Goal: Task Accomplishment & Management: Manage account settings

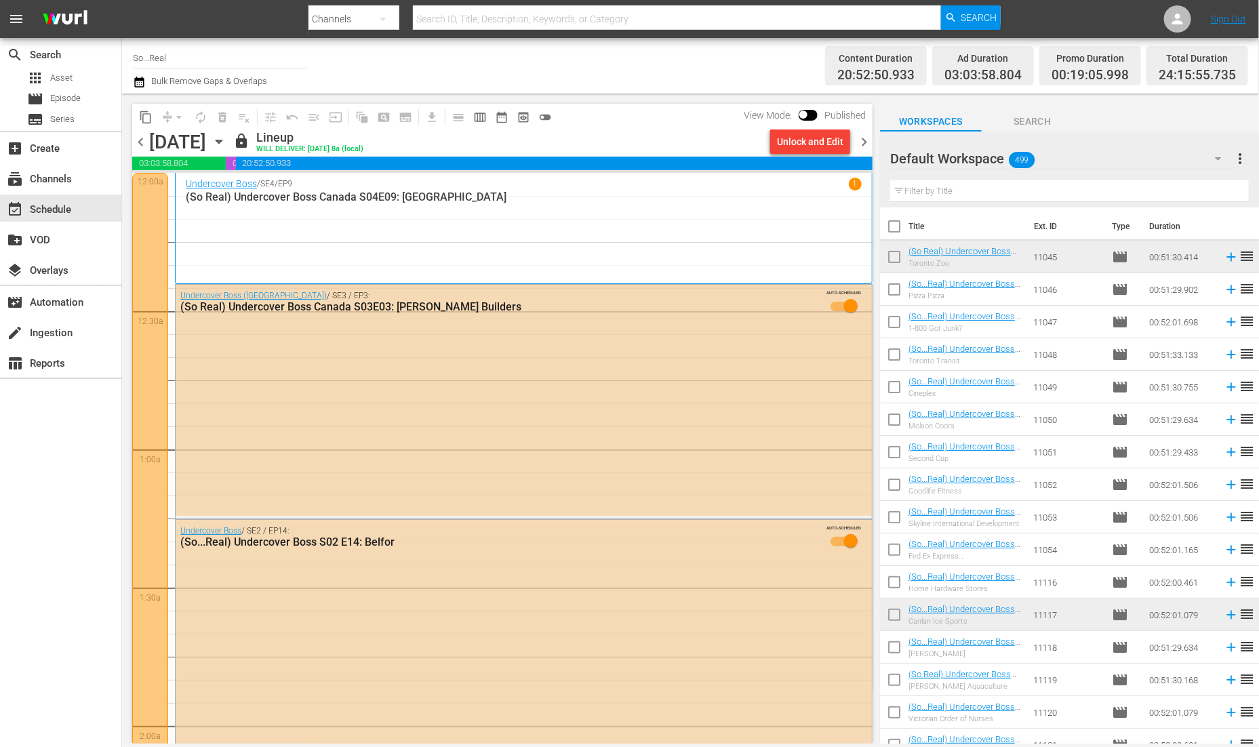
scroll to position [6249, 0]
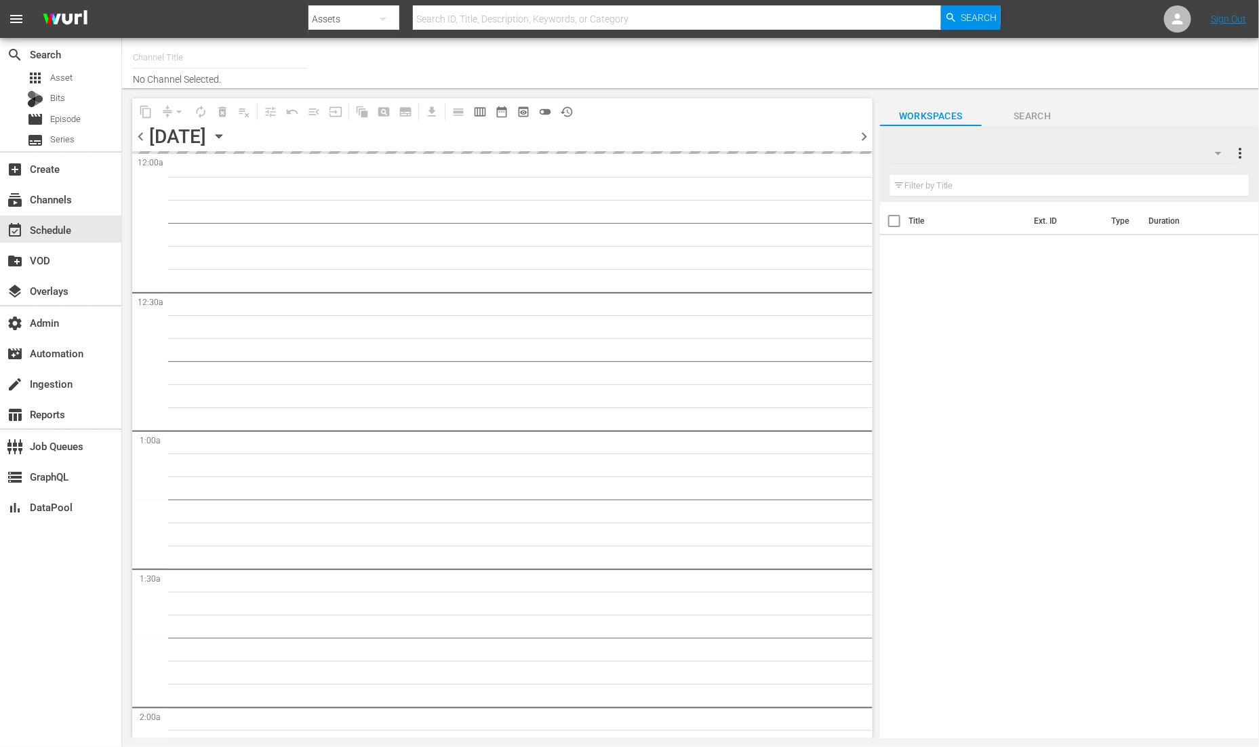
type input "Gardening with [PERSON_NAME] (1271)"
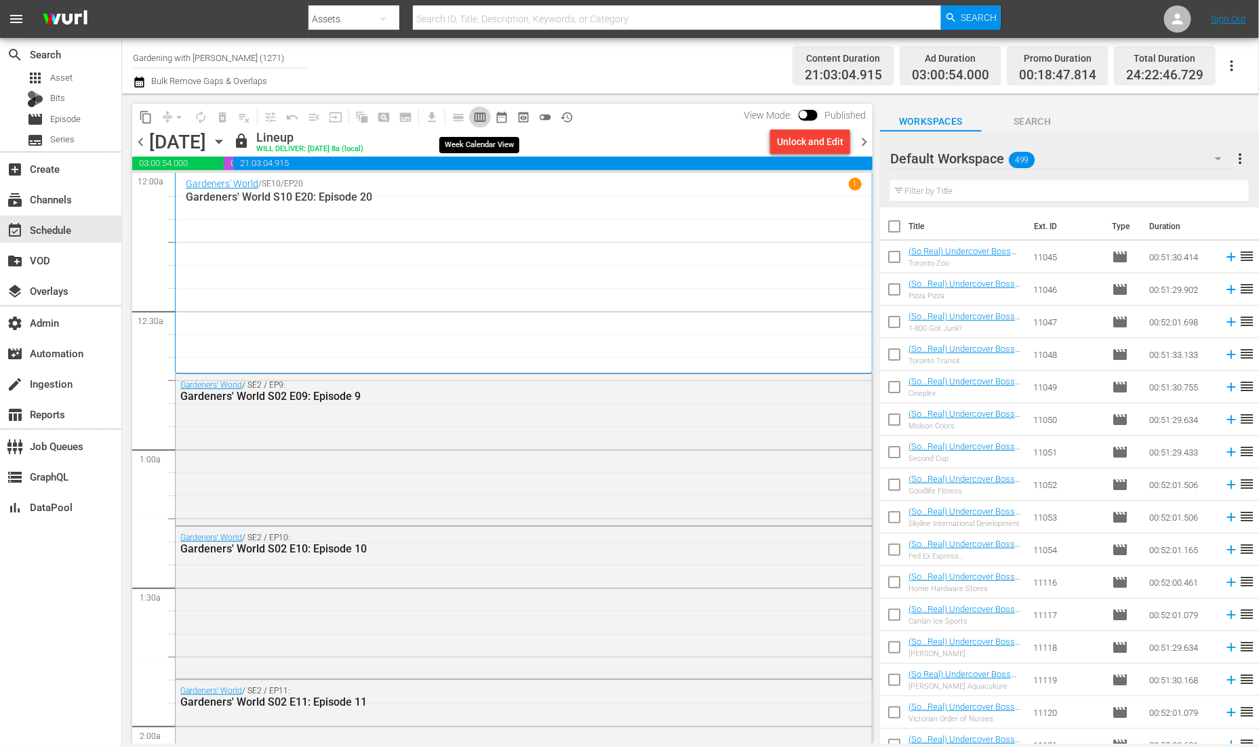
click at [484, 115] on span "calendar_view_week_outlined" at bounding box center [480, 117] width 14 height 14
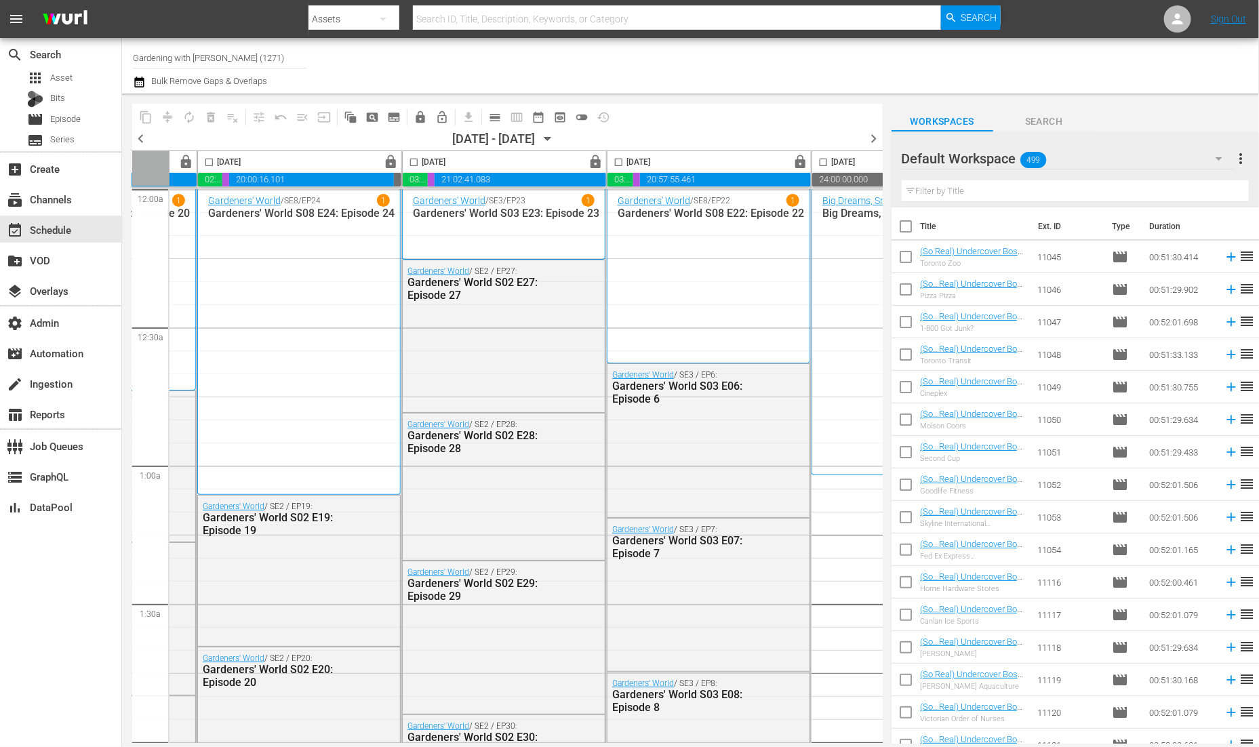
scroll to position [1, 197]
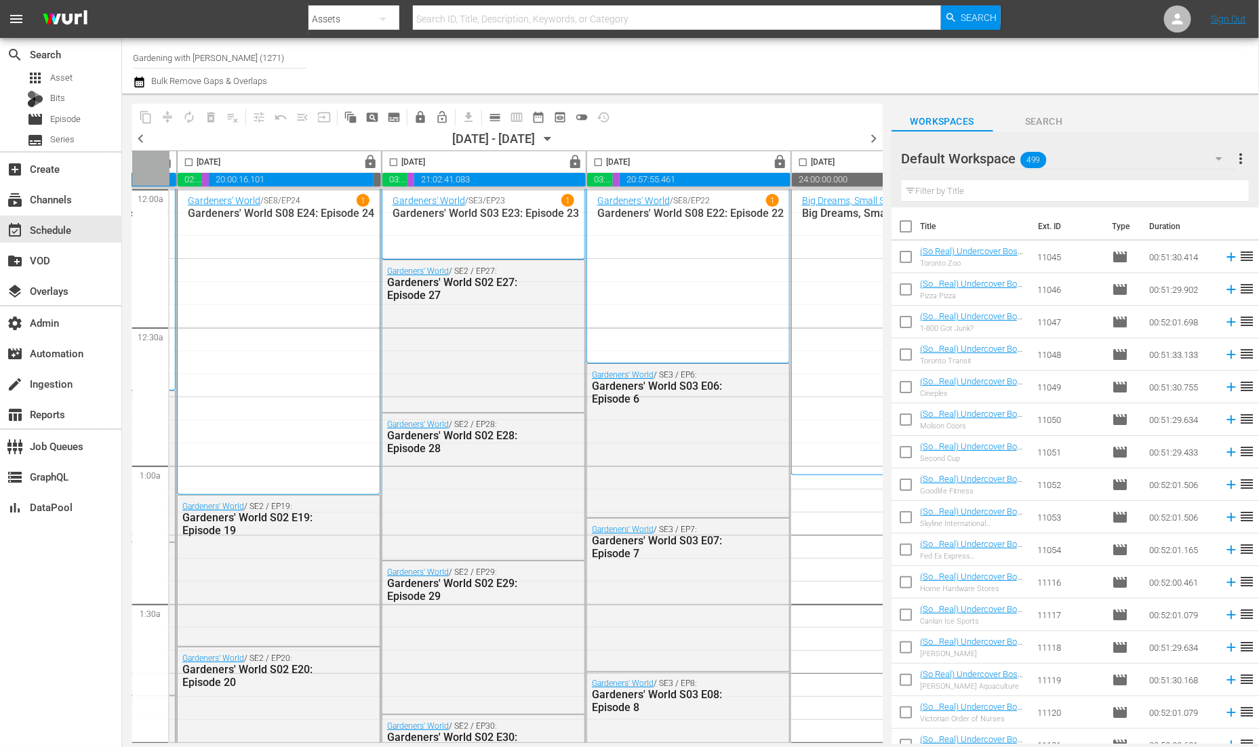
click at [137, 133] on span "chevron_left" at bounding box center [140, 138] width 17 height 17
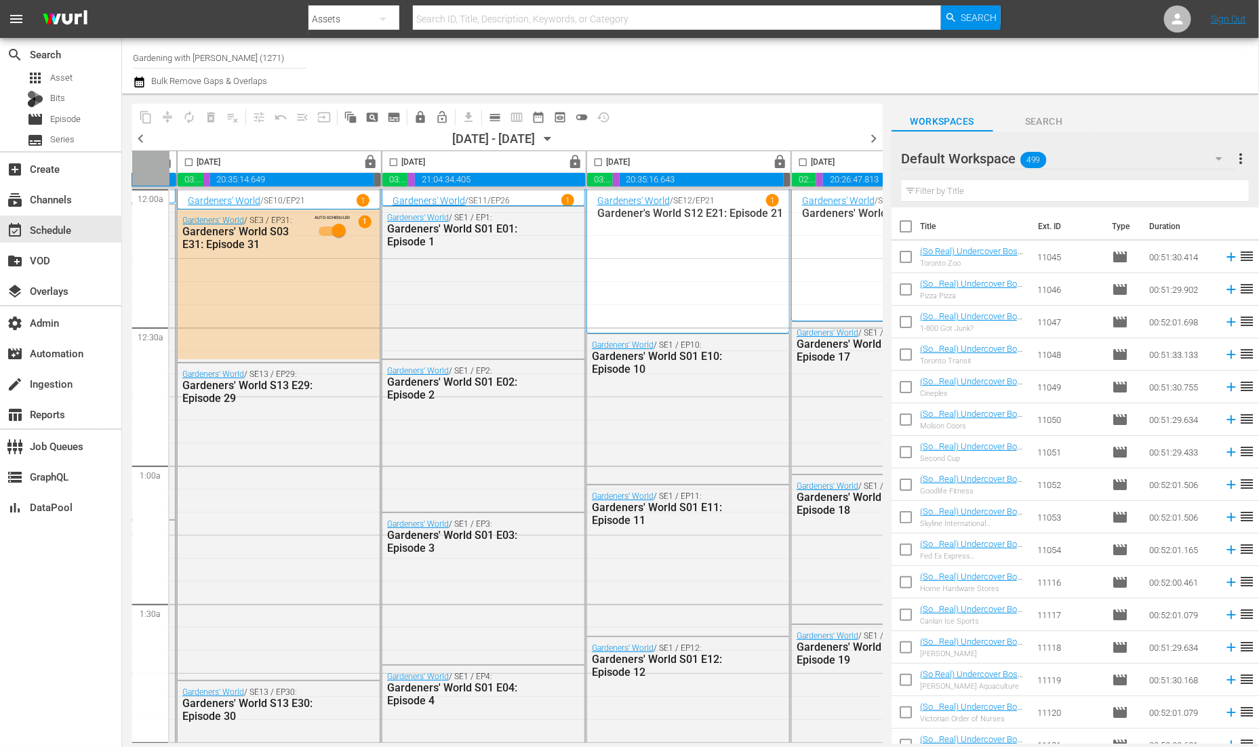
click at [136, 137] on span "chevron_left" at bounding box center [140, 138] width 17 height 17
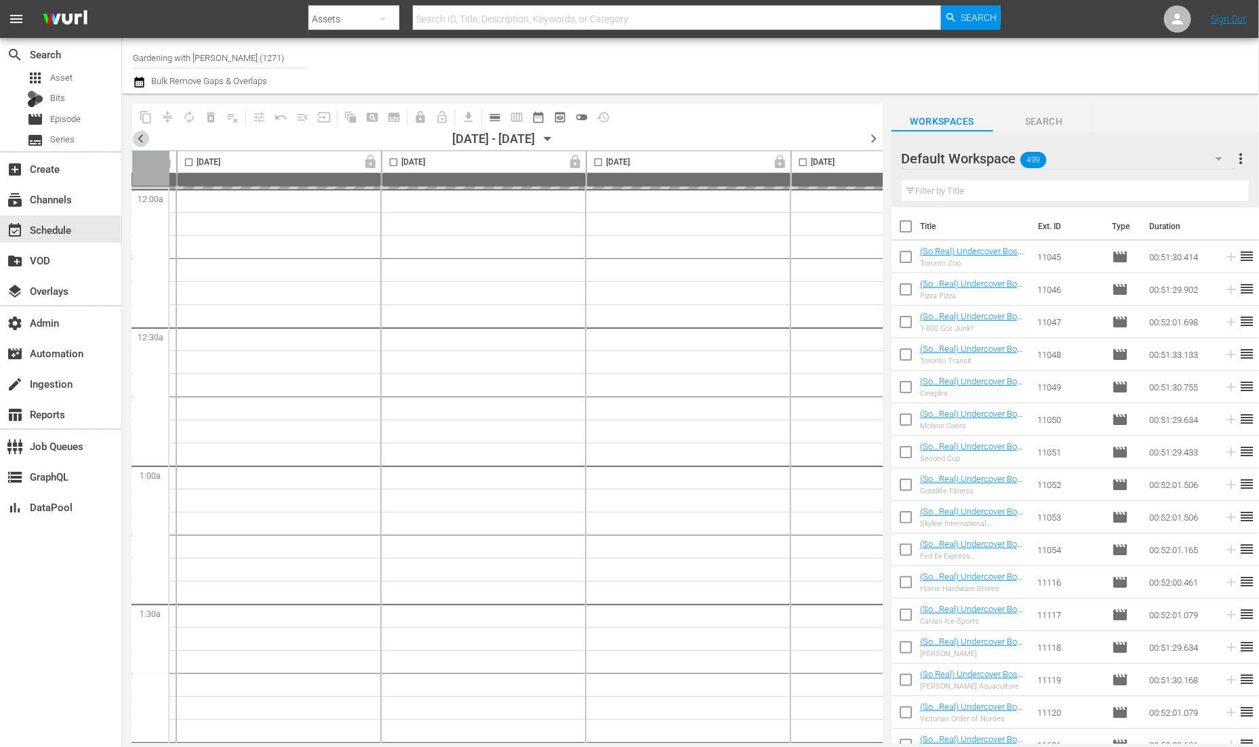
click at [136, 137] on span "chevron_left" at bounding box center [140, 138] width 17 height 17
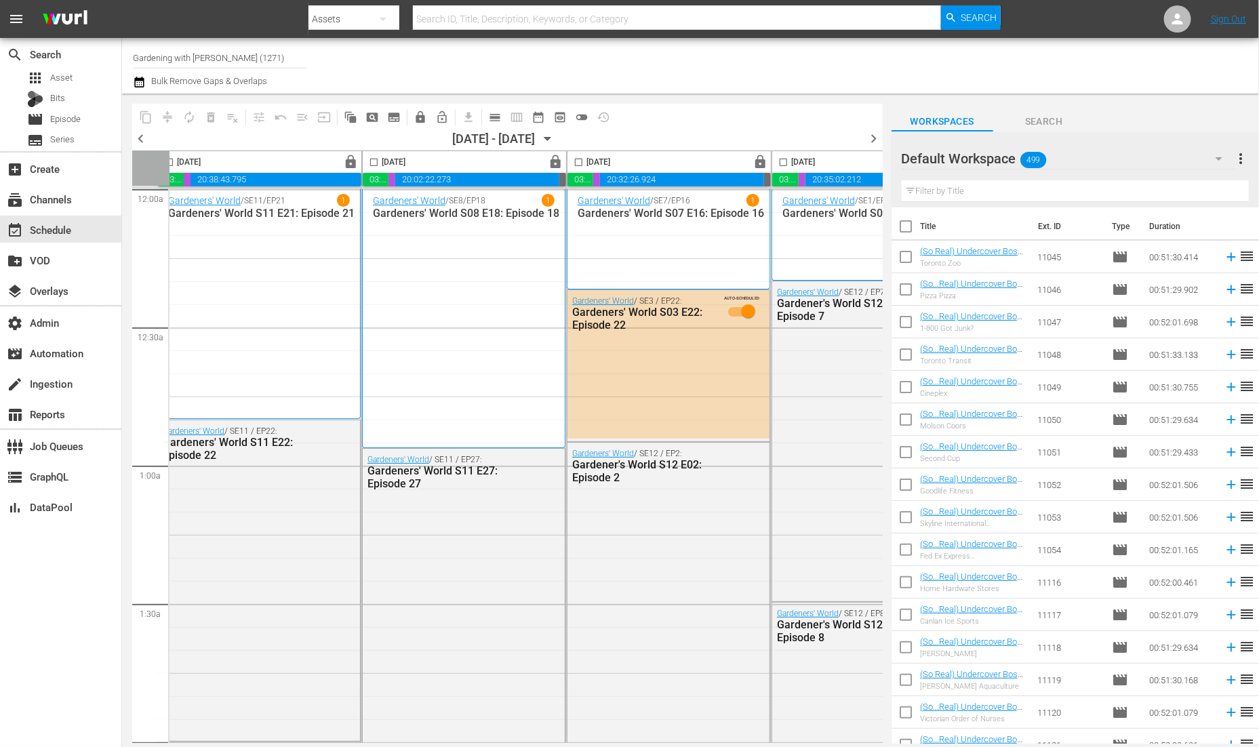
scroll to position [1, 0]
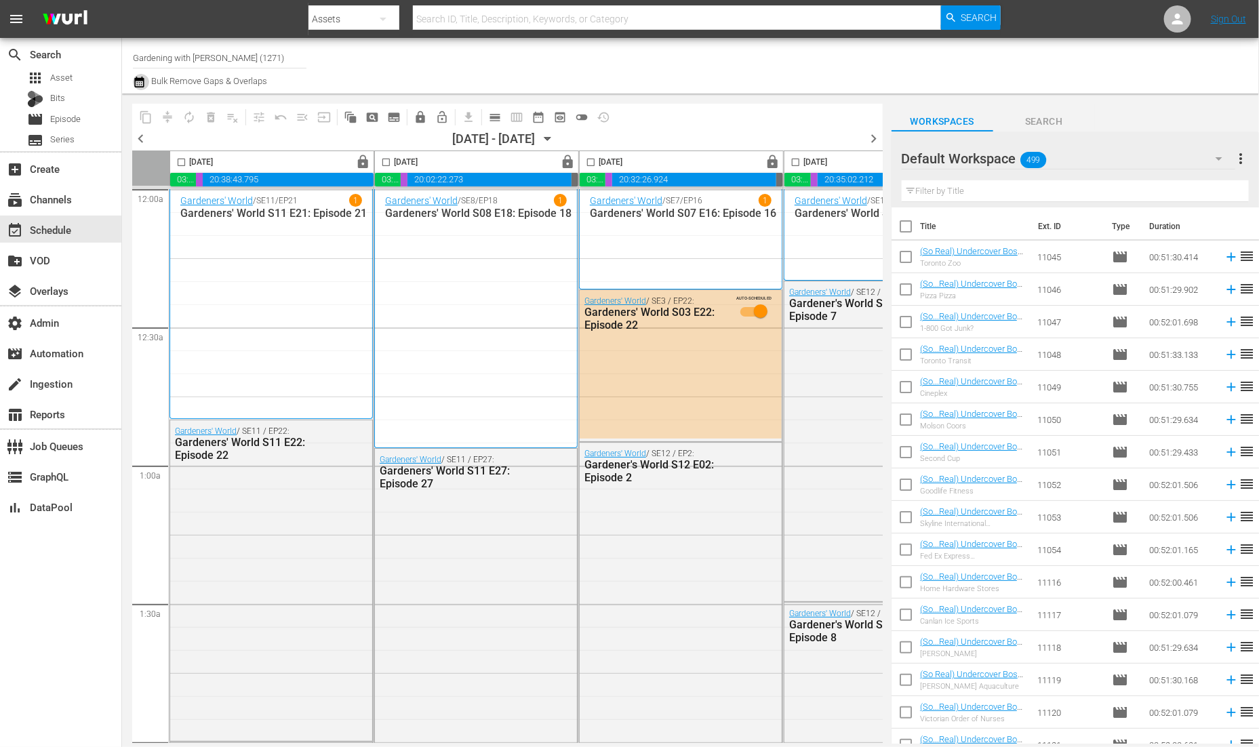
click at [146, 81] on button "button" at bounding box center [141, 82] width 16 height 16
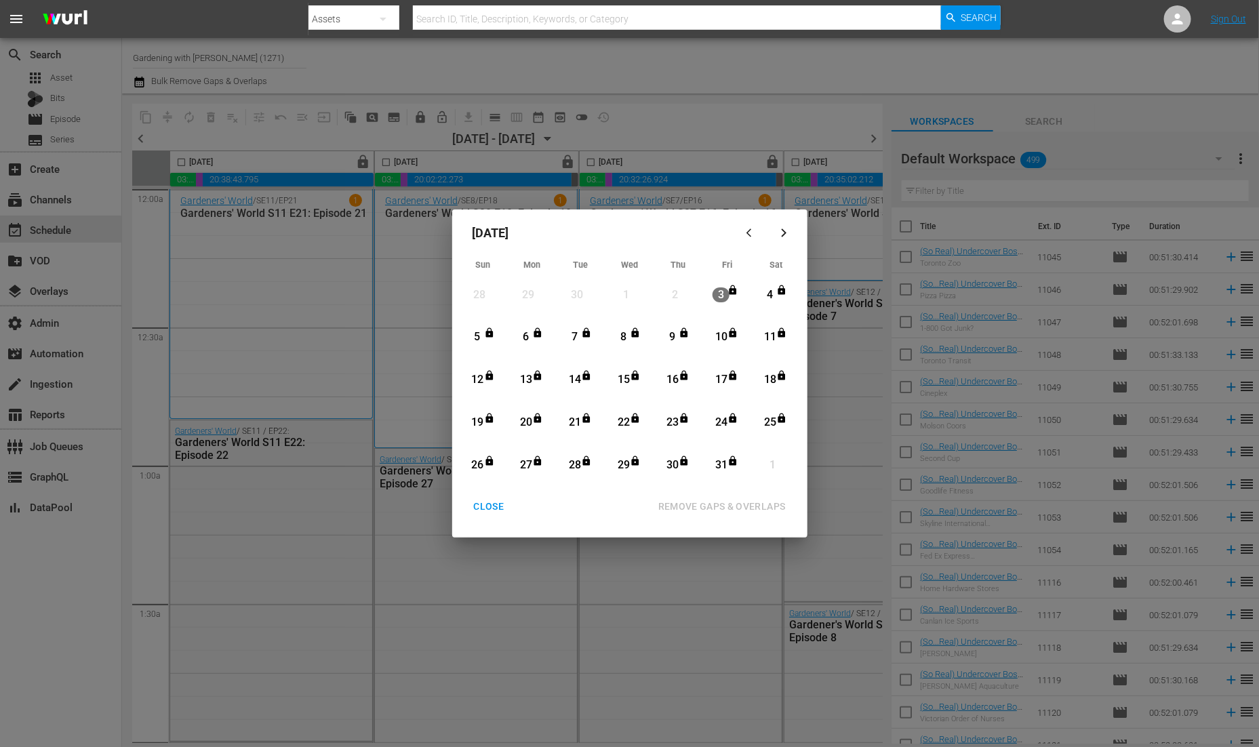
click at [488, 336] on icon "Month View" at bounding box center [488, 332] width 7 height 9
click at [722, 467] on div "31" at bounding box center [720, 465] width 17 height 16
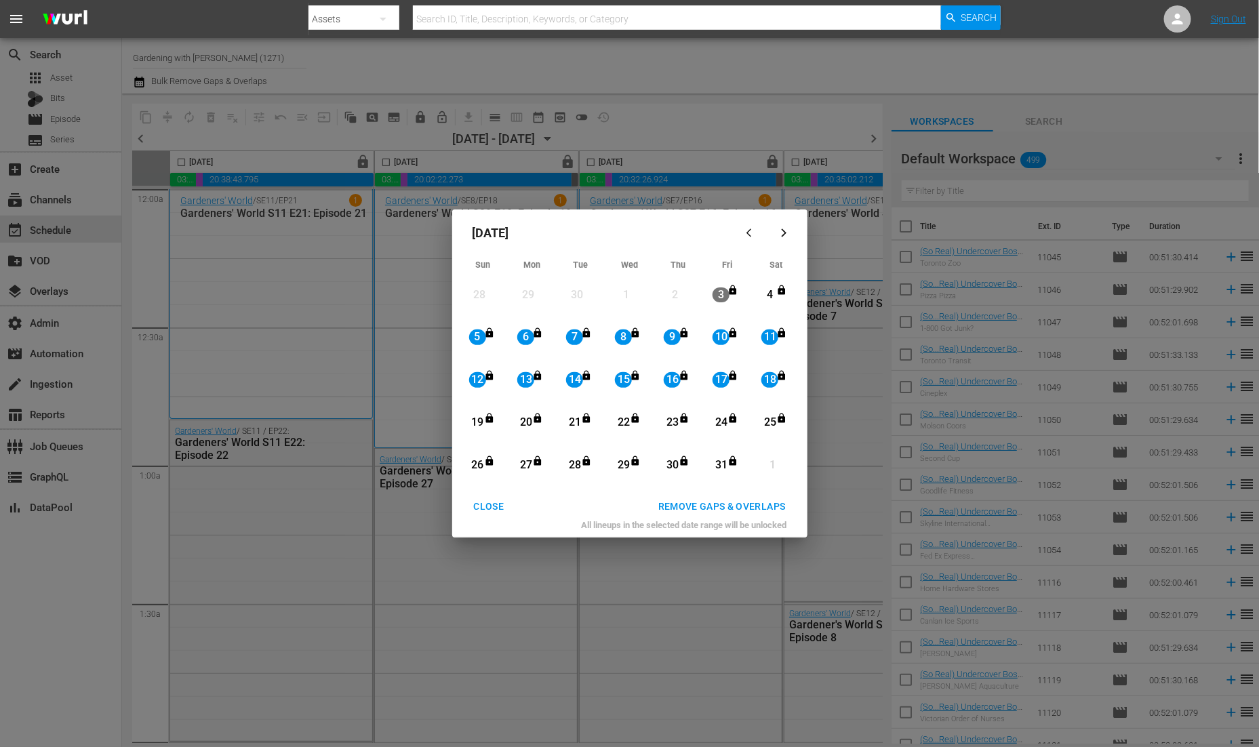
click at [716, 498] on div "REMOVE GAPS & OVERLAPS" at bounding box center [721, 506] width 149 height 17
click at [773, 377] on div "18" at bounding box center [769, 382] width 17 height 16
click at [773, 384] on div "18" at bounding box center [769, 382] width 17 height 16
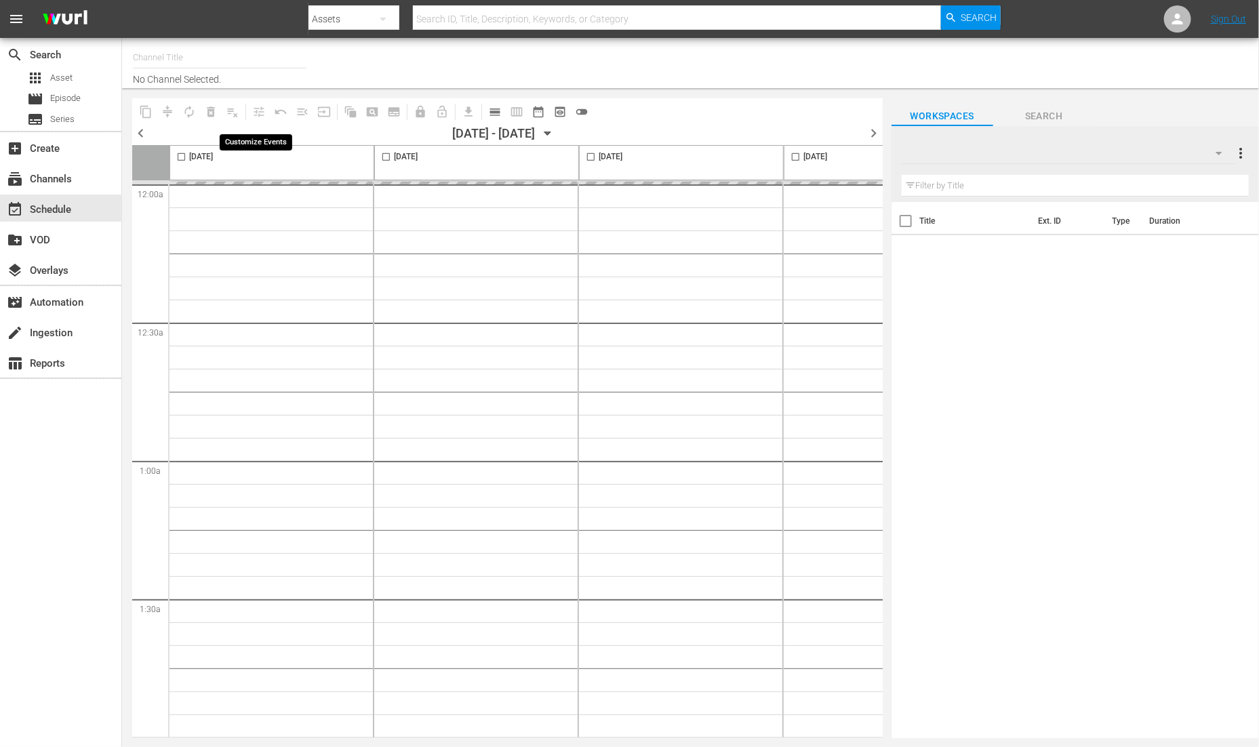
type input "Gardening with Monty Don (1271)"
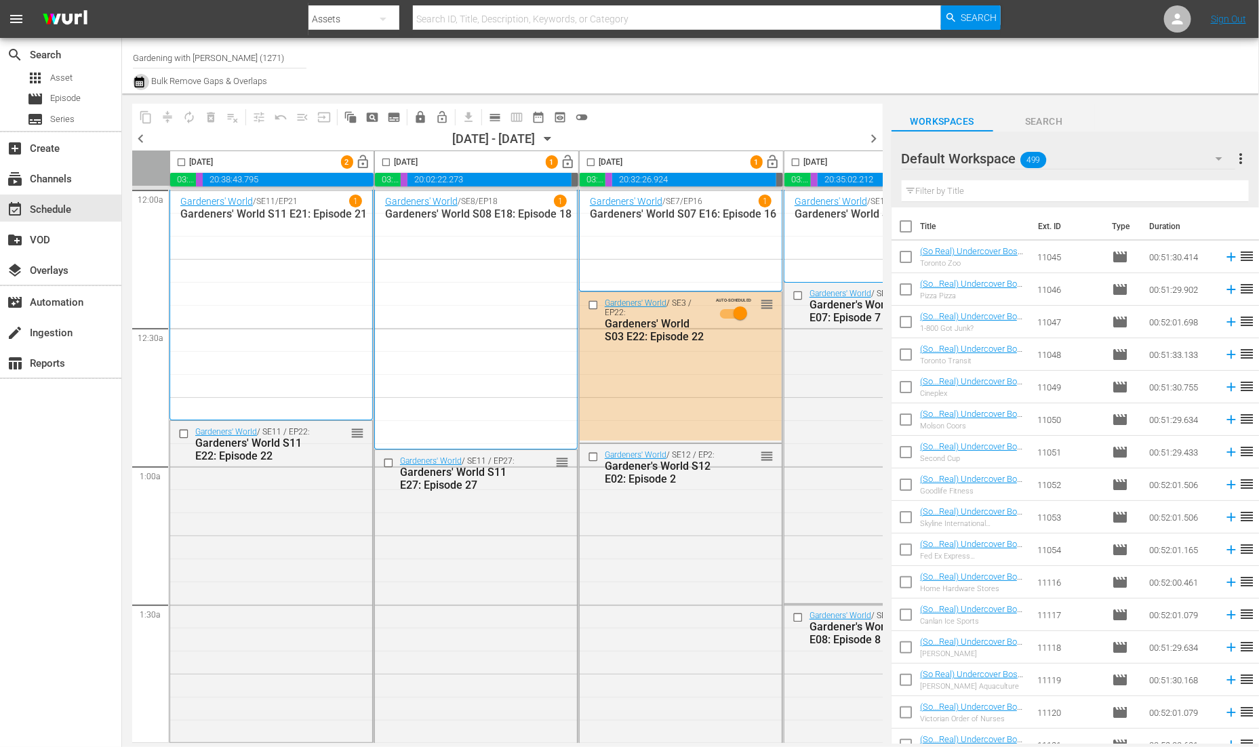
click at [142, 83] on icon "button" at bounding box center [139, 82] width 13 height 16
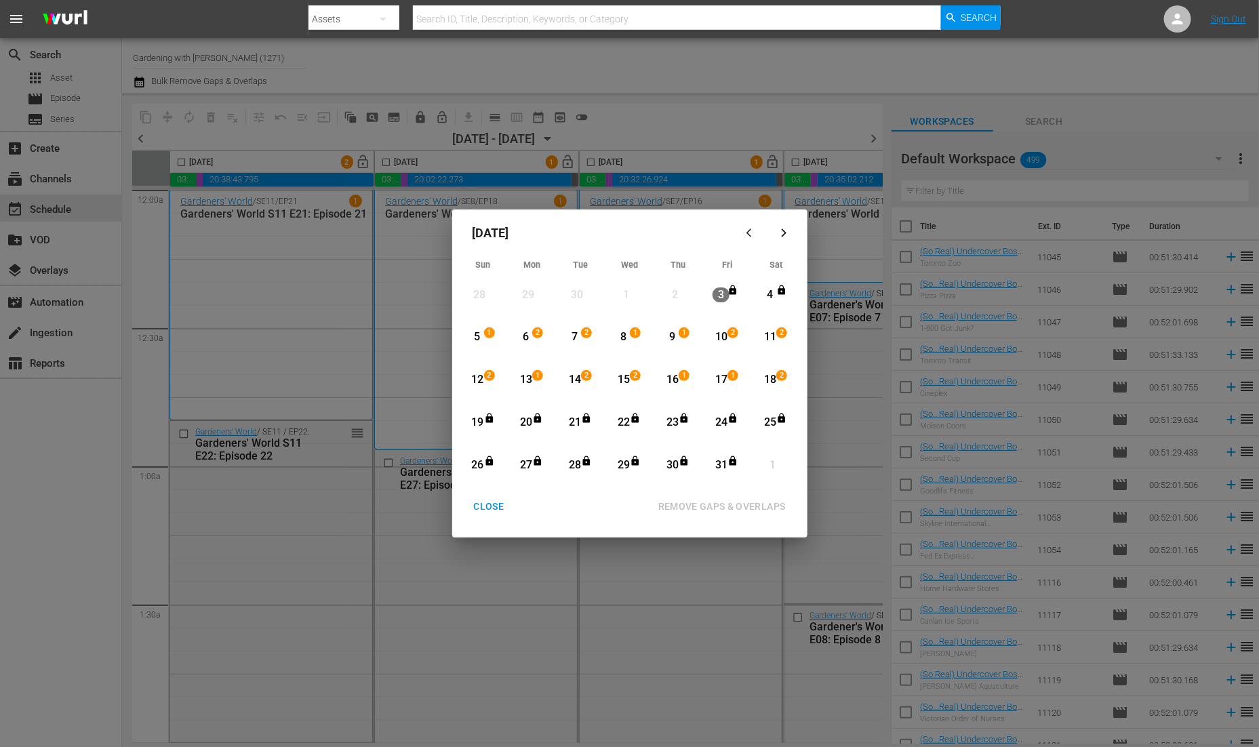
click at [769, 383] on div "18" at bounding box center [769, 380] width 17 height 16
click at [714, 459] on div "31" at bounding box center [720, 465] width 17 height 16
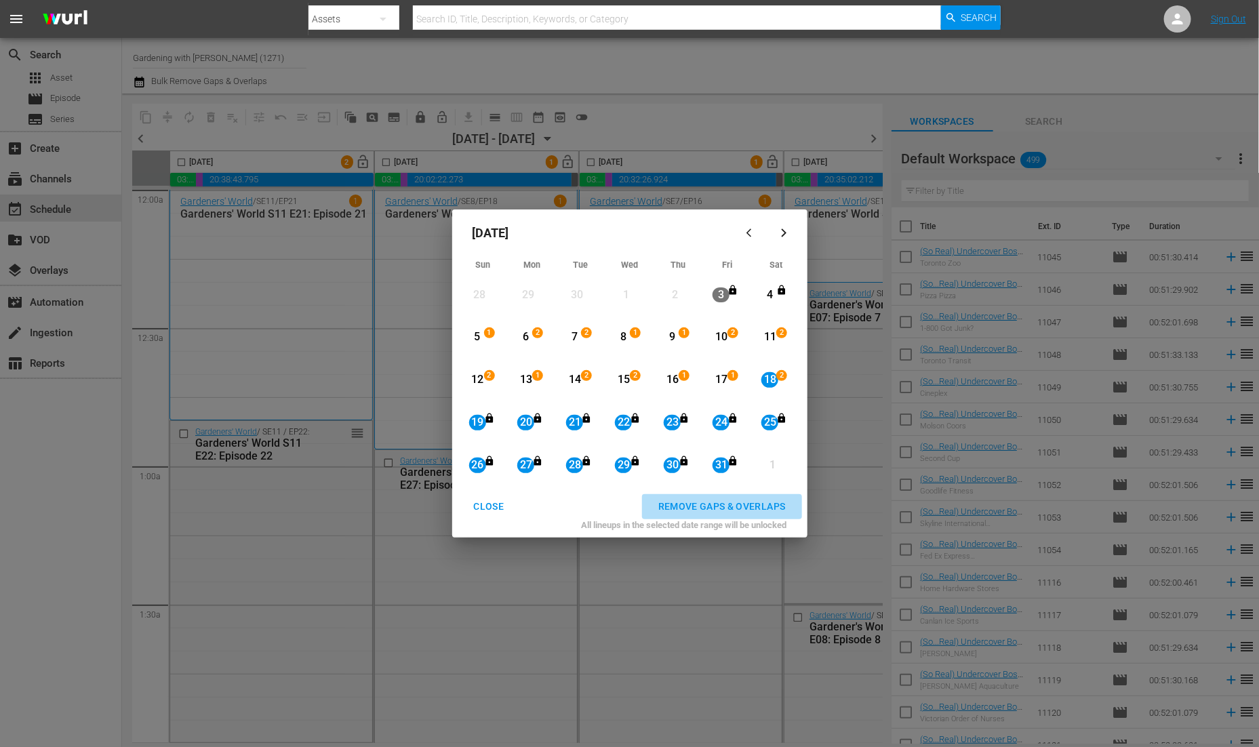
click at [689, 503] on div "REMOVE GAPS & OVERLAPS" at bounding box center [721, 506] width 149 height 17
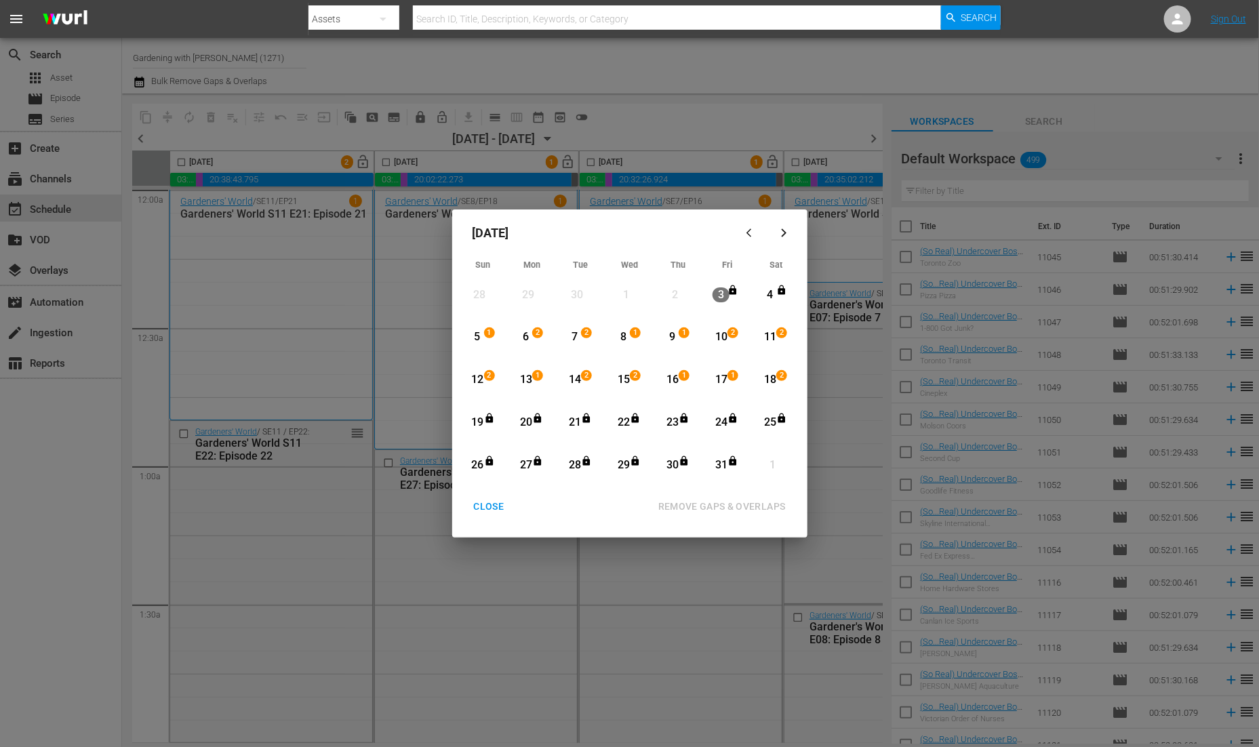
click at [495, 508] on div "CLOSE" at bounding box center [489, 506] width 52 height 17
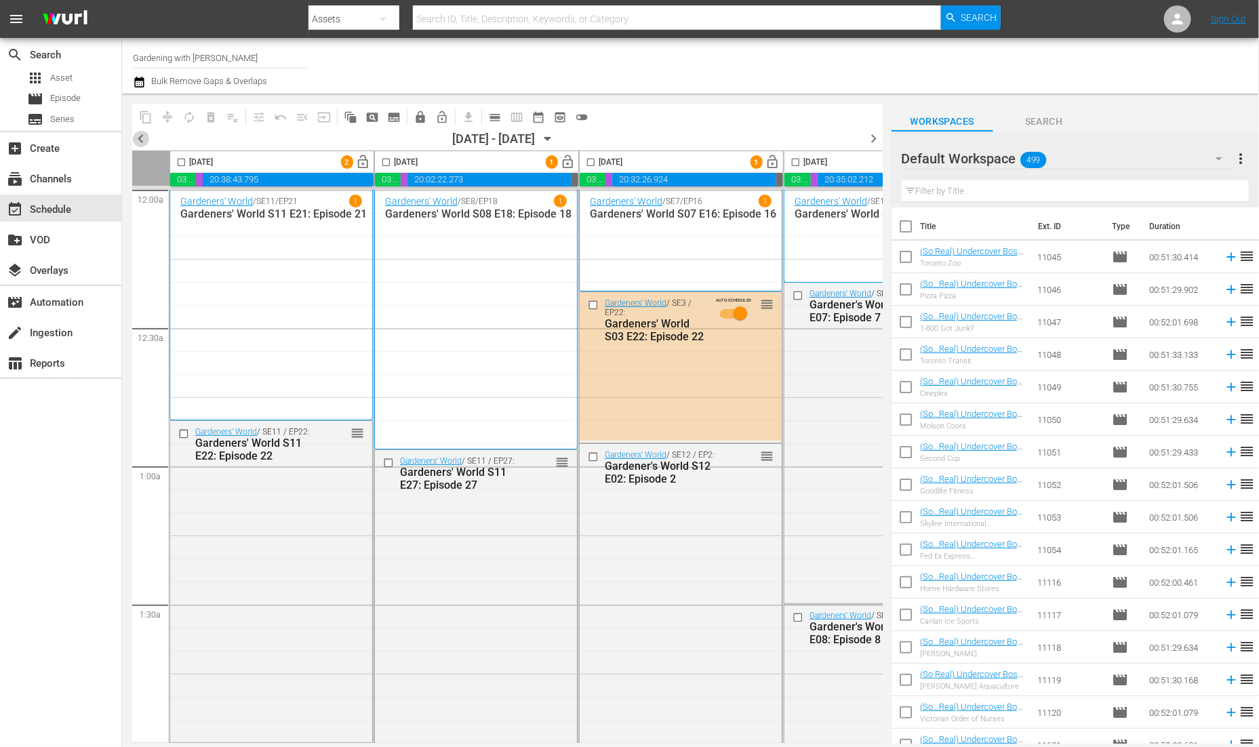
click at [140, 139] on span "chevron_left" at bounding box center [140, 138] width 17 height 17
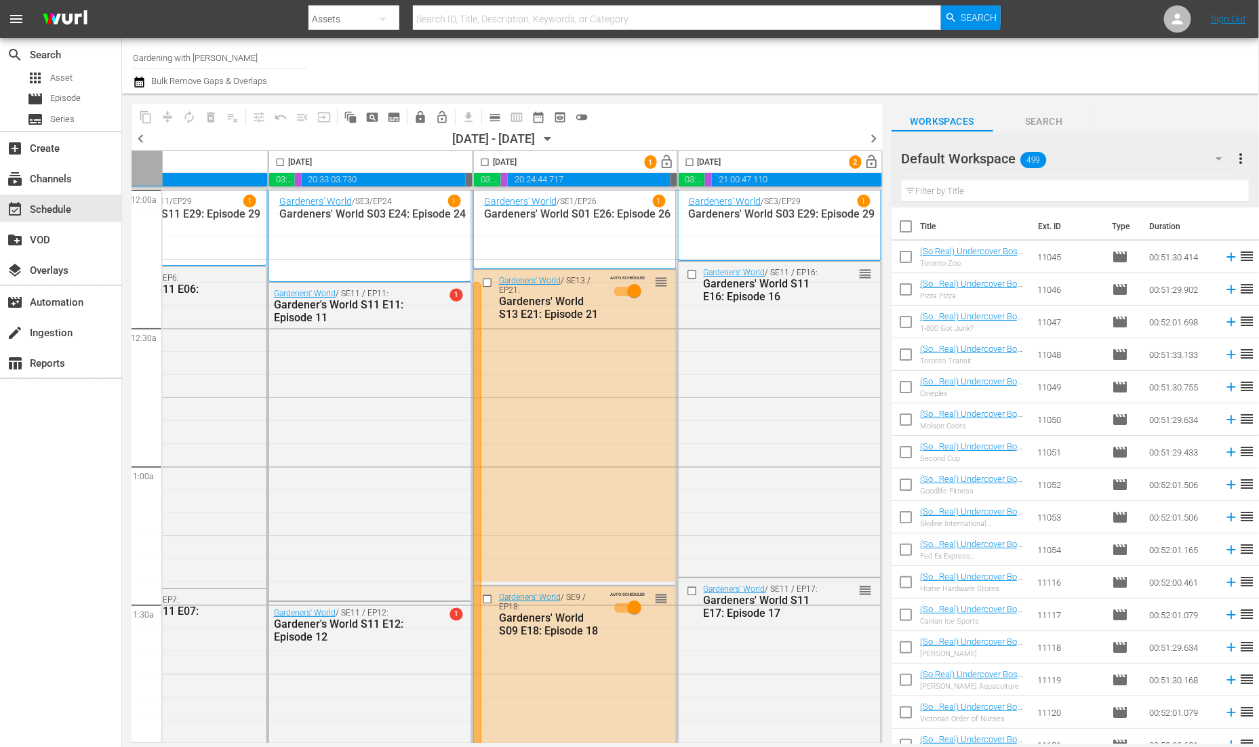
scroll to position [0, 722]
click at [140, 86] on icon "button" at bounding box center [139, 82] width 13 height 16
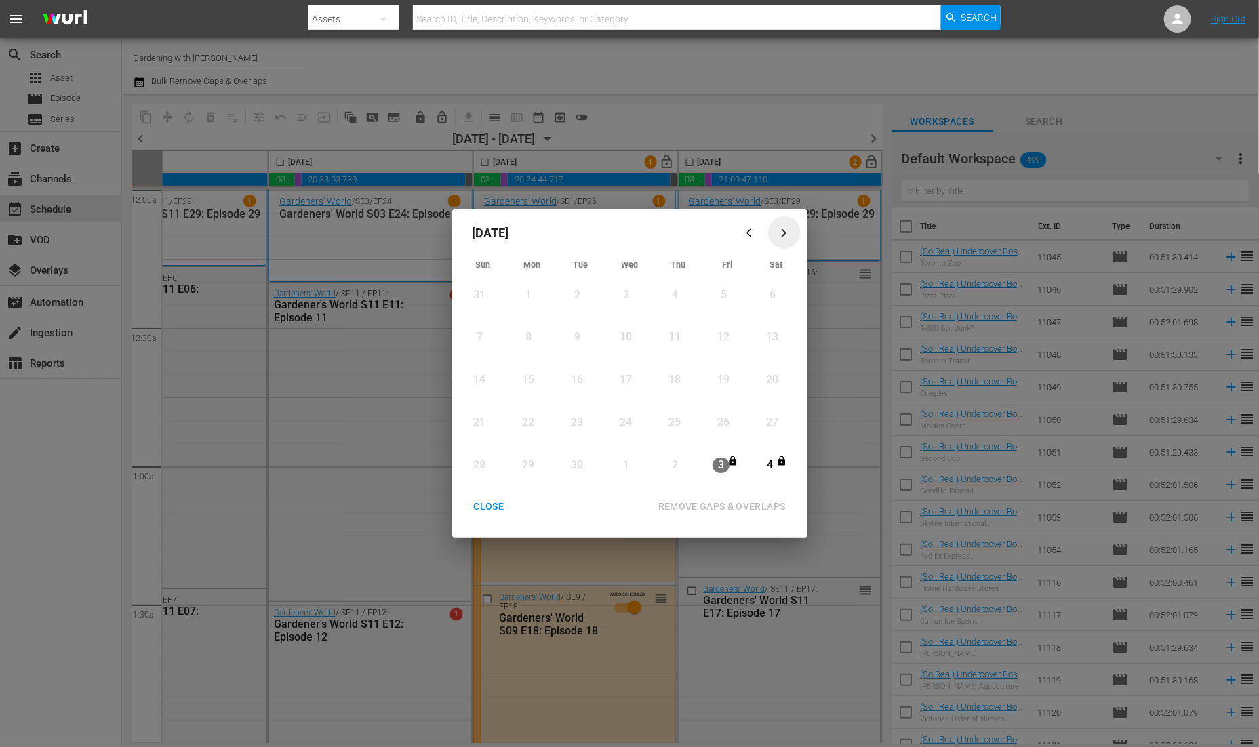
click at [784, 236] on icon "button" at bounding box center [784, 233] width 10 height 10
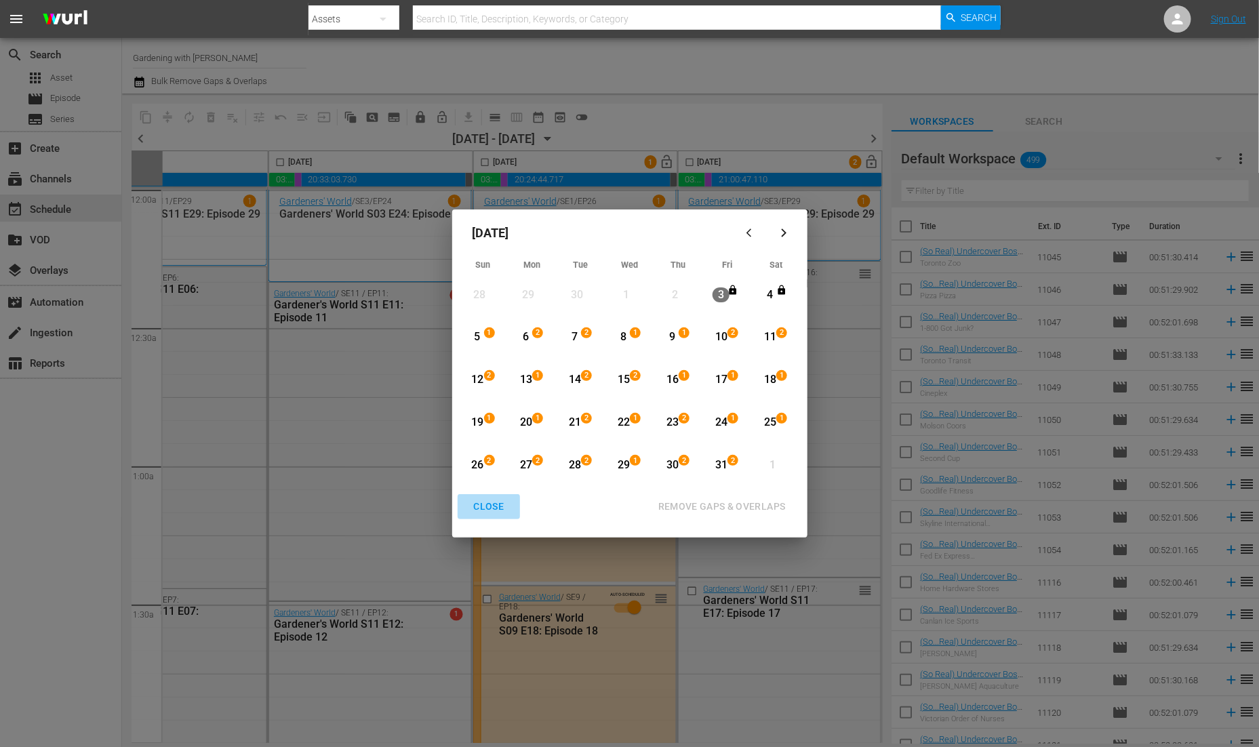
click at [488, 504] on div "CLOSE" at bounding box center [489, 506] width 52 height 17
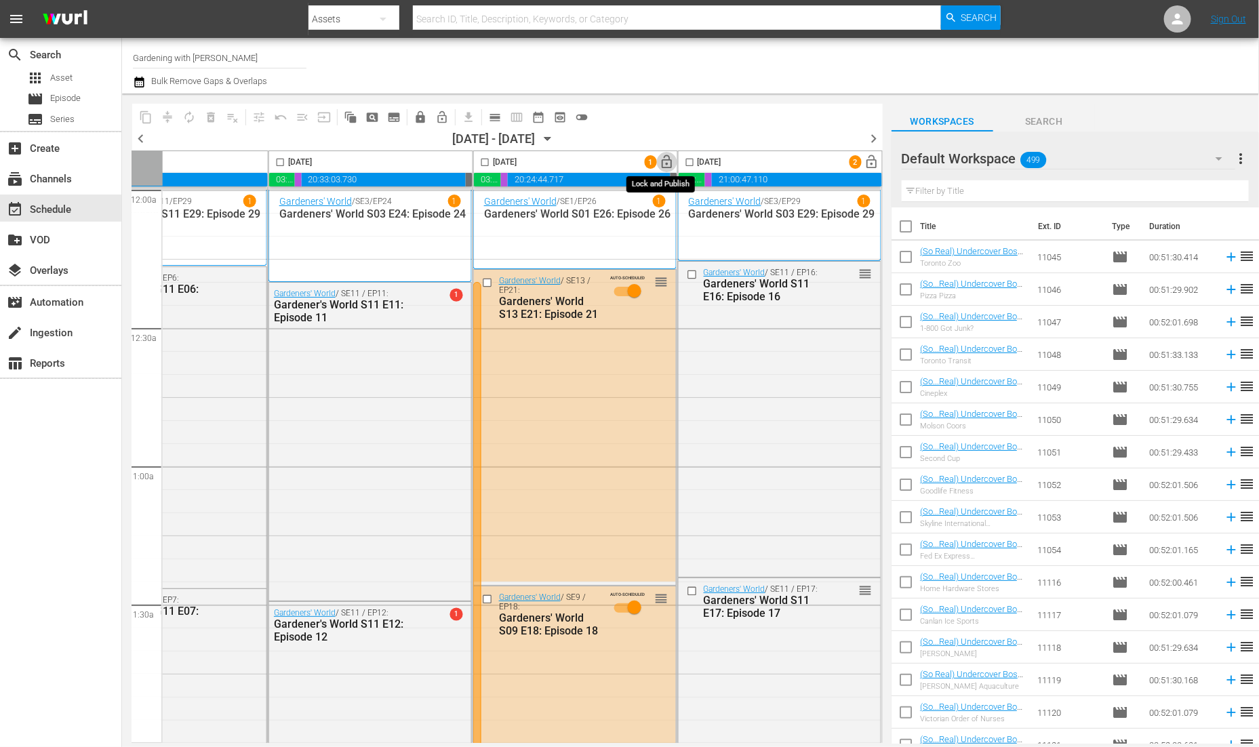
click at [659, 161] on span "lock_open" at bounding box center [667, 163] width 16 height 16
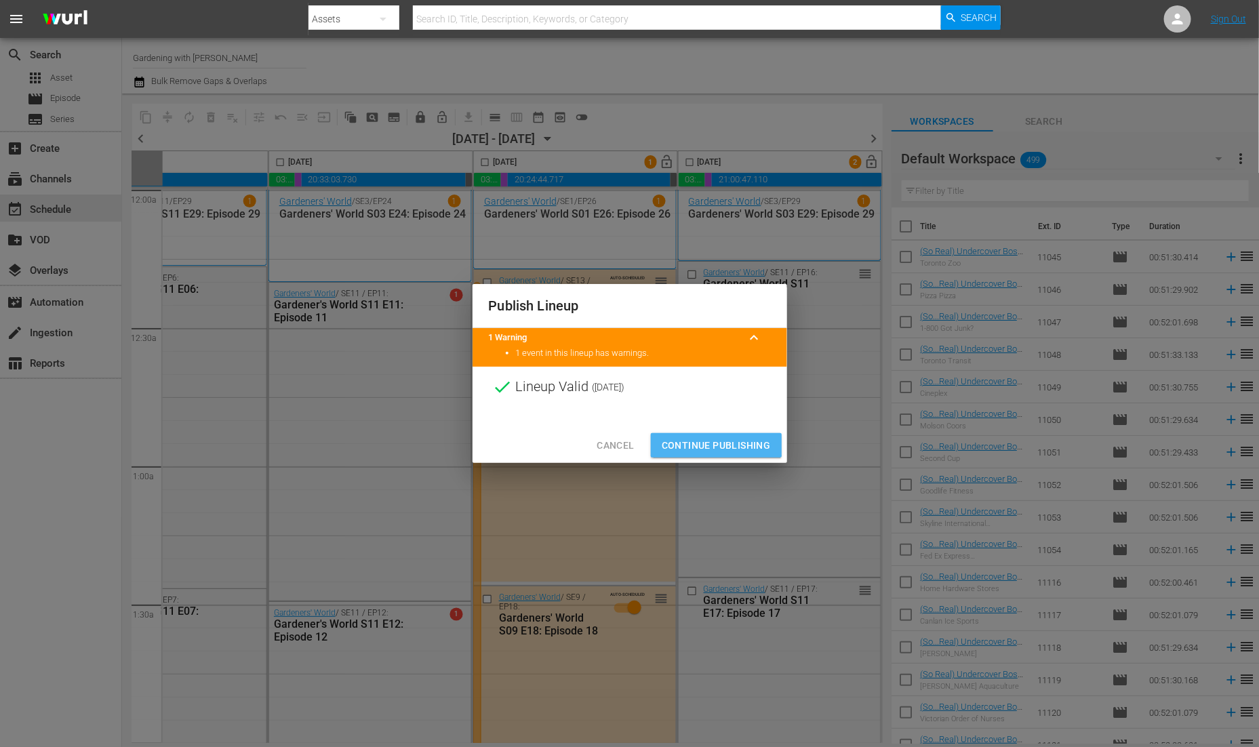
click at [707, 438] on span "Continue Publishing" at bounding box center [715, 445] width 109 height 17
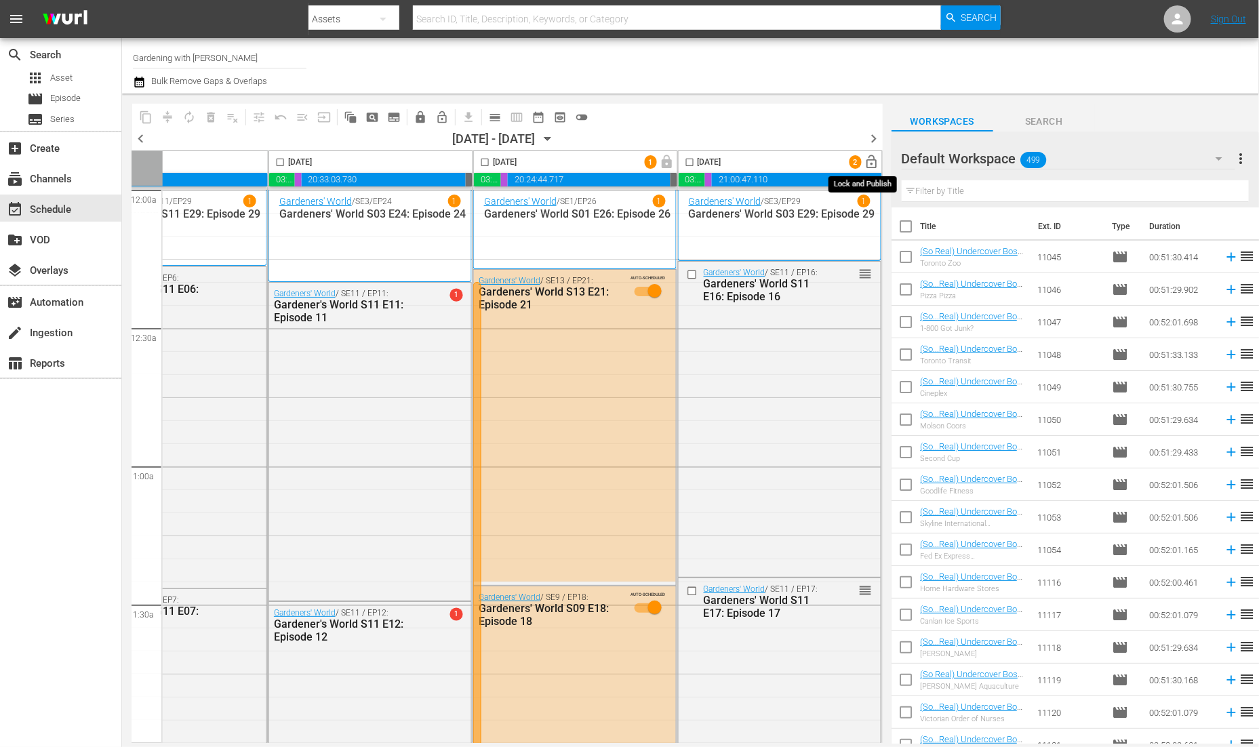
scroll to position [0, 724]
click at [865, 163] on span "lock_open" at bounding box center [872, 163] width 16 height 16
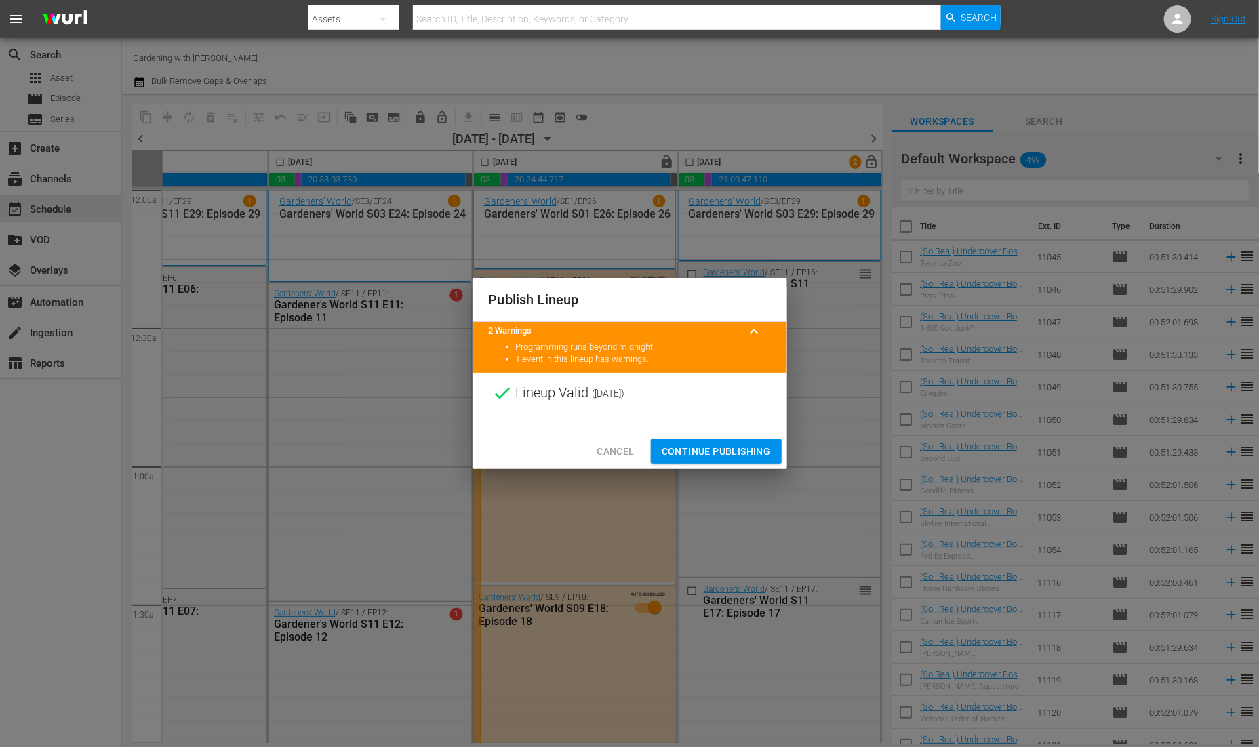
click at [724, 449] on span "Continue Publishing" at bounding box center [715, 451] width 109 height 17
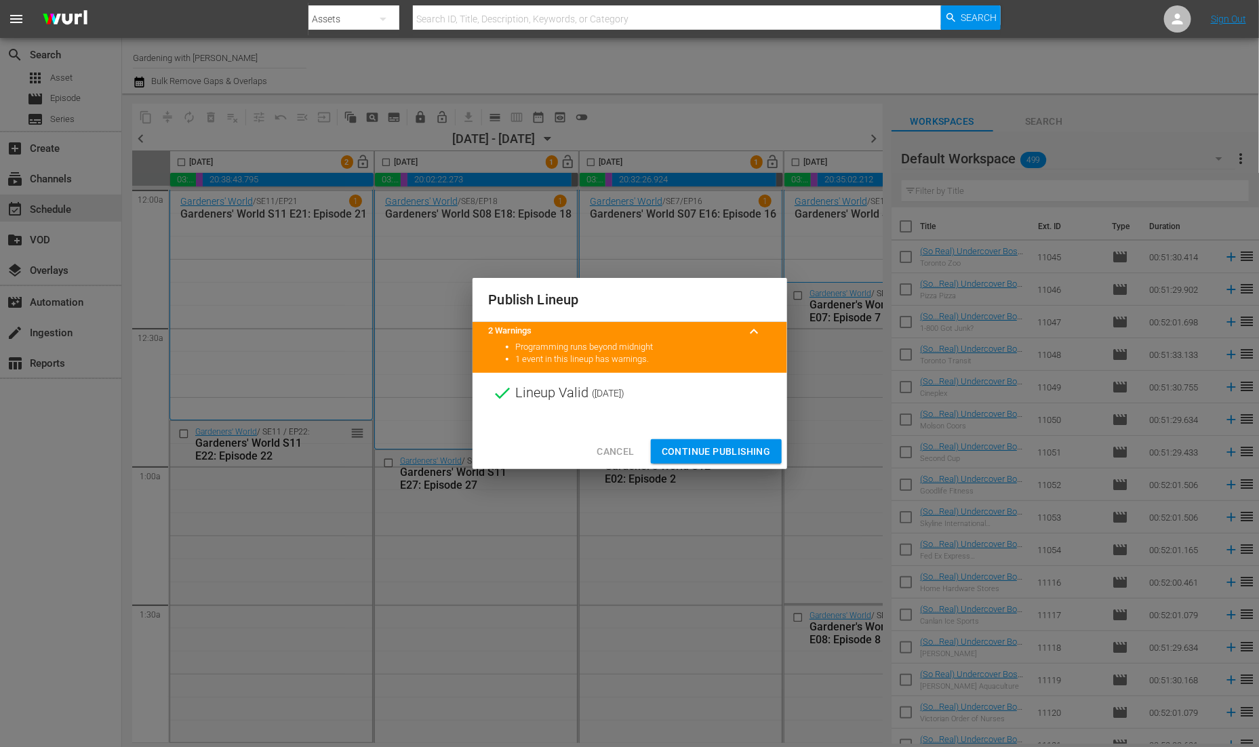
drag, startPoint x: 694, startPoint y: 449, endPoint x: 562, endPoint y: 373, distance: 152.4
click at [694, 449] on span "Continue Publishing" at bounding box center [715, 451] width 109 height 17
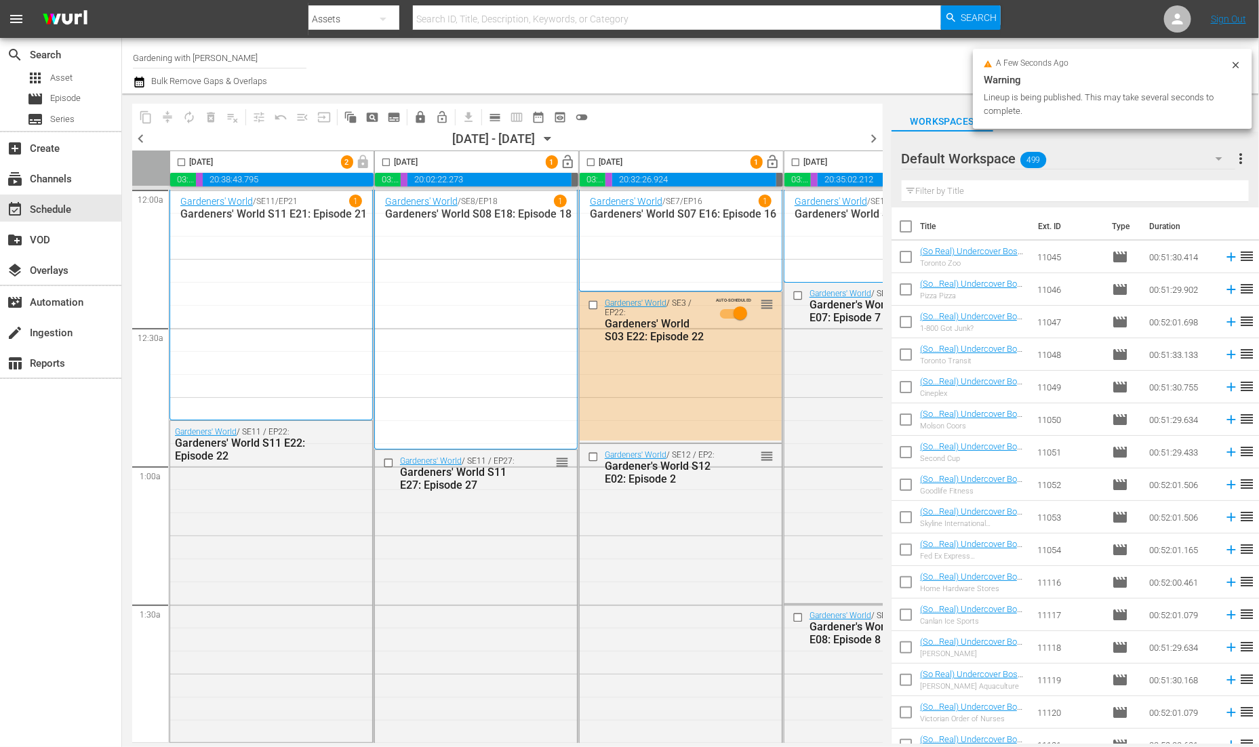
click at [567, 163] on span "lock_open" at bounding box center [568, 163] width 16 height 16
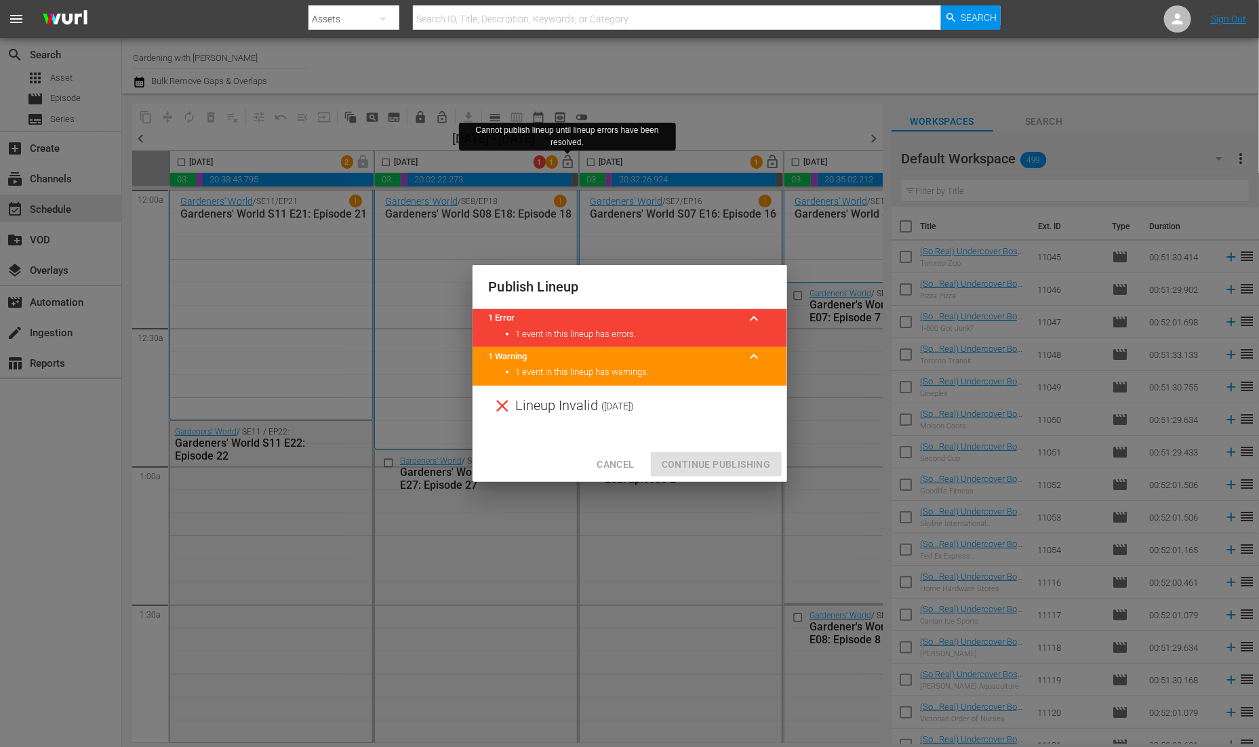
click at [619, 463] on span "Cancel" at bounding box center [614, 464] width 37 height 17
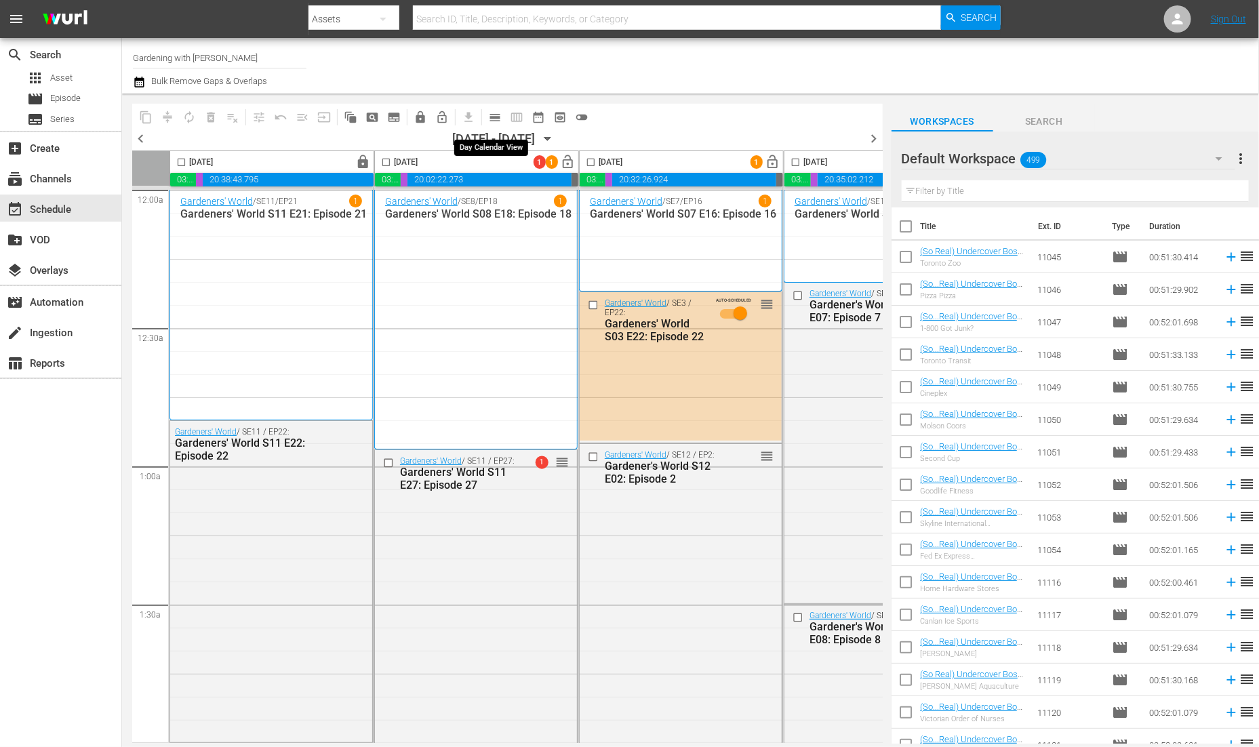
click at [491, 122] on span "calendar_view_day_outlined" at bounding box center [495, 117] width 14 height 14
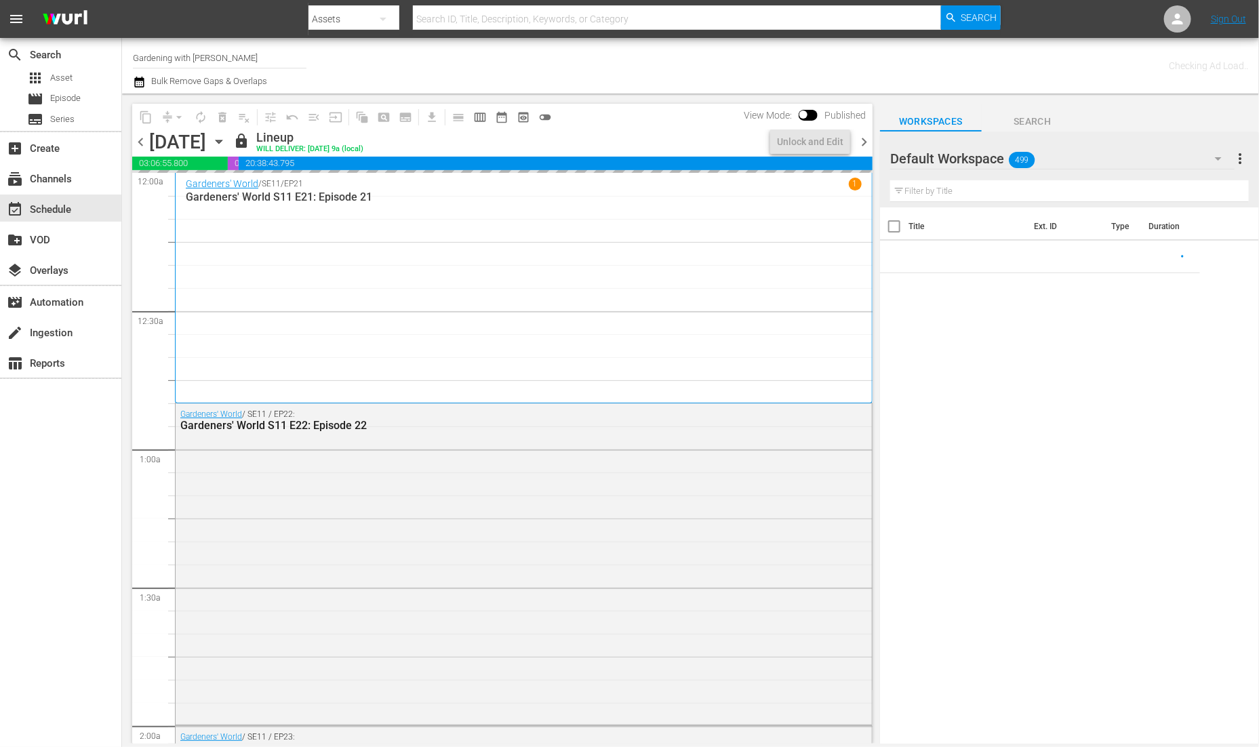
click at [865, 144] on span "chevron_right" at bounding box center [863, 142] width 17 height 17
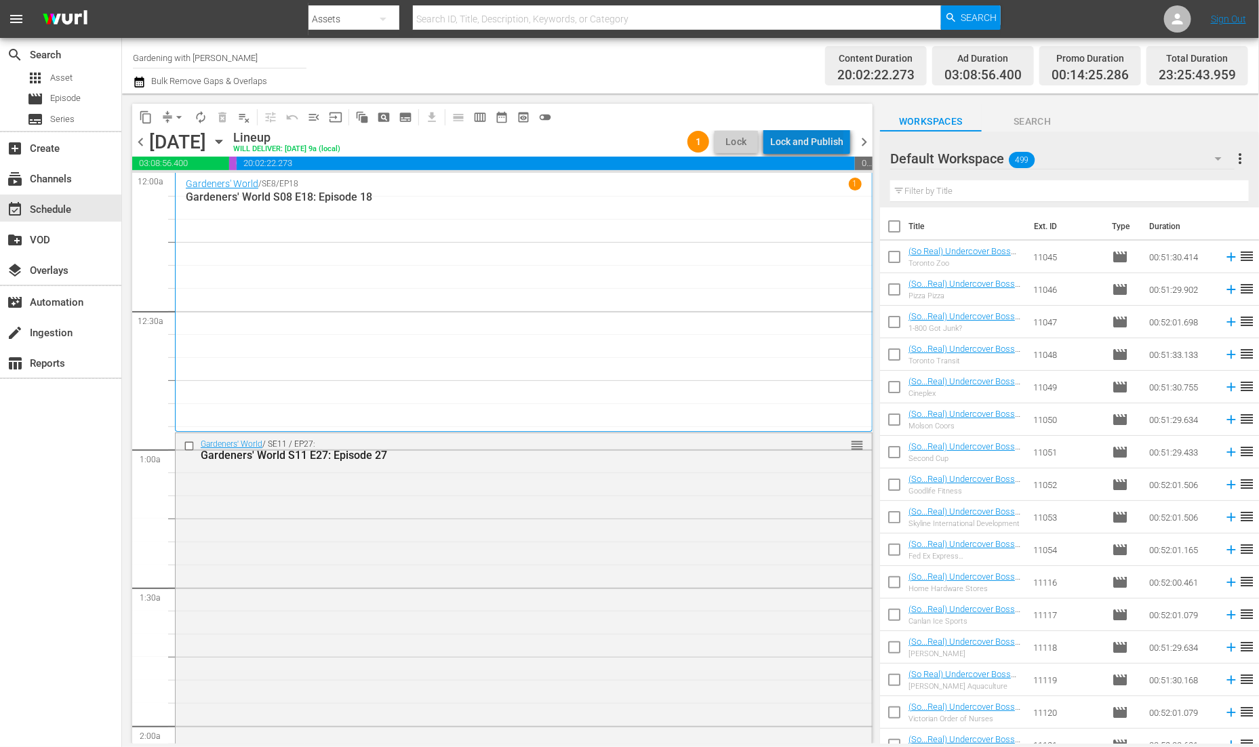
click at [821, 138] on div "Lock and Publish" at bounding box center [806, 141] width 73 height 24
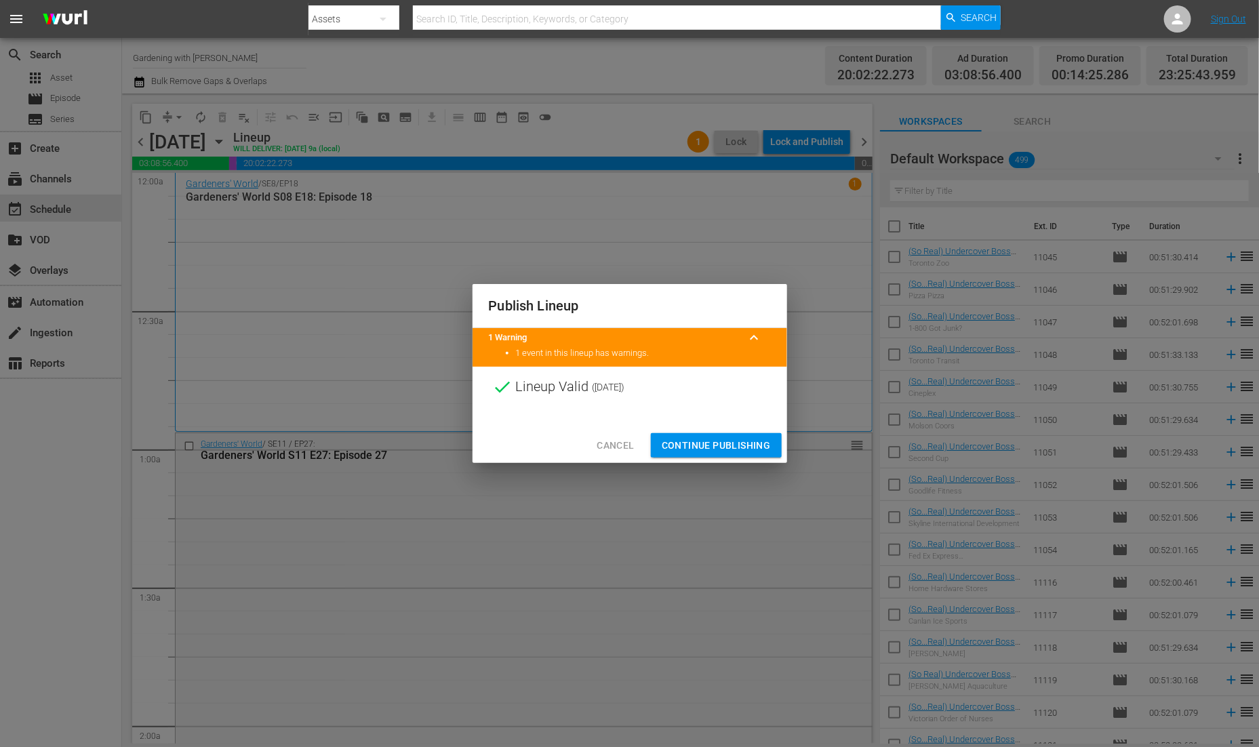
click at [710, 444] on span "Continue Publishing" at bounding box center [715, 445] width 109 height 17
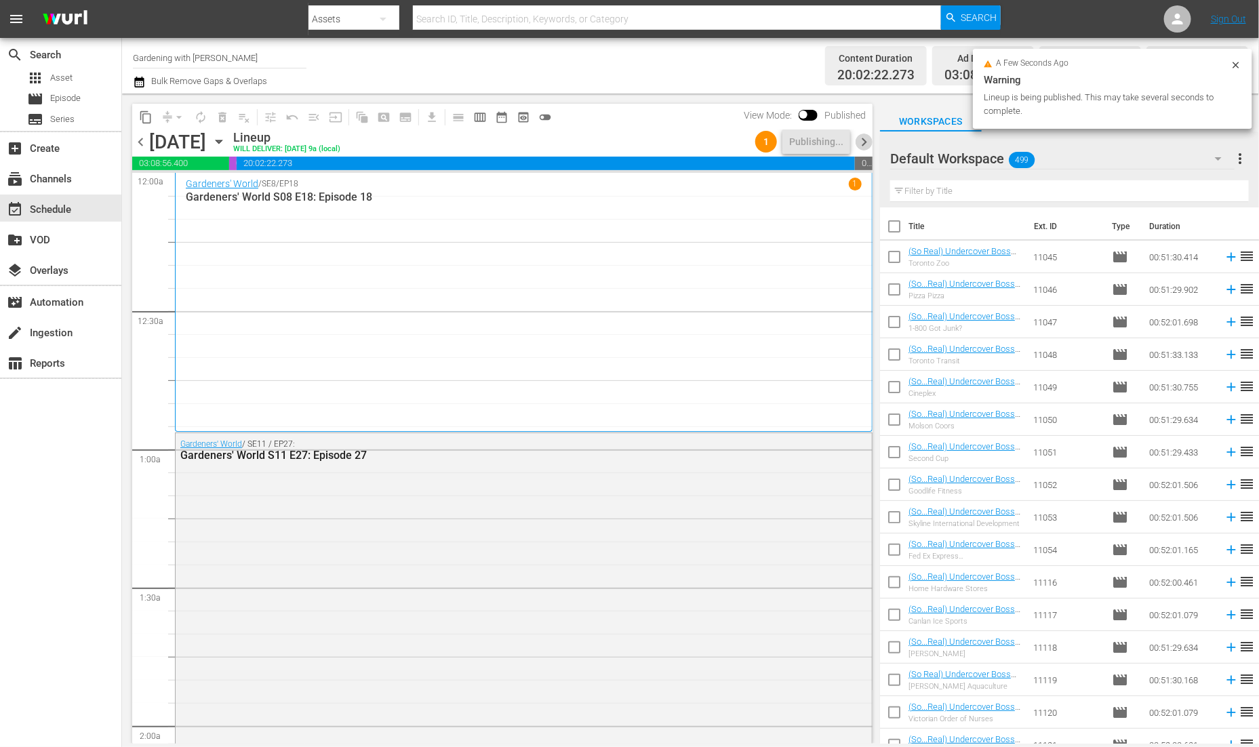
click at [865, 143] on span "chevron_right" at bounding box center [863, 142] width 17 height 17
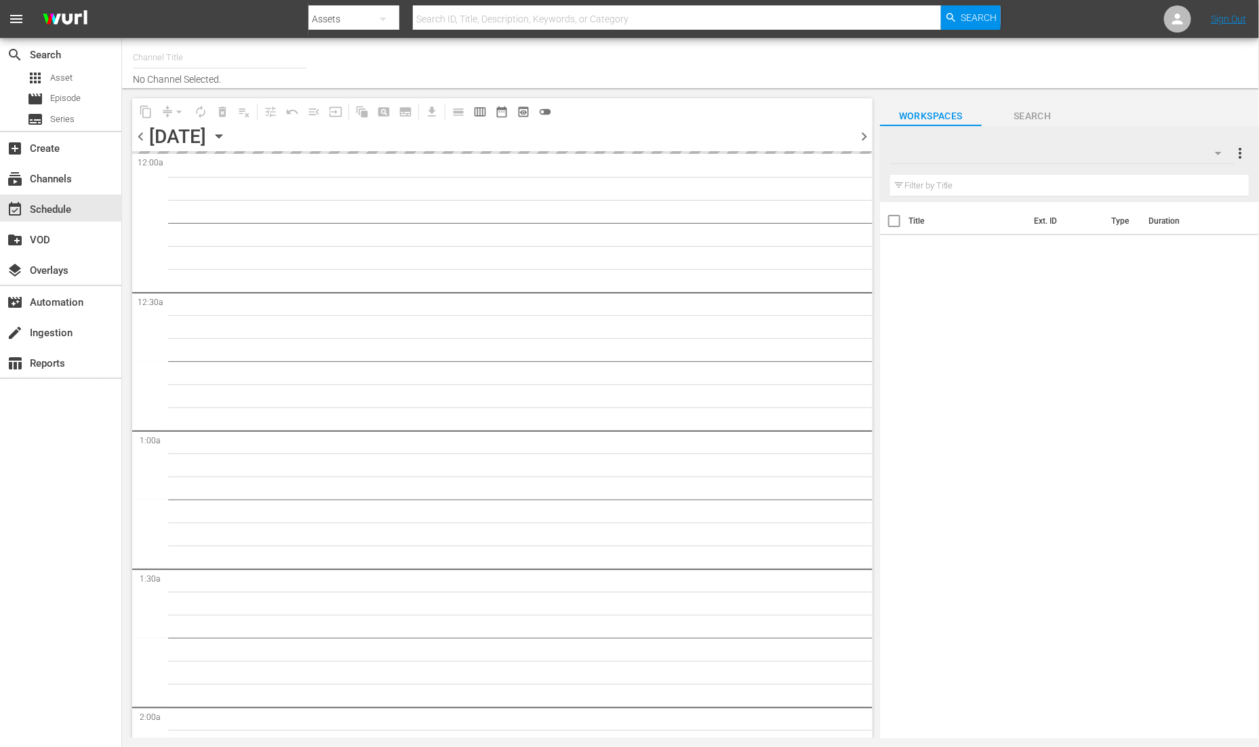
type input "Gardening with [PERSON_NAME] (1271)"
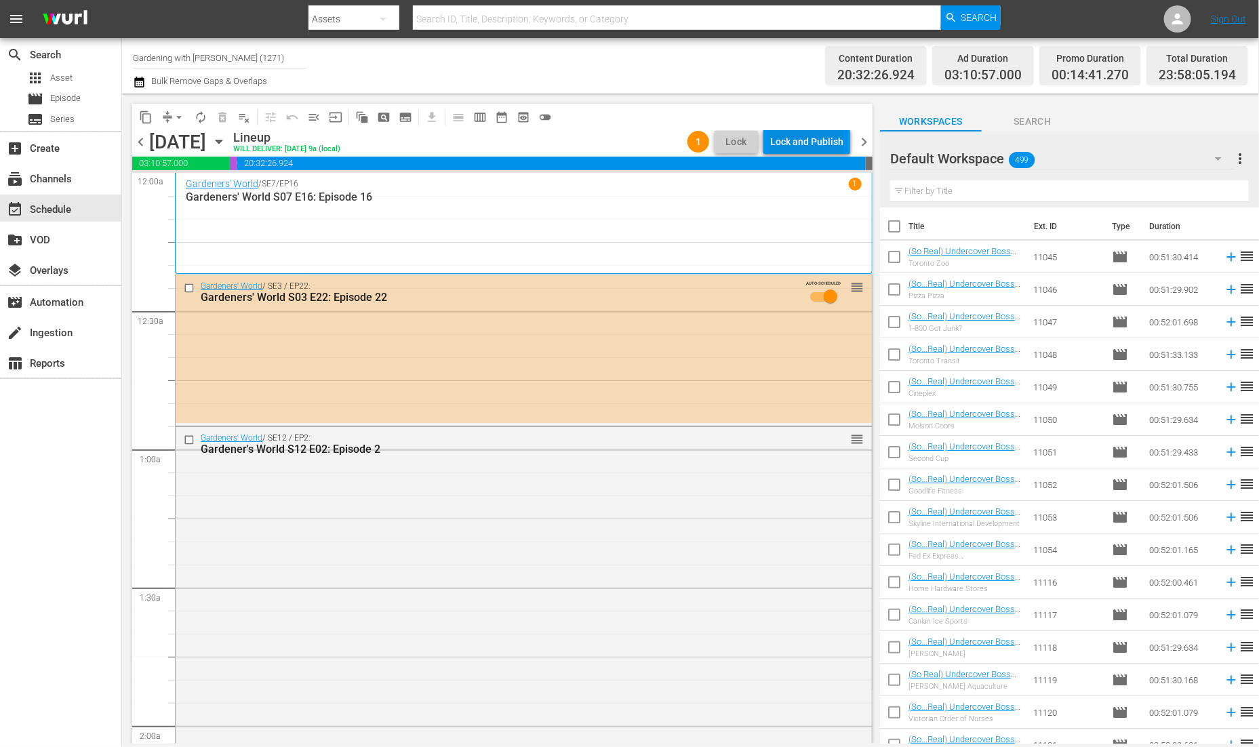
click at [798, 136] on div "Lock and Publish" at bounding box center [806, 141] width 73 height 24
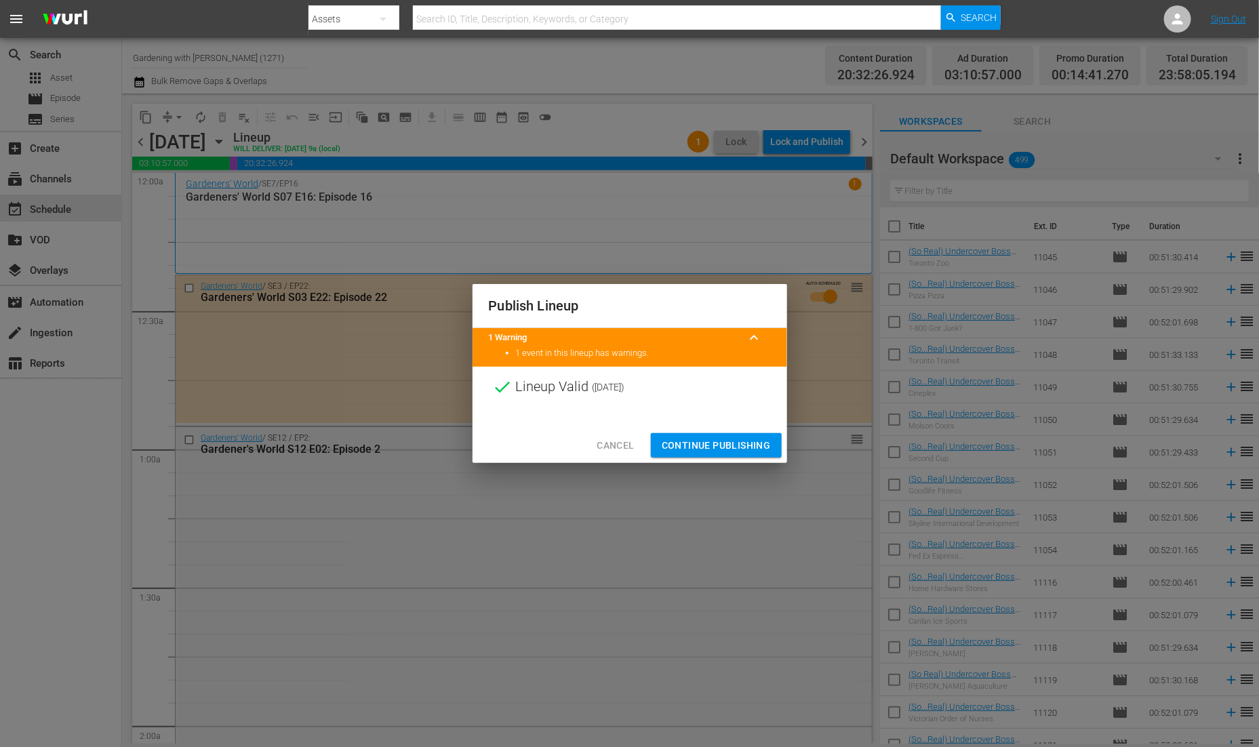
click at [751, 442] on span "Continue Publishing" at bounding box center [715, 445] width 109 height 17
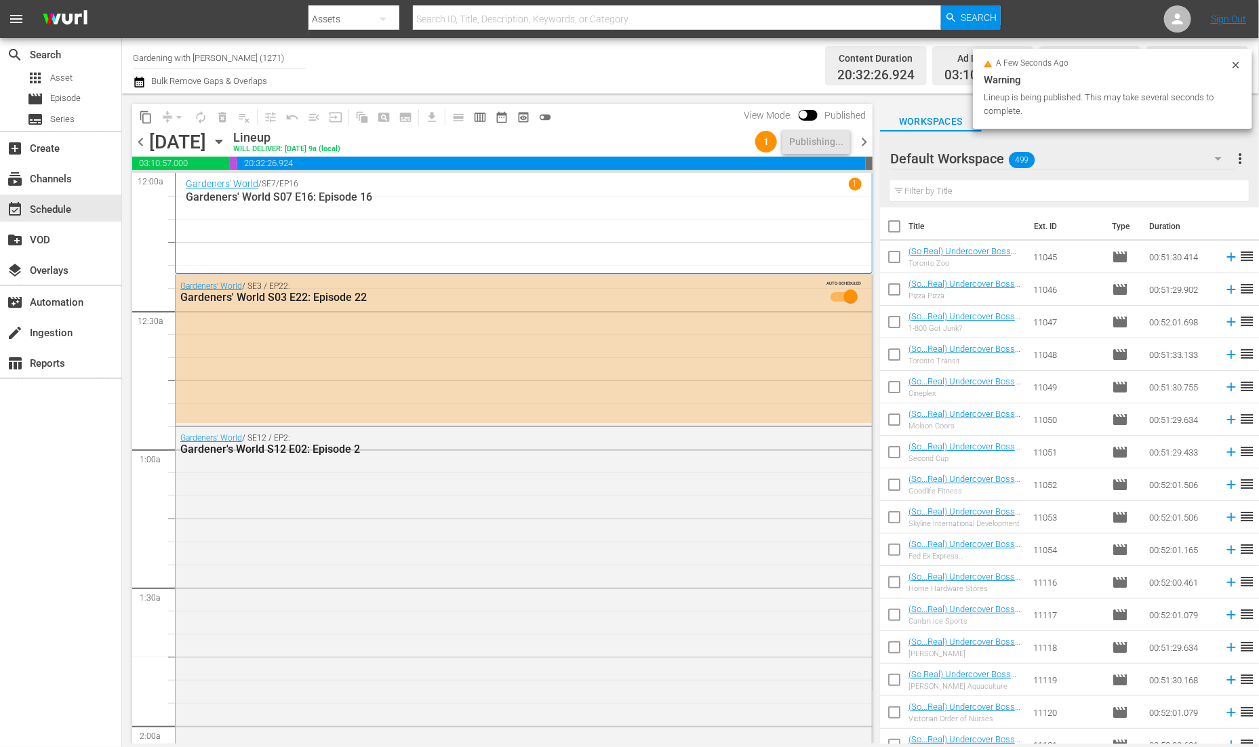
click at [867, 141] on span "chevron_right" at bounding box center [863, 142] width 17 height 17
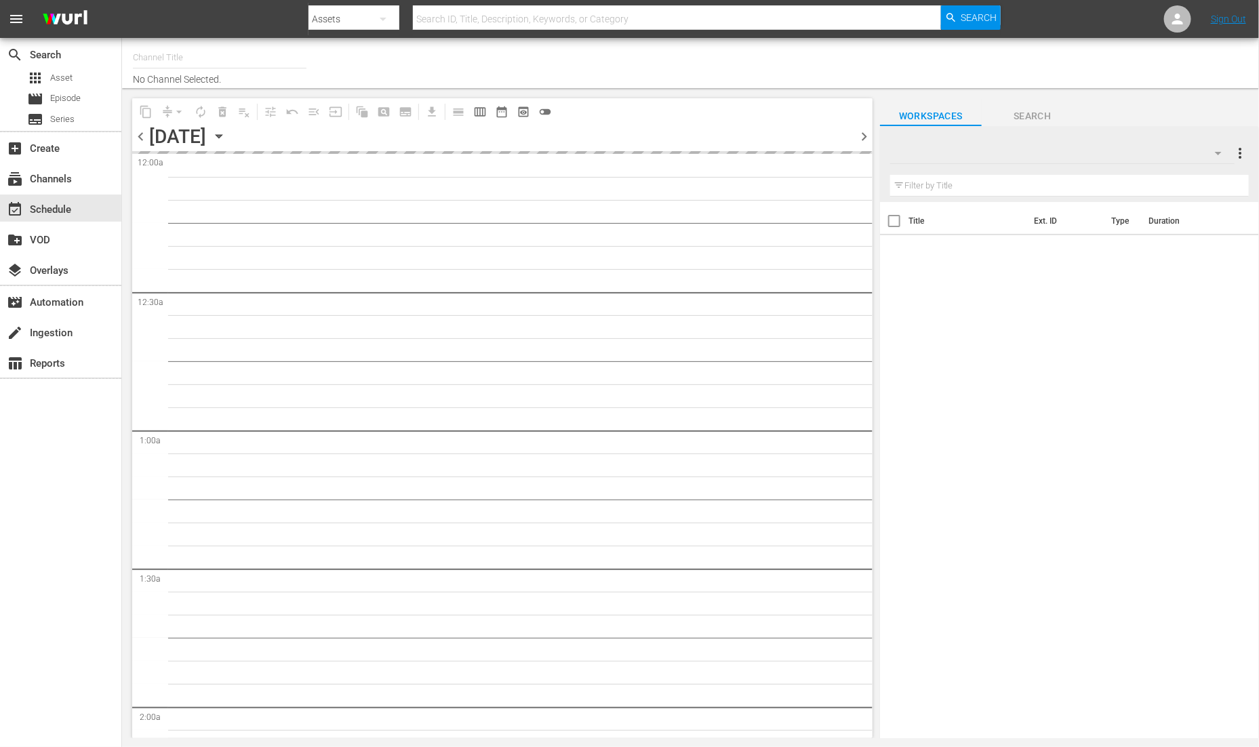
type input "Gardening with [PERSON_NAME] (1271)"
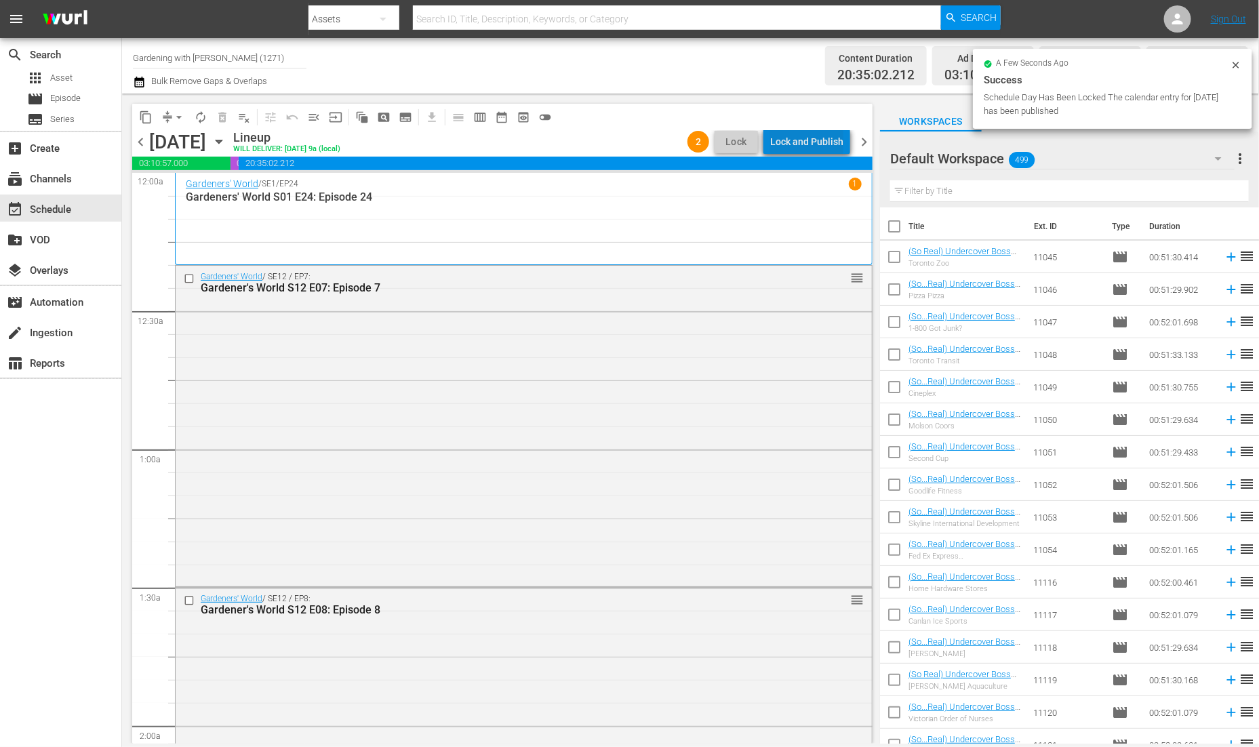
click at [832, 146] on div "Lock and Publish" at bounding box center [806, 141] width 73 height 24
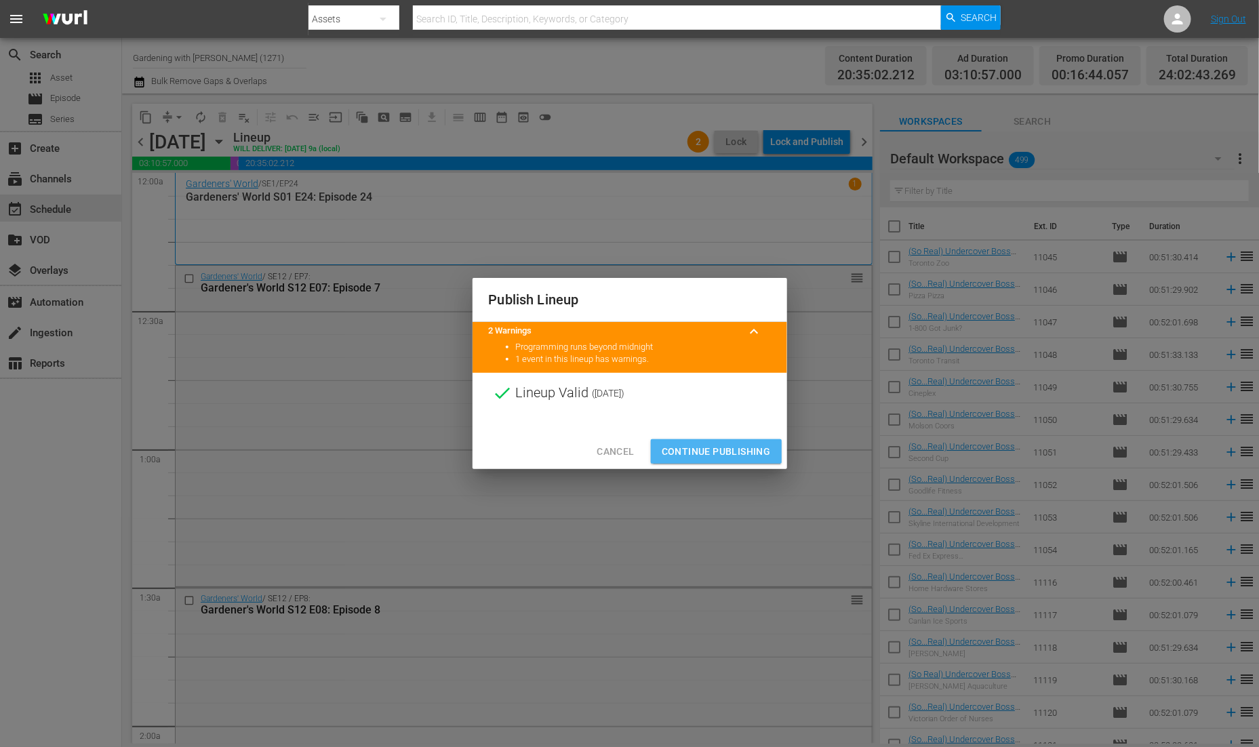
click at [717, 456] on span "Continue Publishing" at bounding box center [715, 451] width 109 height 17
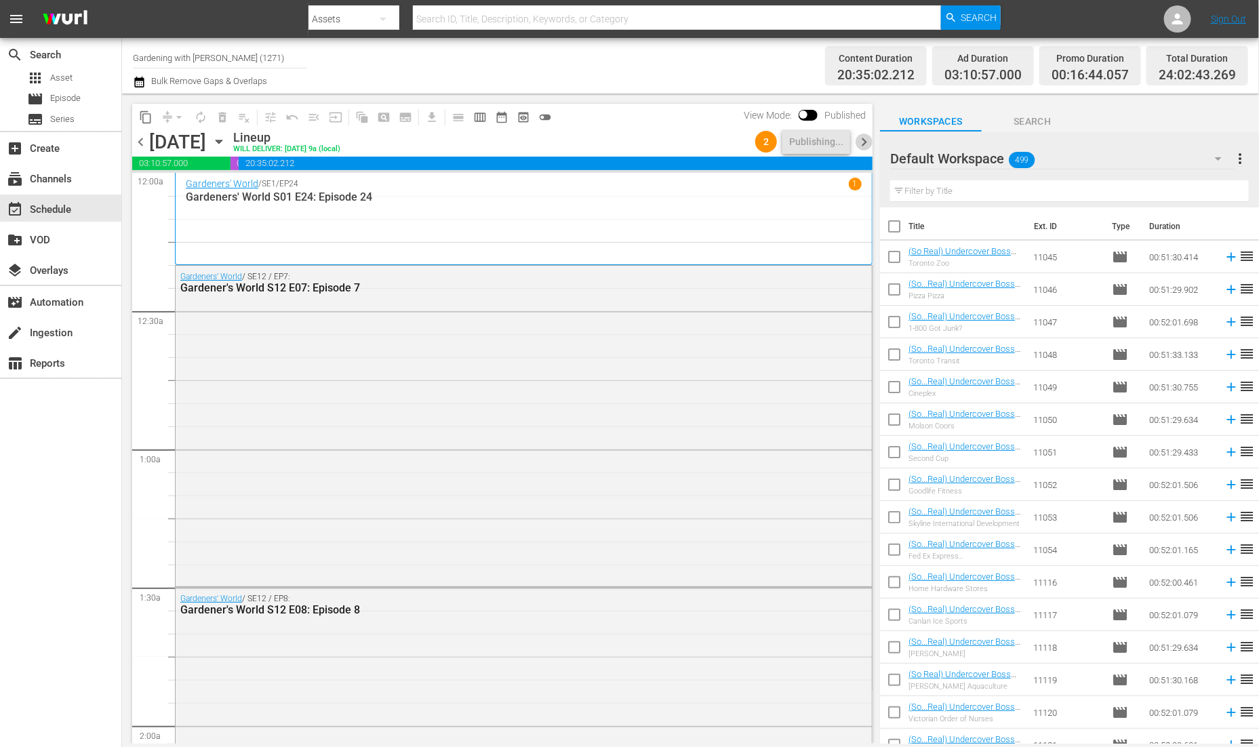
click at [868, 142] on span "chevron_right" at bounding box center [863, 142] width 17 height 17
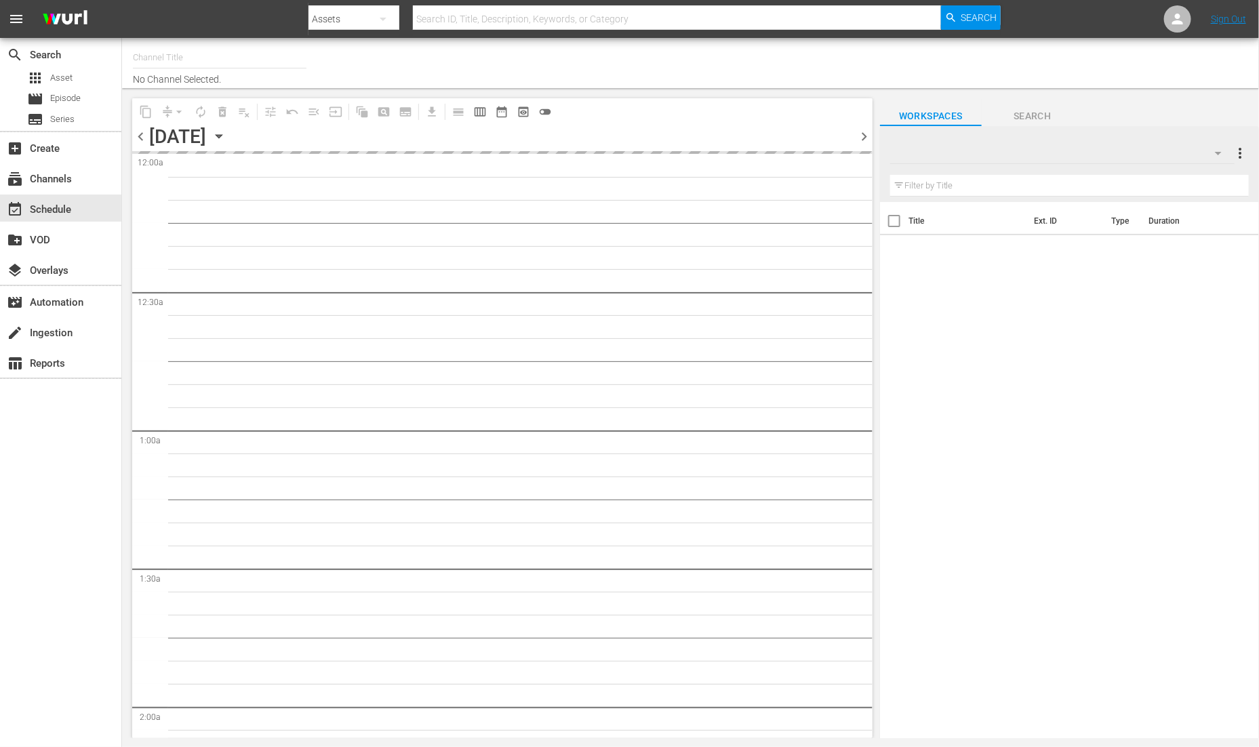
type input "Gardening with [PERSON_NAME] (1271)"
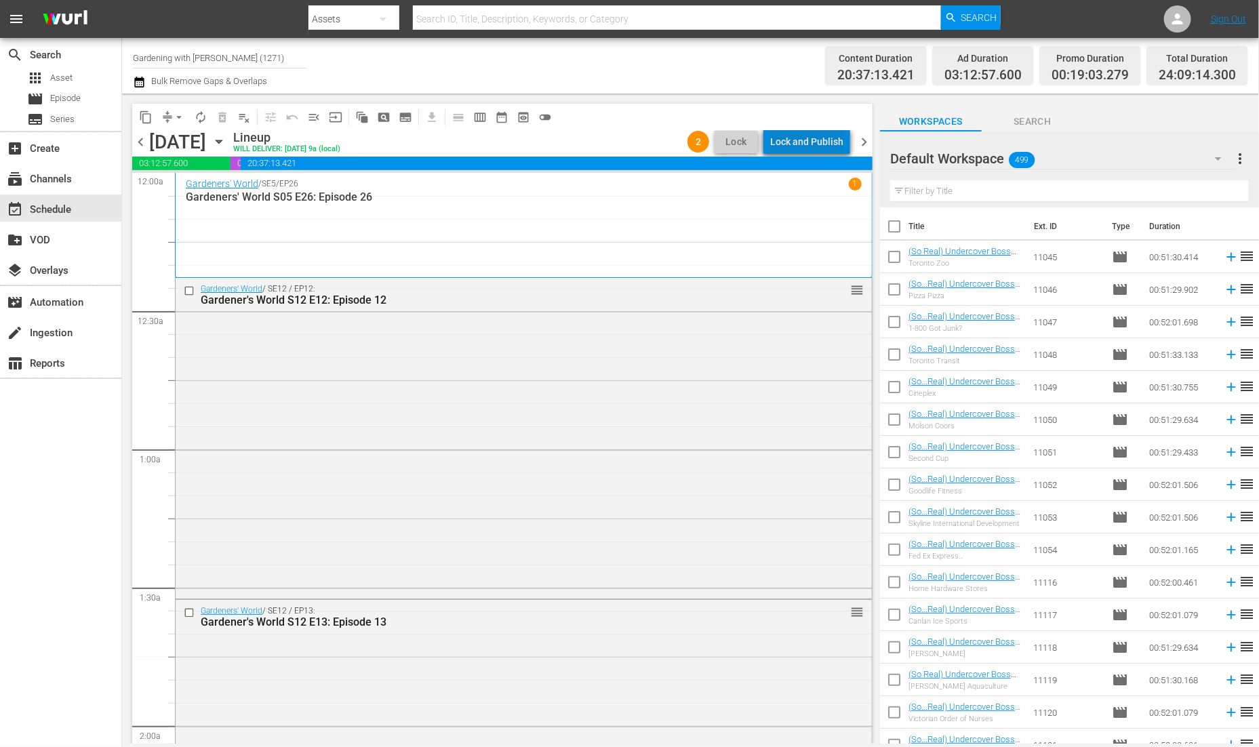
click at [823, 143] on div "Lock and Publish" at bounding box center [806, 141] width 73 height 24
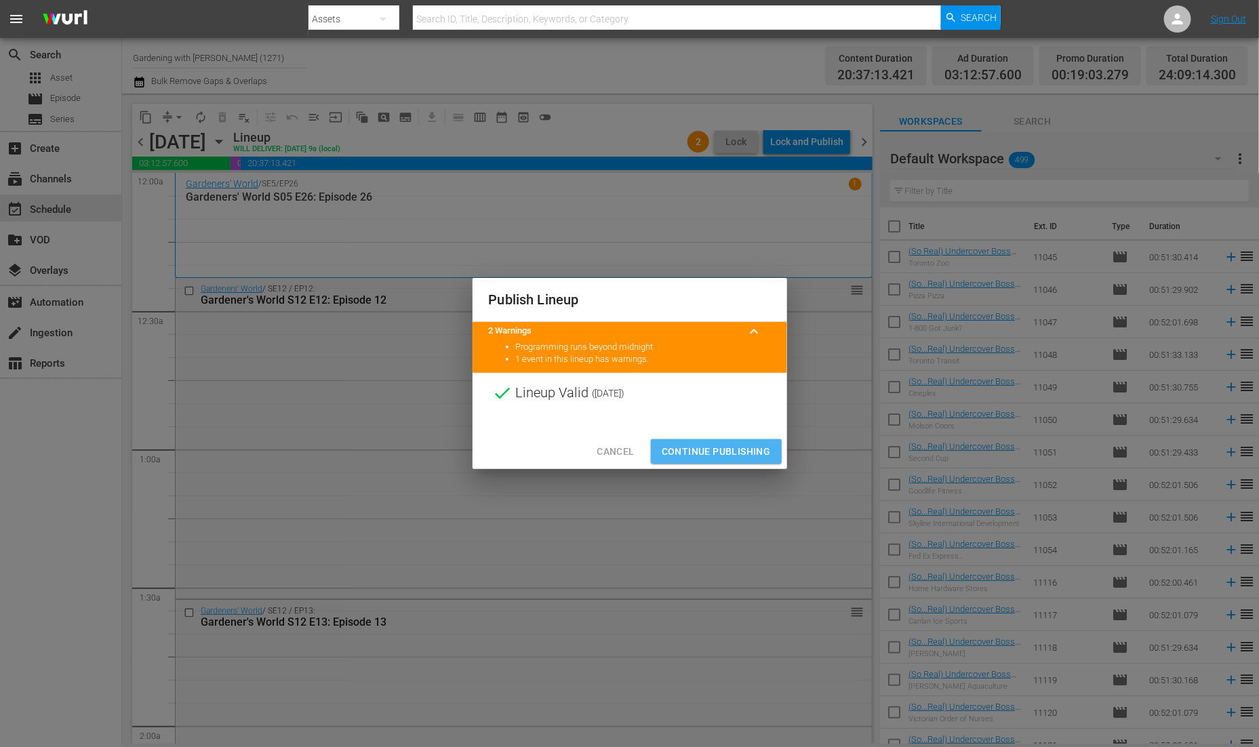
click at [732, 462] on button "Continue Publishing" at bounding box center [716, 451] width 131 height 25
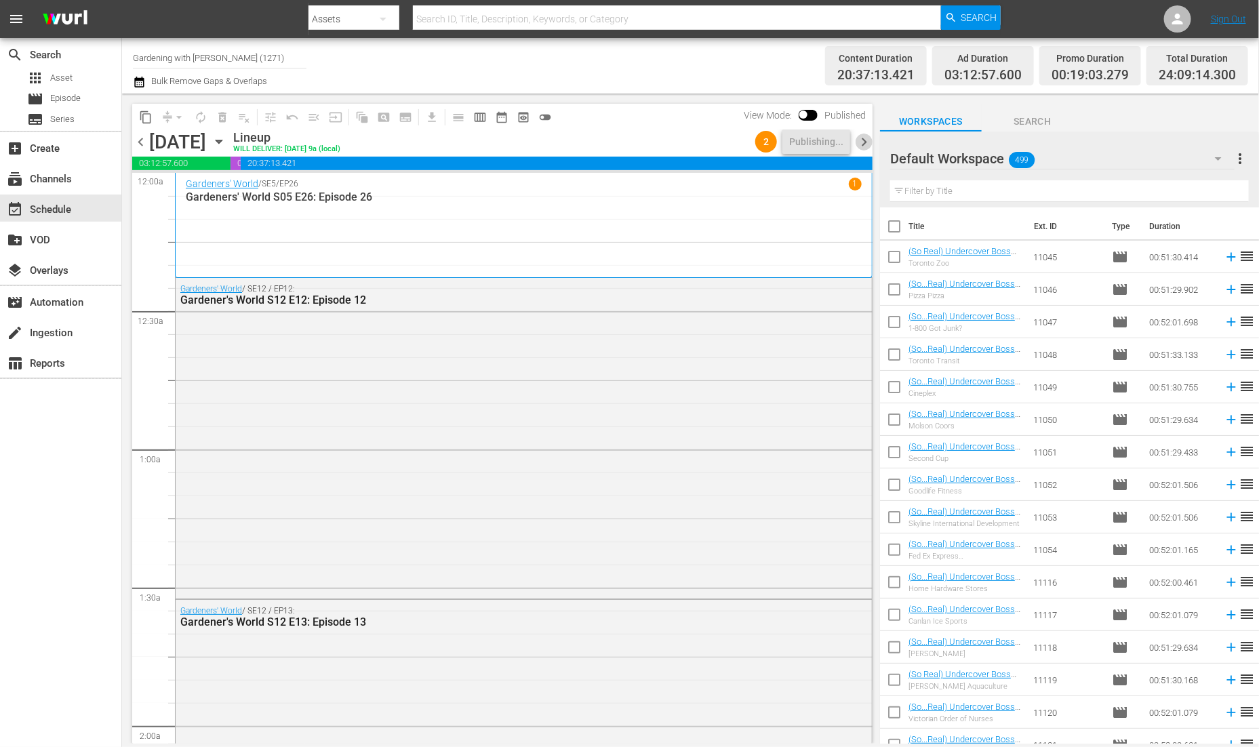
click at [861, 144] on span "chevron_right" at bounding box center [863, 142] width 17 height 17
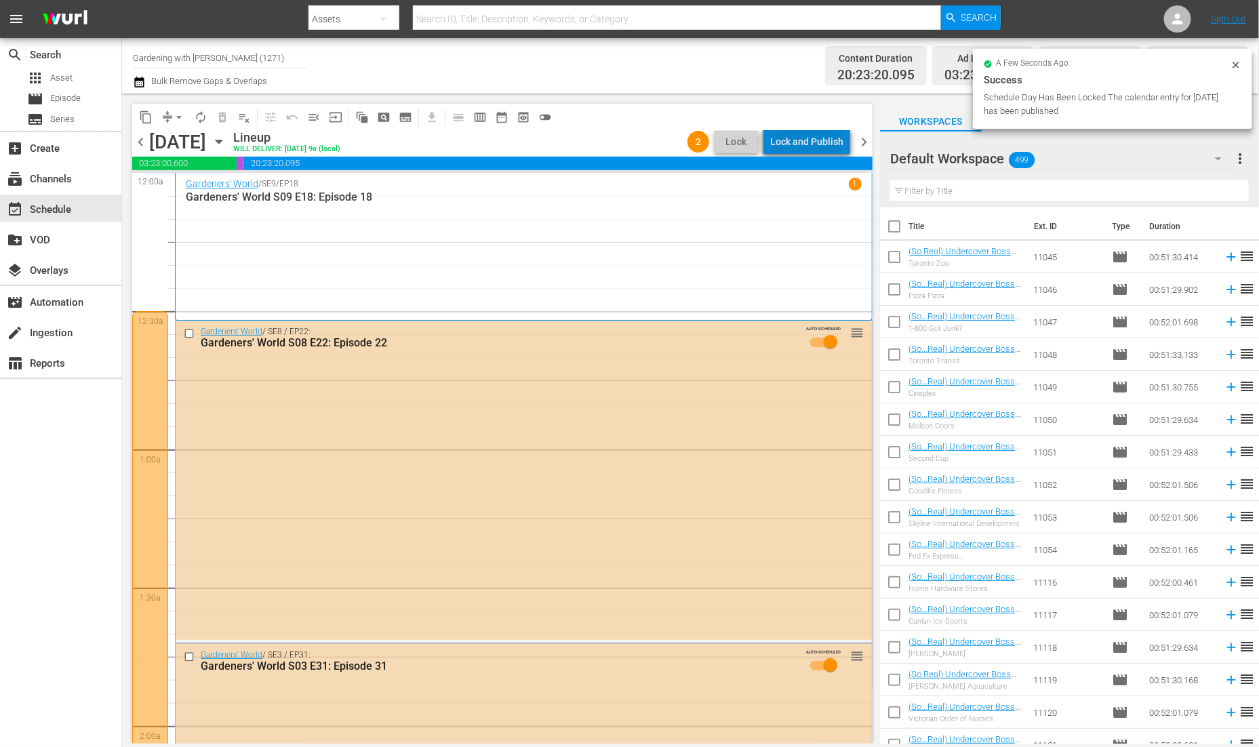
click at [816, 141] on div "Lock and Publish" at bounding box center [806, 141] width 73 height 24
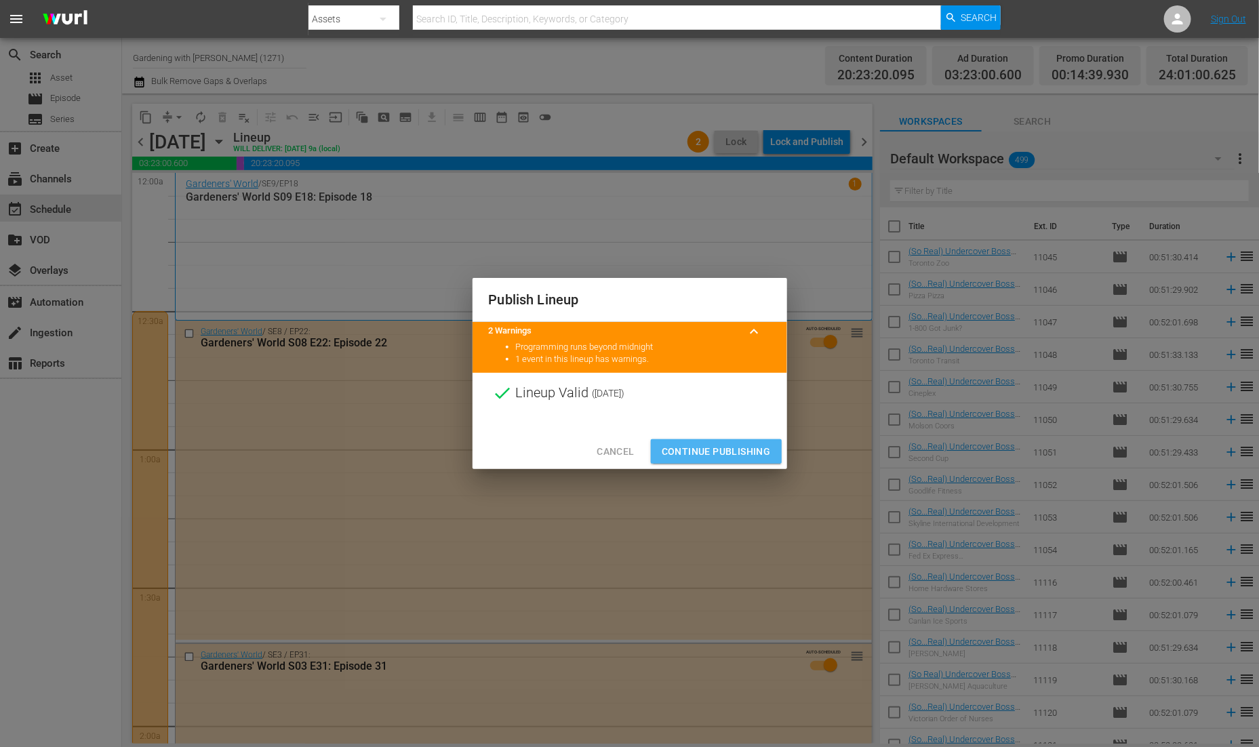
click at [729, 453] on span "Continue Publishing" at bounding box center [715, 451] width 109 height 17
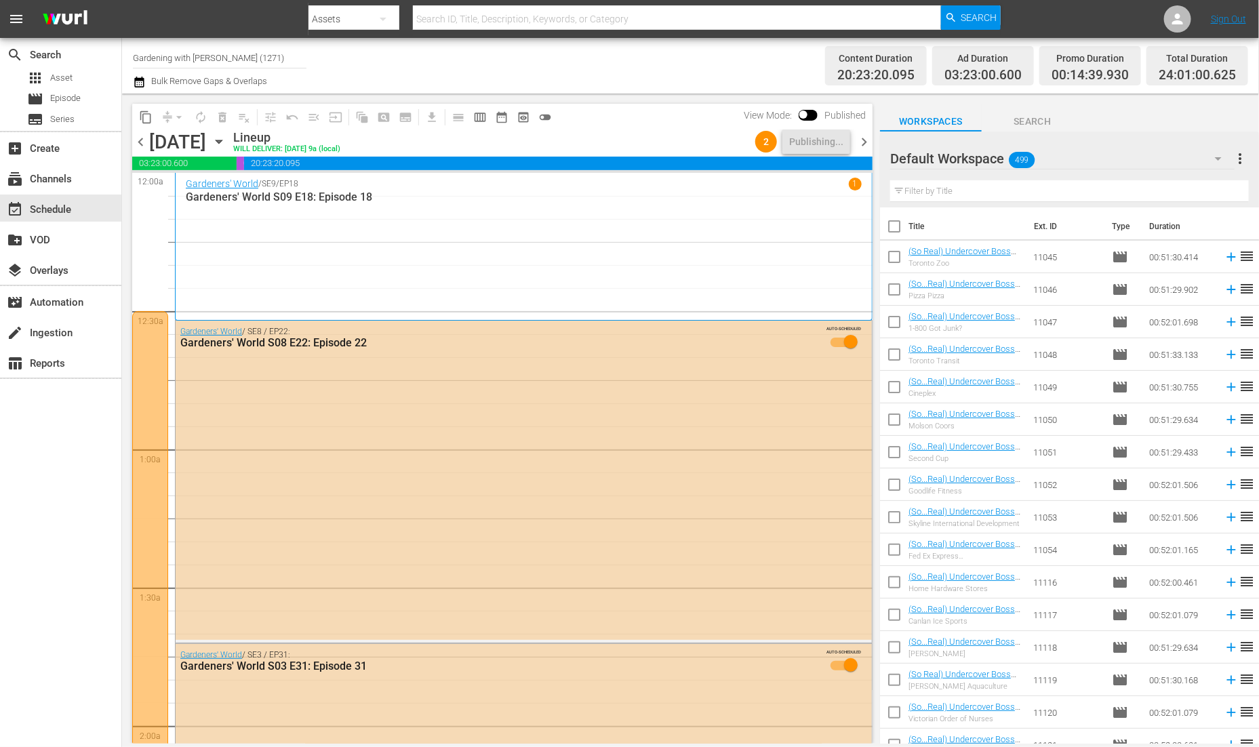
click at [868, 139] on span "chevron_right" at bounding box center [863, 142] width 17 height 17
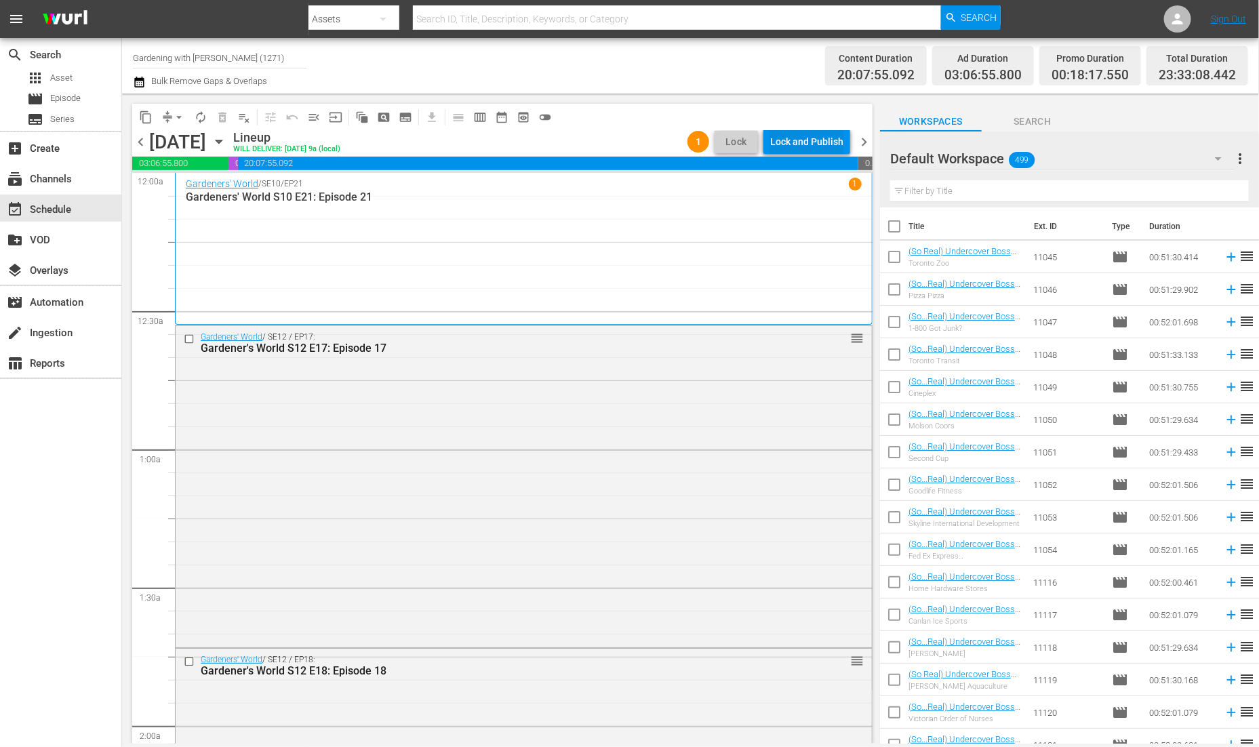
click at [821, 146] on div "Lock and Publish" at bounding box center [806, 141] width 73 height 24
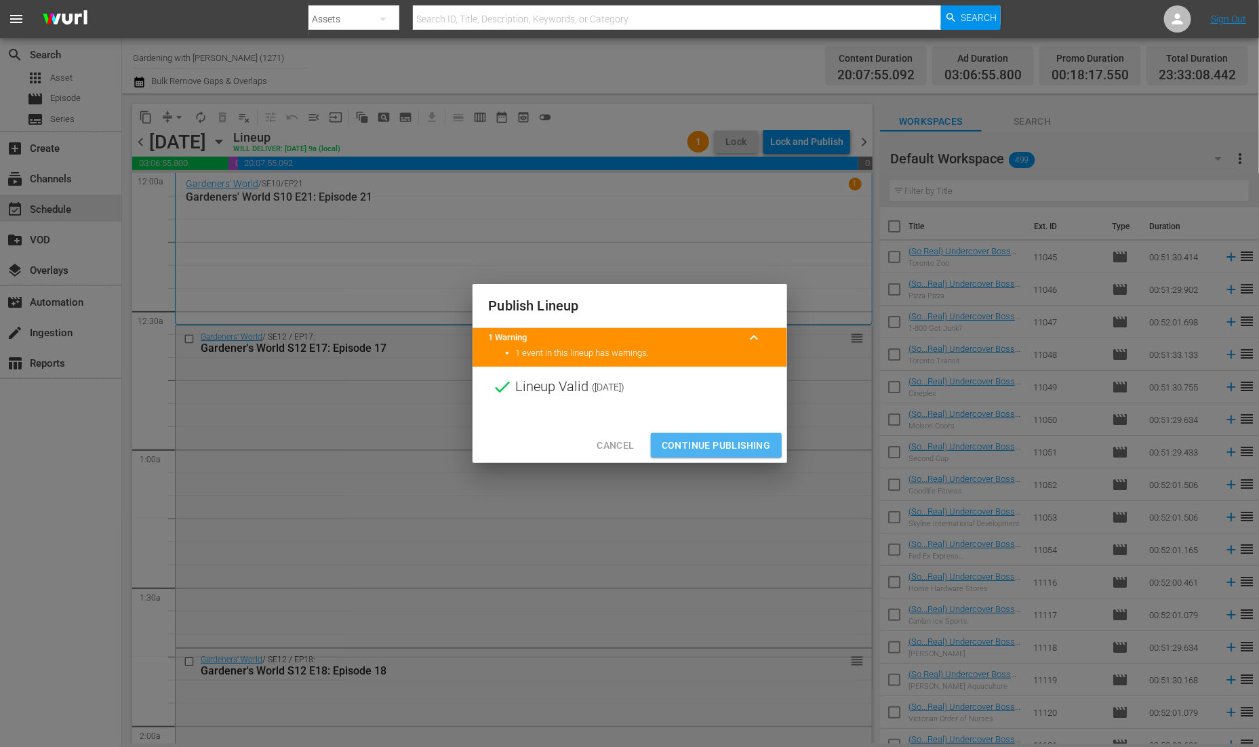
click at [697, 443] on span "Continue Publishing" at bounding box center [715, 445] width 109 height 17
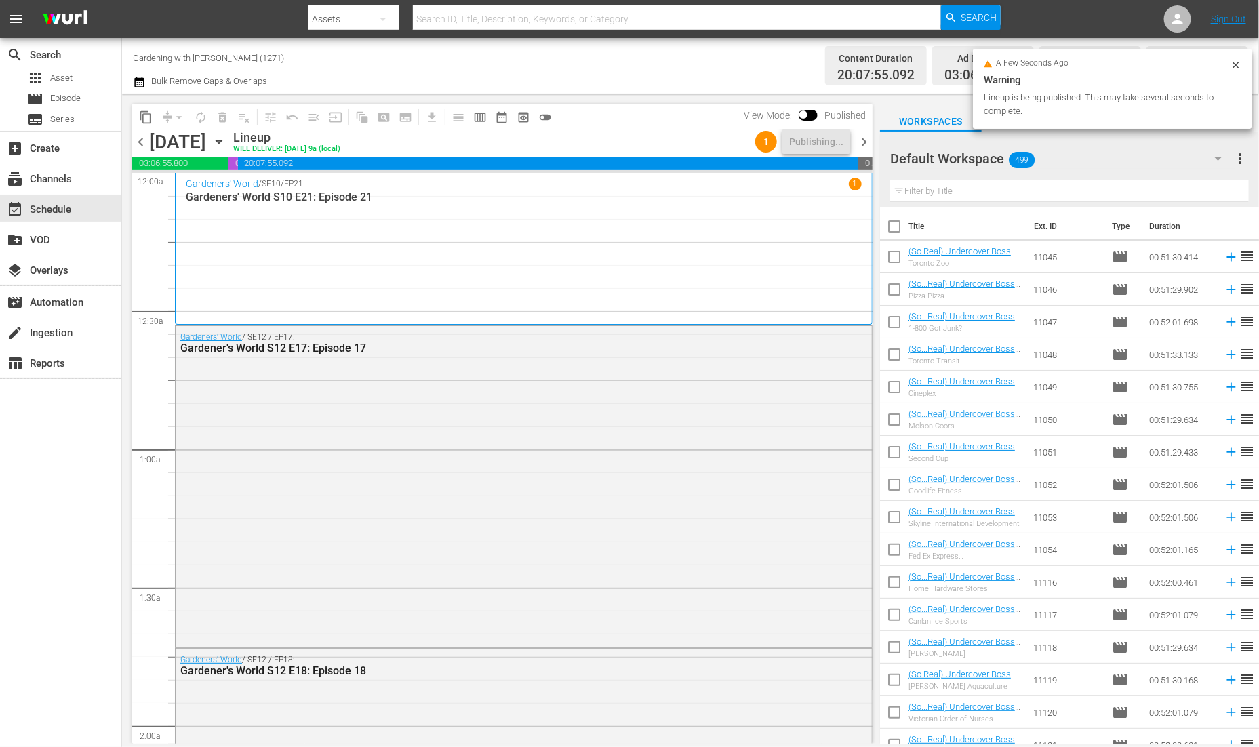
click at [862, 142] on span "chevron_right" at bounding box center [863, 142] width 17 height 17
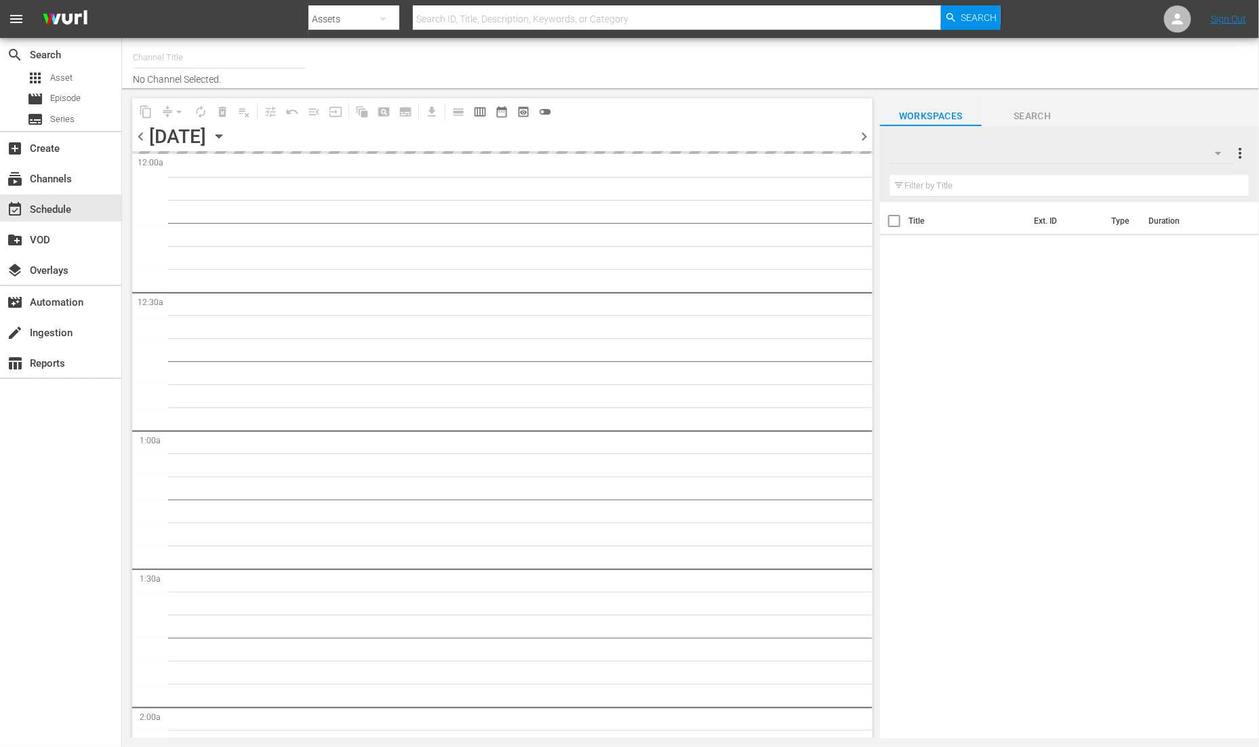
type input "Gardening with [PERSON_NAME] (1271)"
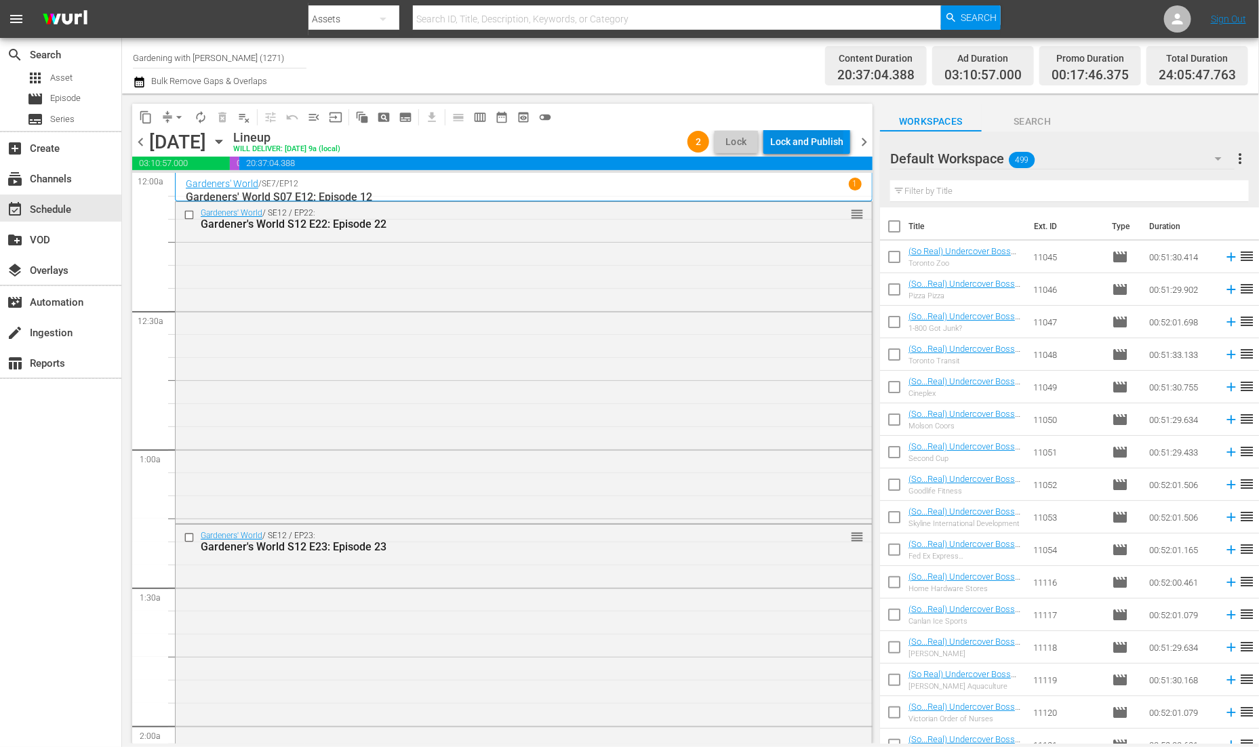
click at [830, 150] on div "Lock and Publish" at bounding box center [806, 141] width 73 height 24
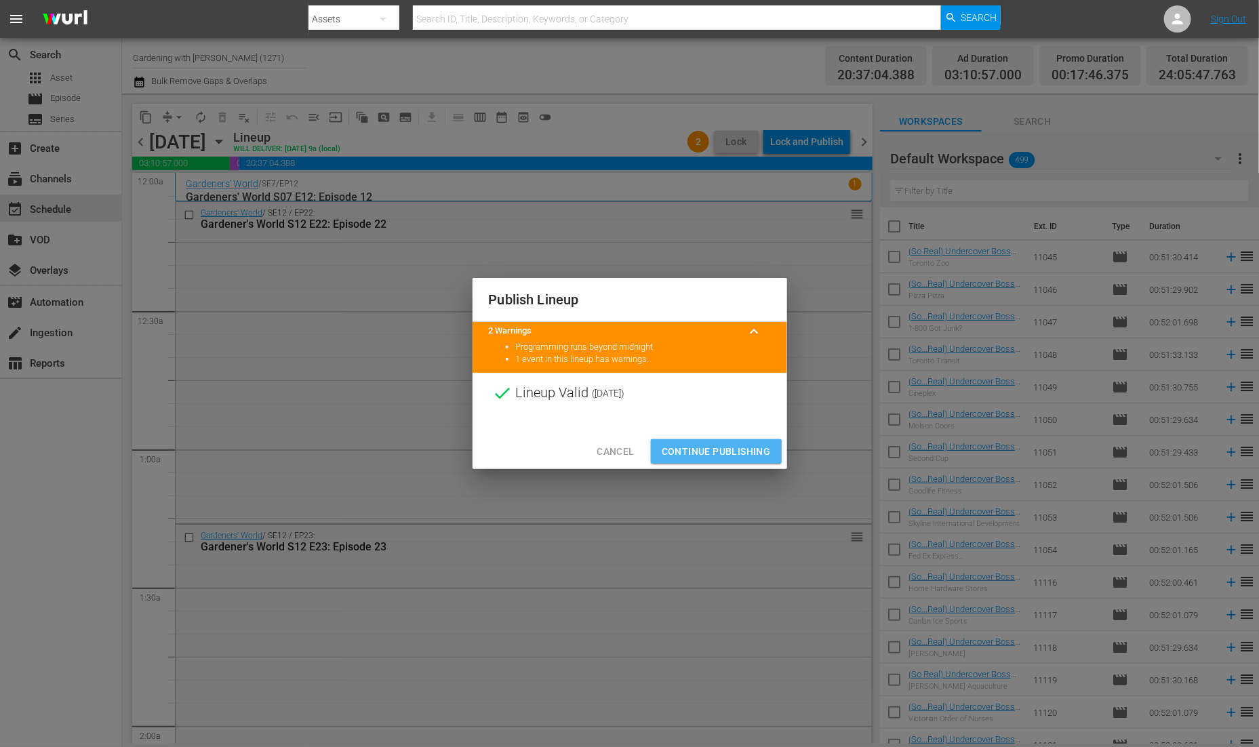
click at [755, 441] on button "Continue Publishing" at bounding box center [716, 451] width 131 height 25
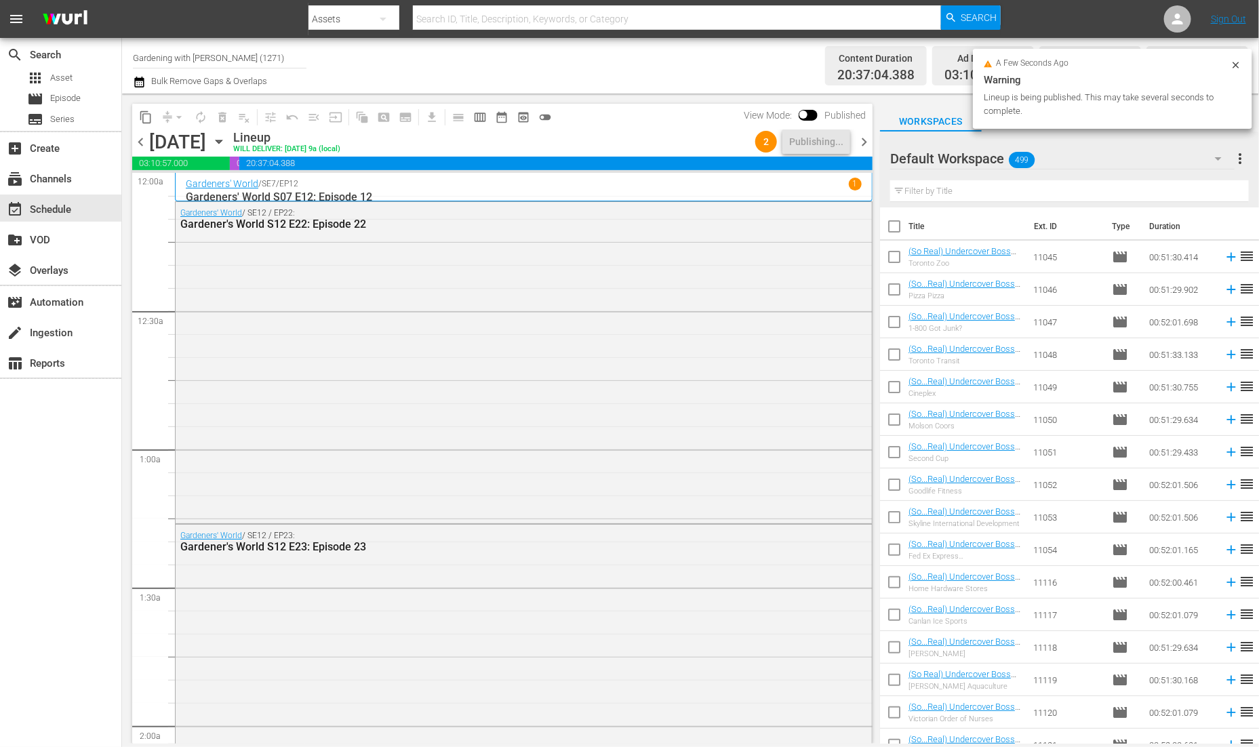
click at [860, 147] on span "chevron_right" at bounding box center [863, 142] width 17 height 17
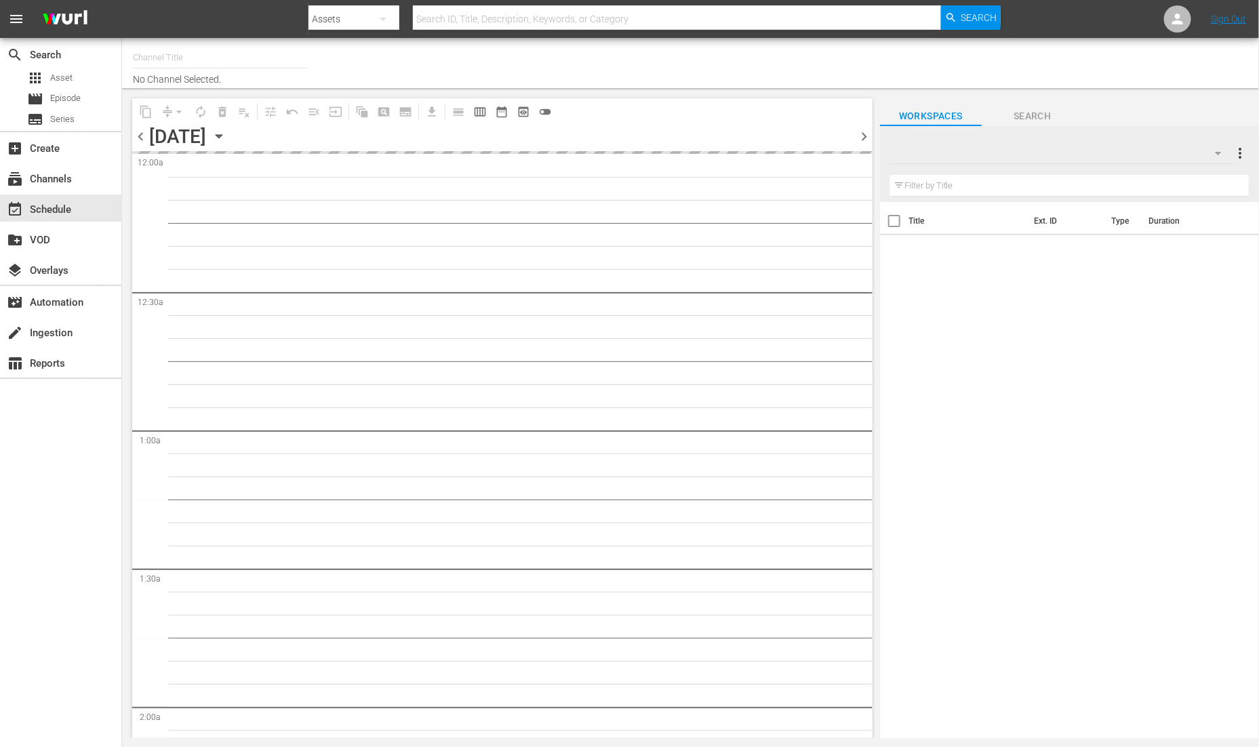
type input "Gardening with [PERSON_NAME] (1271)"
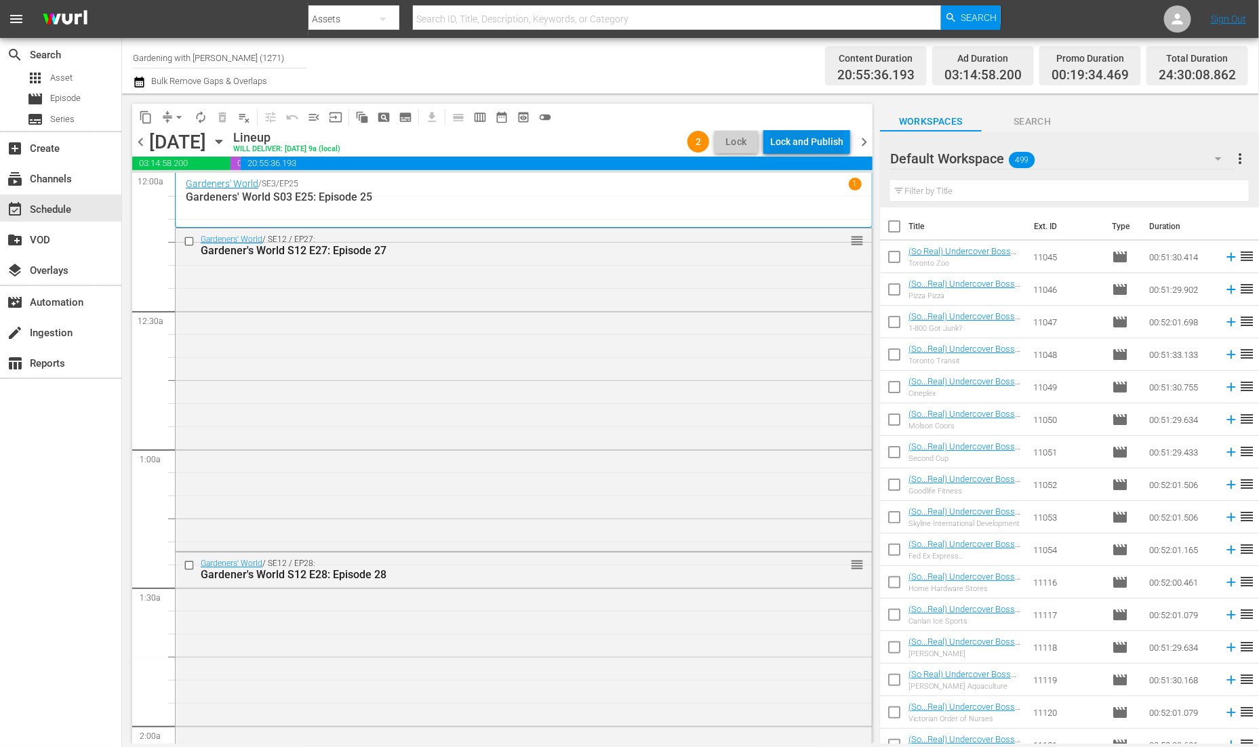
click at [817, 141] on div "Lock and Publish" at bounding box center [806, 141] width 73 height 24
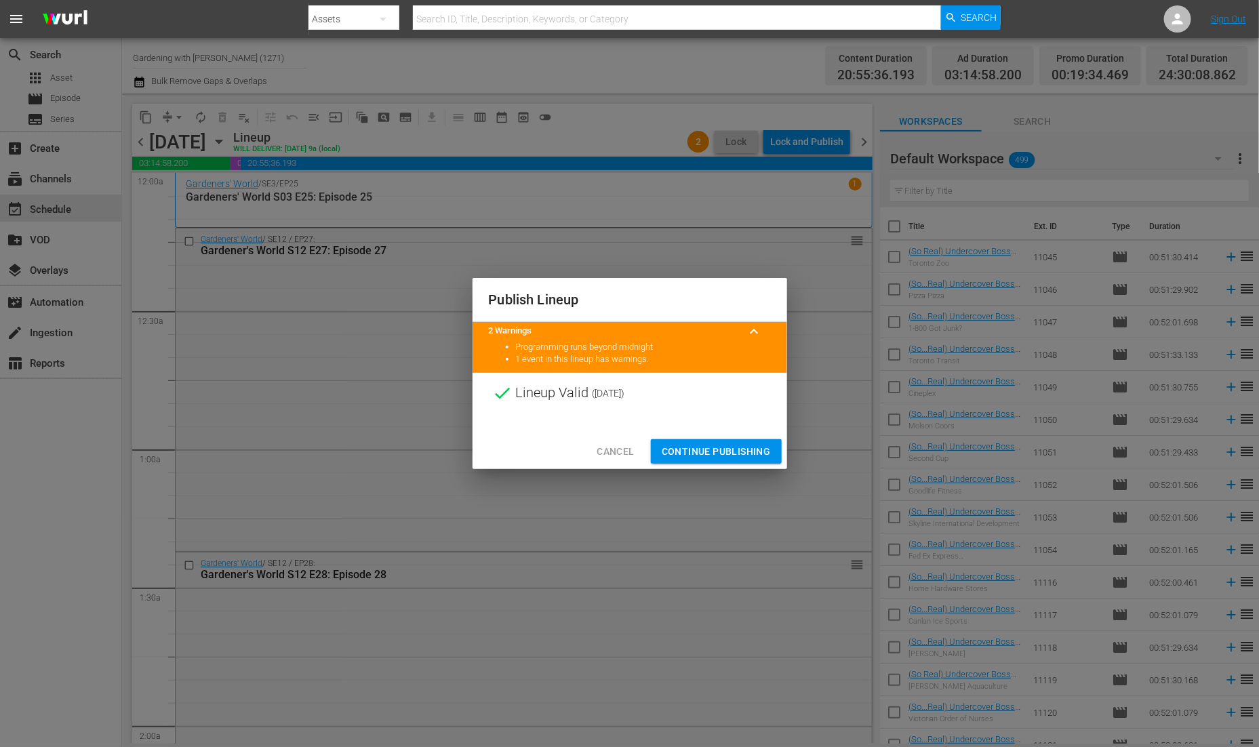
click at [735, 445] on span "Continue Publishing" at bounding box center [715, 451] width 109 height 17
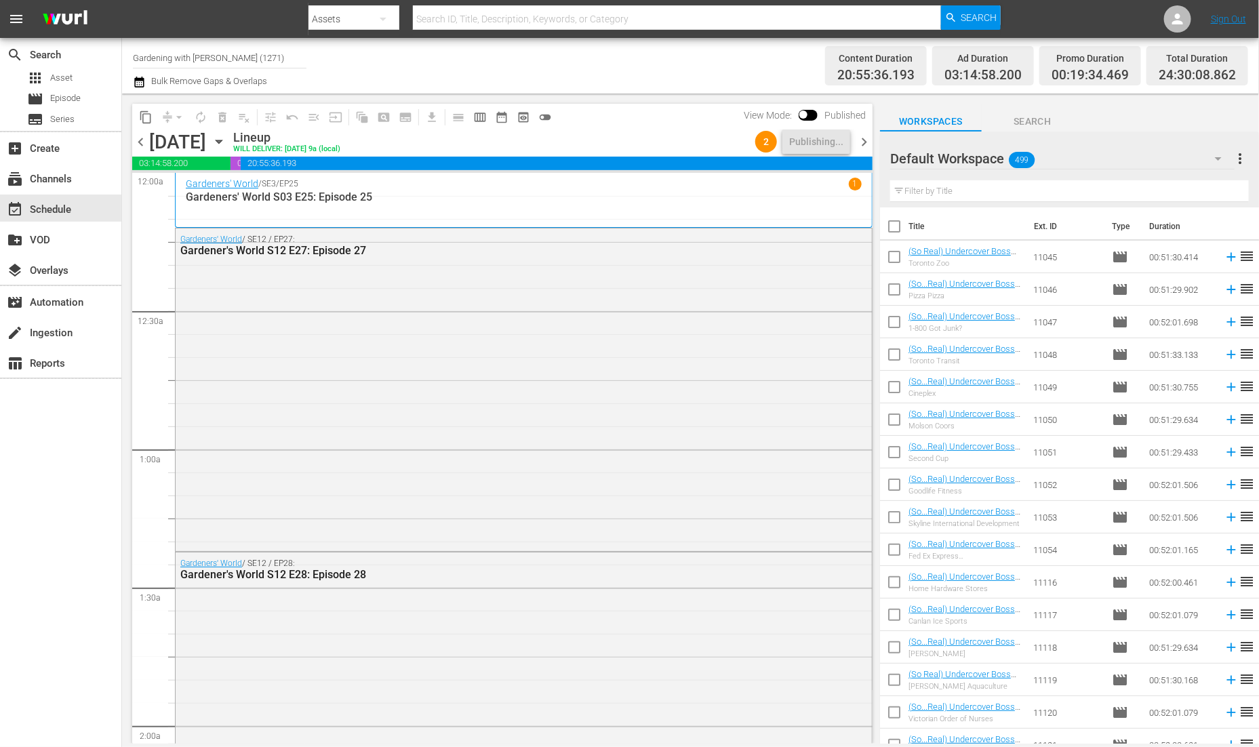
click at [668, 135] on div "Lineup WILL DELIVER: [DATE] 9a (local)" at bounding box center [491, 141] width 516 height 23
click at [657, 136] on div "lock Lineup WILL DELIVER: [DATE] 9a (local)" at bounding box center [498, 141] width 531 height 23
click at [438, 75] on div "Channel Title Gardening with [PERSON_NAME] (1271) Bulk Remove Gaps & Overlaps" at bounding box center [437, 65] width 608 height 49
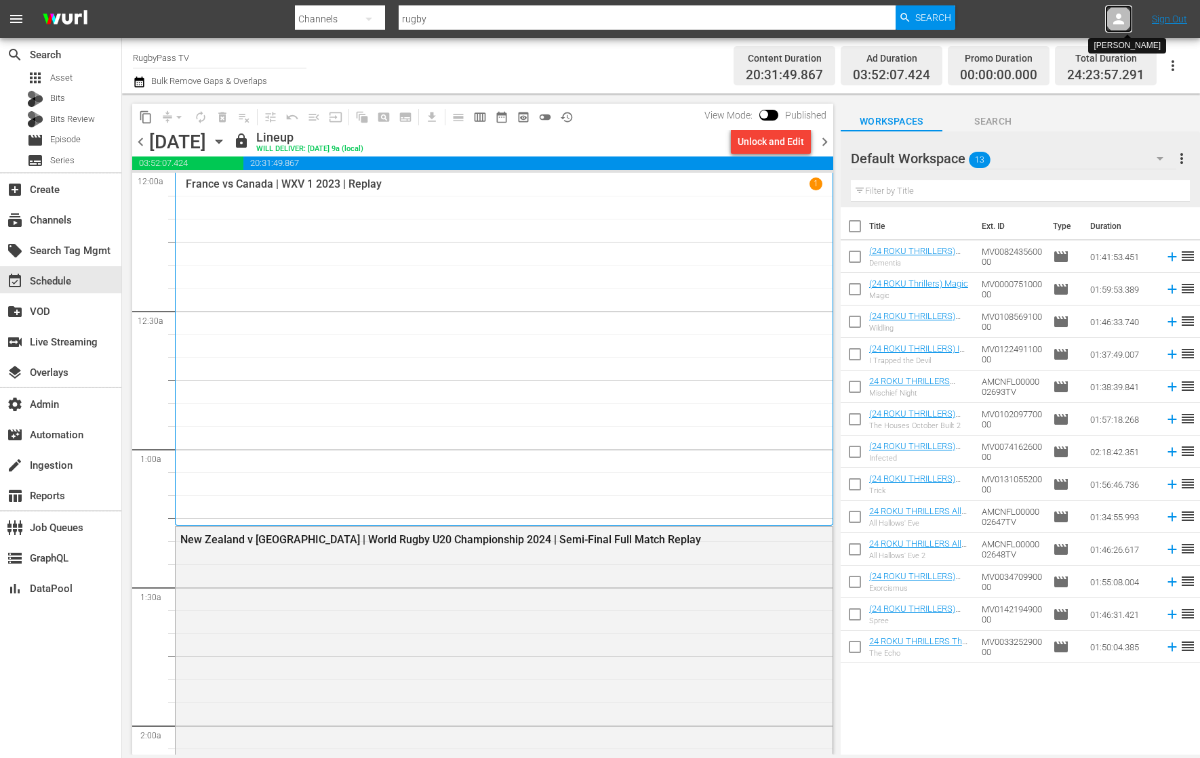
click at [860, 13] on icon at bounding box center [1118, 19] width 16 height 16
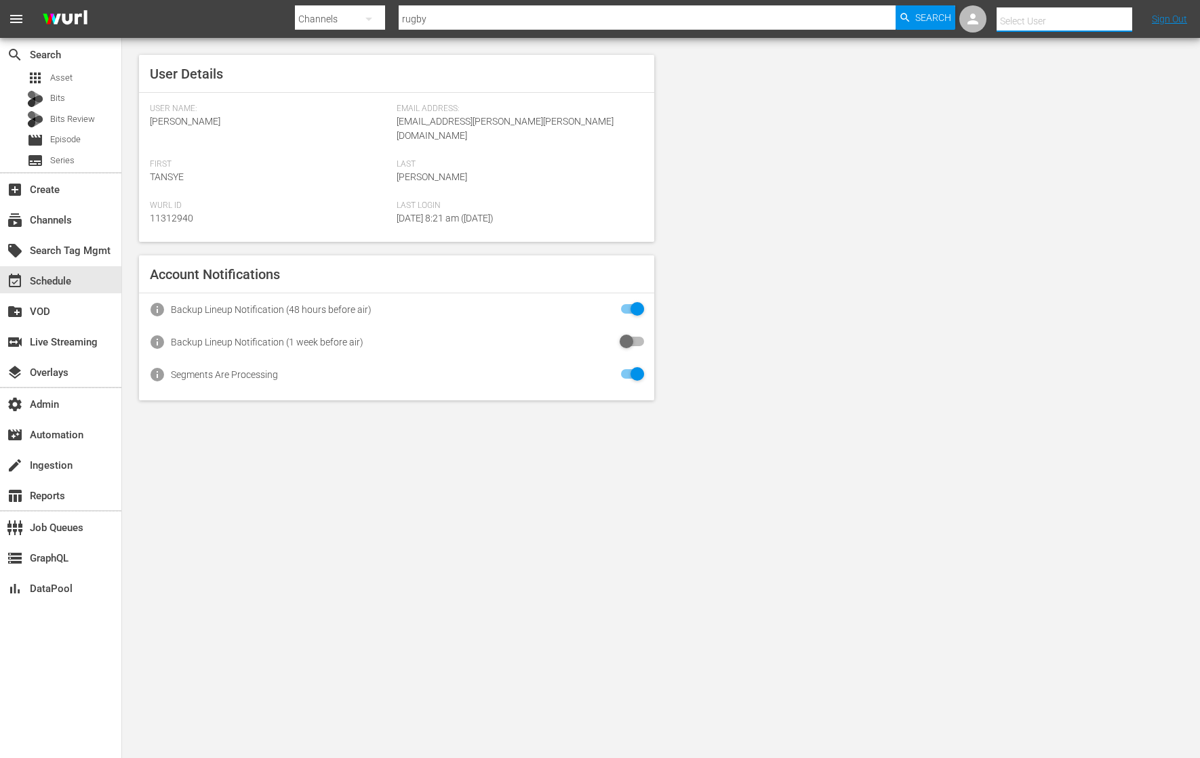
click at [860, 30] on div "Select User" at bounding box center [1082, 21] width 173 height 33
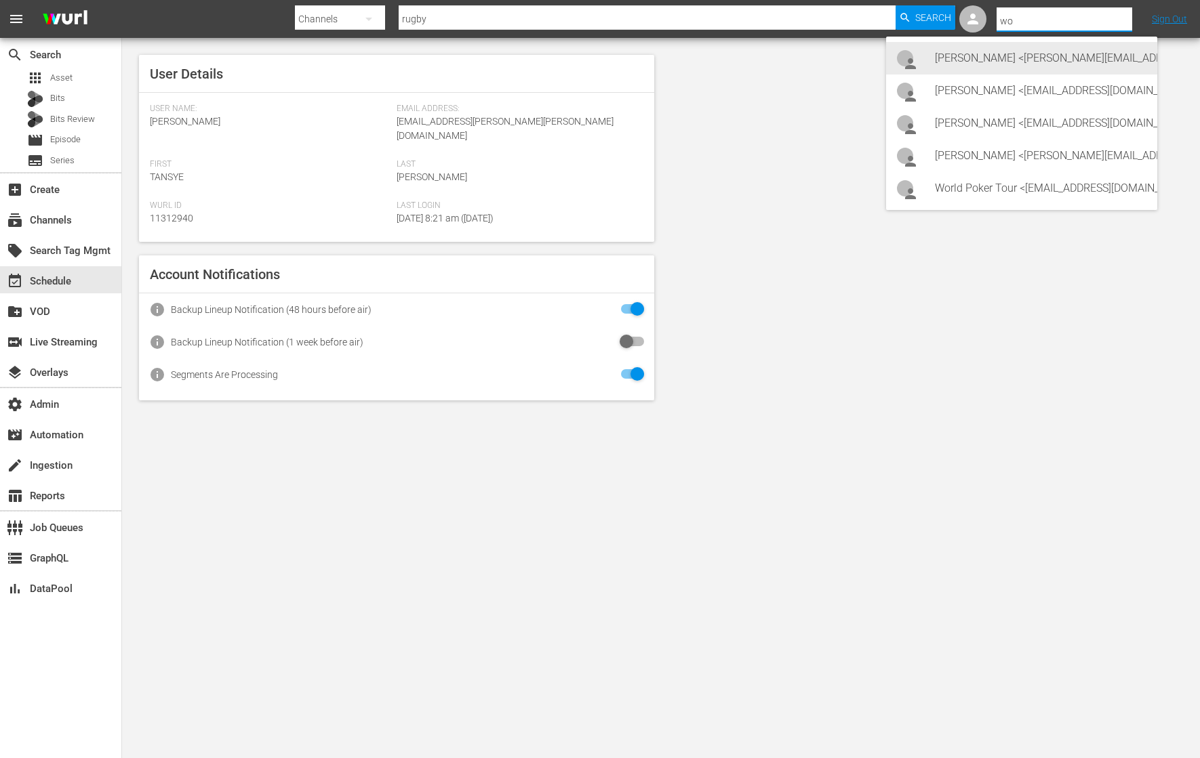
type input "w"
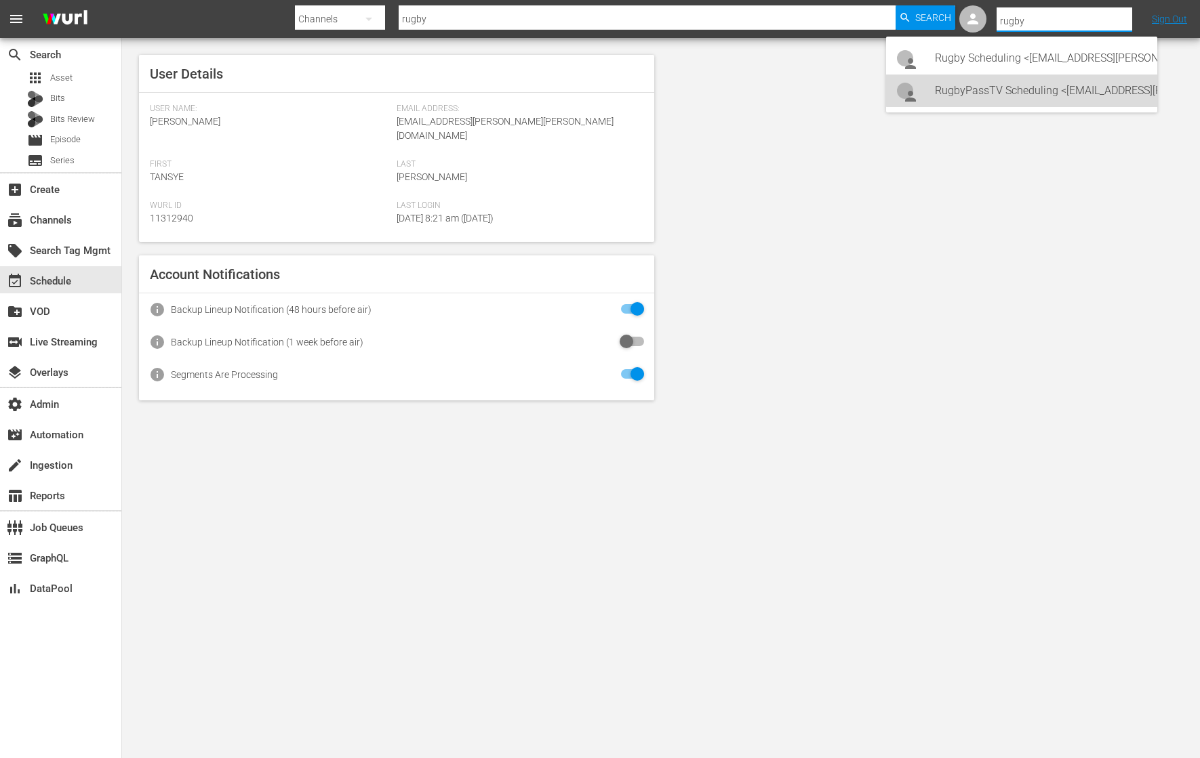
click at [860, 83] on div "RugbyPassTV Scheduling <[EMAIL_ADDRESS][PERSON_NAME][DOMAIN_NAME]>" at bounding box center [1040, 91] width 211 height 33
type input "RugbyPassTV Scheduling (11314672)"
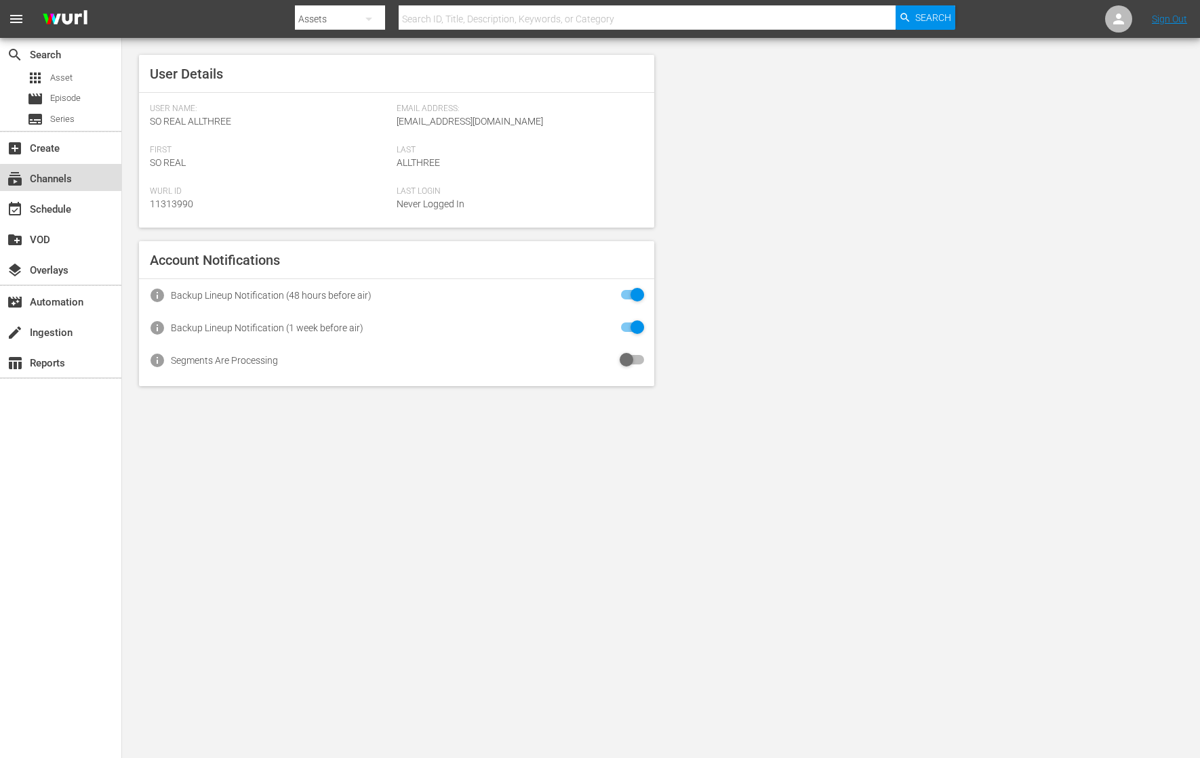
click at [66, 178] on div "subscriptions Channels" at bounding box center [38, 177] width 76 height 12
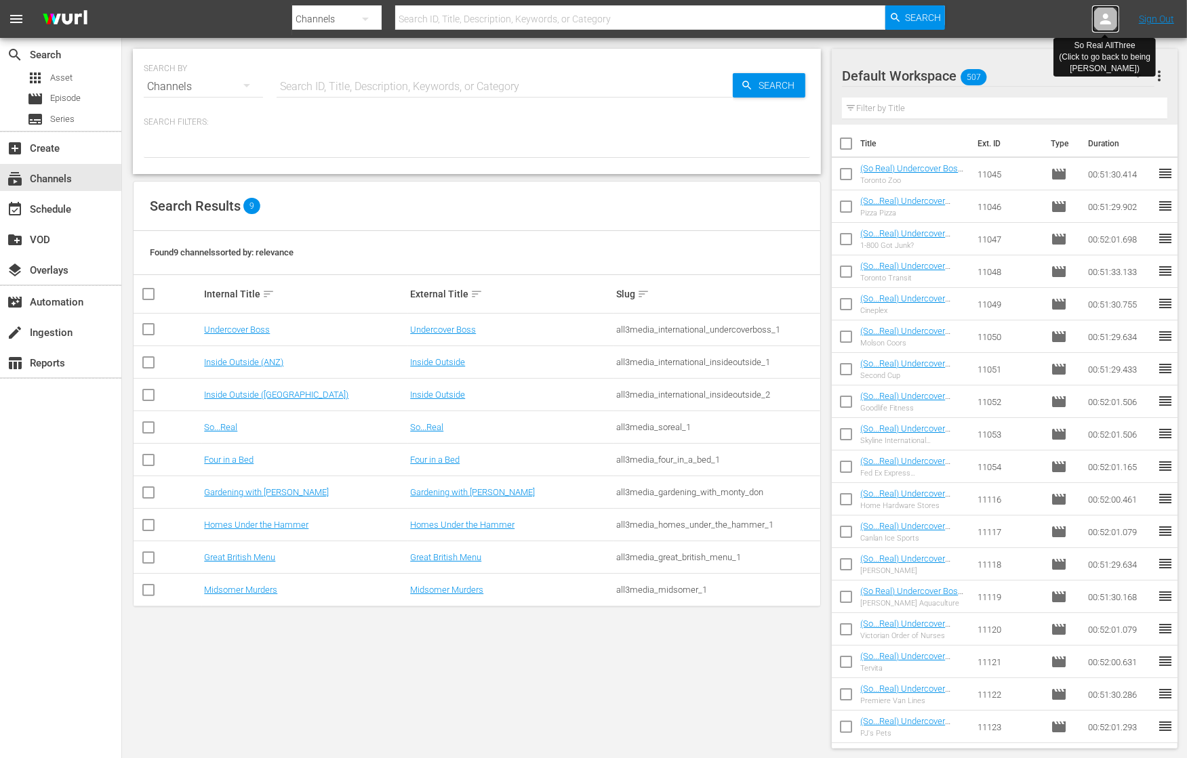
click at [1105, 18] on icon at bounding box center [1105, 19] width 11 height 11
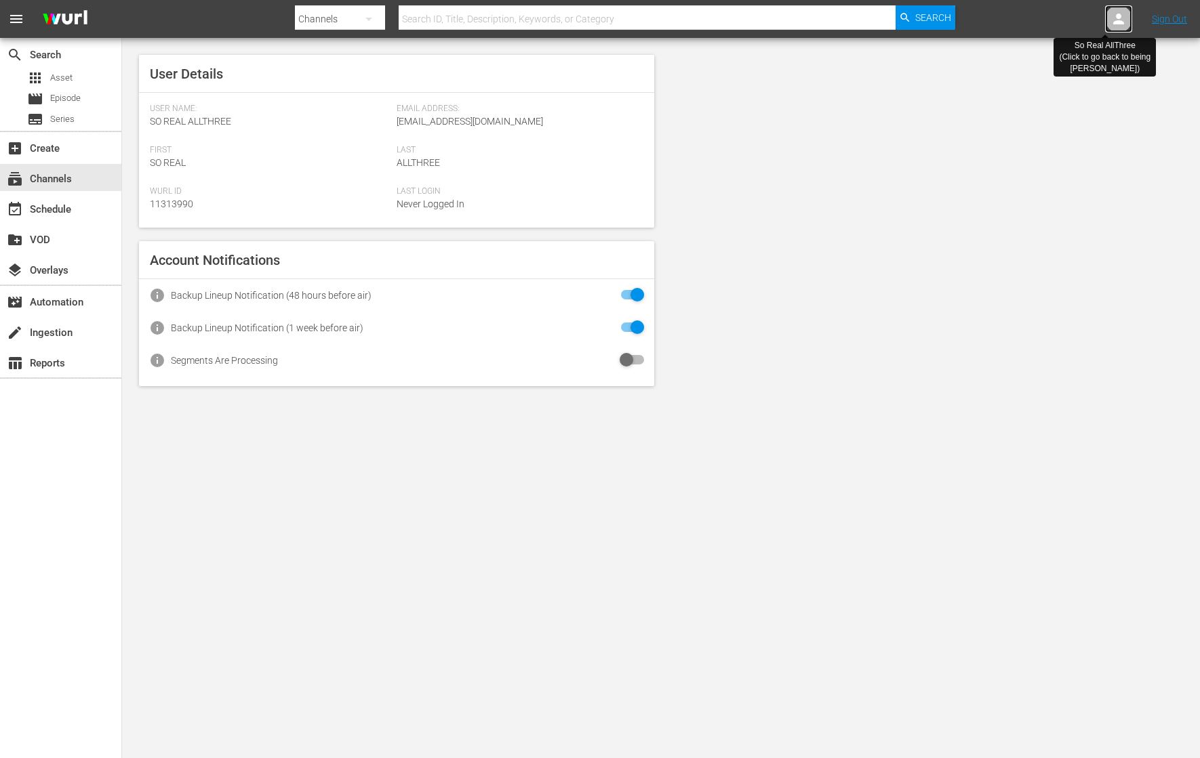
click at [1105, 18] on div at bounding box center [1118, 18] width 27 height 27
click at [1120, 16] on icon at bounding box center [1118, 19] width 11 height 11
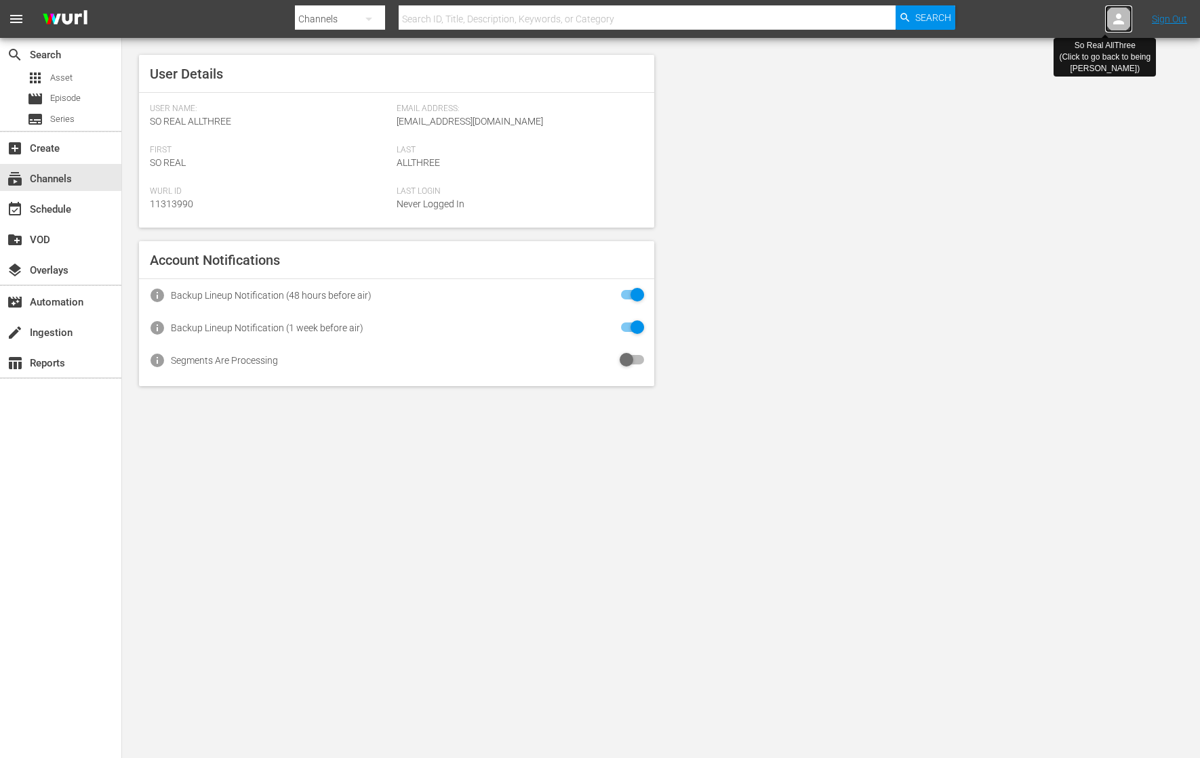
click at [1120, 16] on icon at bounding box center [1118, 19] width 11 height 11
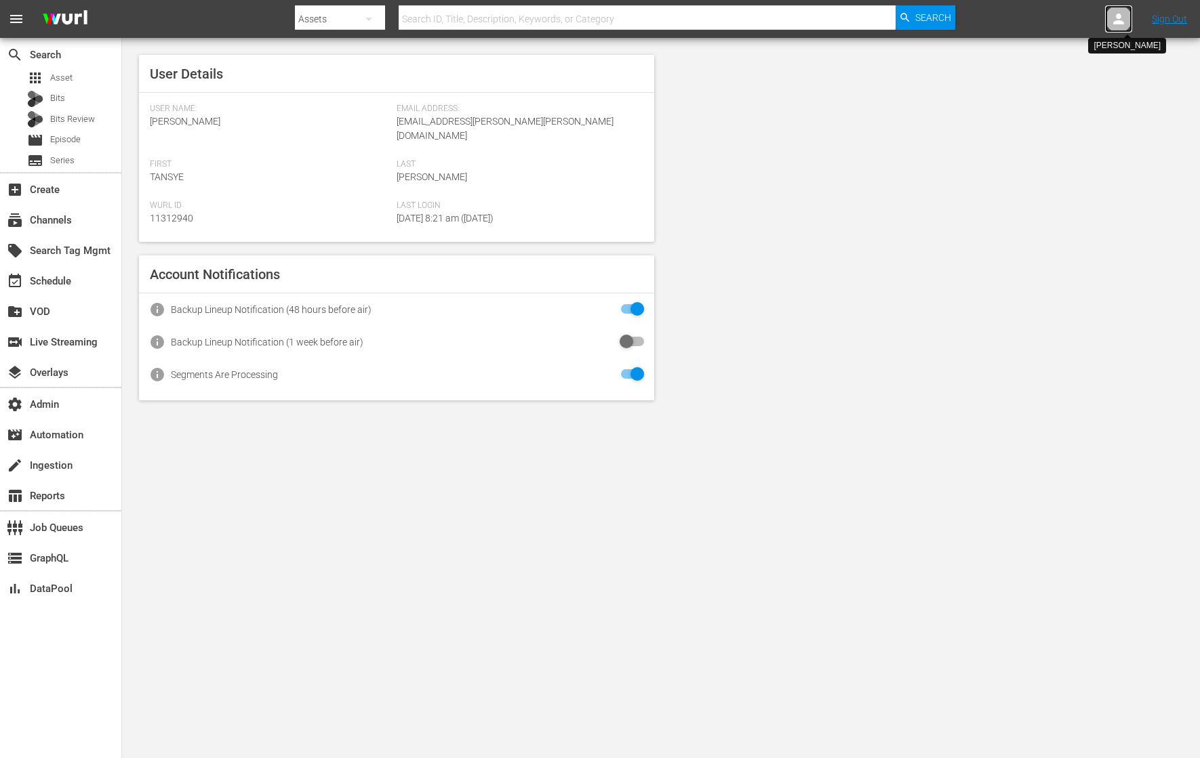
click at [1120, 18] on icon at bounding box center [1118, 19] width 16 height 16
click at [1120, 18] on input "text" at bounding box center [1082, 21] width 173 height 33
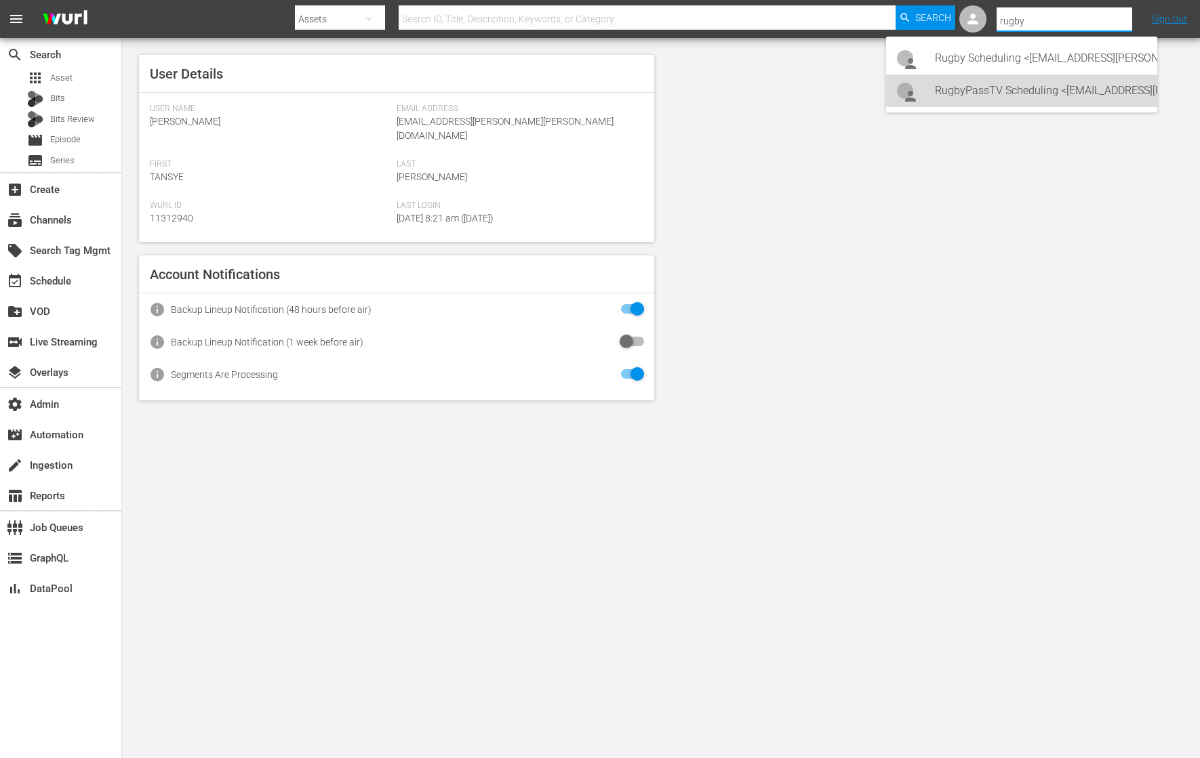
click at [1105, 98] on div "RugbyPassTV Scheduling <[EMAIL_ADDRESS][PERSON_NAME][DOMAIN_NAME]>" at bounding box center [1040, 91] width 211 height 33
type input "RugbyPassTV Scheduling (11314672)"
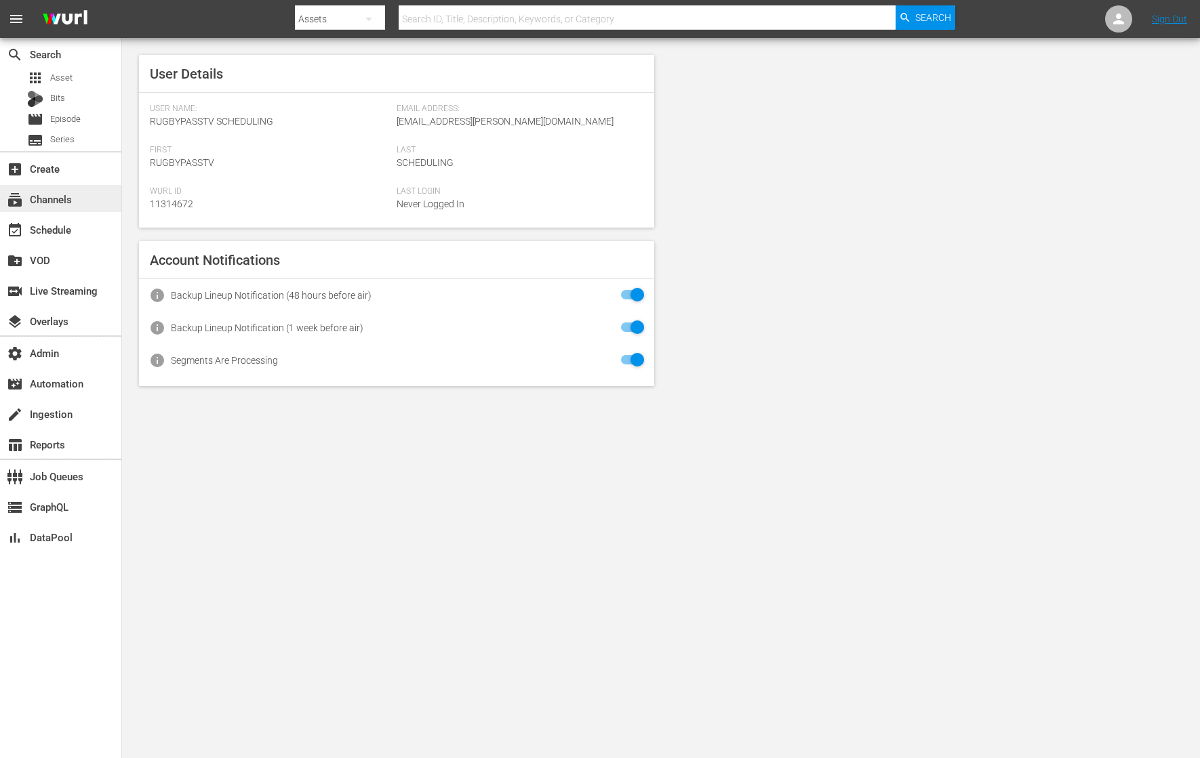
click at [102, 195] on div "subscriptions Channels" at bounding box center [60, 198] width 121 height 27
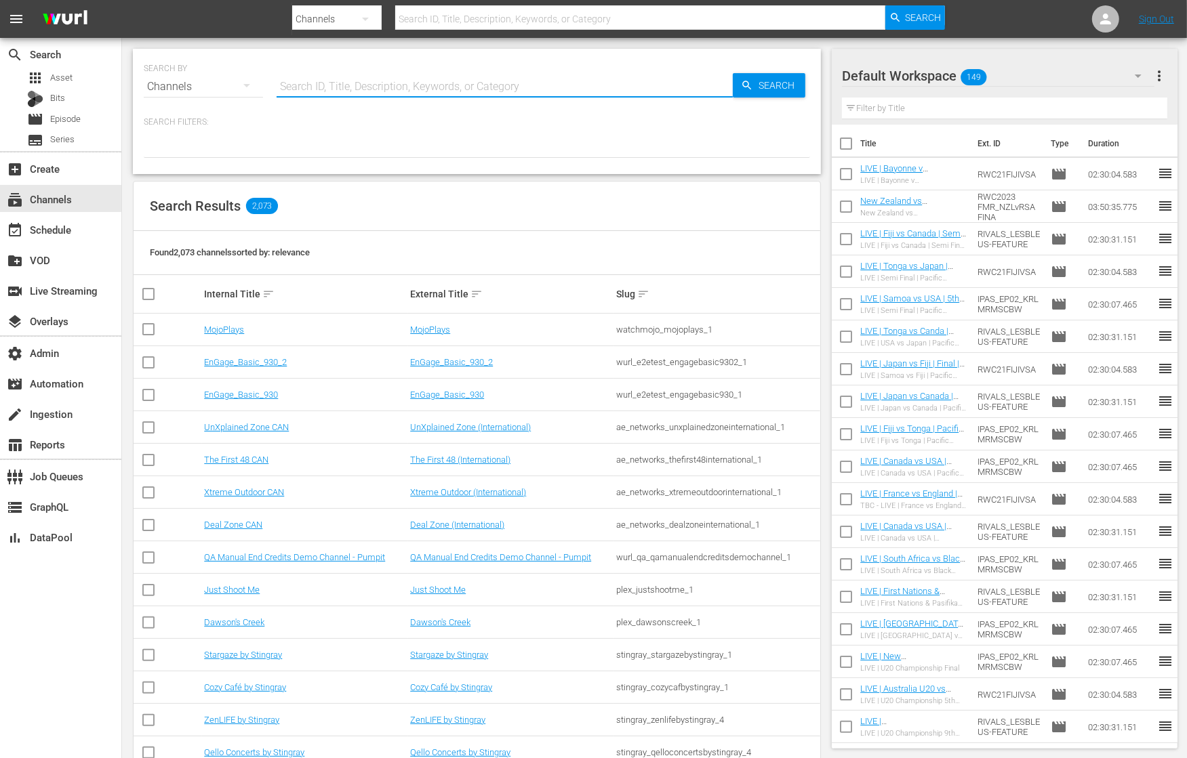
click at [409, 84] on input "text" at bounding box center [505, 86] width 456 height 33
type input "rugby"
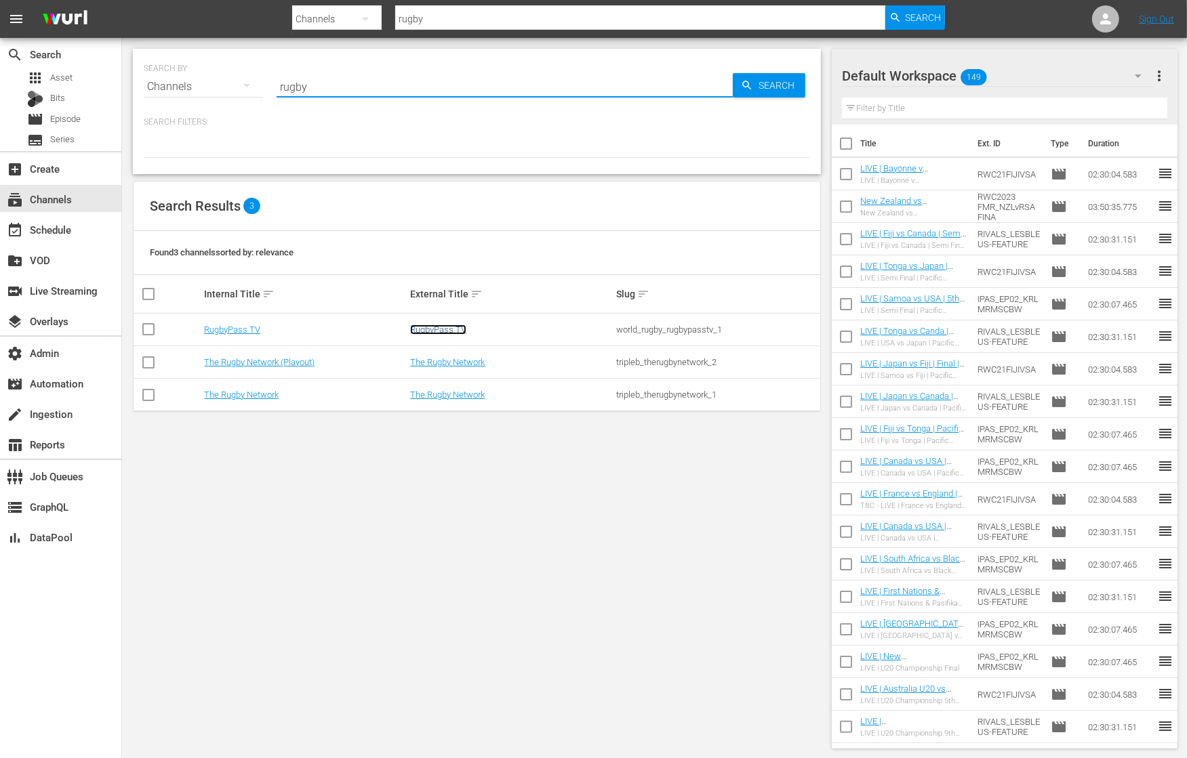
click at [450, 325] on link "RugbyPass TV" at bounding box center [438, 330] width 56 height 10
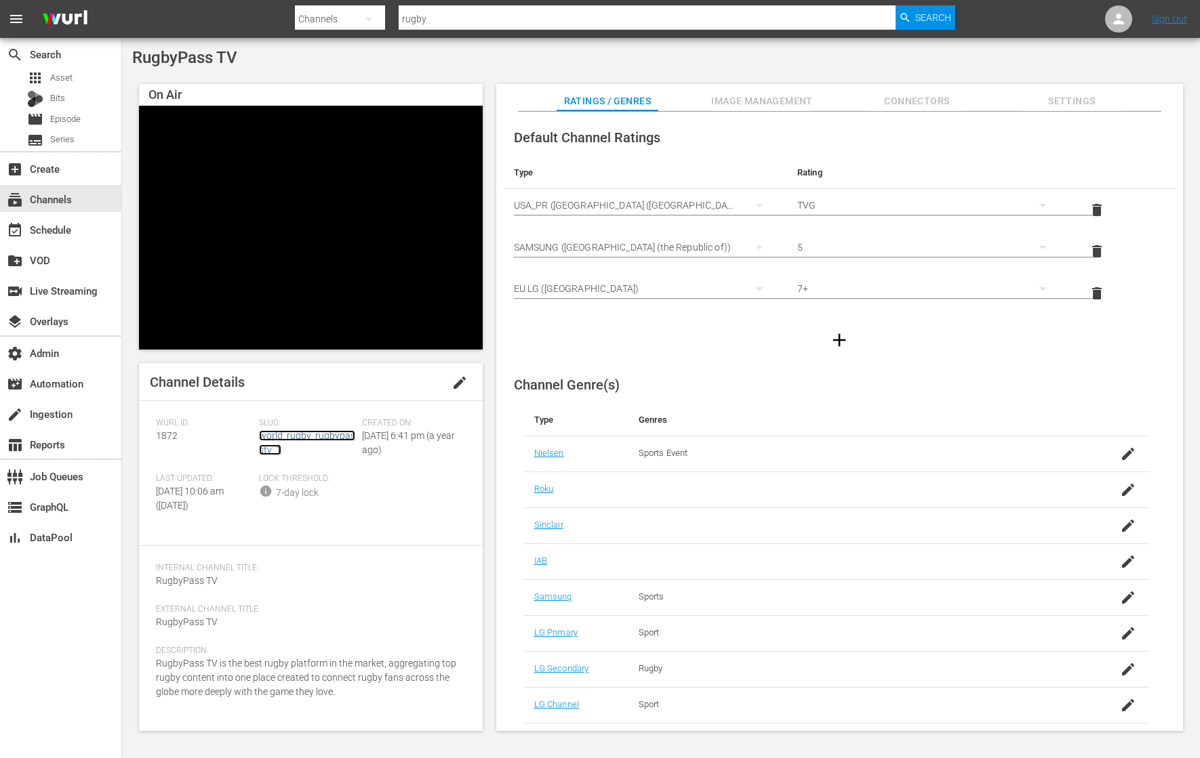
click at [306, 437] on link "world_rugby_rugbypasstv_1" at bounding box center [307, 442] width 96 height 25
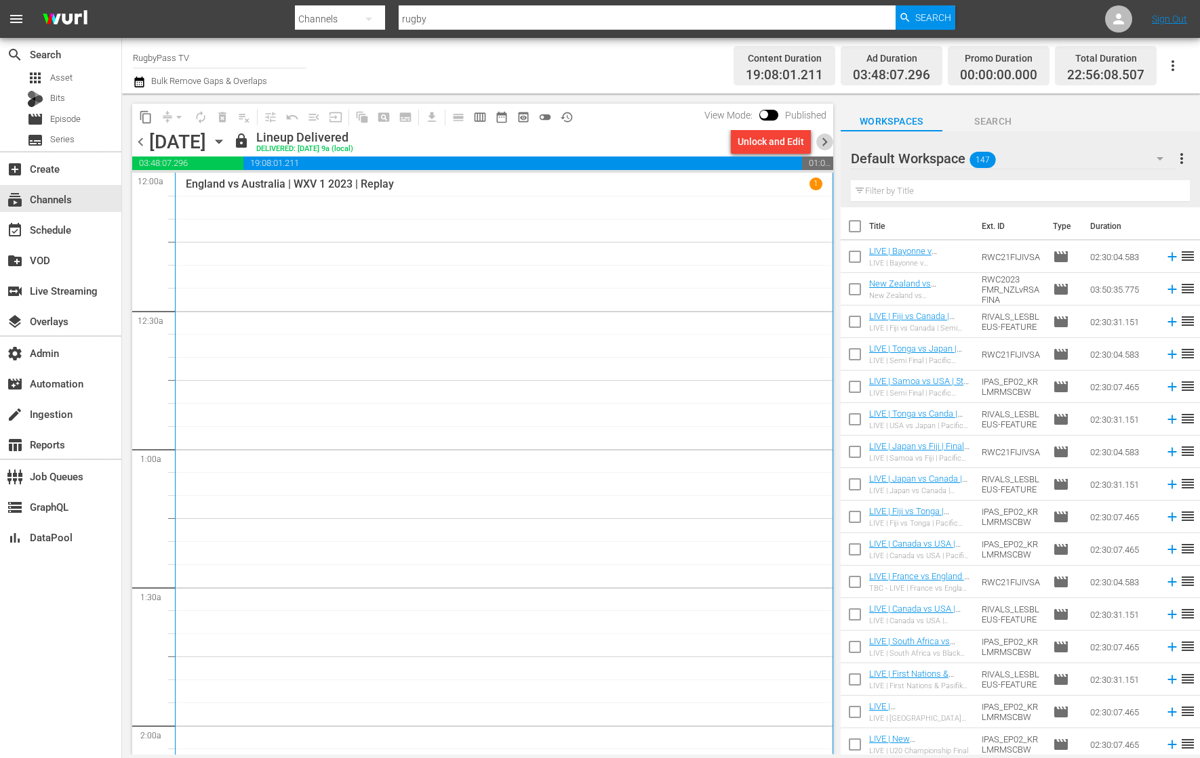
click at [830, 142] on span "chevron_right" at bounding box center [824, 142] width 17 height 17
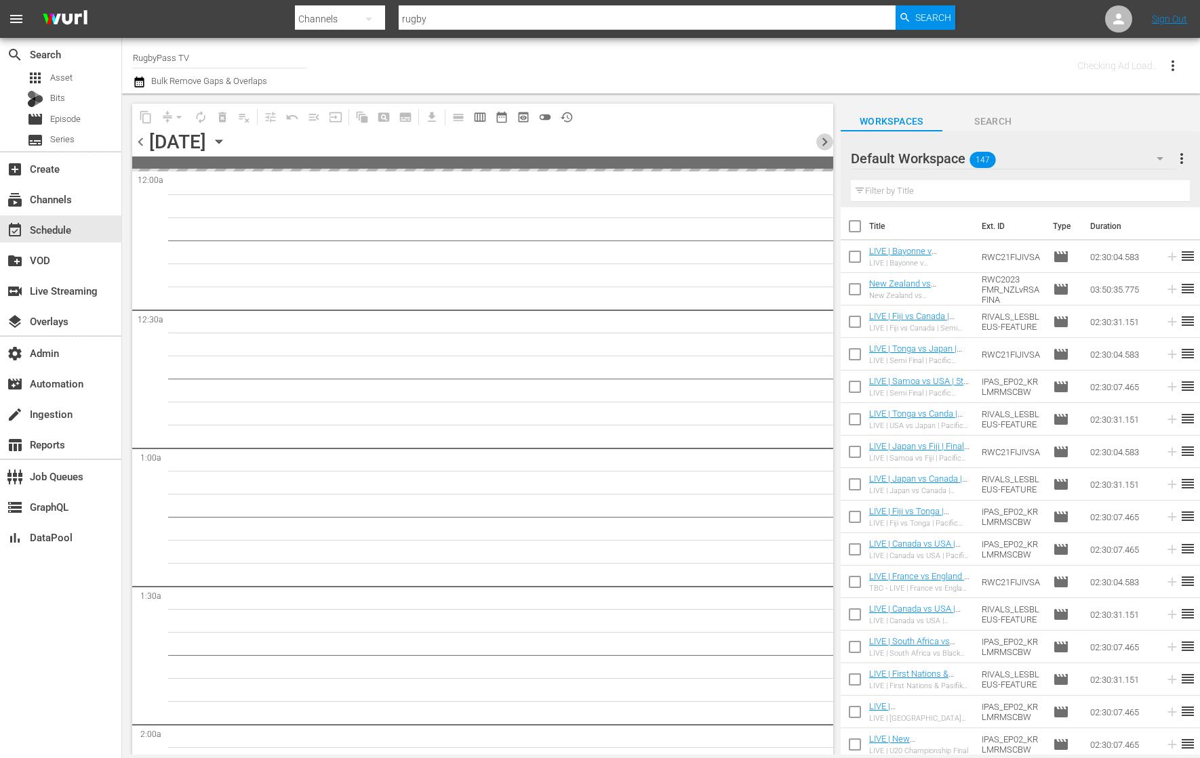
click at [830, 142] on span "chevron_right" at bounding box center [824, 142] width 17 height 17
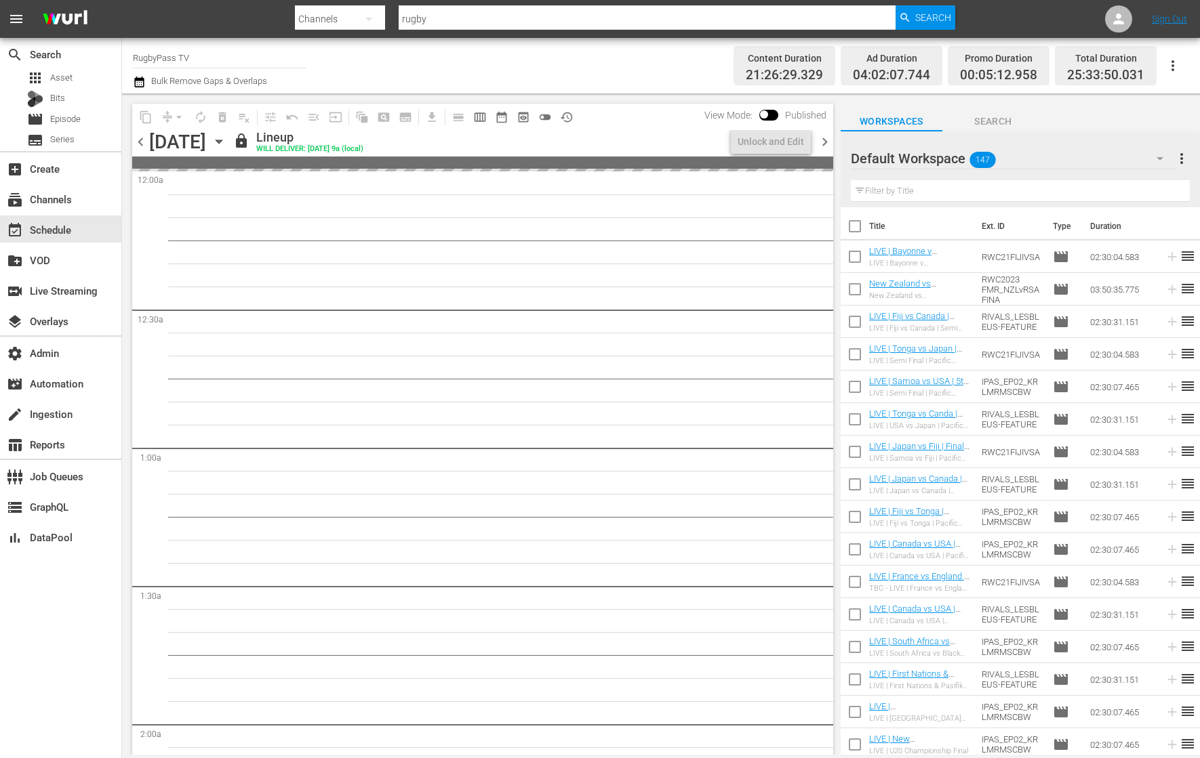
click at [830, 142] on span "chevron_right" at bounding box center [824, 142] width 17 height 17
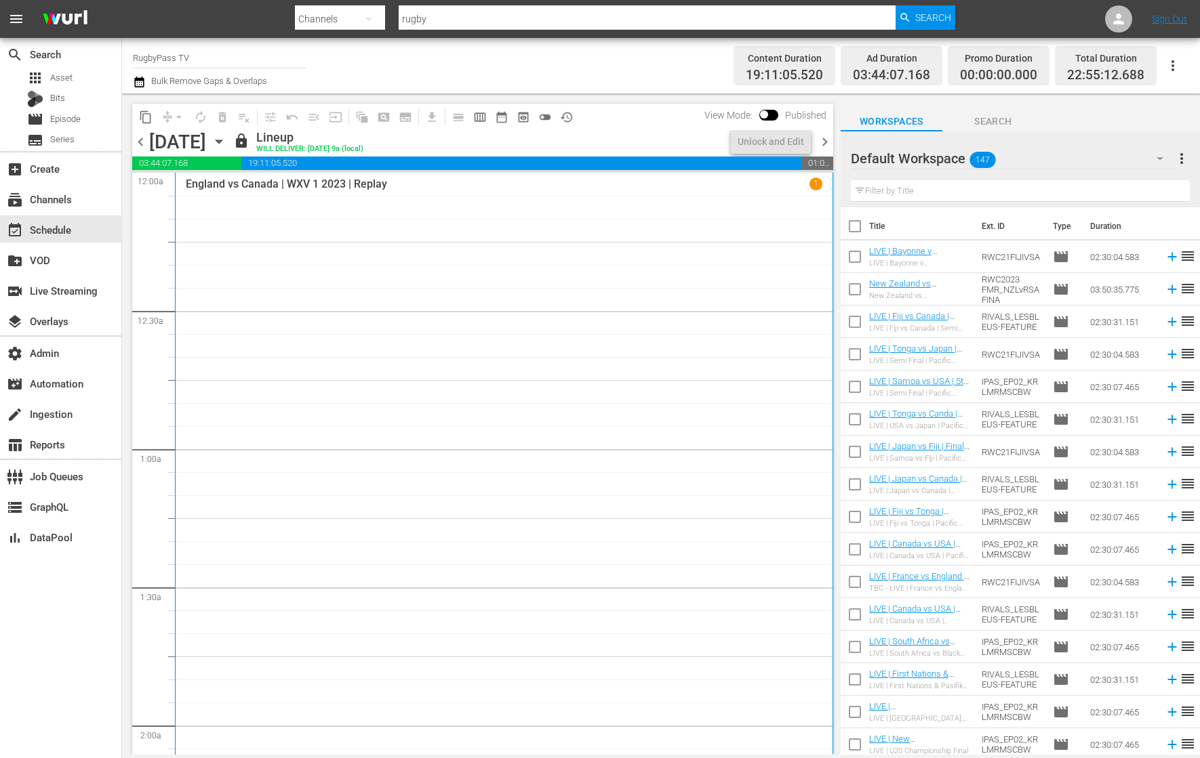
click at [830, 142] on span "chevron_right" at bounding box center [824, 142] width 17 height 17
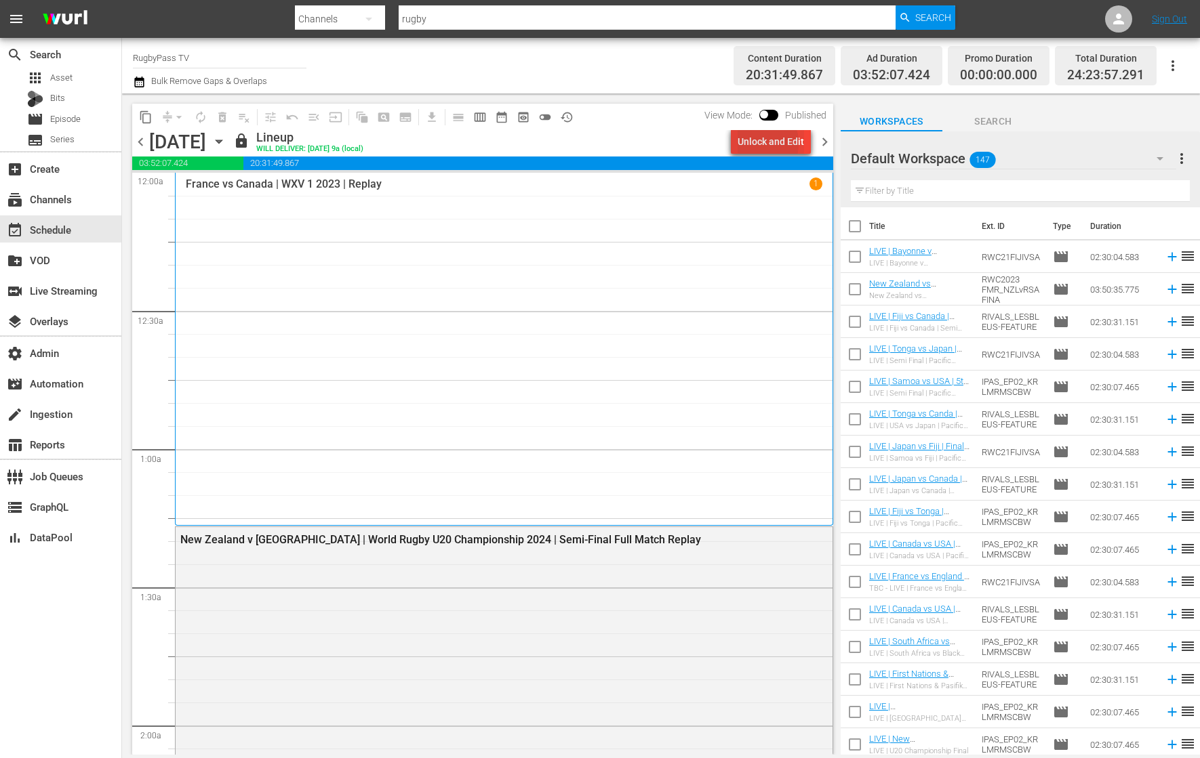
click at [756, 143] on div "Unlock and Edit" at bounding box center [770, 141] width 66 height 24
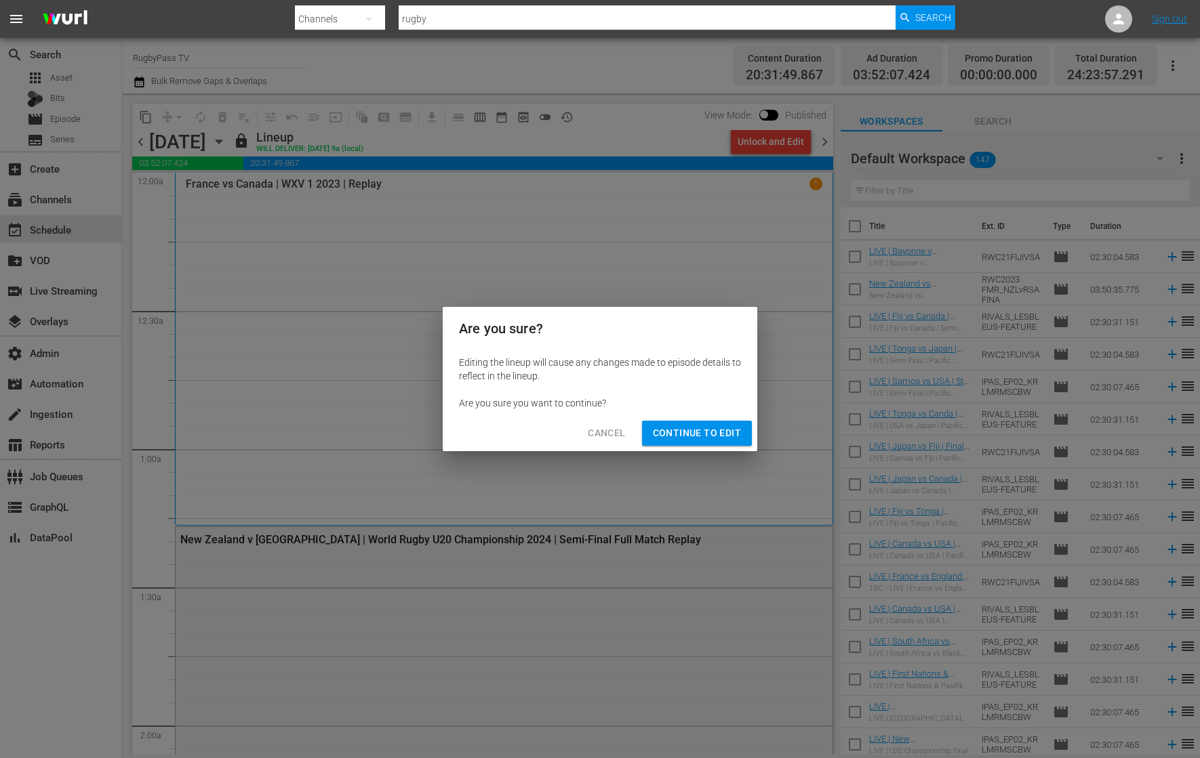
click at [709, 429] on span "Continue to Edit" at bounding box center [697, 433] width 88 height 17
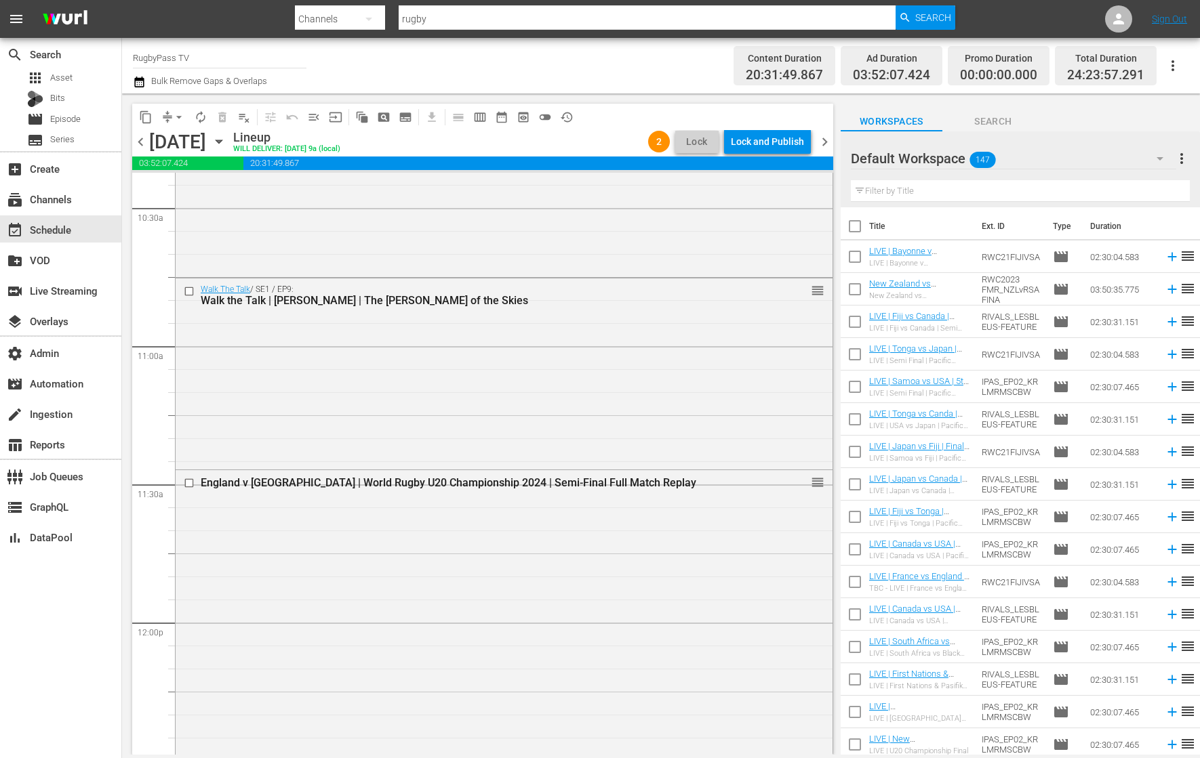
scroll to position [2857, 0]
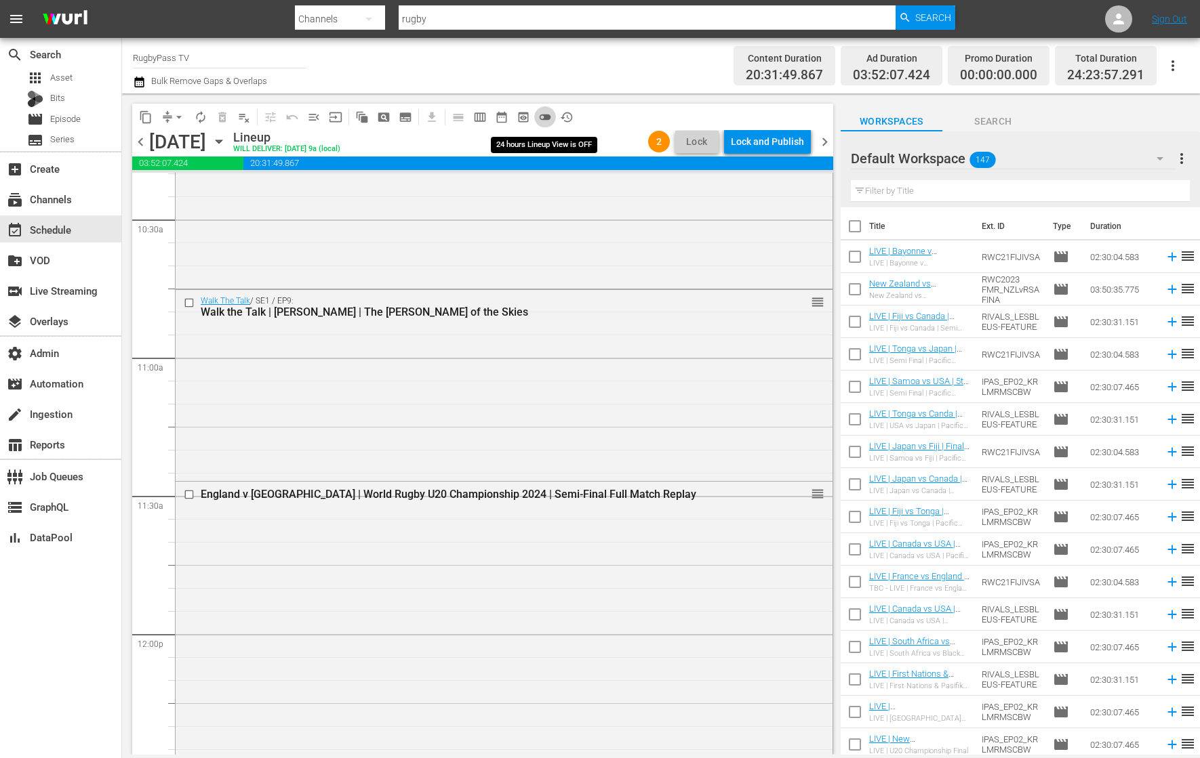
click at [545, 117] on span "toggle_off" at bounding box center [545, 117] width 14 height 14
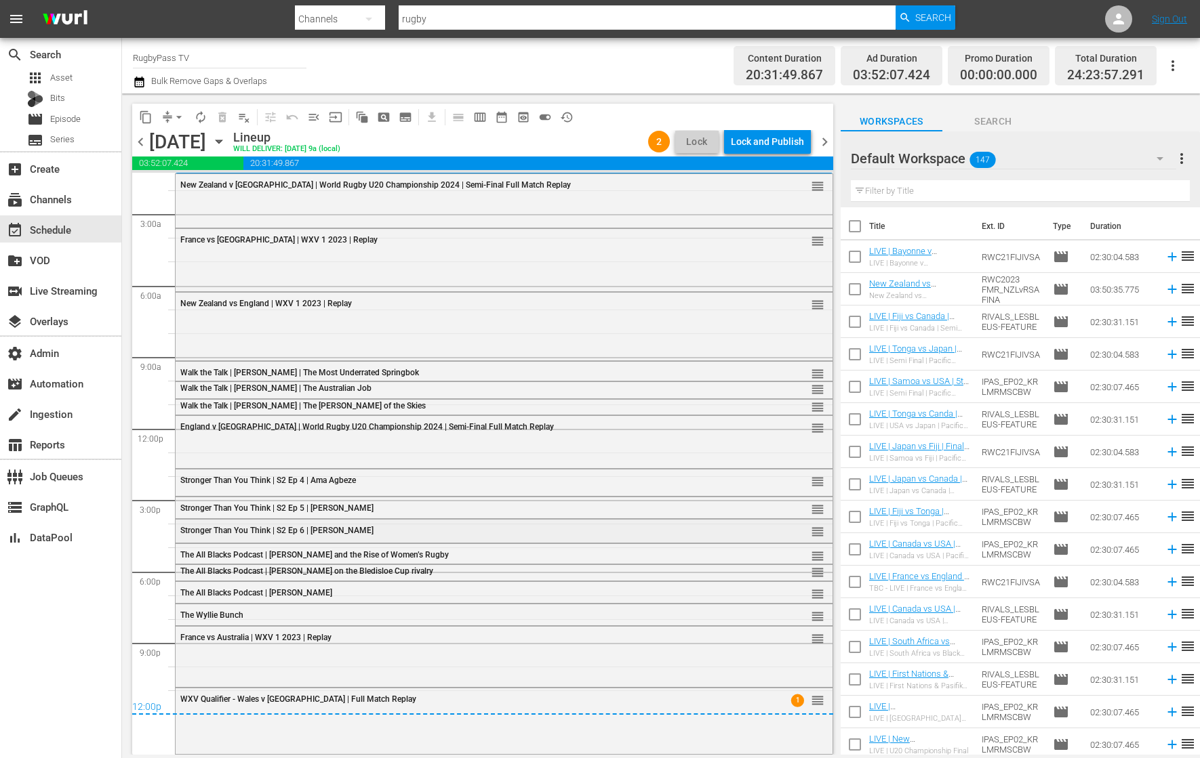
click at [596, 537] on div "Stronger Than You Think | S2 Ep 6 | Ellie Downie reorder" at bounding box center [504, 531] width 657 height 23
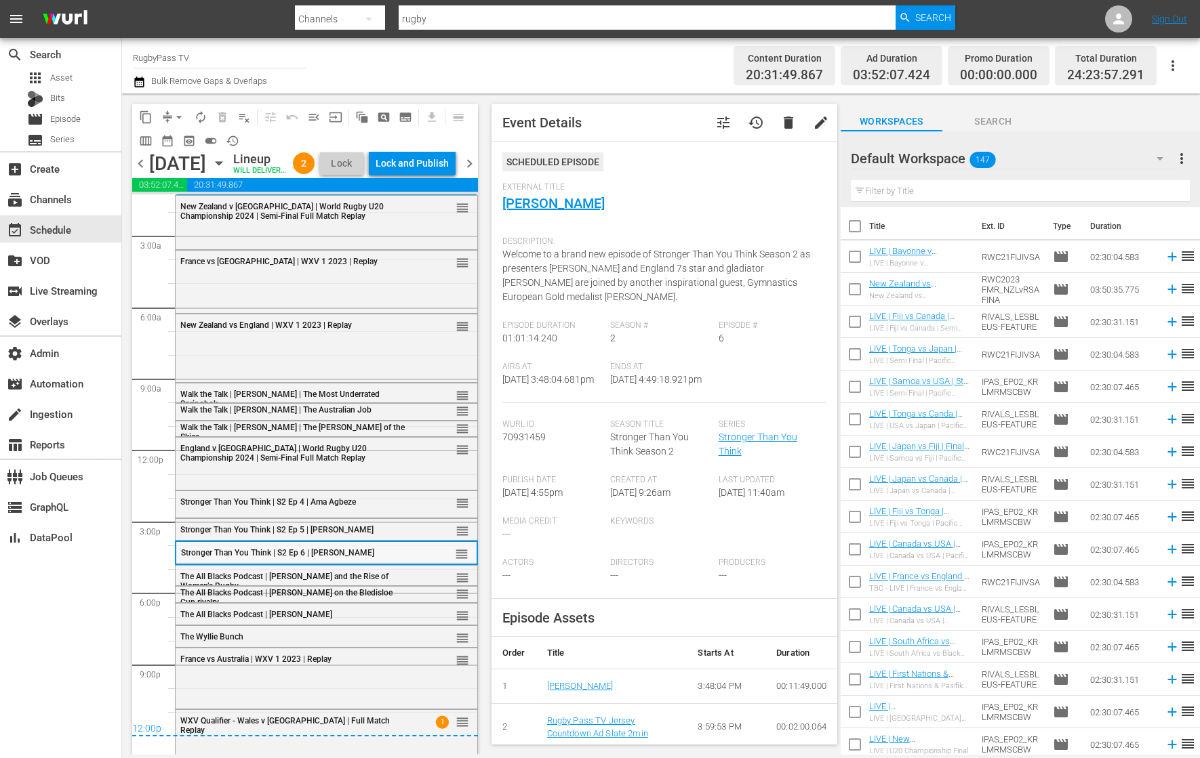
click at [279, 558] on span "Stronger Than You Think | S2 Ep 6 | Ellie Downie" at bounding box center [277, 552] width 193 height 9
click at [350, 535] on span "Stronger Than You Think | S2 Ep 5 | [PERSON_NAME]" at bounding box center [276, 529] width 193 height 9
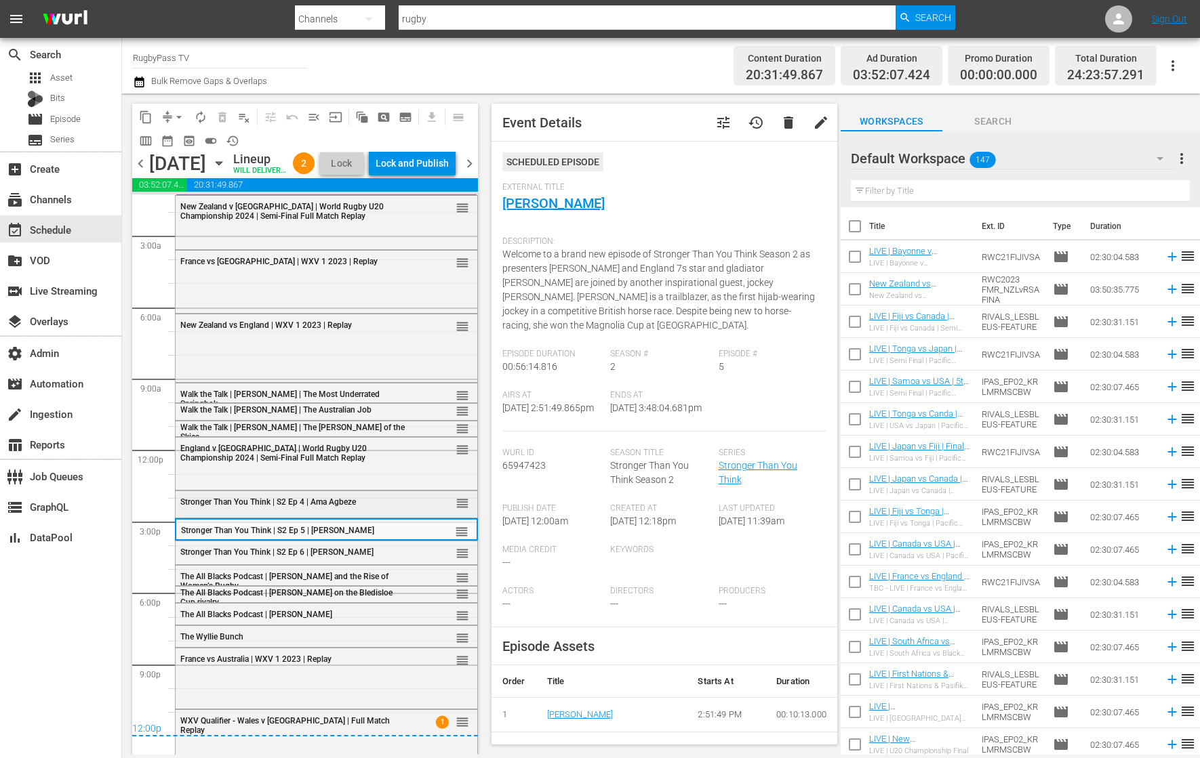
click at [367, 507] on div "Stronger Than You Think | S2 Ep 4 | Ama Agbeze" at bounding box center [293, 501] width 226 height 9
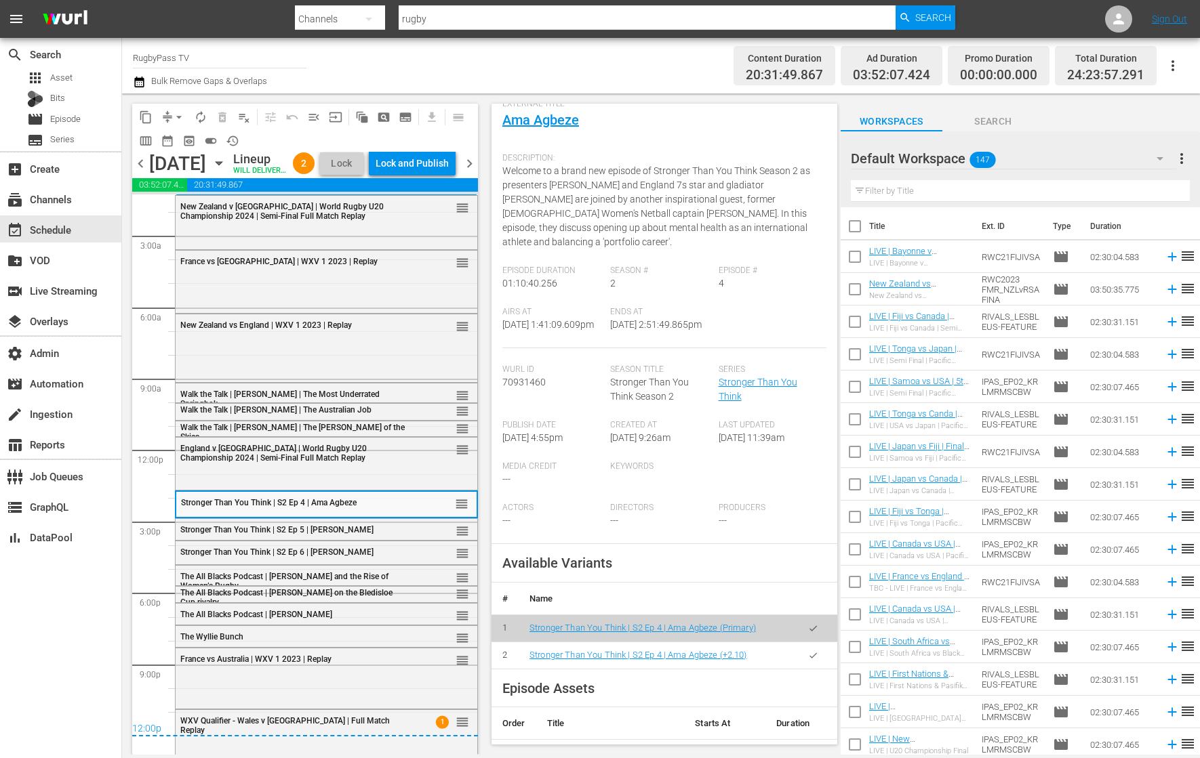
scroll to position [85, 0]
click at [396, 442] on div "Walk the Talk | [PERSON_NAME] | The [PERSON_NAME] of the Skies" at bounding box center [295, 432] width 230 height 20
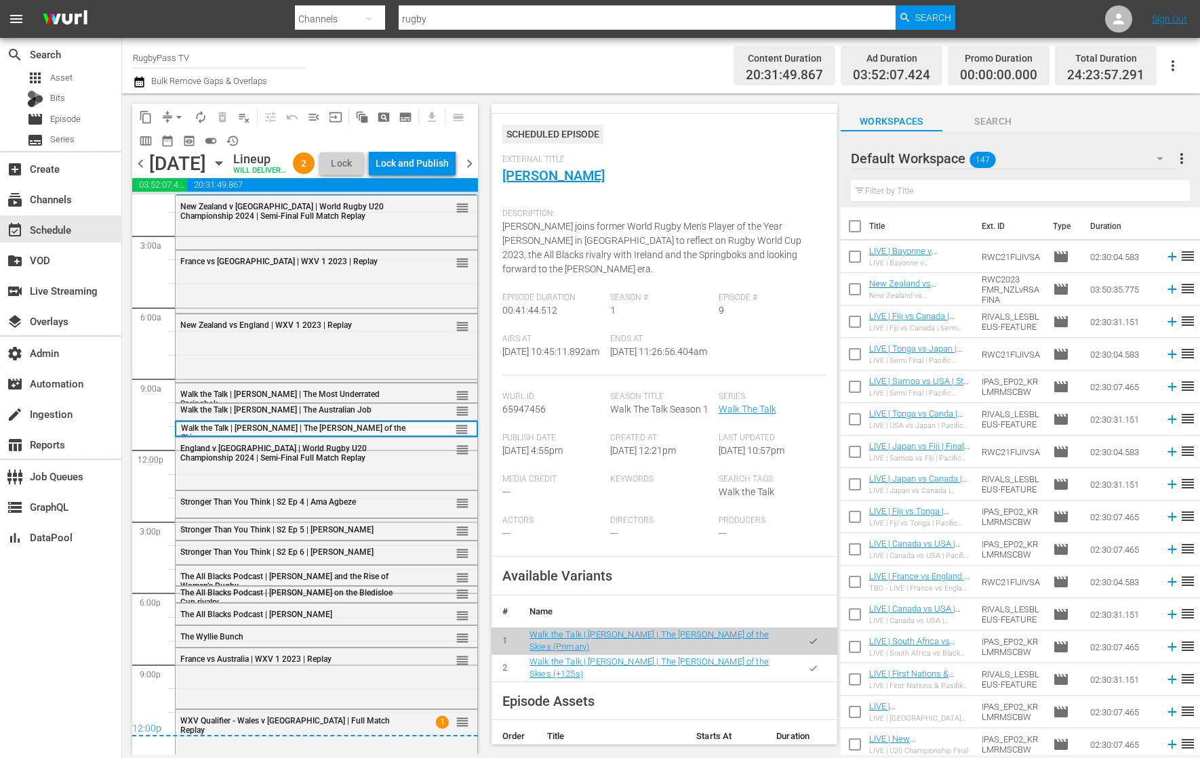
scroll to position [39, 0]
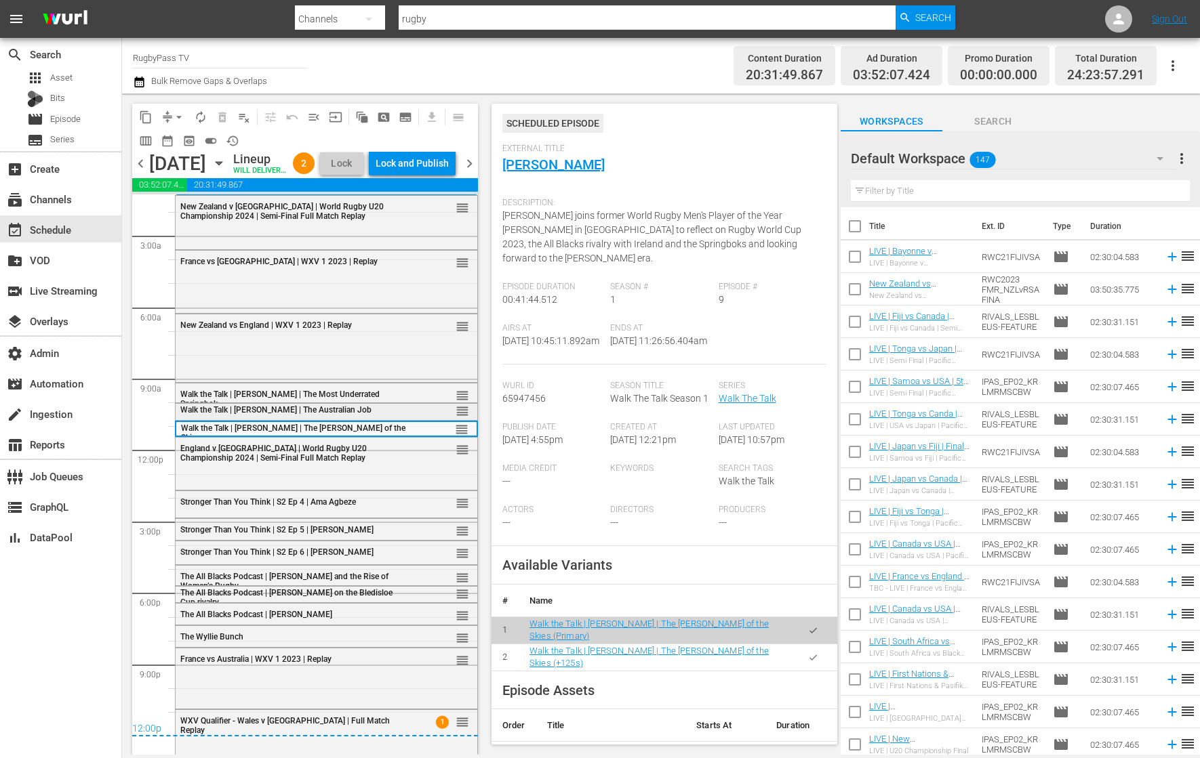
click at [432, 417] on div "reorder" at bounding box center [439, 411] width 59 height 14
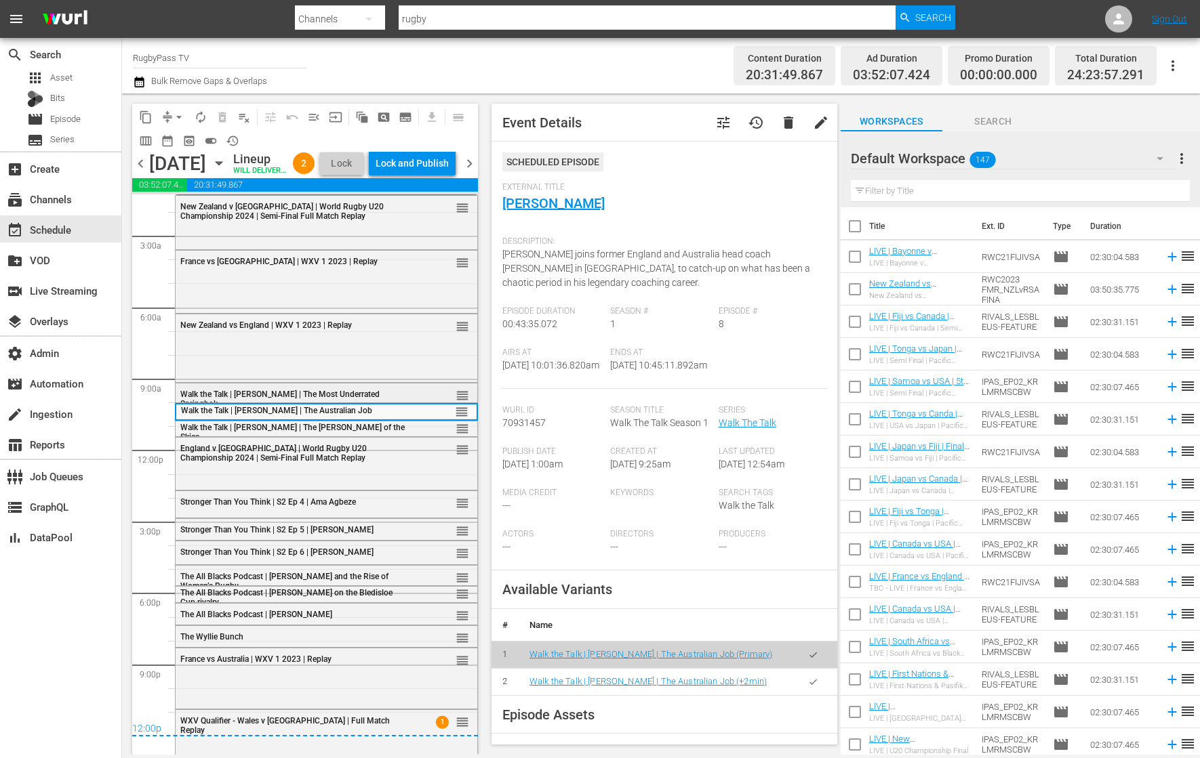
click at [428, 402] on div "reorder" at bounding box center [439, 395] width 59 height 14
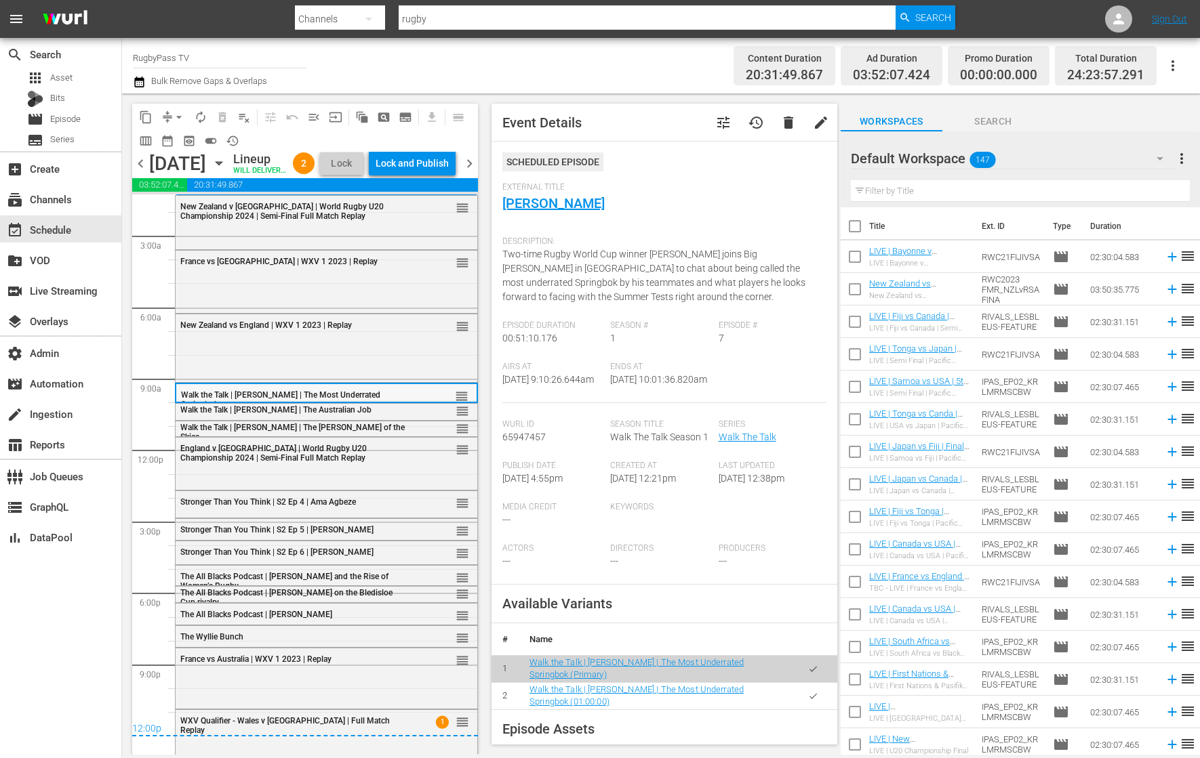
scroll to position [0, 0]
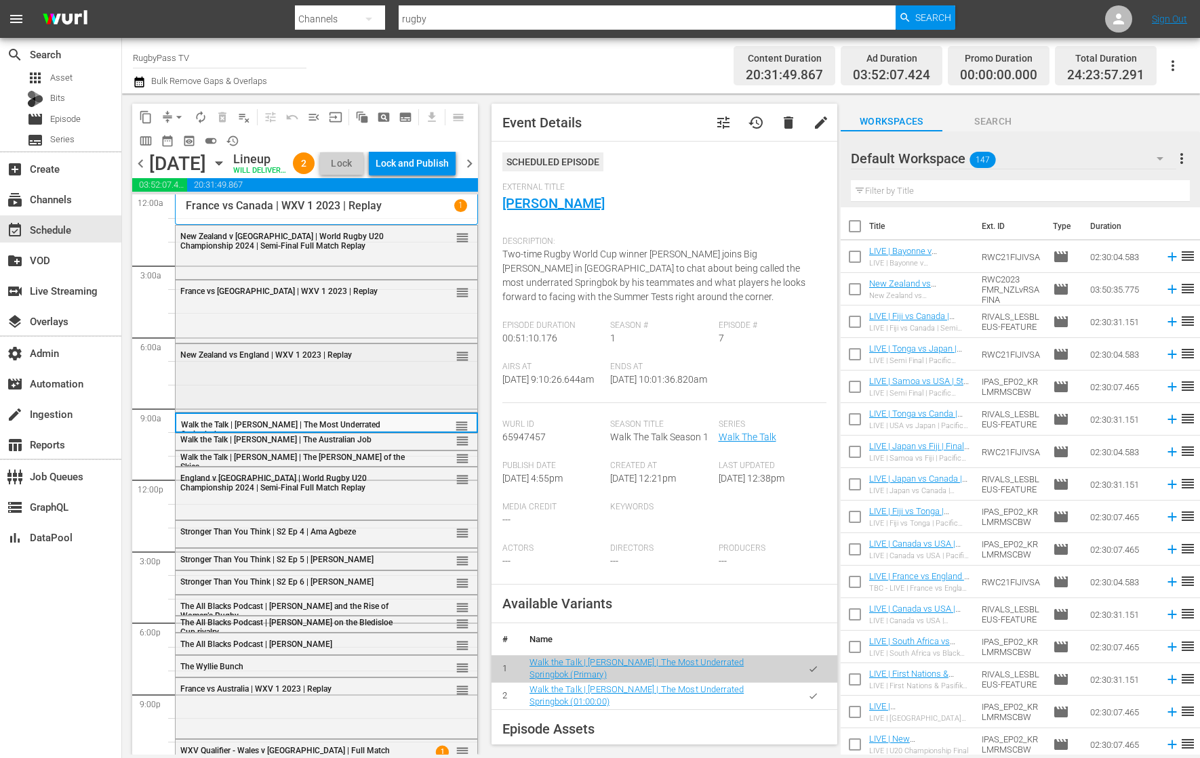
click at [420, 409] on div "New Zealand vs England | WXV 1 2023 | Replay reorder" at bounding box center [327, 376] width 302 height 65
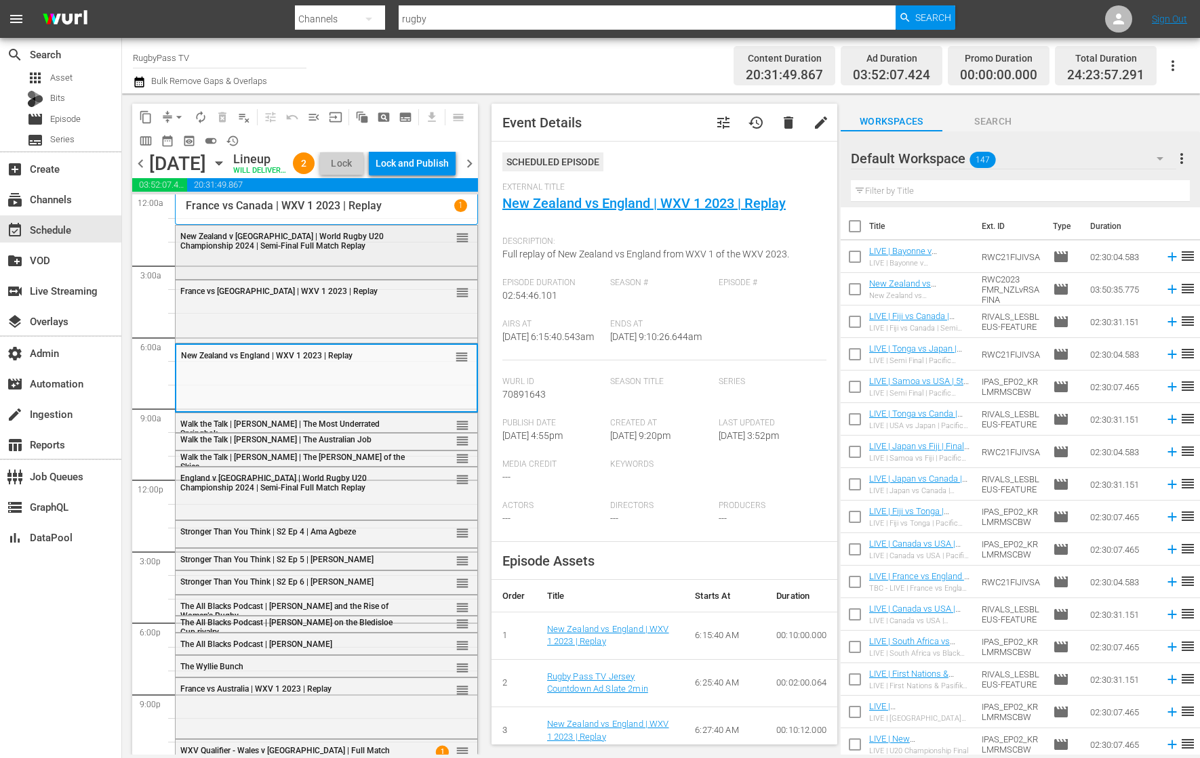
click at [381, 277] on div "New Zealand v France | World Rugby U20 Championship 2024 | Semi-Final Full Matc…" at bounding box center [327, 252] width 302 height 52
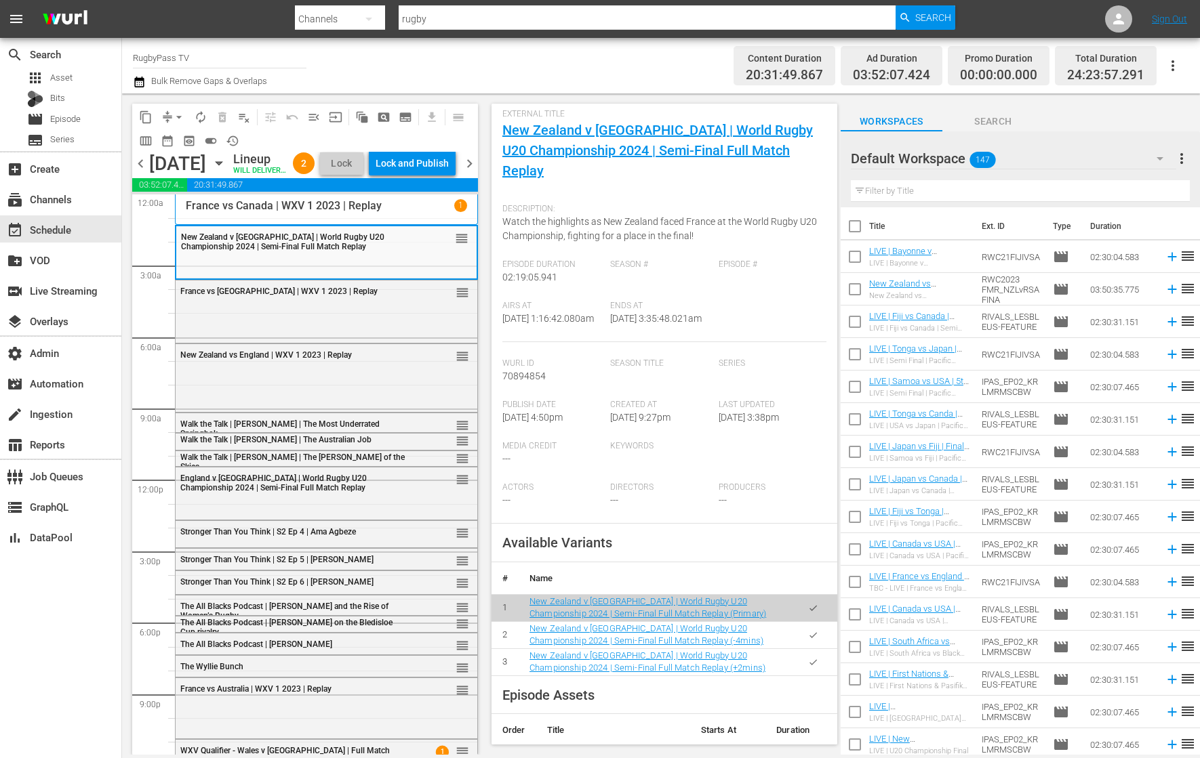
scroll to position [76, 0]
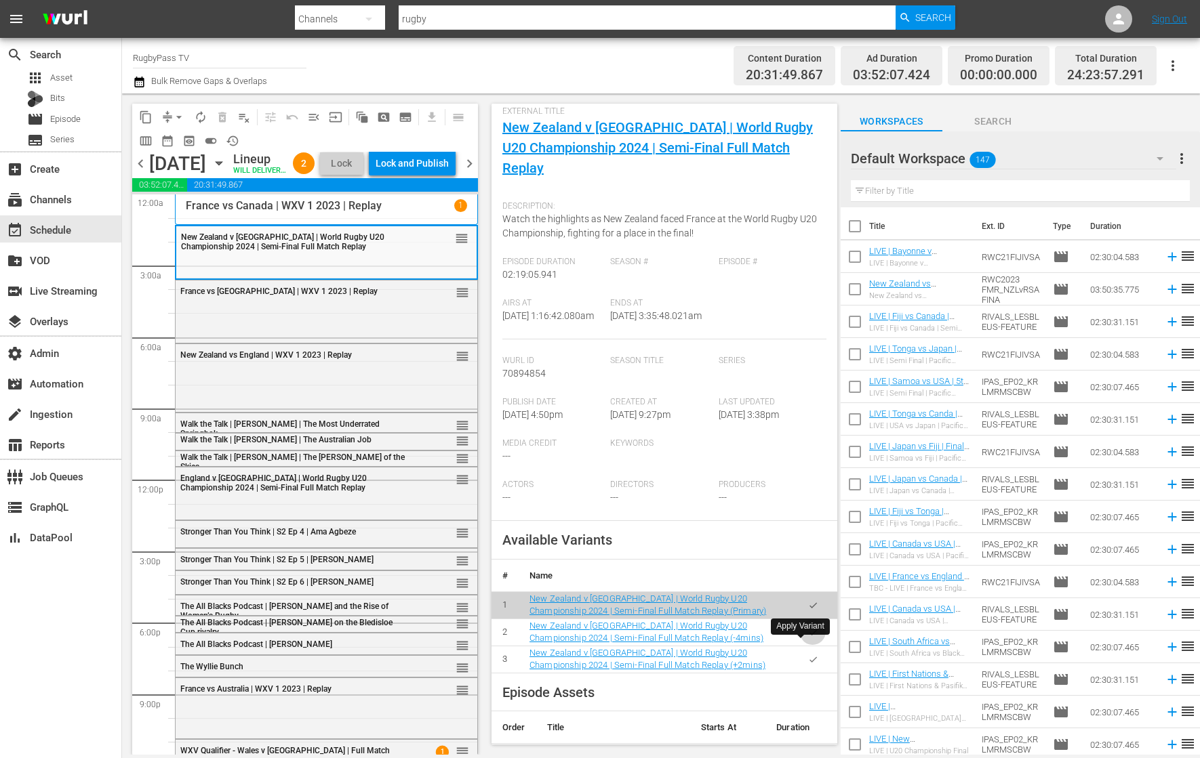
click at [800, 646] on button "button" at bounding box center [813, 632] width 26 height 26
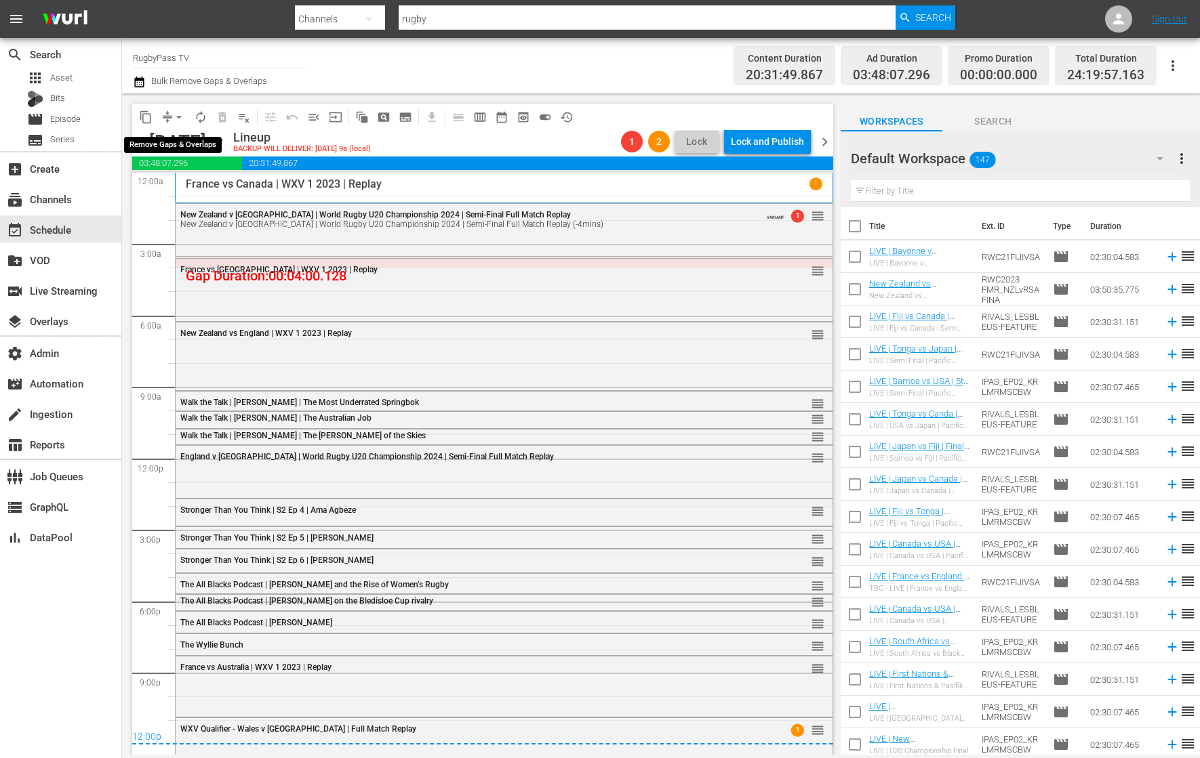
click at [173, 114] on span "arrow_drop_down" at bounding box center [179, 117] width 14 height 14
click at [205, 188] on li "Align to End of Previous Day" at bounding box center [179, 189] width 142 height 22
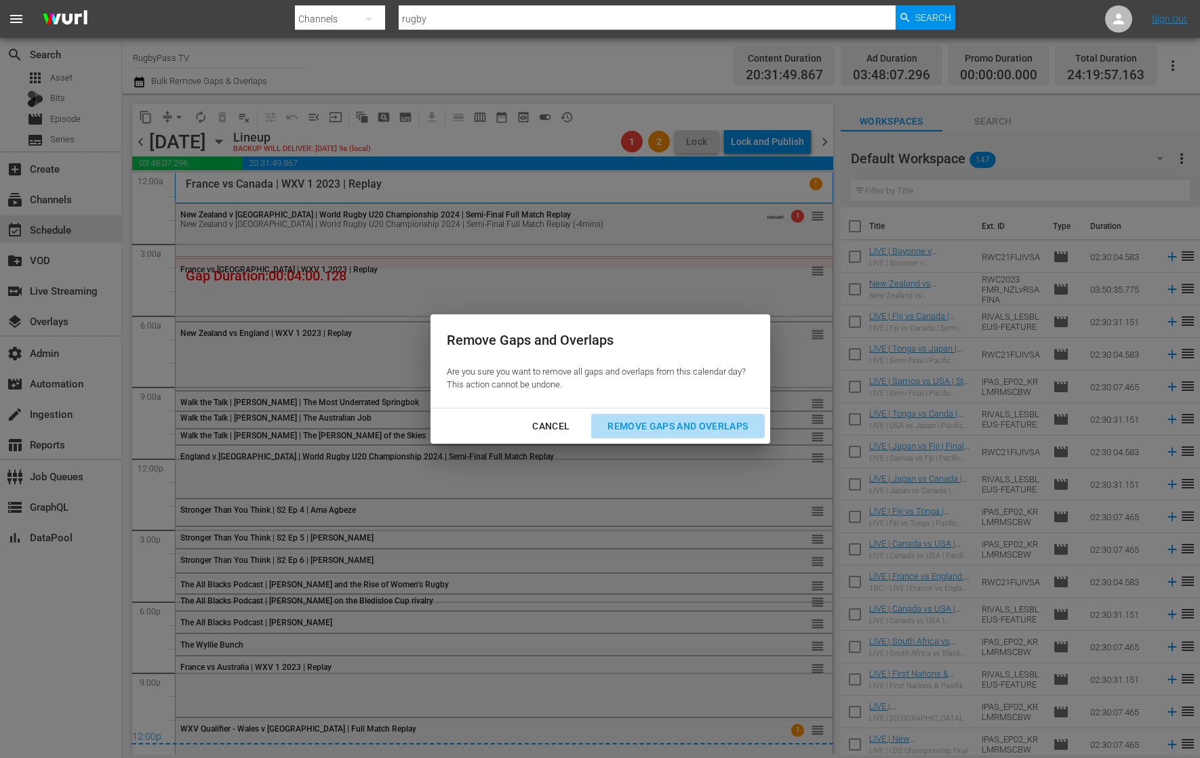
click at [670, 426] on div "Remove Gaps and Overlaps" at bounding box center [677, 426] width 162 height 17
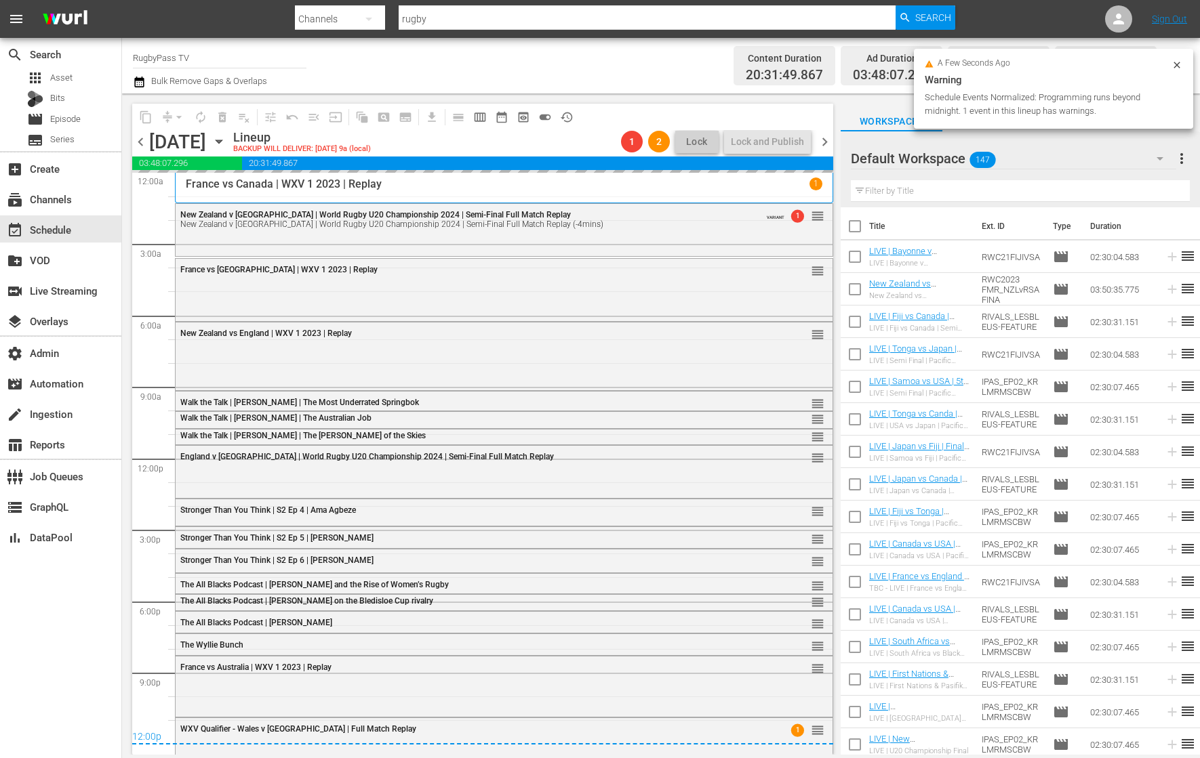
click at [464, 563] on div "Stronger Than You Think | S2 Ep 6 | [PERSON_NAME]" at bounding box center [467, 560] width 574 height 9
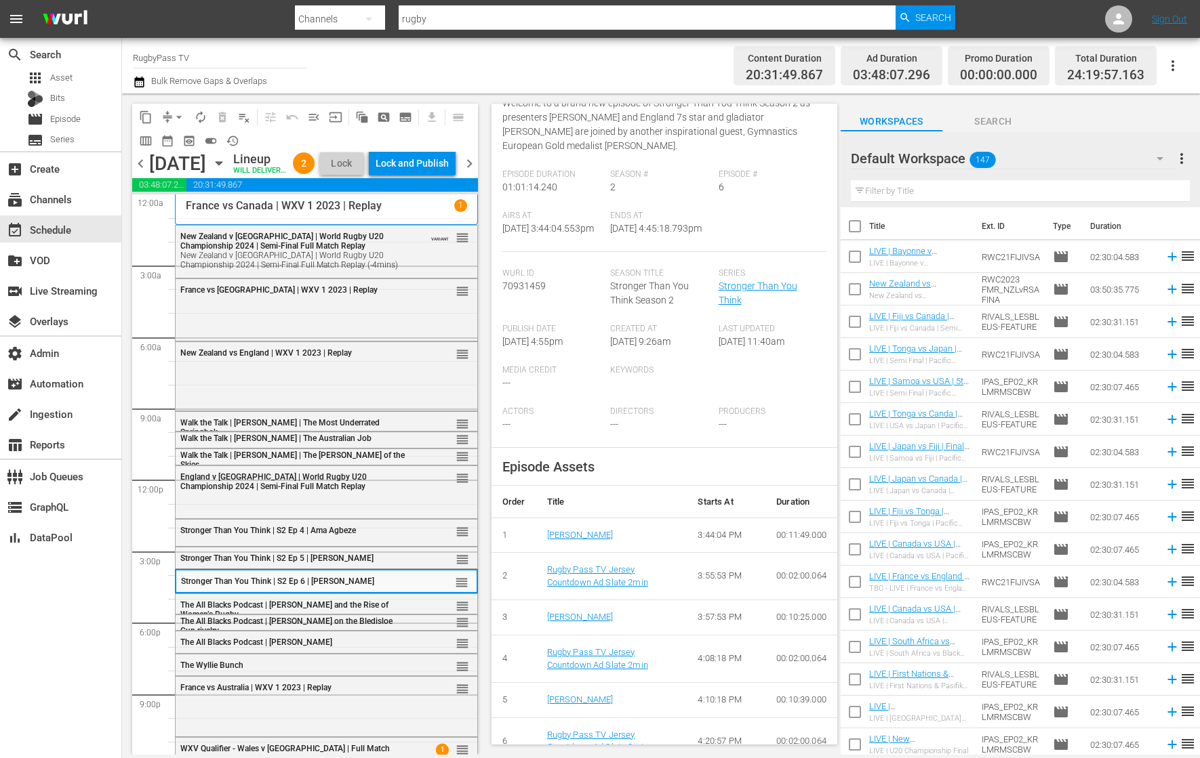
scroll to position [137, 0]
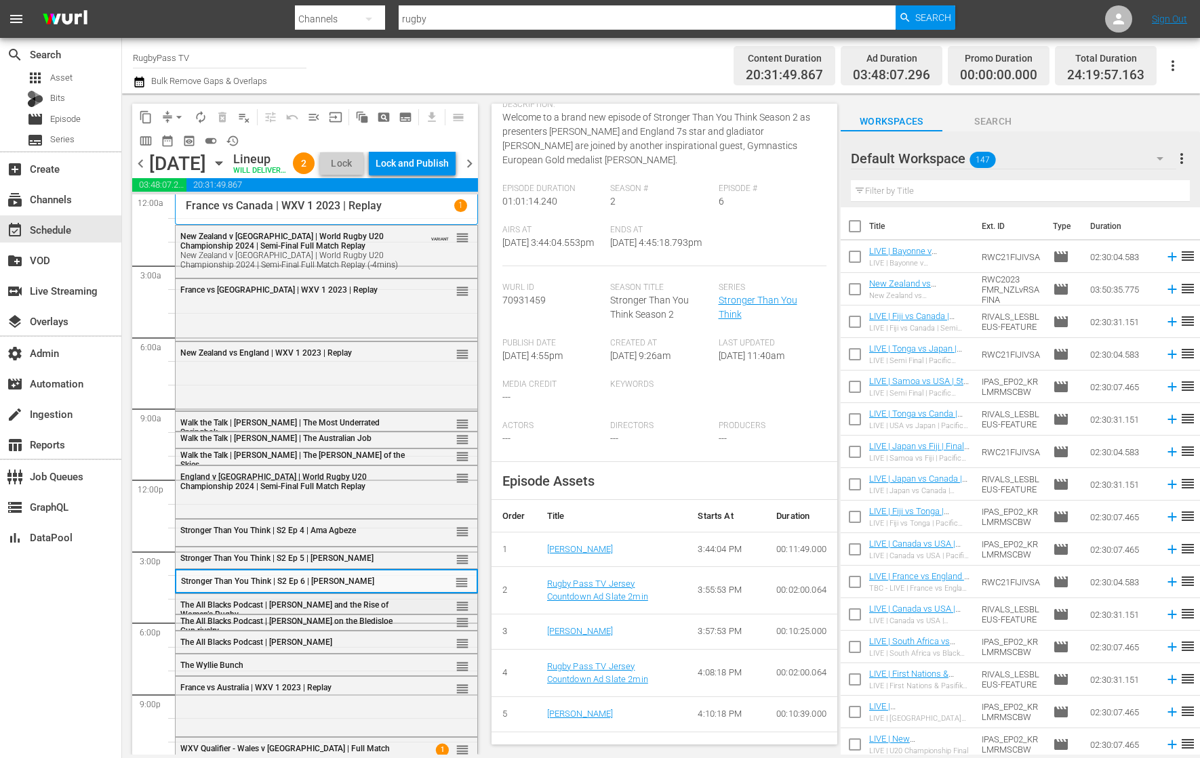
click at [237, 619] on span "The All Blacks Podcast | [PERSON_NAME] and the Rise of Women’s Rugby" at bounding box center [284, 609] width 208 height 19
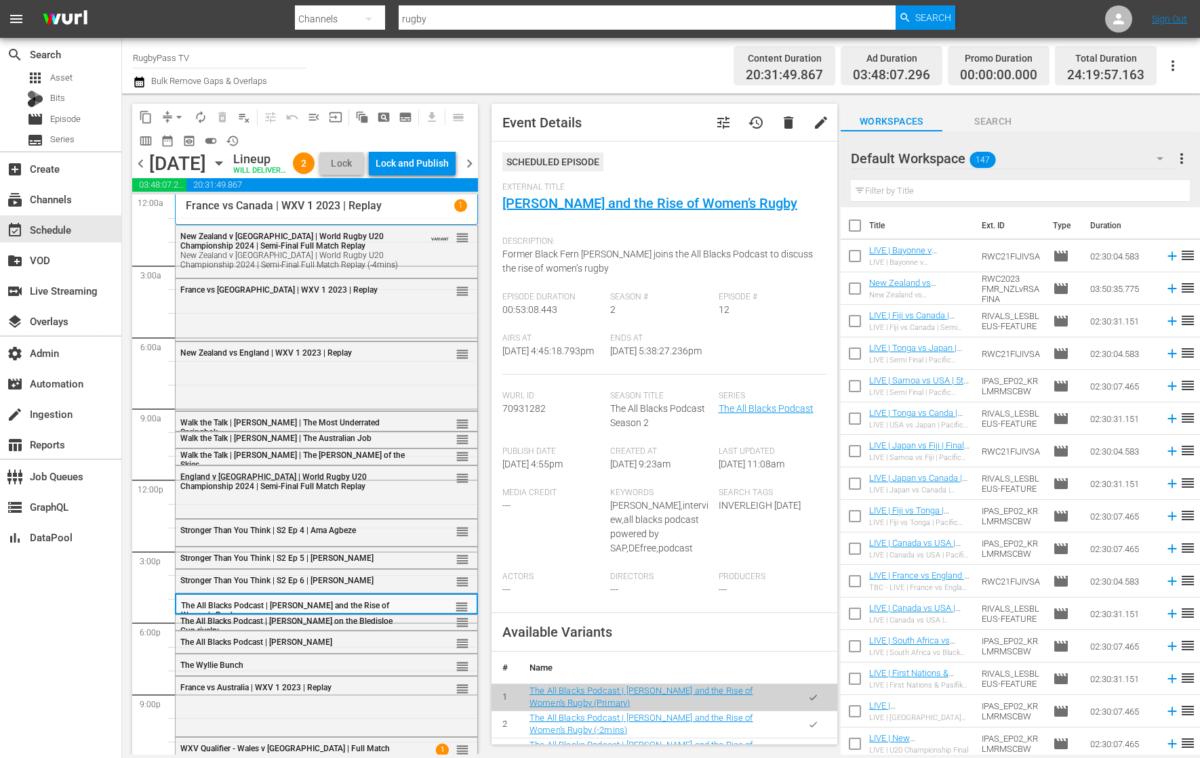
scroll to position [0, 0]
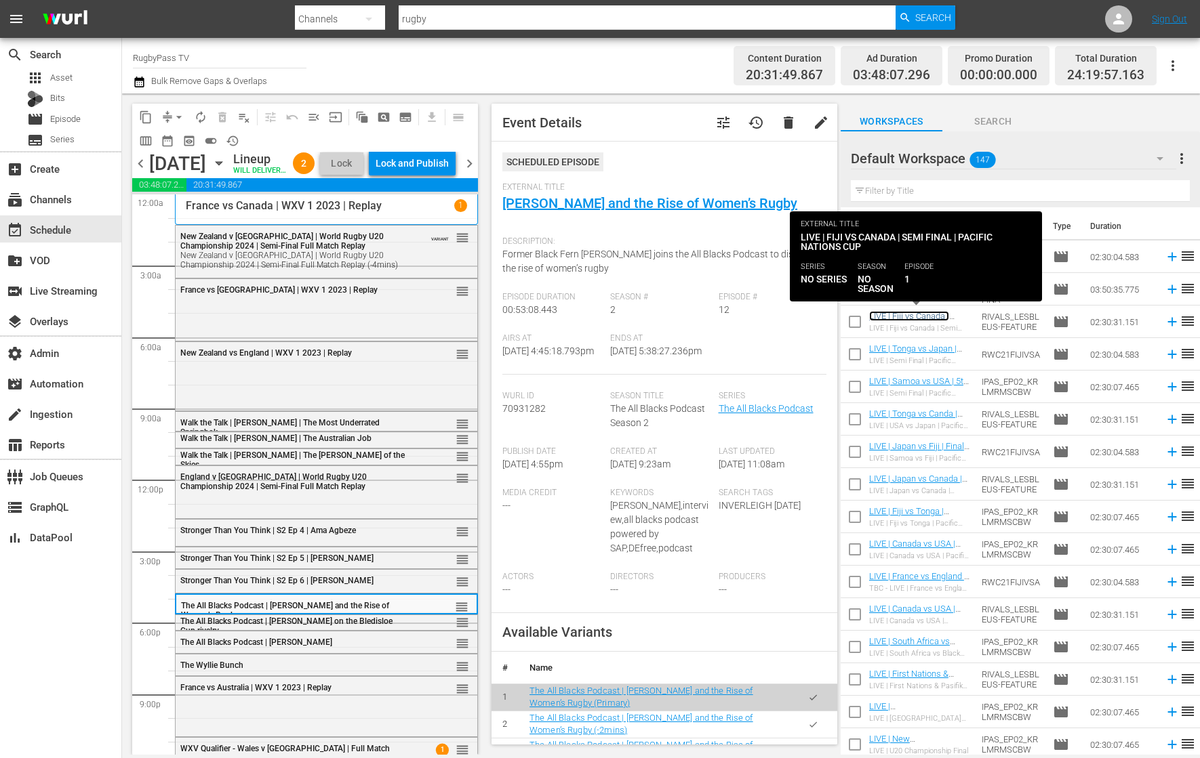
click at [913, 316] on link "LIVE | Fiji vs Canada | Semi Final | Pacific Nations Cup" at bounding box center [909, 326] width 80 height 30
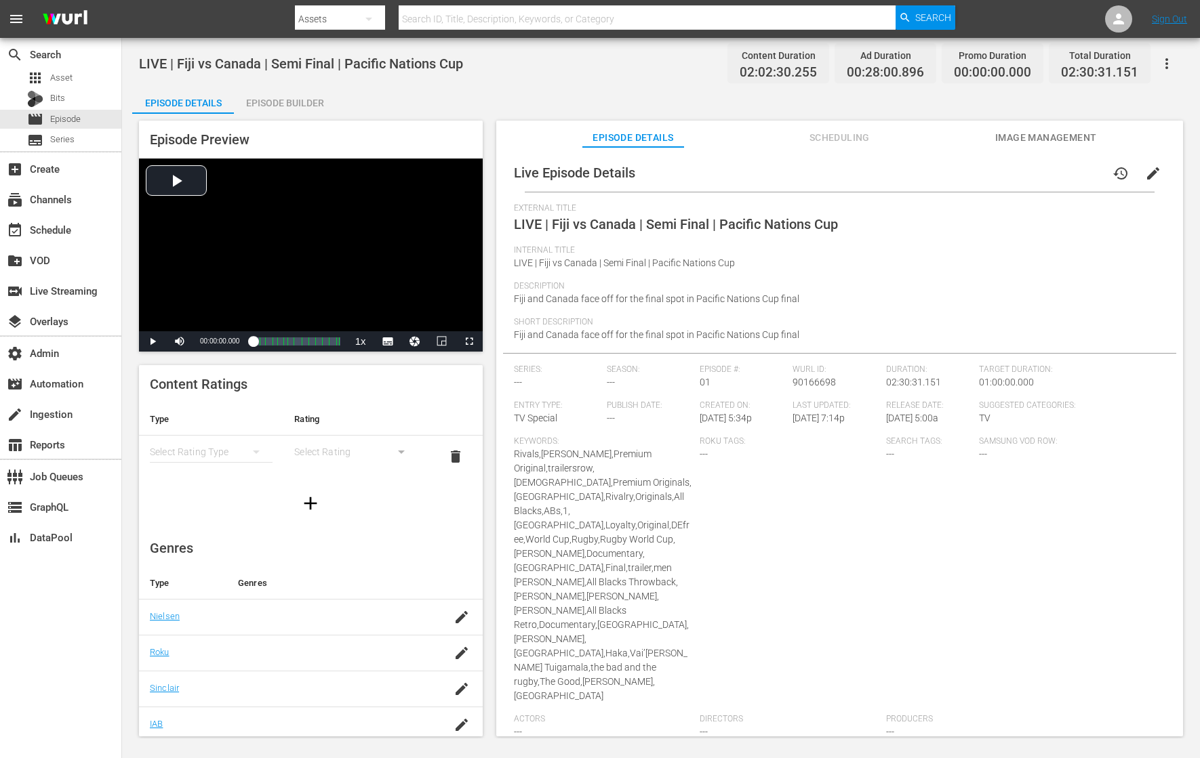
click at [959, 66] on icon "button" at bounding box center [1166, 64] width 16 height 16
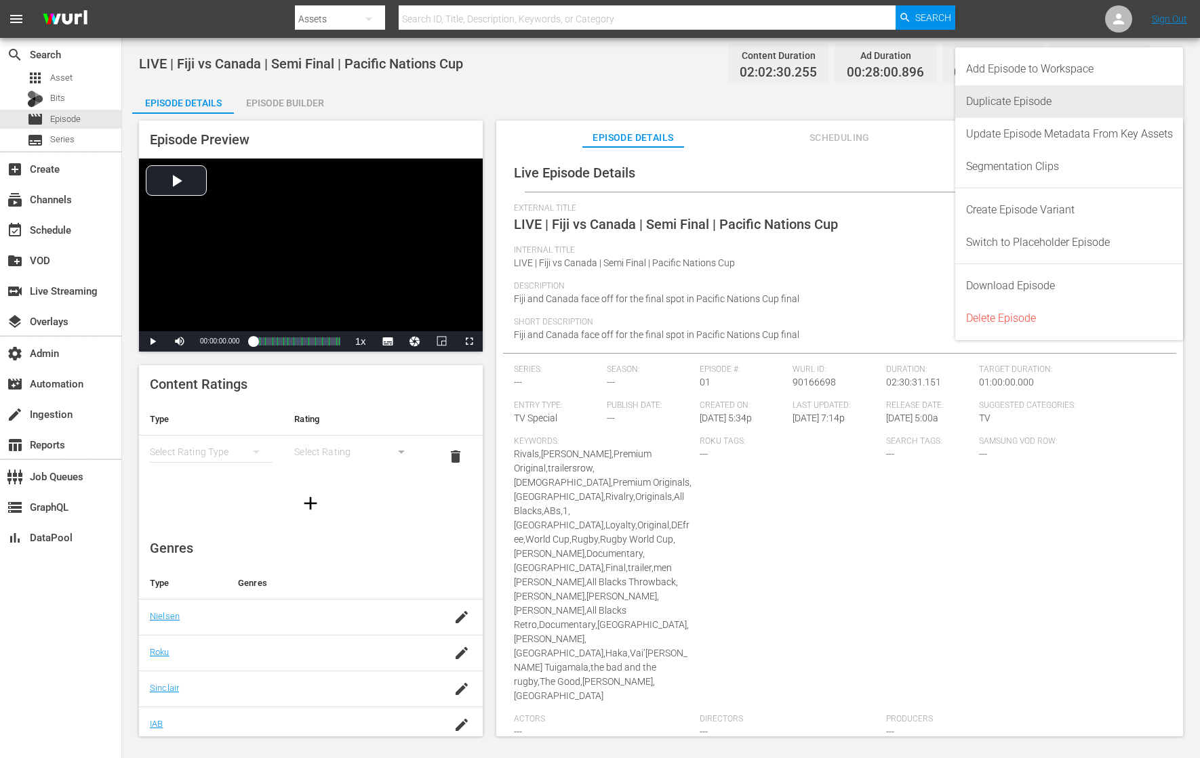
click at [959, 102] on div "Duplicate Episode" at bounding box center [1069, 101] width 207 height 33
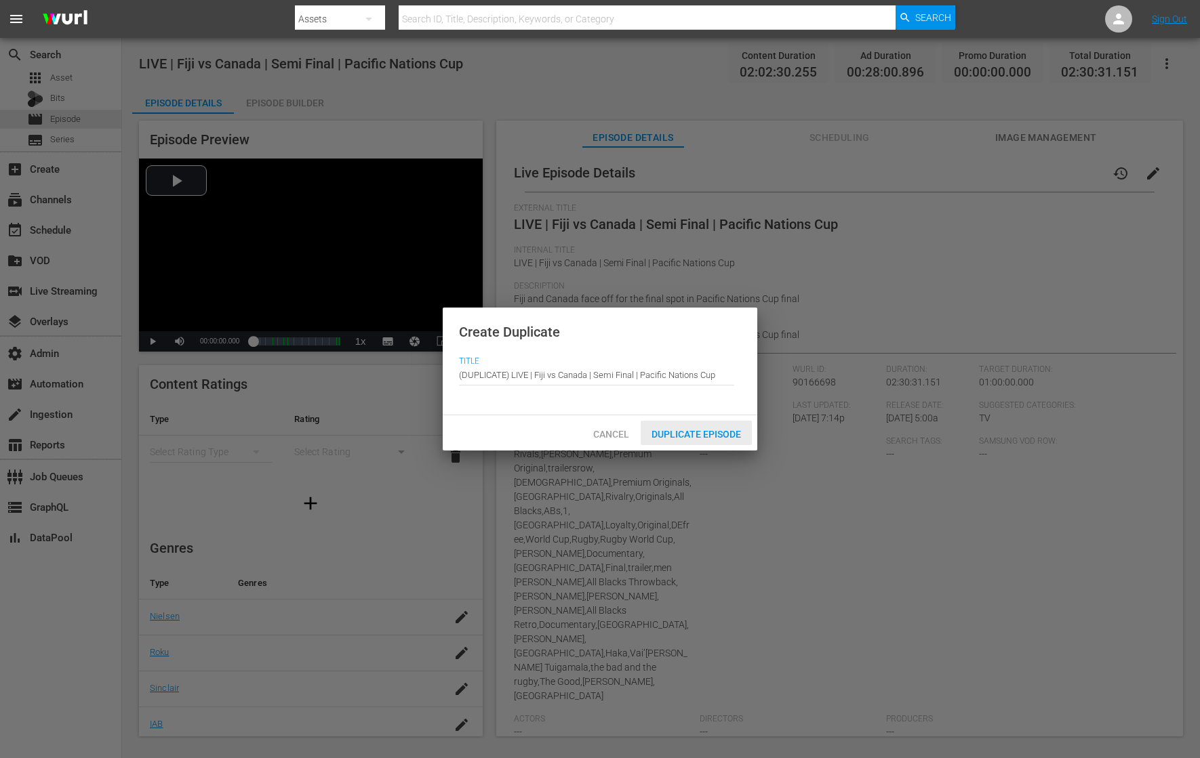
click at [701, 434] on span "Duplicate Episode" at bounding box center [695, 434] width 111 height 11
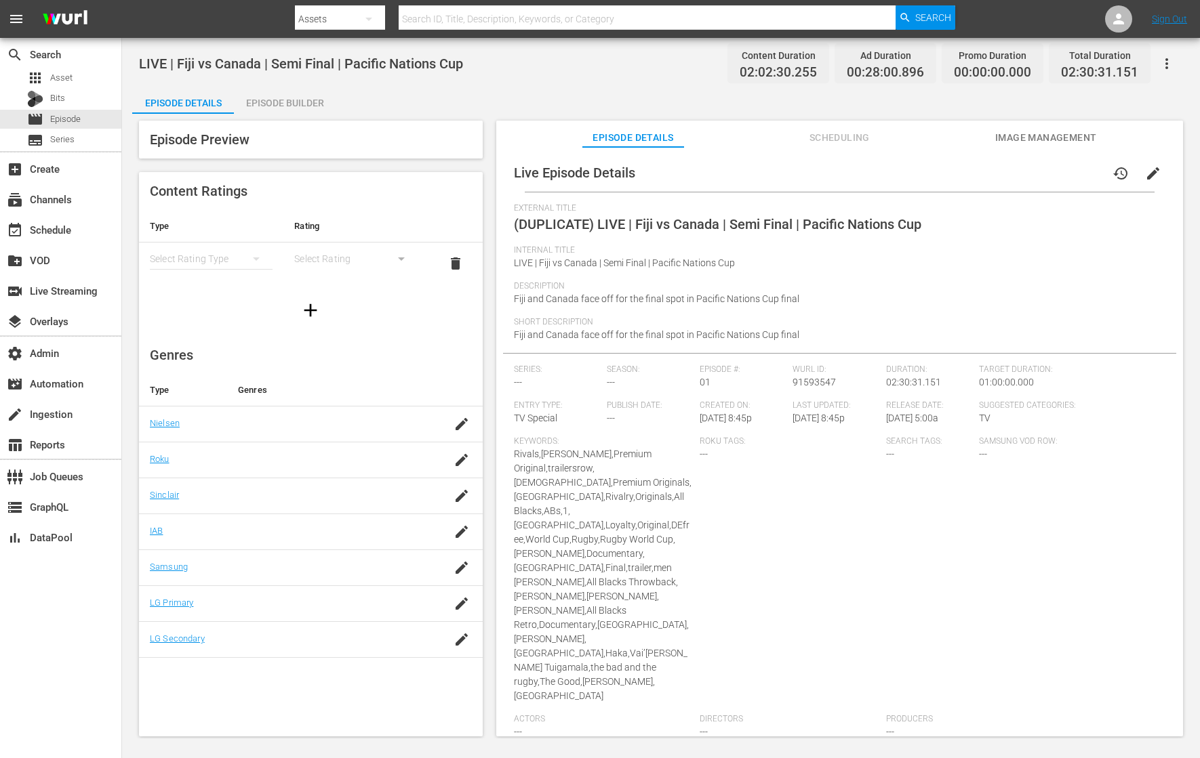
click at [959, 174] on span "edit" at bounding box center [1153, 173] width 16 height 16
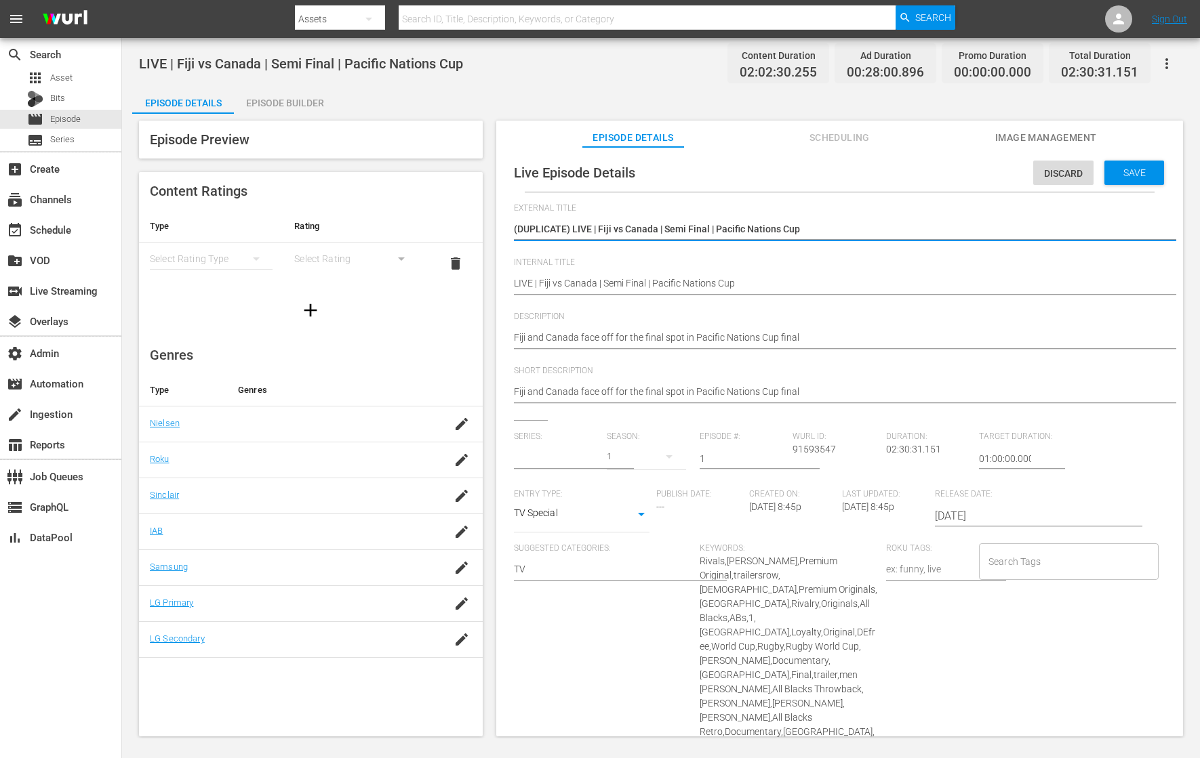
type input "No Series"
click at [863, 224] on textarea "(DUPLICATE) LIVE | Fiji vs Canada | Semi Final | Pacific Nations Cup" at bounding box center [836, 230] width 645 height 16
type textarea "LIVE | Castilla y [PERSON_NAME] Iberians v [GEOGRAPHIC_DATA] Devils | Rugby Eur…"
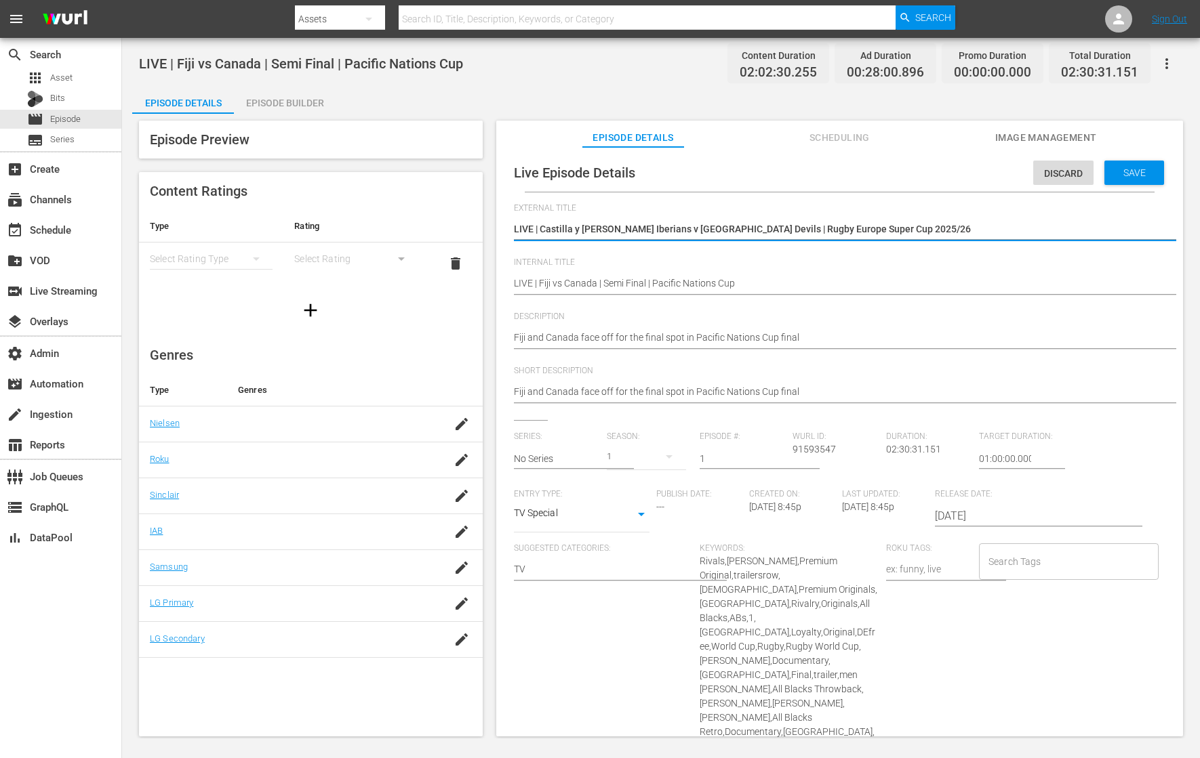
type textarea "LIVE | Castilla y [PERSON_NAME] Iberians v [GEOGRAPHIC_DATA] Devils | Rugby Eur…"
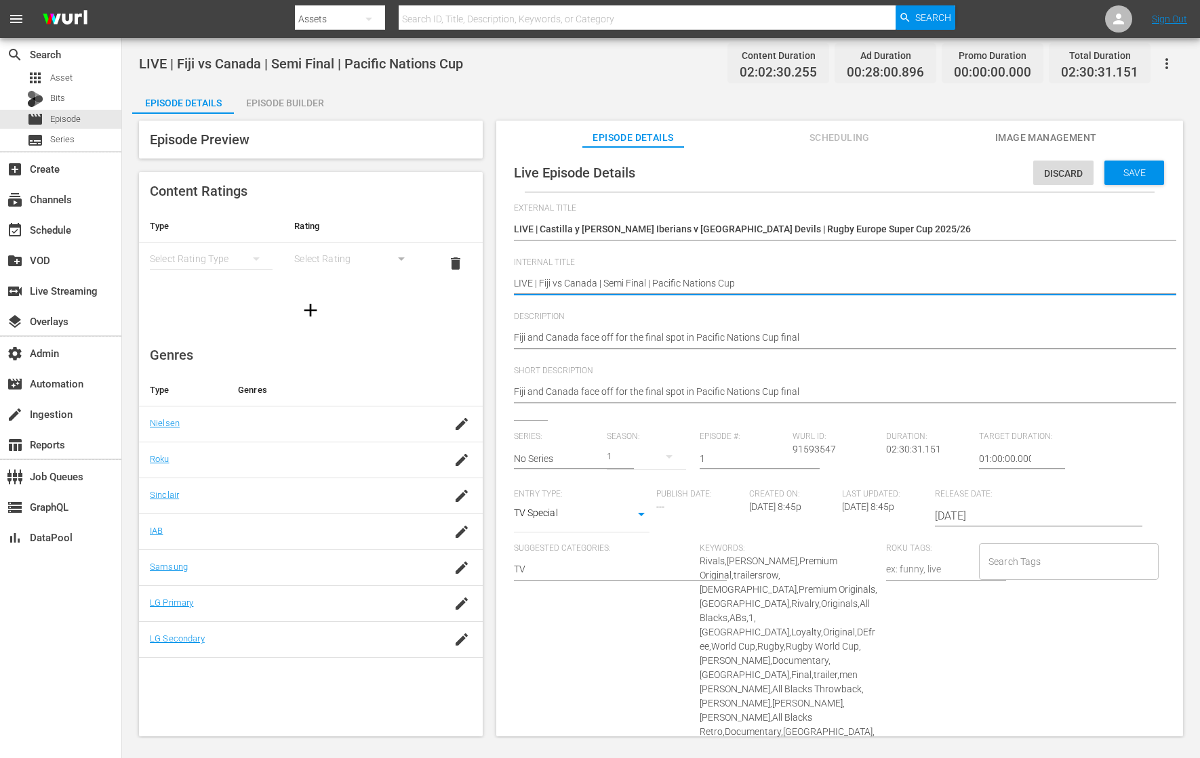
click at [748, 278] on textarea "LIVE | Fiji vs Canada | Semi Final | Pacific Nations Cup" at bounding box center [836, 285] width 645 height 16
paste textarea "Castilla y [PERSON_NAME] Iberians v Brussels Devils | Rugby Europe Super Cup 20…"
type textarea "LIVE | Castilla y [PERSON_NAME] Iberians v [GEOGRAPHIC_DATA] Devils | Rugby Eur…"
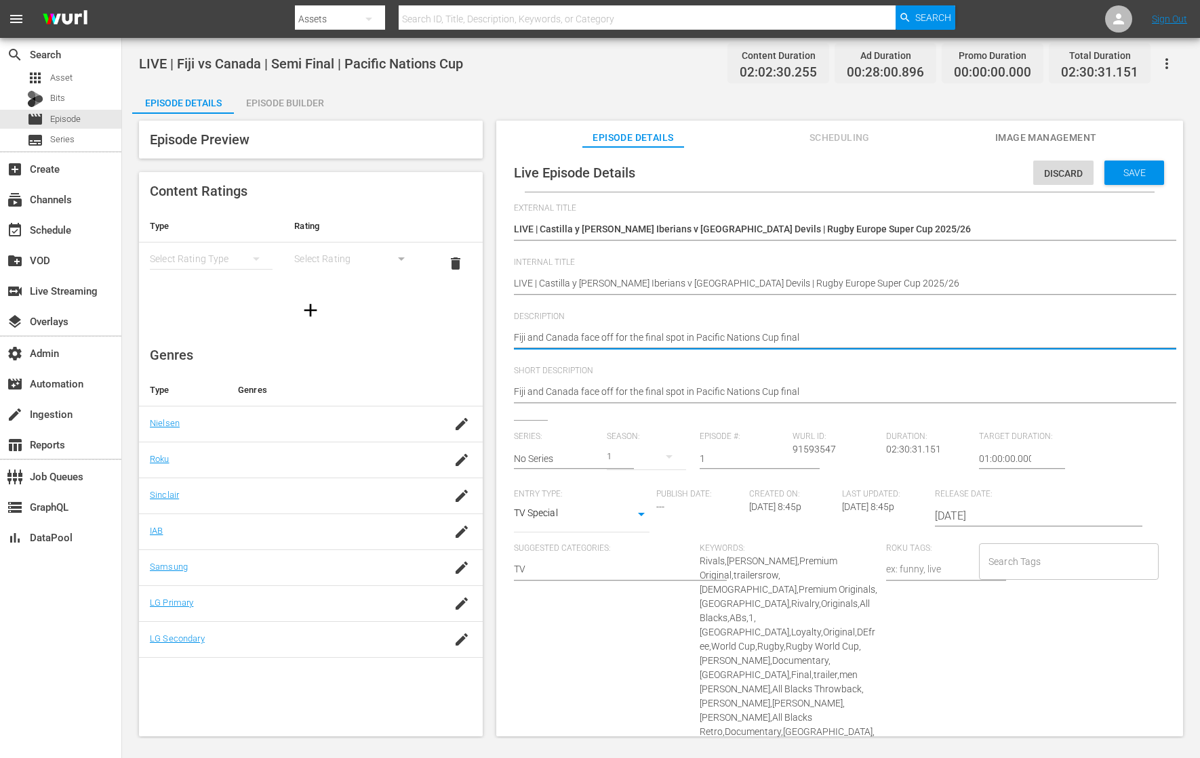
click at [655, 340] on textarea "Fiji and Canada face off for the final spot in Pacific Nations Cup final" at bounding box center [836, 339] width 645 height 16
click at [655, 338] on textarea "Fiji and Canada face off for the final spot in Pacific Nations Cup final" at bounding box center [836, 339] width 645 height 16
paste textarea "Castilla y [PERSON_NAME] Iberians kick off the 2025/26 Rugby Europe Super Cup, …"
type textarea "Castilla y [PERSON_NAME] Iberians kick off the 2025/26 Rugby Europe Super Cup, …"
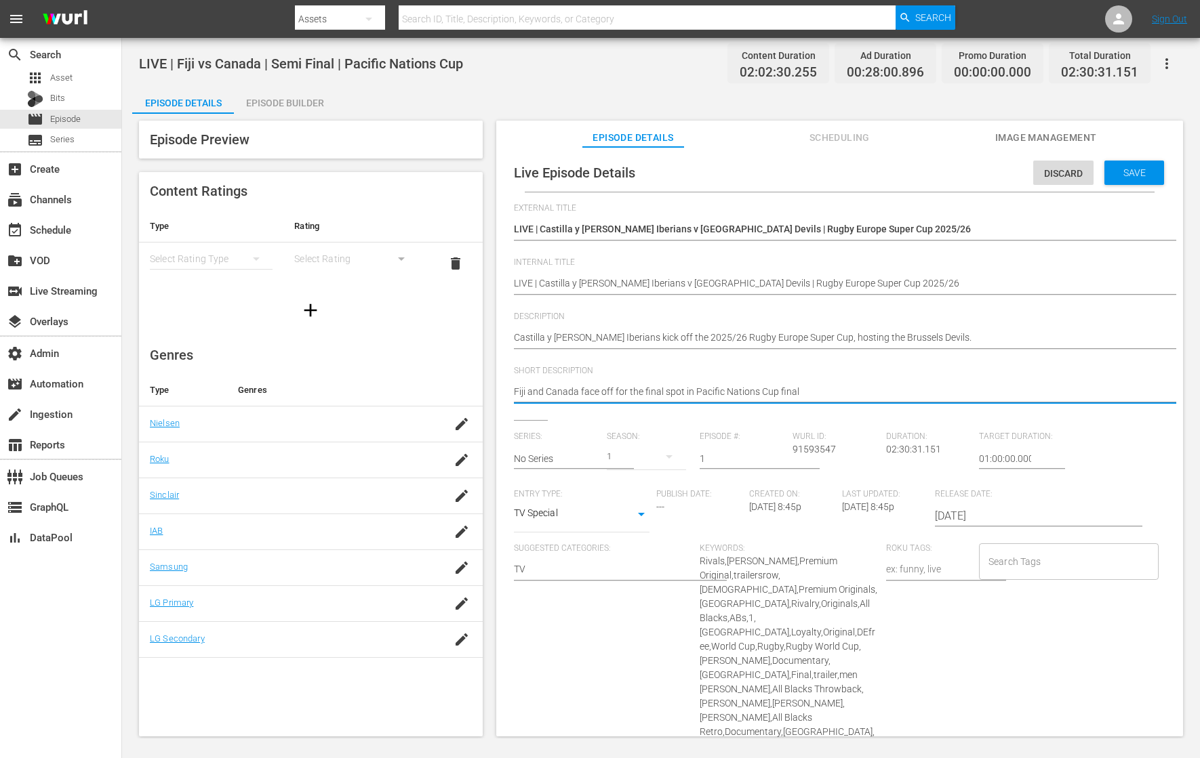
drag, startPoint x: 628, startPoint y: 388, endPoint x: 627, endPoint y: 381, distance: 6.8
click at [628, 388] on textarea "Fiji and Canada face off for the final spot in Pacific Nations Cup final" at bounding box center [836, 393] width 645 height 16
click at [627, 381] on div "Fiji and Canada face off for the final spot in Pacific Nations Cup final Fiji a…" at bounding box center [836, 393] width 645 height 33
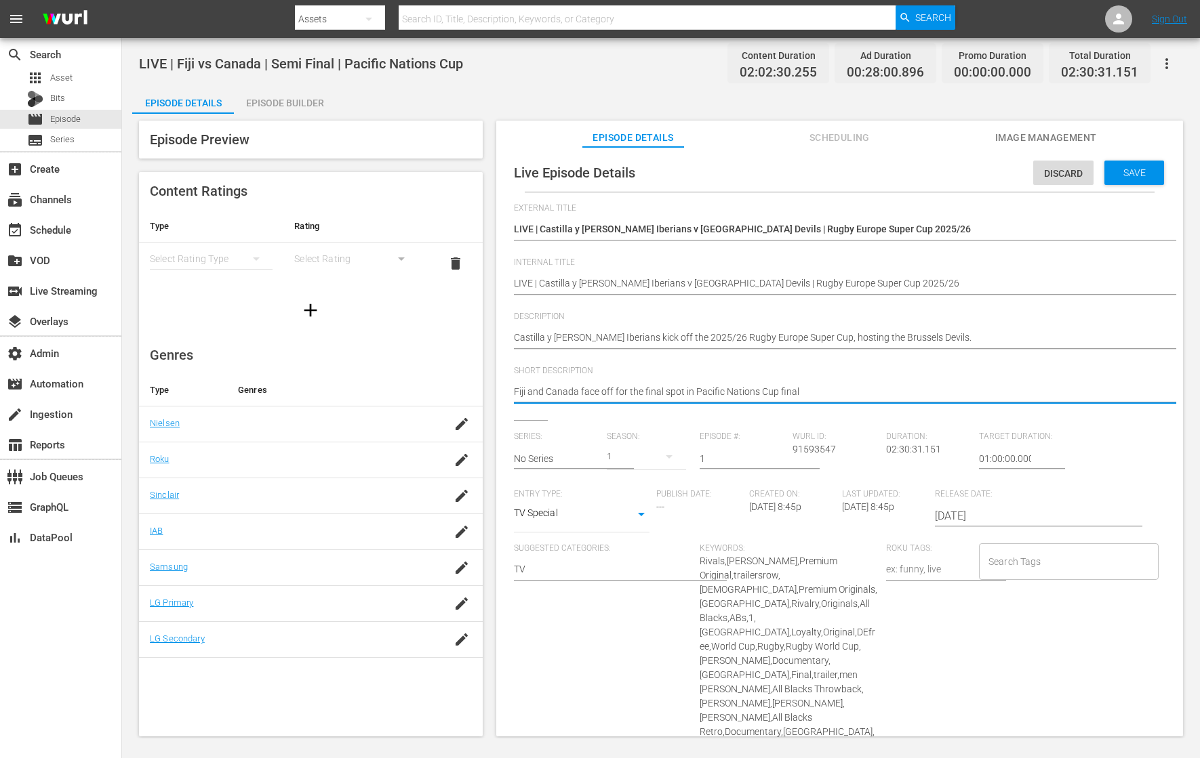
click at [803, 389] on textarea "Fiji and Canada face off for the final spot in Pacific Nations Cup final" at bounding box center [836, 393] width 645 height 16
paste textarea "Castilla y [PERSON_NAME] Iberians kick off the 2025/26 Rugby Europe Super Cup, …"
type textarea "Castilla y [PERSON_NAME] Iberians kick off the 2025/26 Rugby Europe Super Cup, …"
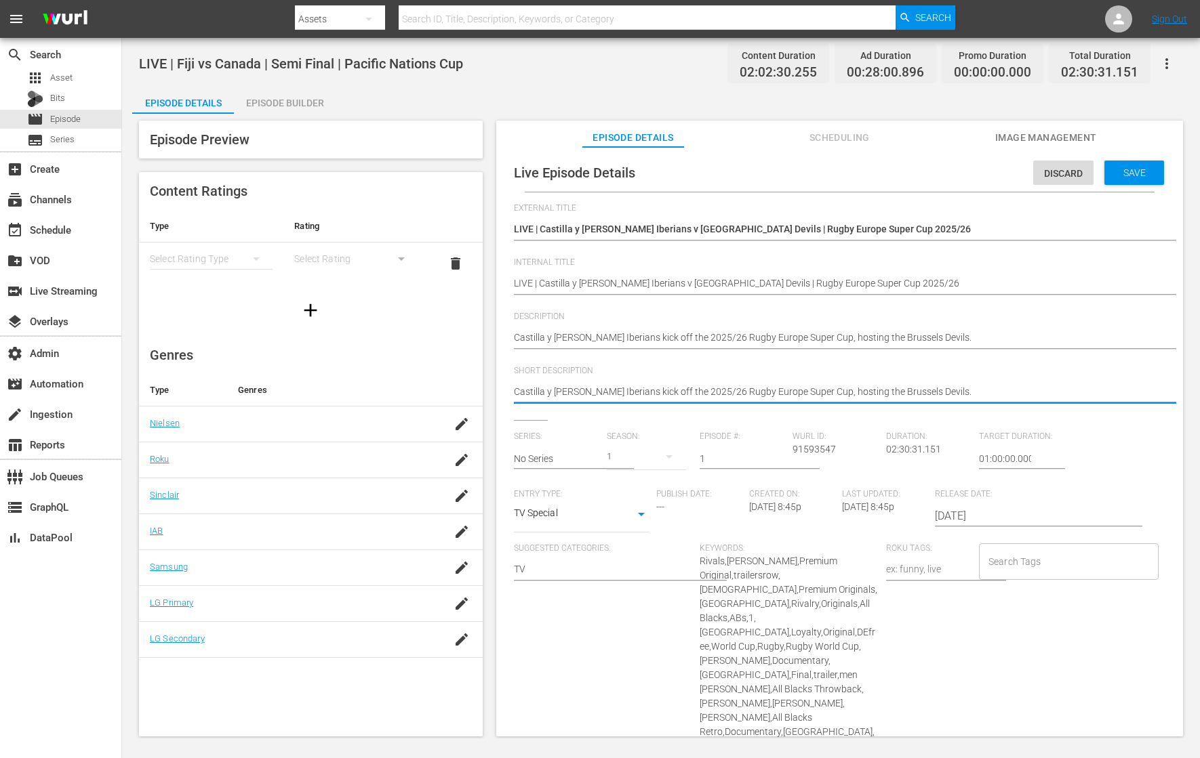
click at [959, 516] on input "[DATE]" at bounding box center [1021, 516] width 173 height 33
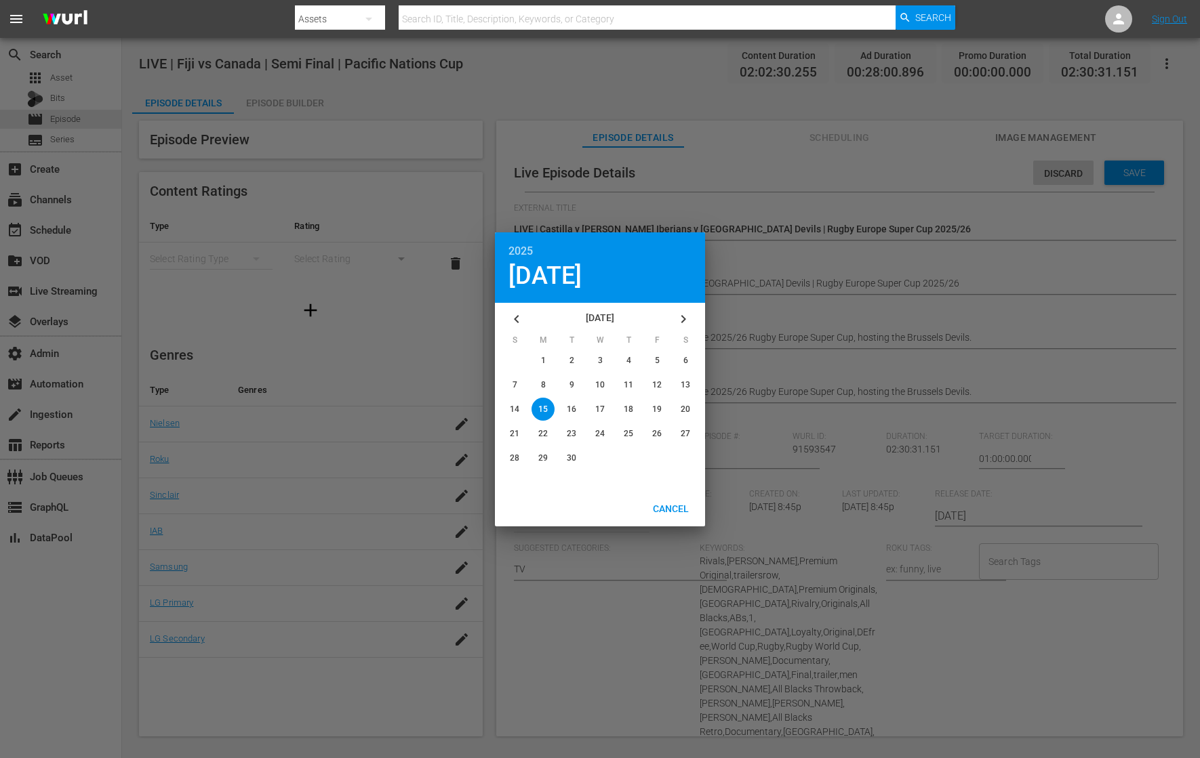
click at [687, 319] on icon "button" at bounding box center [683, 319] width 16 height 16
click at [658, 379] on div "button" at bounding box center [656, 384] width 23 height 23
type input "[DATE]"
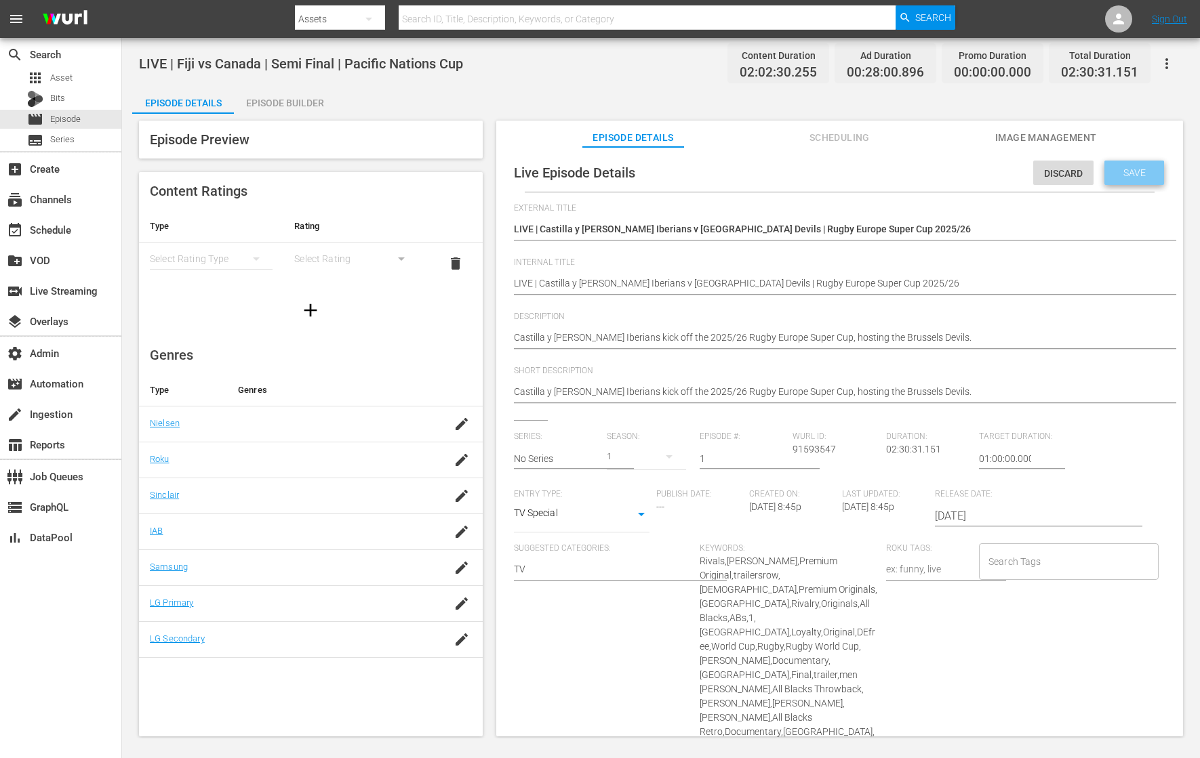
click at [959, 177] on span "Save" at bounding box center [1134, 172] width 44 height 11
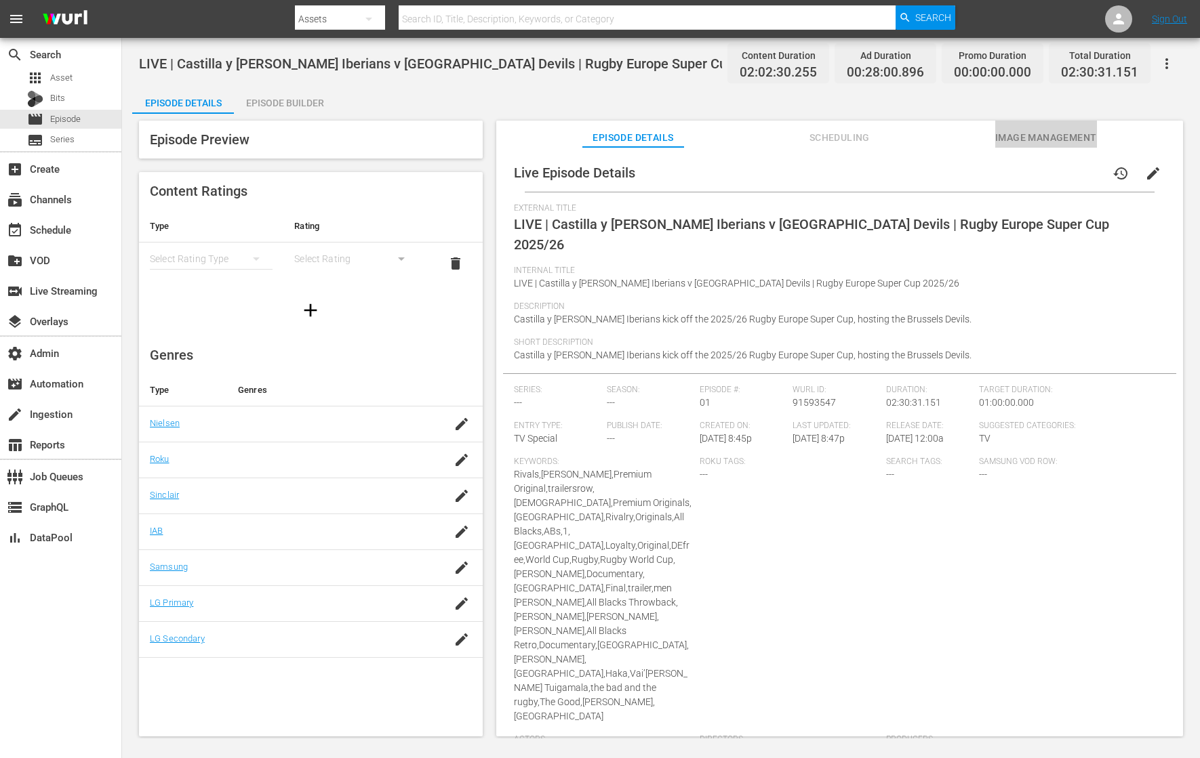
click at [959, 130] on span "Image Management" at bounding box center [1046, 137] width 102 height 17
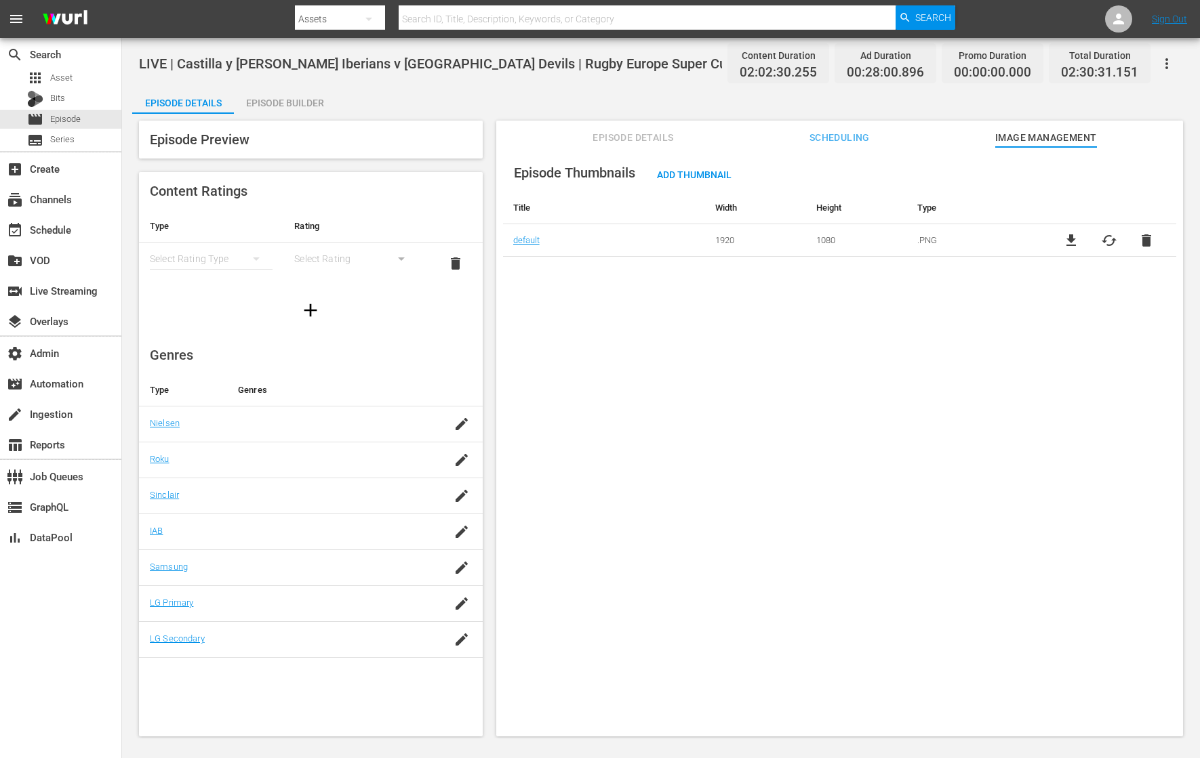
click at [959, 237] on span "delete" at bounding box center [1146, 240] width 16 height 16
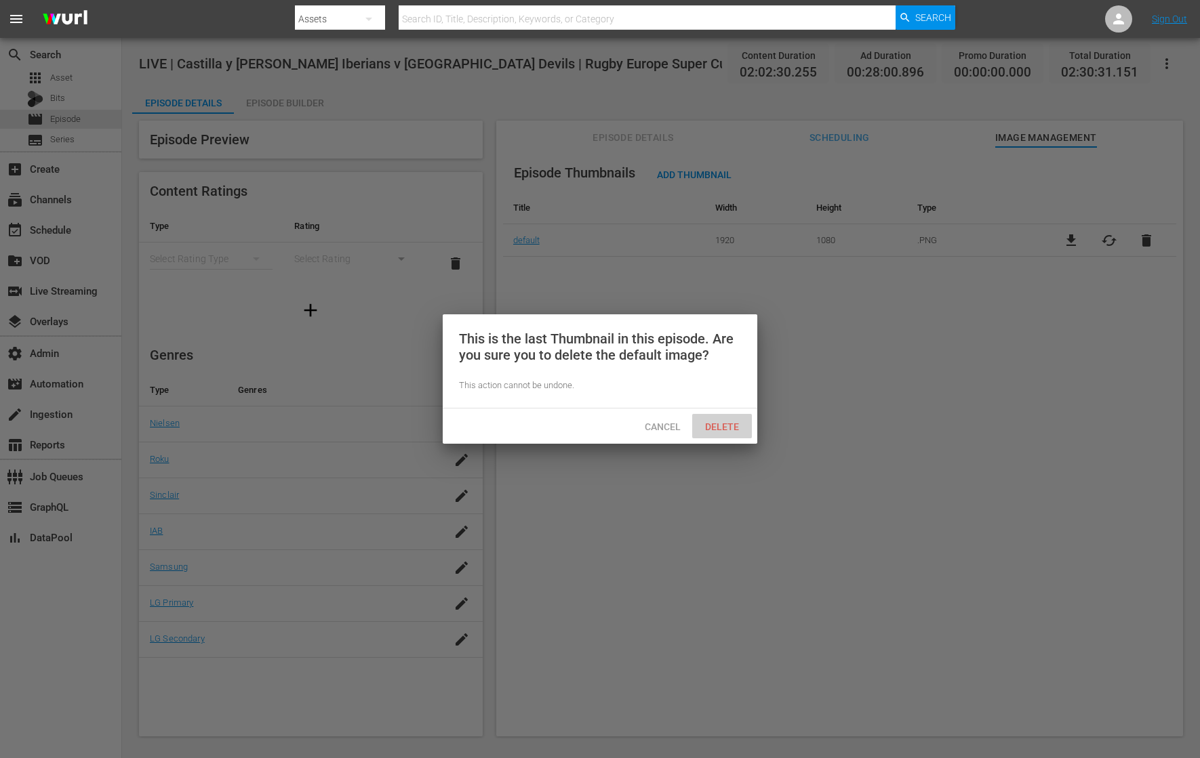
click at [731, 417] on div "Delete" at bounding box center [722, 426] width 60 height 25
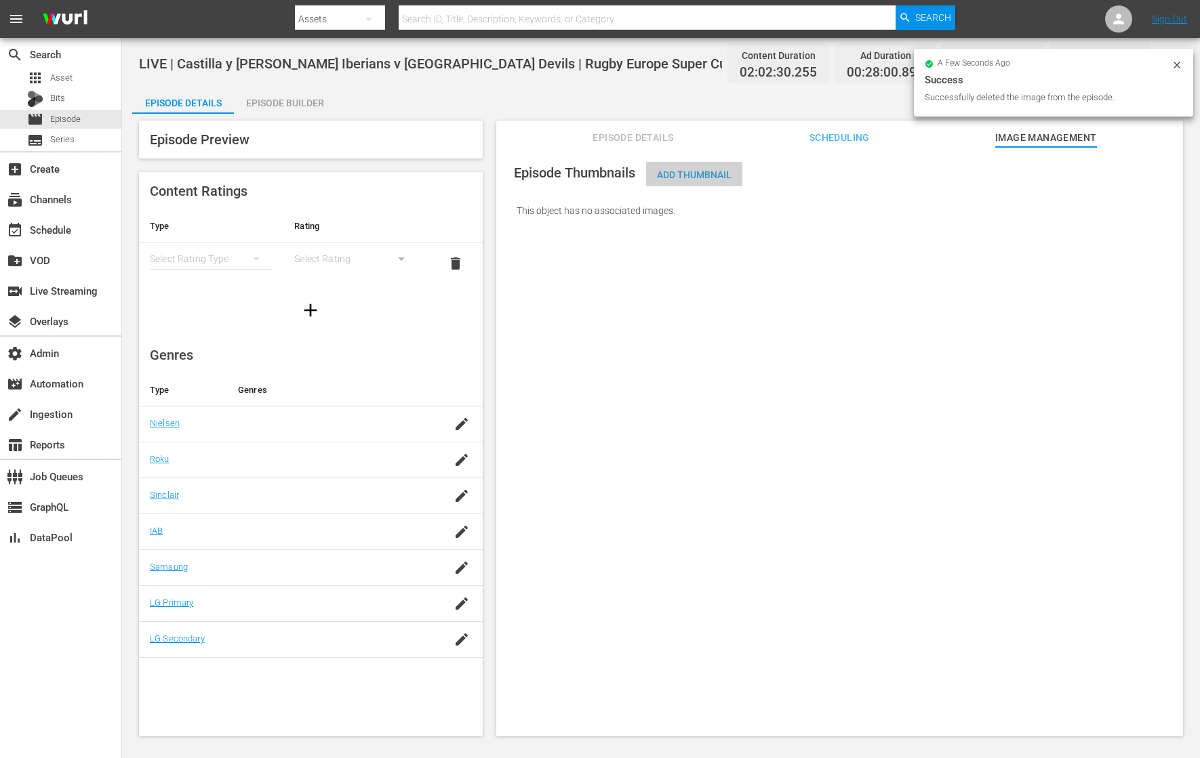
click at [710, 178] on span "Add Thumbnail" at bounding box center [694, 174] width 96 height 11
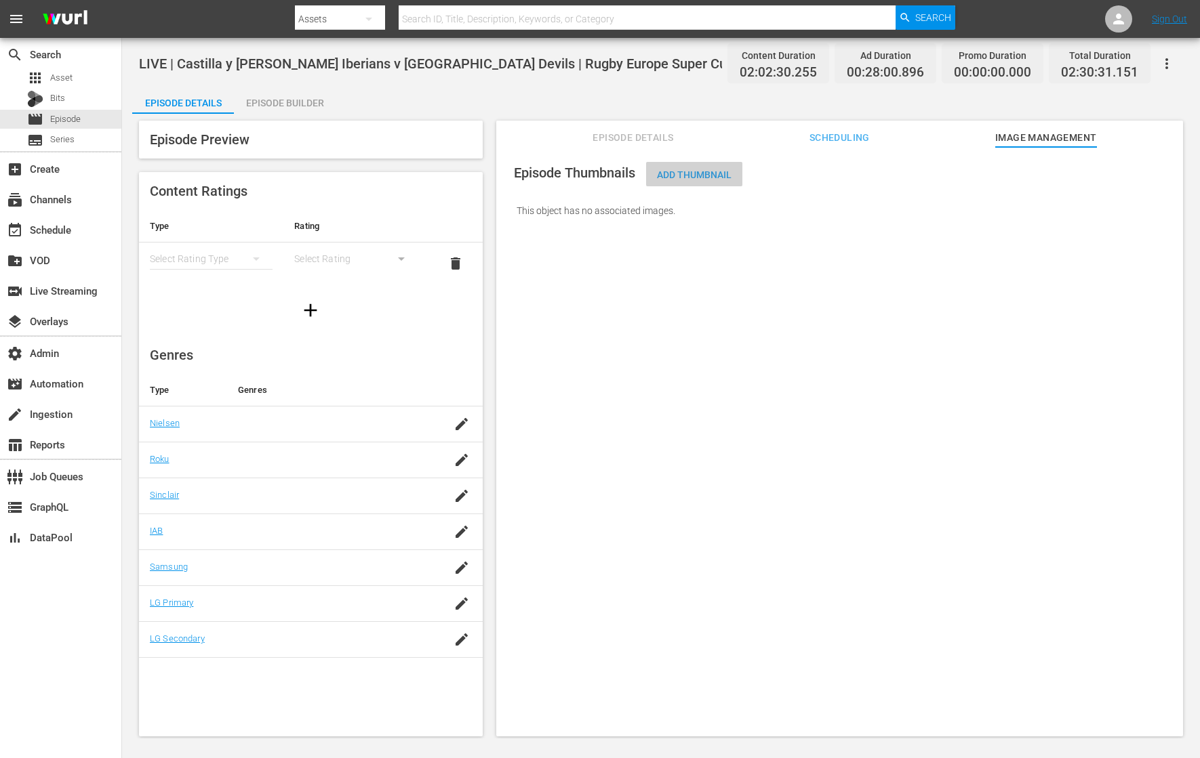
click at [705, 176] on span "Add Thumbnail" at bounding box center [694, 174] width 96 height 11
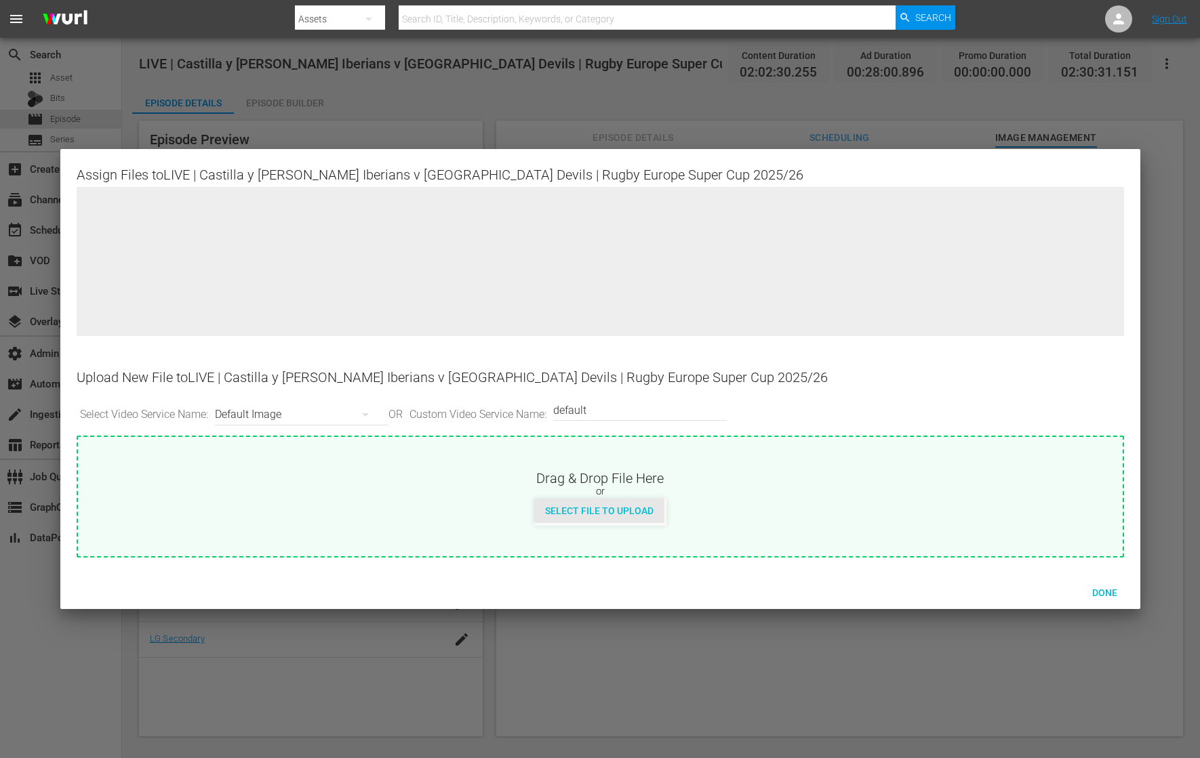
click at [586, 508] on span "Select File to Upload" at bounding box center [599, 511] width 130 height 11
type input "C:\fakepath\[DATE] - Castilla vs Brussels.png"
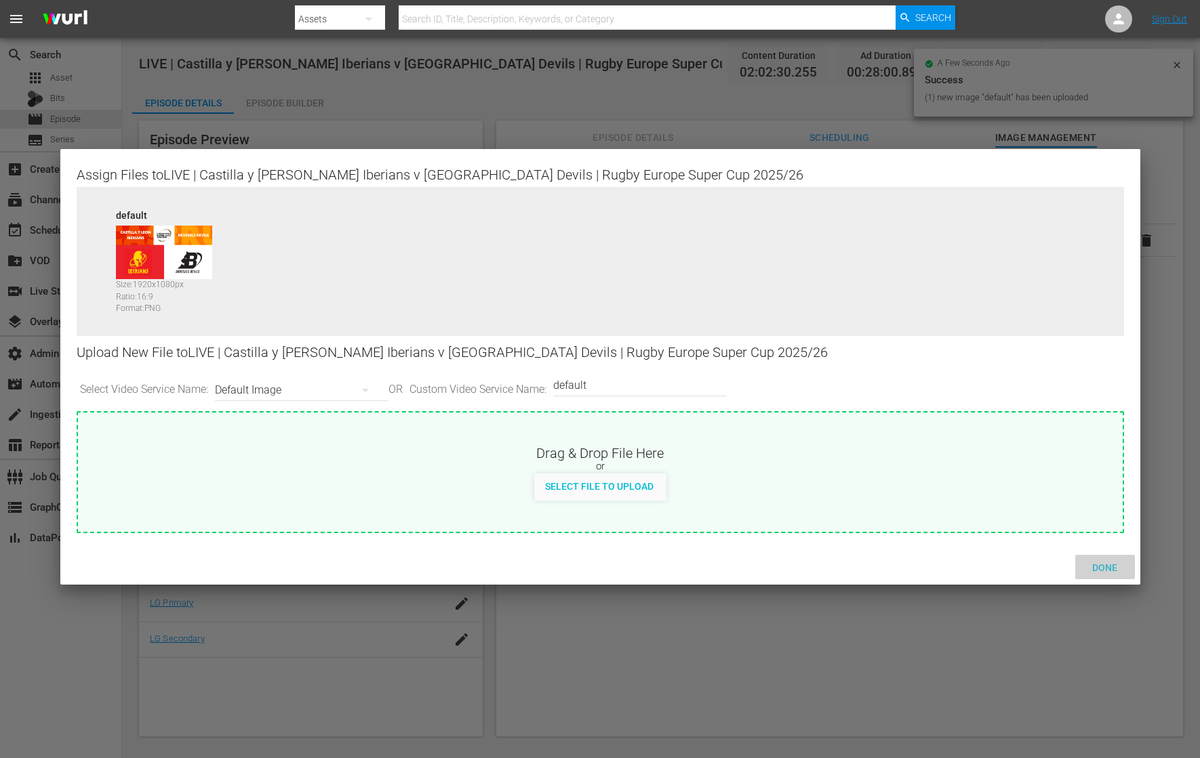
click at [959, 566] on span "Done" at bounding box center [1104, 568] width 47 height 11
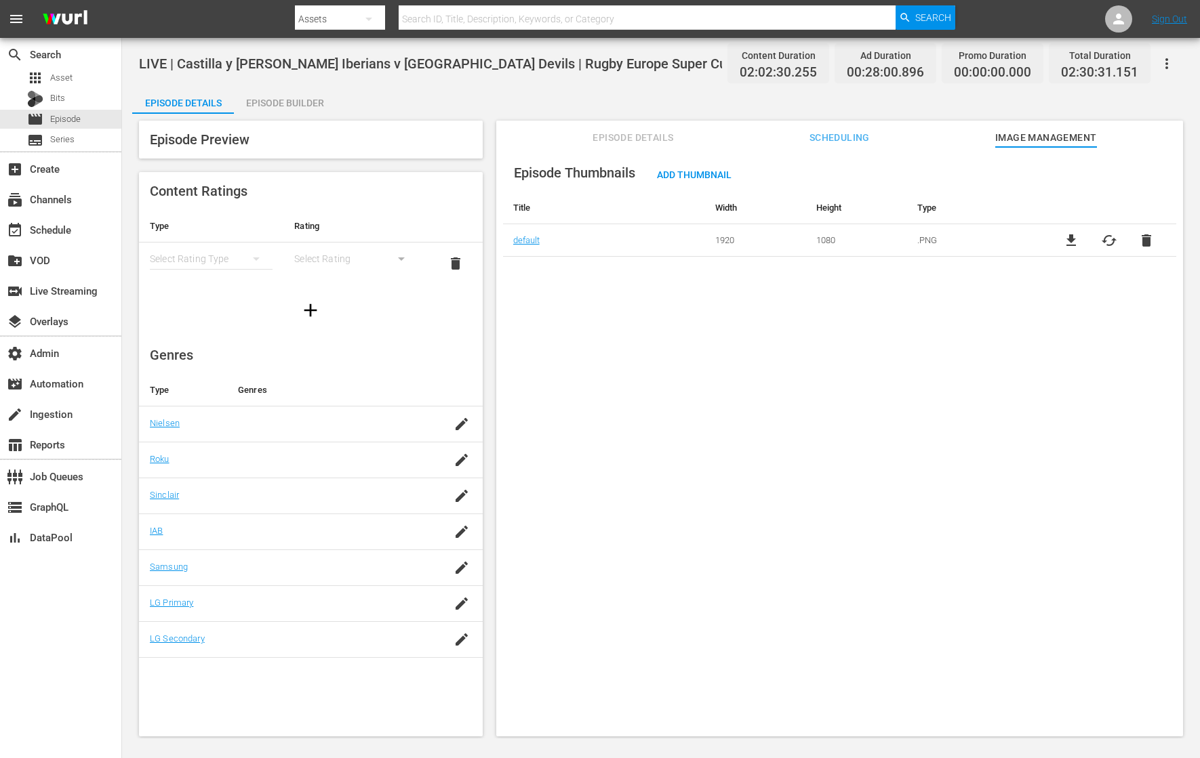
click at [842, 140] on span "Scheduling" at bounding box center [839, 137] width 102 height 17
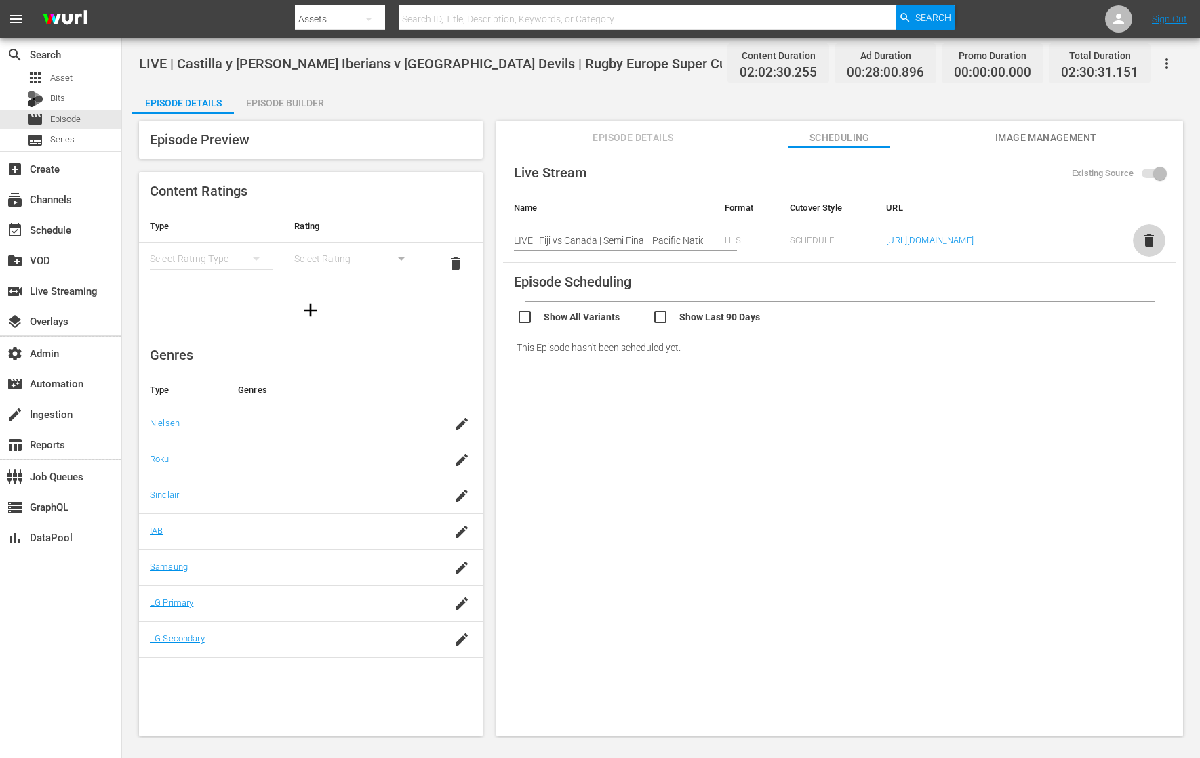
click at [959, 249] on span "delete" at bounding box center [1149, 240] width 16 height 16
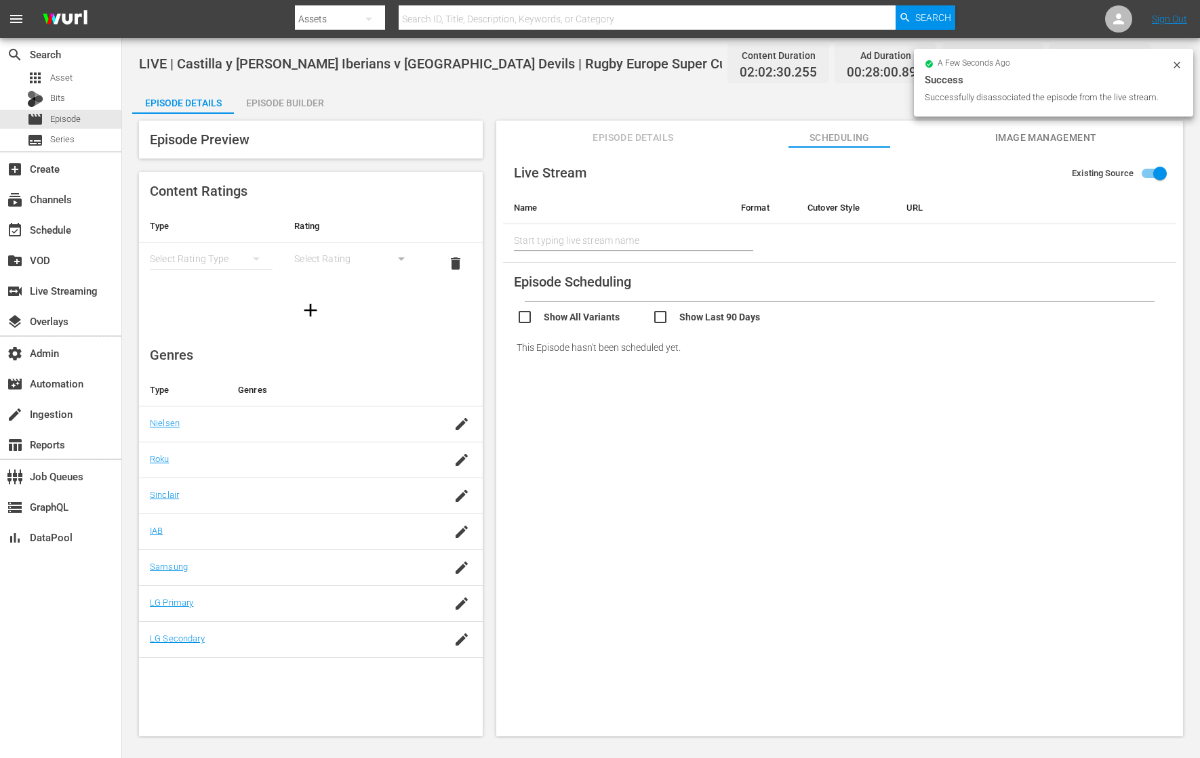
click at [959, 178] on input "Existing Source" at bounding box center [1159, 176] width 77 height 26
checkbox input "false"
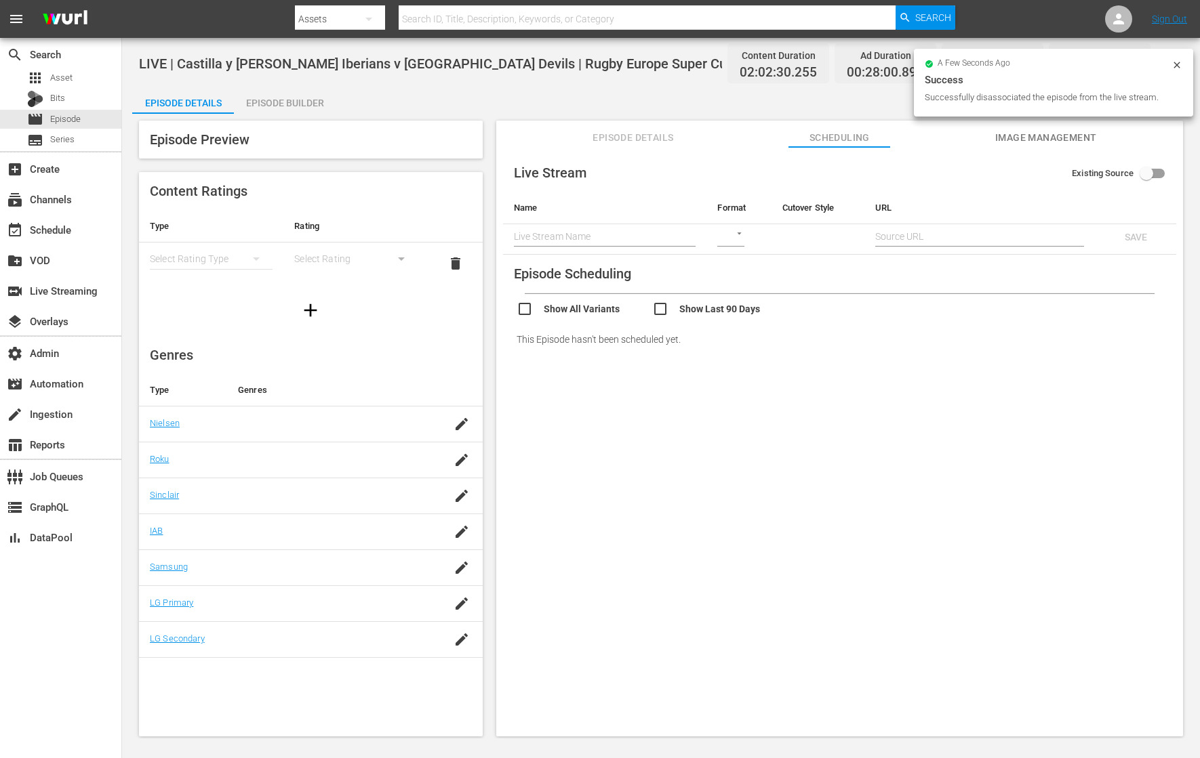
click at [751, 239] on td "​" at bounding box center [738, 239] width 64 height 30
click at [731, 235] on body "menu Search By Assets Search ID, Title, Description, Keywords, or Category Sear…" at bounding box center [600, 379] width 1200 height 758
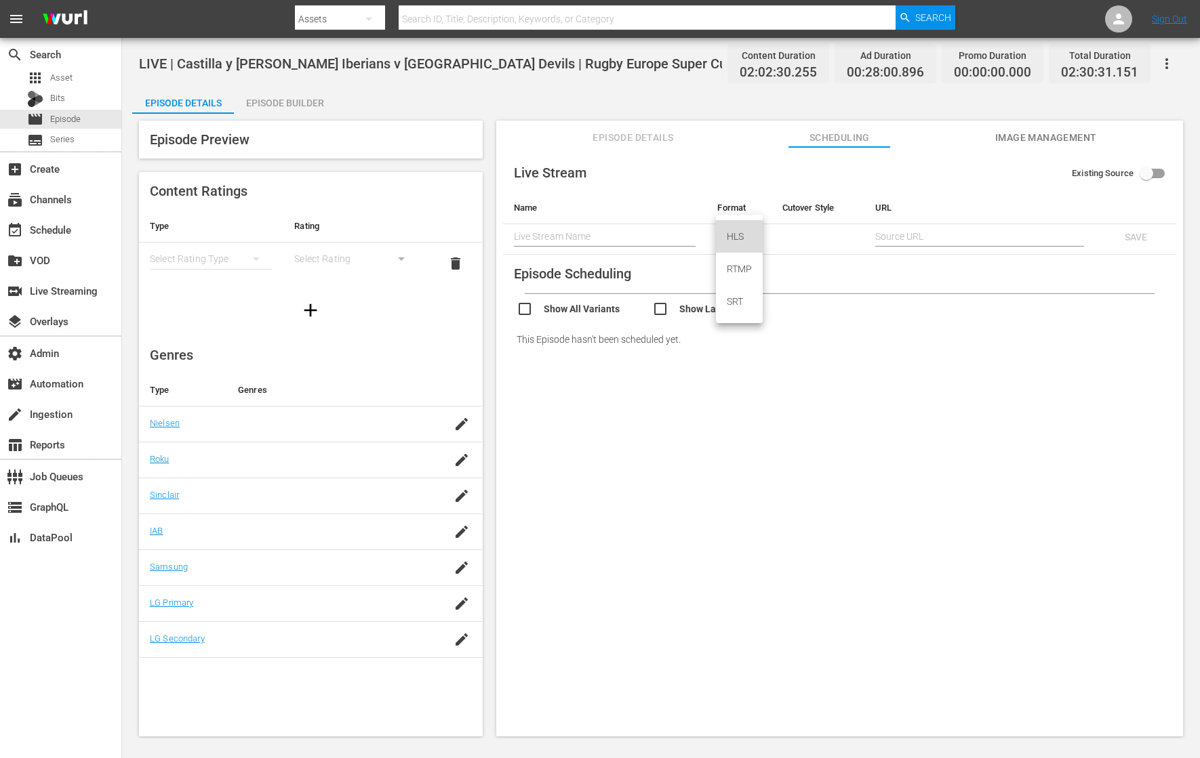
click at [731, 243] on div "HLS" at bounding box center [739, 236] width 47 height 33
type input "HLS"
click at [790, 225] on td "​" at bounding box center [817, 239] width 93 height 30
click at [790, 235] on body "menu Search By Assets Search ID, Title, Description, Keywords, or Category Sear…" at bounding box center [600, 379] width 1200 height 758
click at [790, 235] on div "SCHEDULE" at bounding box center [815, 236] width 68 height 33
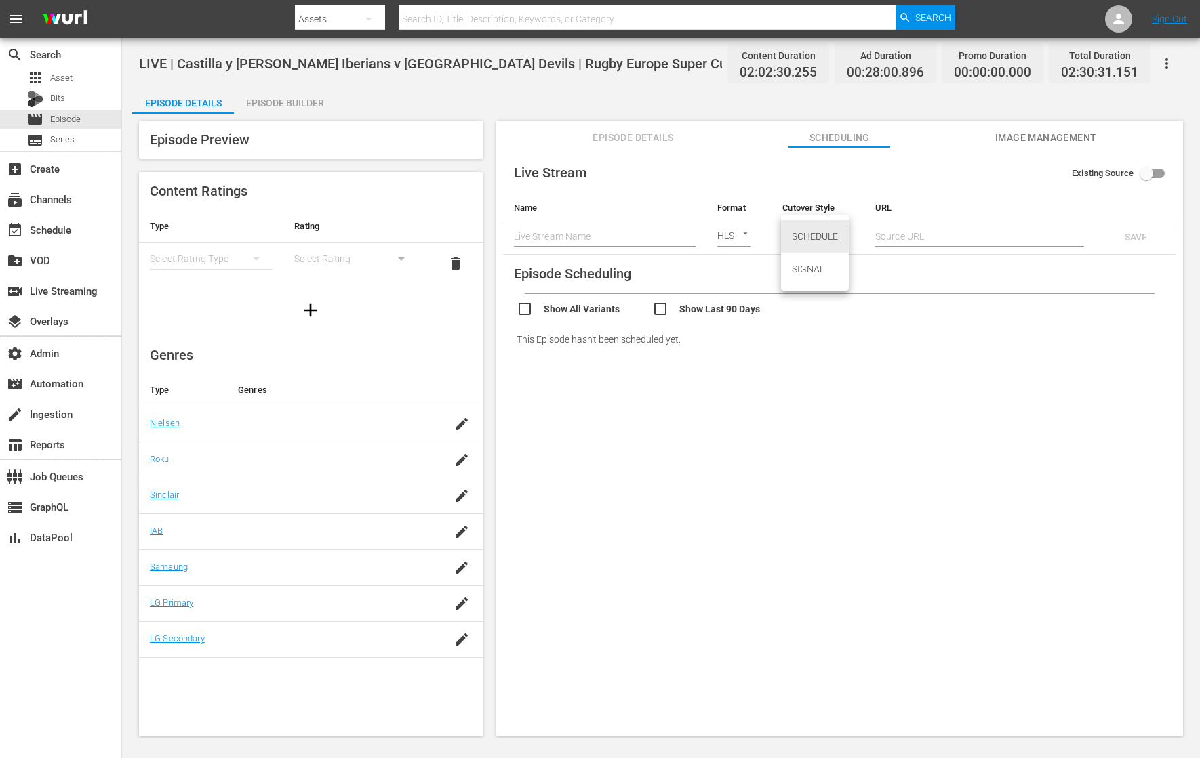
type input "SCHEDULE"
click at [892, 239] on input "text" at bounding box center [981, 236] width 206 height 20
paste input "[URL][DOMAIN_NAME]"
type input "[URL][DOMAIN_NAME]"
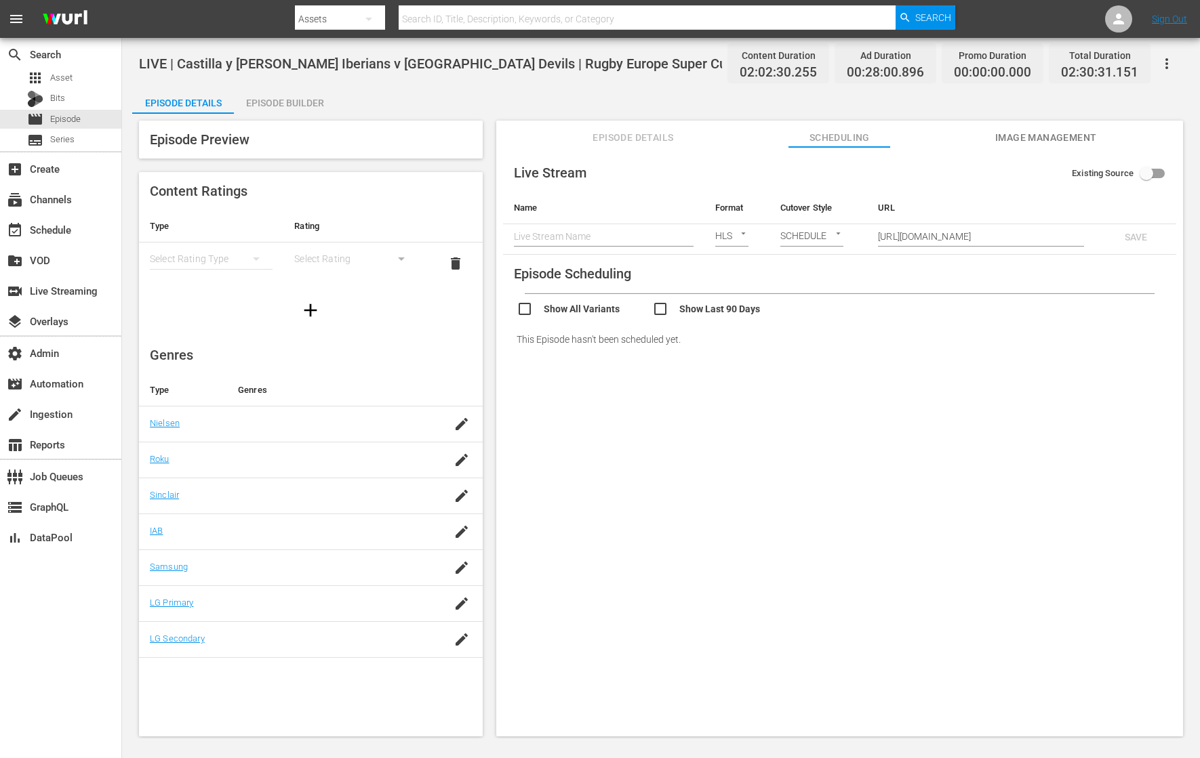
scroll to position [0, 0]
click at [590, 230] on input "text" at bounding box center [604, 236] width 180 height 20
paste input "LIVE | Castilla y [PERSON_NAME] Iberians v [GEOGRAPHIC_DATA] Devils | Rugby Eur…"
type input "LIVE | Castilla y [PERSON_NAME] Iberians v [GEOGRAPHIC_DATA] Devils | Rugby Eur…"
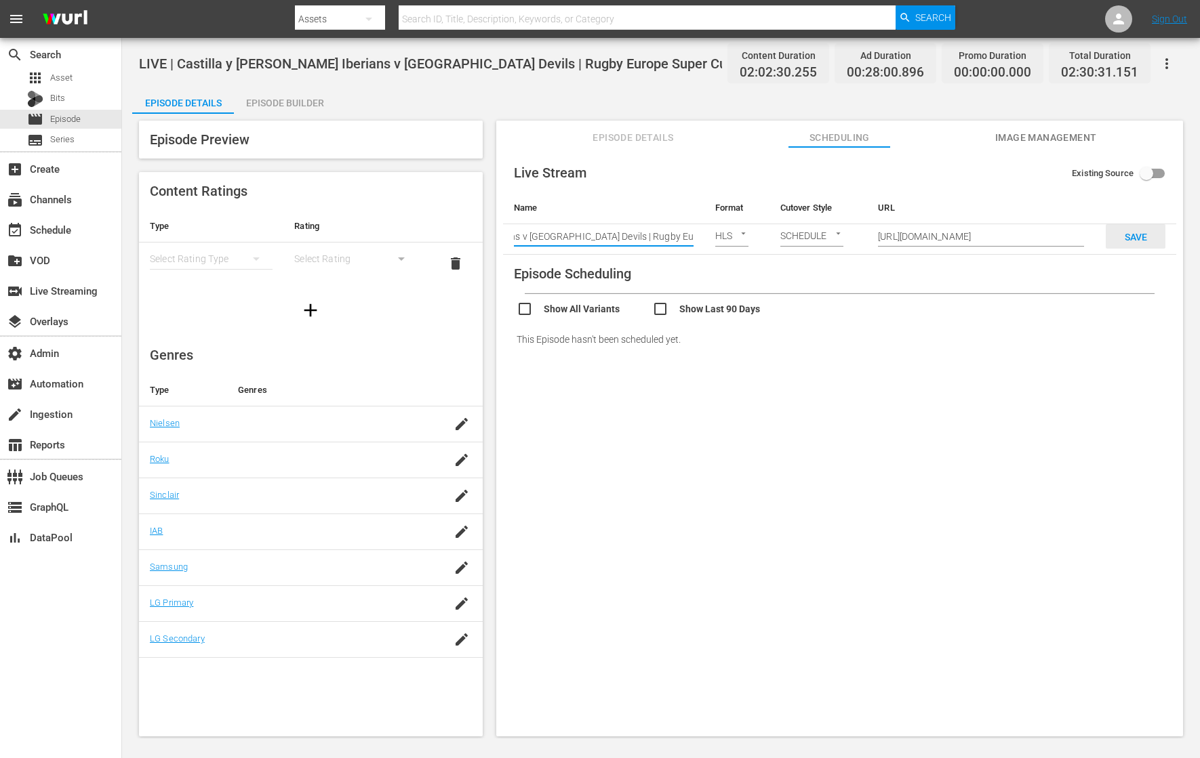
scroll to position [0, 0]
click at [959, 237] on span "SAVE" at bounding box center [1135, 237] width 44 height 11
checkbox input "true"
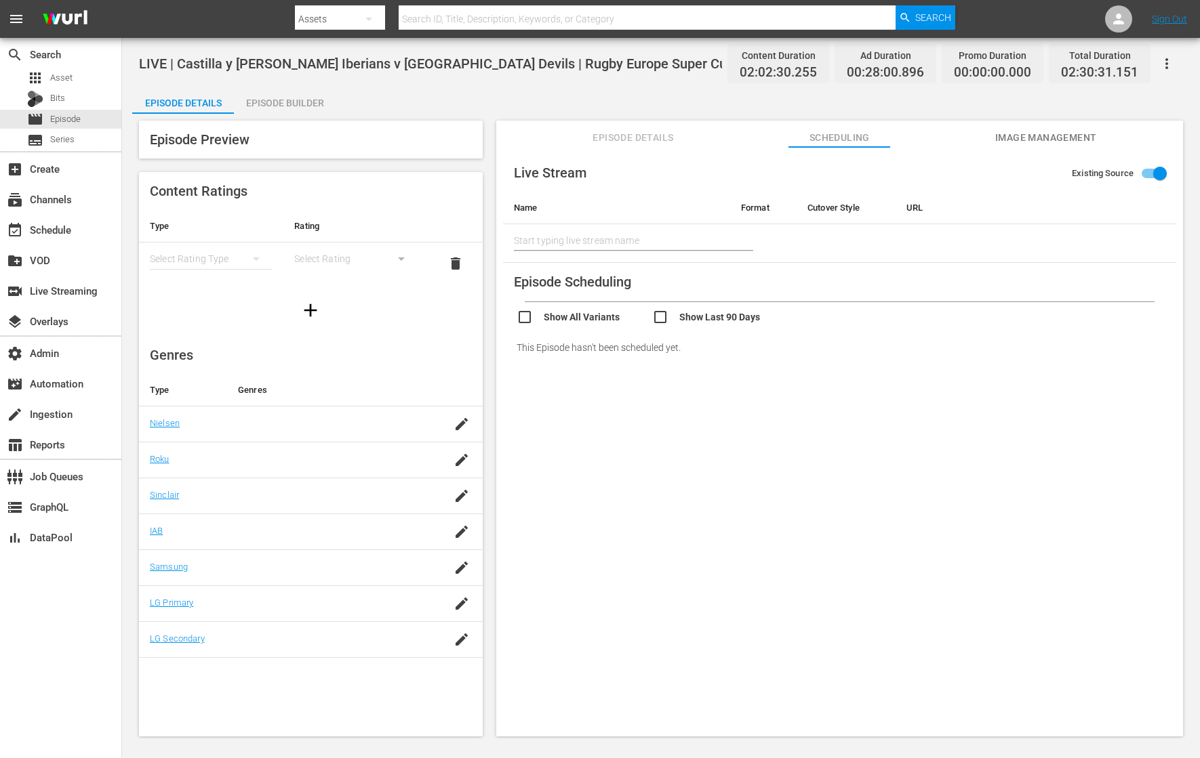
type input "LIVE | Castilla y [PERSON_NAME] Iberians v [GEOGRAPHIC_DATA] Devils | Rugby Eur…"
click at [626, 131] on span "Episode Details" at bounding box center [633, 137] width 102 height 17
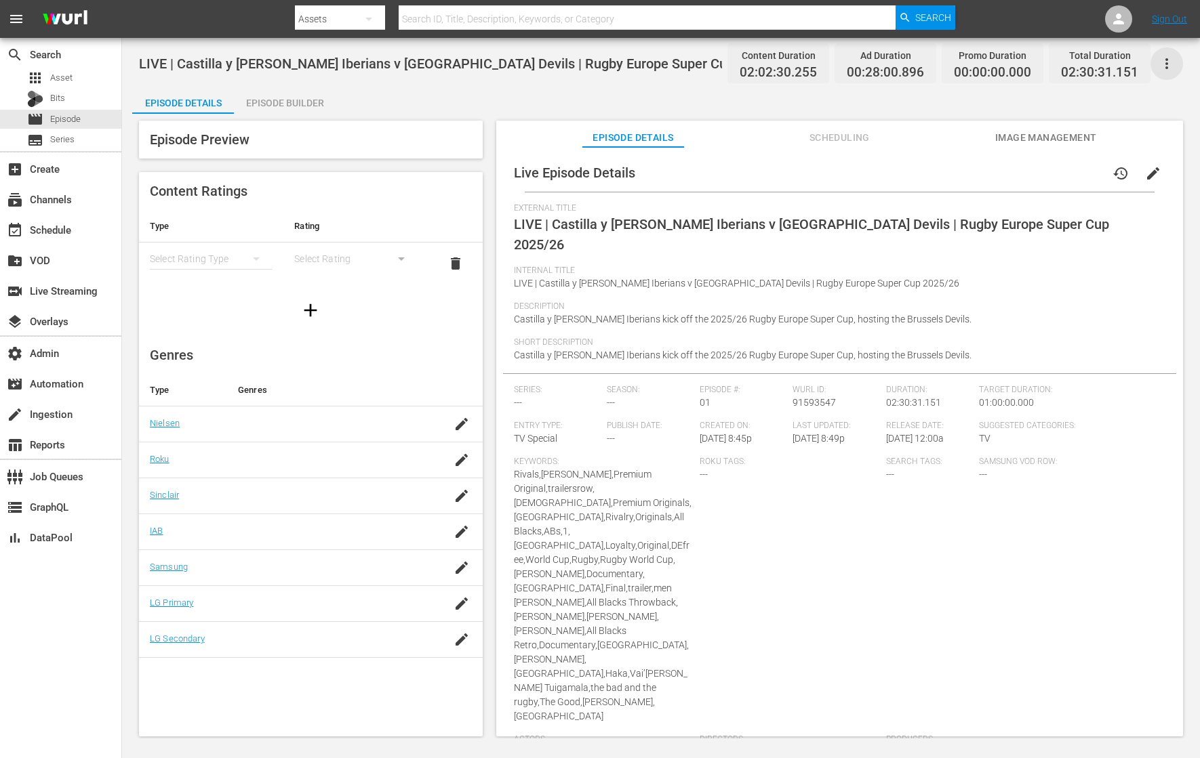
click at [959, 61] on icon "button" at bounding box center [1166, 64] width 16 height 16
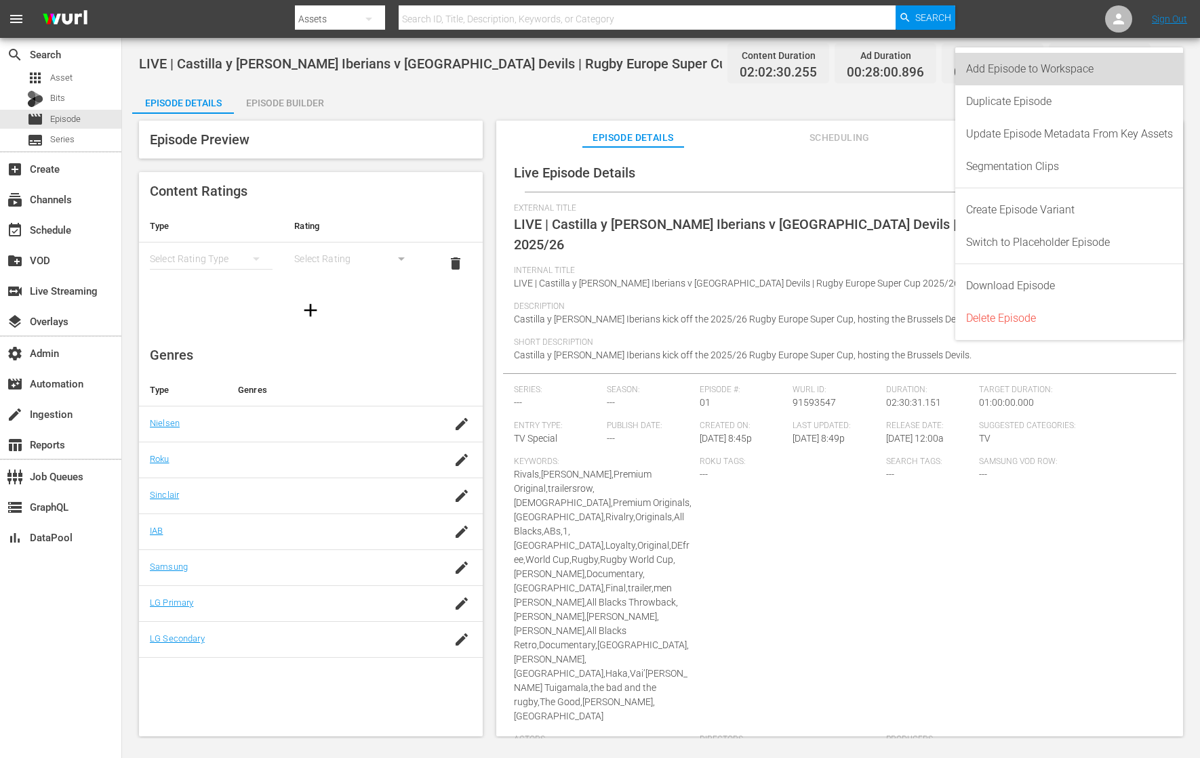
click at [959, 66] on div "Add Episode to Workspace" at bounding box center [1069, 69] width 207 height 33
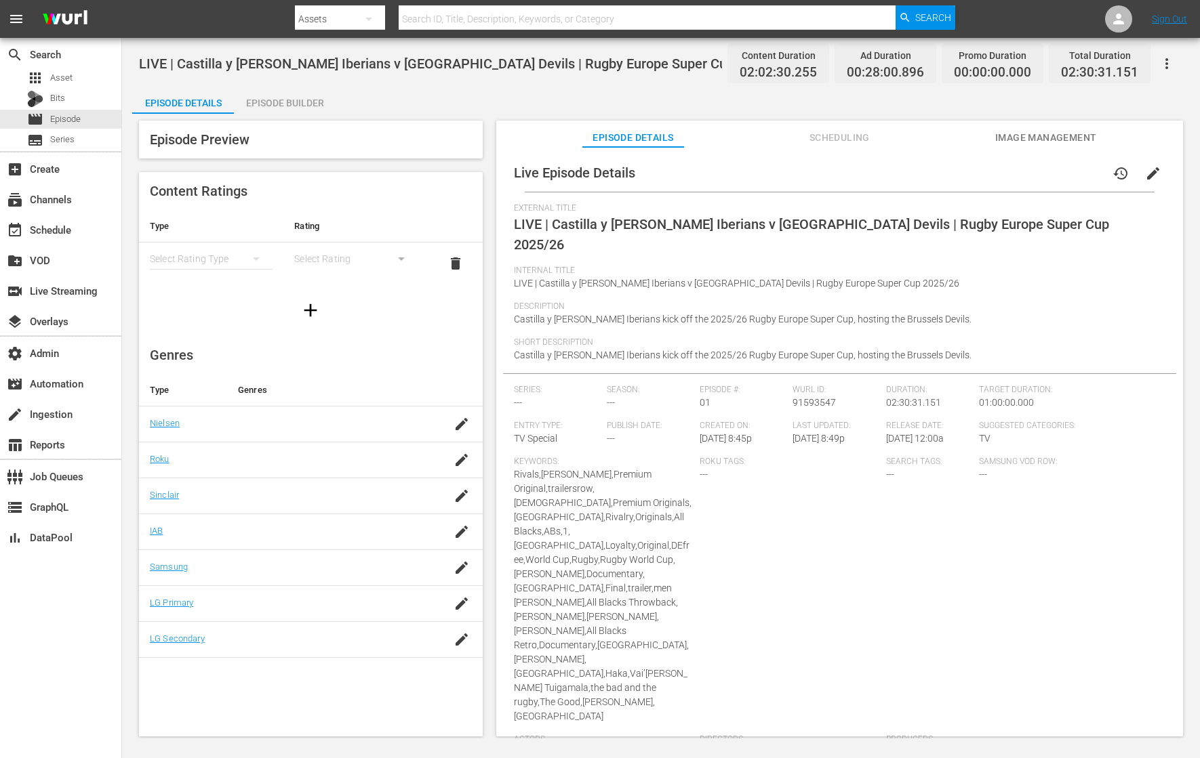
click at [959, 69] on icon "button" at bounding box center [1166, 64] width 16 height 16
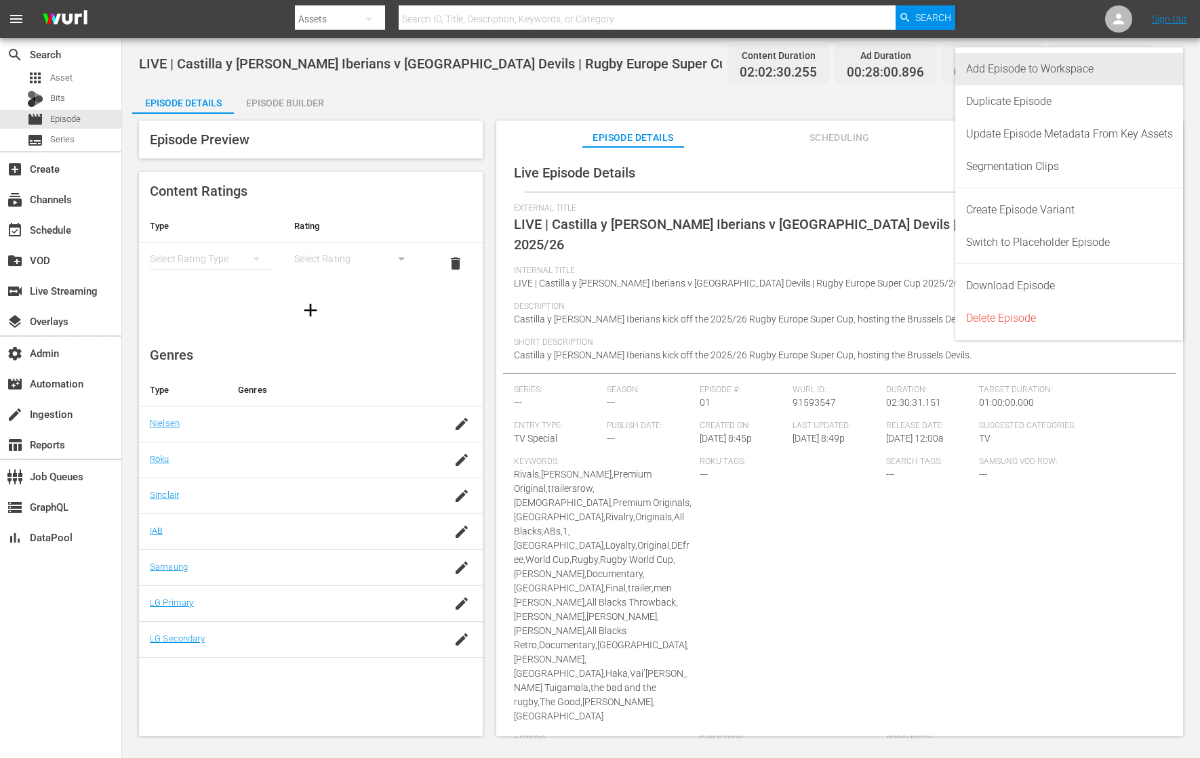
click at [959, 67] on div "Add Episode to Workspace" at bounding box center [1069, 69] width 207 height 33
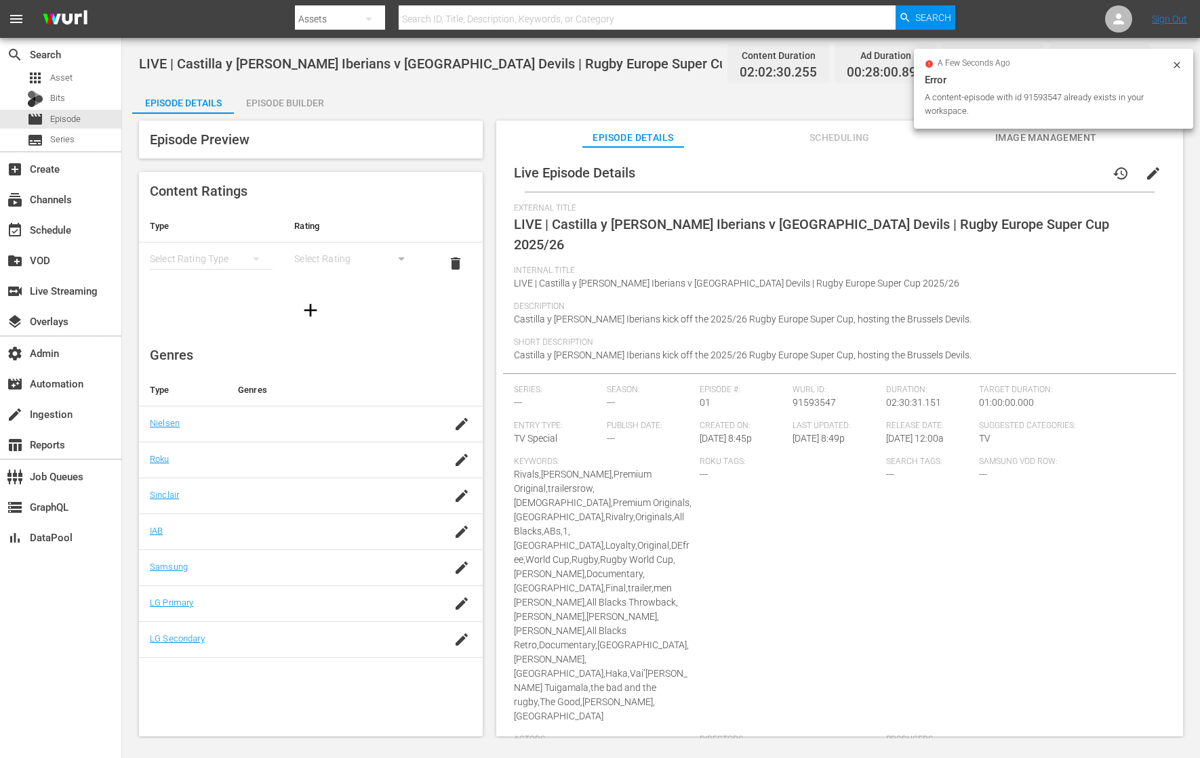
click at [563, 121] on div "Episode Details Scheduling Image Management" at bounding box center [839, 134] width 619 height 27
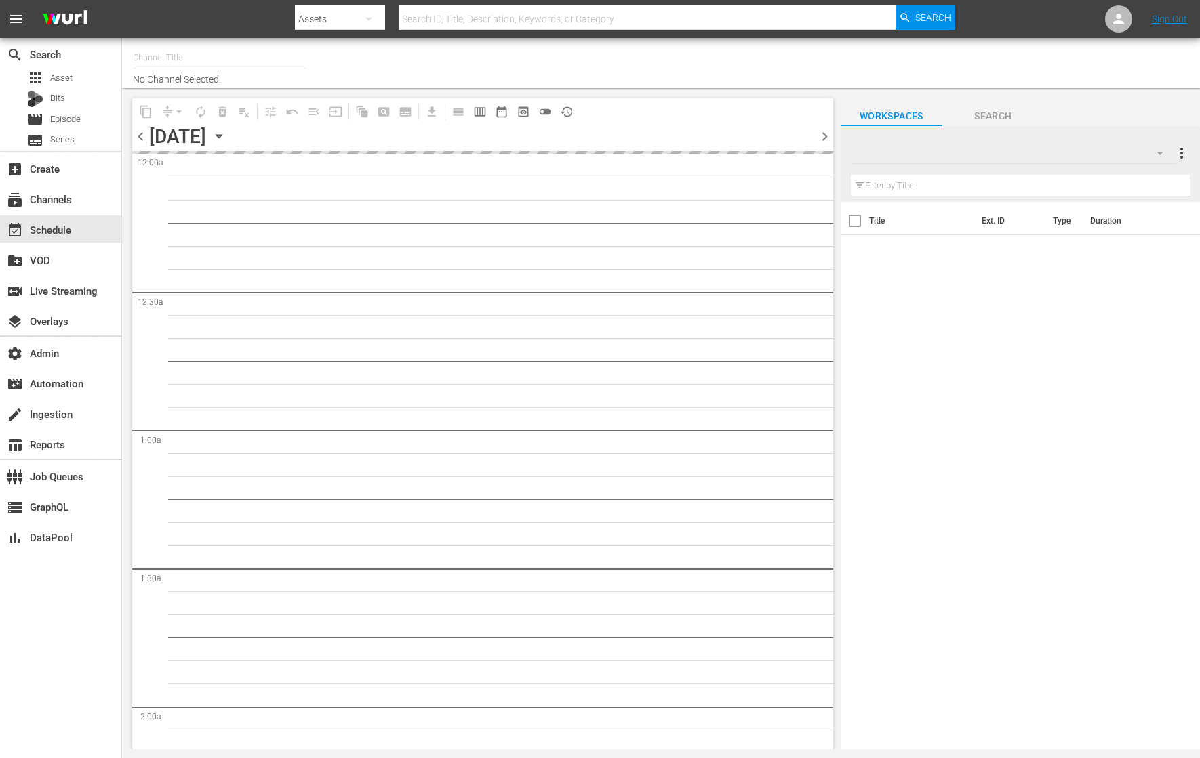
type input "RugbyPass TV (1872)"
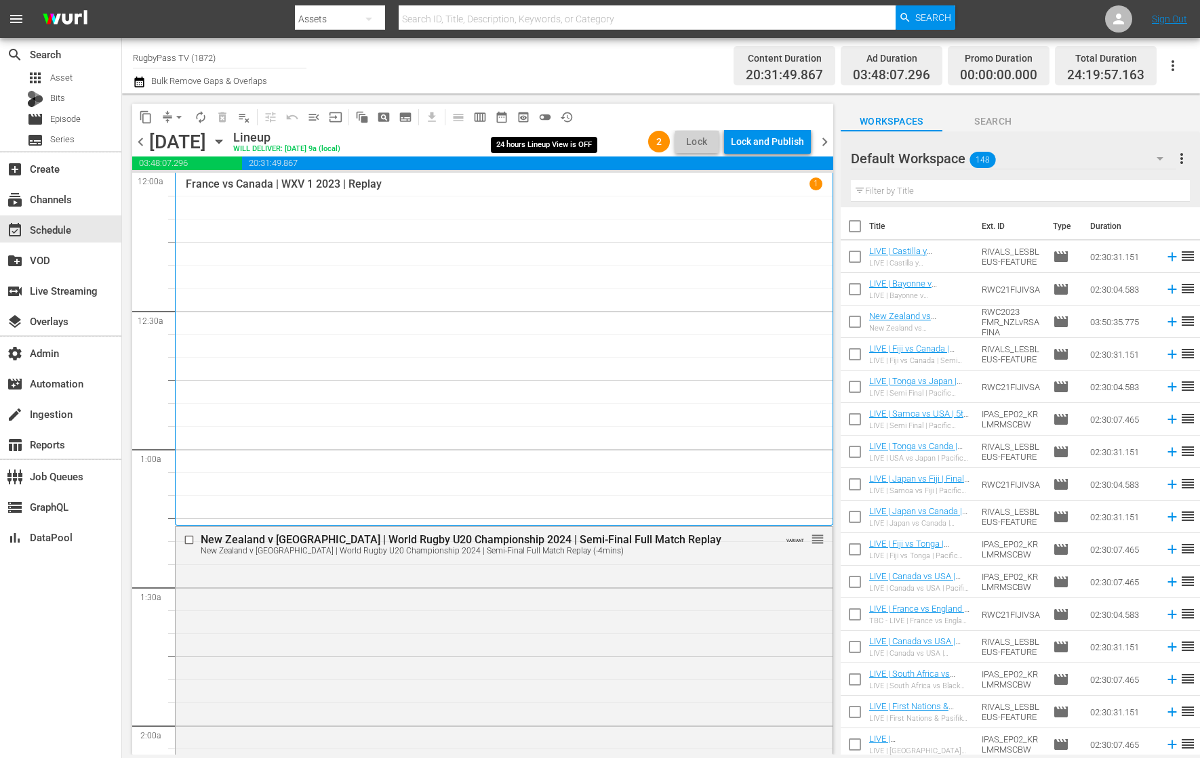
click at [550, 117] on span "toggle_off" at bounding box center [545, 117] width 14 height 14
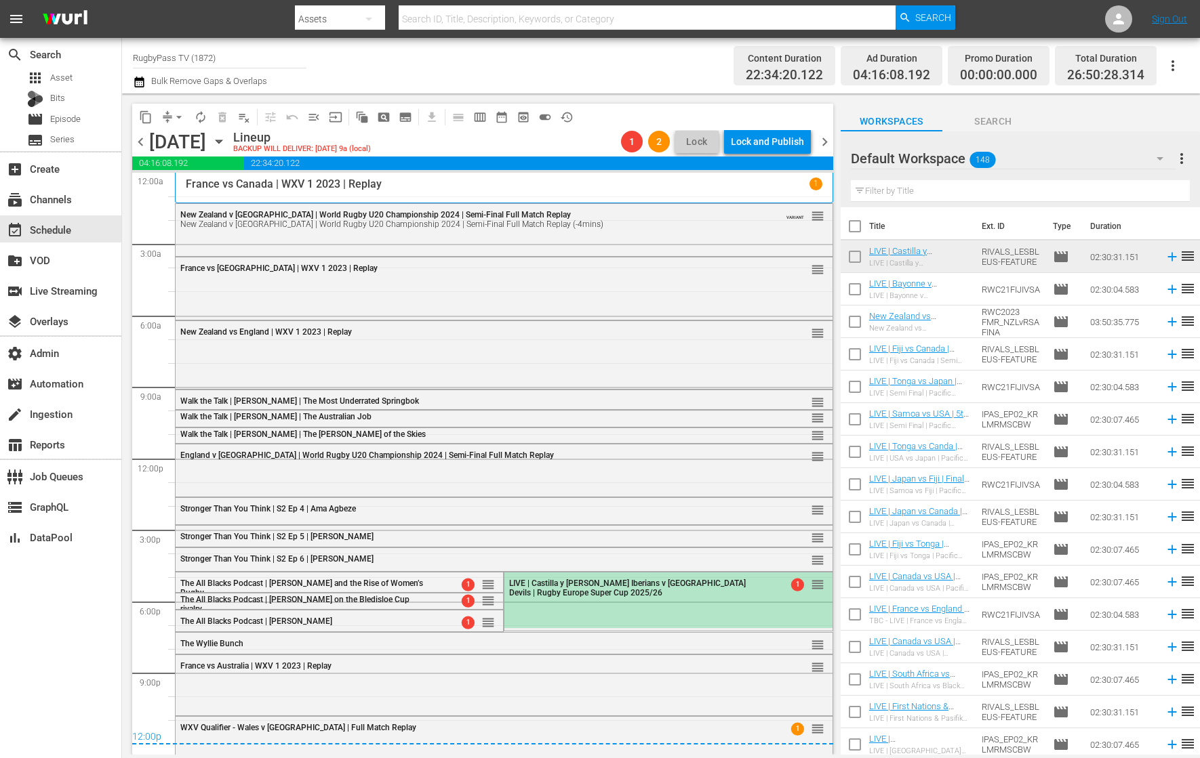
click at [549, 597] on span "LIVE | Castilla y [PERSON_NAME] Iberians v [GEOGRAPHIC_DATA] Devils | Rugby Eur…" at bounding box center [627, 588] width 237 height 19
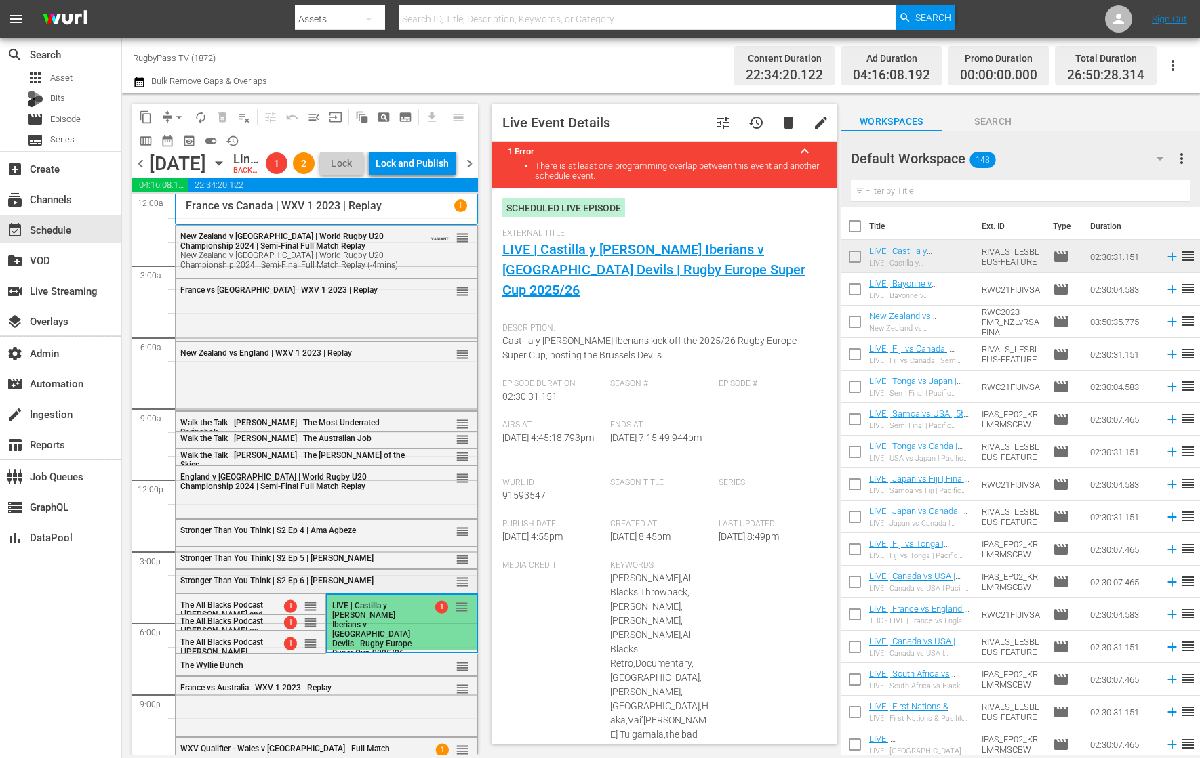
click at [328, 586] on span "Stronger Than You Think | S2 Ep 6 | [PERSON_NAME]" at bounding box center [276, 580] width 193 height 9
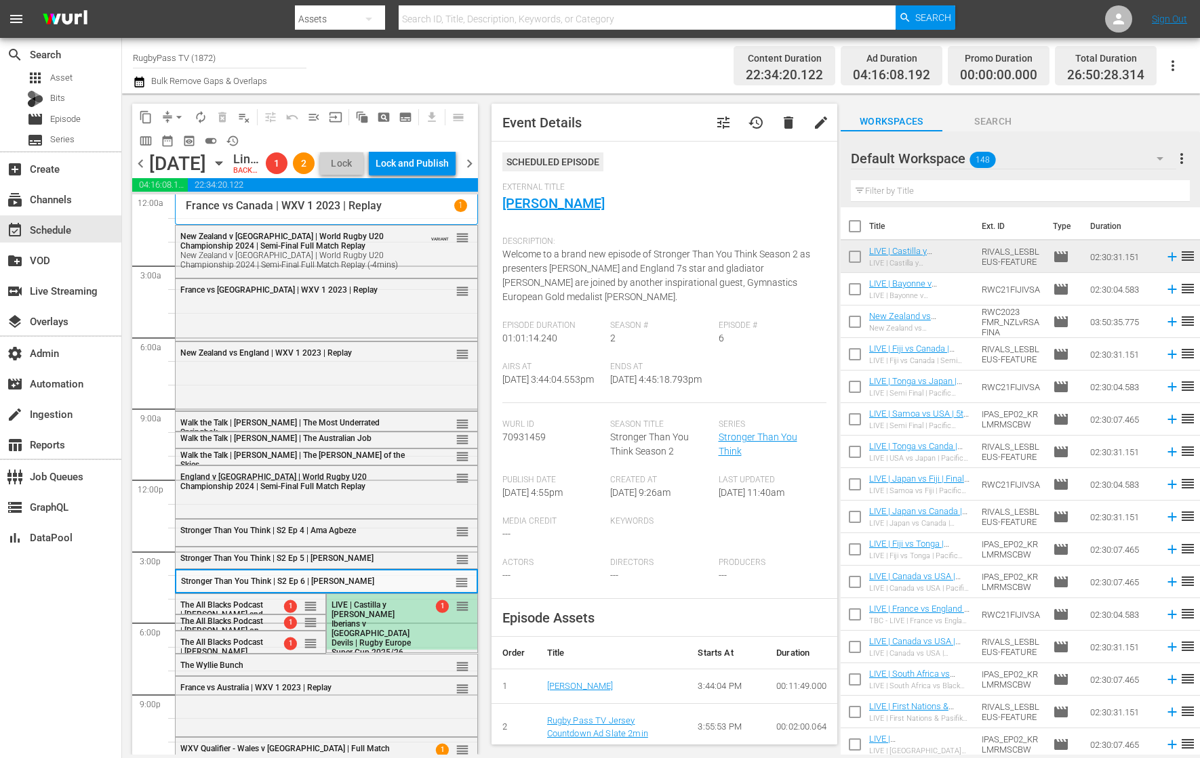
click at [353, 640] on span "LIVE | Castilla y Leon Iberians v Brussels Devils | Rugby Europe Super Cup 2025…" at bounding box center [370, 628] width 79 height 57
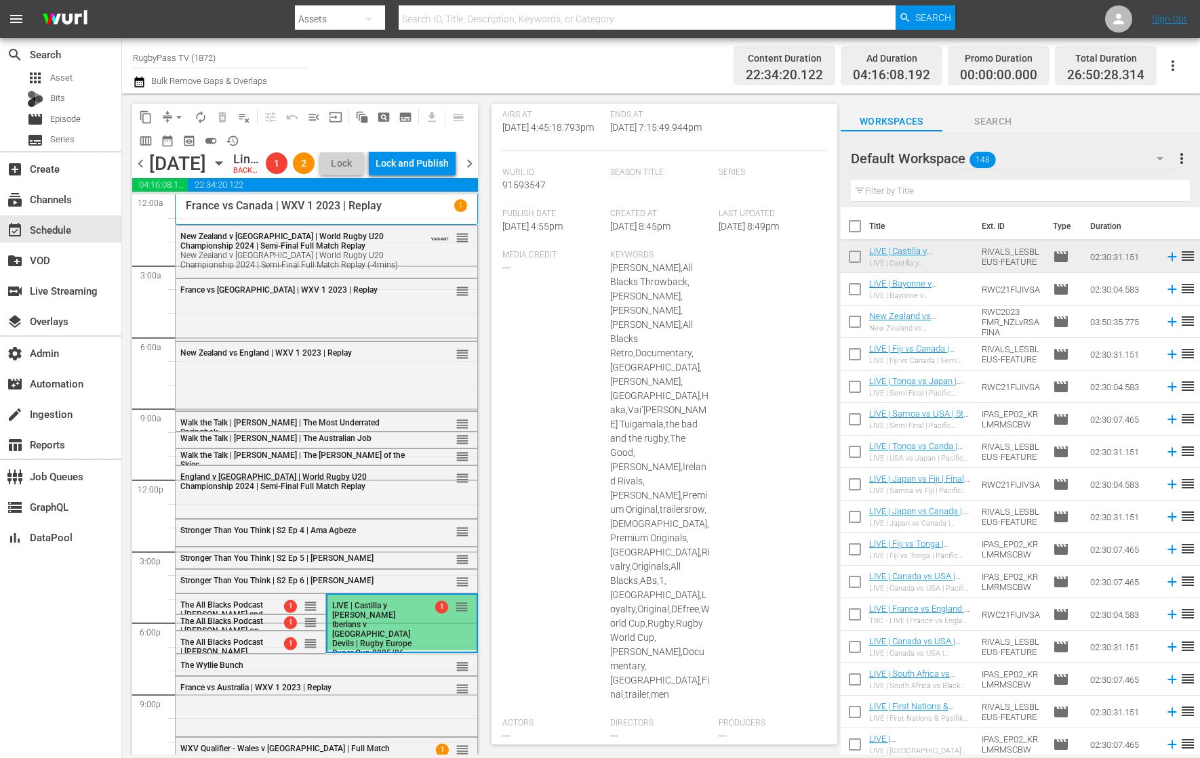
scroll to position [306, 0]
click at [370, 586] on div "Stronger Than You Think | S2 Ep 6 | Ellie Downie" at bounding box center [293, 580] width 226 height 9
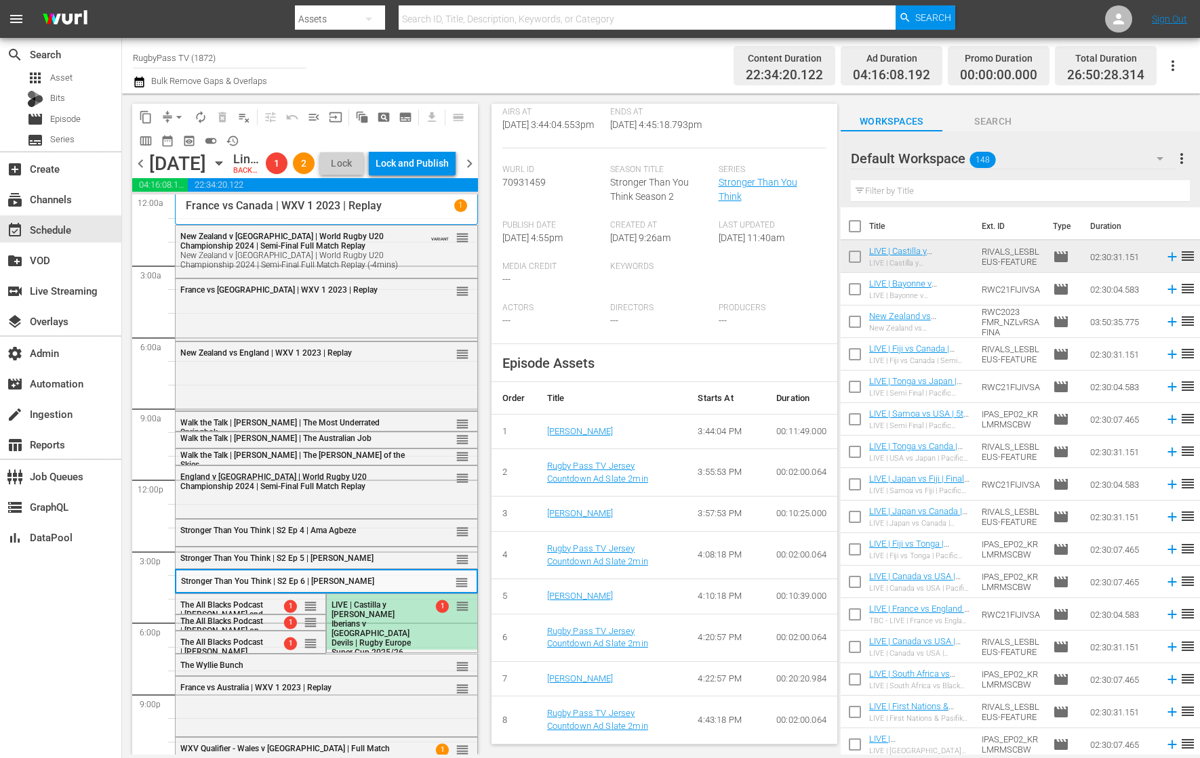
scroll to position [266, 0]
click at [382, 571] on div "Stronger Than You Think | S2 Ep 5 | Khadijah Mellah reorder" at bounding box center [327, 559] width 302 height 23
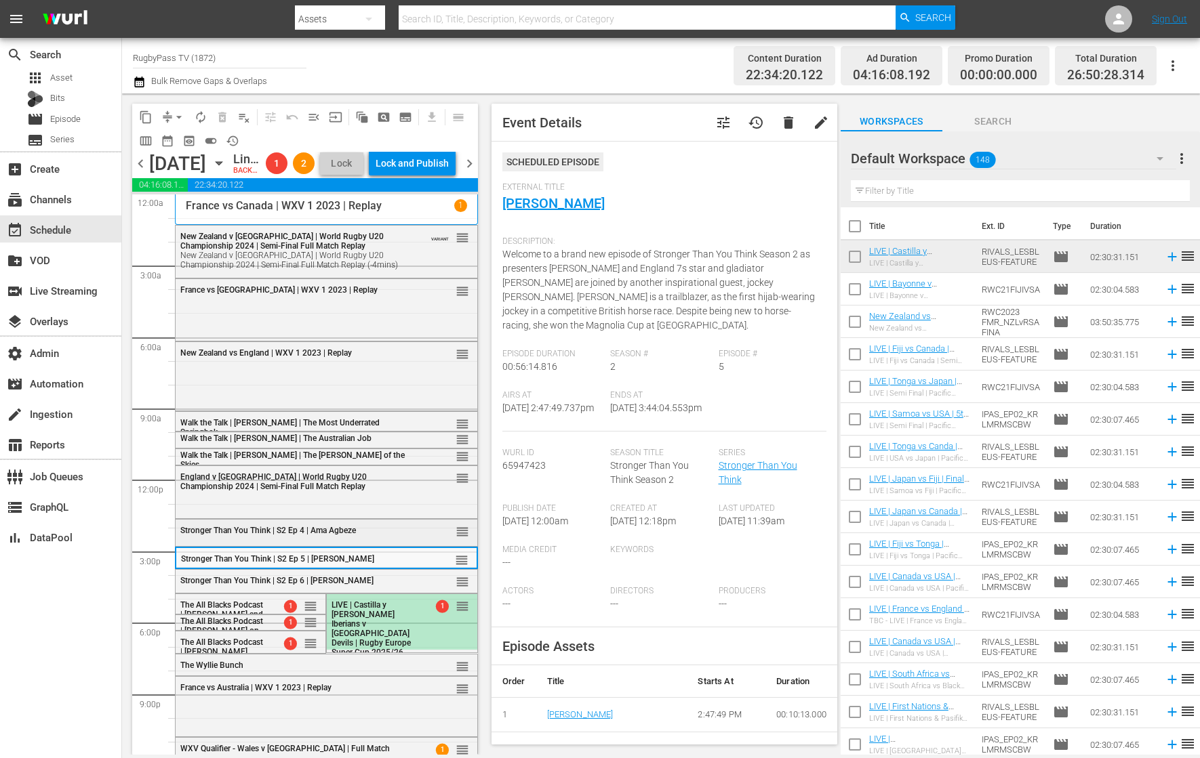
click at [393, 543] on div "Stronger Than You Think | S2 Ep 4 | Ama Agbeze reorder" at bounding box center [327, 531] width 302 height 23
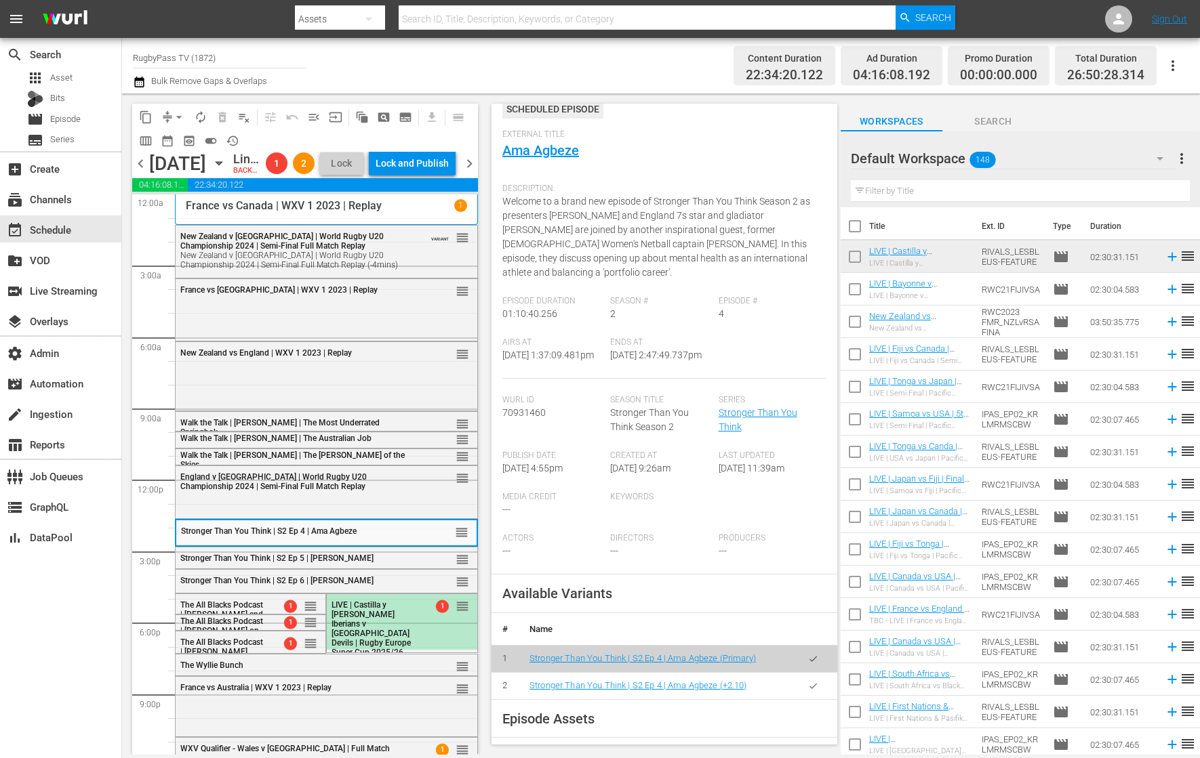
scroll to position [79, 0]
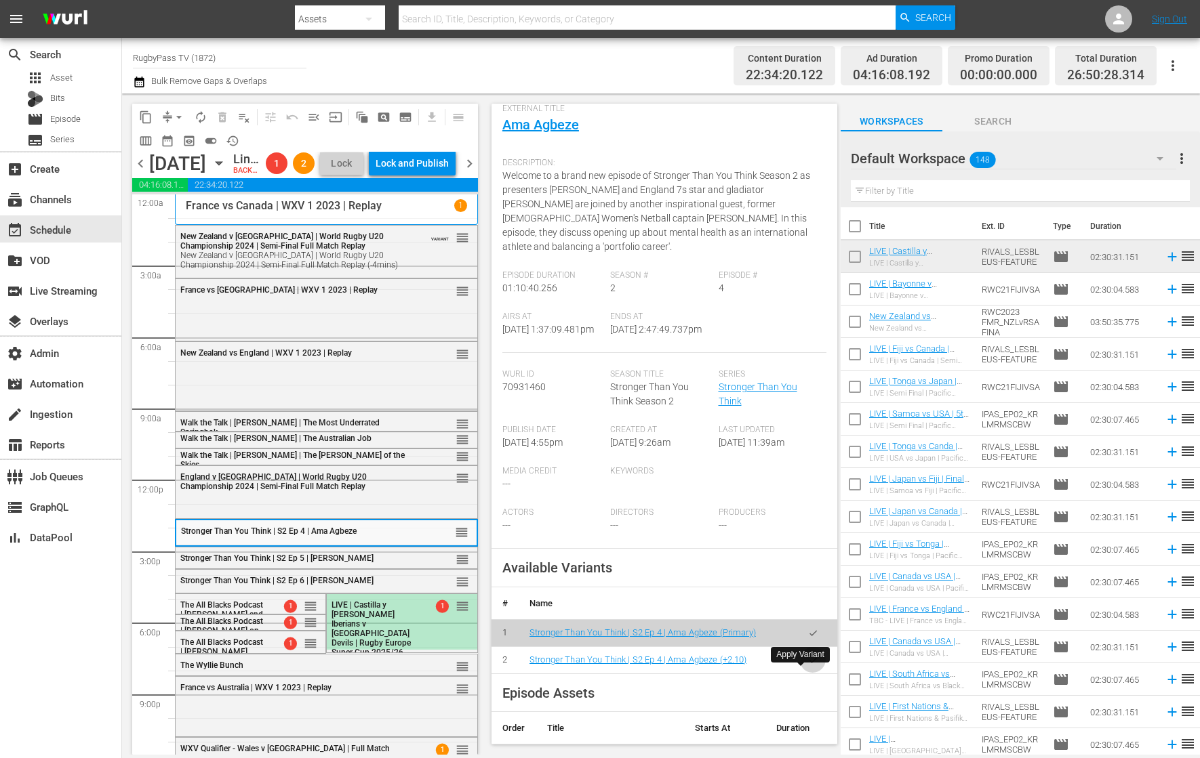
click at [808, 666] on icon "button" at bounding box center [813, 660] width 10 height 10
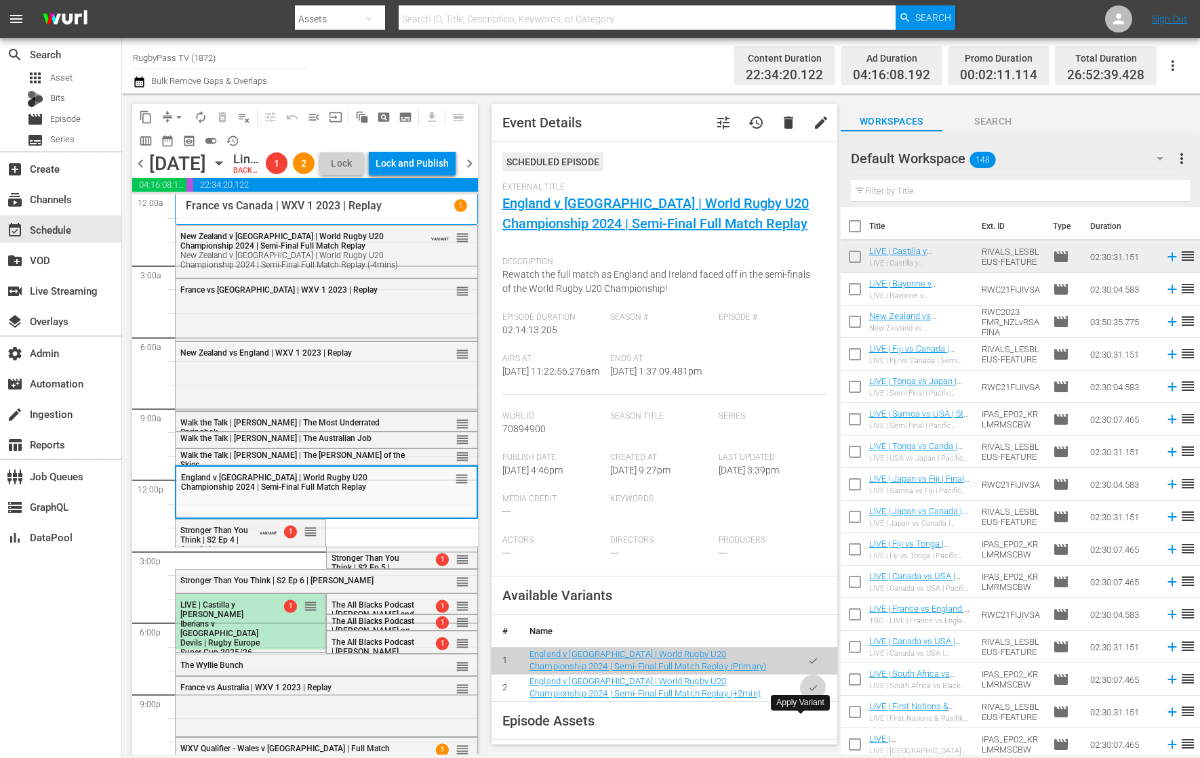
click at [808, 693] on icon "button" at bounding box center [813, 688] width 10 height 10
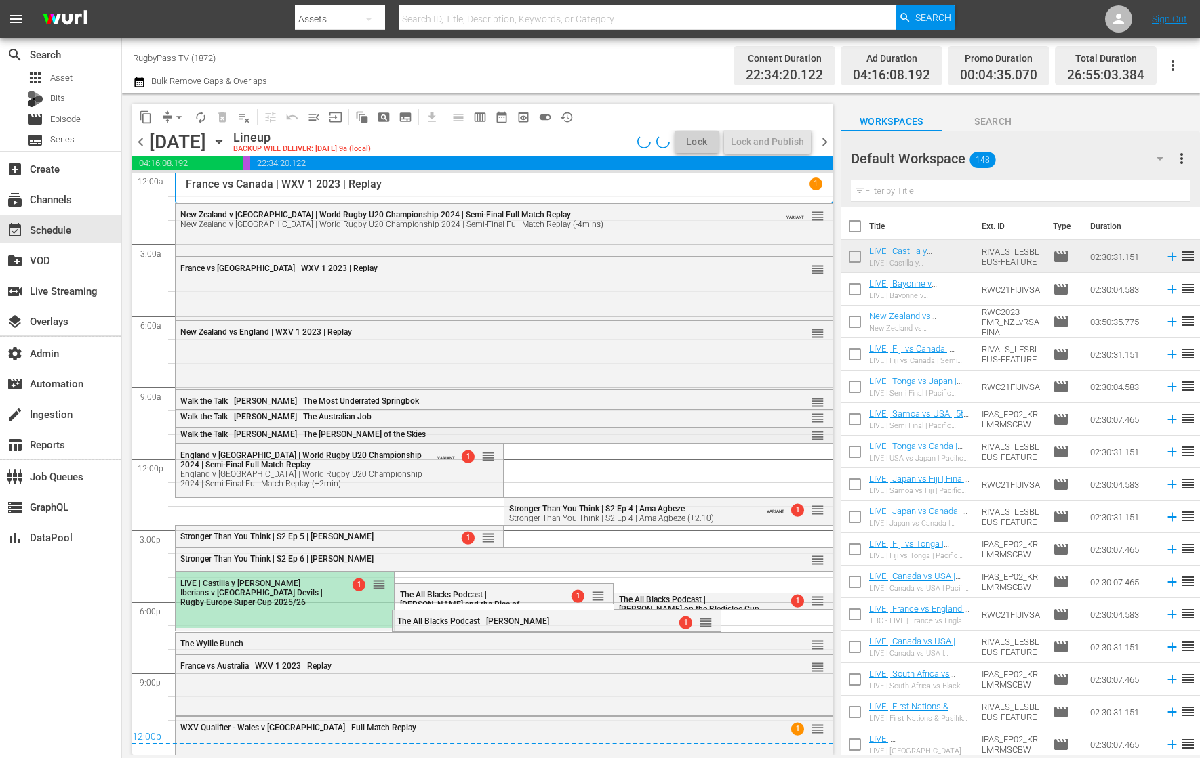
click at [592, 436] on div "Walk the Talk | [PERSON_NAME] | The [PERSON_NAME] of the Skies" at bounding box center [467, 434] width 574 height 9
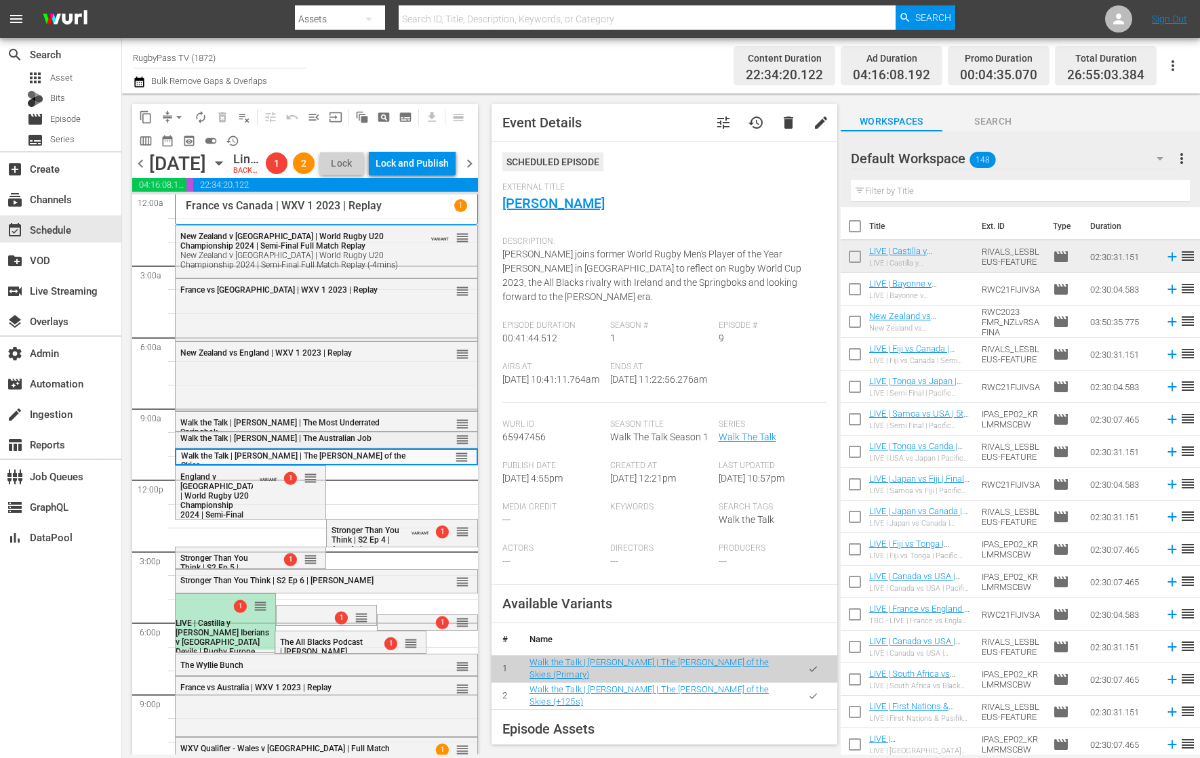
click at [415, 446] on div "reorder" at bounding box center [439, 439] width 59 height 14
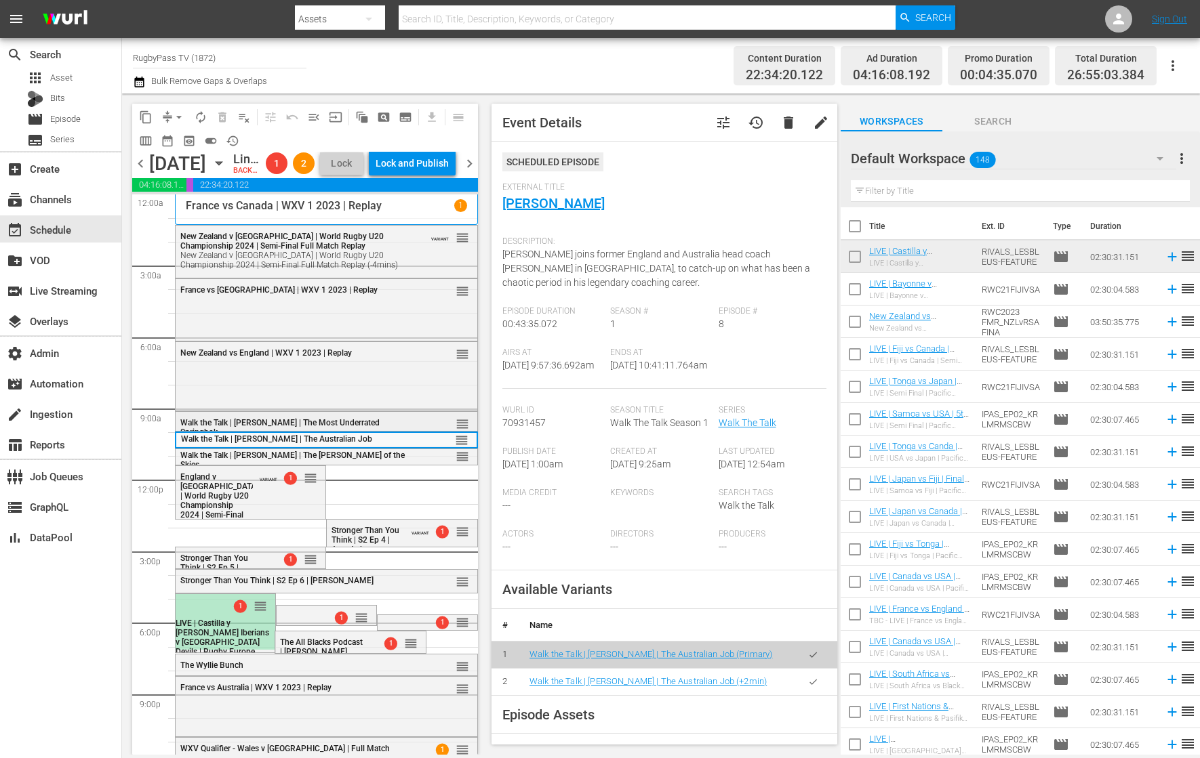
click at [426, 430] on div "reorder" at bounding box center [439, 424] width 59 height 14
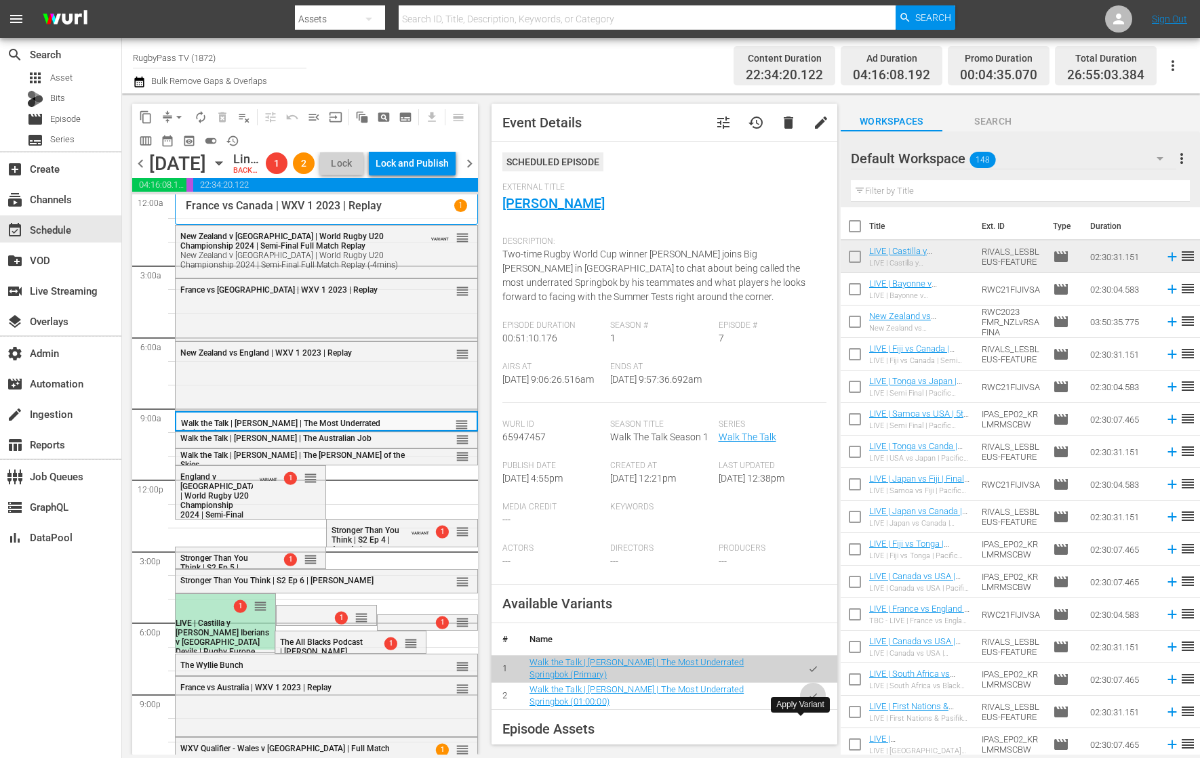
click at [809, 699] on icon "button" at bounding box center [812, 695] width 7 height 5
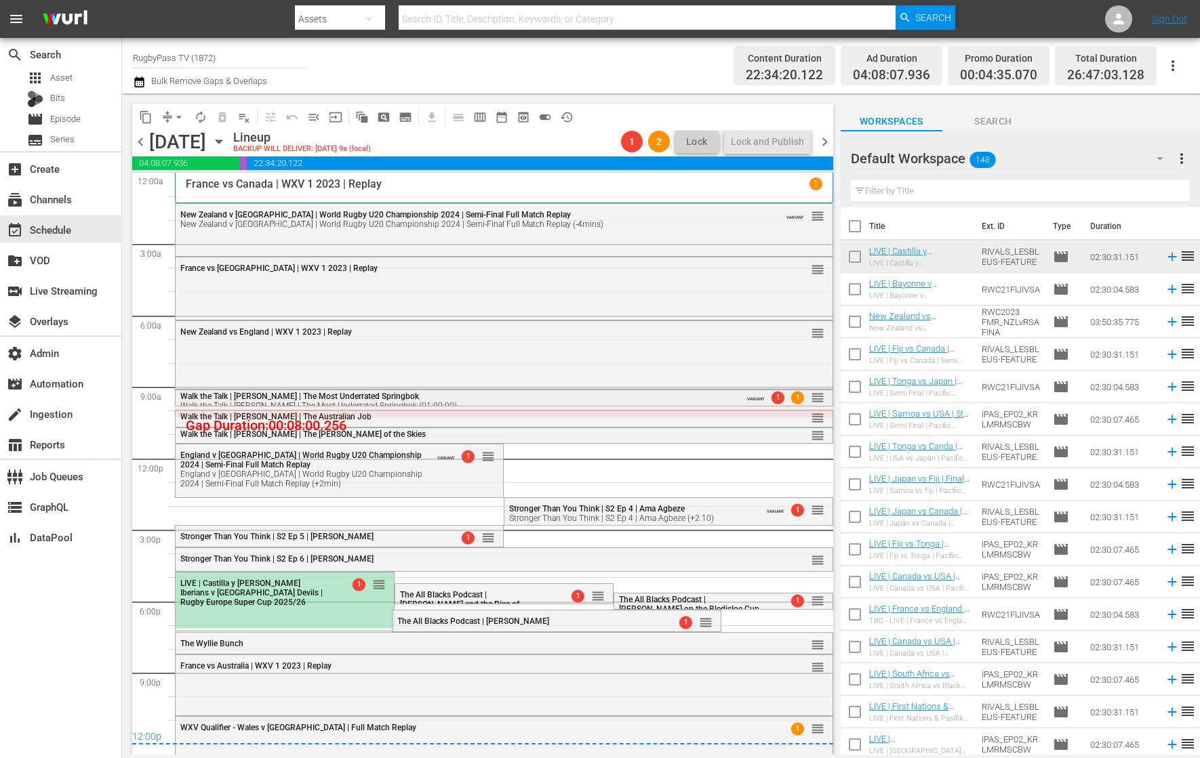
click at [611, 401] on div "Walk the Talk | Damian de Allende | The Most Underrated Springbok (01:00:00)" at bounding box center [463, 405] width 566 height 9
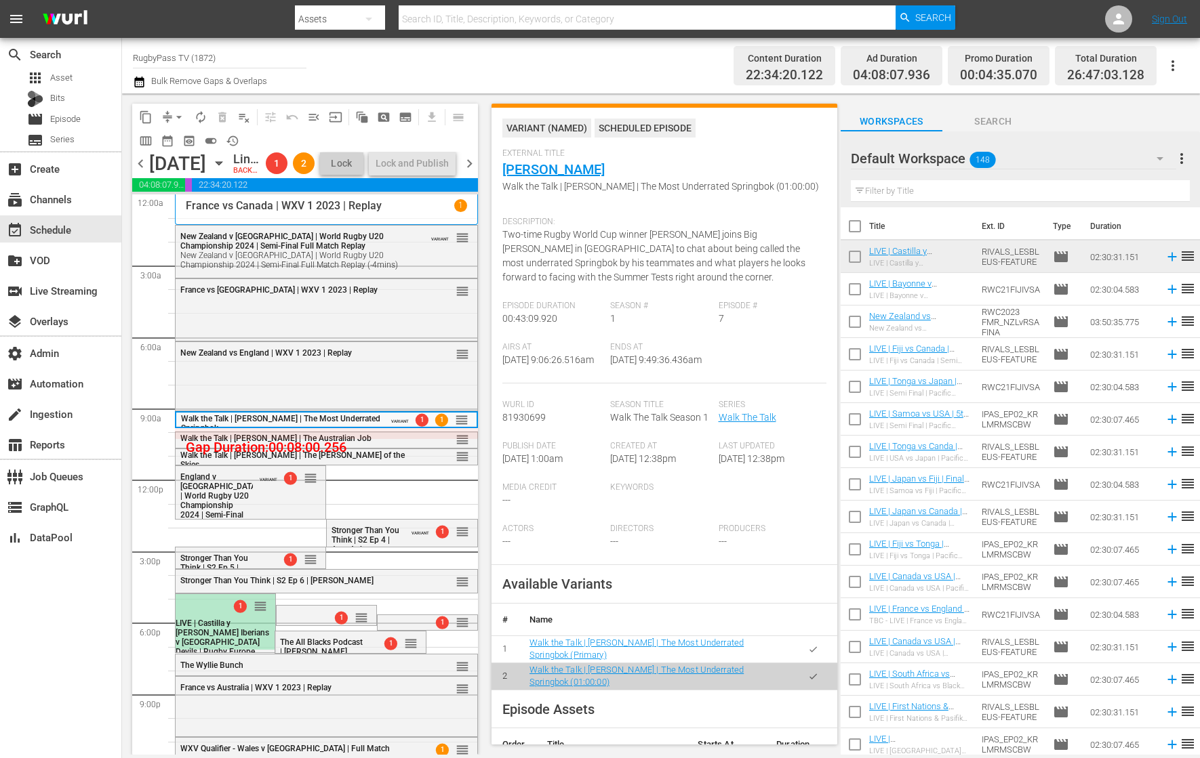
scroll to position [104, 0]
click at [805, 665] on button "button" at bounding box center [813, 651] width 26 height 26
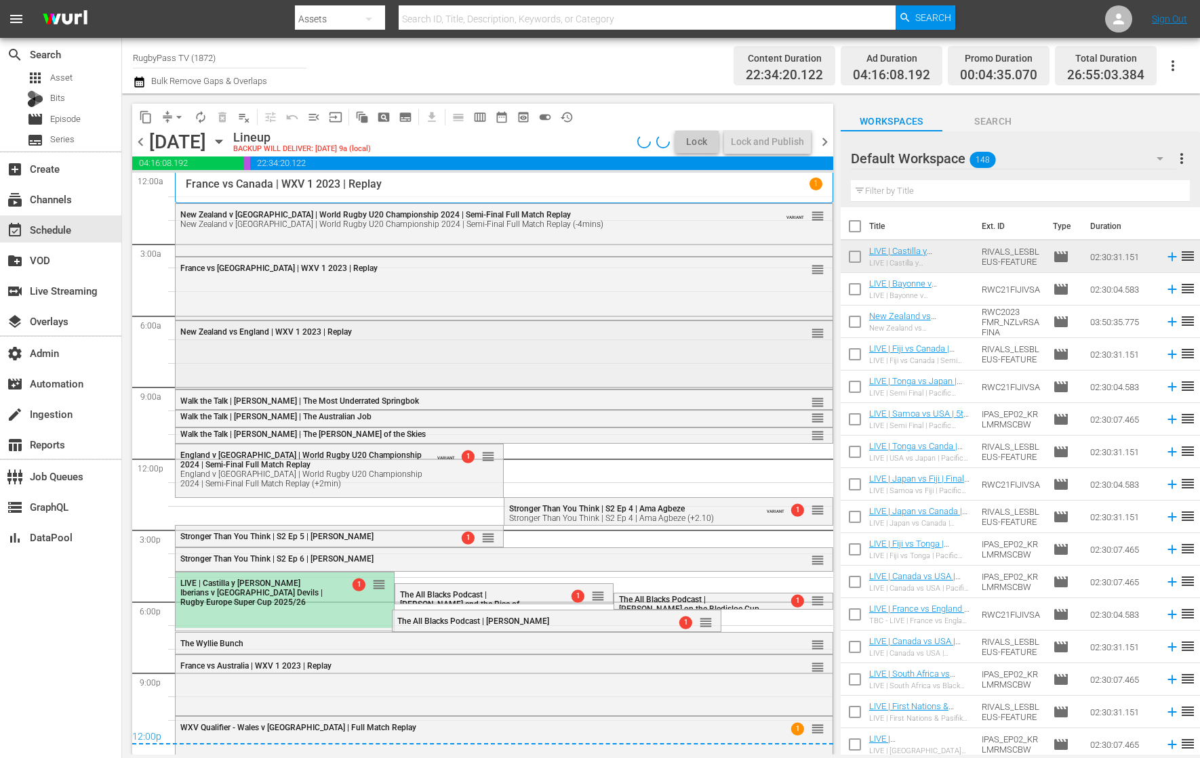
click at [483, 369] on div "New Zealand vs England | WXV 1 2023 | Replay reorder" at bounding box center [504, 353] width 657 height 65
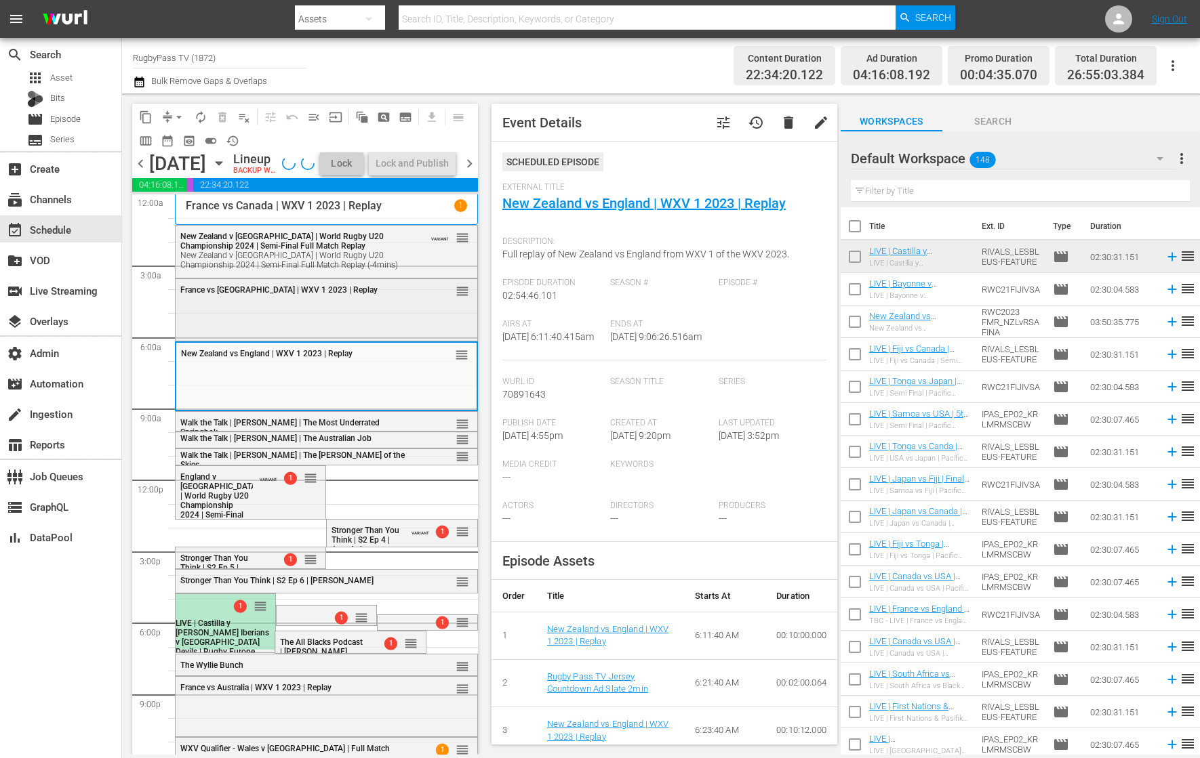
click at [424, 332] on div "France vs New Zealand | WXV 1 2023 | Replay reorder" at bounding box center [327, 309] width 302 height 60
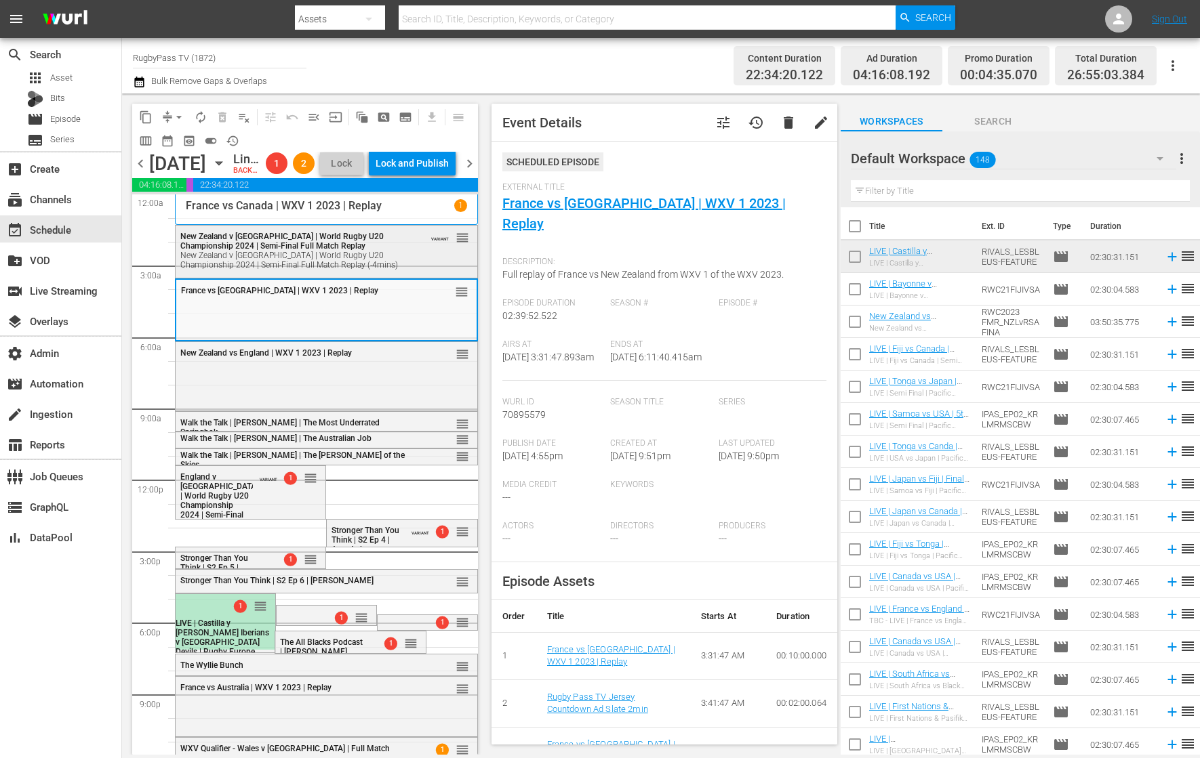
click at [410, 244] on div "VARIANT reorder" at bounding box center [439, 237] width 59 height 14
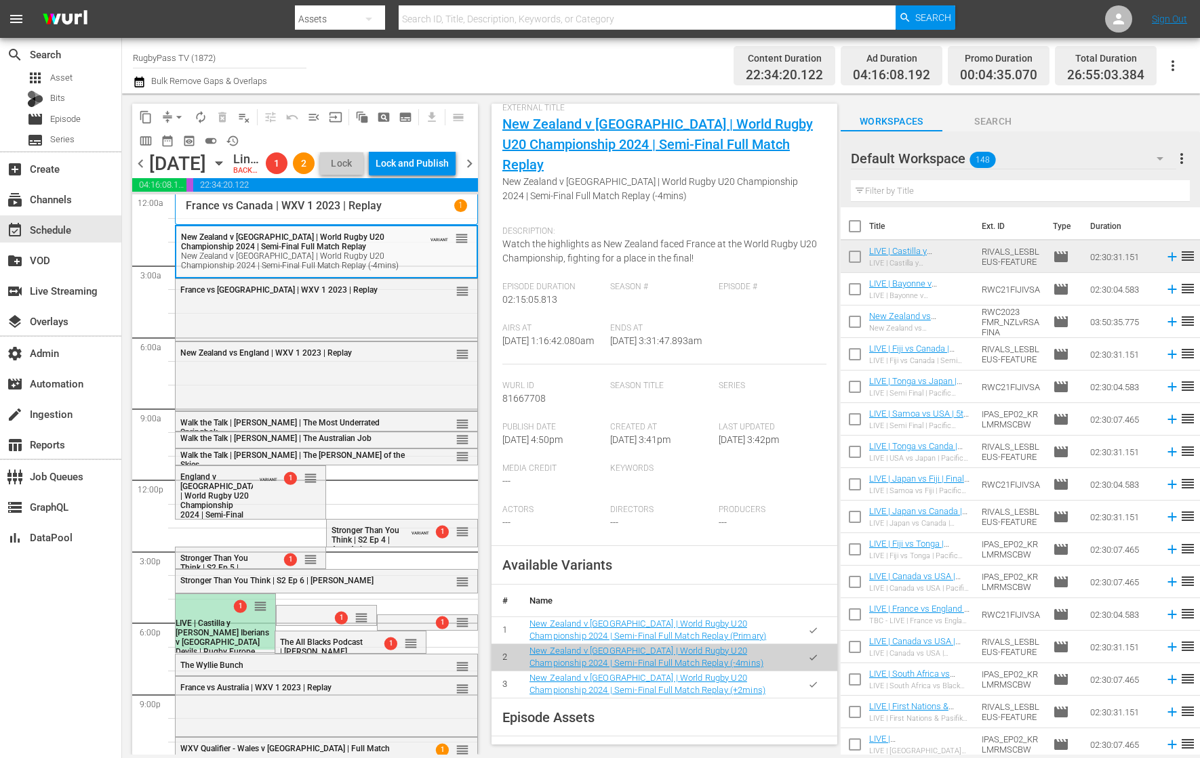
scroll to position [79, 0]
click at [808, 636] on icon "button" at bounding box center [813, 631] width 10 height 10
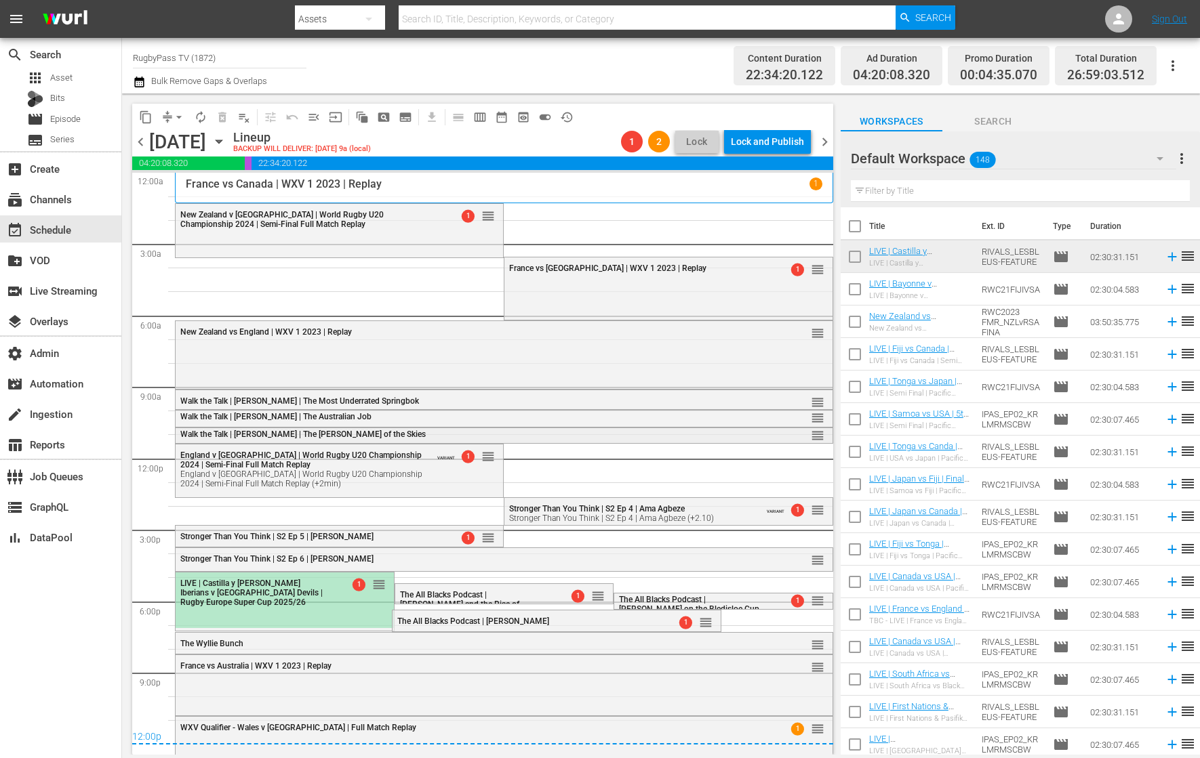
click at [499, 436] on div "Walk the Talk | [PERSON_NAME] | The [PERSON_NAME] of the Skies" at bounding box center [467, 434] width 574 height 9
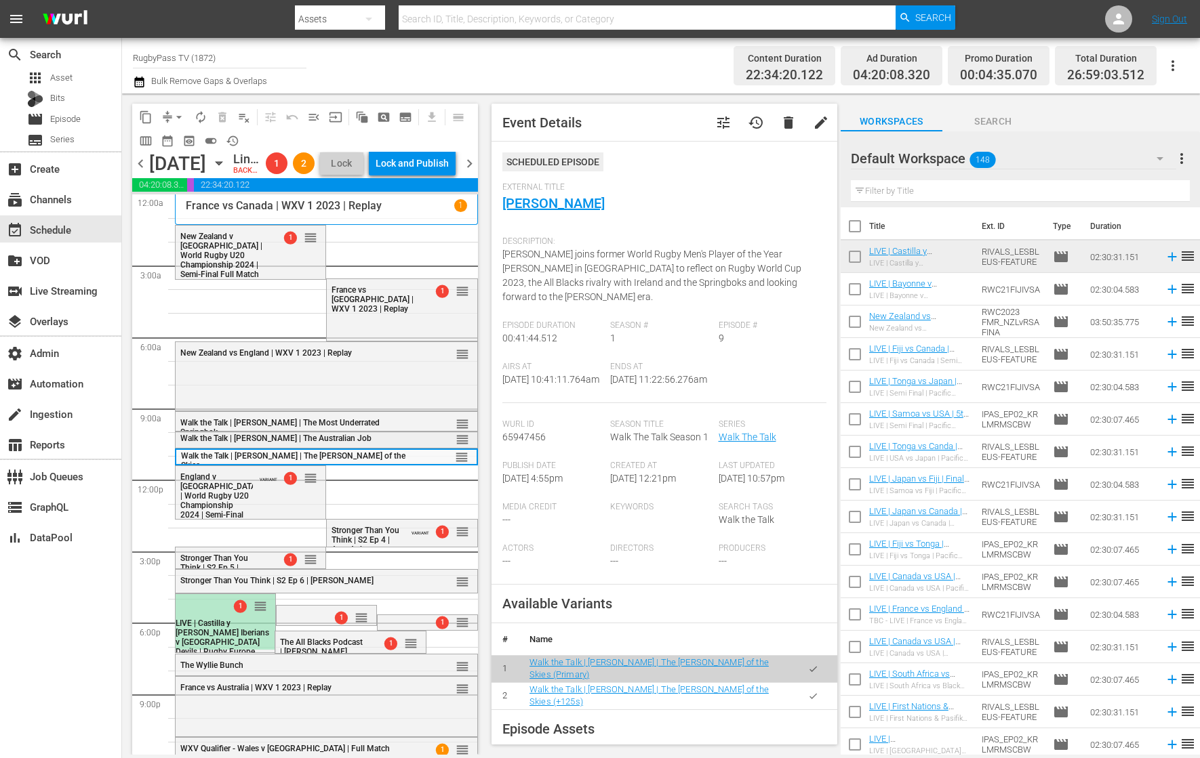
click at [396, 443] on div "Walk the Talk | [PERSON_NAME] | The Australian Job" at bounding box center [295, 437] width 230 height 11
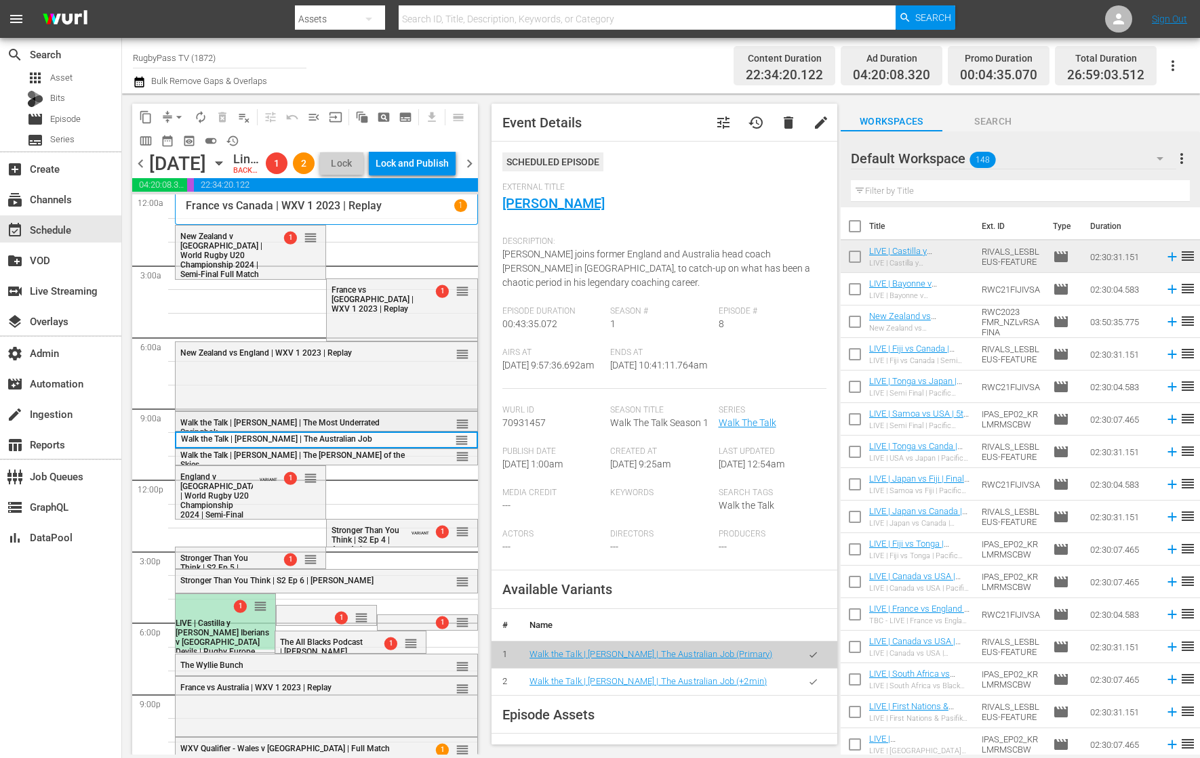
click at [410, 430] on div "reorder" at bounding box center [439, 424] width 59 height 14
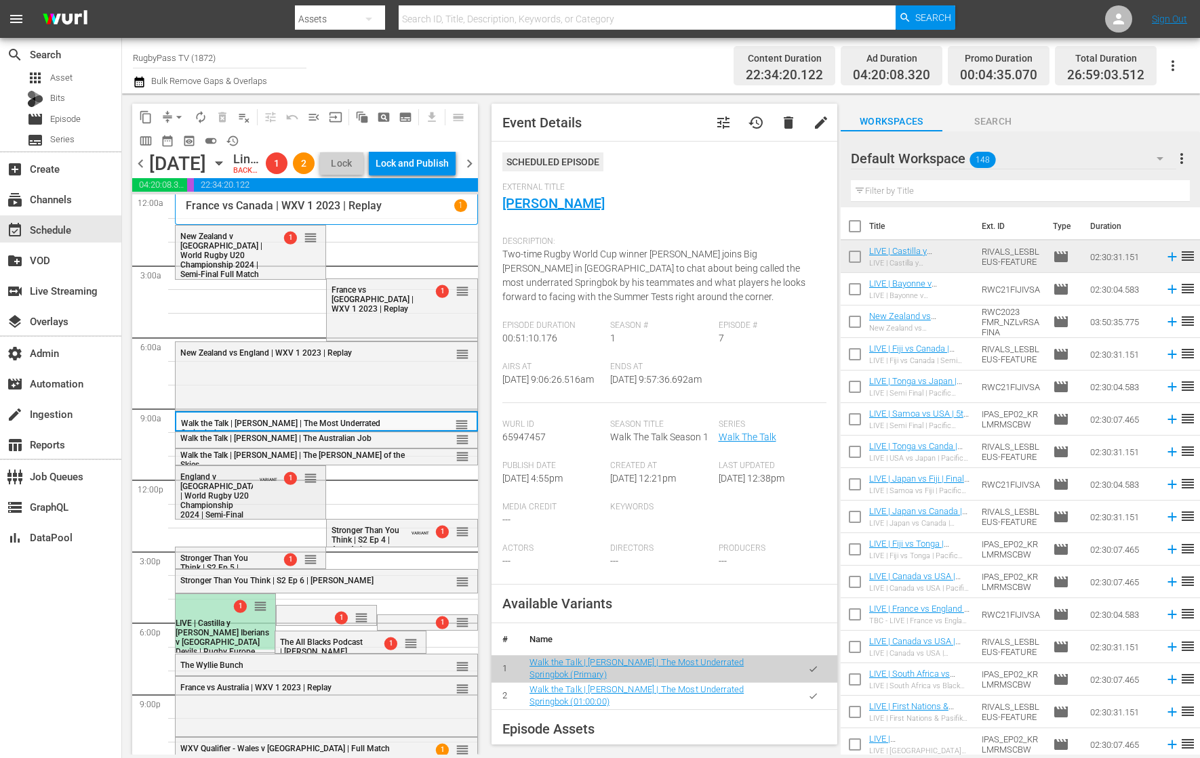
click at [303, 529] on div "England v Ireland | World Rugby U20 Championship 2024 | Semi-Final Full Match R…" at bounding box center [251, 533] width 150 height 134
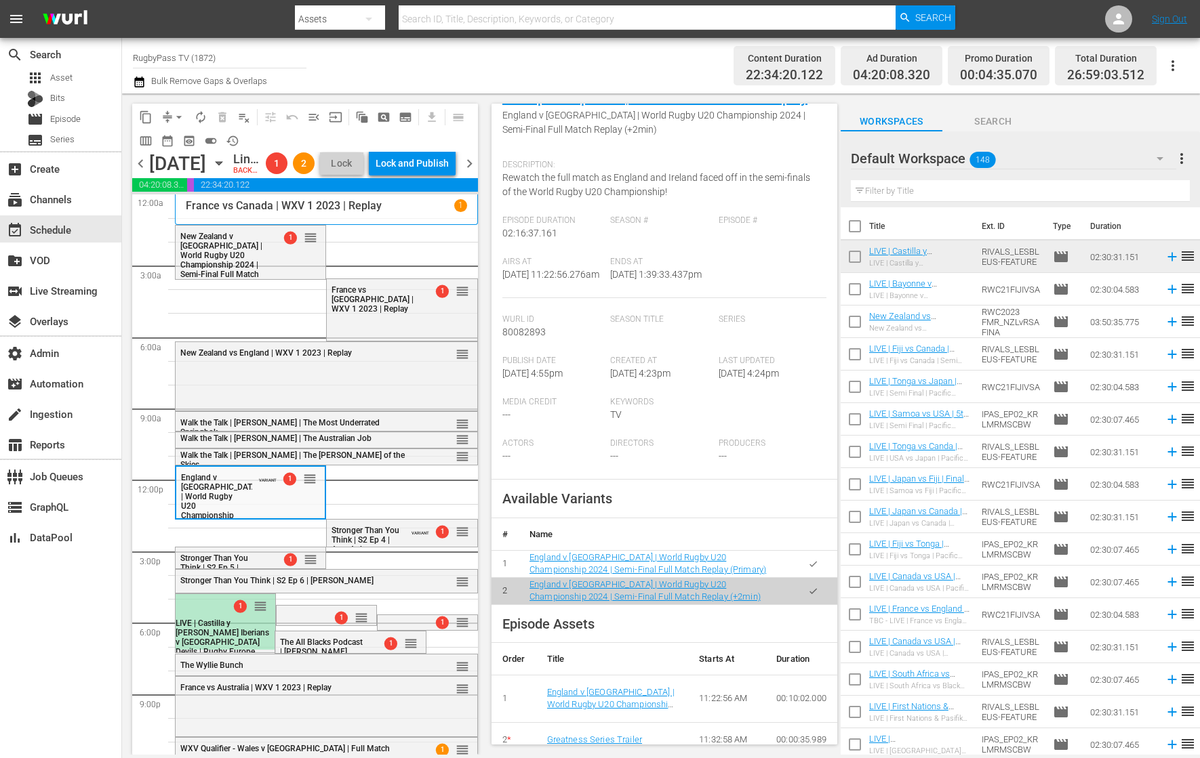
scroll to position [185, 0]
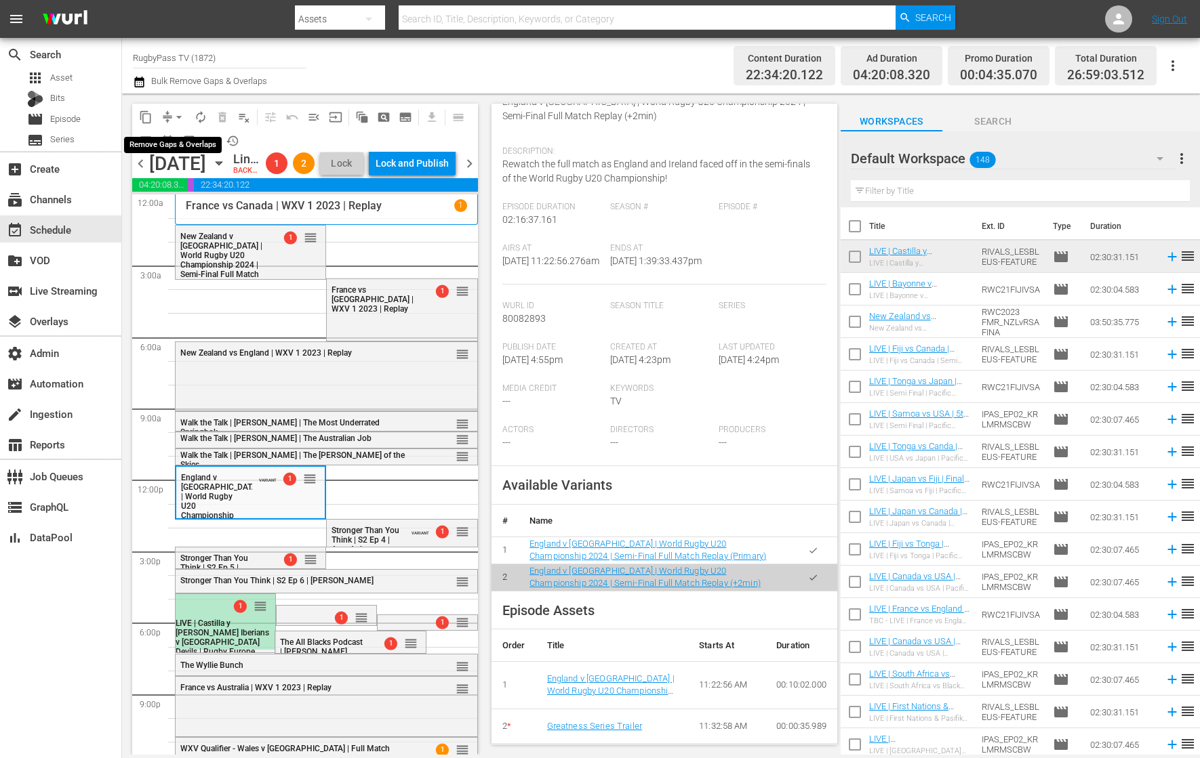
click at [171, 113] on button "arrow_drop_down" at bounding box center [179, 117] width 22 height 22
click at [212, 186] on li "Align to End of Previous Day" at bounding box center [179, 189] width 142 height 22
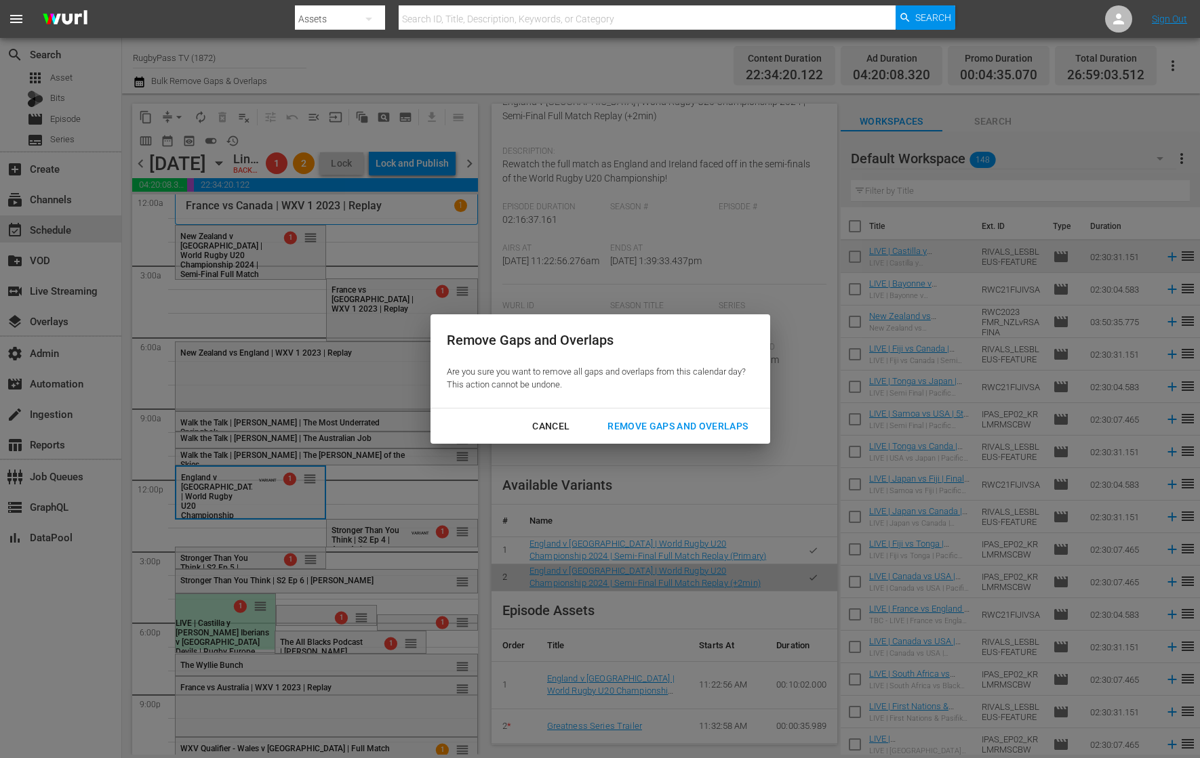
click at [702, 418] on div "Remove Gaps and Overlaps" at bounding box center [677, 426] width 162 height 17
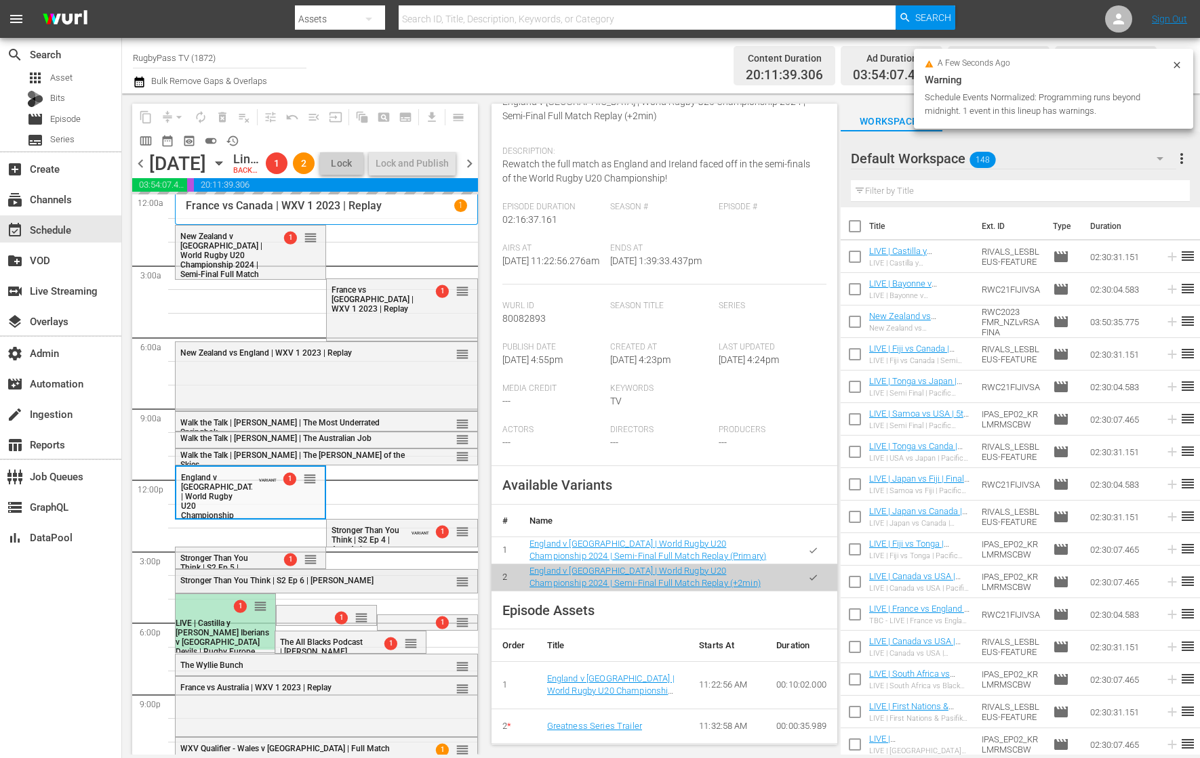
scroll to position [139, 0]
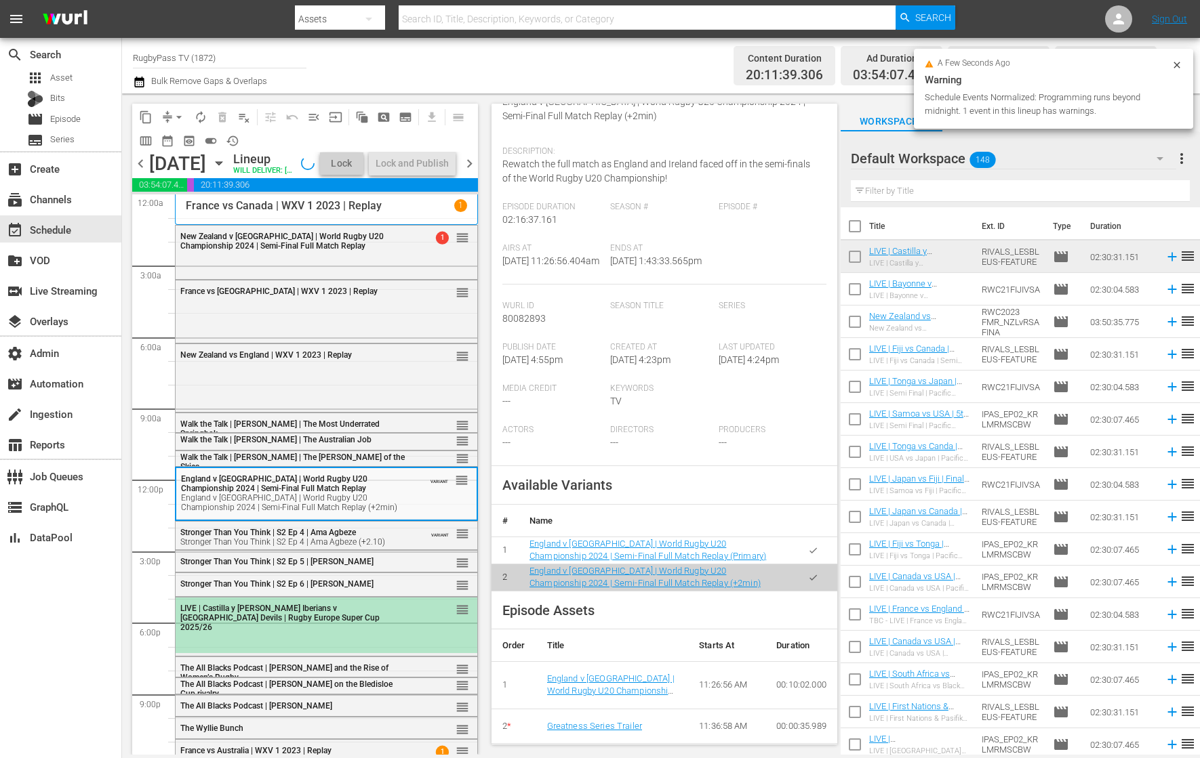
click at [237, 632] on span "LIVE | Castilla y [PERSON_NAME] Iberians v [GEOGRAPHIC_DATA] Devils | Rugby Eur…" at bounding box center [279, 618] width 199 height 28
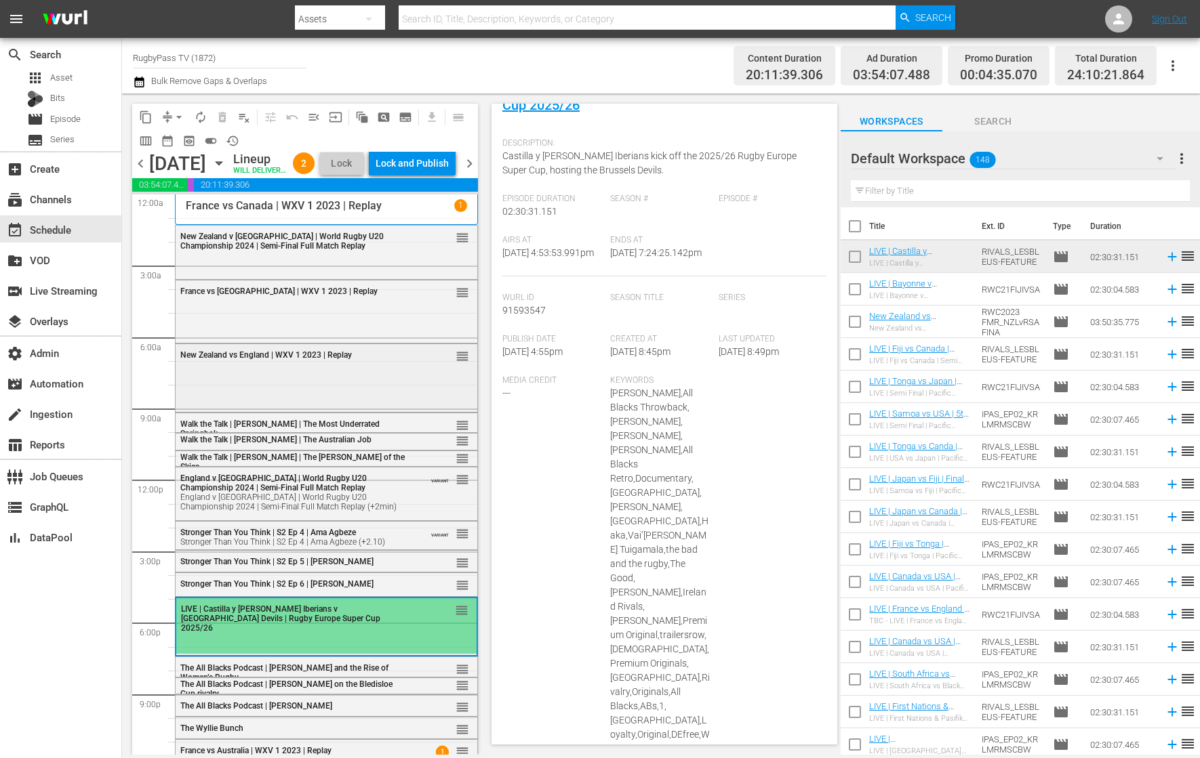
click at [353, 405] on div "New Zealand vs England | WXV 1 2023 | Replay reorder" at bounding box center [327, 376] width 302 height 65
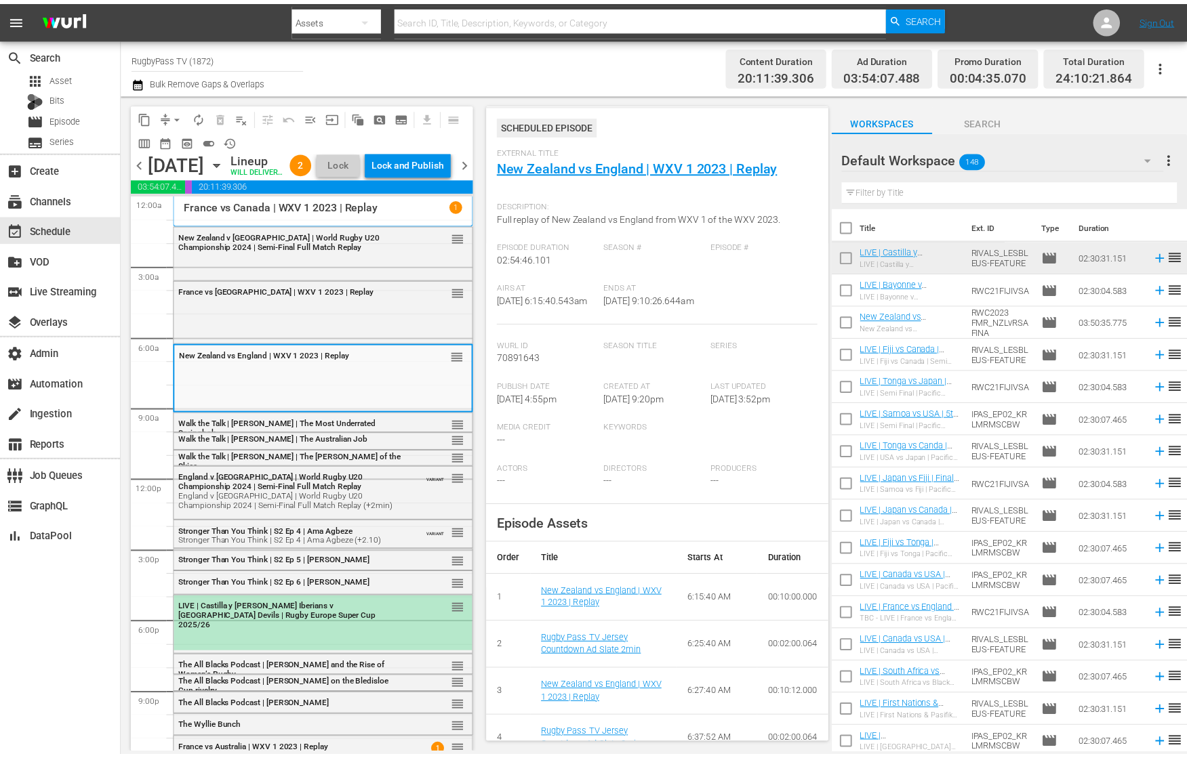
scroll to position [31, 0]
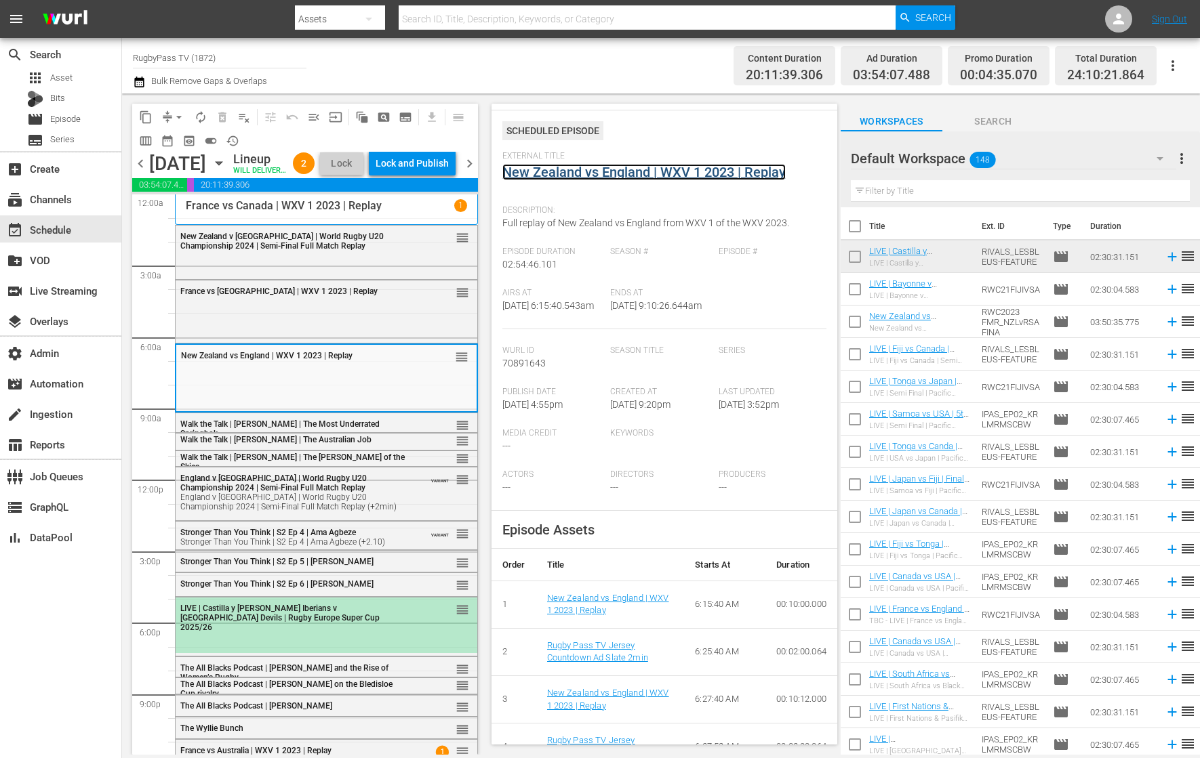
click at [601, 173] on link "New Zealand vs England | WXV 1 2023 | Replay" at bounding box center [643, 172] width 283 height 16
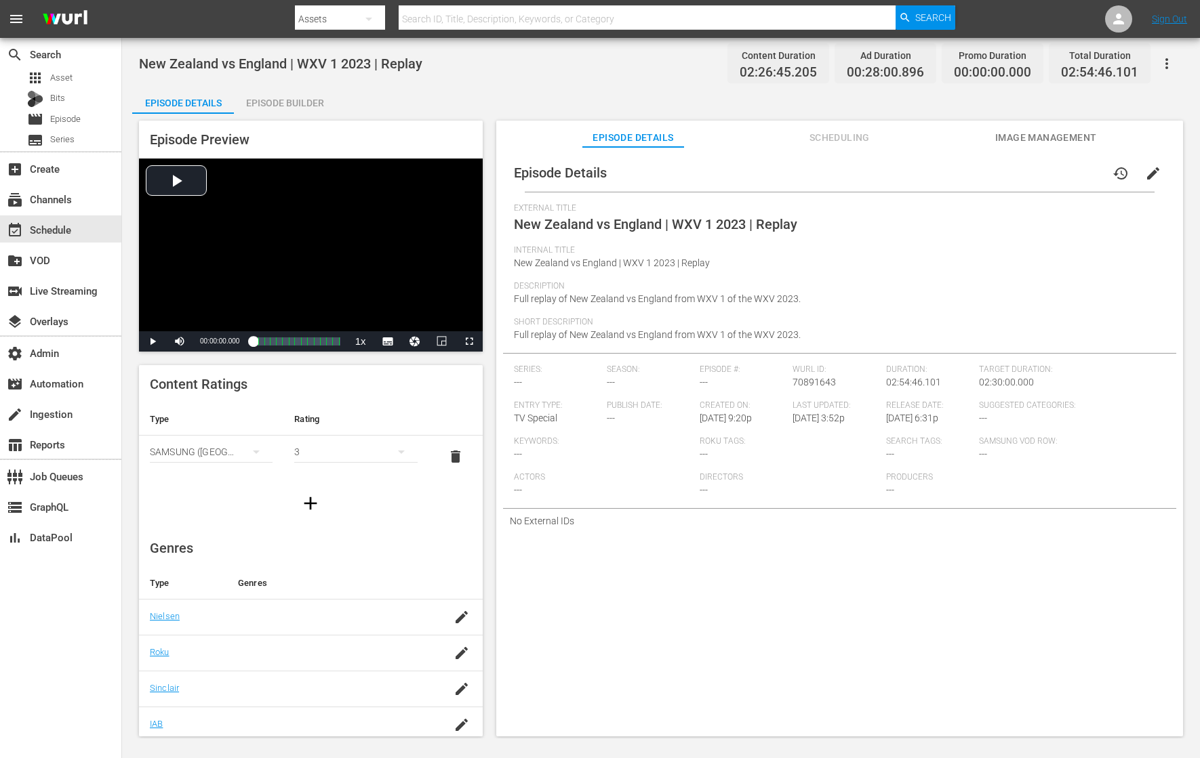
click at [1170, 63] on icon "button" at bounding box center [1166, 64] width 16 height 16
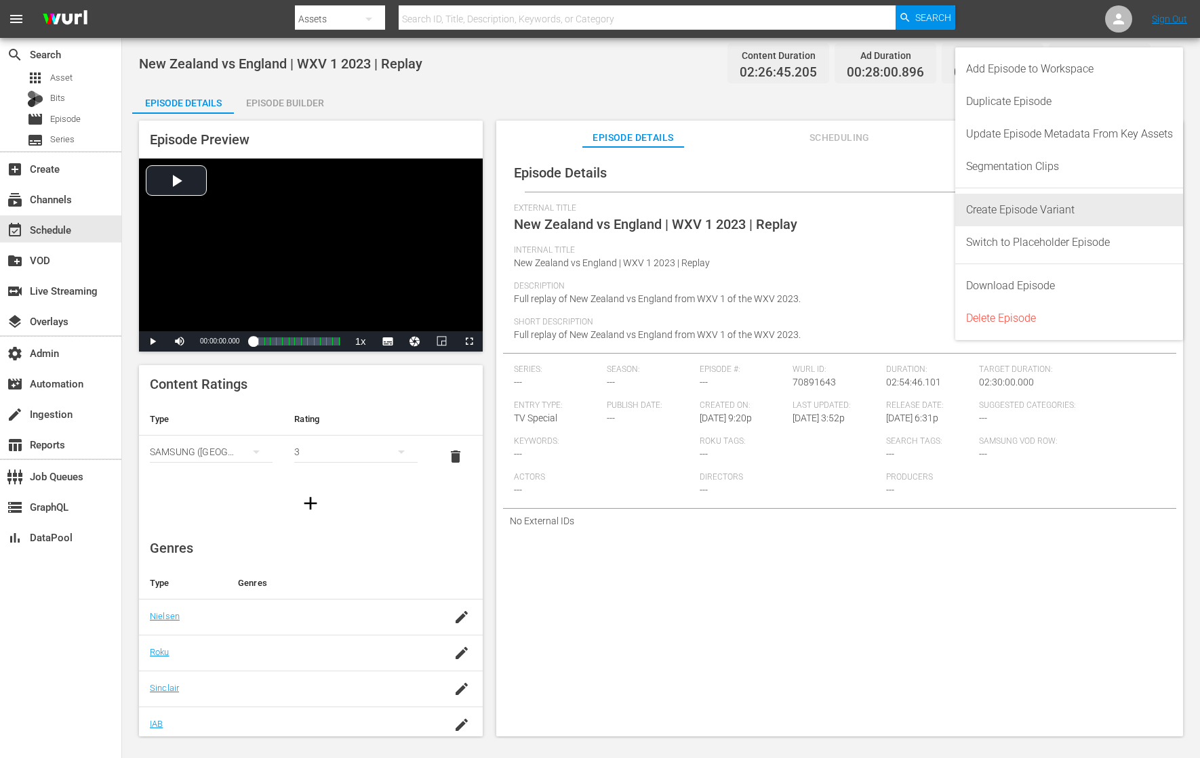
click at [1088, 207] on div "Create Episode Variant" at bounding box center [1069, 210] width 207 height 33
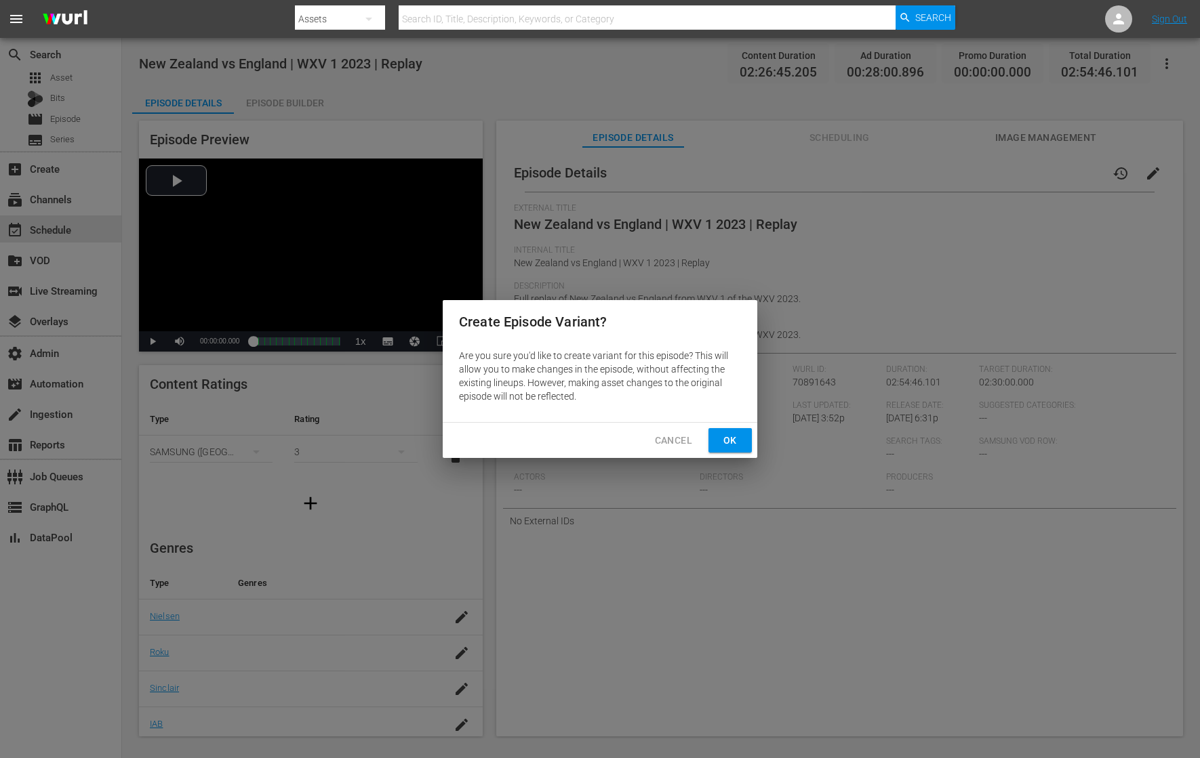
click at [741, 442] on button "Ok" at bounding box center [729, 440] width 43 height 25
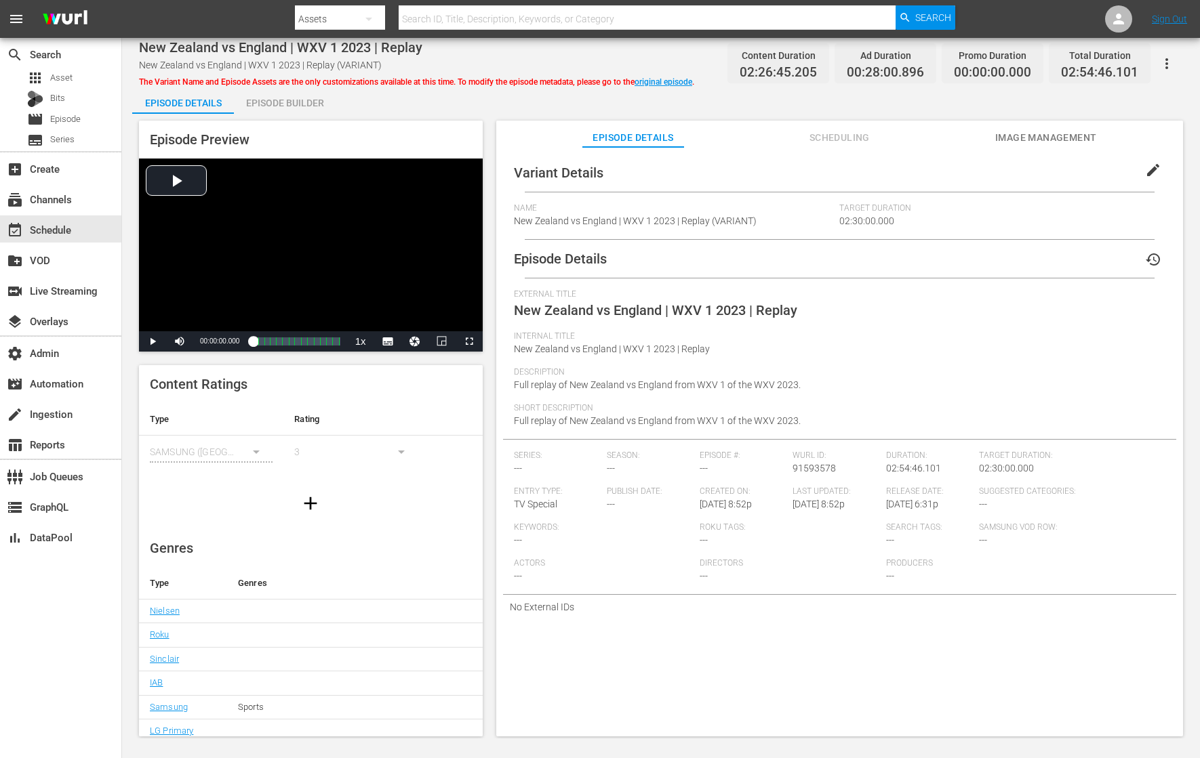
click at [742, 220] on span "New Zealand vs England | WXV 1 2023 | Replay (VARIANT)" at bounding box center [635, 221] width 243 height 11
click at [1145, 171] on span "edit" at bounding box center [1153, 170] width 16 height 16
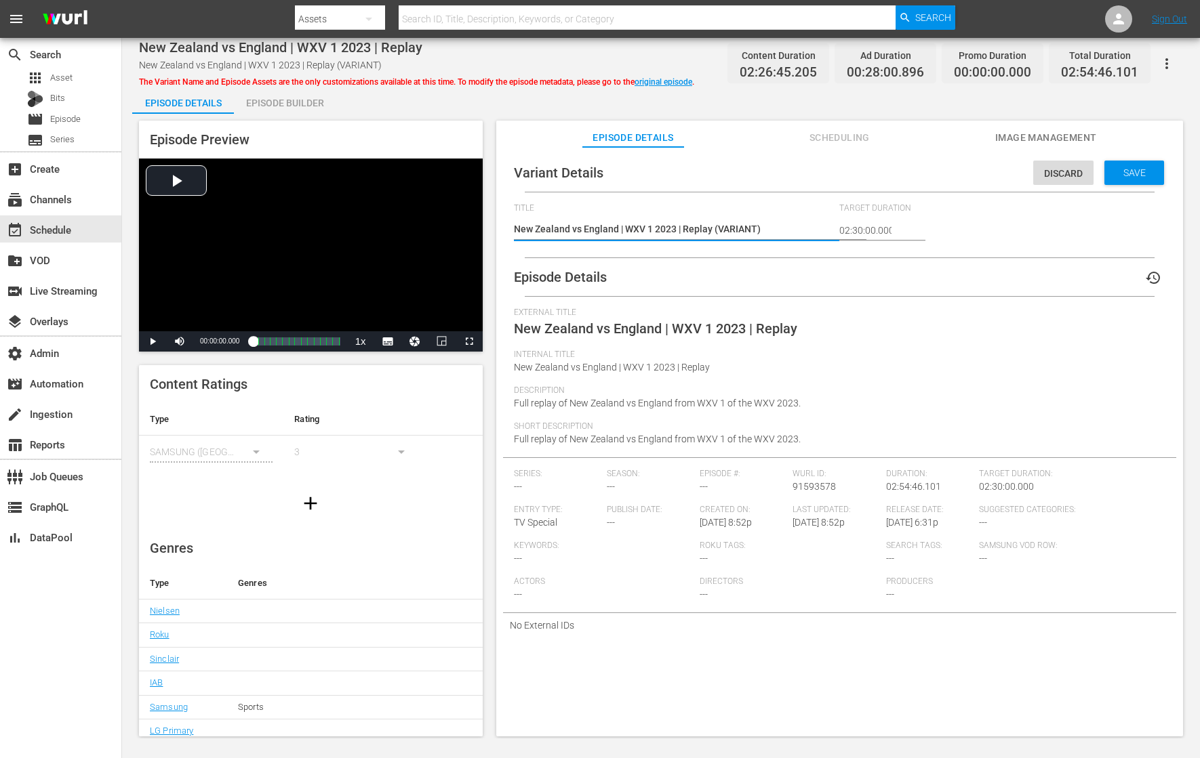
click at [740, 224] on textarea "New Zealand vs England | WXV 1 2023 | Replay (VARIANT)" at bounding box center [673, 230] width 319 height 16
type textarea "New Zealand vs England | WXV 1 2023 | Replay (+)"
type textarea "New Zealand vs England | WXV 1 2023 | Replay (+1)"
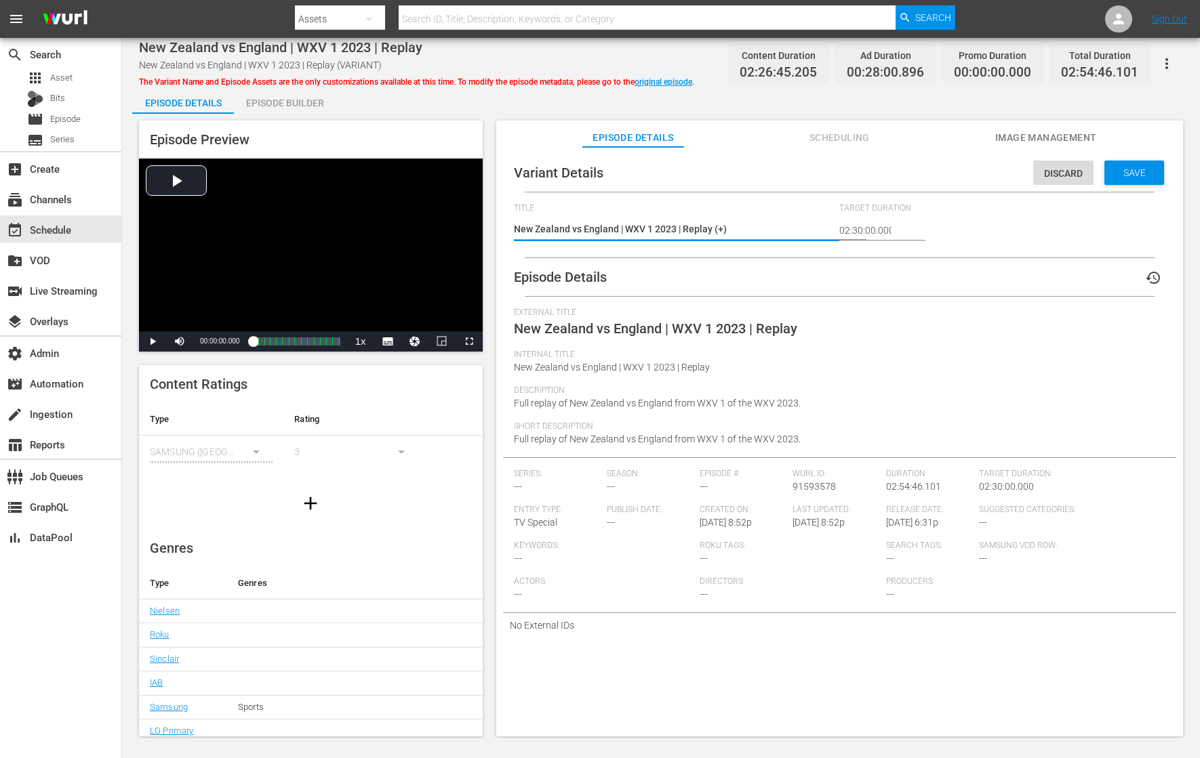
type textarea "New Zealand vs England | WXV 1 2023 | Replay (+1)"
type textarea "New Zealand vs England | WXV 1 2023 | Replay (+1m)"
type textarea "New Zealand vs England | WXV 1 2023 | Replay (+1mi)"
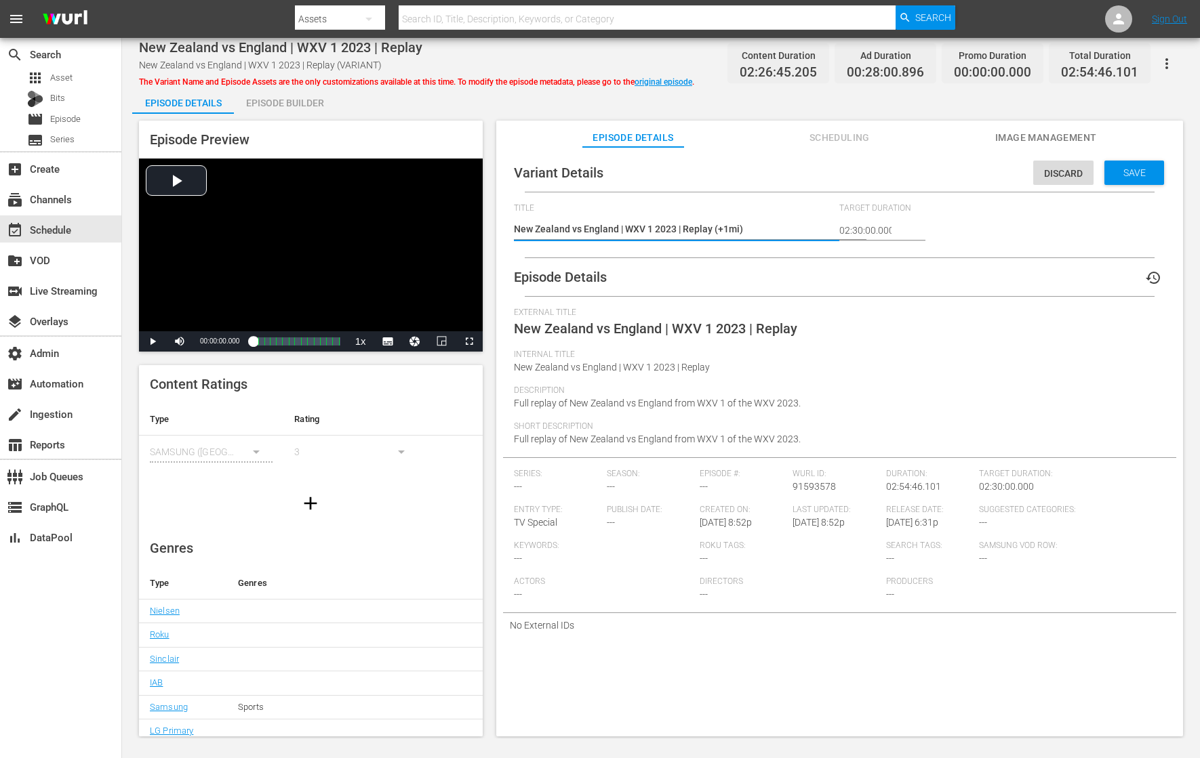
type textarea "New Zealand vs England | WXV 1 2023 | Replay (+1min)"
click at [1141, 173] on span "Save" at bounding box center [1134, 172] width 44 height 11
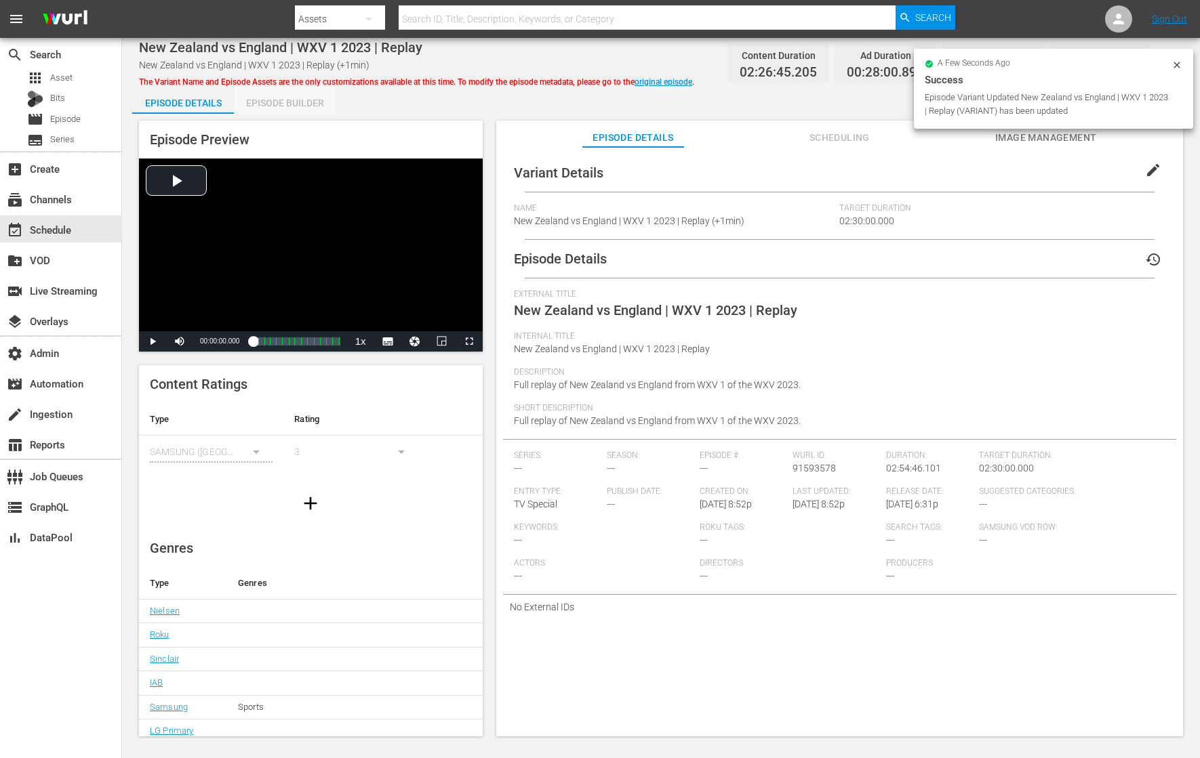
click at [292, 94] on div "Episode Builder" at bounding box center [285, 103] width 102 height 33
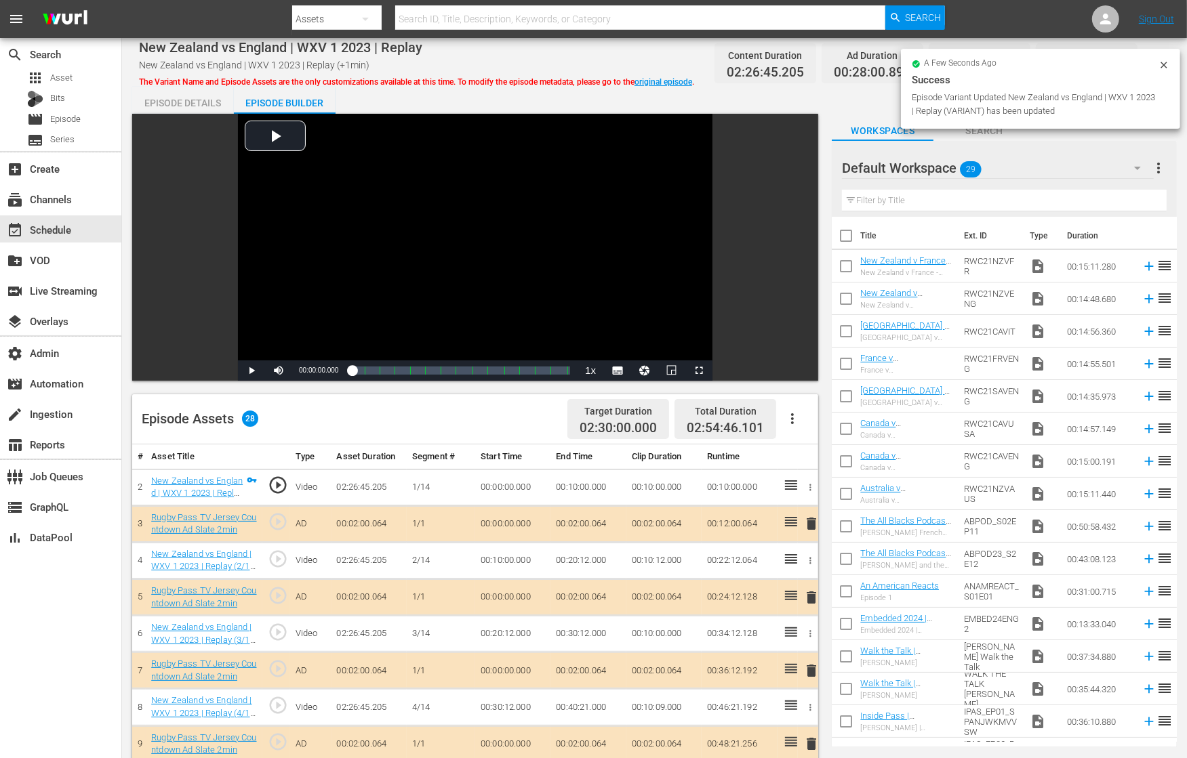
click at [1055, 167] on div "Default Workspace 29" at bounding box center [997, 168] width 311 height 38
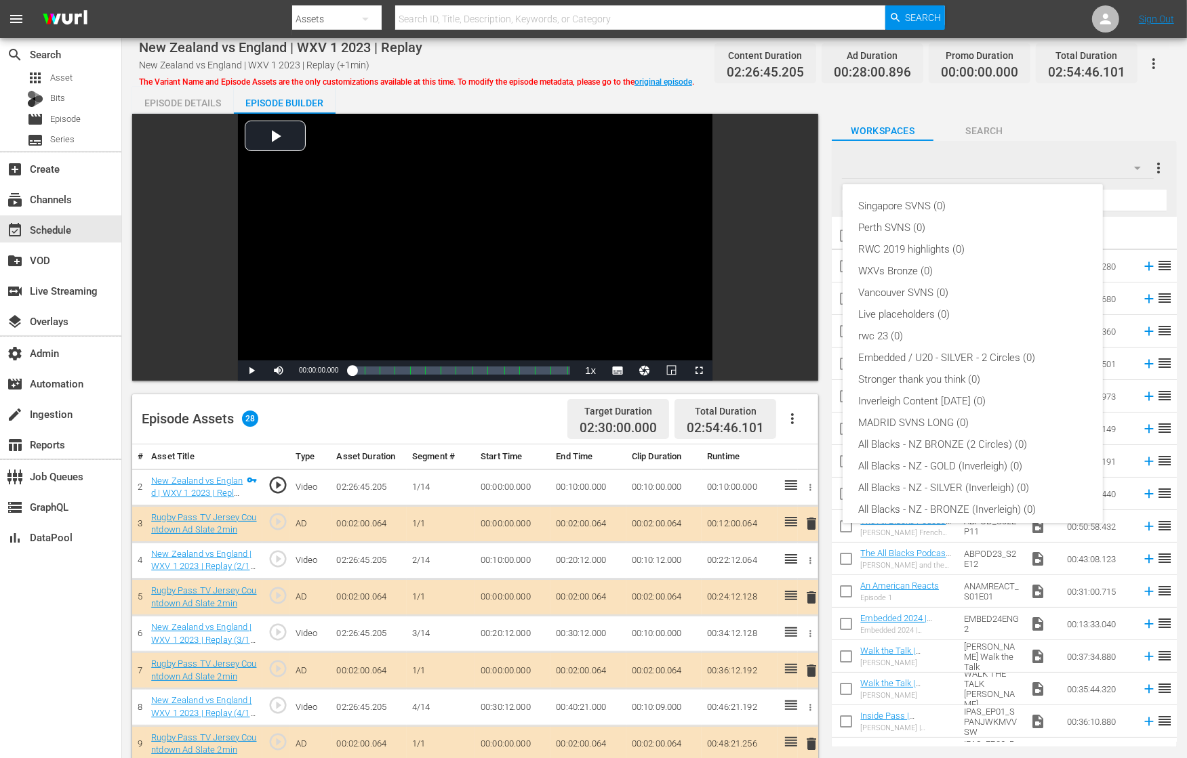
scroll to position [138, 0]
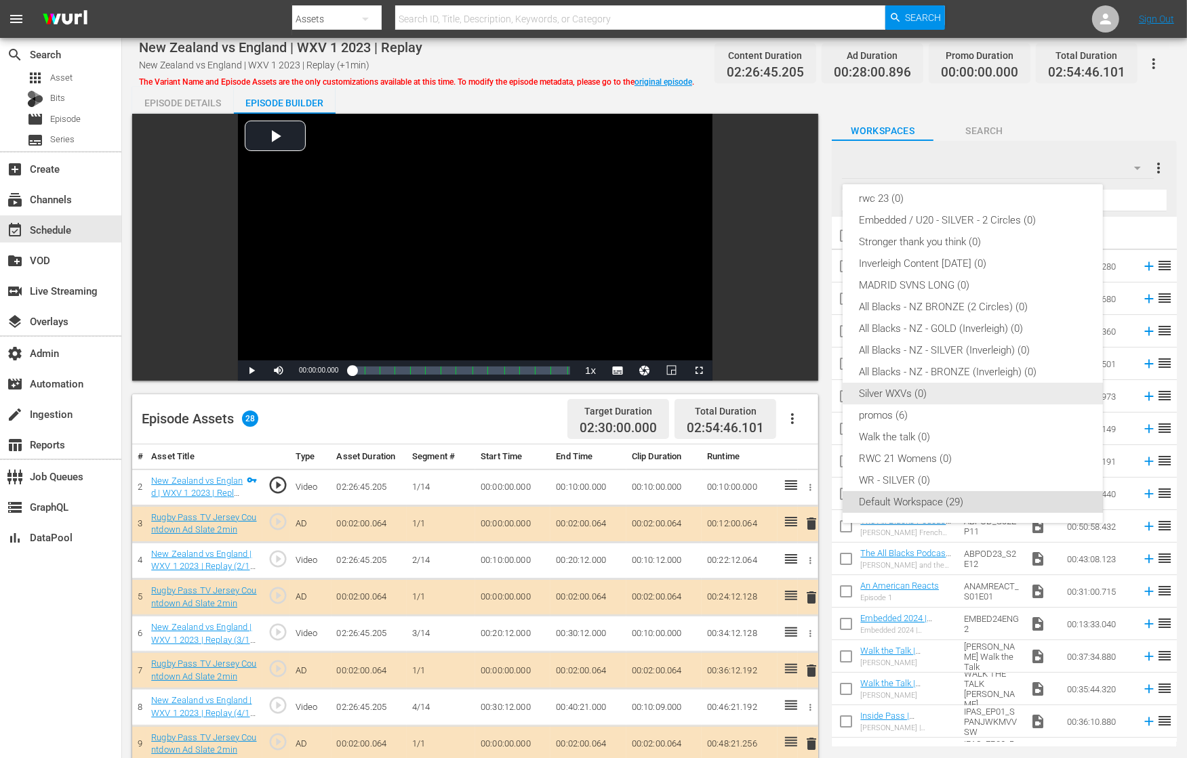
click at [914, 407] on div "promos (6)" at bounding box center [973, 416] width 228 height 22
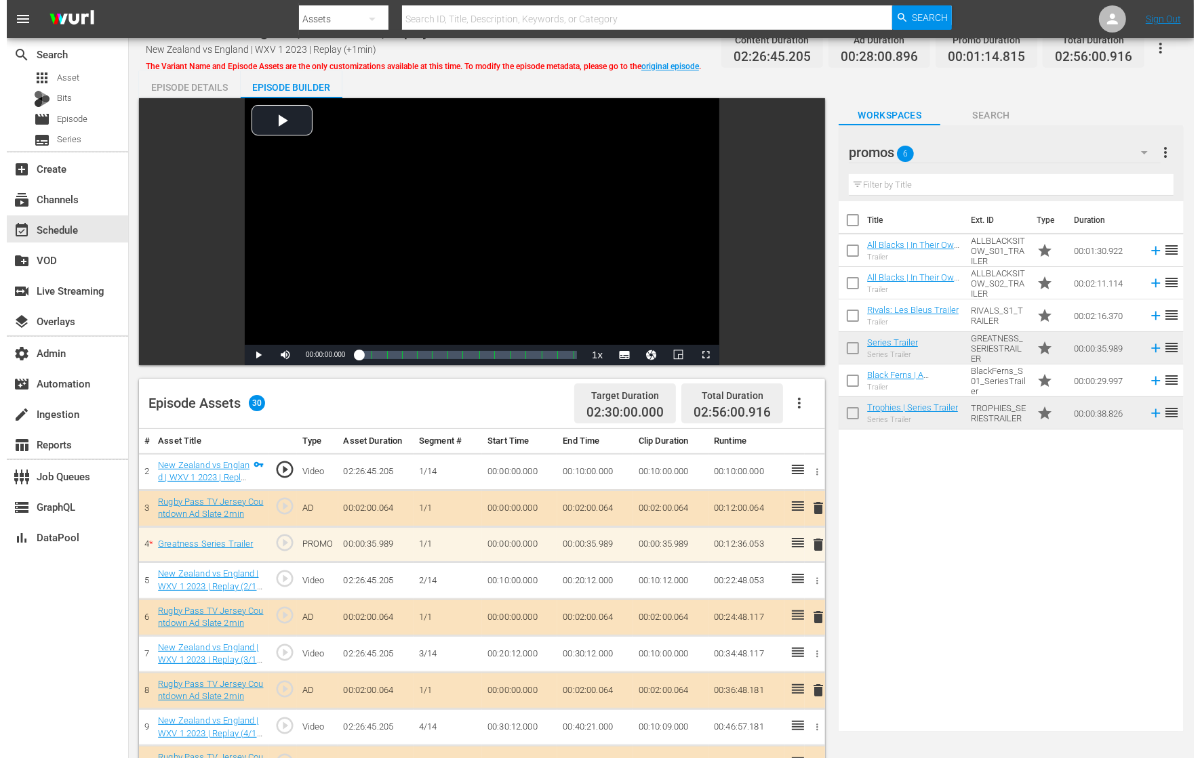
scroll to position [0, 0]
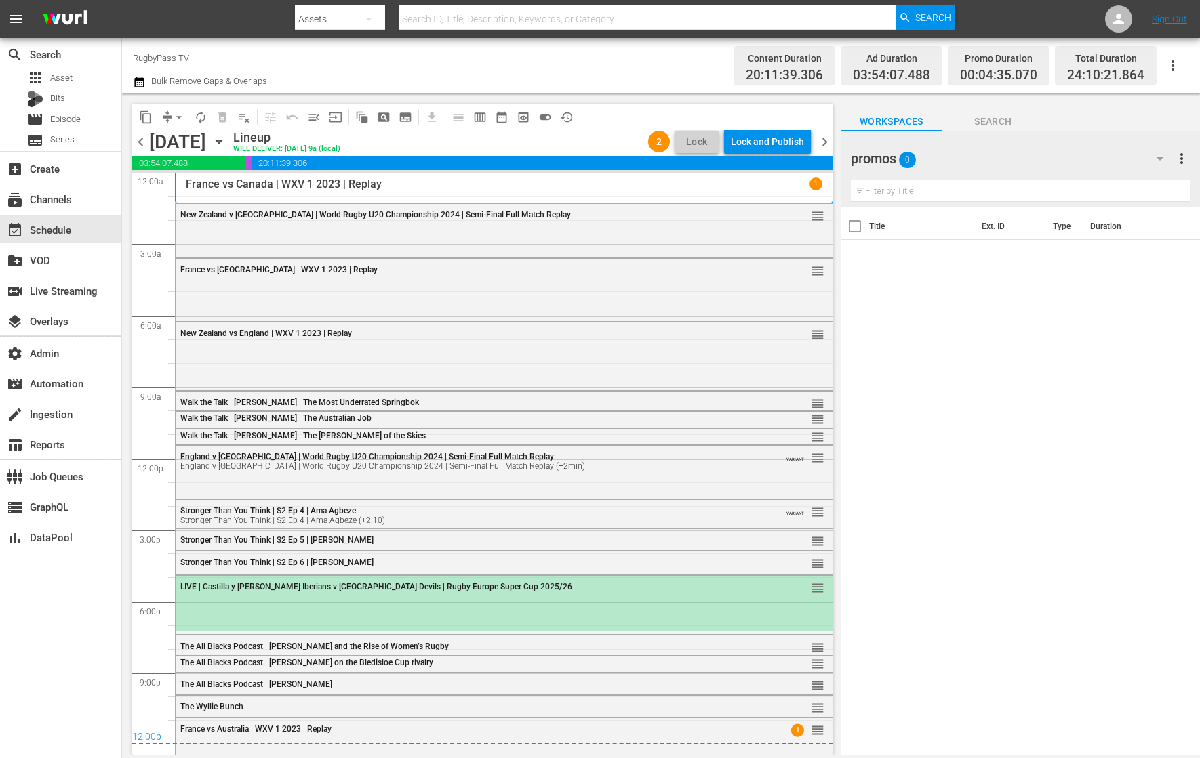
drag, startPoint x: 945, startPoint y: 338, endPoint x: 409, endPoint y: 338, distance: 536.1
click at [409, 338] on div "New Zealand vs England | WXV 1 2023 | Replay reorder" at bounding box center [504, 334] width 657 height 23
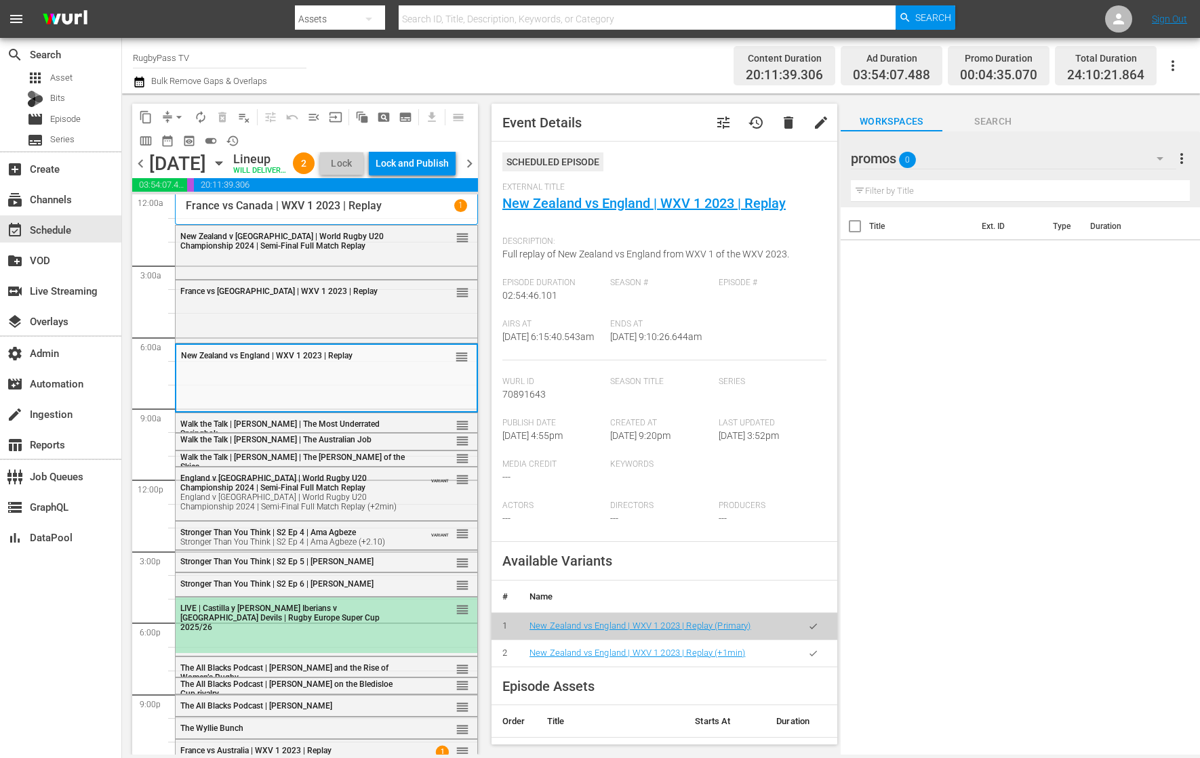
click at [808, 659] on icon "button" at bounding box center [813, 654] width 10 height 10
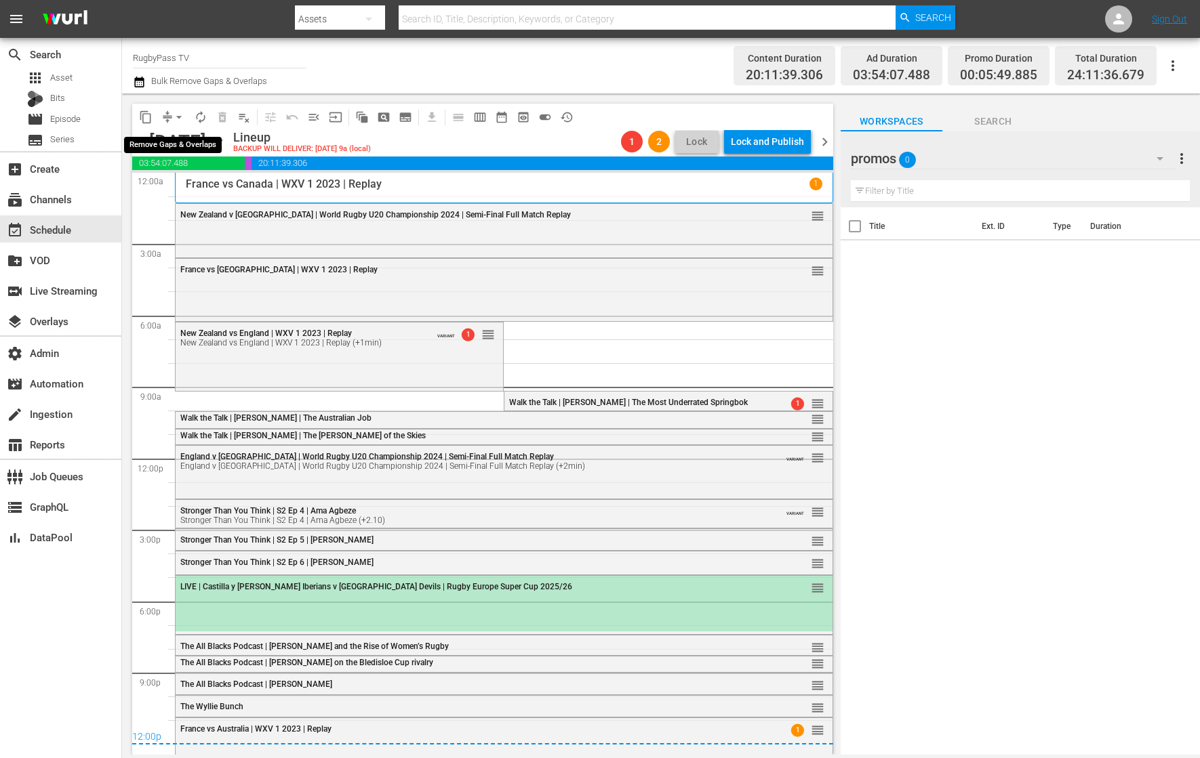
click at [171, 114] on button "arrow_drop_down" at bounding box center [179, 117] width 22 height 22
click at [218, 188] on li "Align to End of Previous Day" at bounding box center [179, 189] width 142 height 22
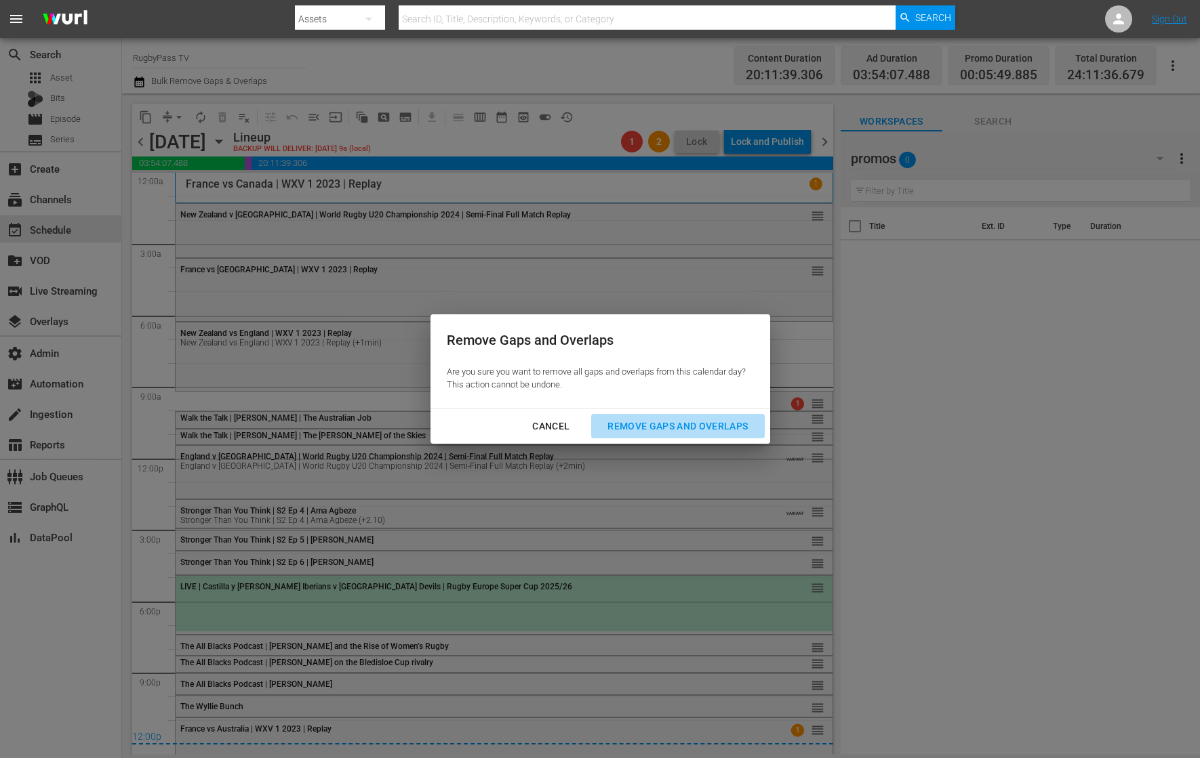
click at [634, 420] on div "Remove Gaps and Overlaps" at bounding box center [677, 426] width 162 height 17
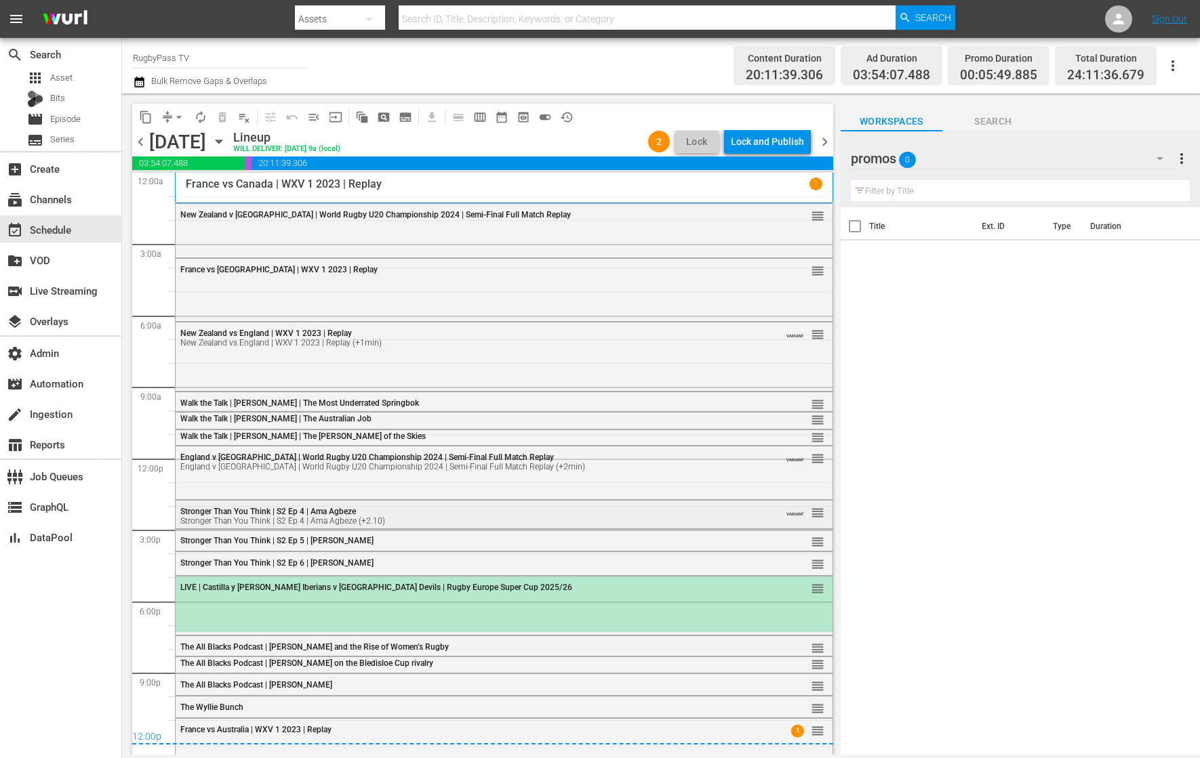
scroll to position [24, 0]
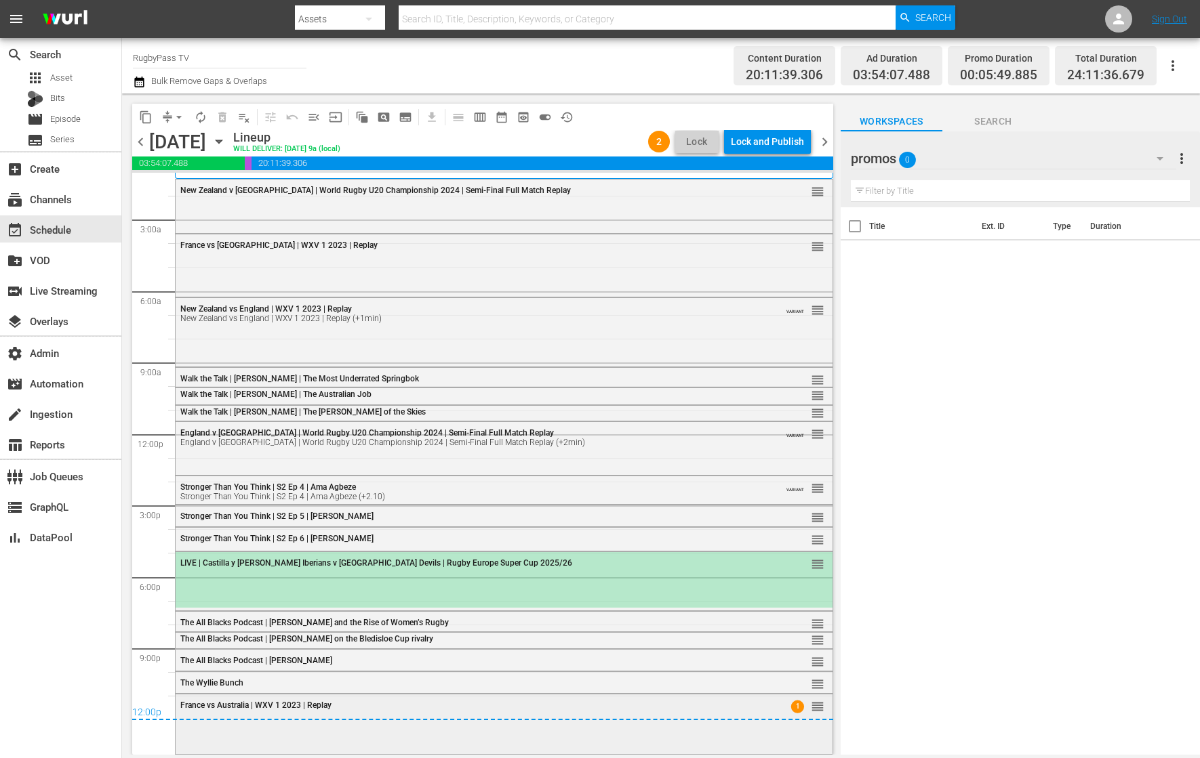
click at [464, 703] on div "France vs Australia | WXV 1 2023 | Replay" at bounding box center [467, 705] width 574 height 9
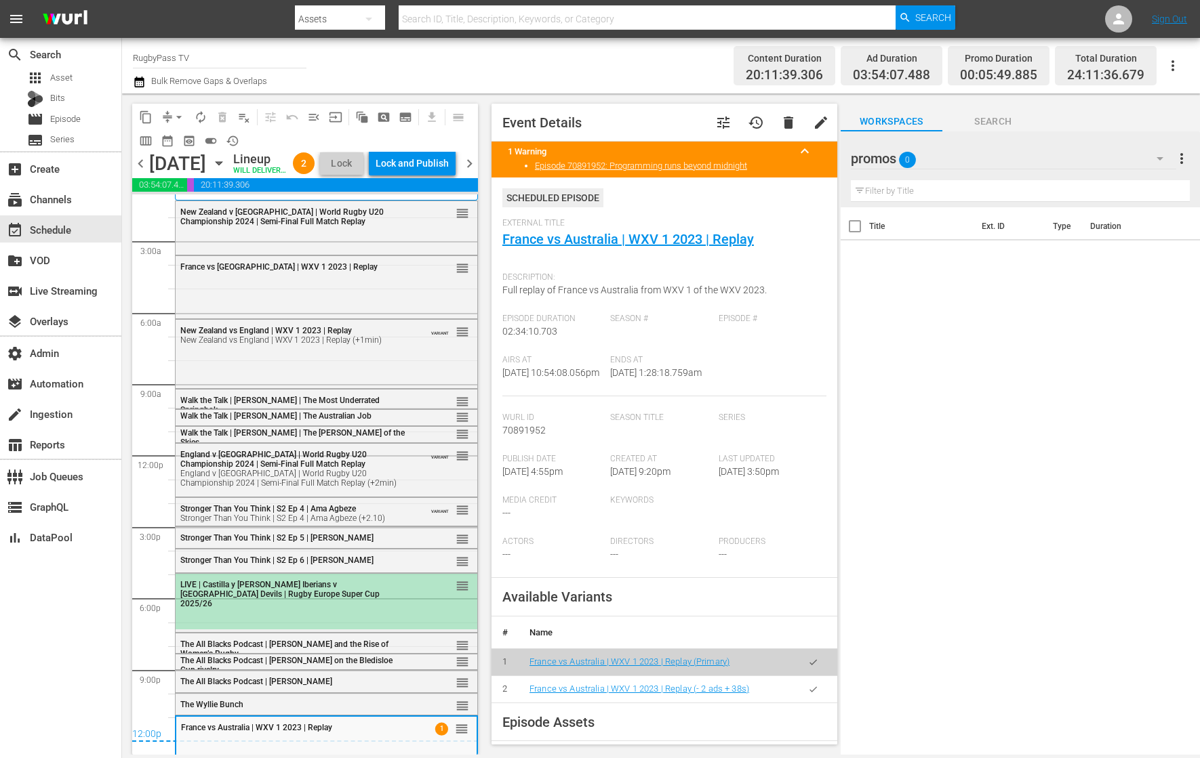
click at [433, 613] on div "LIVE | Castilla y Leon Iberians v Brussels Devils | Rugby Europe Super Cup 2025…" at bounding box center [327, 593] width 302 height 39
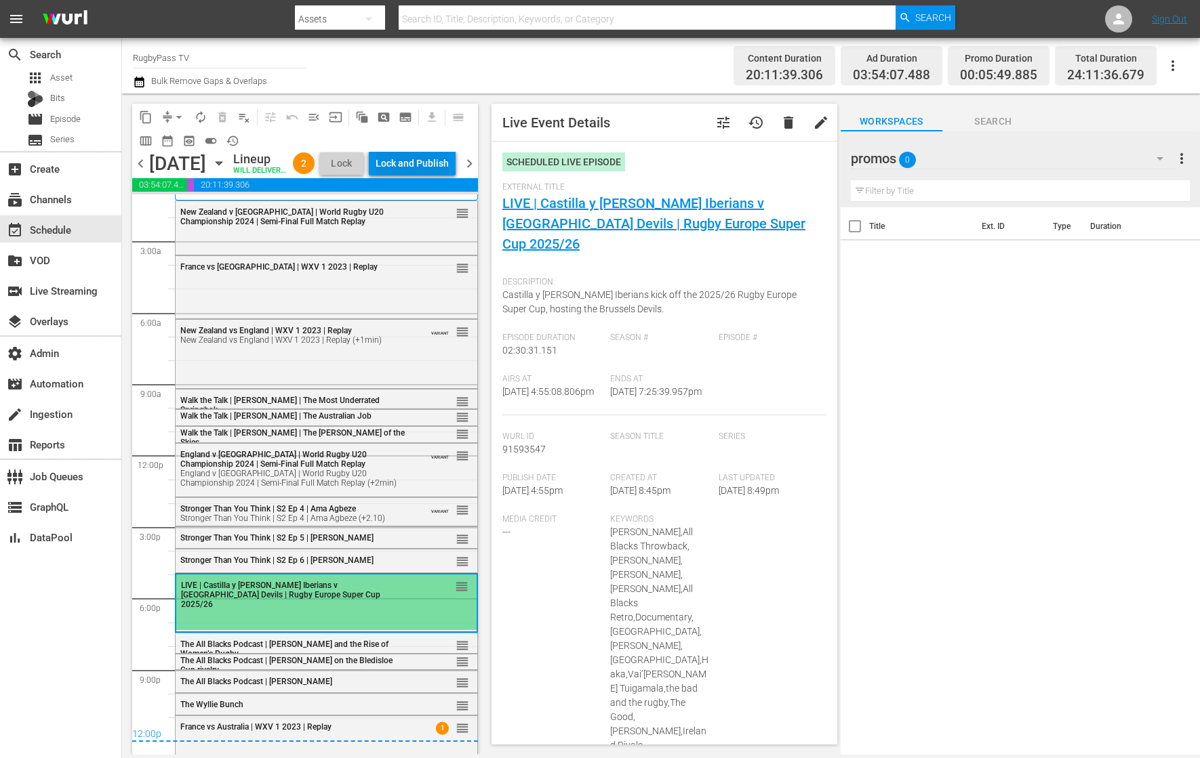
click at [424, 164] on div "Lock and Publish" at bounding box center [411, 163] width 73 height 24
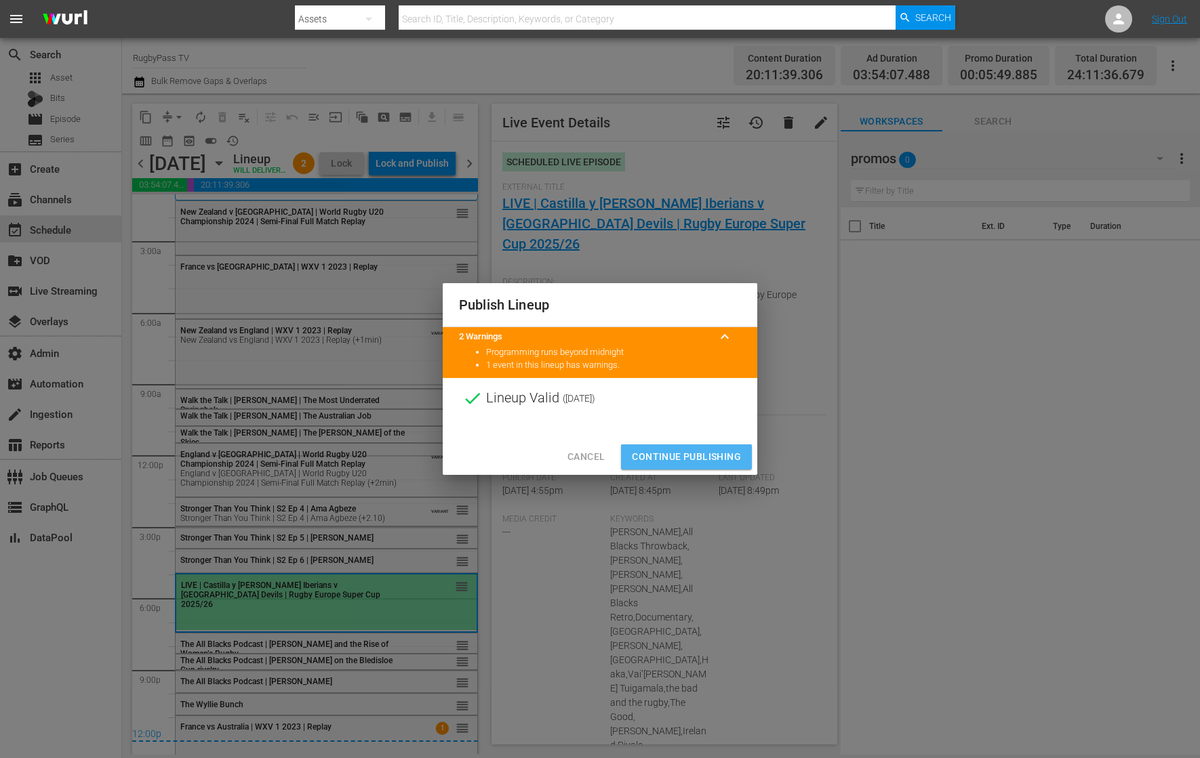
click at [722, 451] on span "Continue Publishing" at bounding box center [686, 457] width 109 height 17
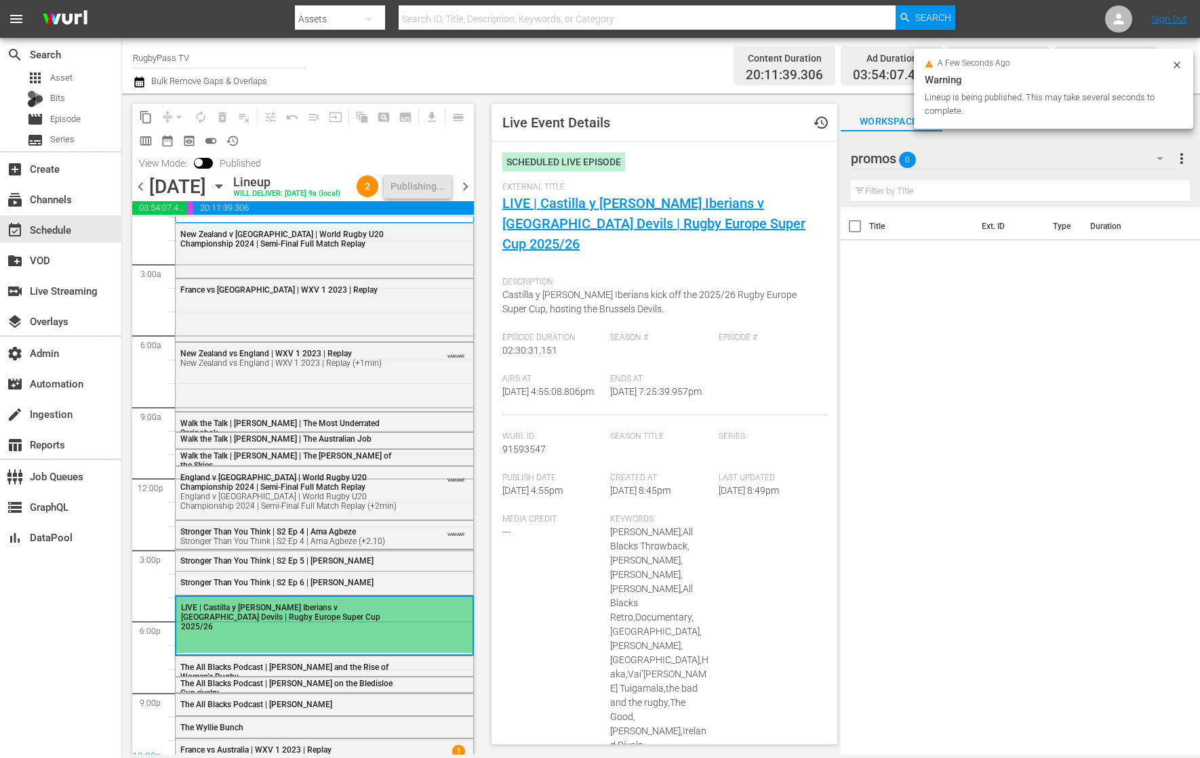
click at [393, 615] on div "LIVE | Castilla y [PERSON_NAME] Iberians v [GEOGRAPHIC_DATA] Devils | Rugby Eur…" at bounding box center [293, 617] width 225 height 30
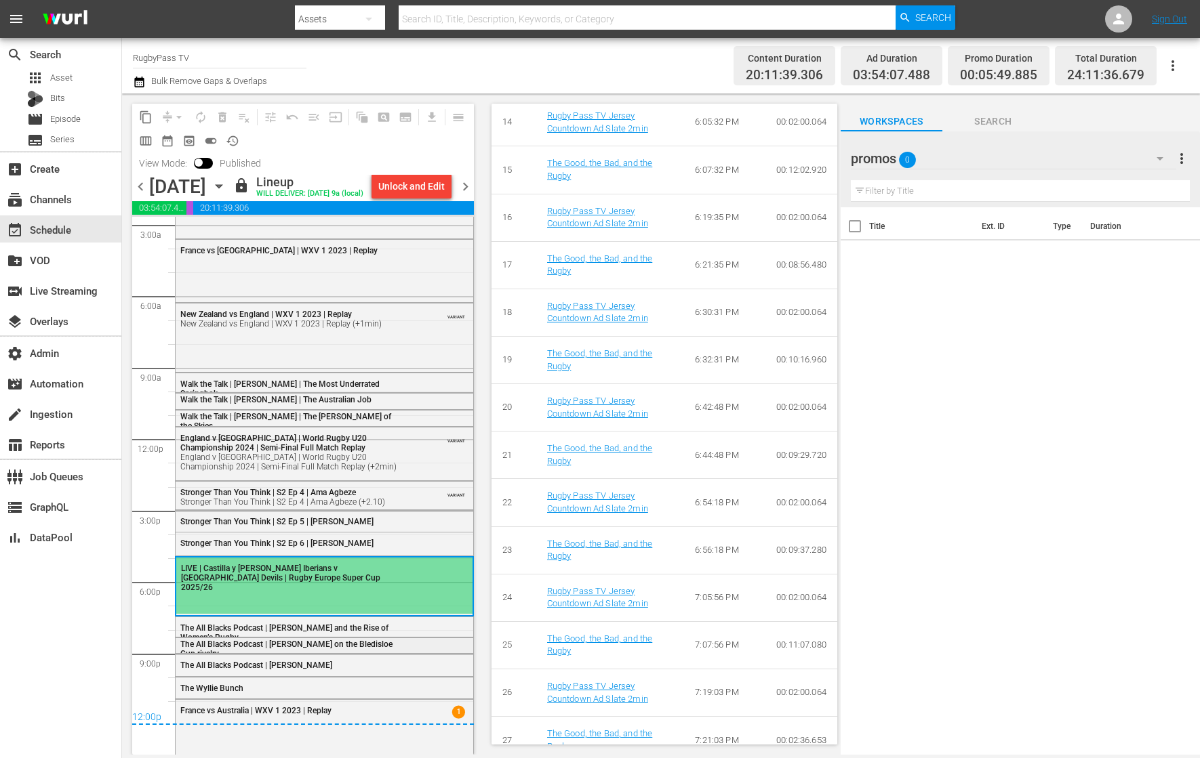
scroll to position [69, 0]
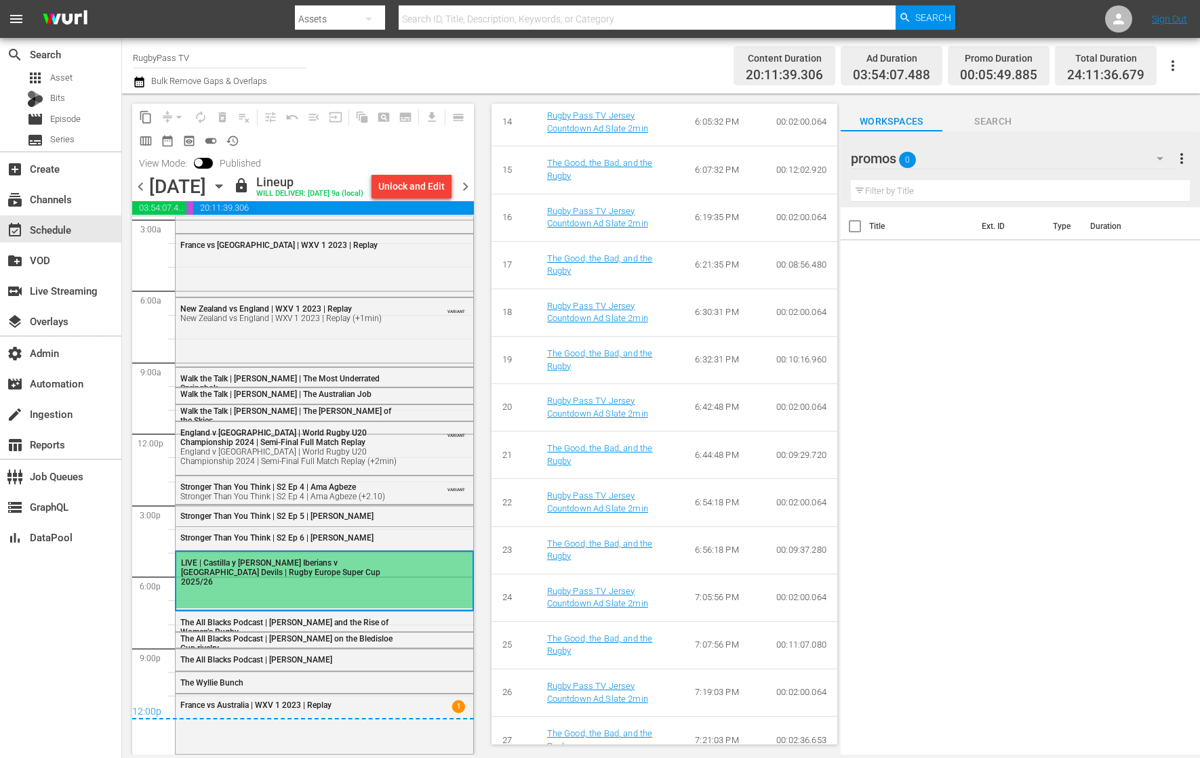
click at [465, 190] on span "chevron_right" at bounding box center [465, 186] width 17 height 17
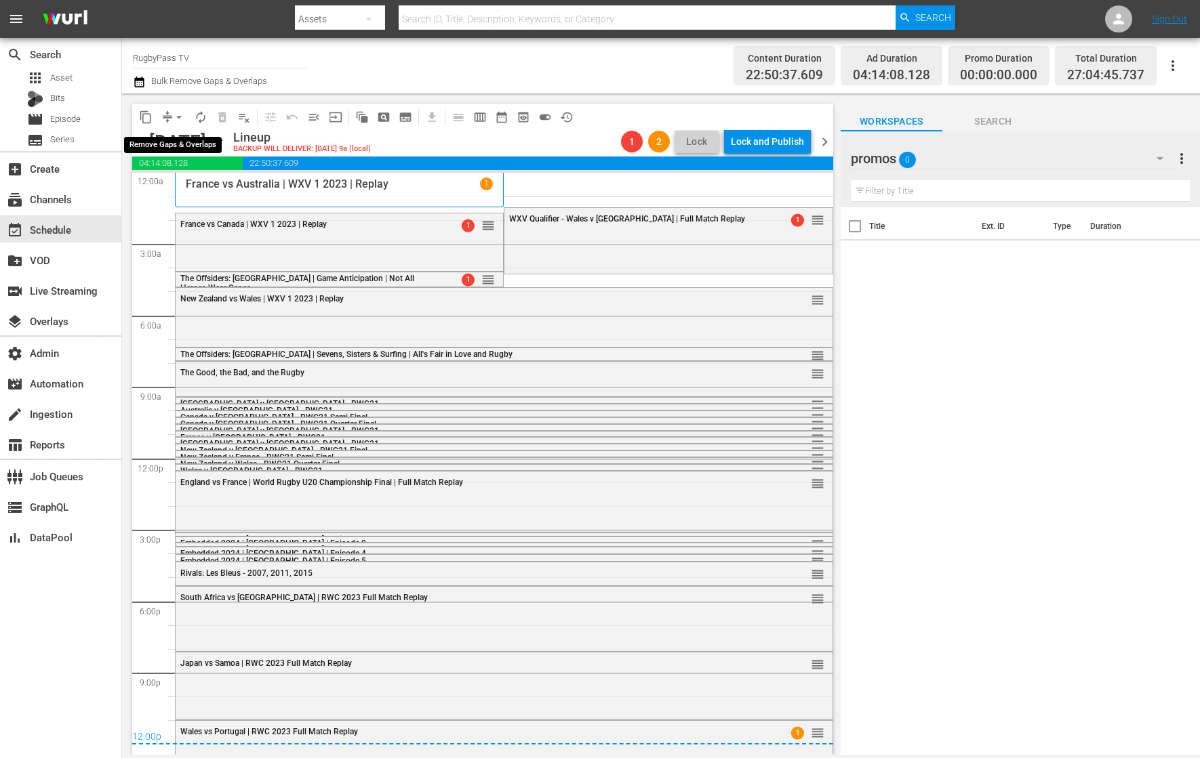
click at [169, 113] on button "arrow_drop_down" at bounding box center [179, 117] width 22 height 22
click at [197, 188] on li "Align to End of Previous Day" at bounding box center [179, 189] width 142 height 22
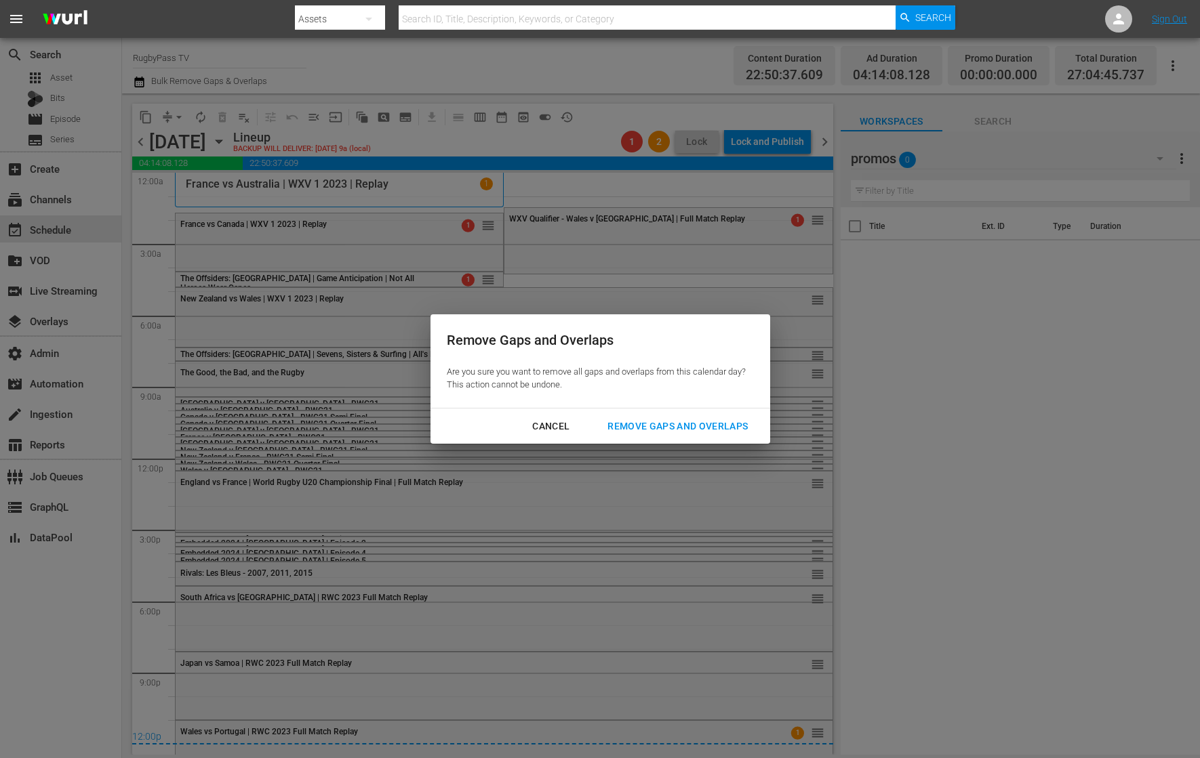
click at [668, 426] on div "Remove Gaps and Overlaps" at bounding box center [677, 426] width 162 height 17
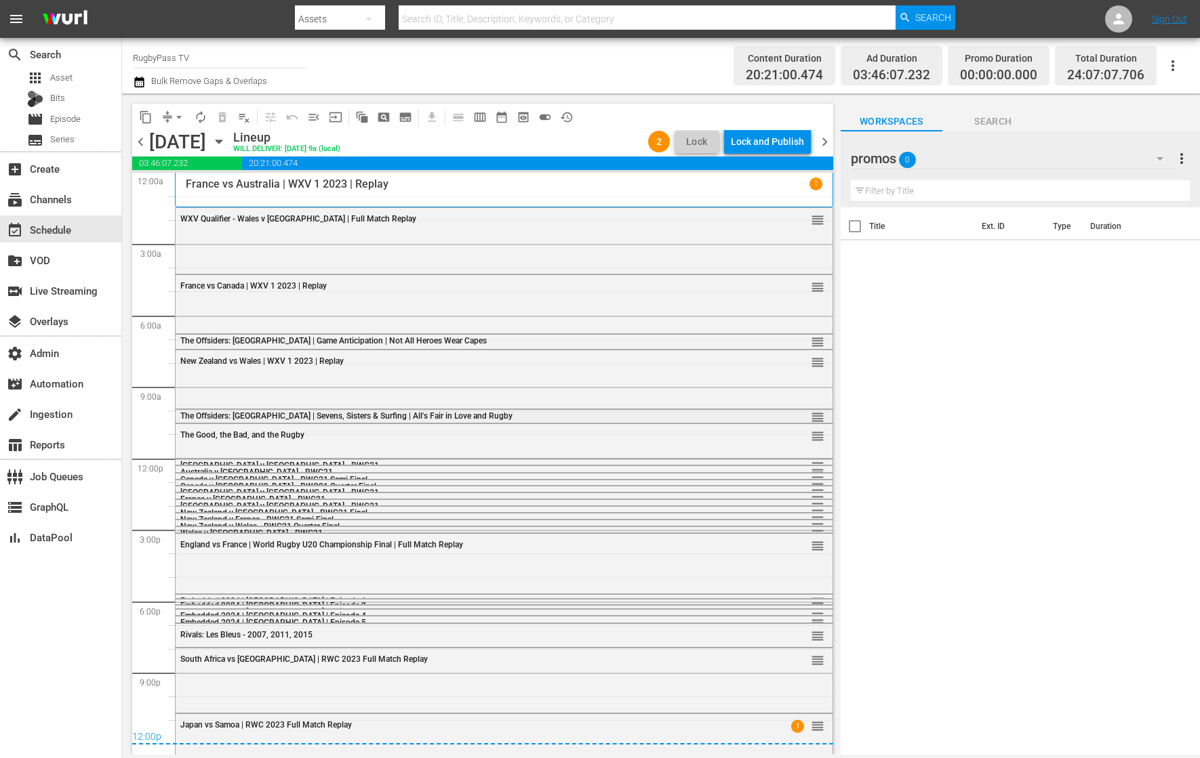
click at [496, 415] on div "The Offsiders: San Diego | Sevens, Sisters & Surfing | All's Fair in Love and R…" at bounding box center [467, 415] width 574 height 9
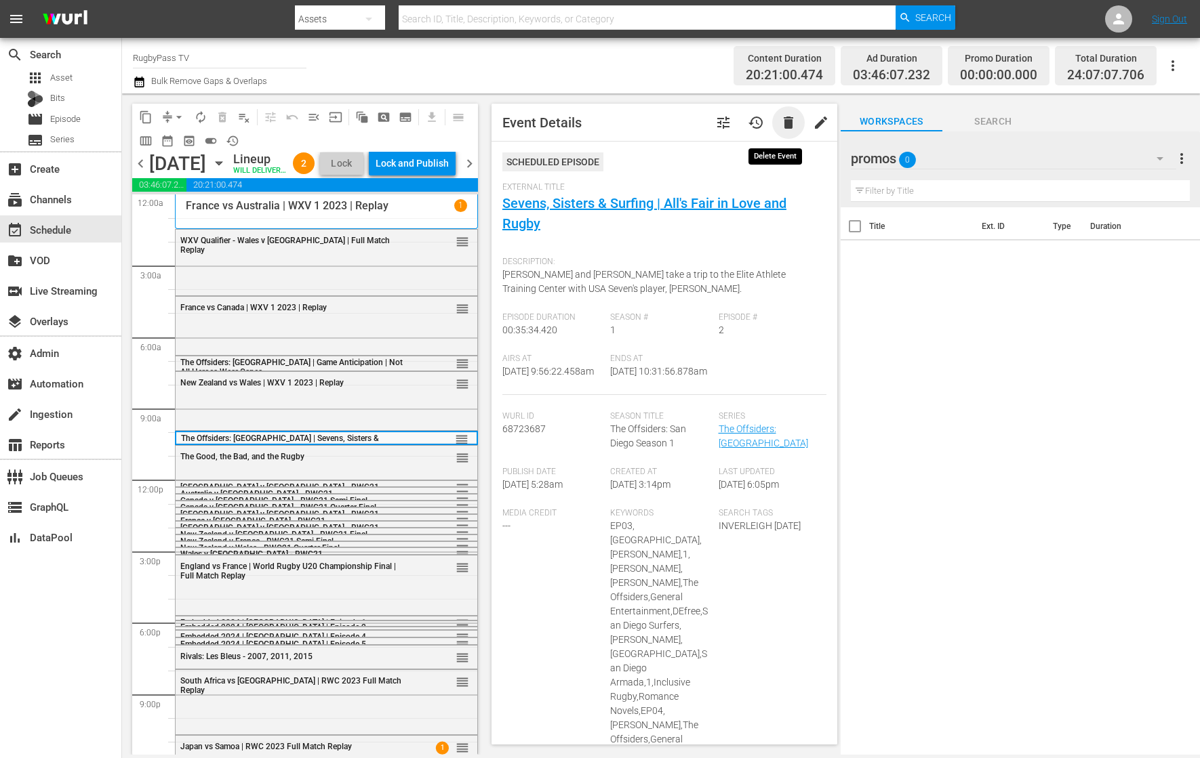
click at [780, 121] on span "delete" at bounding box center [788, 123] width 16 height 16
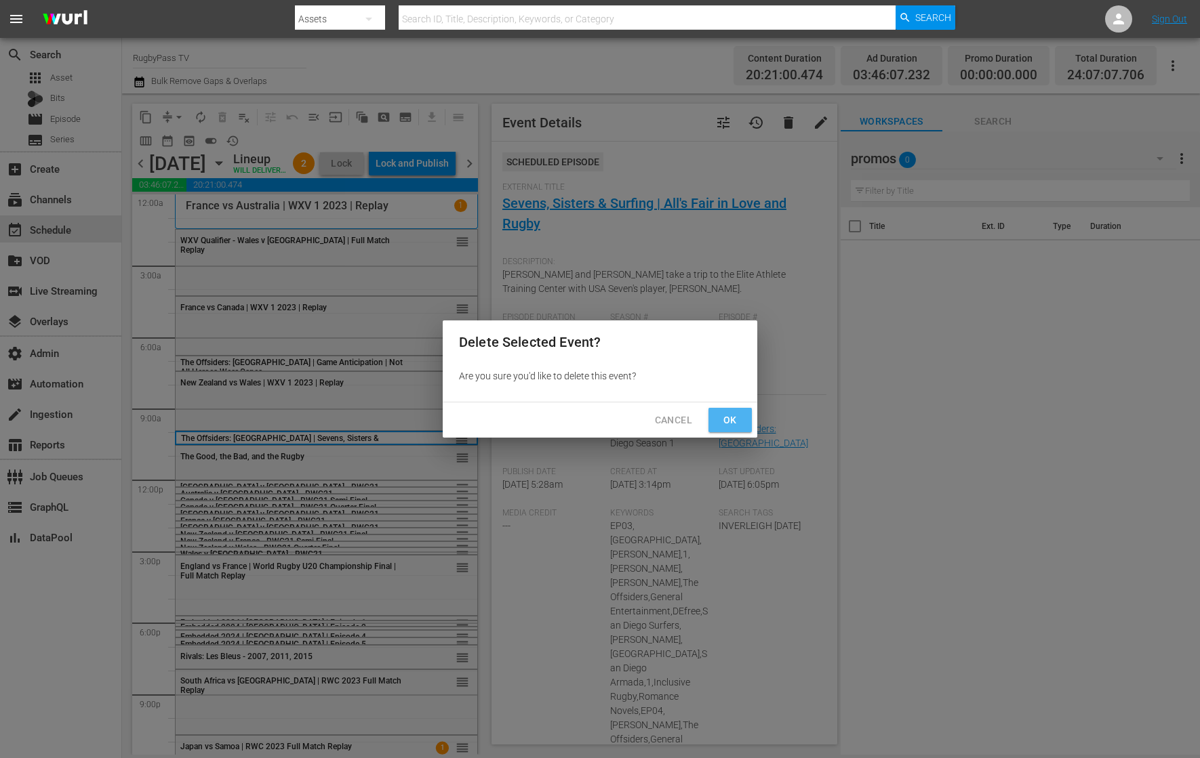
click at [724, 422] on span "Ok" at bounding box center [730, 420] width 22 height 17
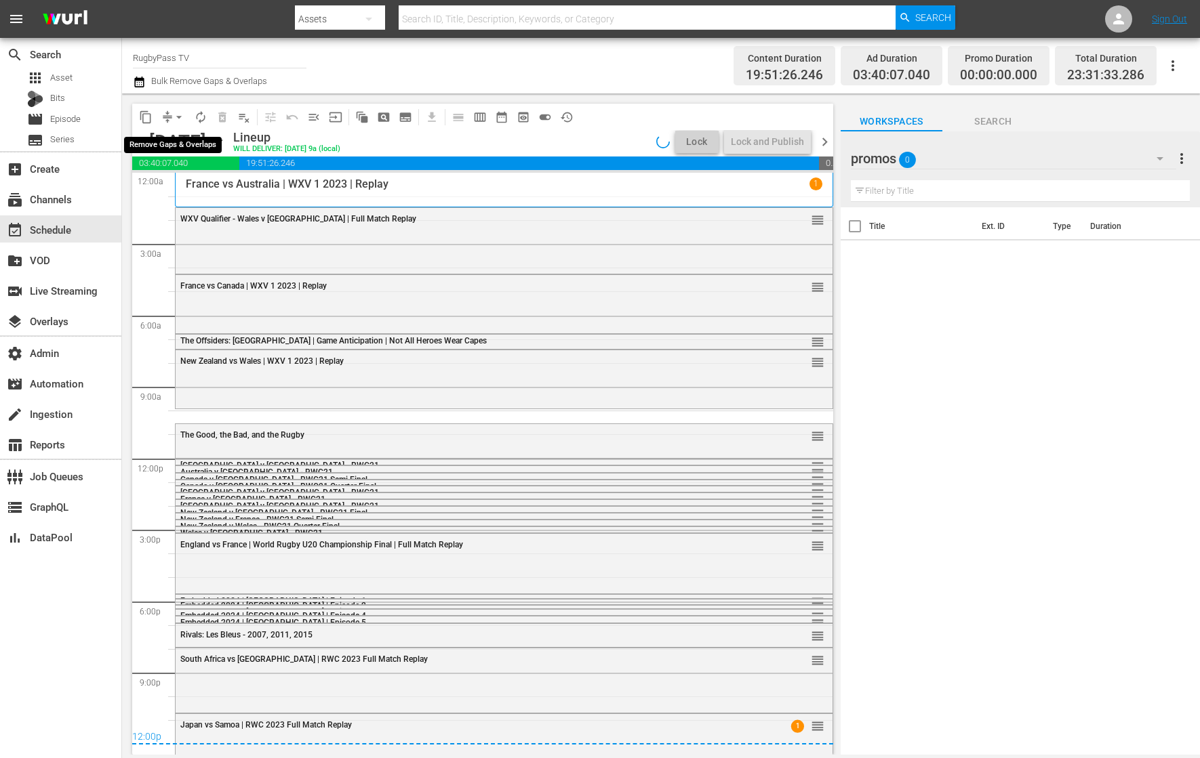
click at [167, 115] on span "compress" at bounding box center [168, 117] width 14 height 14
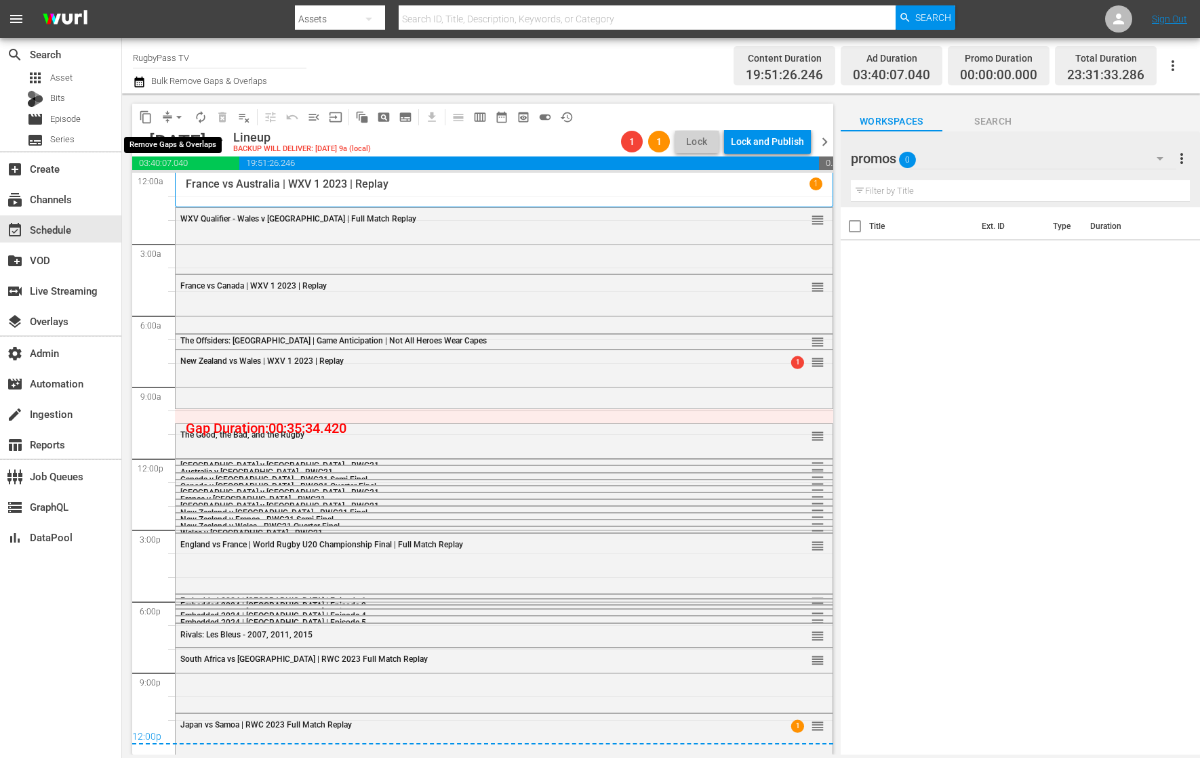
click at [168, 117] on button "arrow_drop_down" at bounding box center [179, 117] width 22 height 22
click at [229, 190] on li "Align to End of Previous Day" at bounding box center [179, 189] width 142 height 22
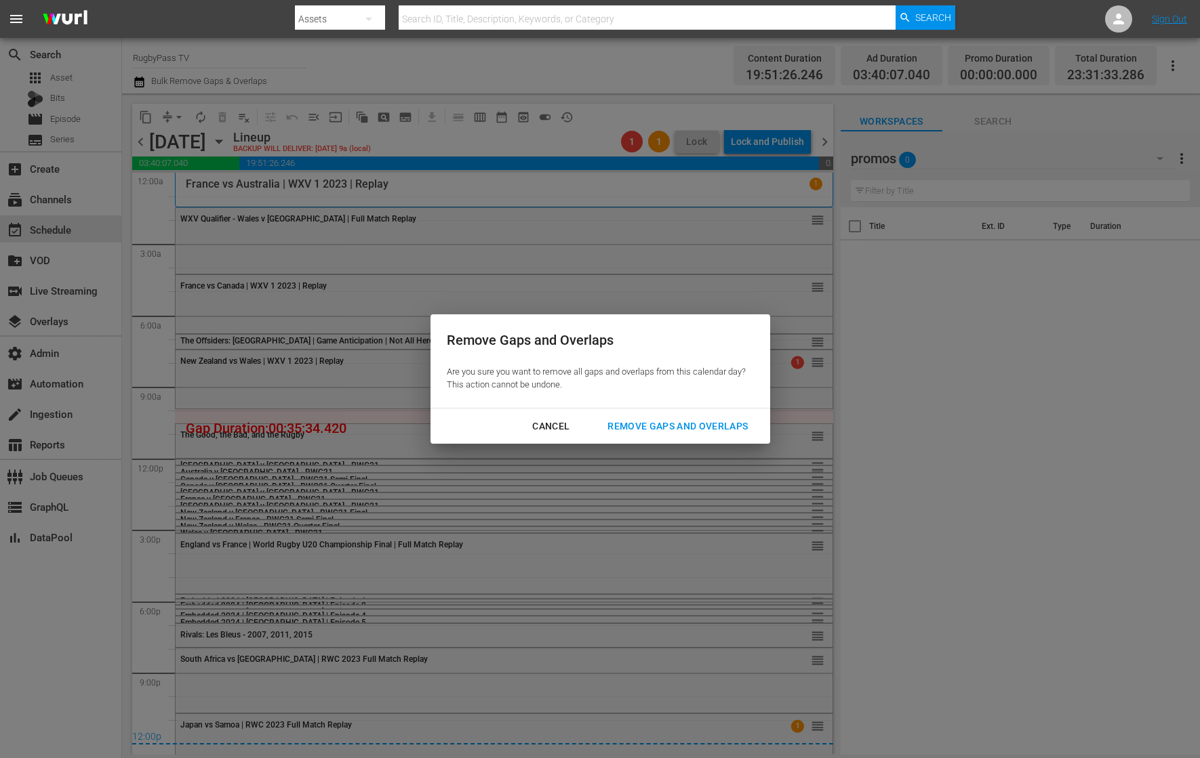
click at [682, 426] on div "Remove Gaps and Overlaps" at bounding box center [677, 426] width 162 height 17
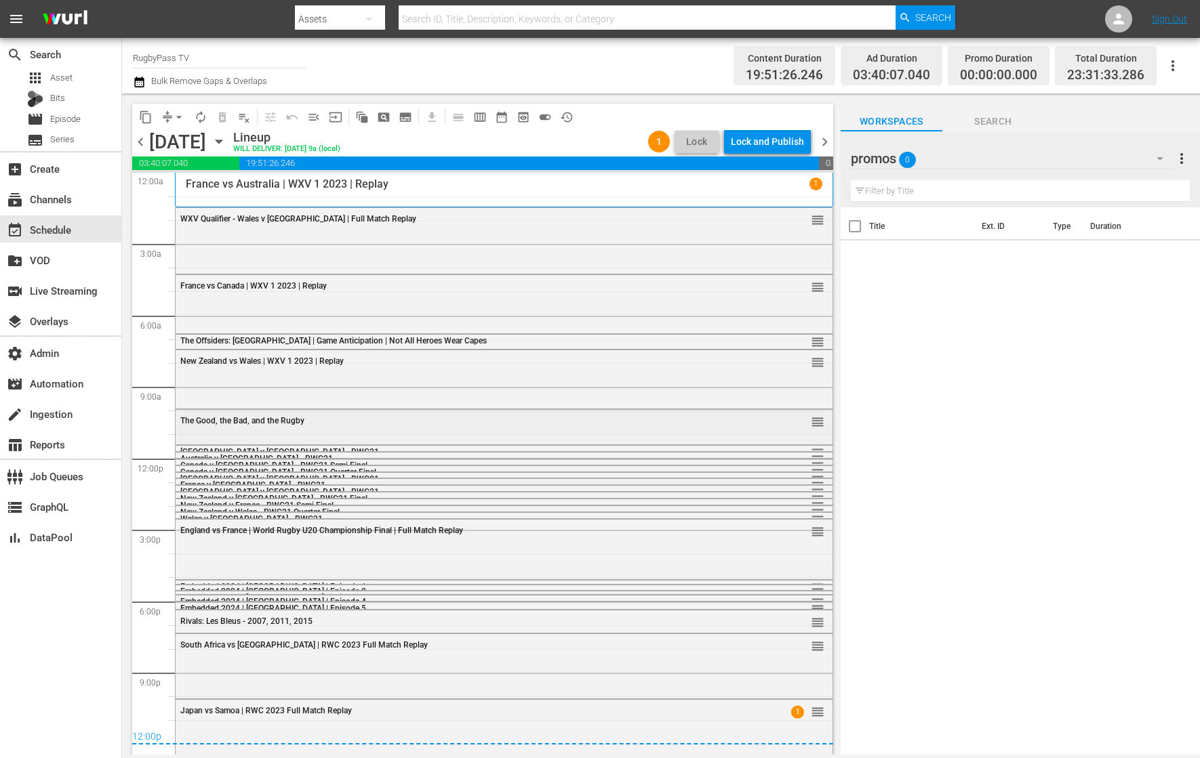
click at [456, 425] on div "The Good, the Bad, and the Rugby" at bounding box center [467, 420] width 574 height 9
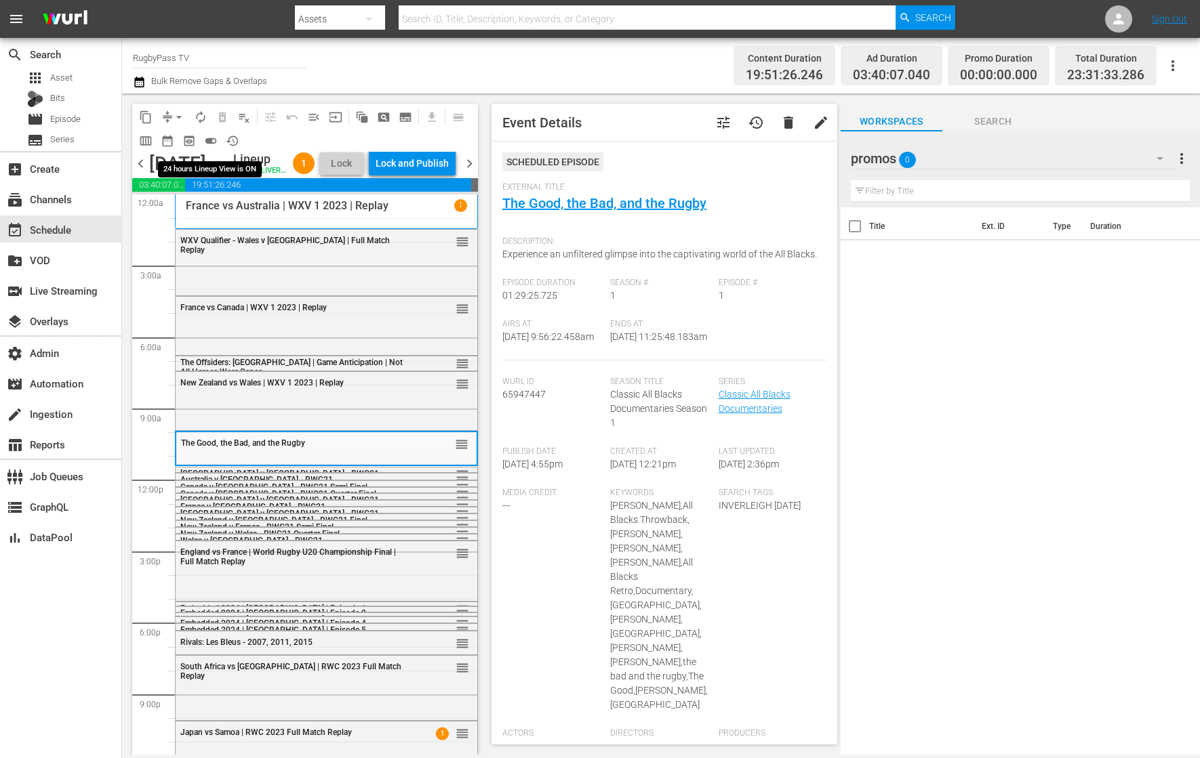
click at [208, 140] on span "toggle_on" at bounding box center [211, 141] width 14 height 14
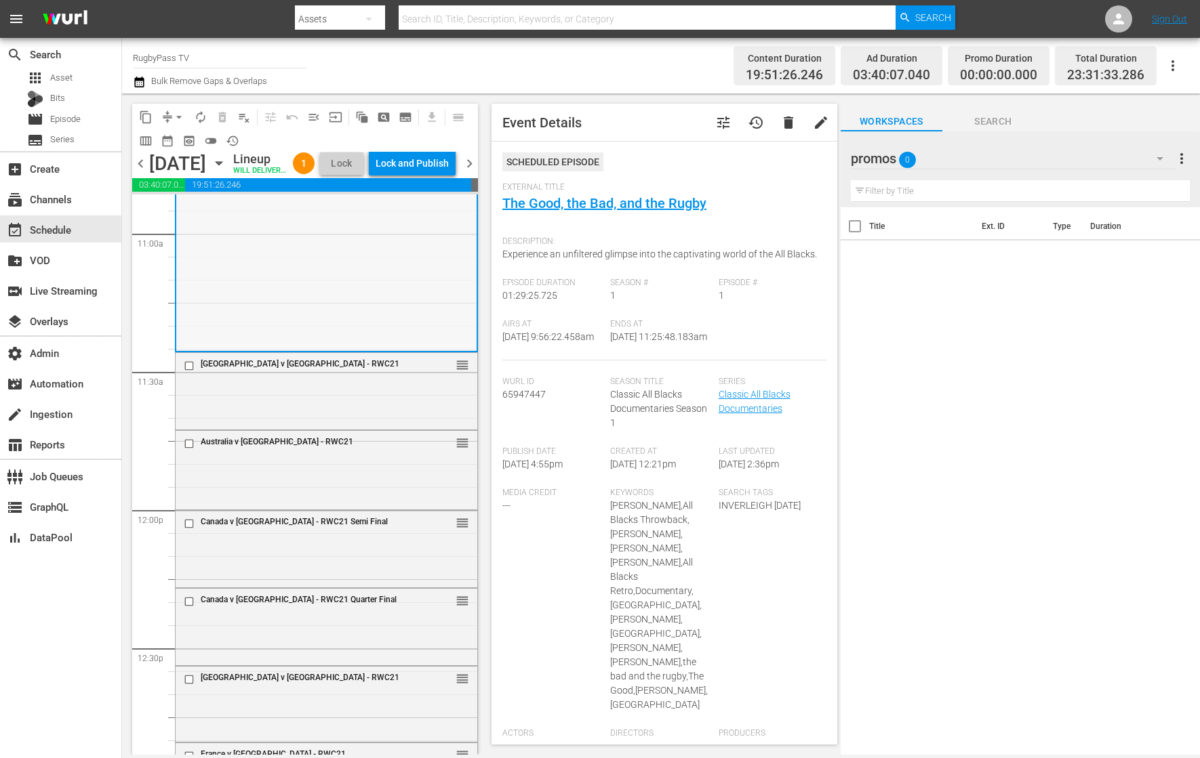
scroll to position [3023, 0]
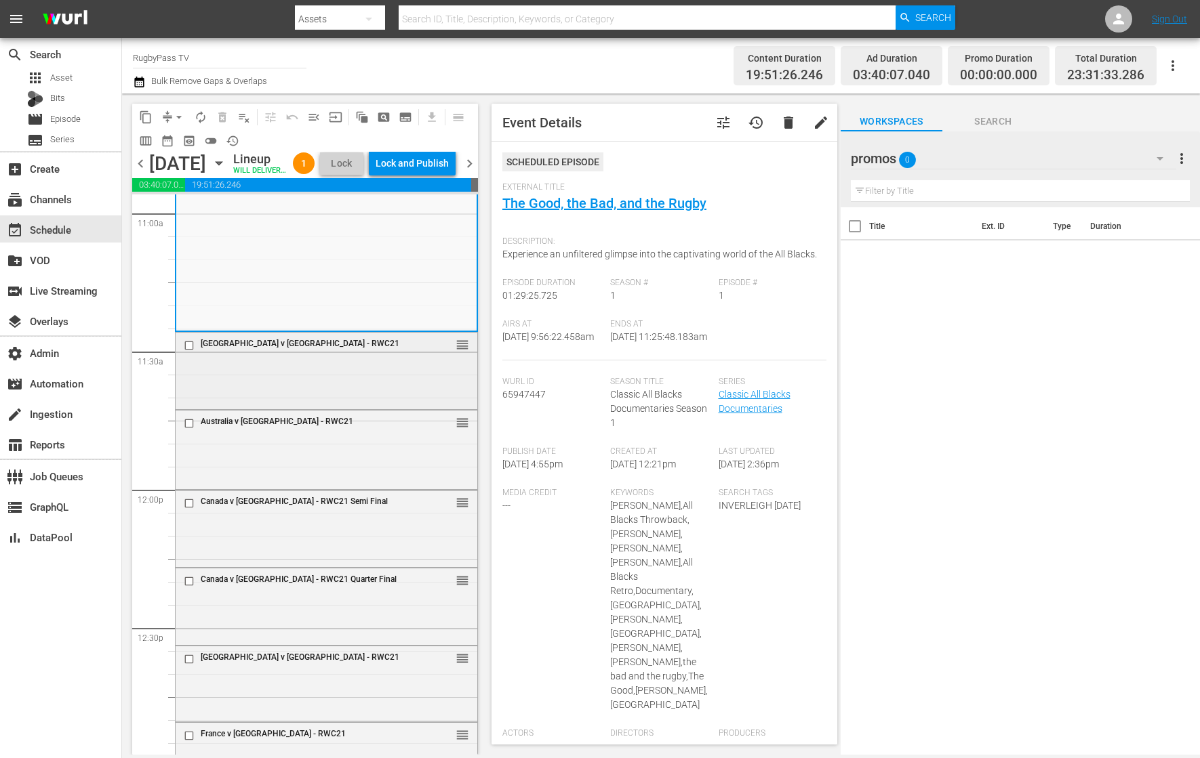
click at [419, 382] on div "Fiji v South Africa - RWC21 reorder" at bounding box center [327, 370] width 302 height 74
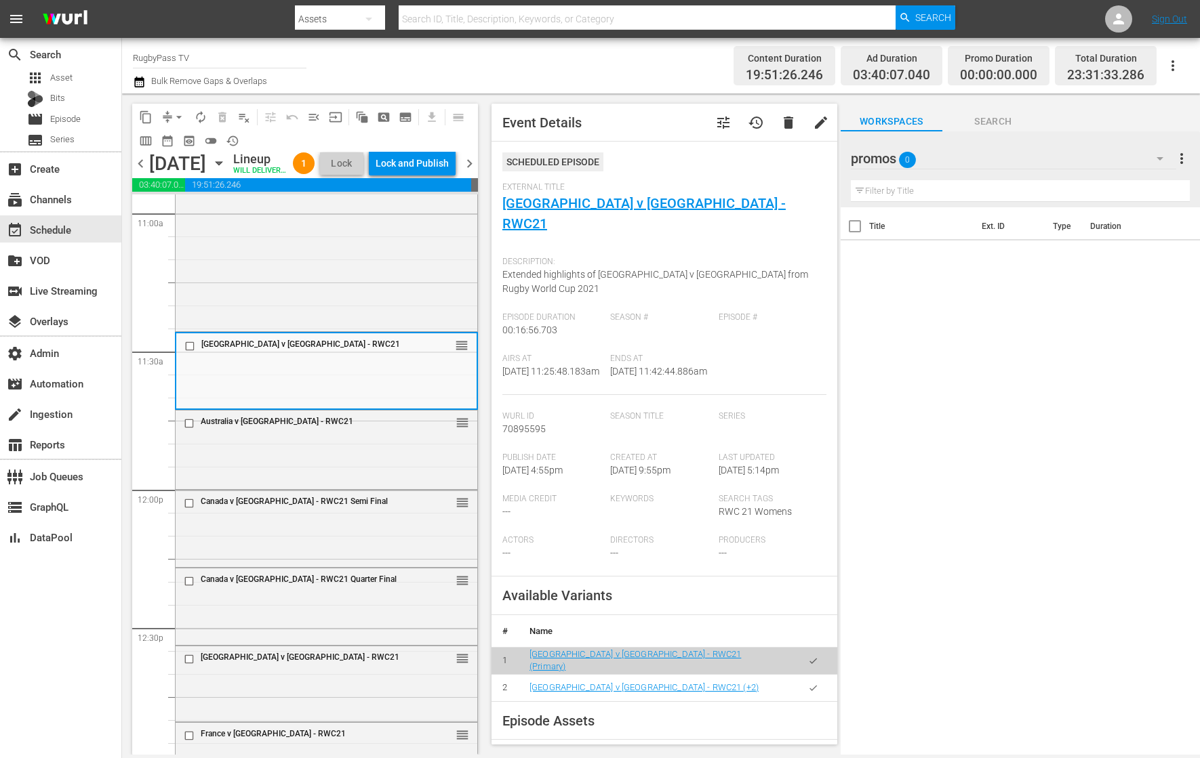
click at [996, 154] on div "promos 0" at bounding box center [1013, 159] width 325 height 38
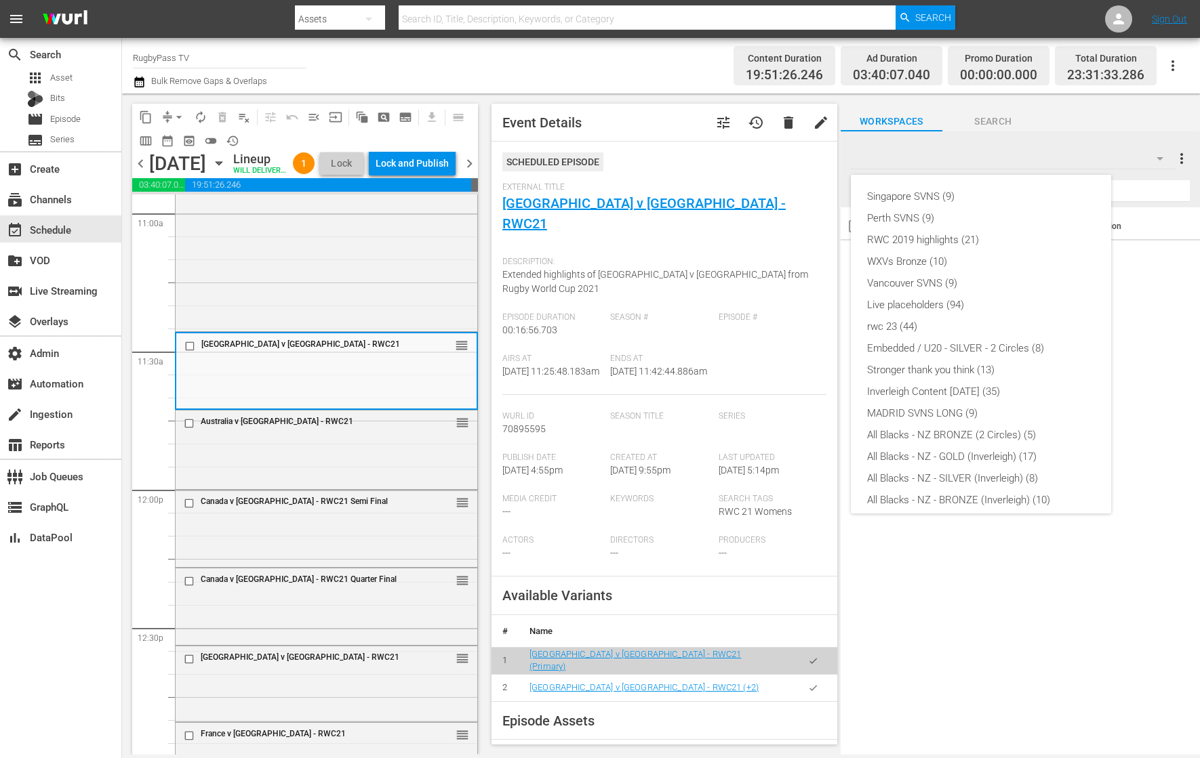
scroll to position [138, 0]
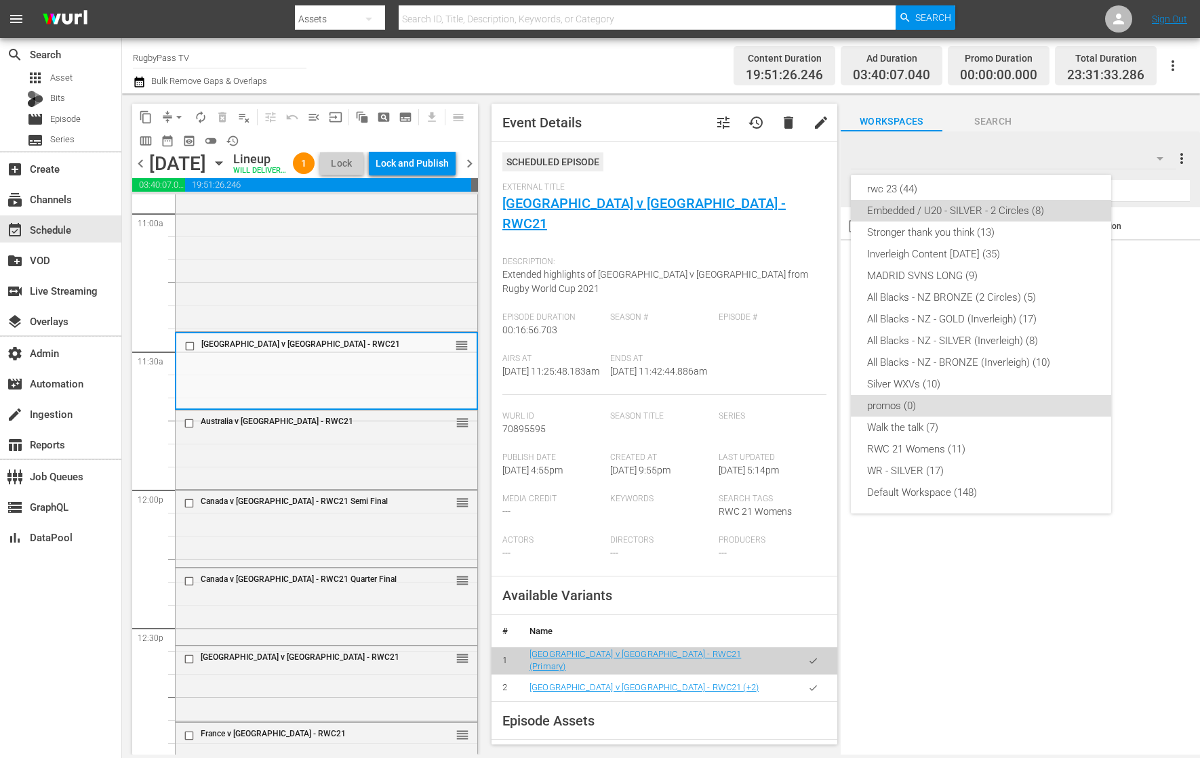
click at [1002, 209] on div "Embedded / U20 - SILVER - 2 Circles (8)" at bounding box center [981, 211] width 228 height 22
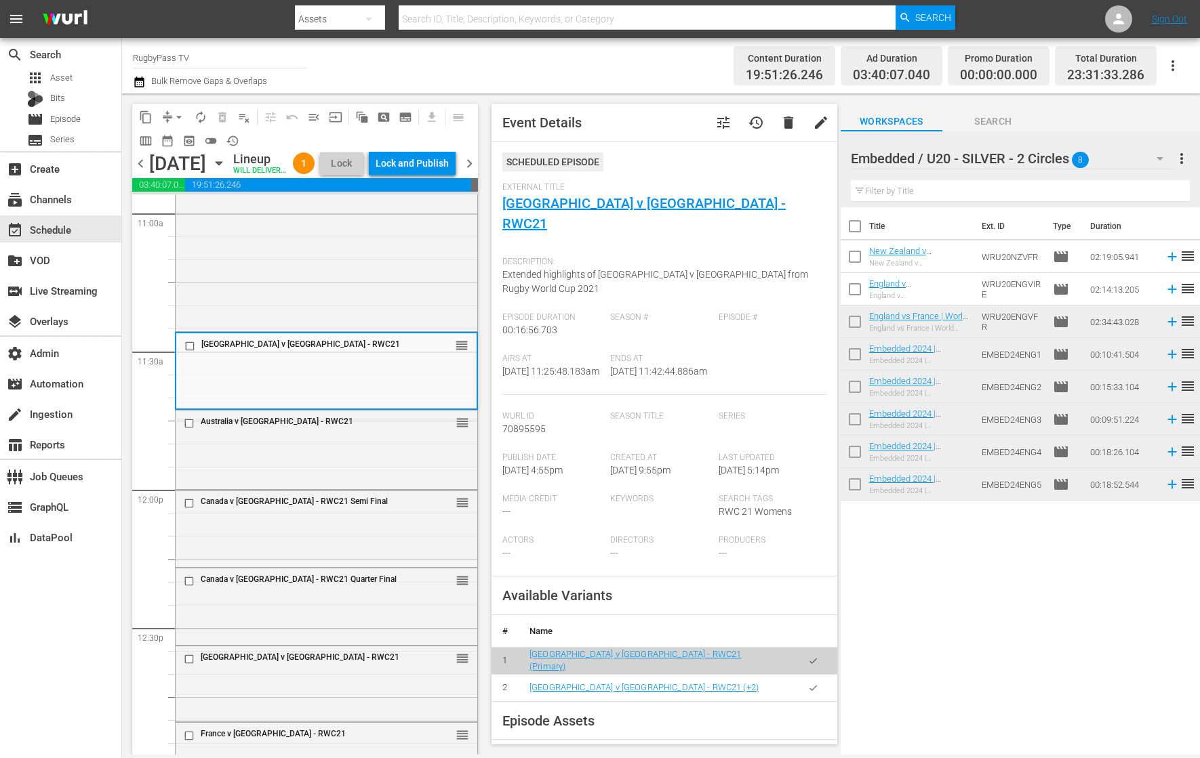
click at [1118, 152] on div "Embedded / U20 - SILVER - 2 Circles 8" at bounding box center [1013, 159] width 325 height 38
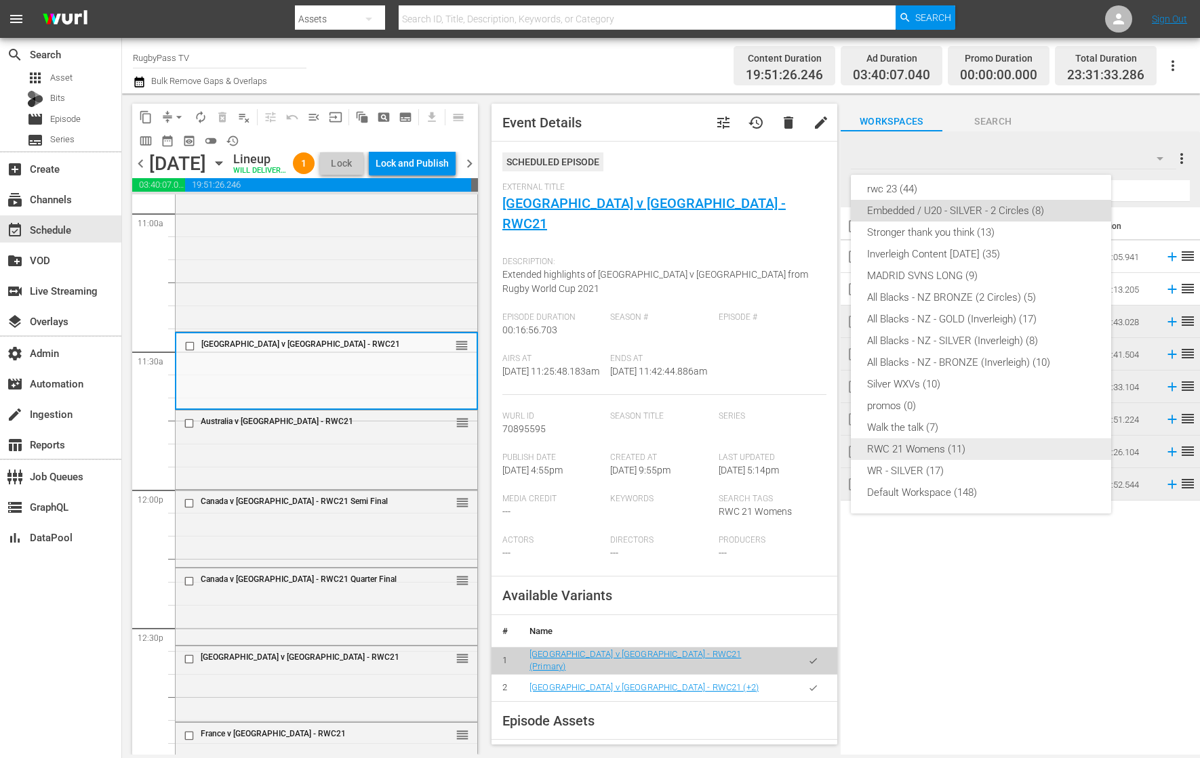
click at [998, 450] on div "RWC 21 Womens (11)" at bounding box center [981, 449] width 228 height 22
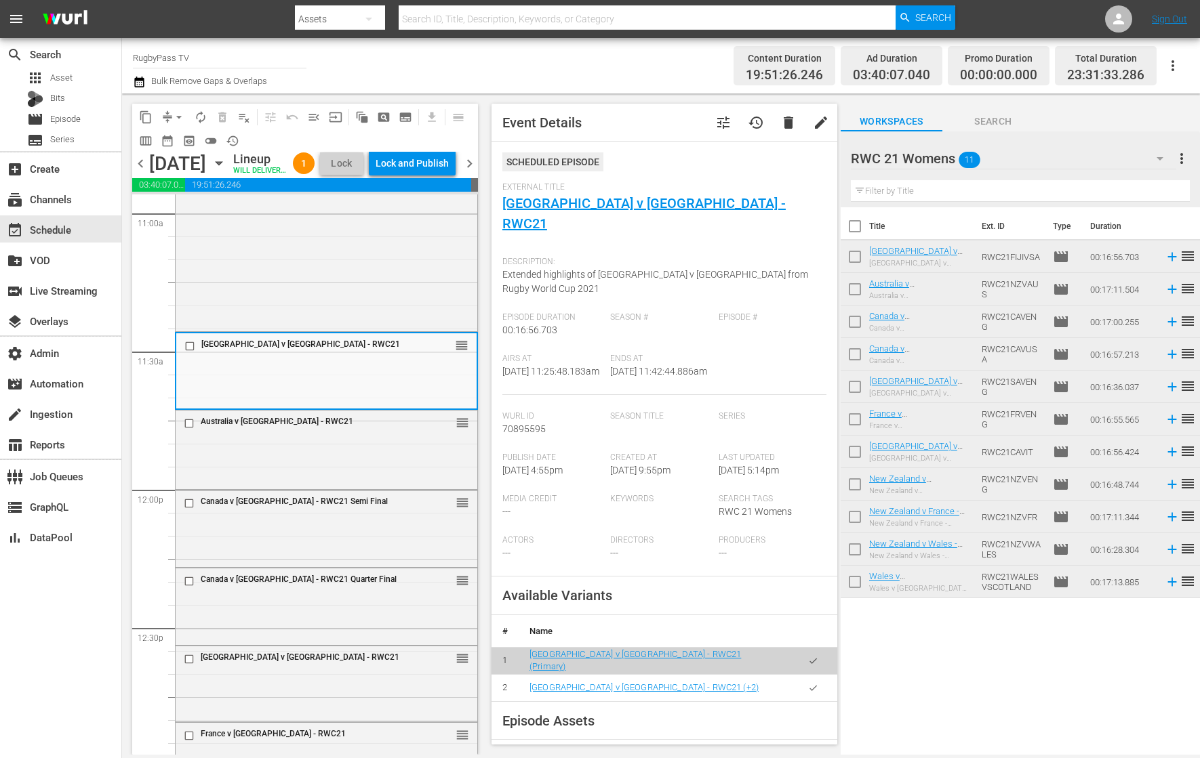
click at [1107, 152] on div "RWC 21 Womens 11" at bounding box center [1013, 159] width 325 height 38
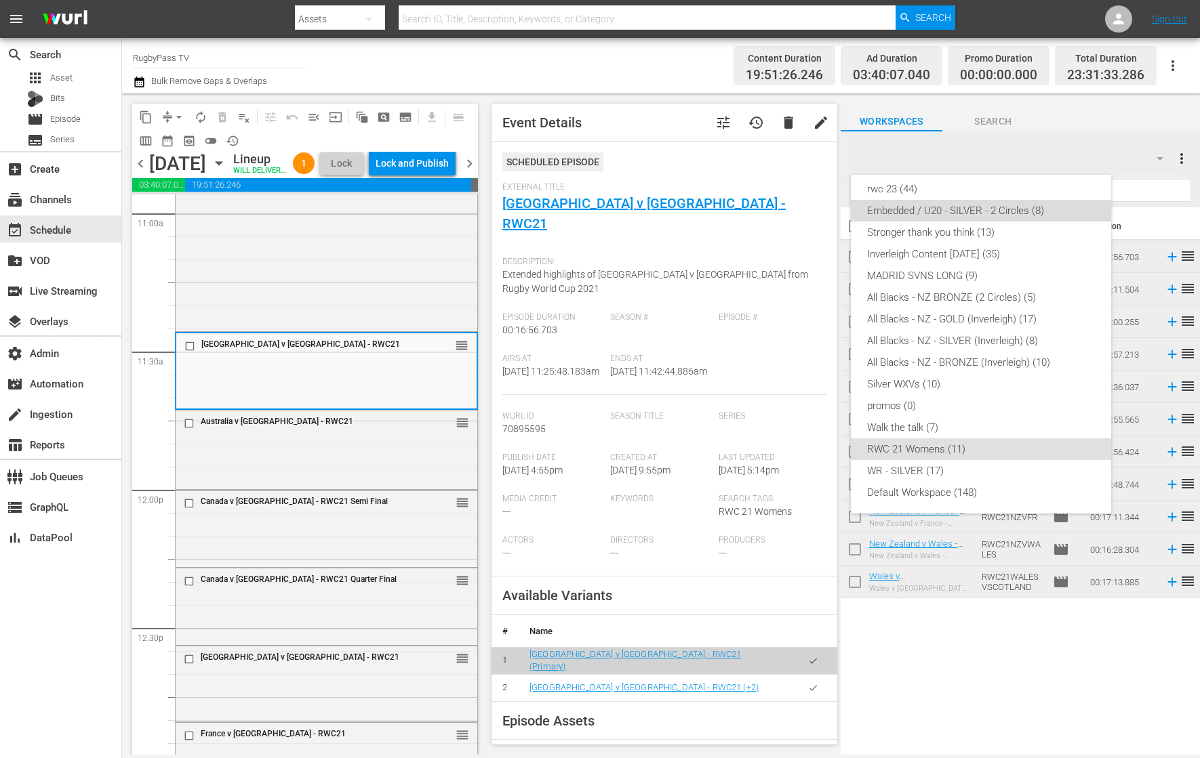
click at [1023, 212] on div "Embedded / U20 - SILVER - 2 Circles (8)" at bounding box center [981, 211] width 228 height 22
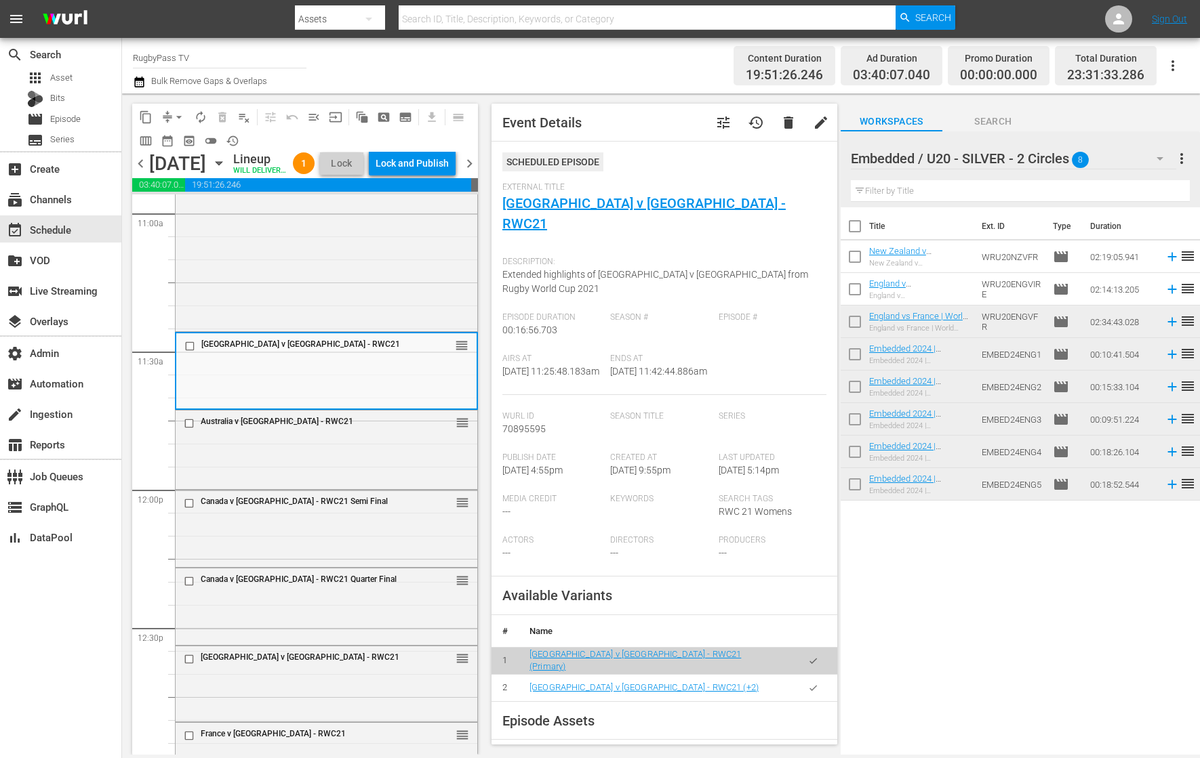
click at [1126, 155] on div "Embedded / U20 - SILVER - 2 Circles 8" at bounding box center [1013, 159] width 325 height 38
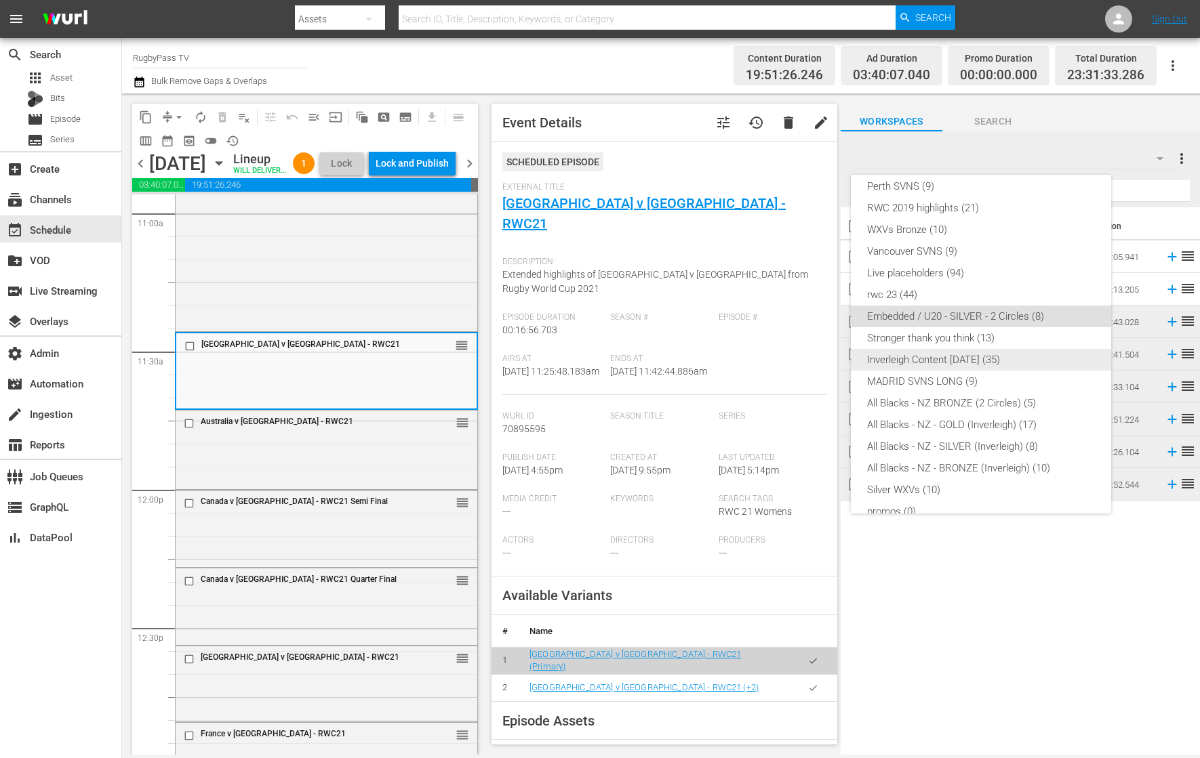
scroll to position [0, 0]
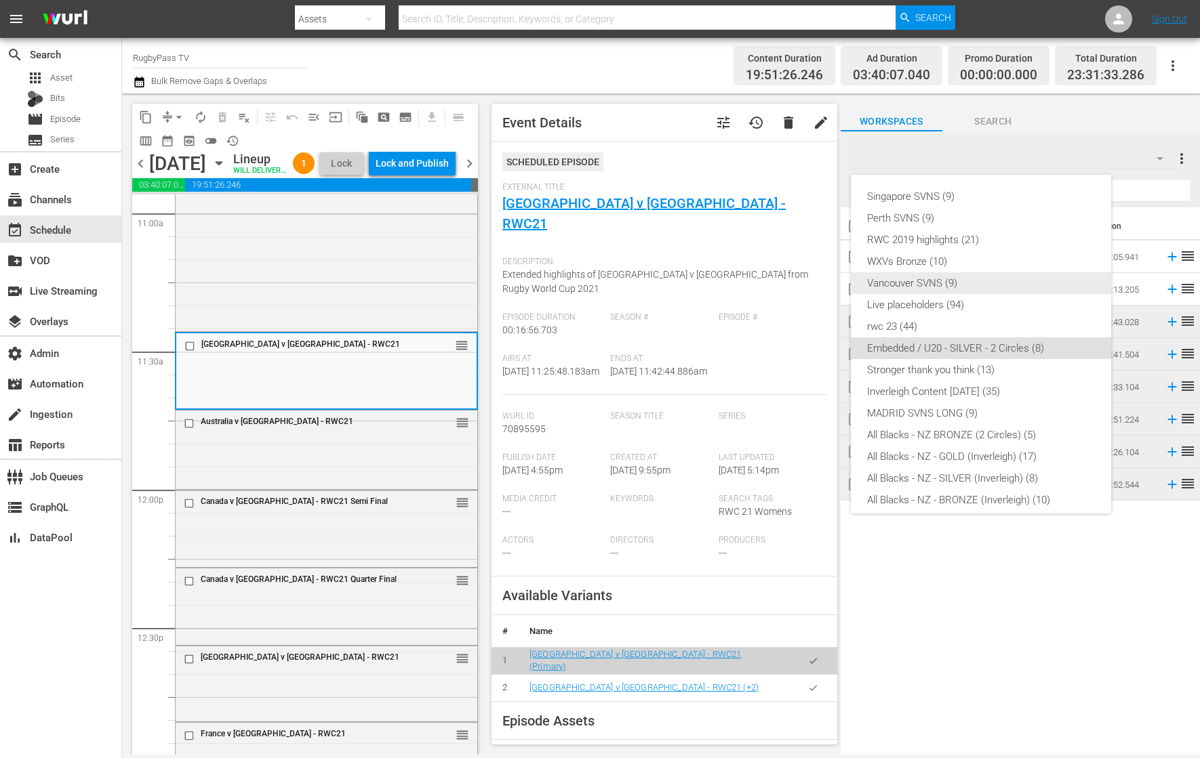
click at [973, 282] on div "Vancouver SVNS (9)" at bounding box center [981, 283] width 228 height 22
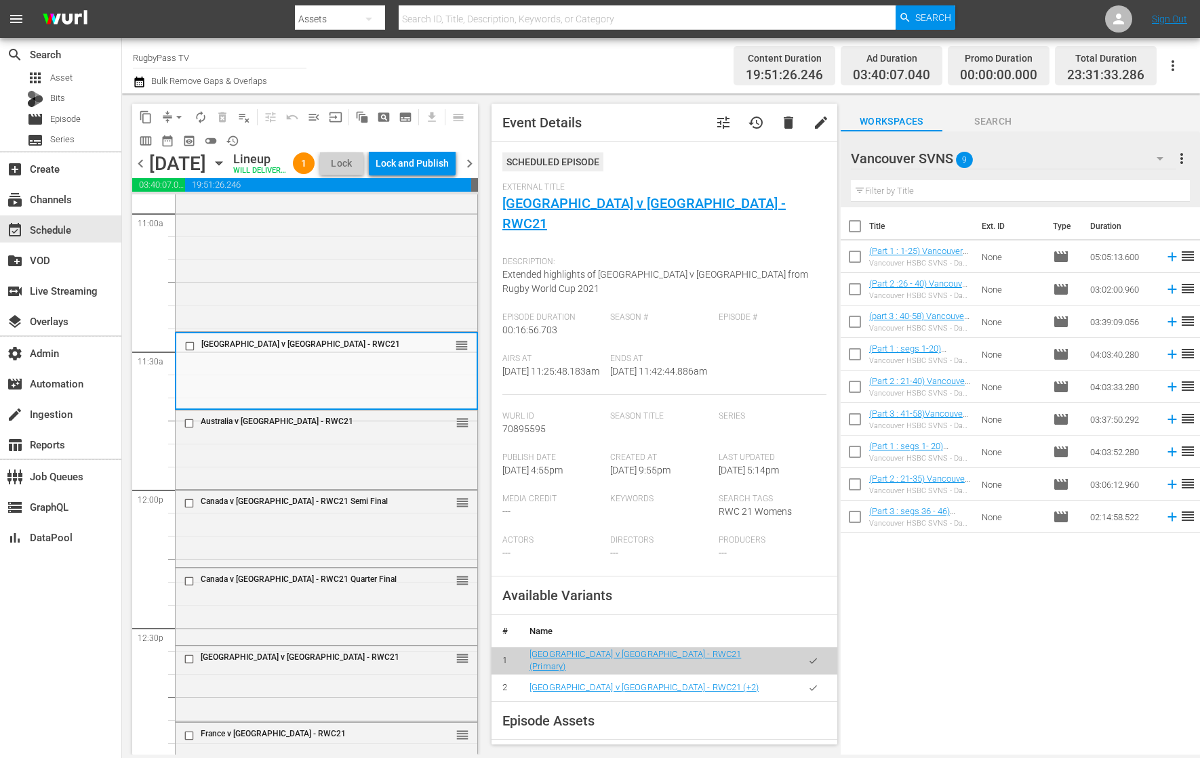
click at [1010, 159] on div "Vancouver SVNS 9" at bounding box center [1013, 159] width 325 height 38
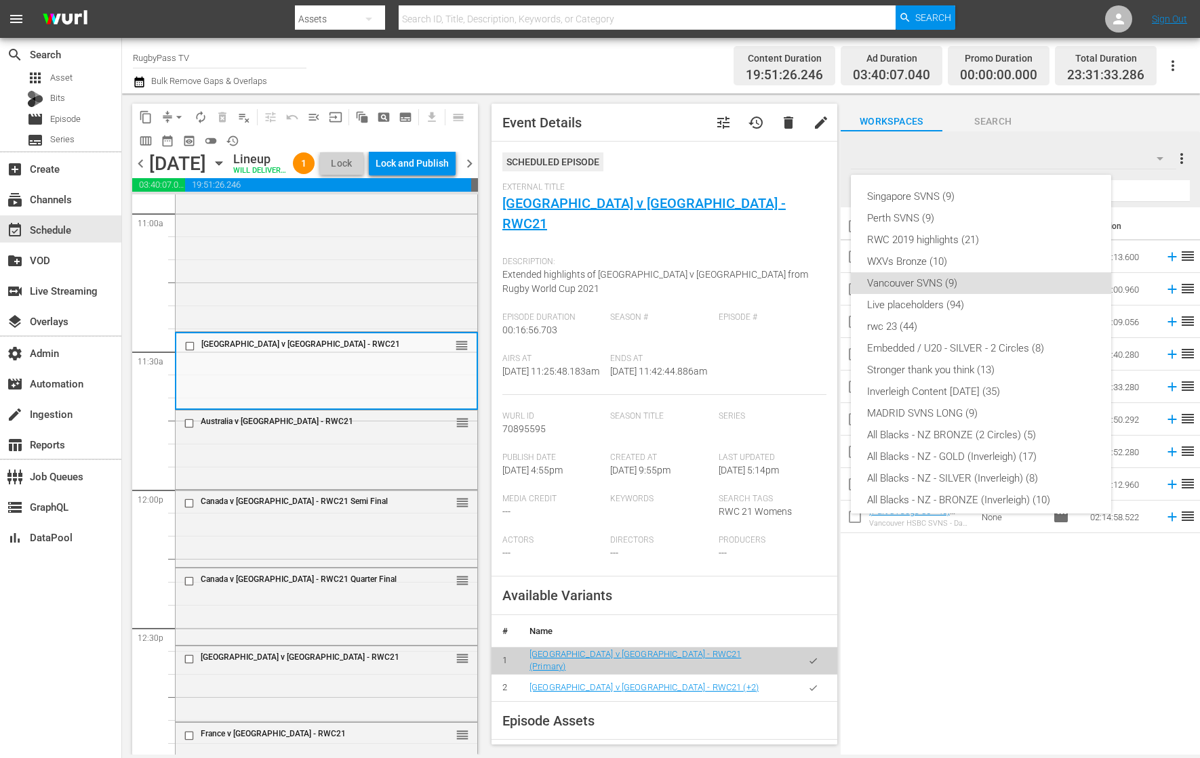
scroll to position [75, 0]
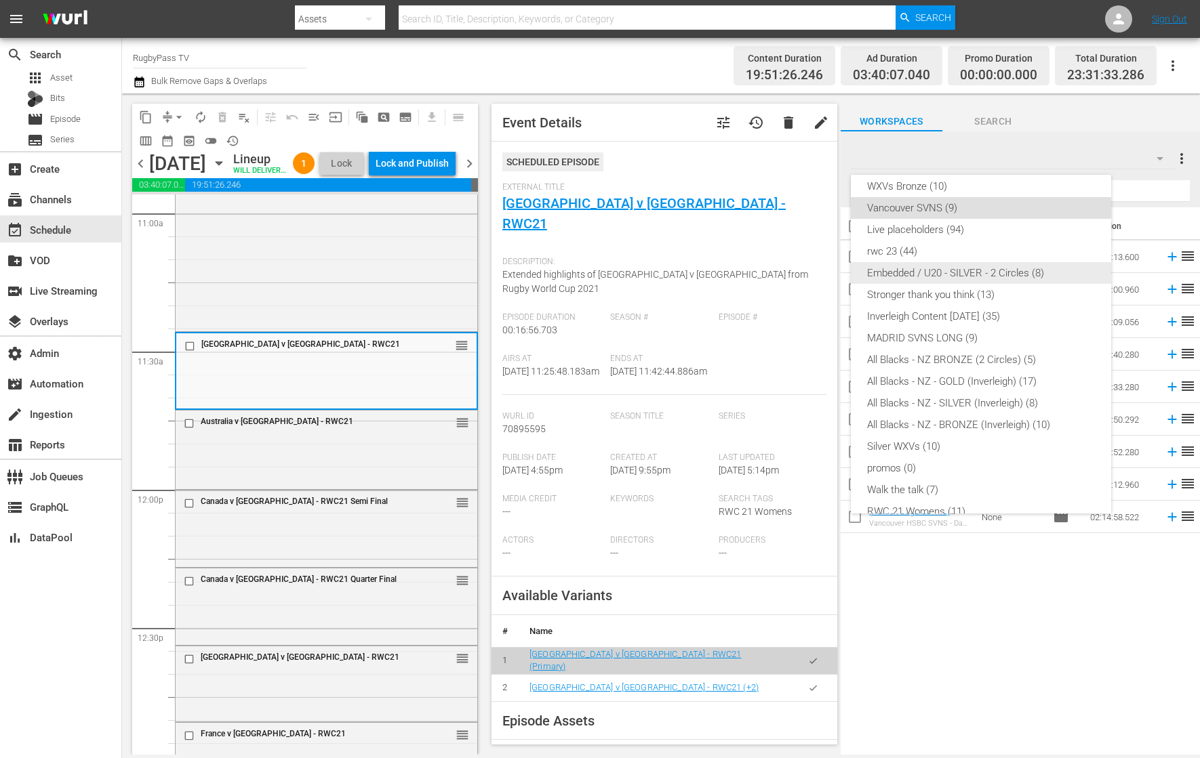
click at [1036, 266] on div "Embedded / U20 - SILVER - 2 Circles (8)" at bounding box center [981, 273] width 228 height 22
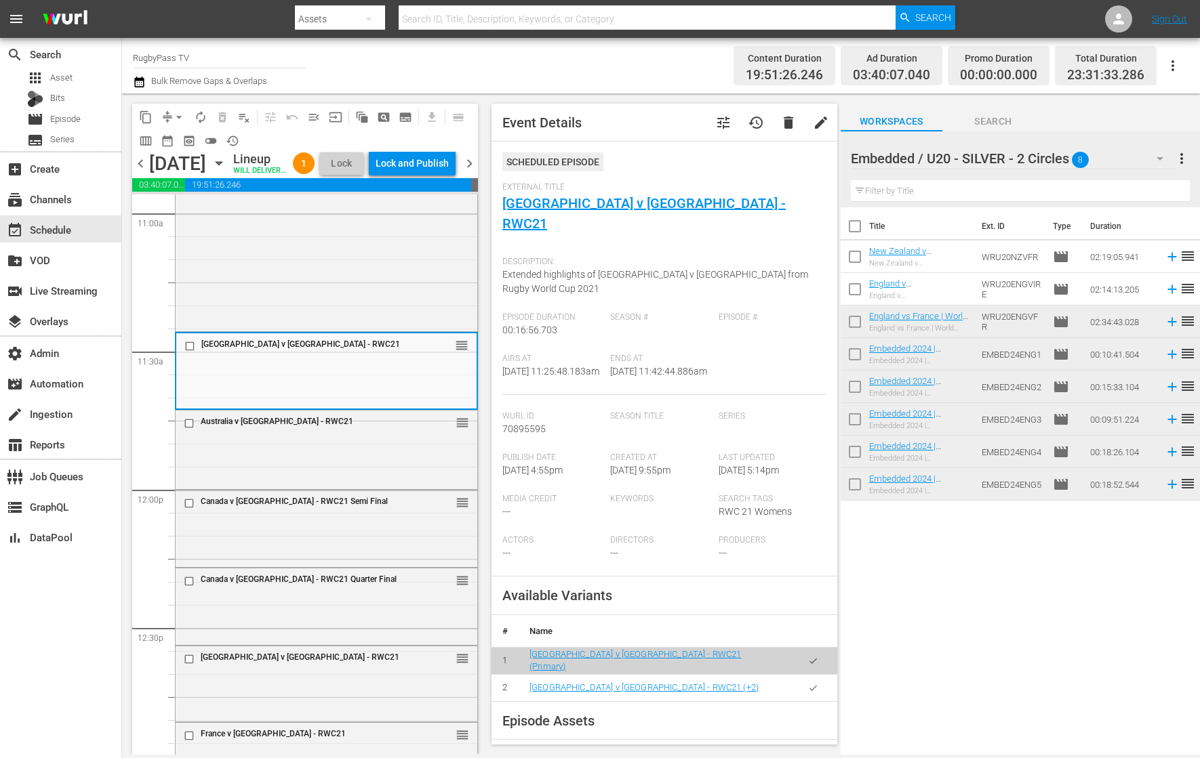
click at [1109, 153] on div "Embedded / U20 - SILVER - 2 Circles 8" at bounding box center [1013, 159] width 325 height 38
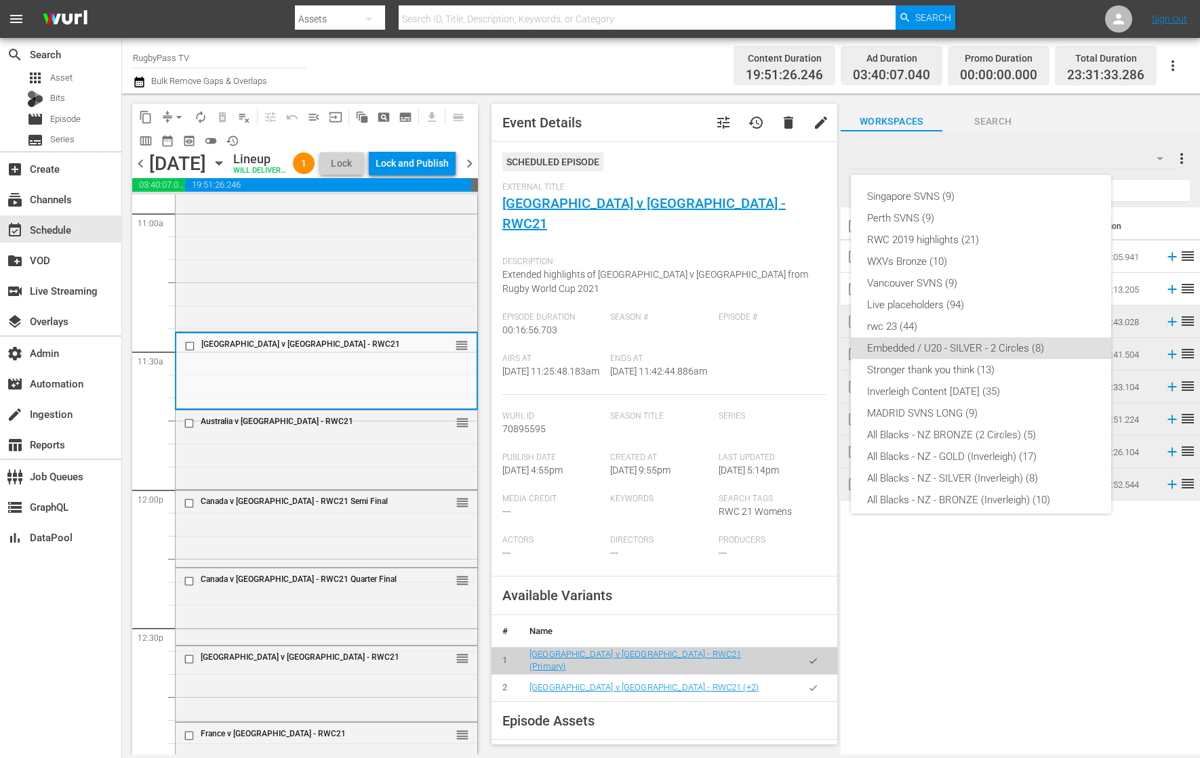
scroll to position [138, 0]
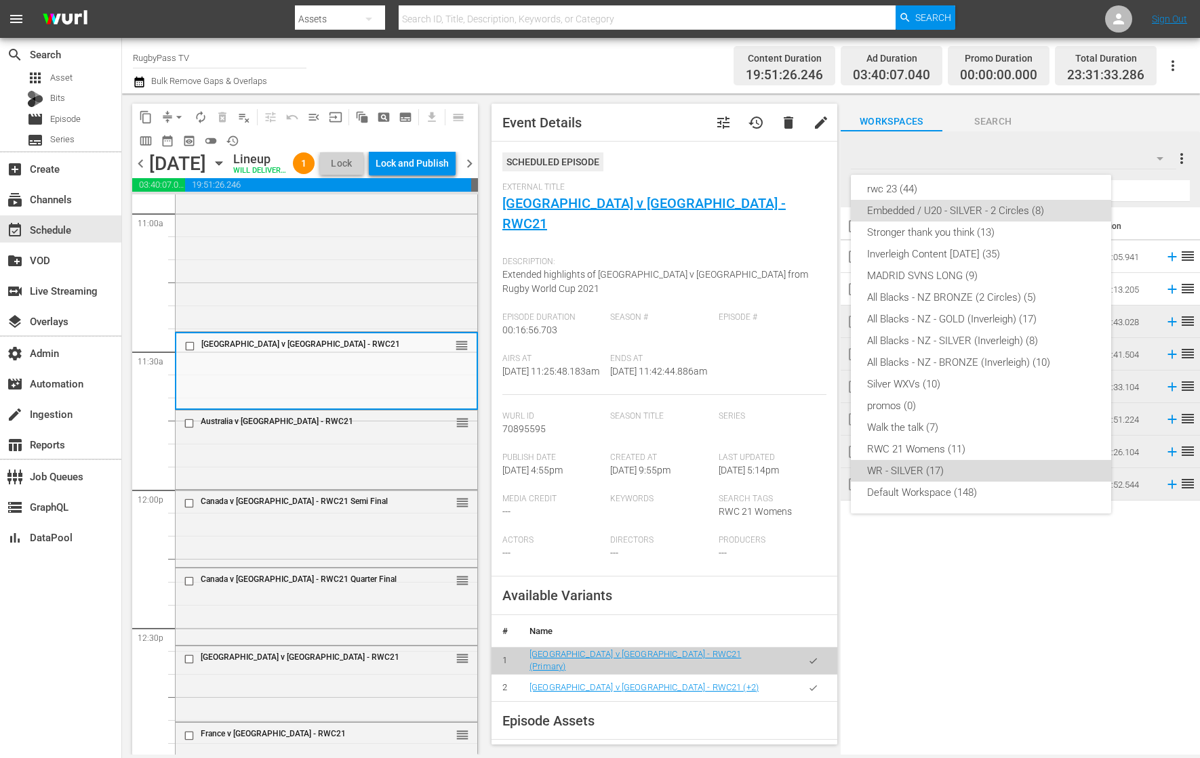
click at [994, 476] on div "WR - SILVER (17)" at bounding box center [981, 471] width 228 height 22
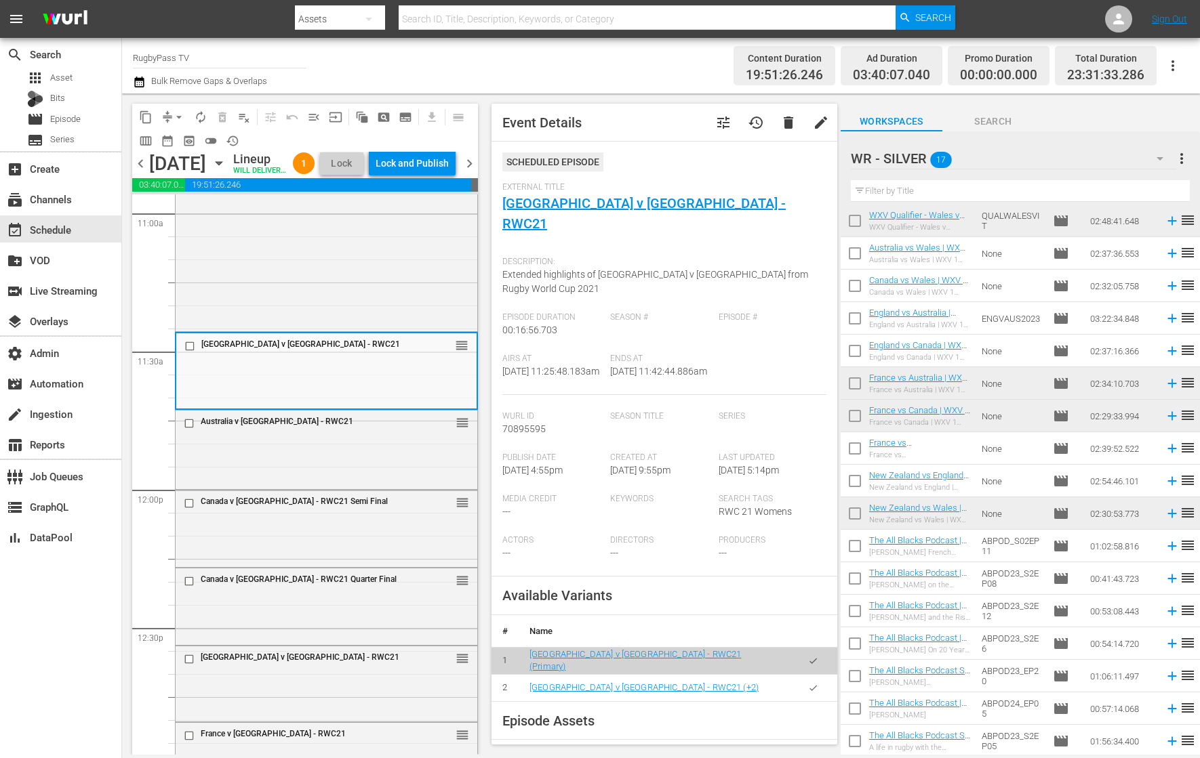
scroll to position [0, 0]
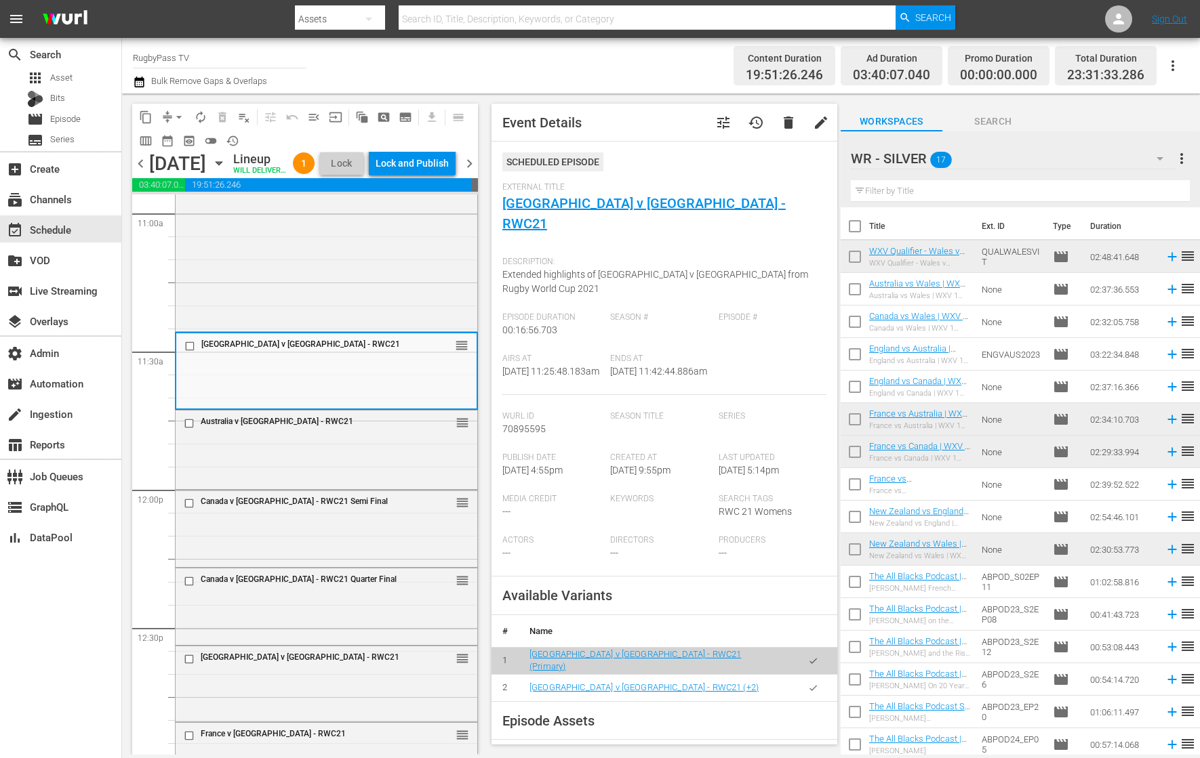
click at [1046, 155] on div "WR - SILVER 17" at bounding box center [1013, 159] width 325 height 38
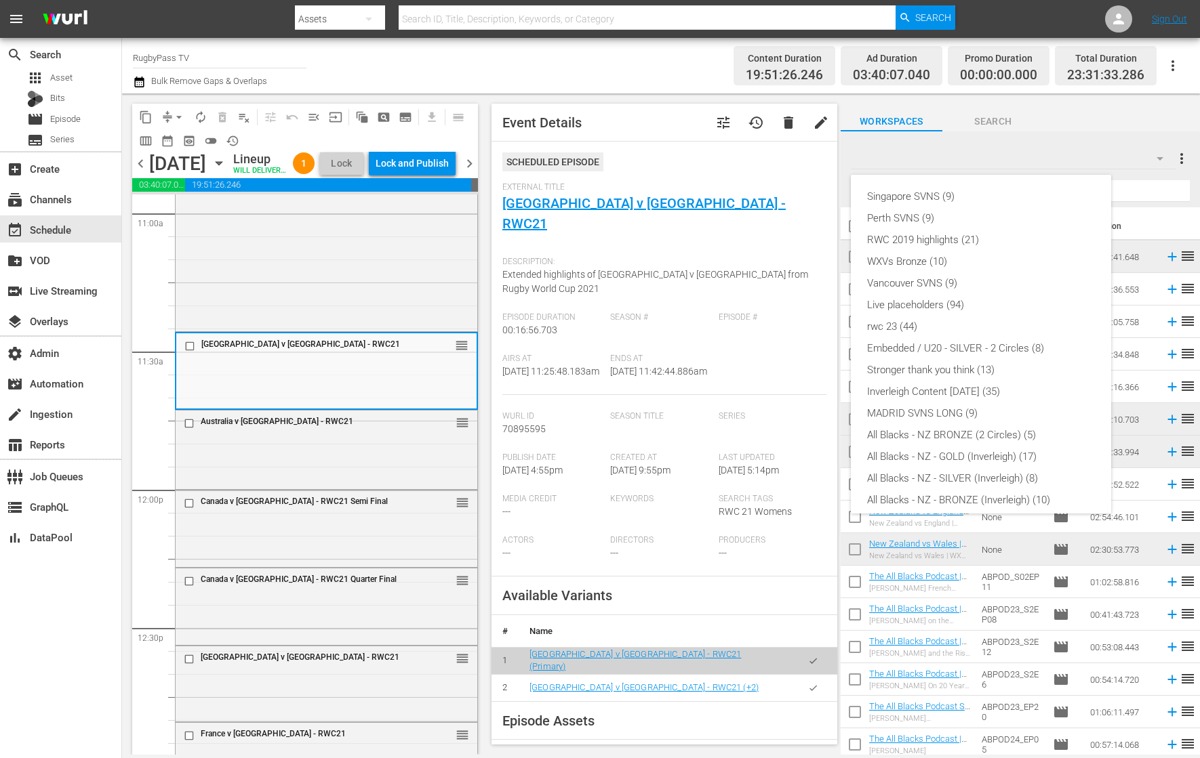
scroll to position [138, 0]
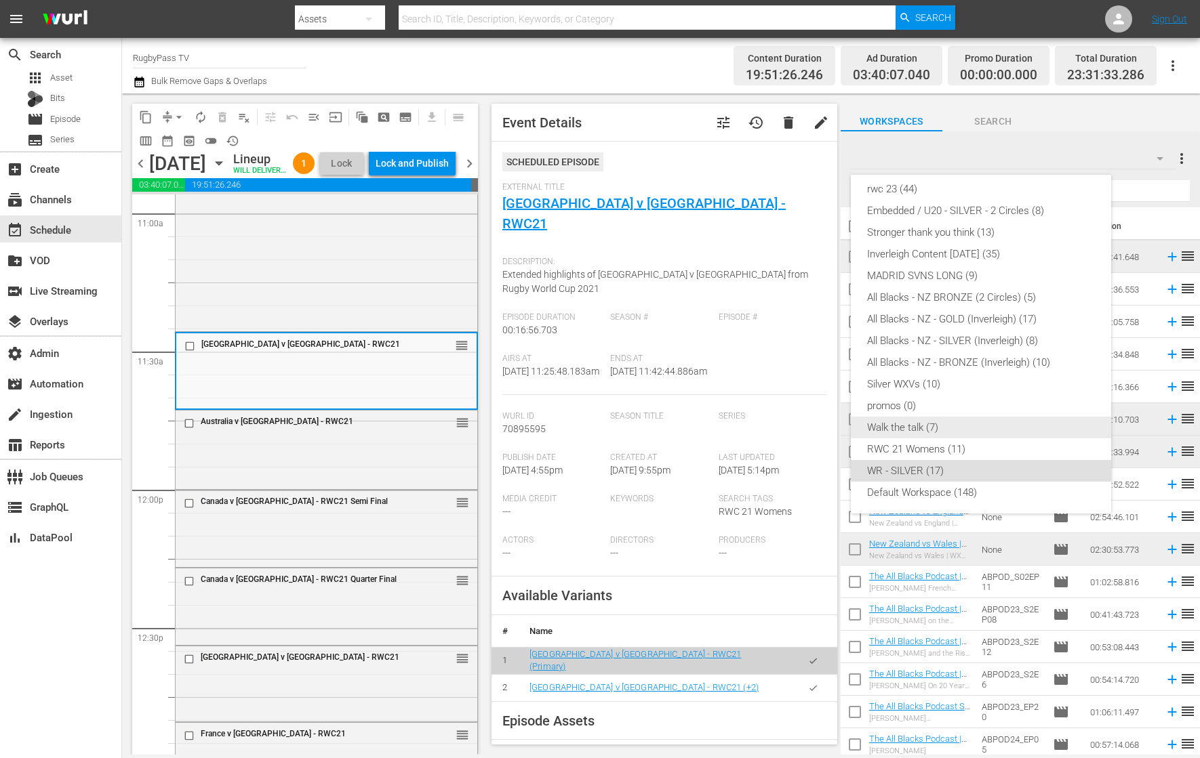
click at [992, 426] on div "Walk the talk (7)" at bounding box center [981, 428] width 228 height 22
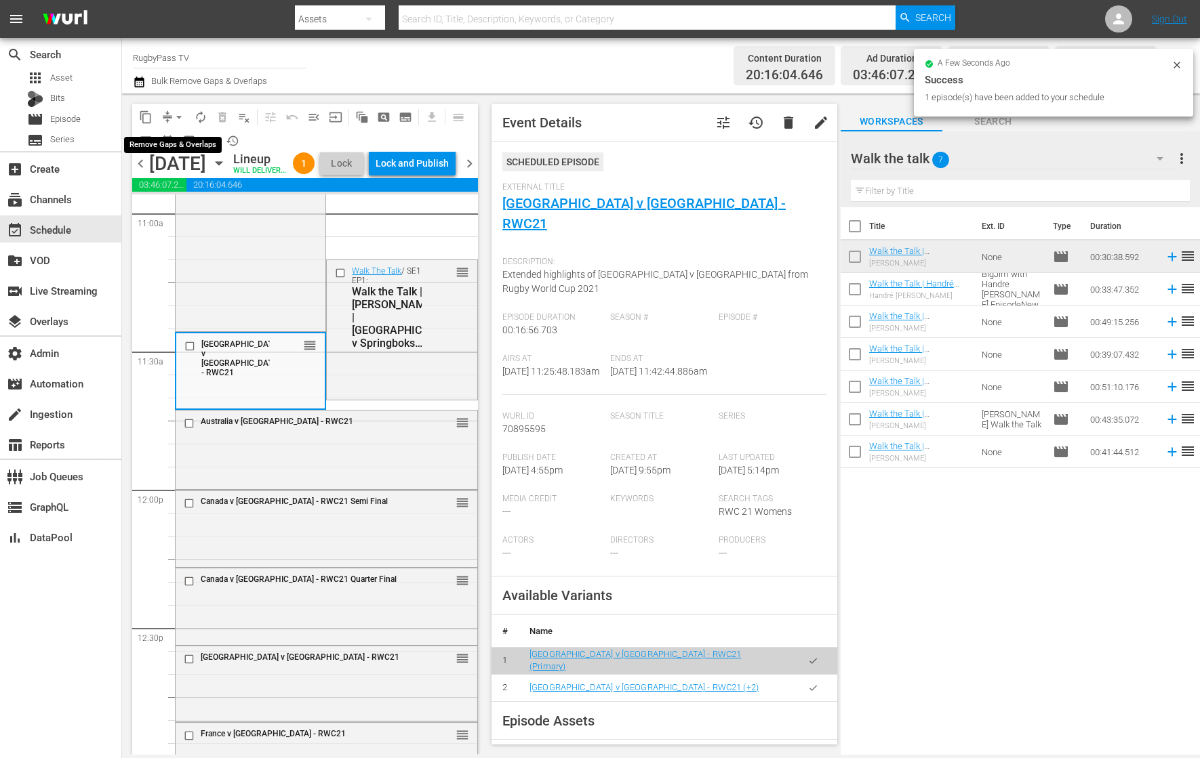
click at [170, 115] on button "arrow_drop_down" at bounding box center [179, 117] width 22 height 22
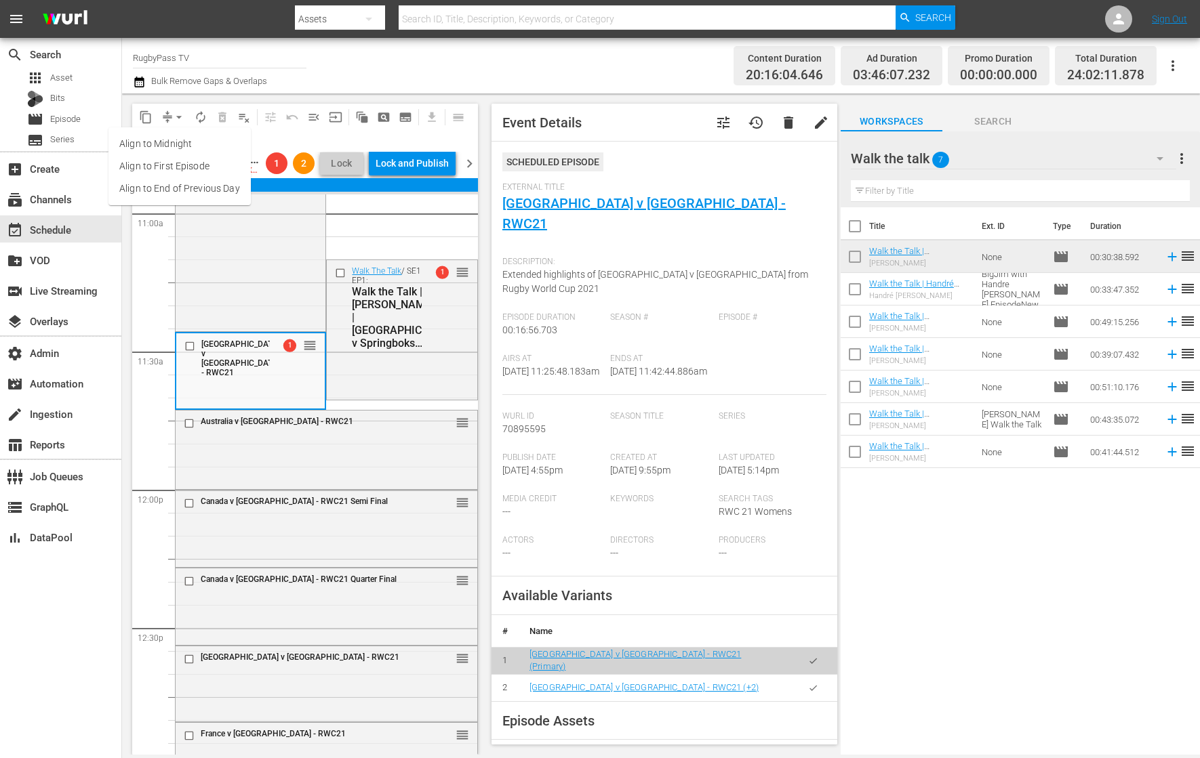
click at [198, 190] on li "Align to End of Previous Day" at bounding box center [179, 189] width 142 height 22
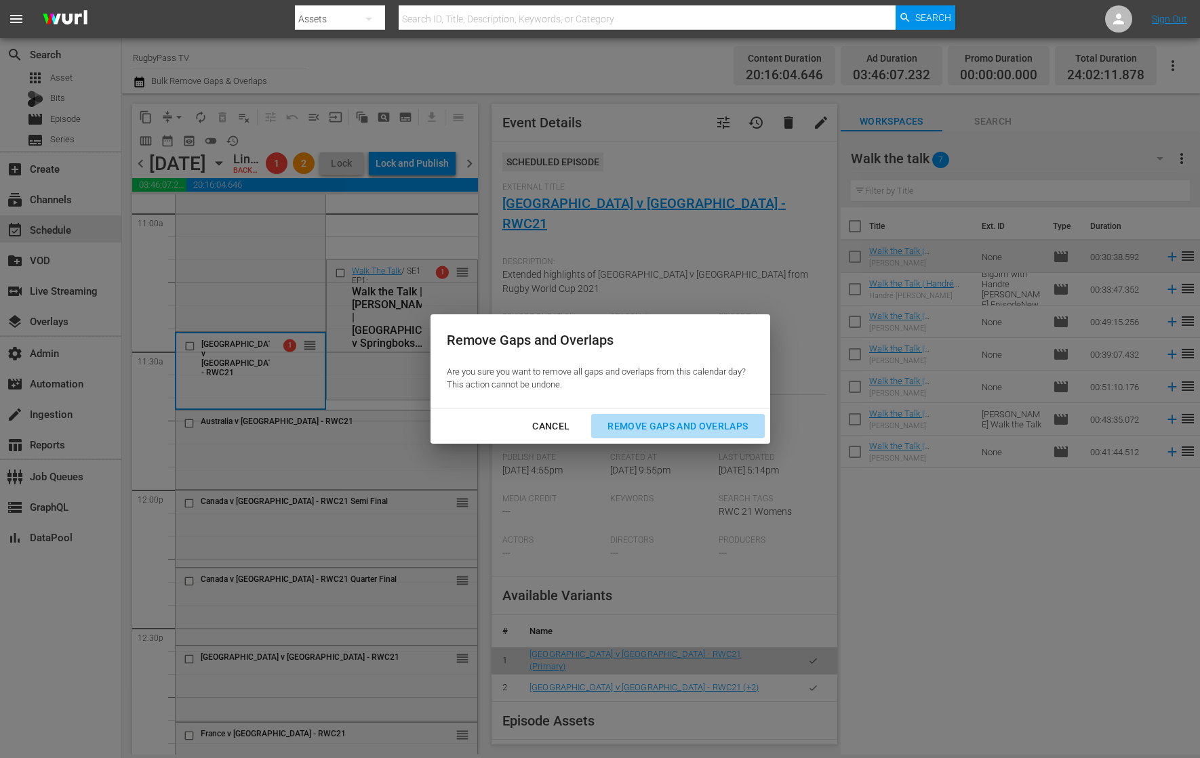
click at [677, 424] on div "Remove Gaps and Overlaps" at bounding box center [677, 426] width 162 height 17
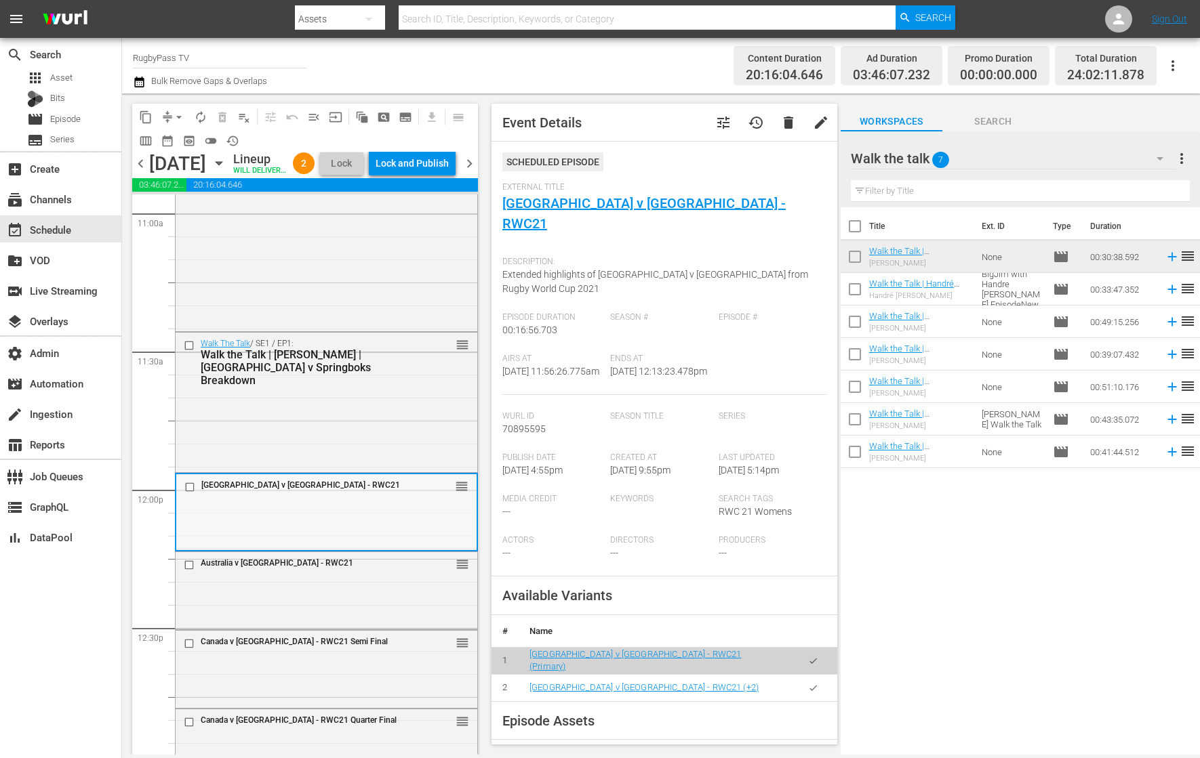
click at [353, 523] on div "Fiji v South Africa - RWC21 reorder" at bounding box center [326, 511] width 300 height 74
click at [359, 430] on div "Walk The Talk / SE1 / EP1: Walk the Talk | Ronan O'Gara | Ireland v Springboks …" at bounding box center [327, 401] width 302 height 137
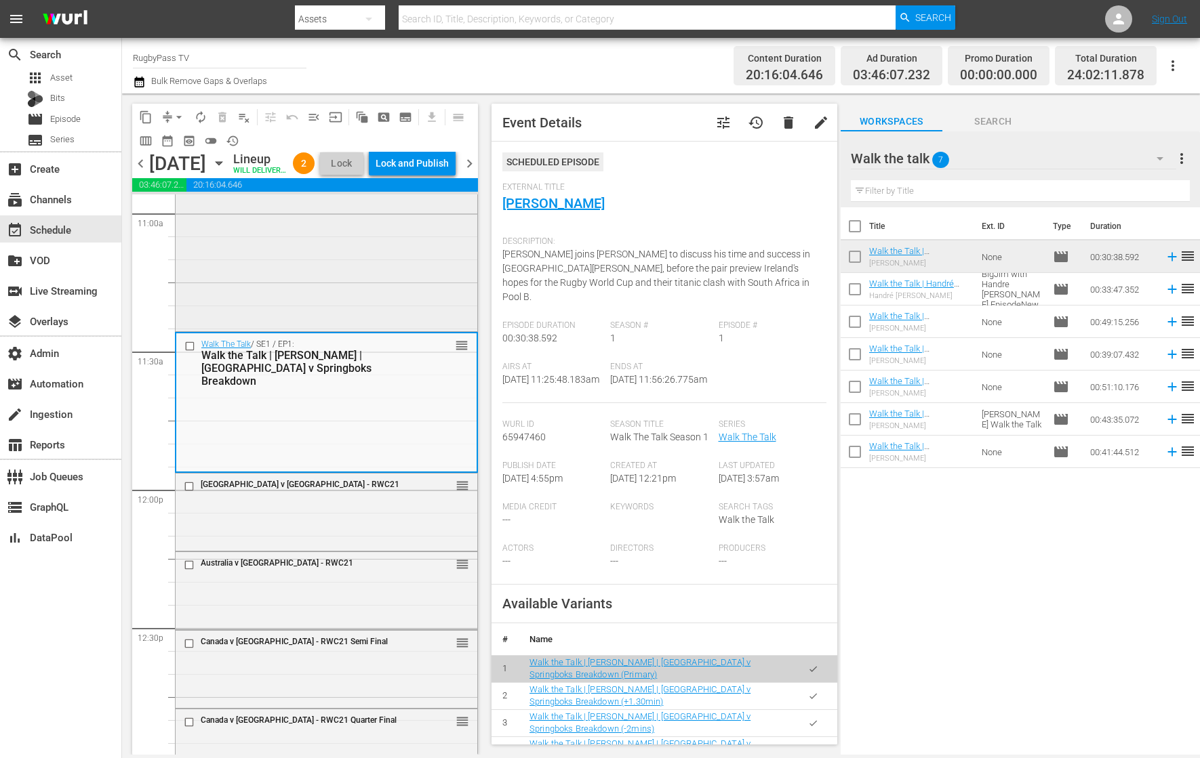
click at [385, 298] on div "Classic All Blacks Documentaries / SE1 / EP1: The Good, the Bad, and the Rugby …" at bounding box center [327, 124] width 302 height 408
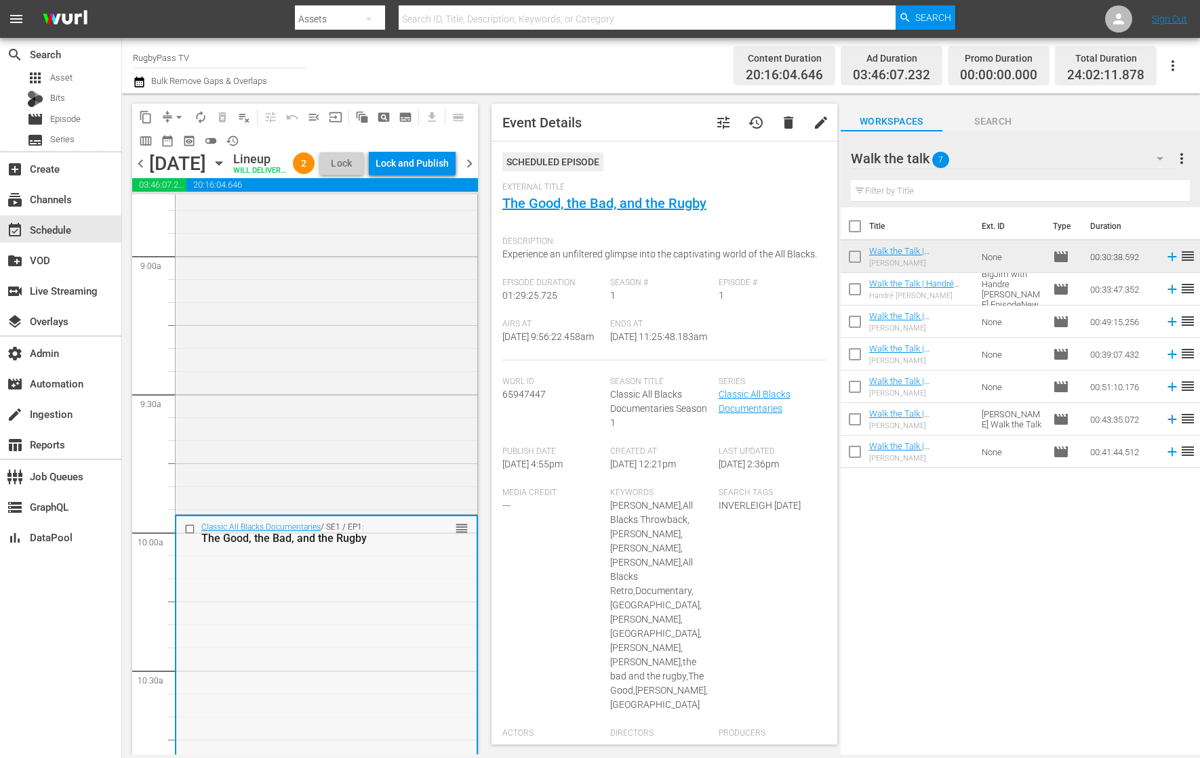
scroll to position [2424, 0]
click at [385, 304] on div "New Zealand vs Wales | WXV 1 2023 | Replay reorder" at bounding box center [327, 169] width 302 height 691
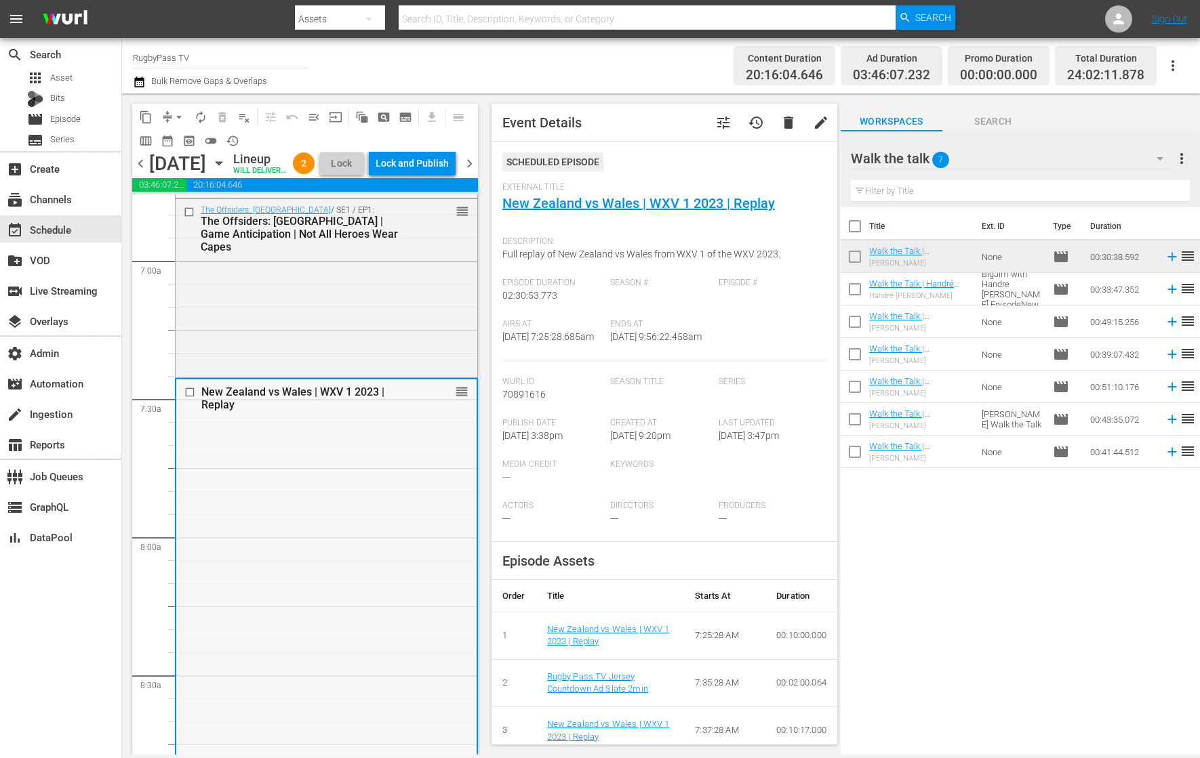
scroll to position [1864, 0]
click at [398, 352] on div "The Offsiders: San Diego / SE1 / EP1: The Offsiders: San Diego | Game Anticipat…" at bounding box center [327, 292] width 302 height 176
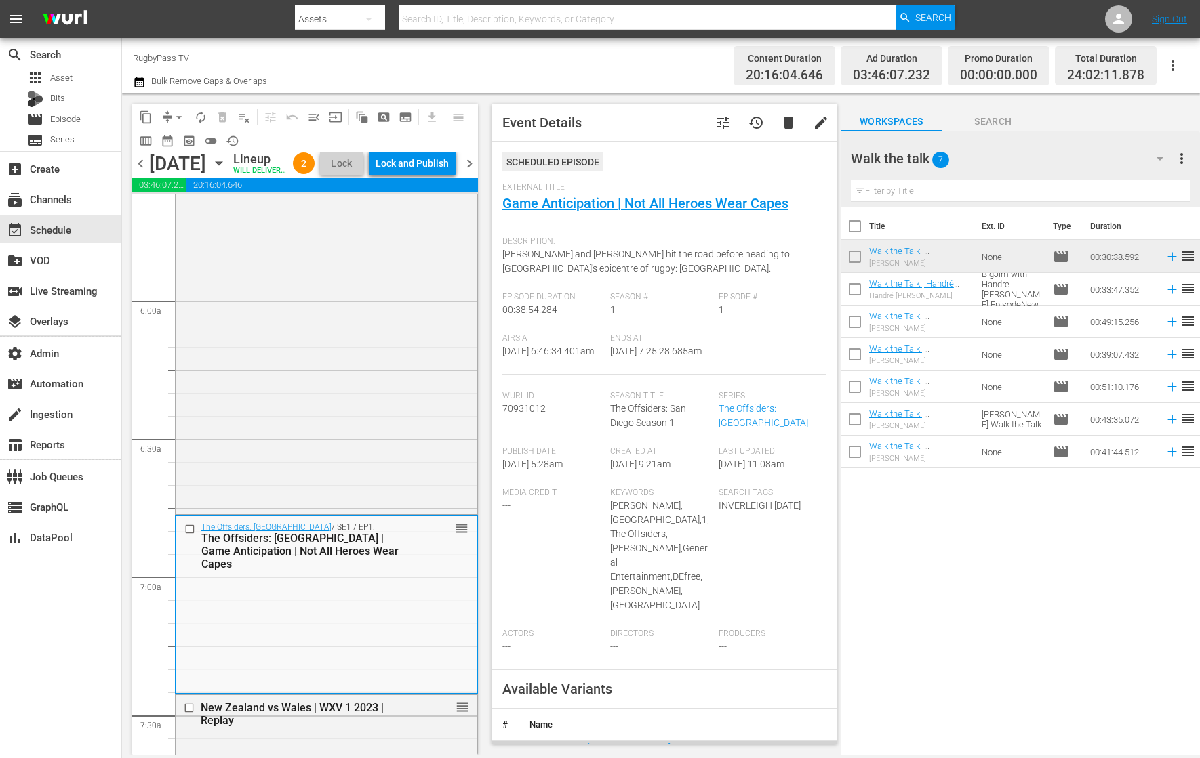
scroll to position [1496, 0]
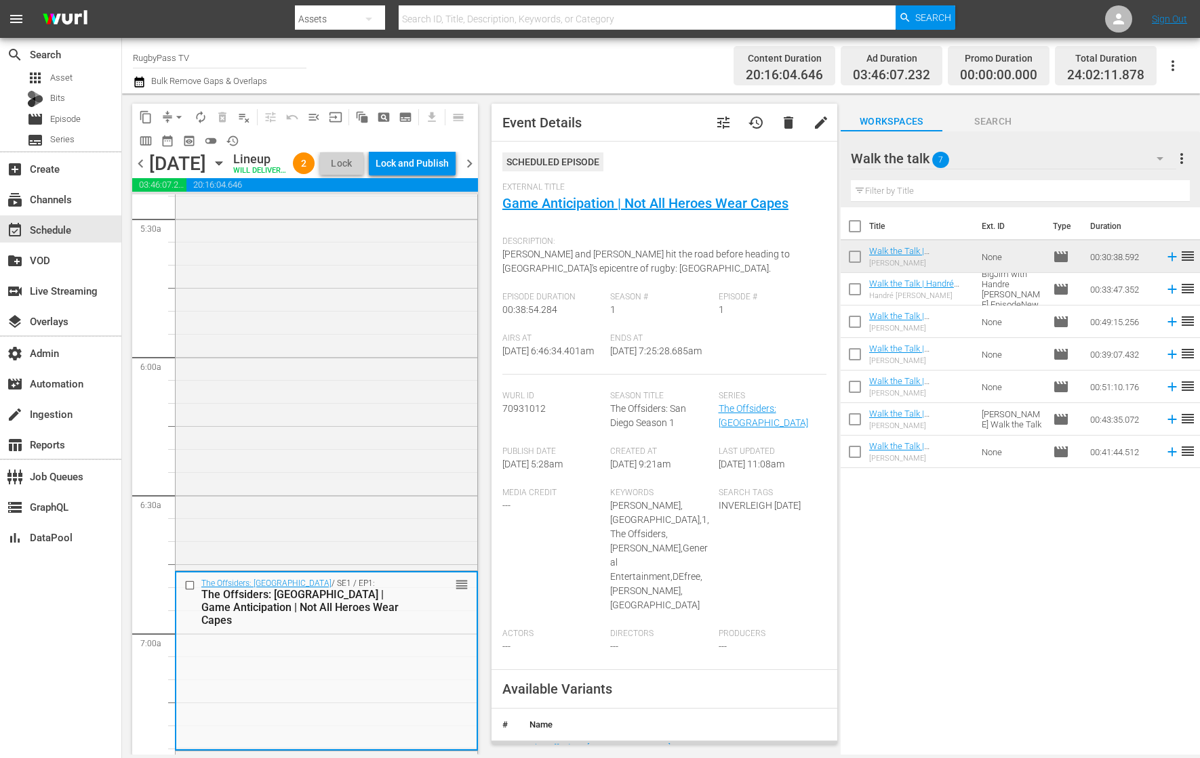
click at [398, 352] on div "France vs Canada | WXV 1 2023 | Replay reorder" at bounding box center [327, 225] width 302 height 685
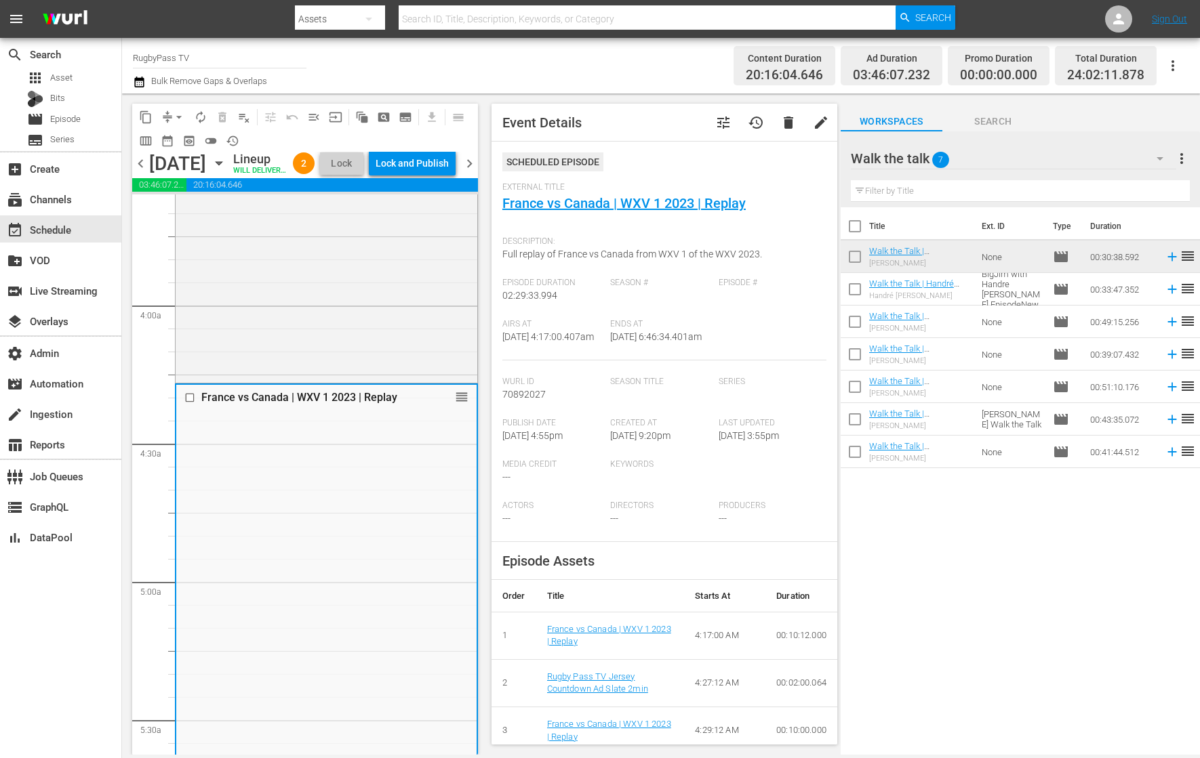
scroll to position [964, 0]
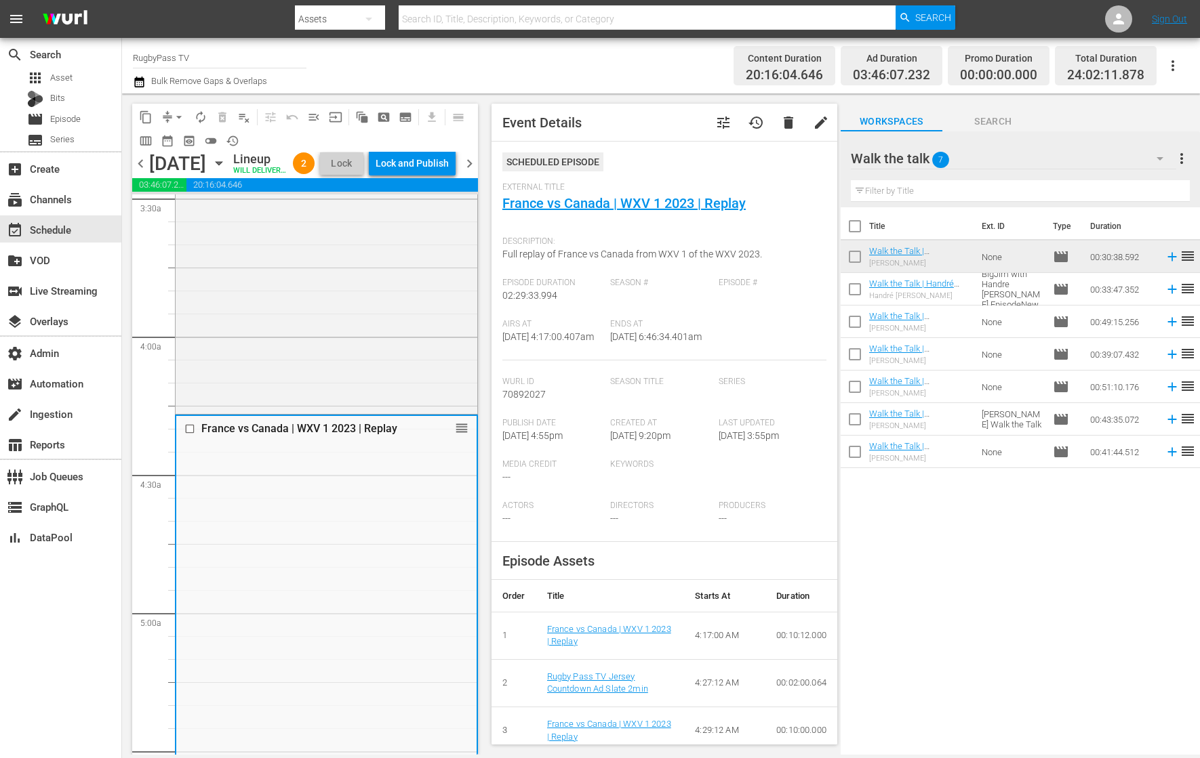
click at [398, 352] on div "WXV Qualifier - Wales v Spain | Full Match Replay reorder" at bounding box center [327, 24] width 302 height 773
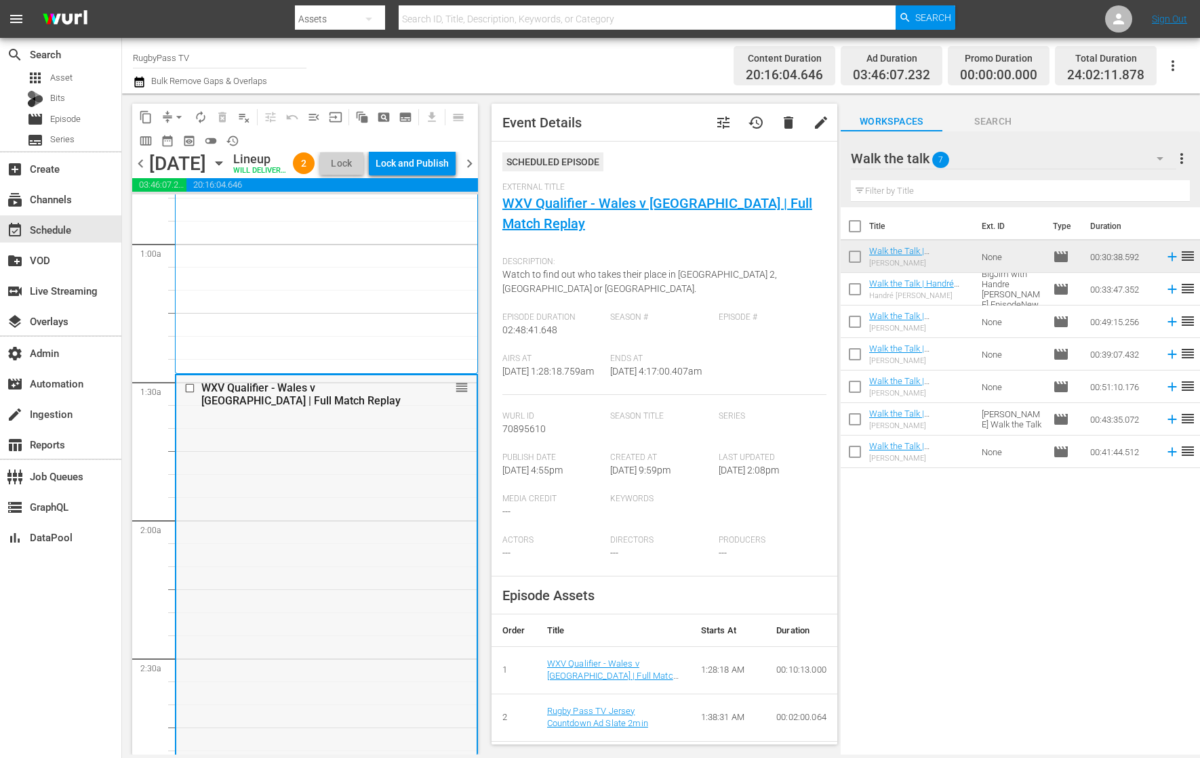
scroll to position [0, 0]
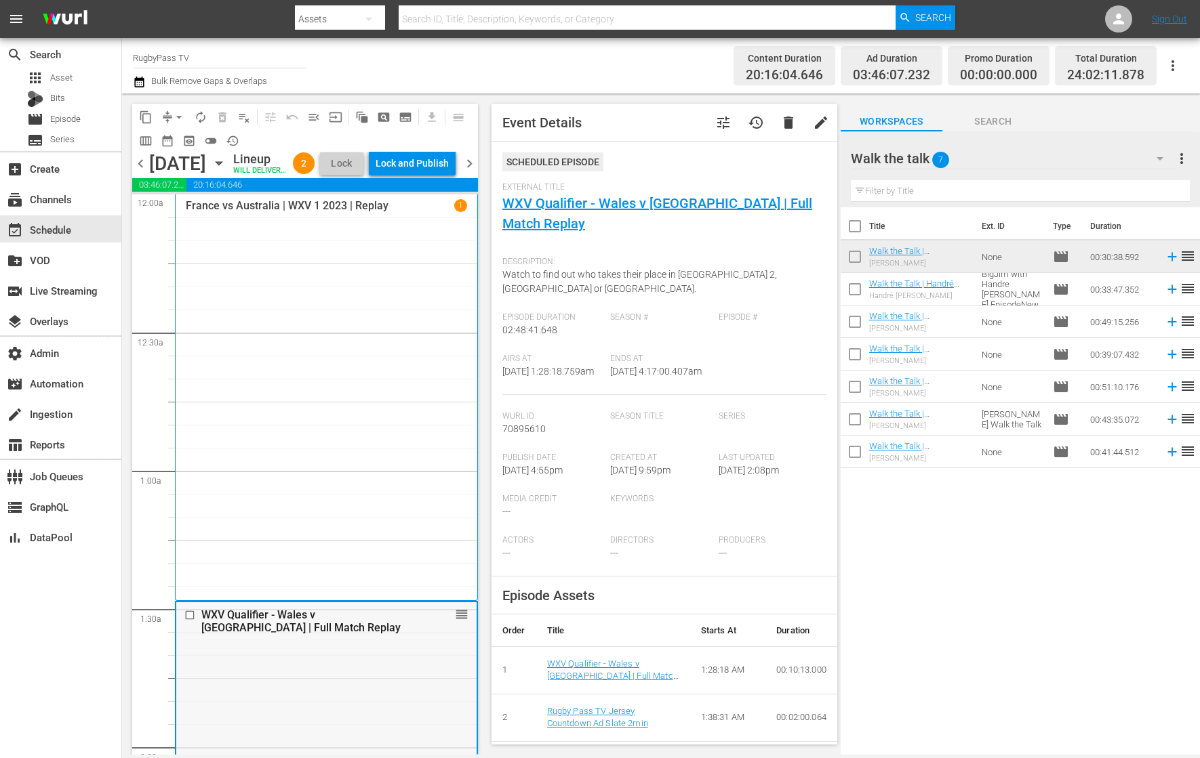
click at [374, 279] on div "France vs Australia | WXV 1 2023 | Replay 1" at bounding box center [326, 397] width 281 height 397
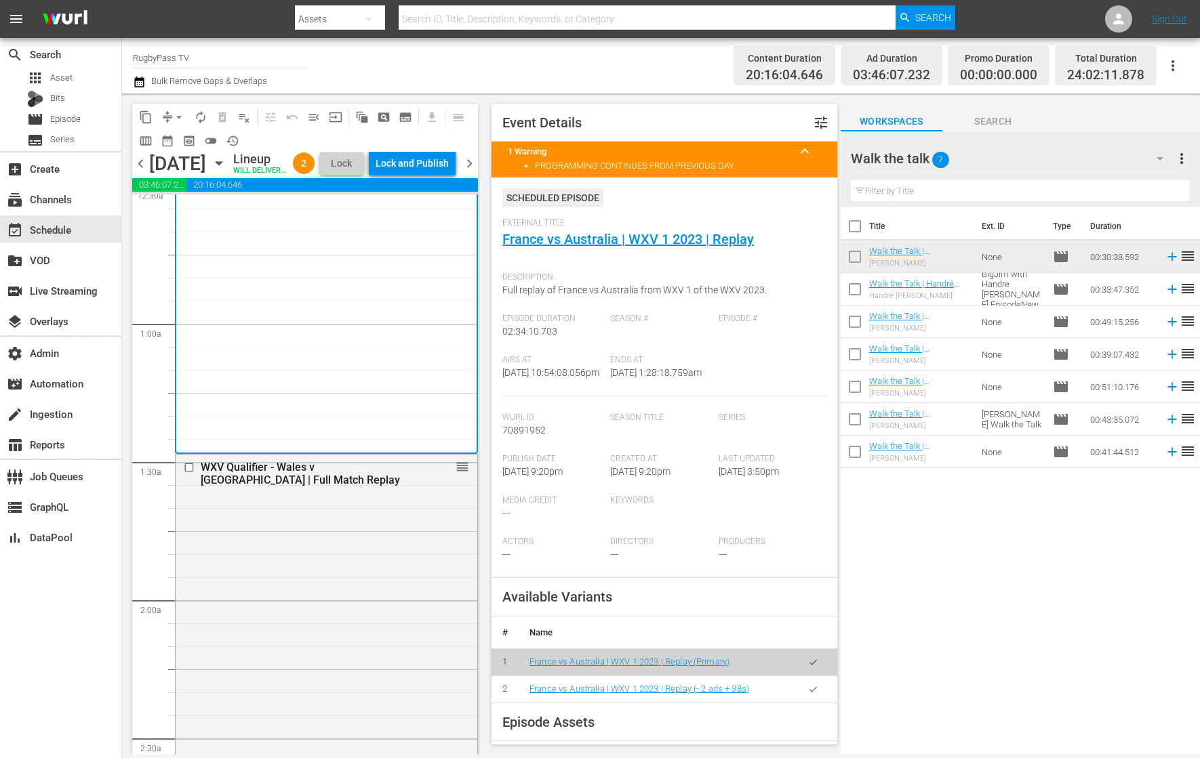
scroll to position [173, 0]
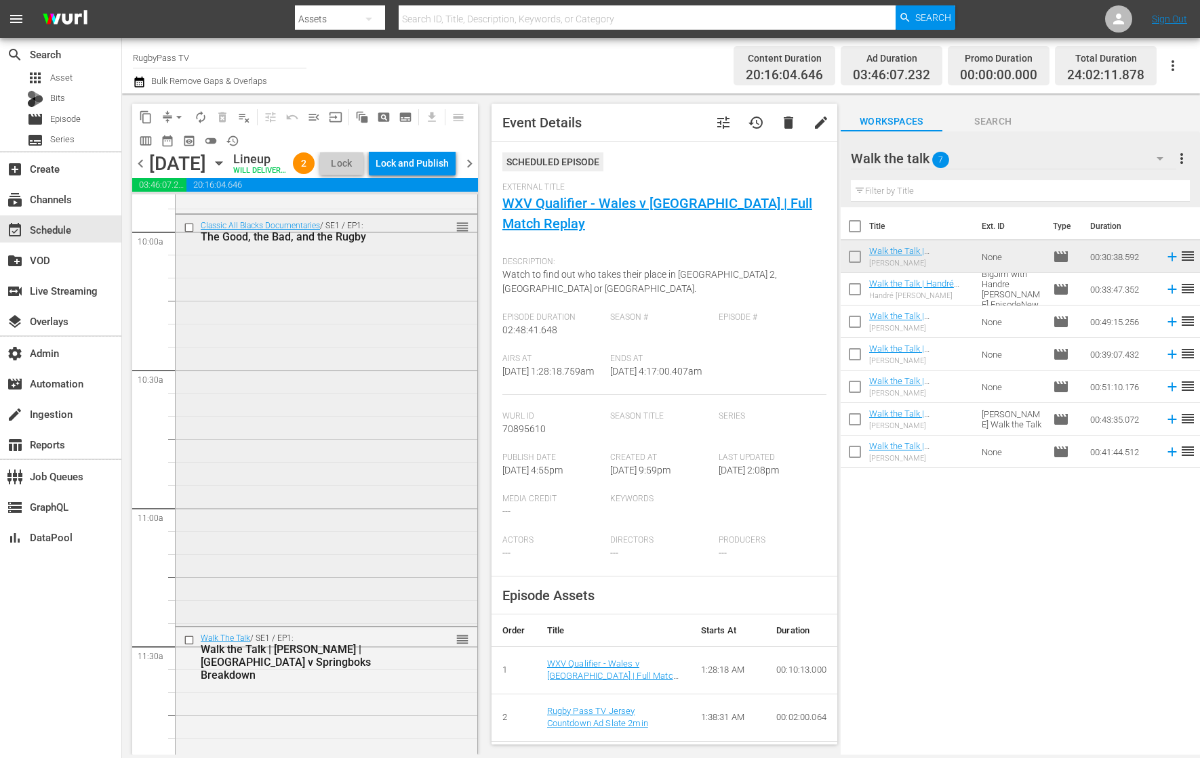
scroll to position [2729, 0]
click at [239, 513] on div "Classic All Blacks Documentaries / SE1 / EP1: The Good, the Bad, and the Rugby …" at bounding box center [327, 417] width 302 height 408
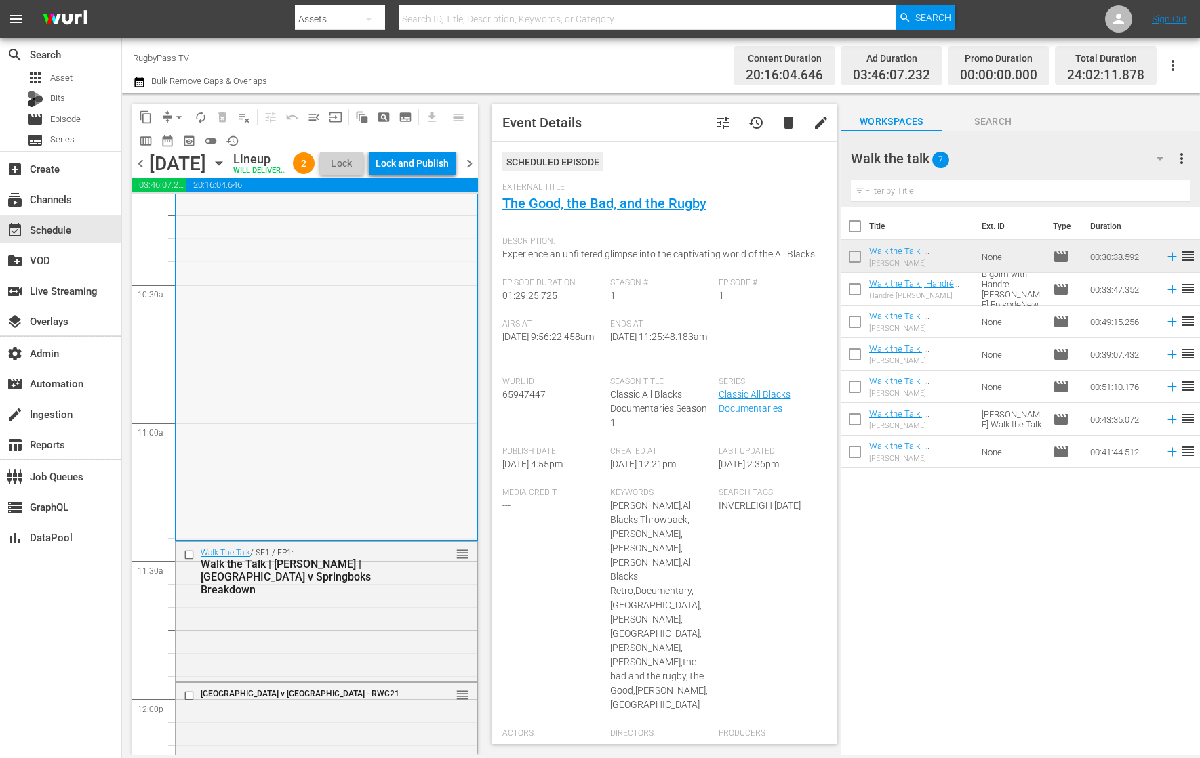
scroll to position [2823, 0]
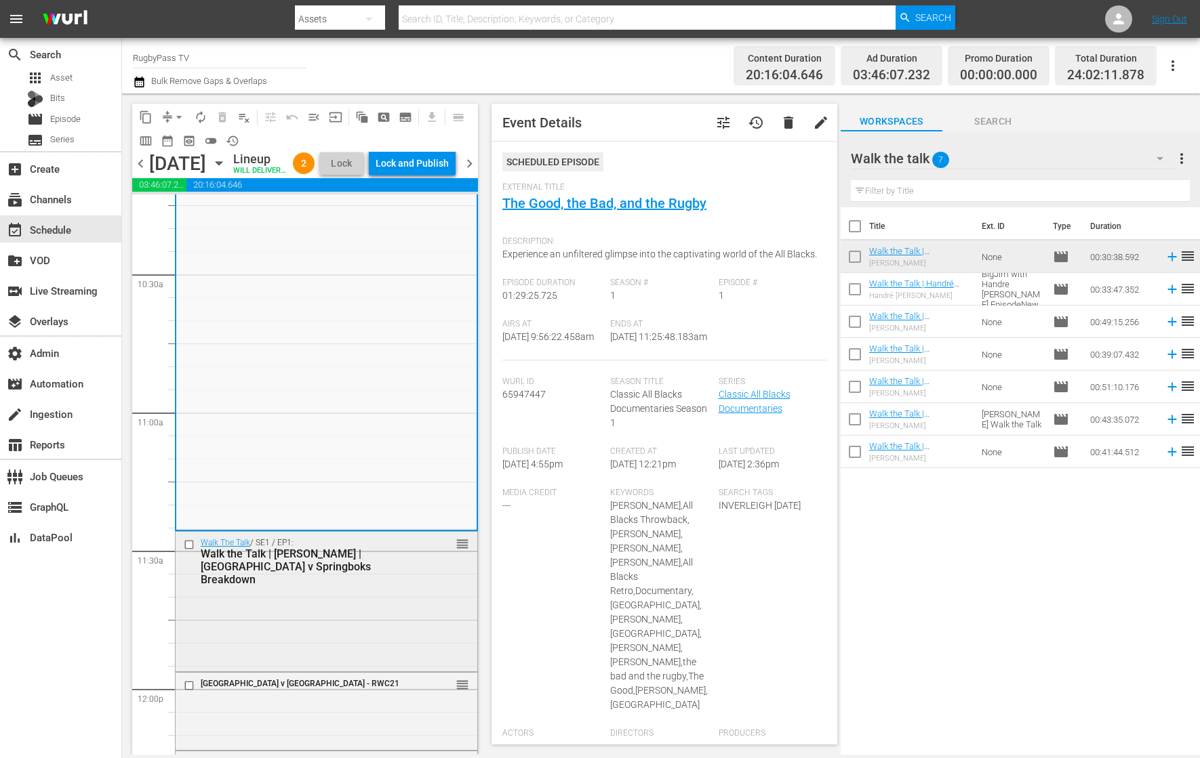
click at [252, 611] on div "Walk The Talk / SE1 / EP1: Walk the Talk | Ronan O'Gara | Ireland v Springboks …" at bounding box center [327, 600] width 302 height 137
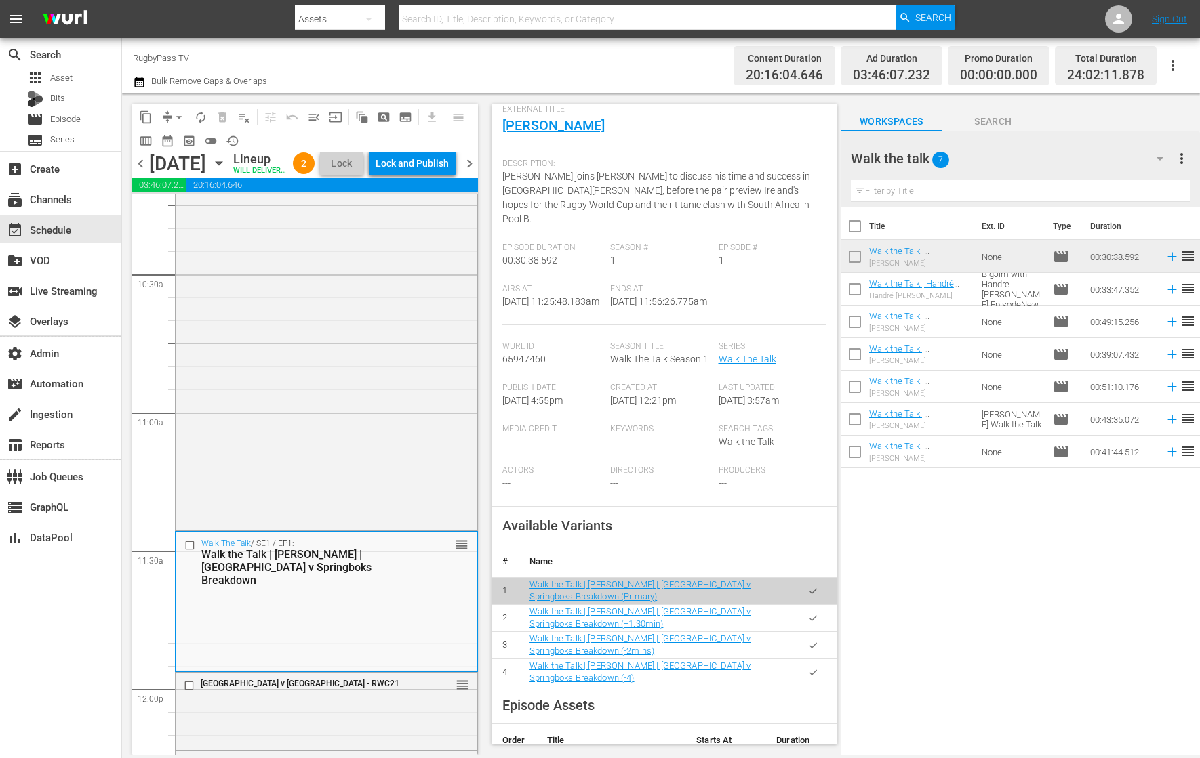
scroll to position [79, 0]
click at [808, 649] on icon "button" at bounding box center [813, 644] width 10 height 10
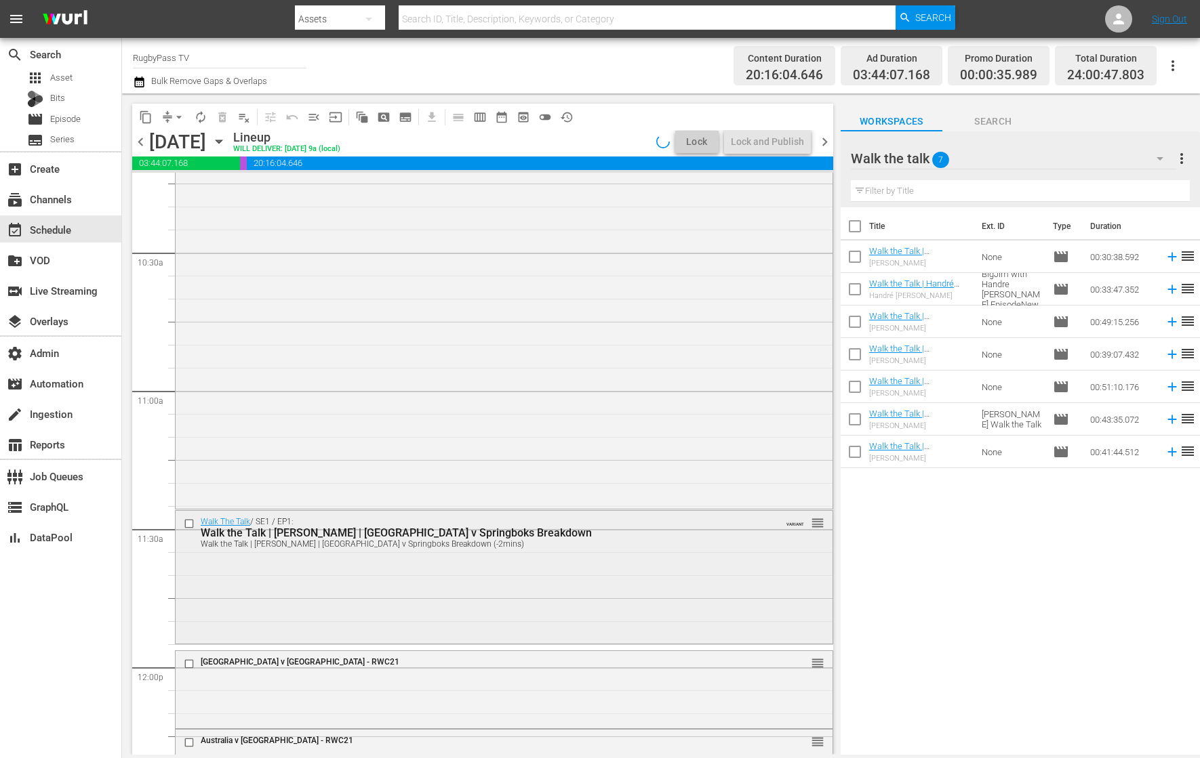
click at [594, 600] on div "Walk The Talk / SE1 / EP1: Walk the Talk | Ronan O'Gara | Ireland v Springboks …" at bounding box center [504, 576] width 657 height 131
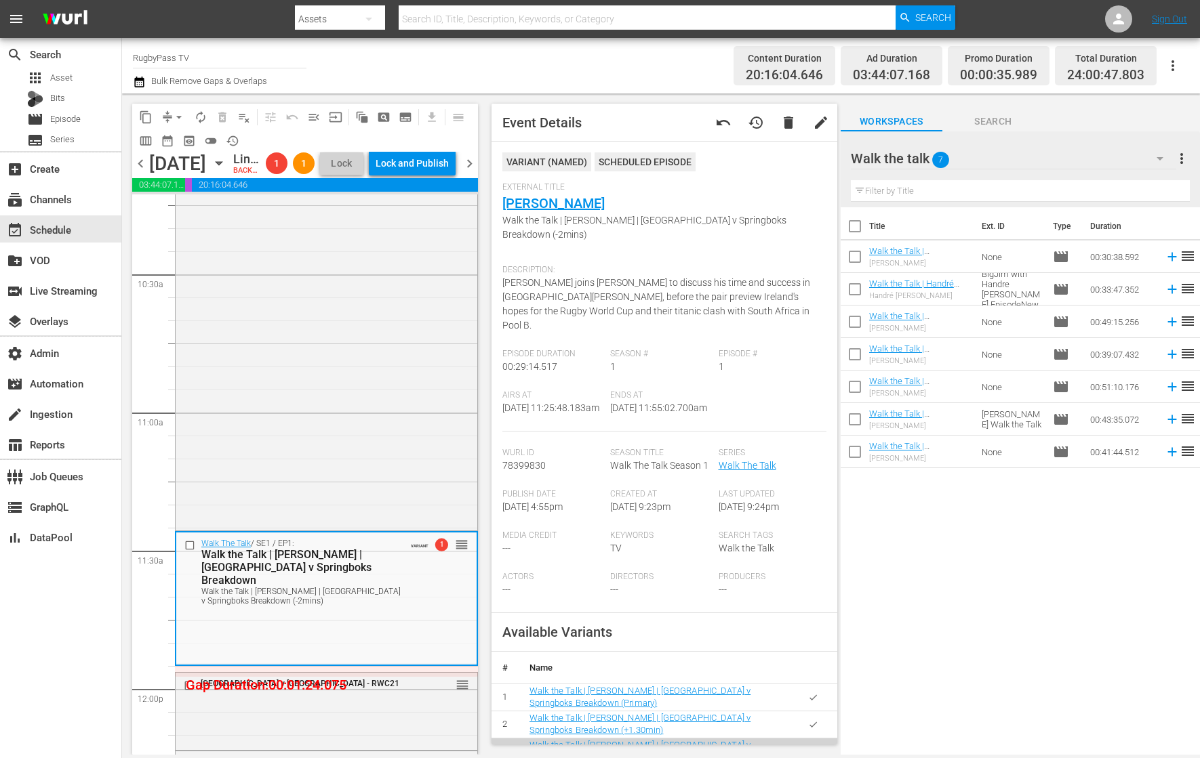
click at [1001, 163] on div "Walk the talk 7" at bounding box center [1013, 159] width 325 height 38
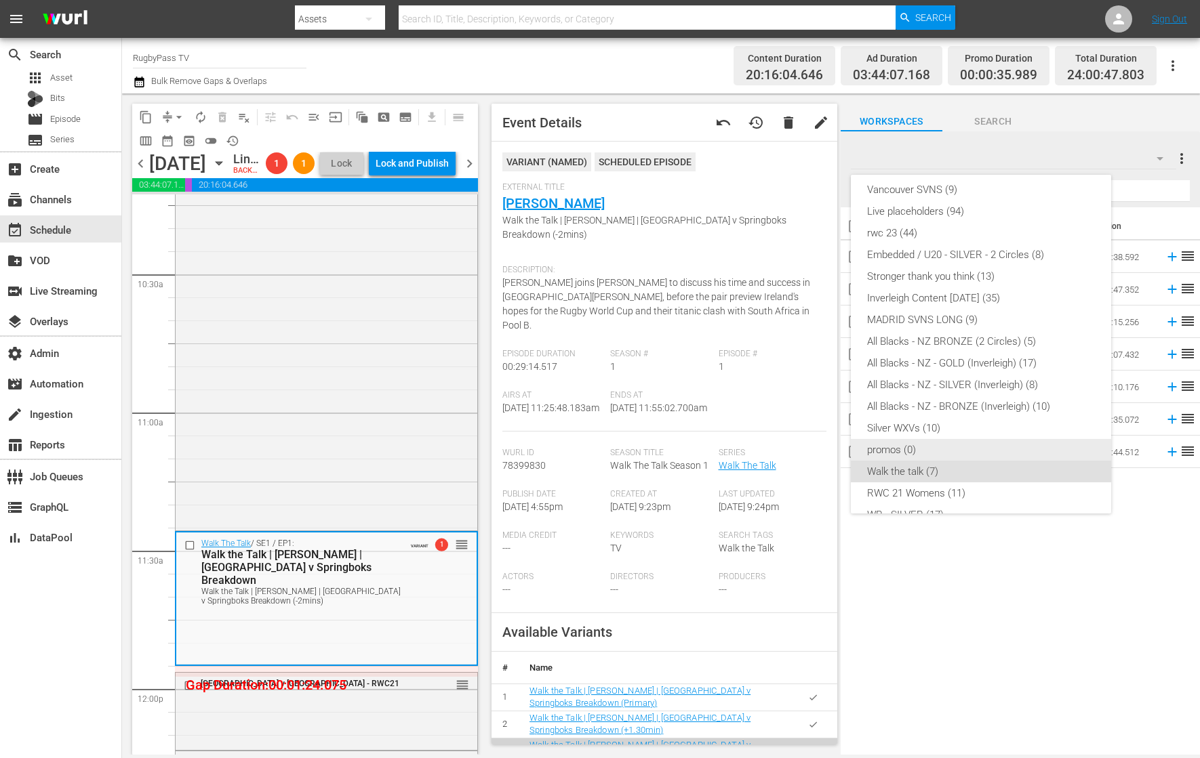
scroll to position [138, 0]
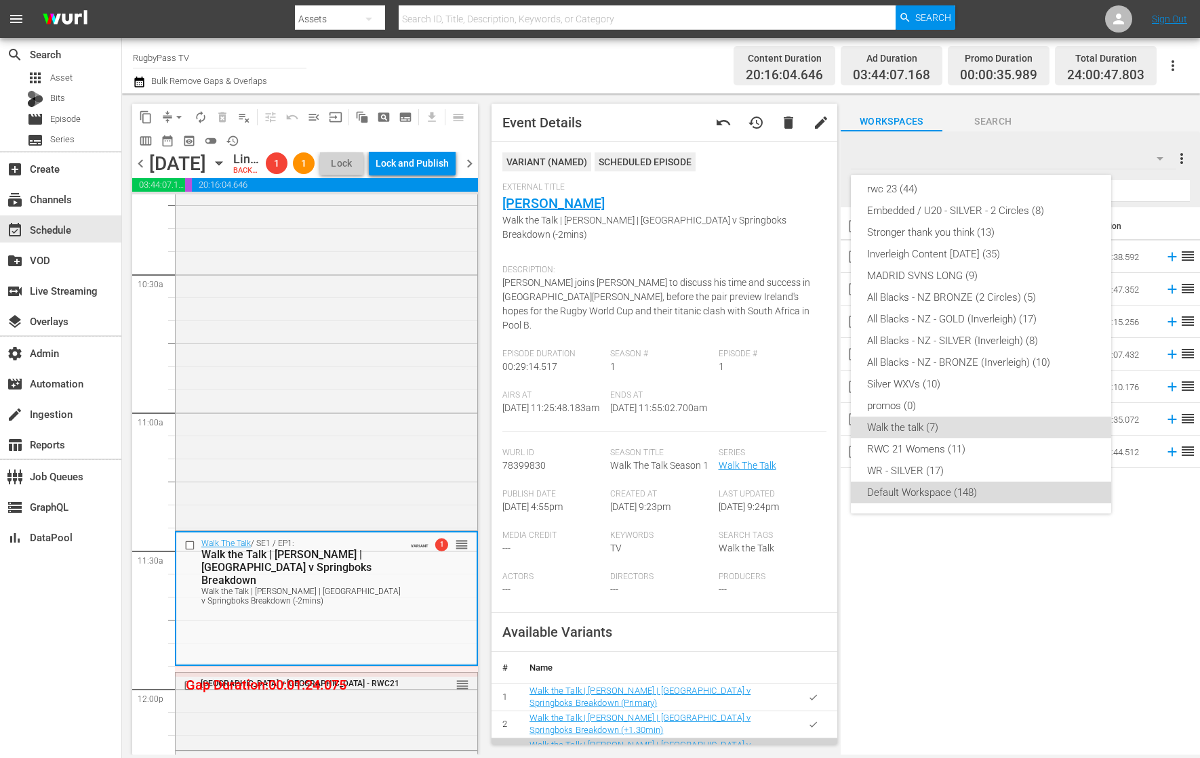
click at [981, 487] on div "Default Workspace (148)" at bounding box center [981, 493] width 228 height 22
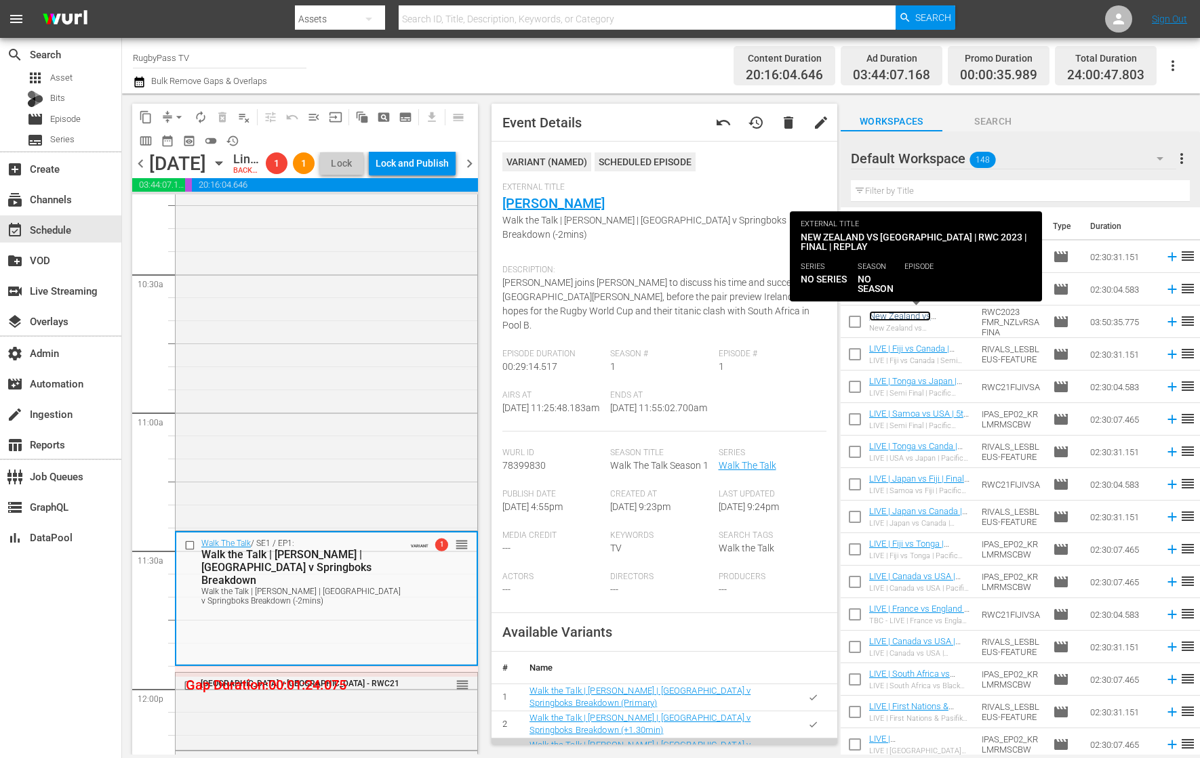
click at [937, 314] on link "New Zealand vs [GEOGRAPHIC_DATA] | RWC 2023 | Final | Replay (New Zealand vs [G…" at bounding box center [917, 346] width 96 height 71
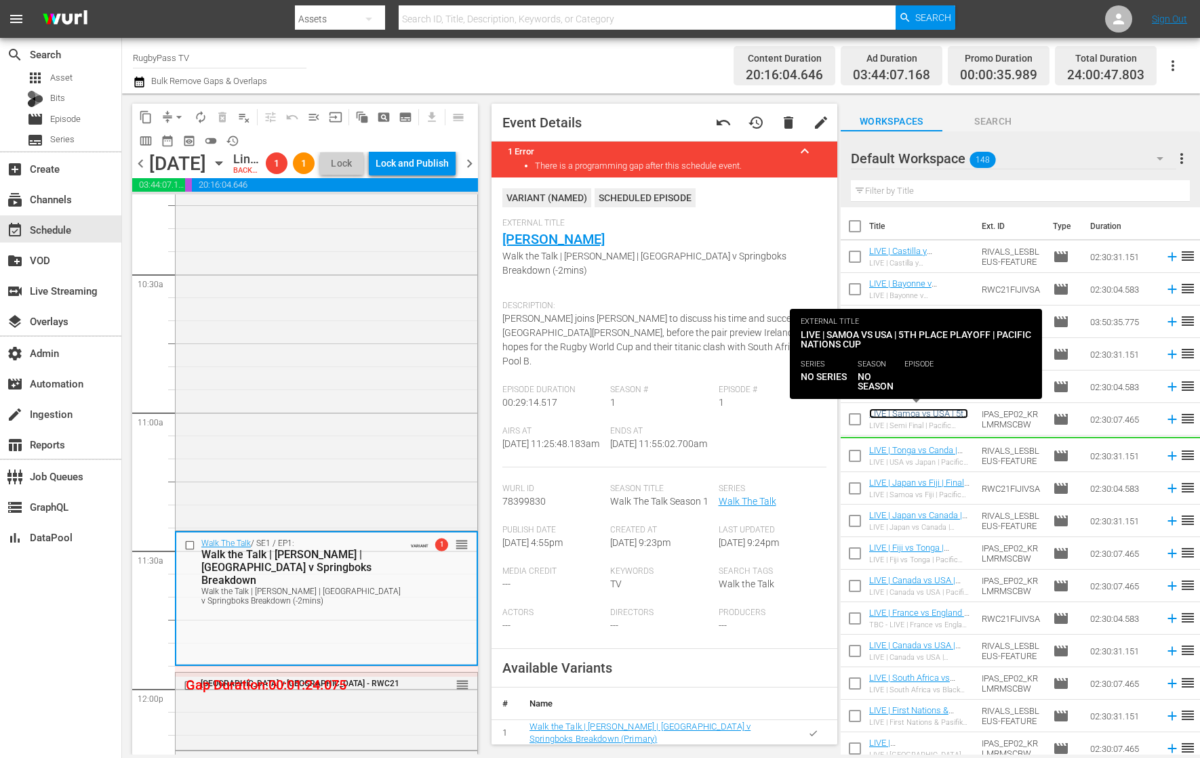
click at [927, 416] on link "LIVE | Samoa vs USA | 5th Place Playoff | Pacific Nations Cup" at bounding box center [918, 424] width 99 height 30
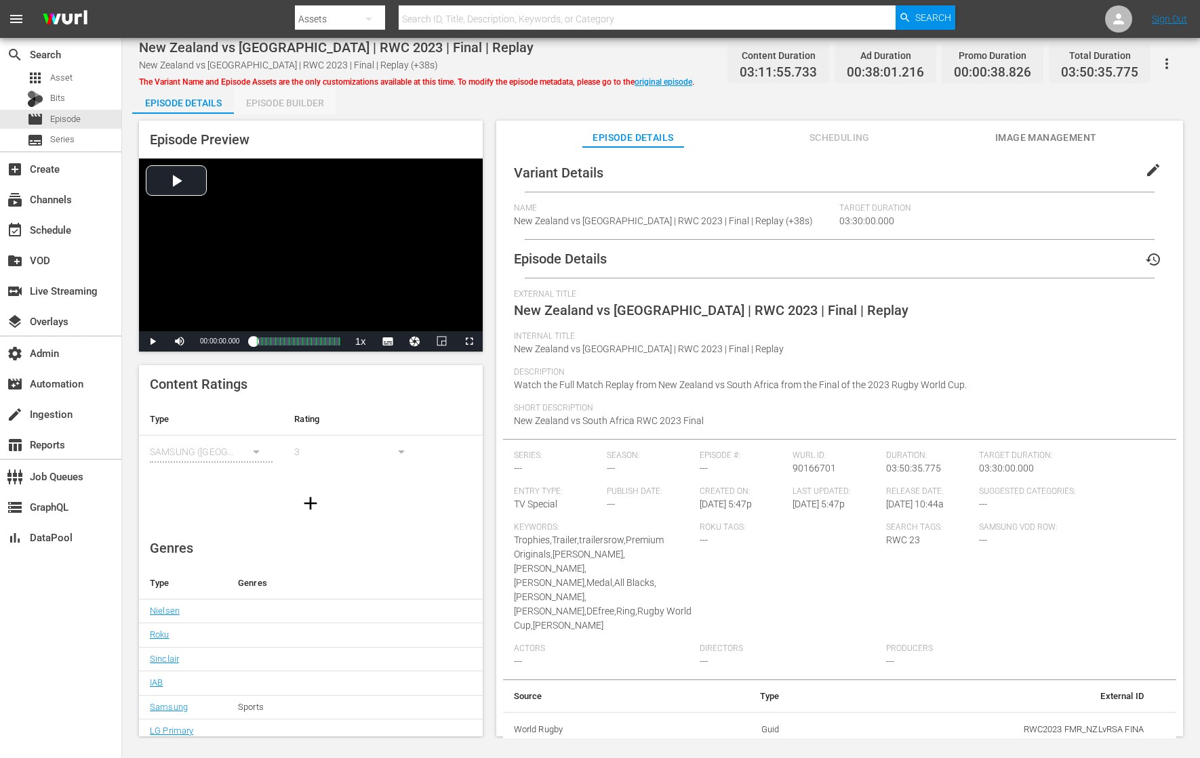
click at [315, 99] on div "Episode Builder" at bounding box center [285, 103] width 102 height 33
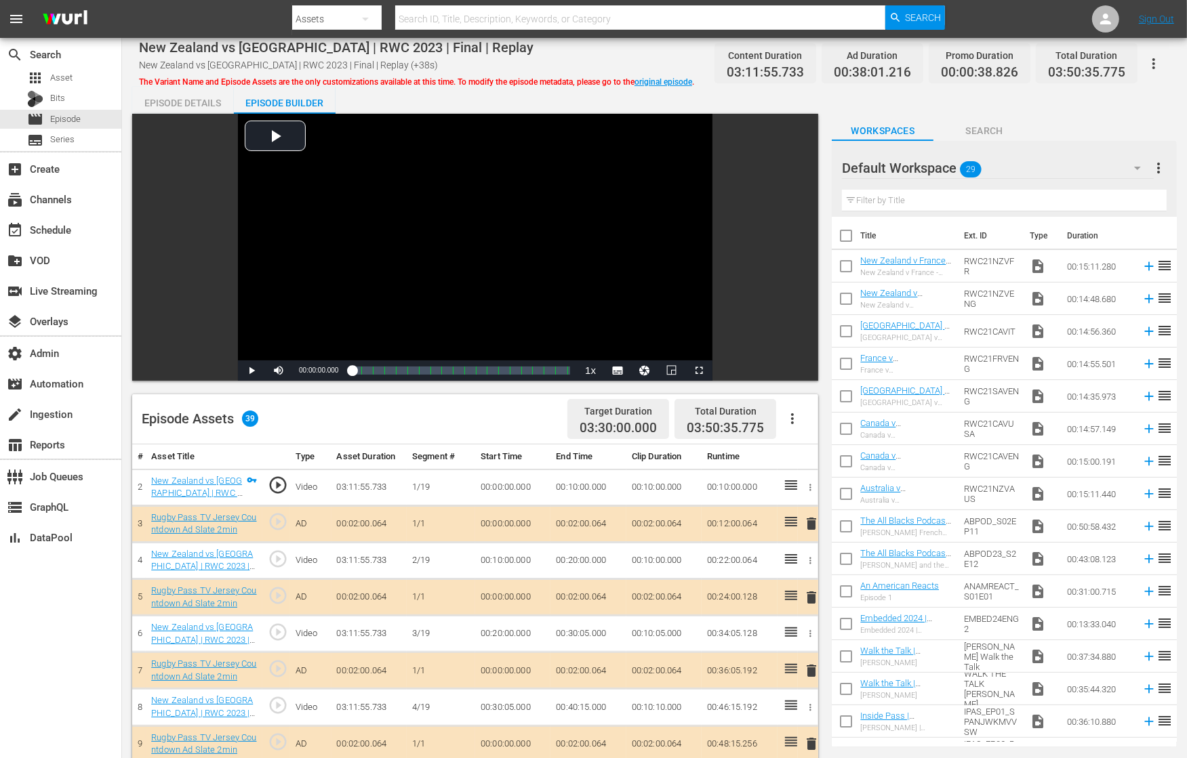
click at [189, 104] on div "Episode Details" at bounding box center [183, 103] width 102 height 33
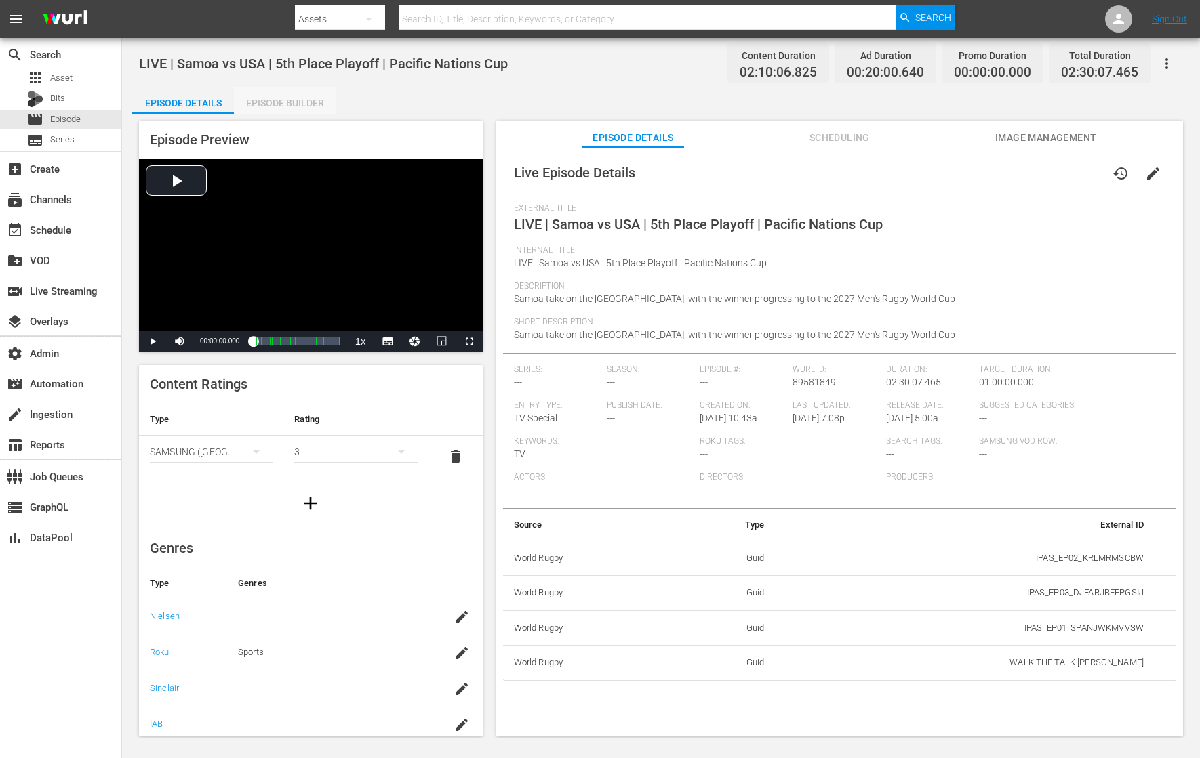
click at [312, 96] on div "Episode Builder" at bounding box center [285, 103] width 102 height 33
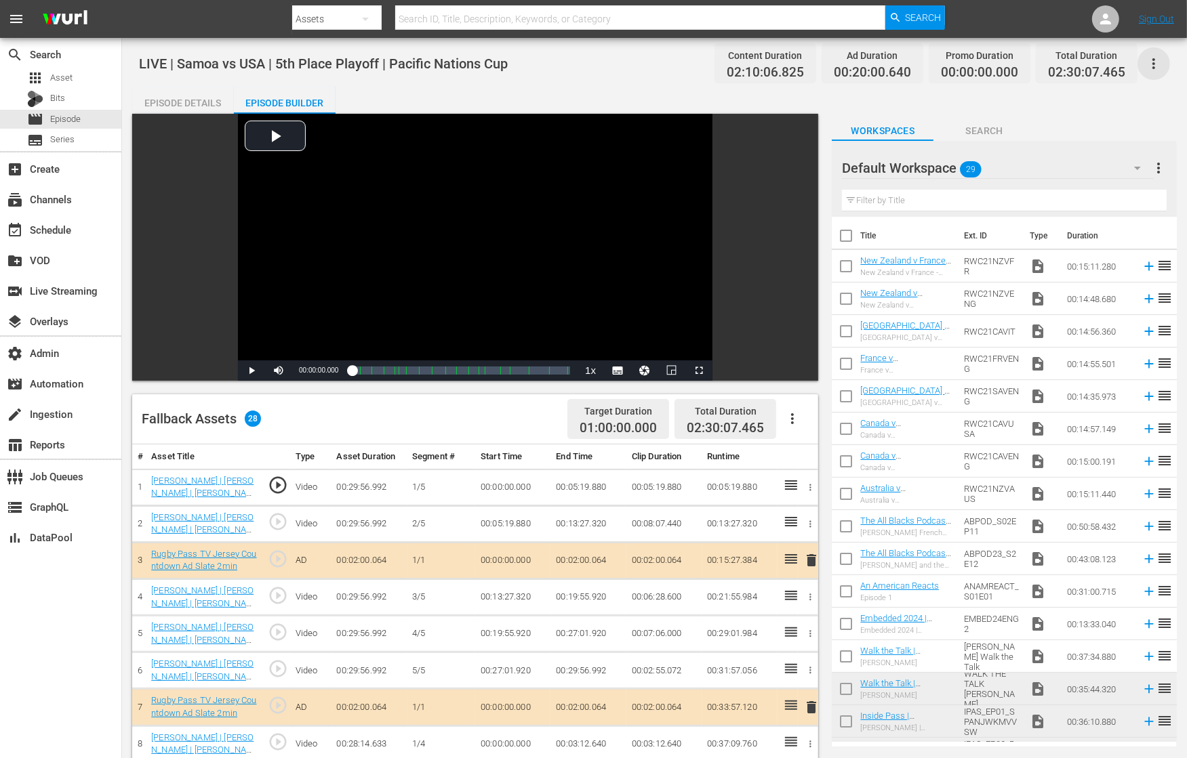
click at [1152, 64] on icon "button" at bounding box center [1153, 64] width 16 height 16
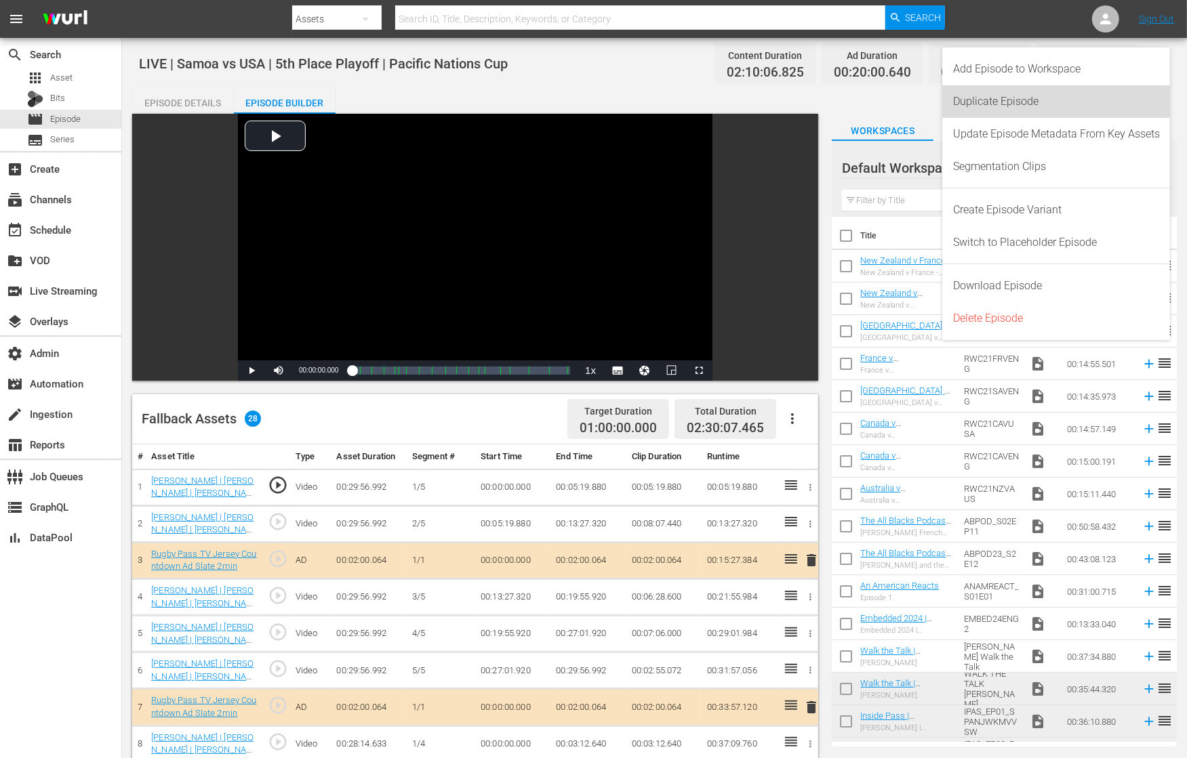
click at [1116, 104] on div "Duplicate Episode" at bounding box center [1056, 101] width 207 height 33
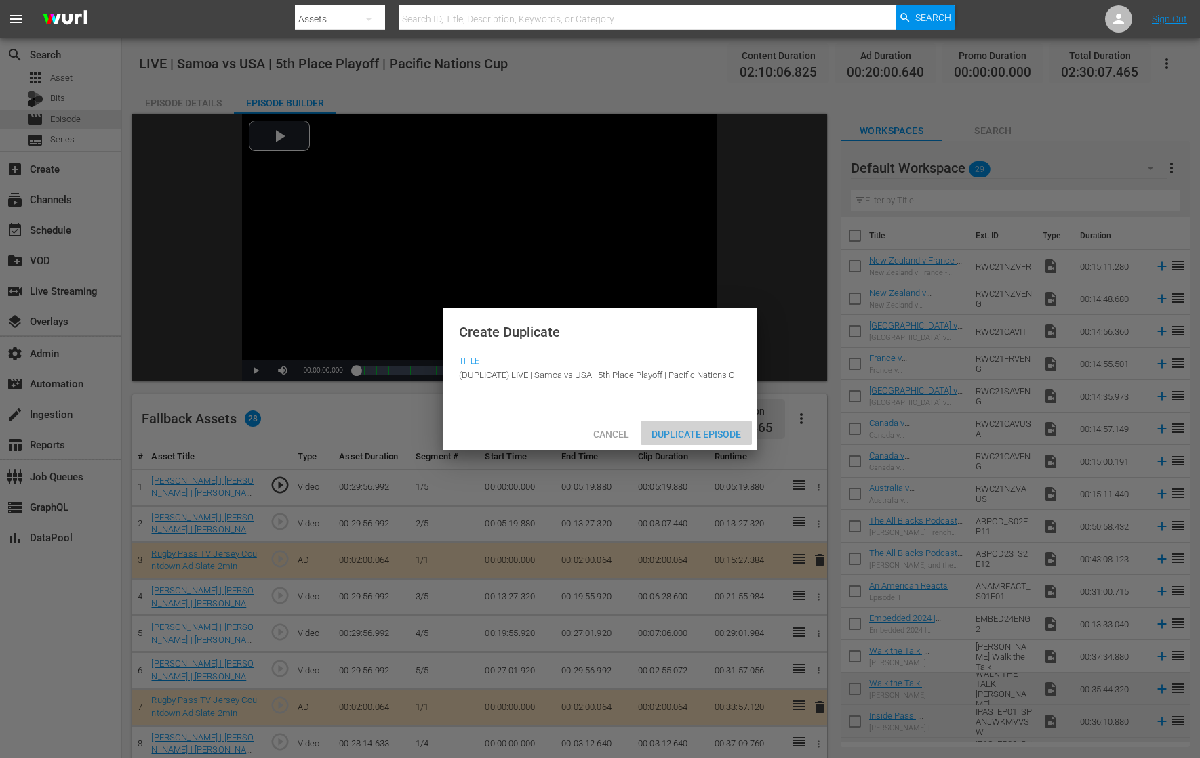
click at [714, 432] on span "Duplicate Episode" at bounding box center [695, 434] width 111 height 11
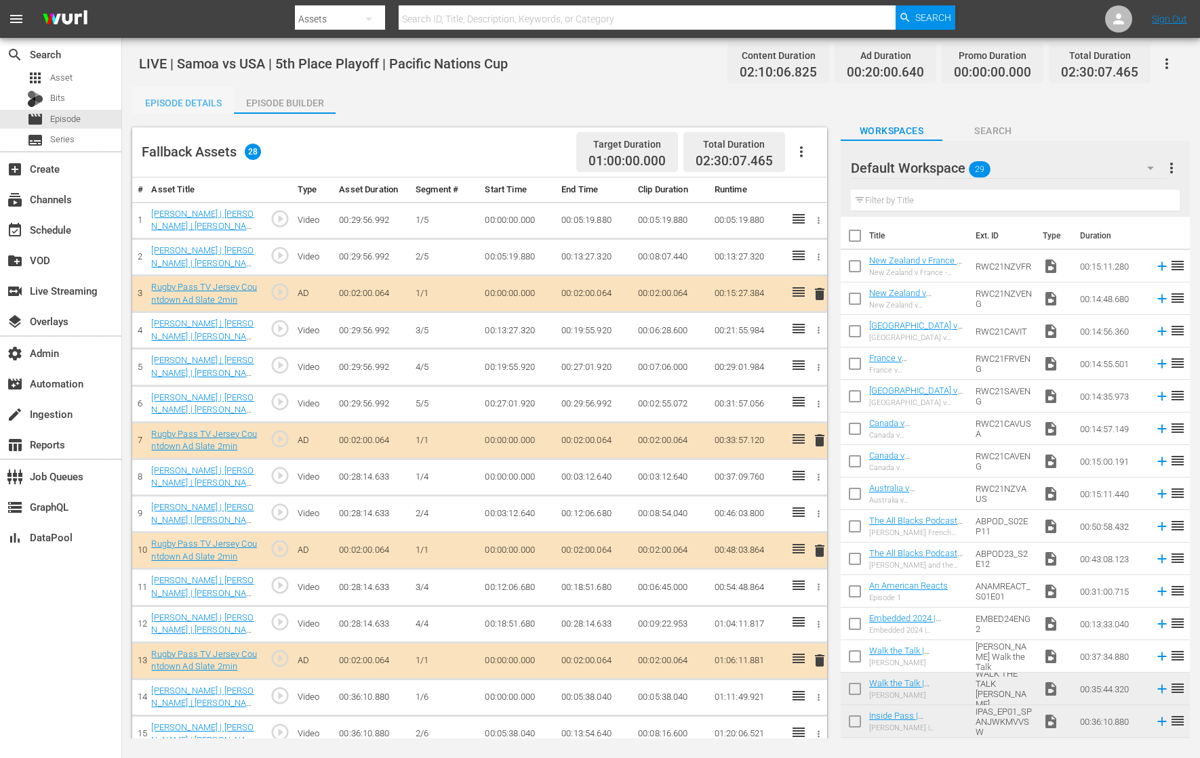
click at [186, 98] on div "Episode Details" at bounding box center [183, 103] width 102 height 33
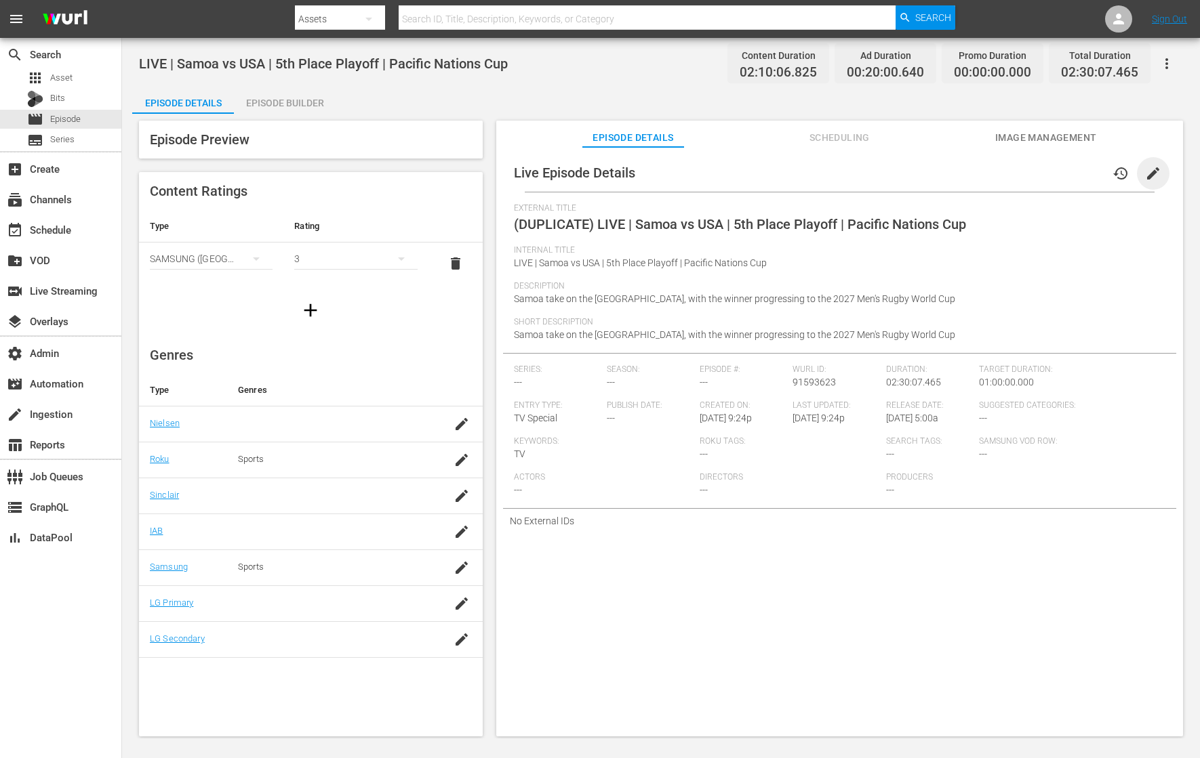
click at [1145, 177] on span "edit" at bounding box center [1153, 173] width 16 height 16
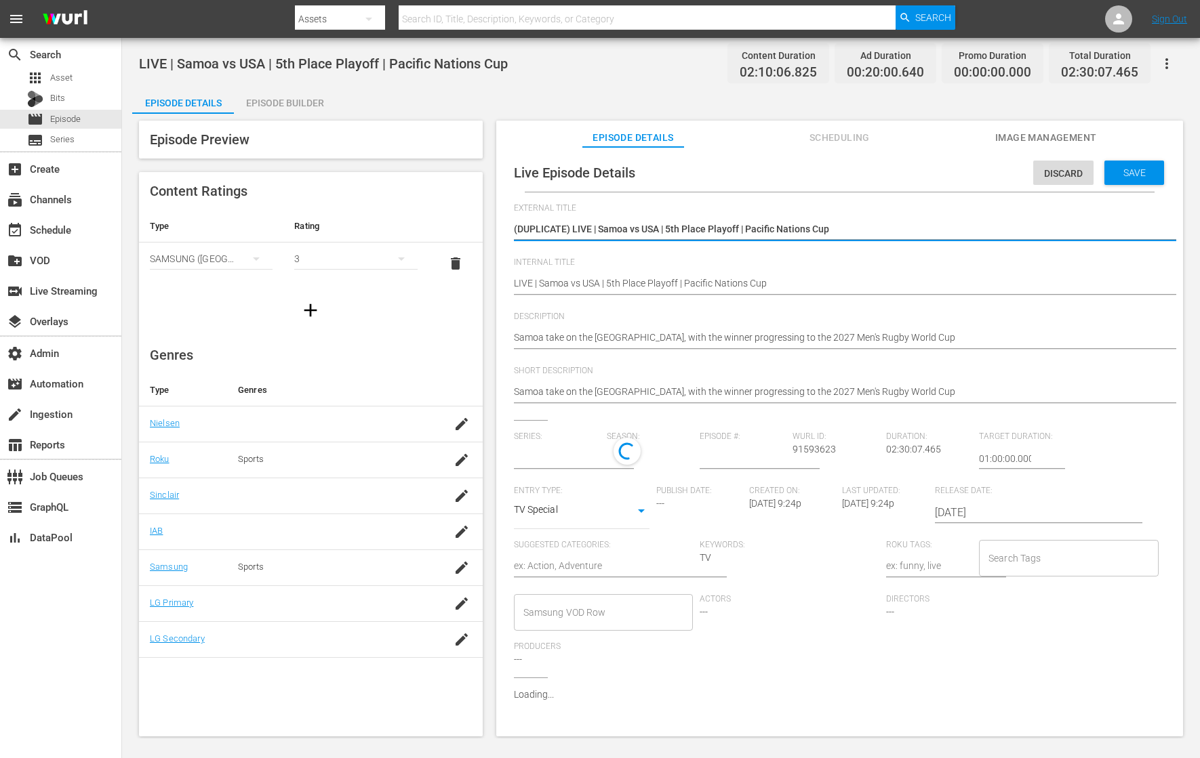
type input "No Series"
click at [868, 231] on textarea "(DUPLICATE) LIVE | Samoa vs USA | 5th Place Playoff | Pacific Nations Cup" at bounding box center [836, 230] width 645 height 16
type textarea "LIVE | Romanian Wolves v [GEOGRAPHIC_DATA] | Rugby Europe Super Cup 2025/26"
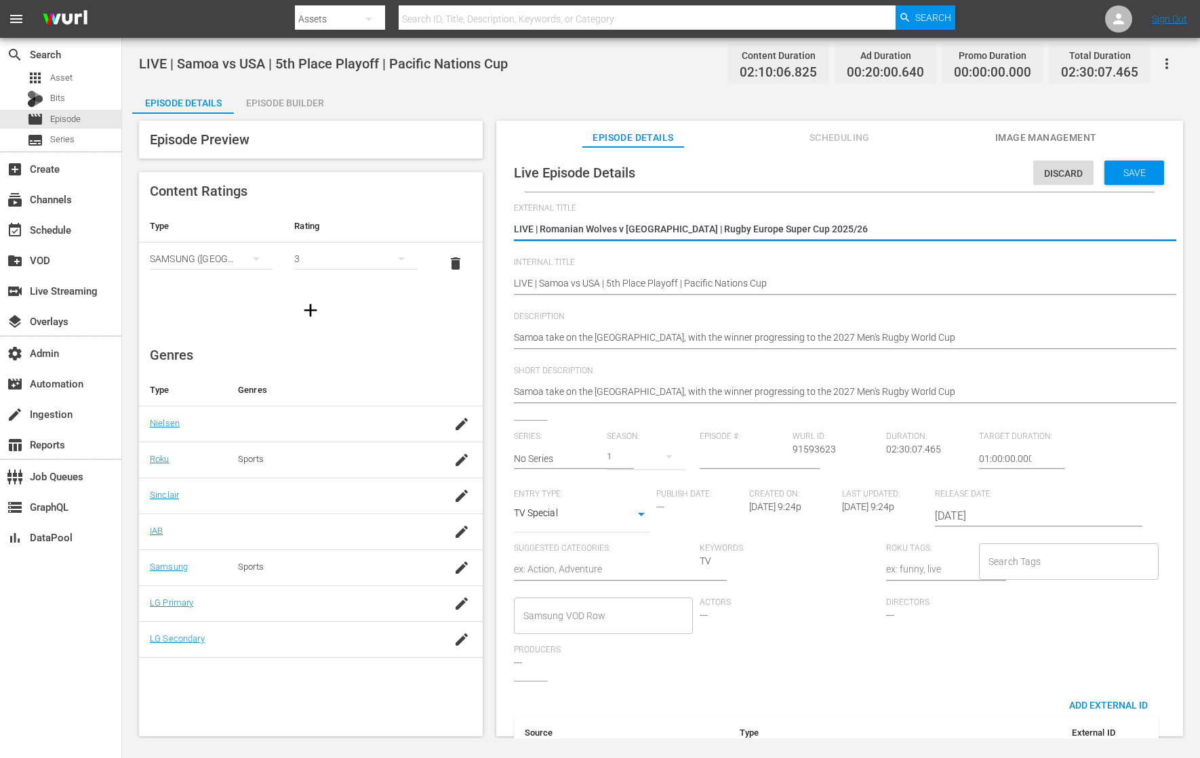
type textarea "LIVE | Romanian Wolves v [GEOGRAPHIC_DATA] | Rugby Europe Super Cup 2025/26"
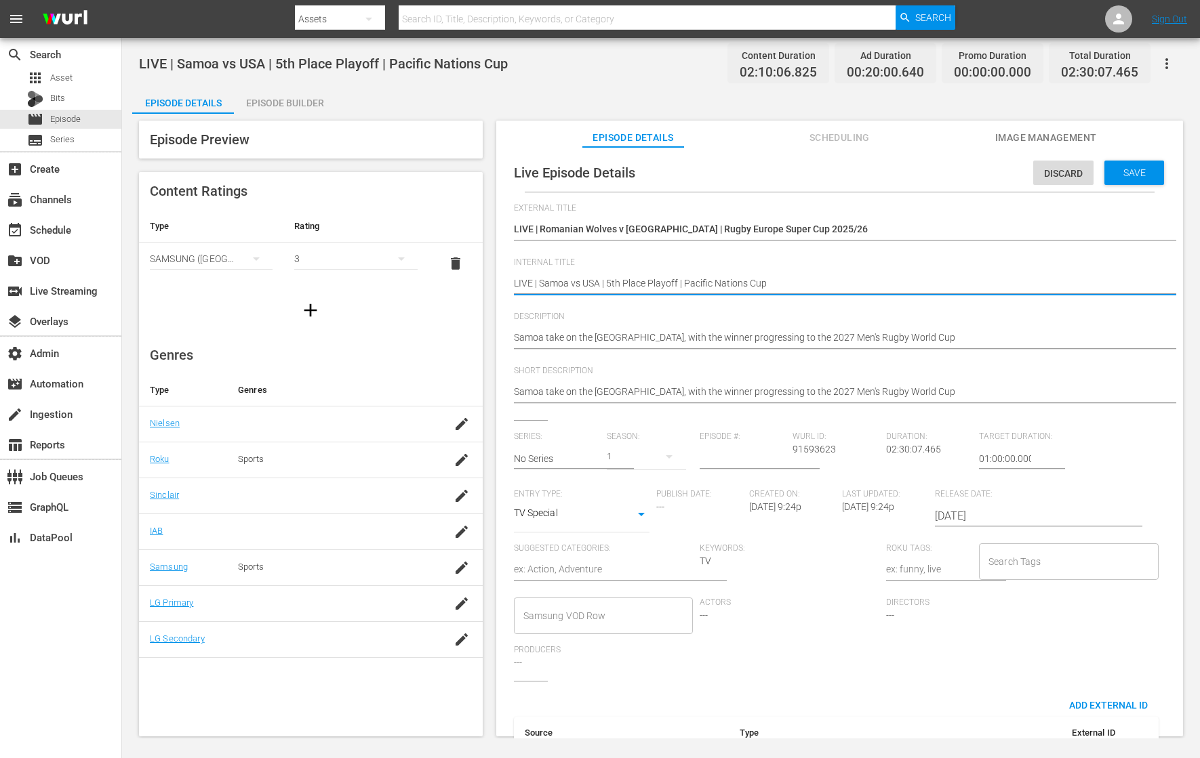
click at [775, 286] on textarea "LIVE | Samoa vs USA | 5th Place Playoff | Pacific Nations Cup" at bounding box center [836, 285] width 645 height 16
paste textarea "Romanian Wolves v Delta | Rugby Europe Super Cup 2025/26"
type textarea "LIVE | Romanian Wolves v [GEOGRAPHIC_DATA] | Rugby Europe Super Cup 2025/26"
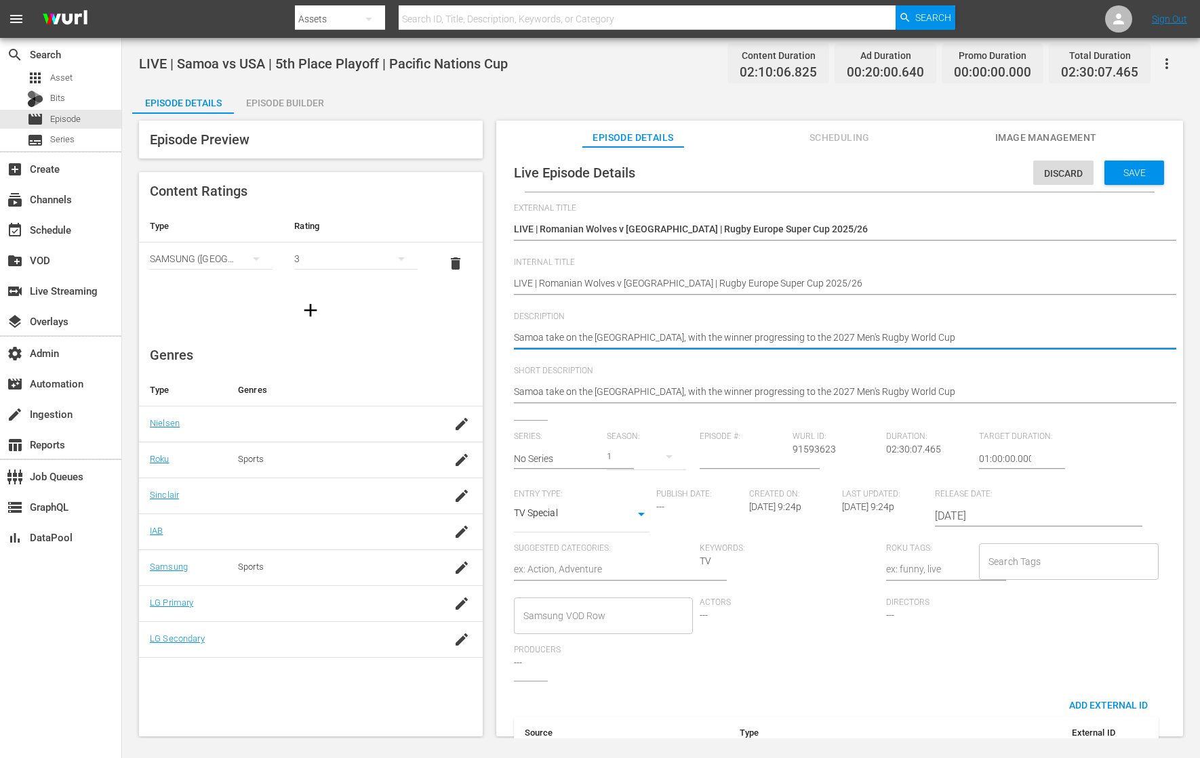
click at [843, 333] on textarea "Samoa take on the [GEOGRAPHIC_DATA], with the winner progressing to the 2027 Me…" at bounding box center [836, 339] width 645 height 16
paste textarea "Delta travel to [GEOGRAPHIC_DATA] to take on the Romanian Wolves in the first r…"
type textarea "Delta travel to [GEOGRAPHIC_DATA] to take on the Romanian Wolves in the first r…"
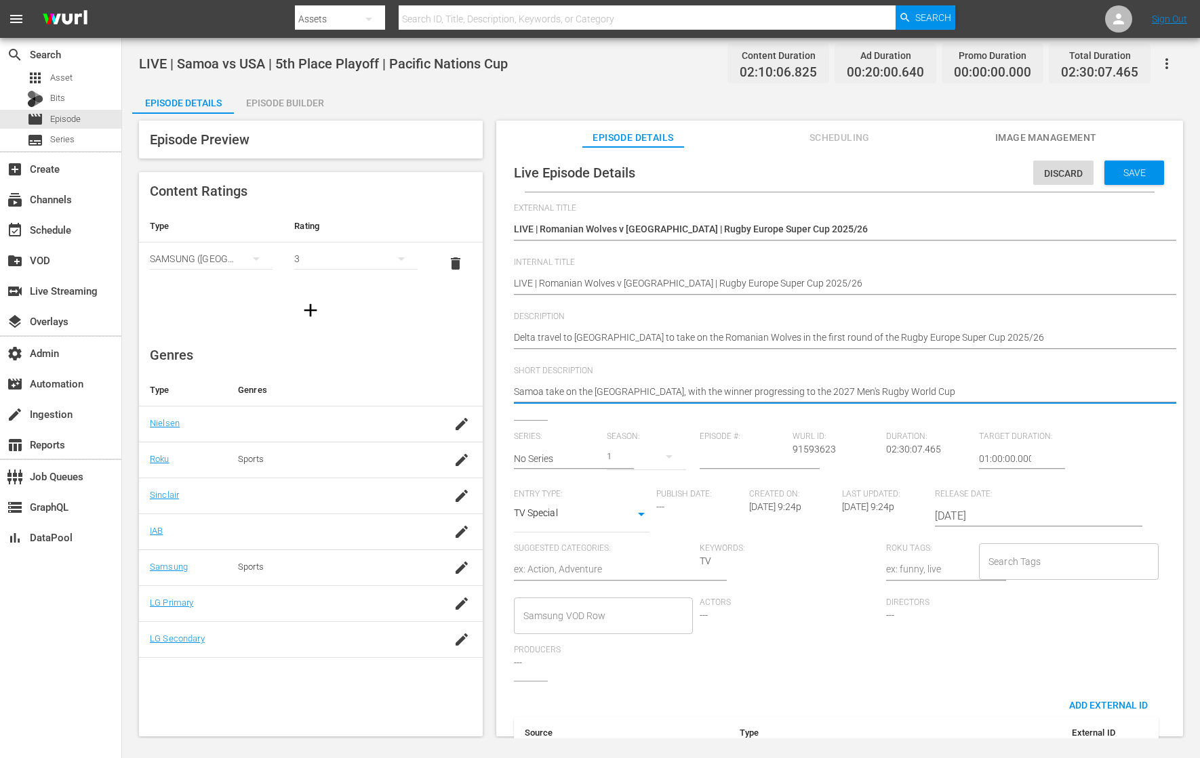
click at [798, 391] on textarea "Samoa take on the [GEOGRAPHIC_DATA], with the winner progressing to the 2027 Me…" at bounding box center [836, 393] width 645 height 16
paste textarea "Delta travel to [GEOGRAPHIC_DATA] to take on the Romanian Wolves in the first r…"
type textarea "Delta travel to [GEOGRAPHIC_DATA] to take on the Romanian Wolves in the first r…"
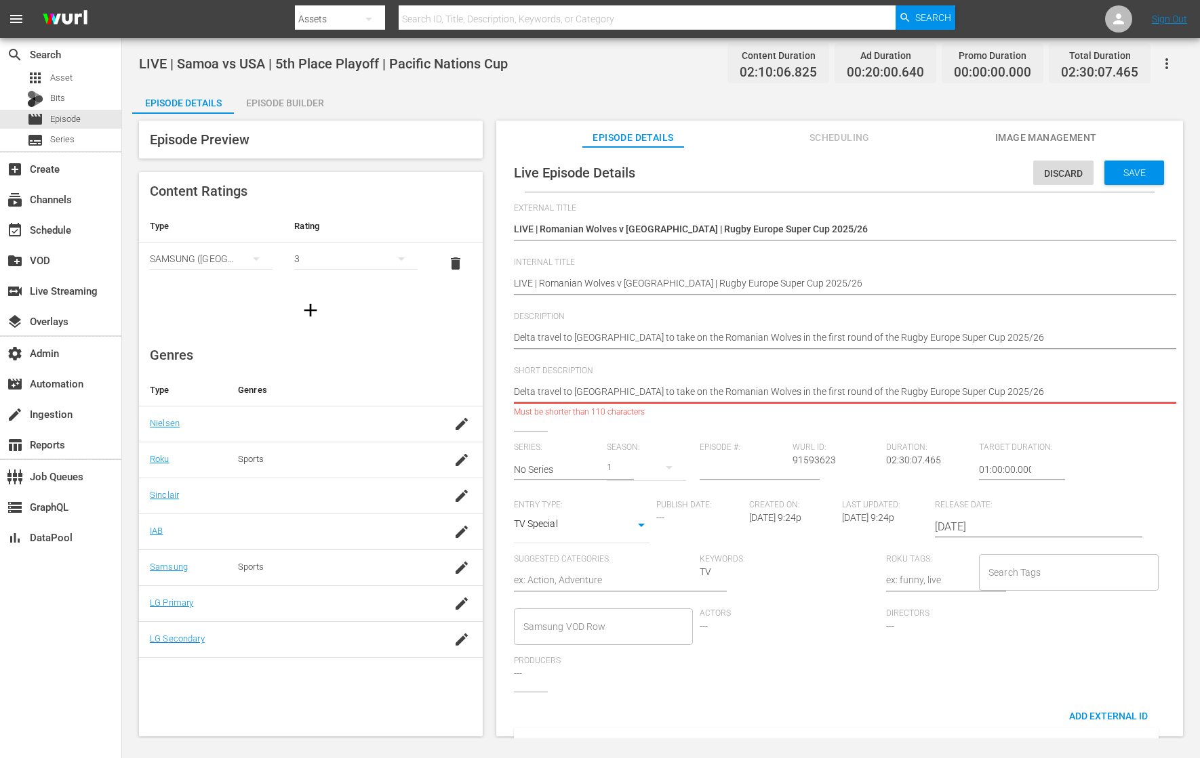
drag, startPoint x: 1006, startPoint y: 397, endPoint x: 745, endPoint y: 386, distance: 261.1
click at [745, 386] on textarea "Samoa take on the [GEOGRAPHIC_DATA], with the winner progressing to the 2027 Me…" at bounding box center [836, 393] width 645 height 16
type textarea "Delta travel to [GEOGRAPHIC_DATA] to take on the Romanian Wolves"
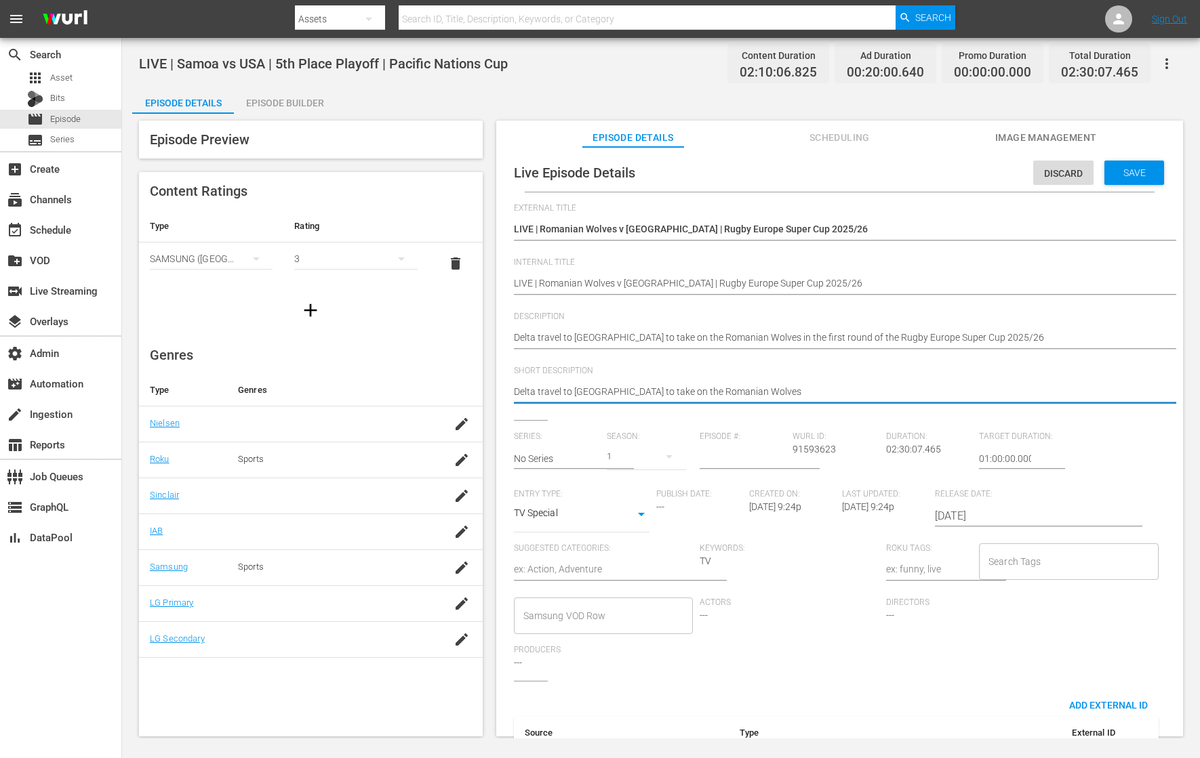
type textarea "Delta travel to [GEOGRAPHIC_DATA] to take on the Romanian Wolves"
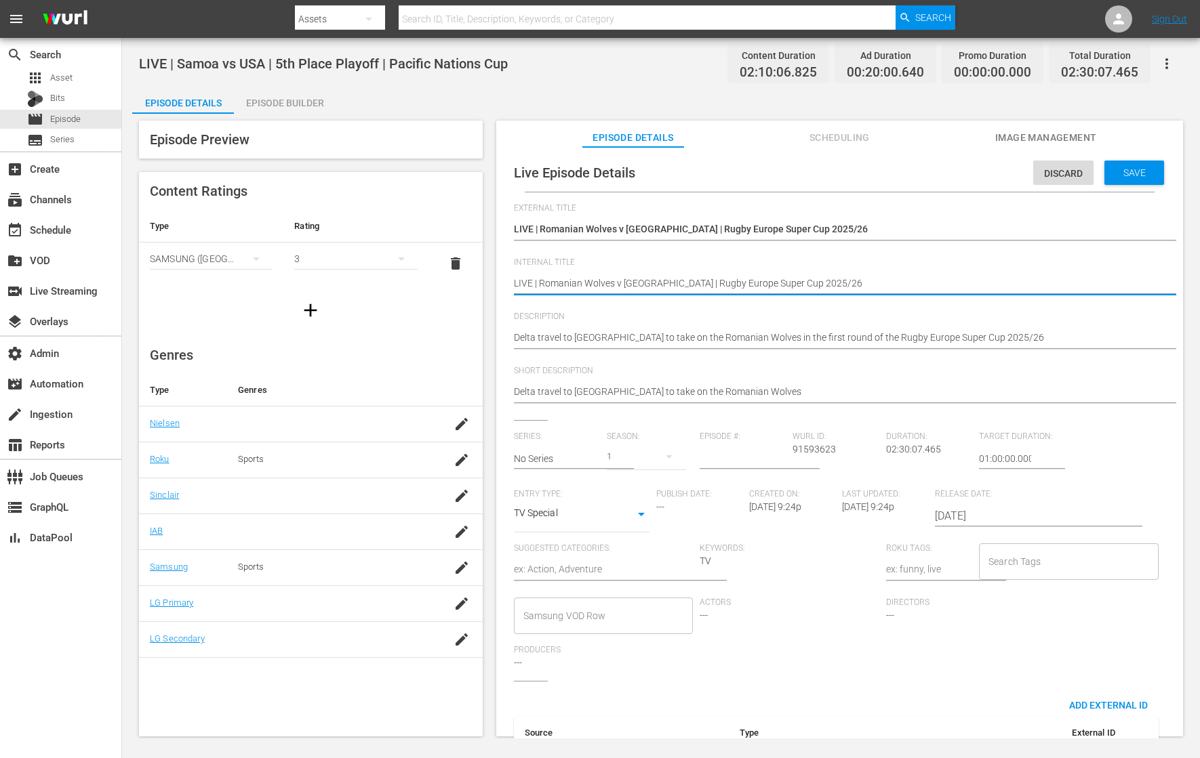
click at [813, 285] on textarea "LIVE | Samoa vs USA | 5th Place Playoff | Pacific Nations Cup" at bounding box center [836, 285] width 645 height 16
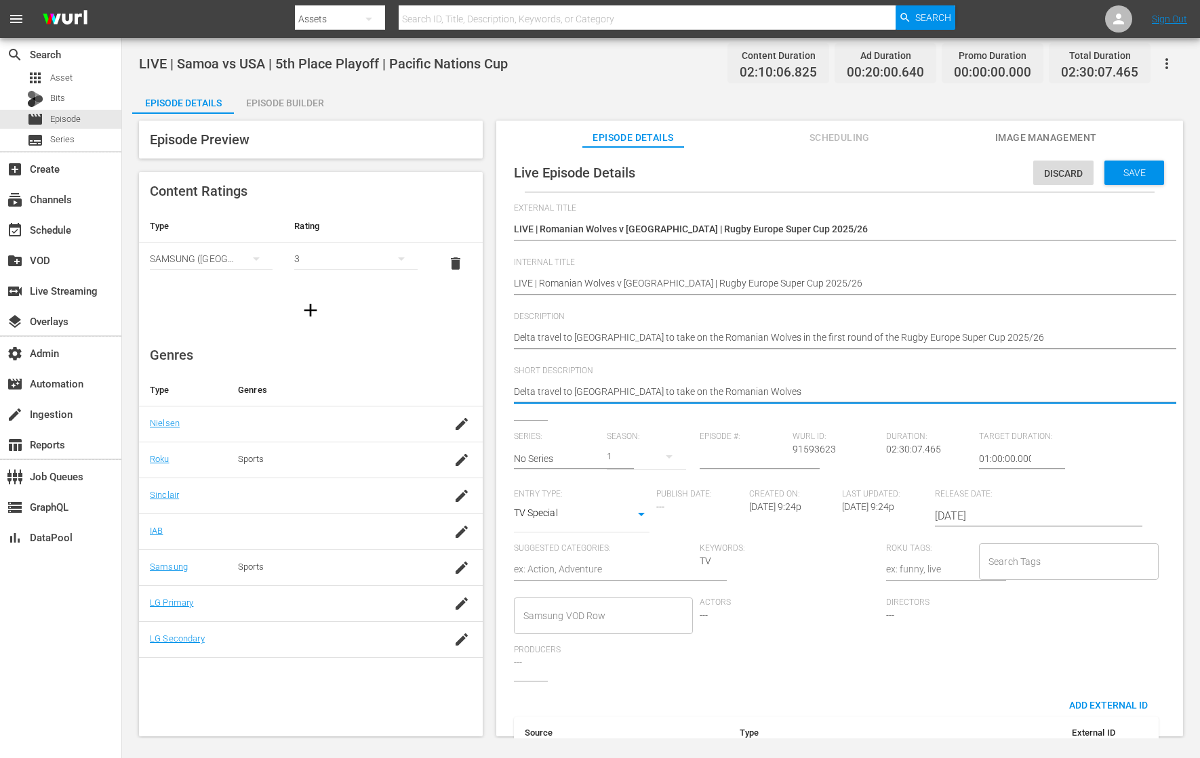
click at [794, 394] on textarea "Samoa take on the [GEOGRAPHIC_DATA], with the winner progressing to the 2027 Me…" at bounding box center [836, 393] width 645 height 16
paste textarea "LIVE | Romanian Wolves v [GEOGRAPHIC_DATA] | Rugby Europe Super Cup 2025/26"
type textarea "LIVE | Romanian Wolves v [GEOGRAPHIC_DATA] | Rugby Europe Super Cup 2025/26"
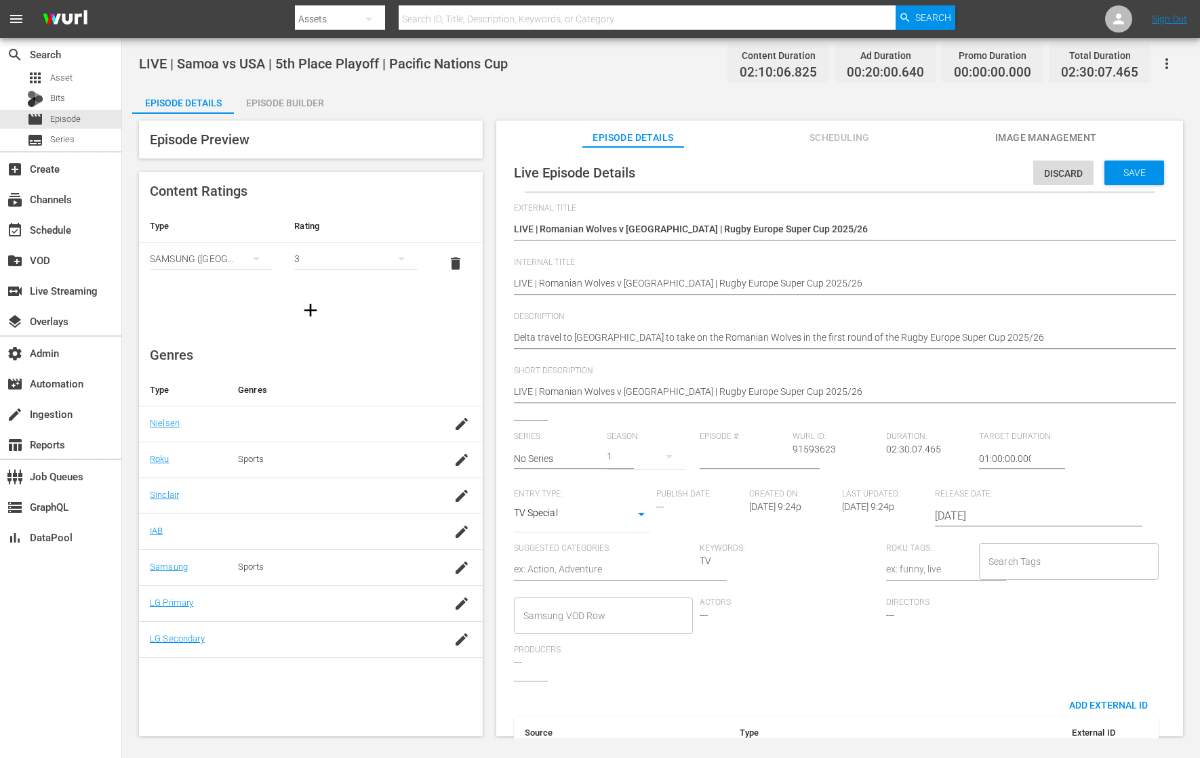
click at [979, 519] on input "[DATE]" at bounding box center [1021, 516] width 173 height 33
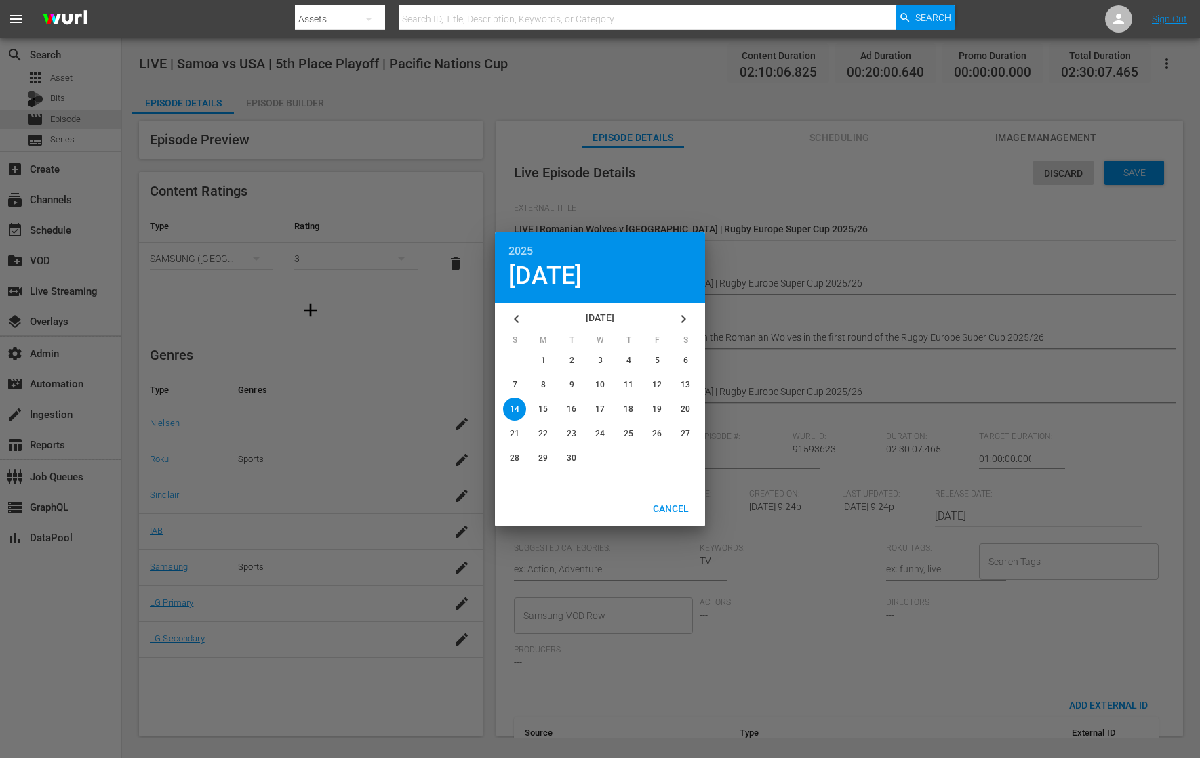
click at [684, 318] on icon "button" at bounding box center [683, 319] width 5 height 8
click at [693, 384] on div "button" at bounding box center [685, 384] width 23 height 23
type input "[DATE]"
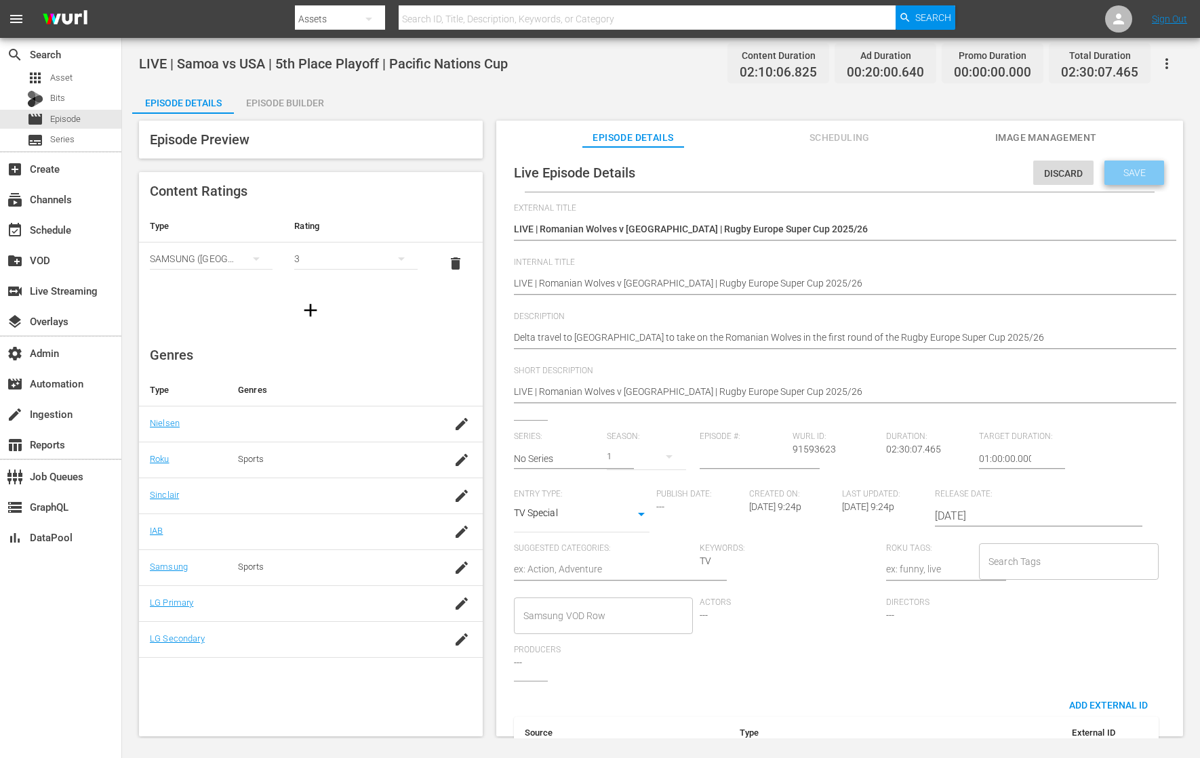
click at [1120, 172] on span "Save" at bounding box center [1134, 172] width 44 height 11
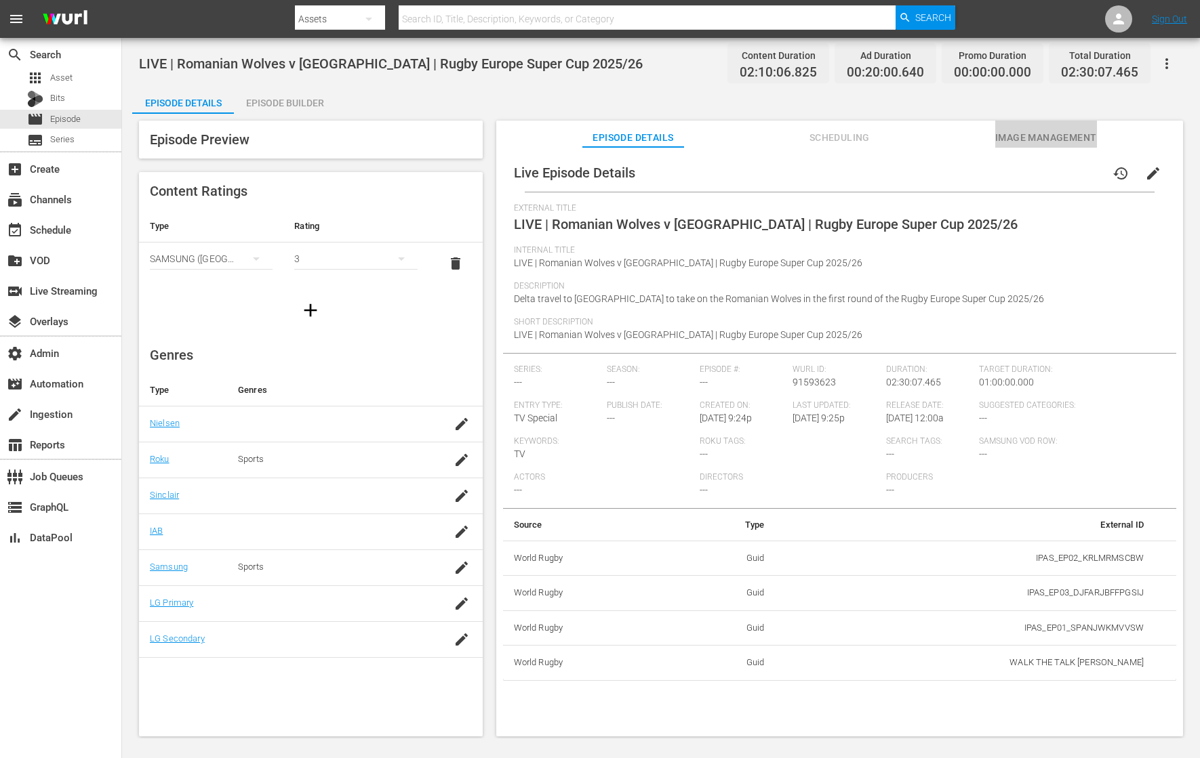
click at [1036, 127] on button "Image Management" at bounding box center [1046, 134] width 102 height 27
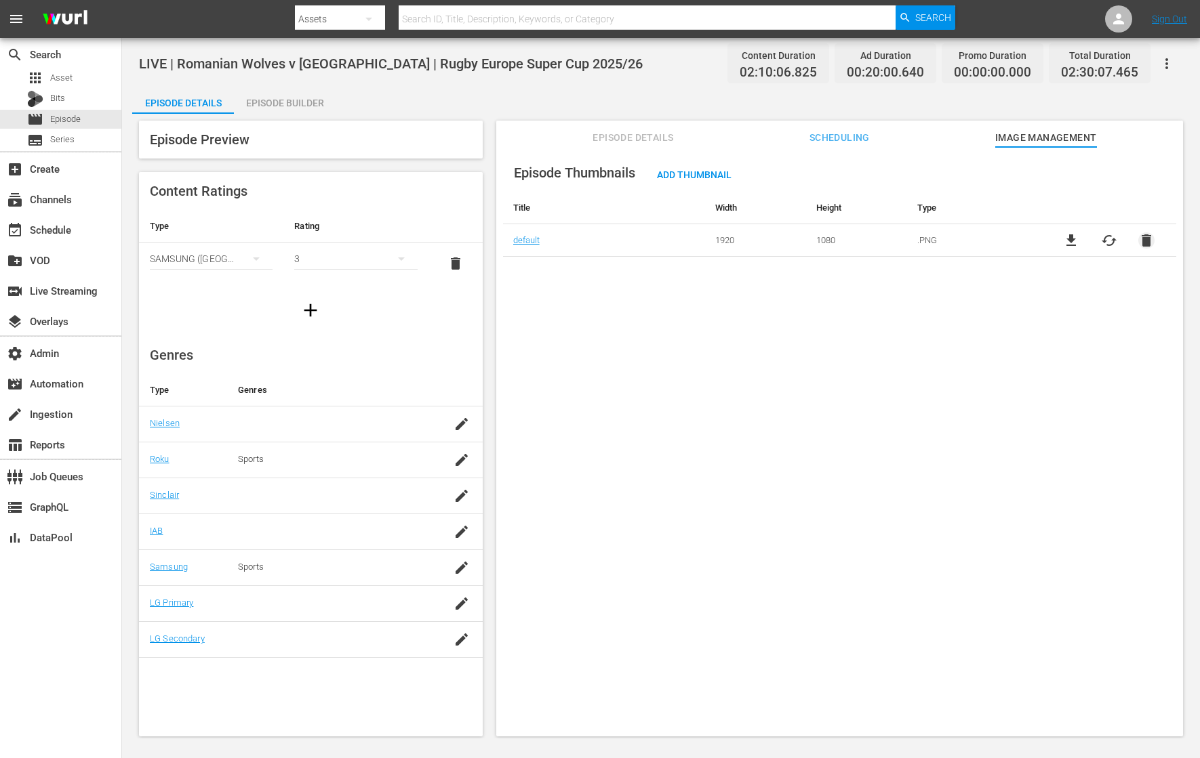
click at [1146, 238] on span "delete" at bounding box center [1146, 240] width 16 height 16
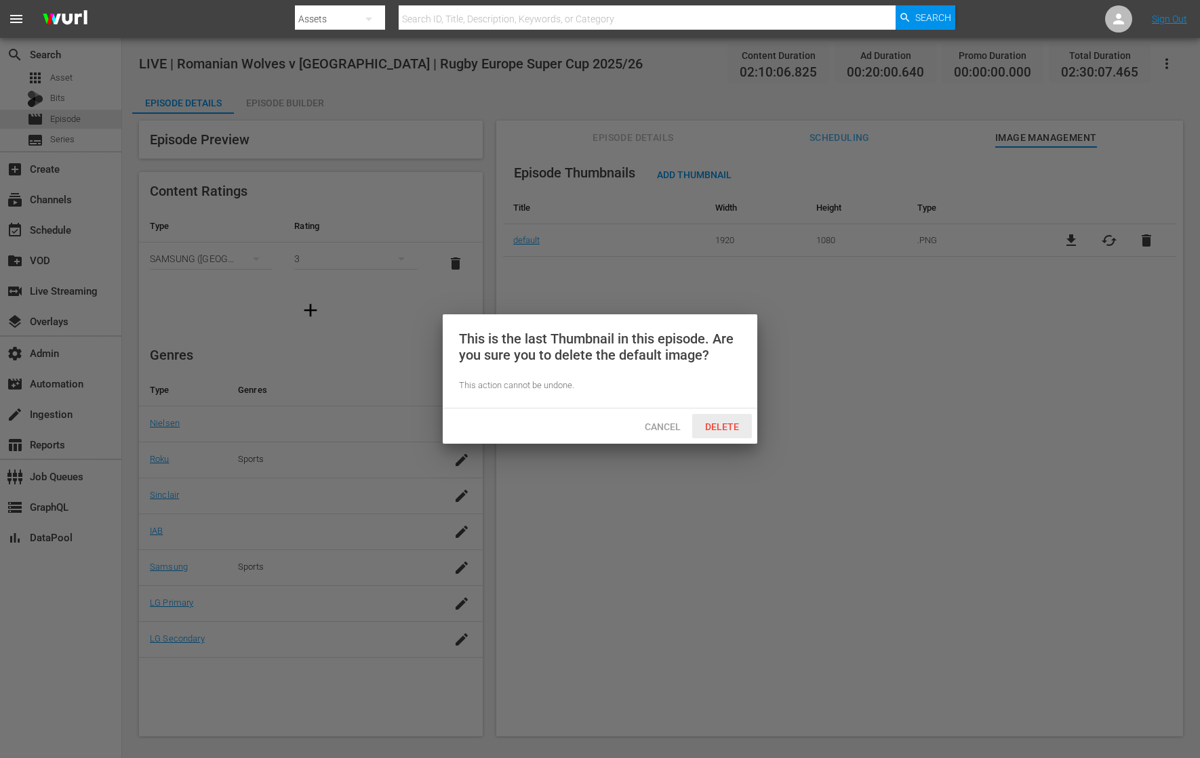
click at [730, 411] on div "Cancel Delete" at bounding box center [600, 426] width 314 height 35
click at [724, 425] on span "Delete" at bounding box center [722, 427] width 56 height 11
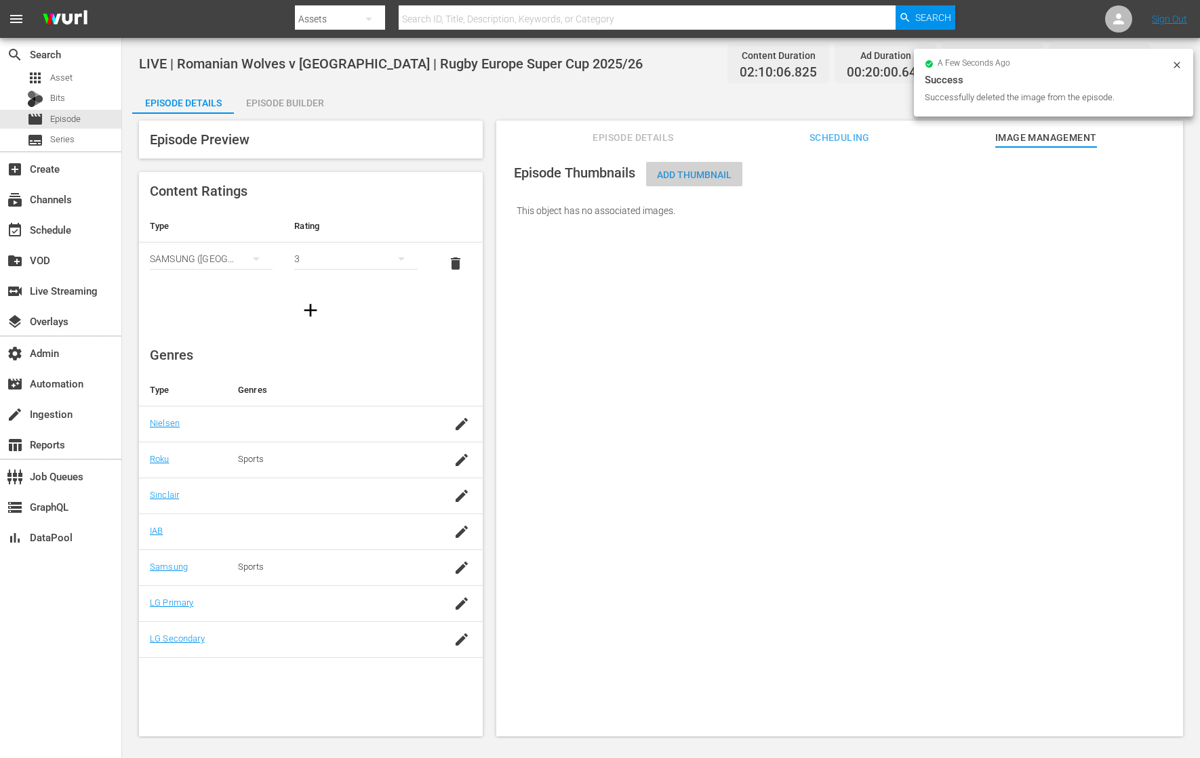
click at [695, 175] on span "Add Thumbnail" at bounding box center [694, 174] width 96 height 11
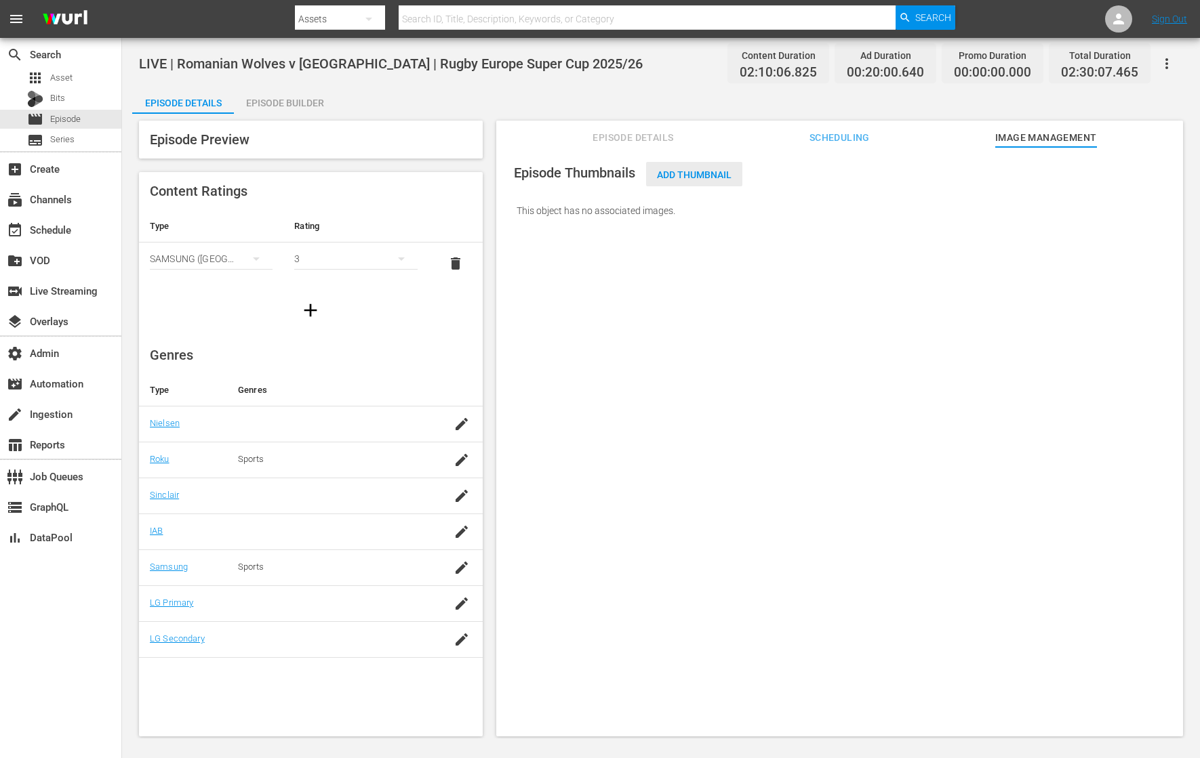
click at [714, 173] on span "Add Thumbnail" at bounding box center [694, 174] width 96 height 11
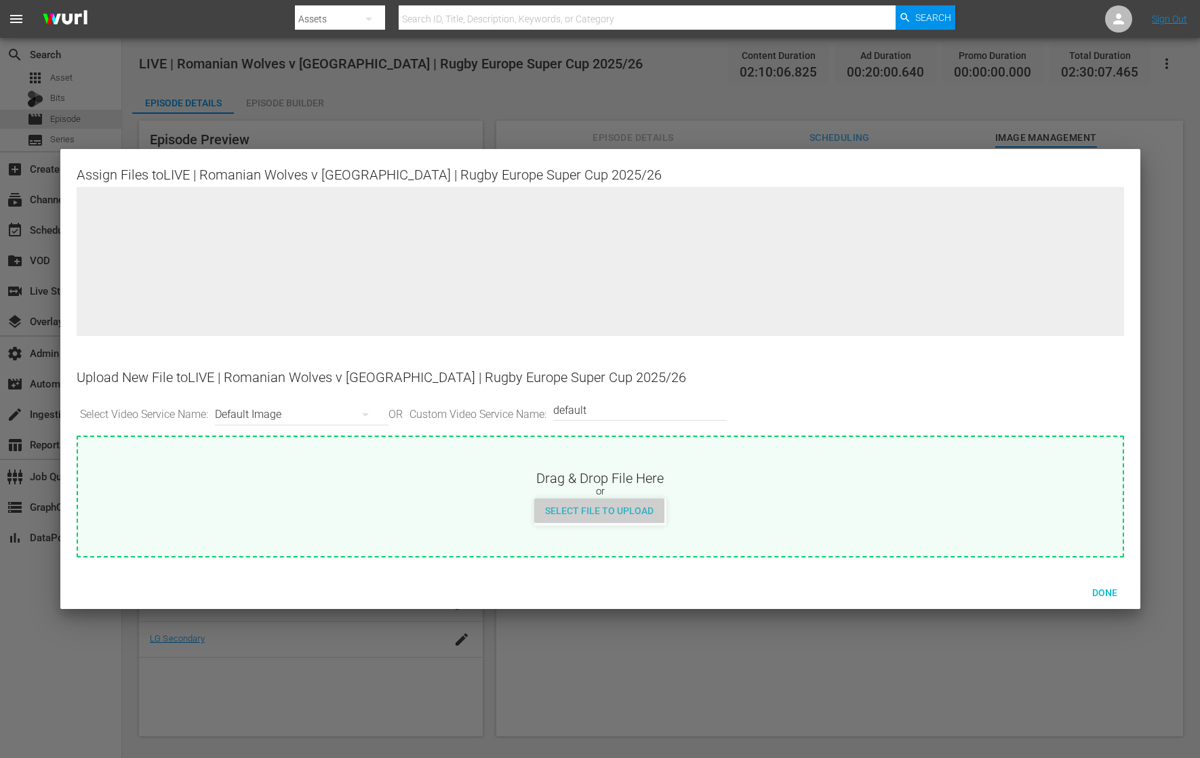
click at [612, 516] on div "Select File to Upload" at bounding box center [599, 511] width 130 height 25
type input "C:\fakepath\[DATE] - Wolves vs Delta.png"
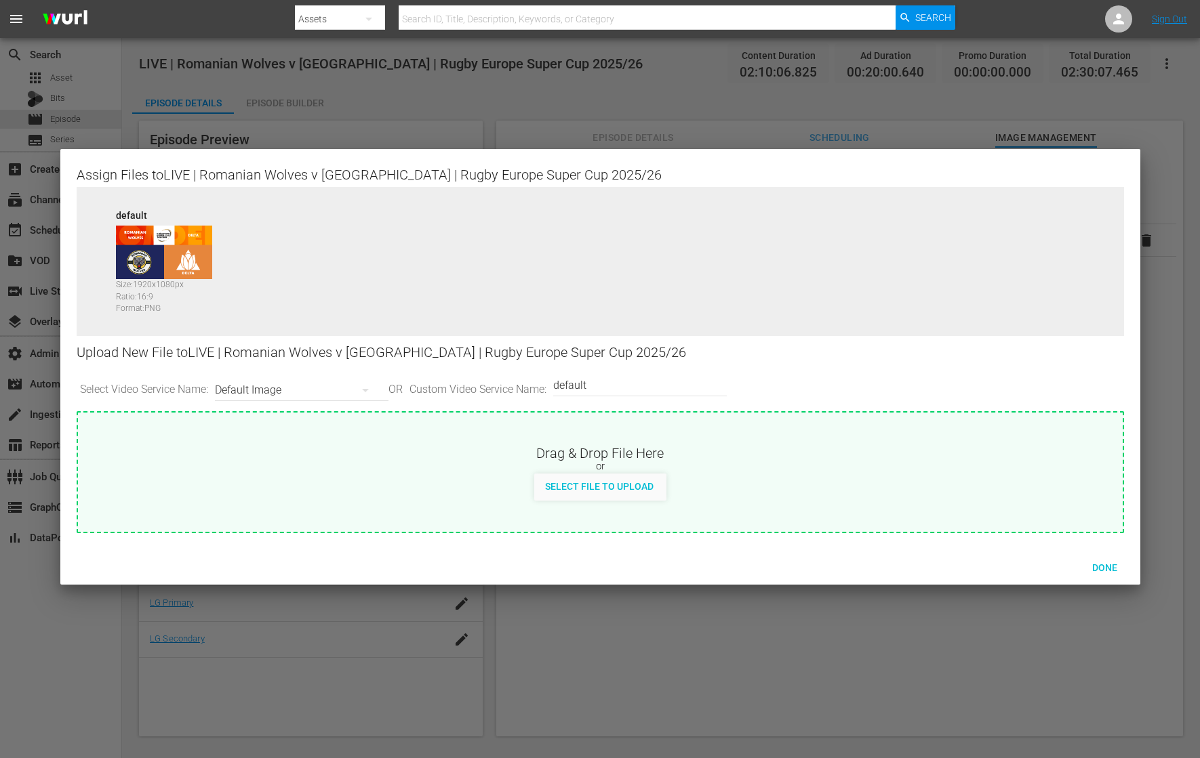
click at [150, 251] on img at bounding box center [164, 253] width 96 height 54
click at [1107, 569] on span "Done" at bounding box center [1104, 568] width 47 height 11
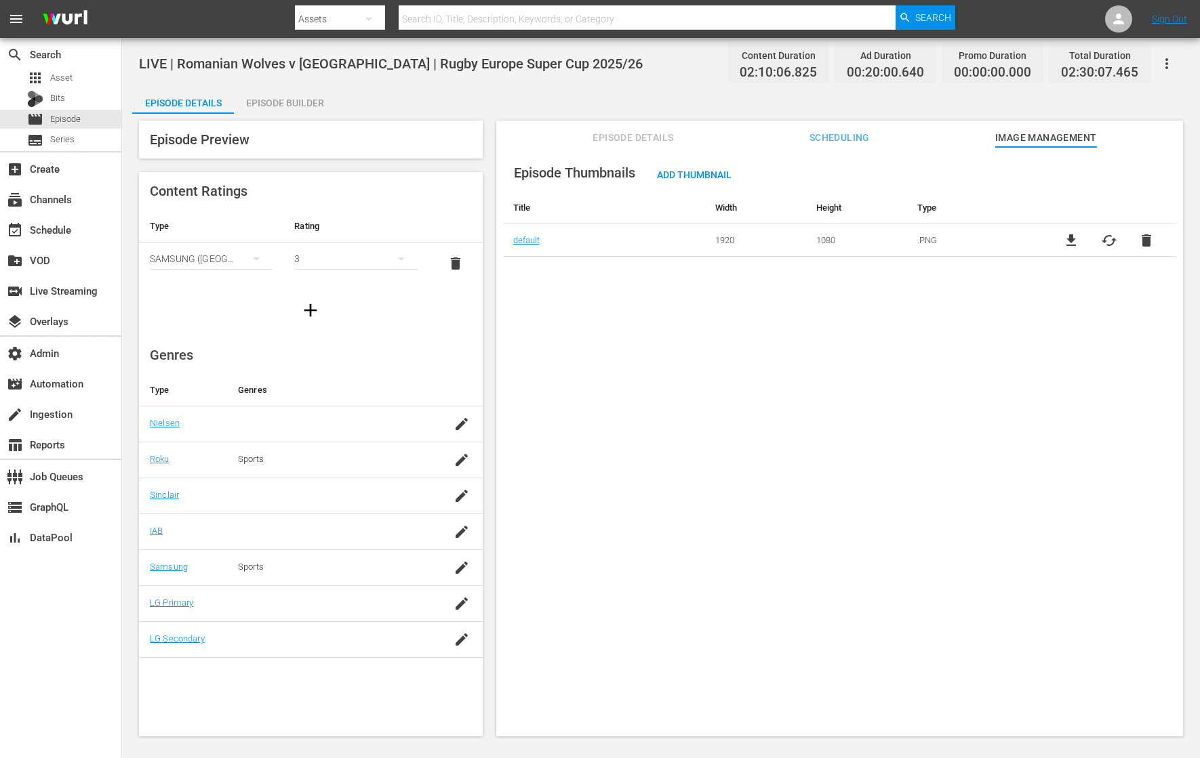
click at [773, 370] on div "Episode Thumbnails Add Thumbnail Title Width Height Type default 1920 1080 .PNG…" at bounding box center [839, 448] width 687 height 602
click at [846, 136] on span "Scheduling" at bounding box center [839, 137] width 102 height 17
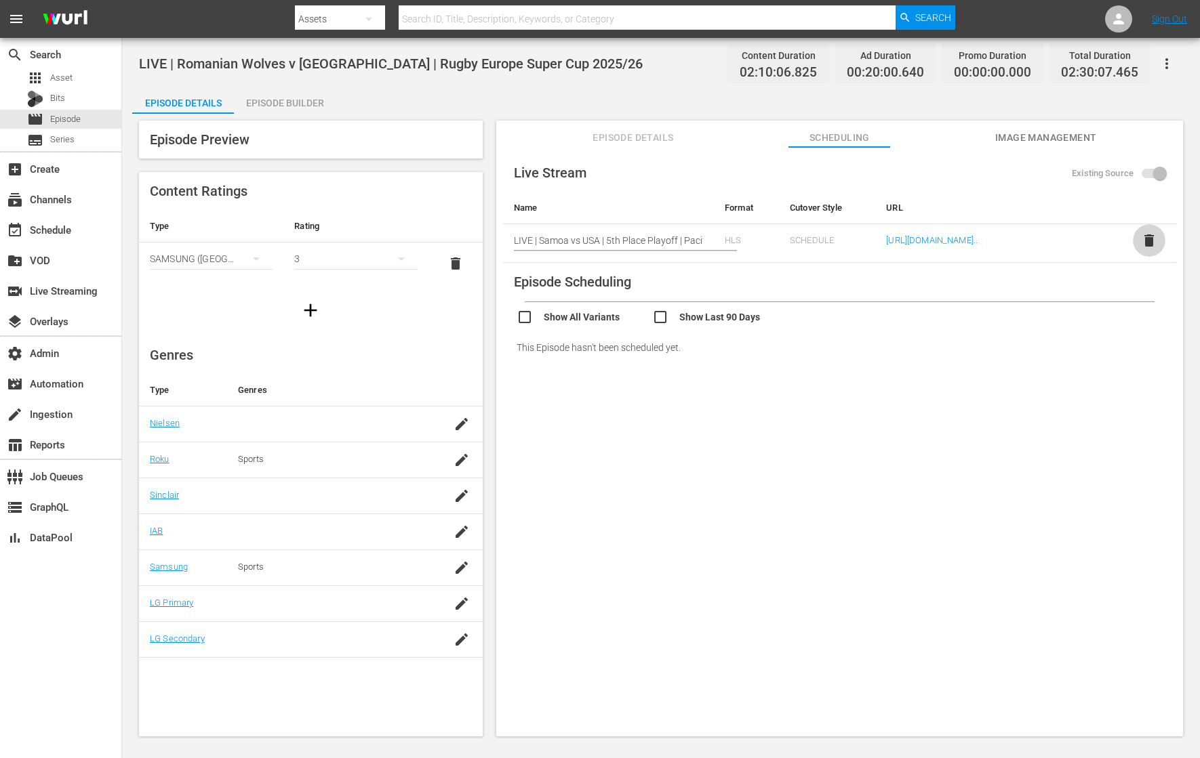
click at [1141, 244] on span "delete" at bounding box center [1149, 240] width 16 height 16
click at [1143, 172] on input "Existing Source" at bounding box center [1159, 176] width 77 height 26
checkbox input "false"
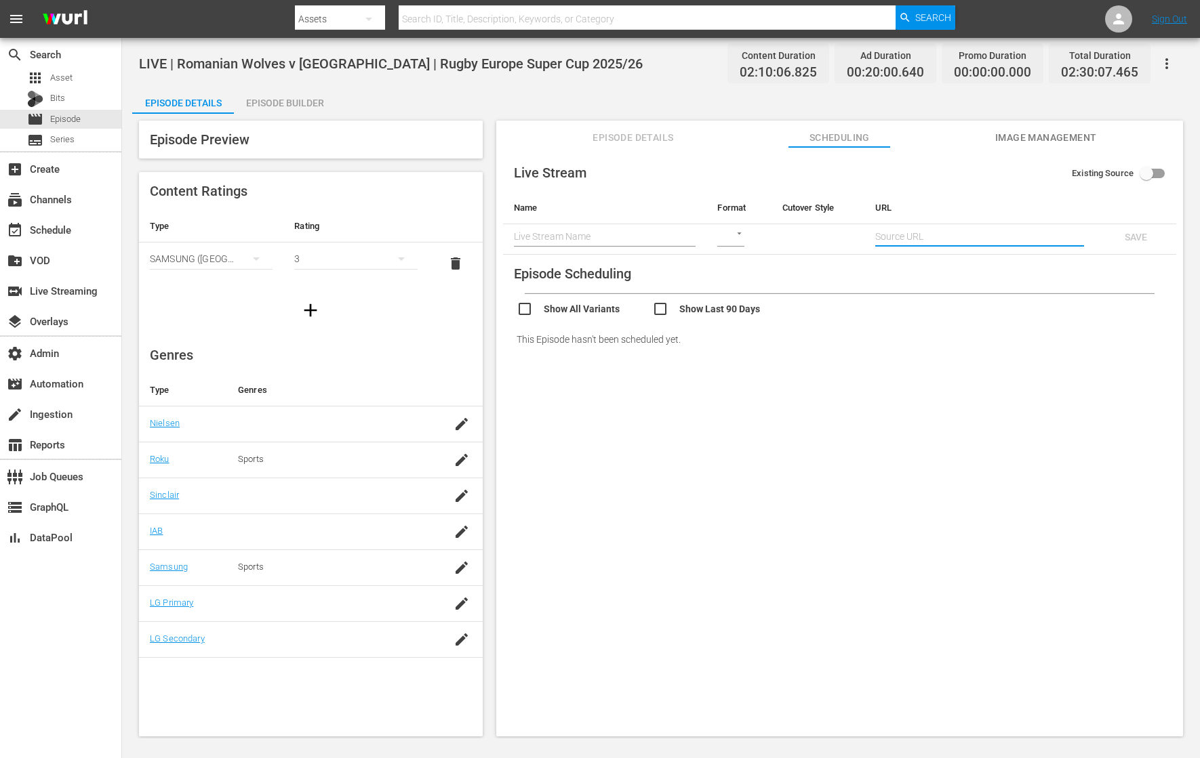
click at [973, 230] on input "text" at bounding box center [979, 236] width 209 height 20
paste input "[URL][DOMAIN_NAME]"
type input "[URL][DOMAIN_NAME]"
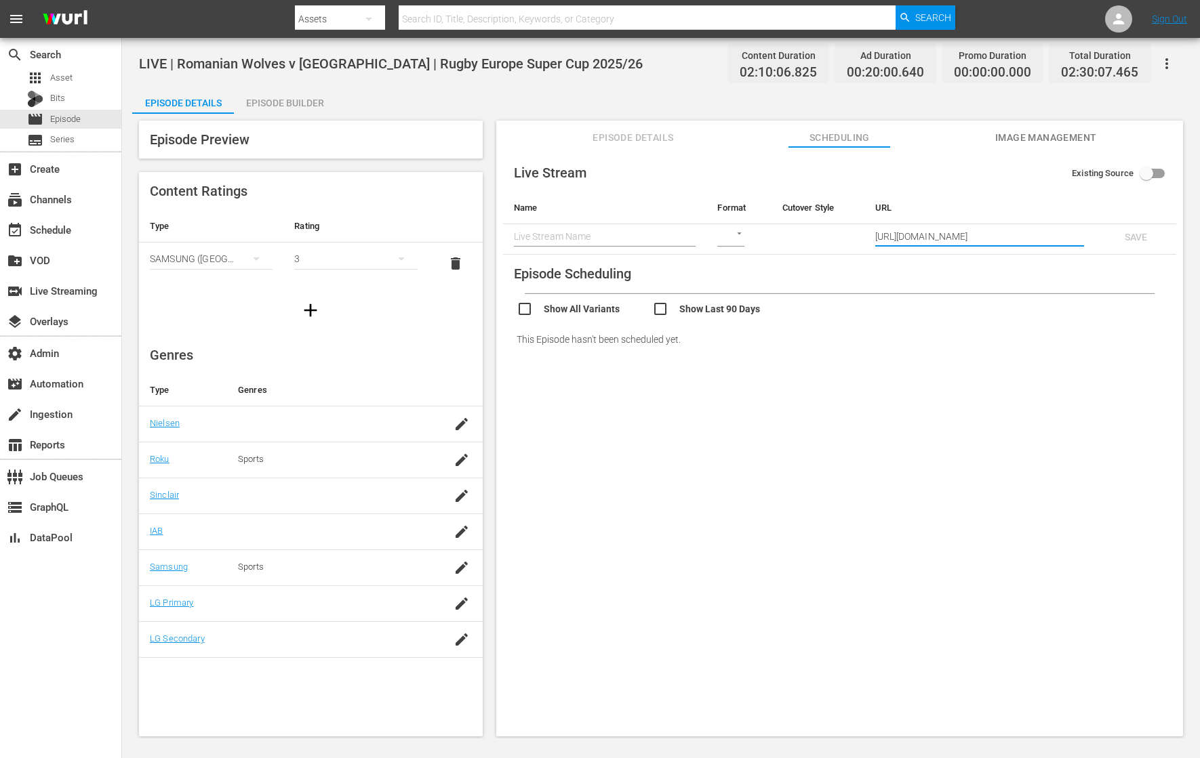
click at [449, 60] on span "LIVE | Romanian Wolves v [GEOGRAPHIC_DATA] | Rugby Europe Super Cup 2025/26" at bounding box center [391, 64] width 504 height 16
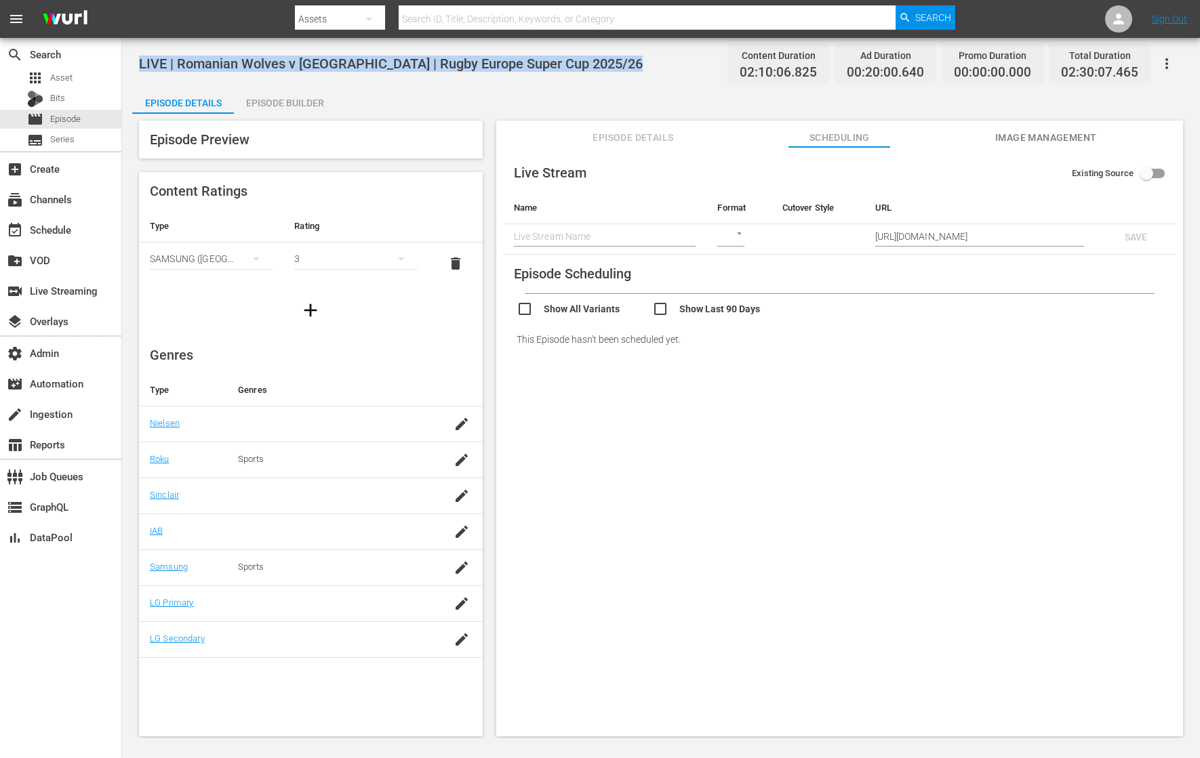
click at [449, 60] on span "LIVE | Romanian Wolves v [GEOGRAPHIC_DATA] | Rugby Europe Super Cup 2025/26" at bounding box center [391, 64] width 504 height 16
copy span "LIVE | Romanian Wolves v [GEOGRAPHIC_DATA] | Rugby Europe Super Cup 2025/26"
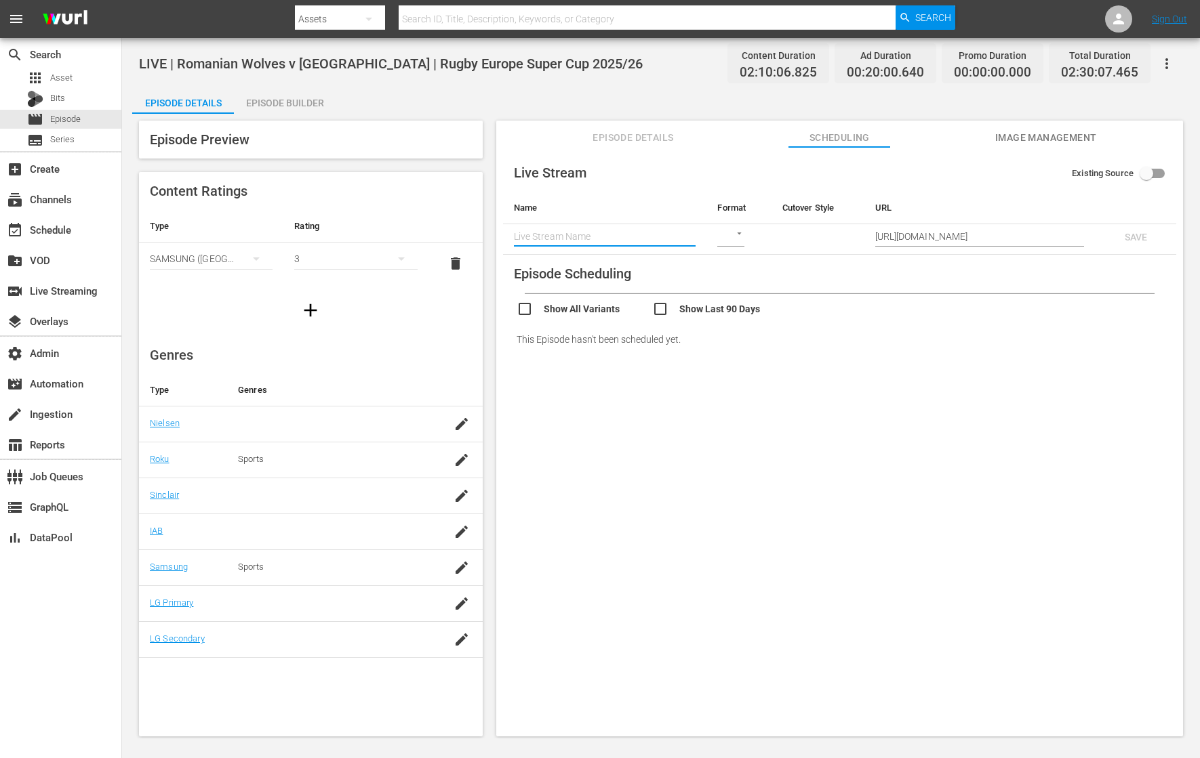
click at [548, 230] on input "text" at bounding box center [605, 236] width 182 height 20
paste input "LIVE | Romanian Wolves v [GEOGRAPHIC_DATA] | Rugby Europe Super Cup 2025/26"
type input "LIVE | Romanian Wolves v [GEOGRAPHIC_DATA] | Rugby Europe Super Cup 2025/26"
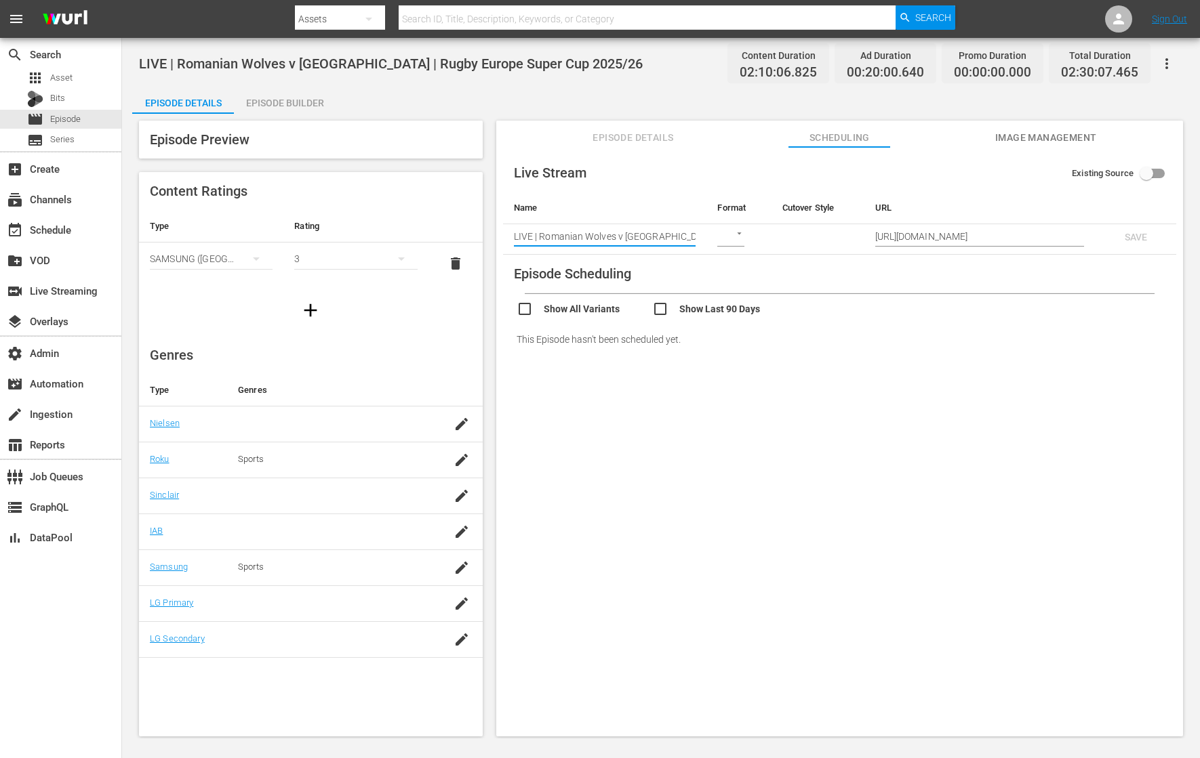
click at [722, 231] on body "menu Search By Assets Search ID, Title, Description, Keywords, or Category Sear…" at bounding box center [600, 379] width 1200 height 758
click at [737, 241] on div "HLS" at bounding box center [739, 236] width 47 height 33
type input "HLS"
click at [804, 237] on body "menu Search By Assets Search ID, Title, Description, Keywords, or Category Sear…" at bounding box center [600, 379] width 1200 height 758
click at [808, 229] on div "SCHEDULE" at bounding box center [815, 236] width 68 height 33
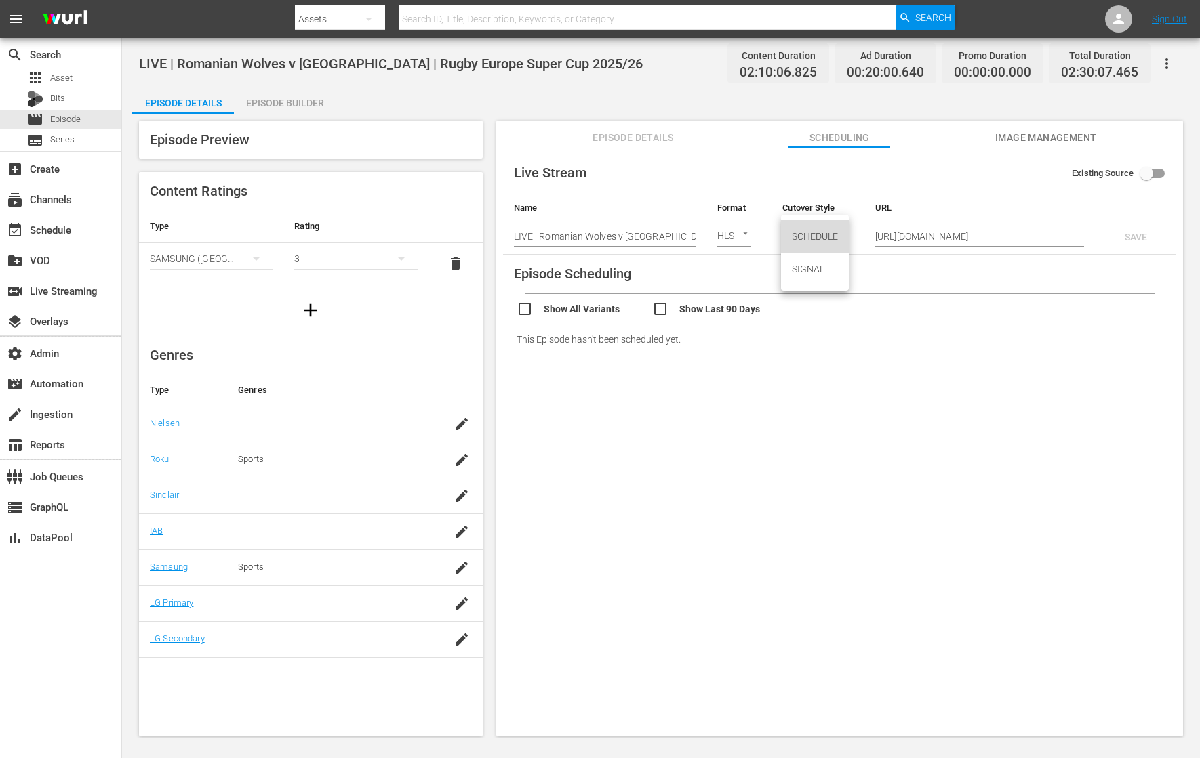
type input "SCHEDULE"
click at [1139, 235] on span "SAVE" at bounding box center [1135, 237] width 44 height 11
checkbox input "true"
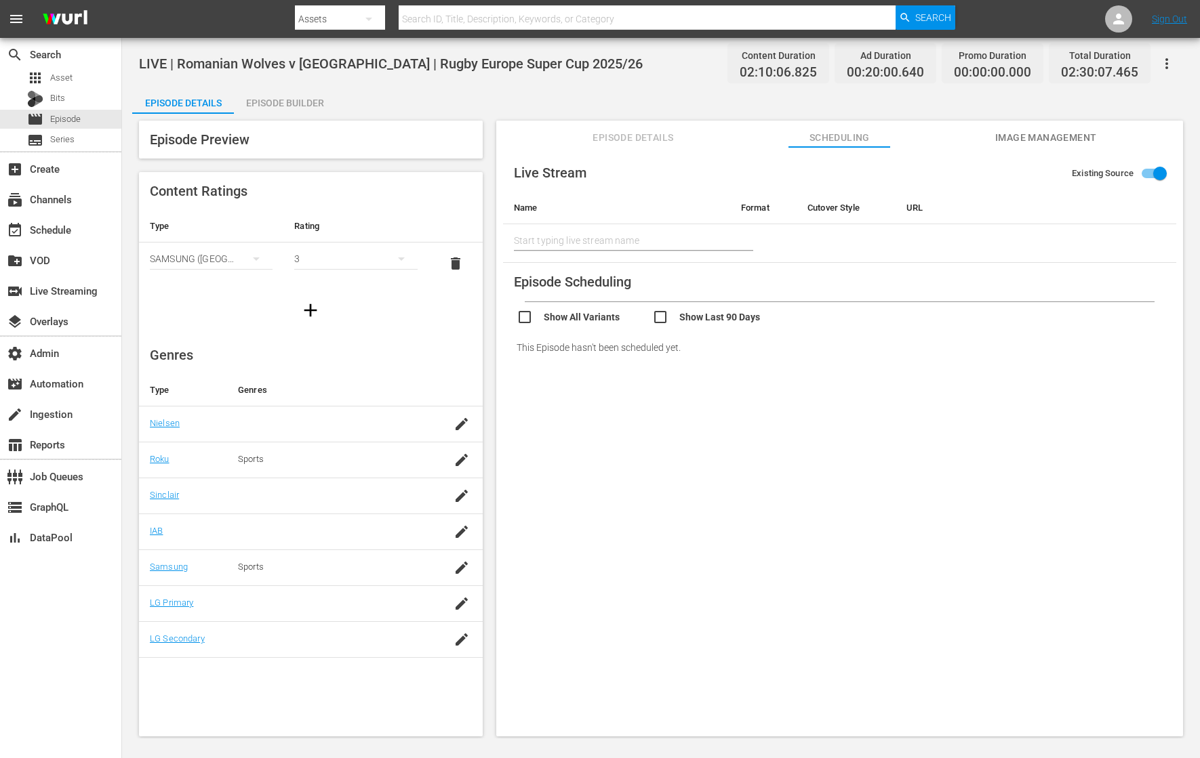
type input "LIVE | Romanian Wolves v [GEOGRAPHIC_DATA] | Rugby Europe Super Cup 2025/26"
click at [658, 138] on span "Episode Details" at bounding box center [633, 137] width 102 height 17
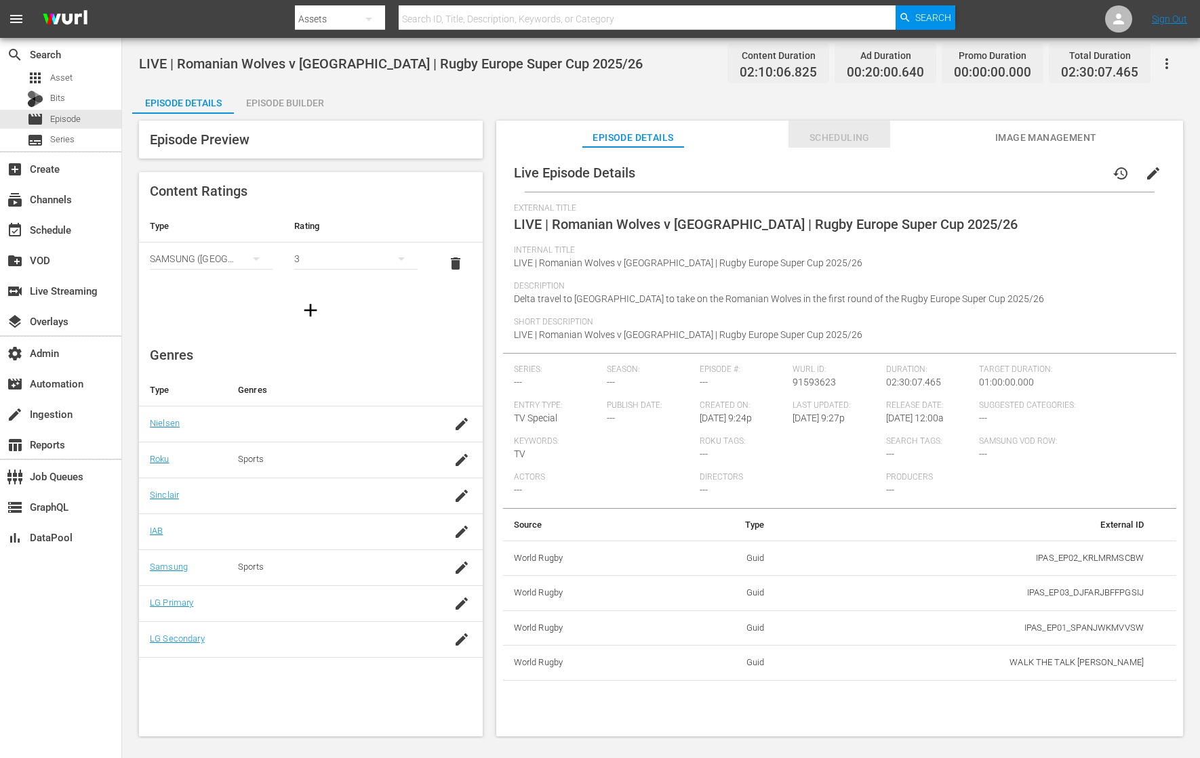
click at [848, 142] on span "Scheduling" at bounding box center [839, 137] width 102 height 17
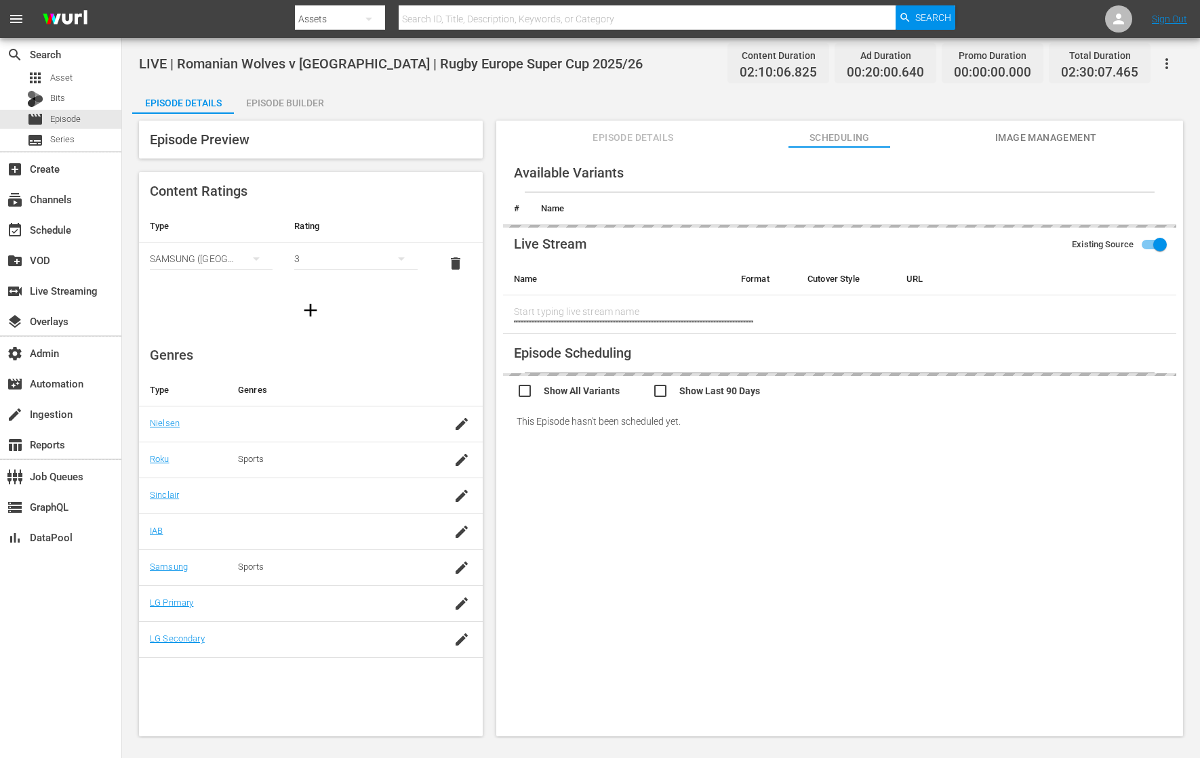
type input "LIVE | Romanian Wolves v [GEOGRAPHIC_DATA] | Rugby Europe Super Cup 2025/26"
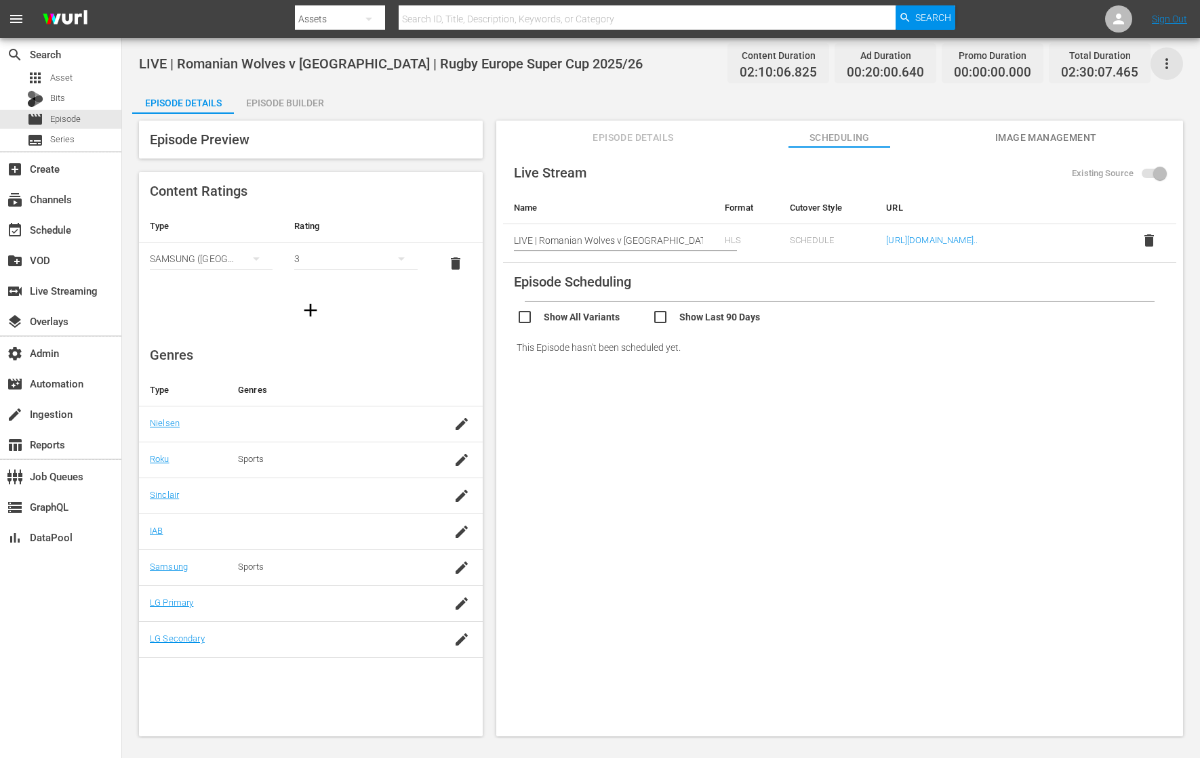
click at [1167, 60] on icon "button" at bounding box center [1166, 64] width 16 height 16
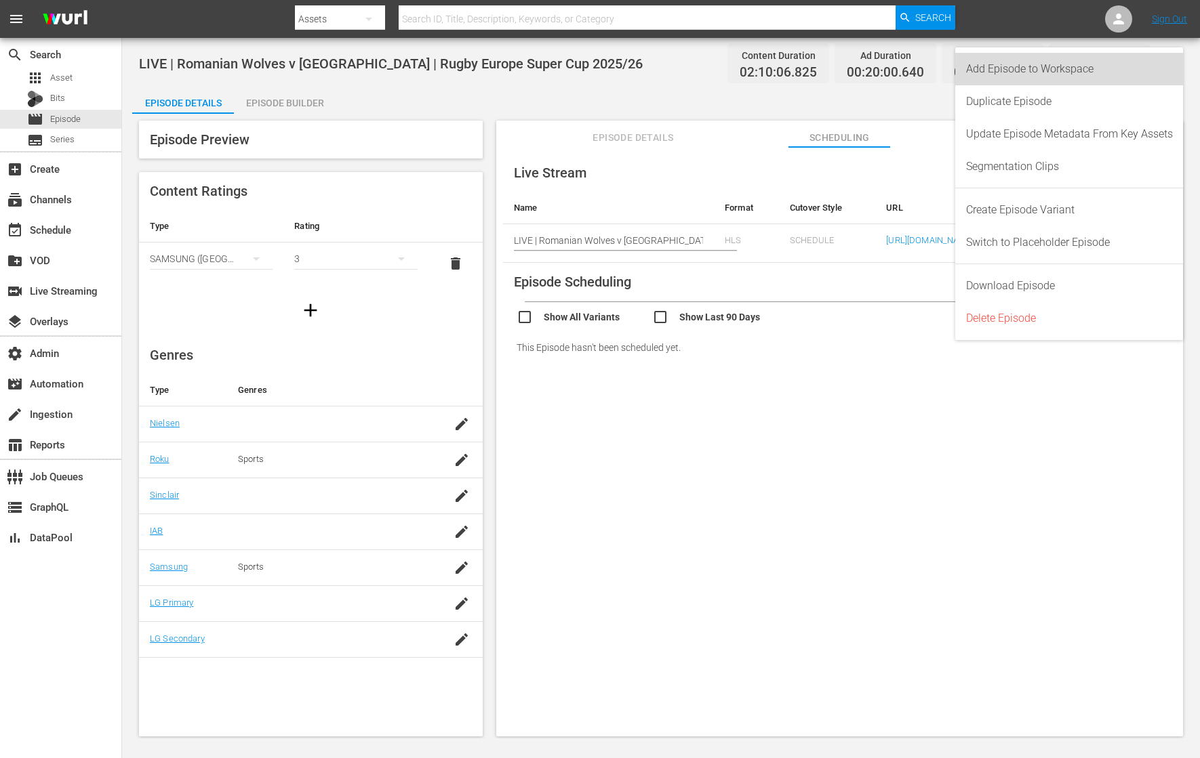
click at [1167, 60] on div "Add Episode to Workspace" at bounding box center [1069, 69] width 207 height 33
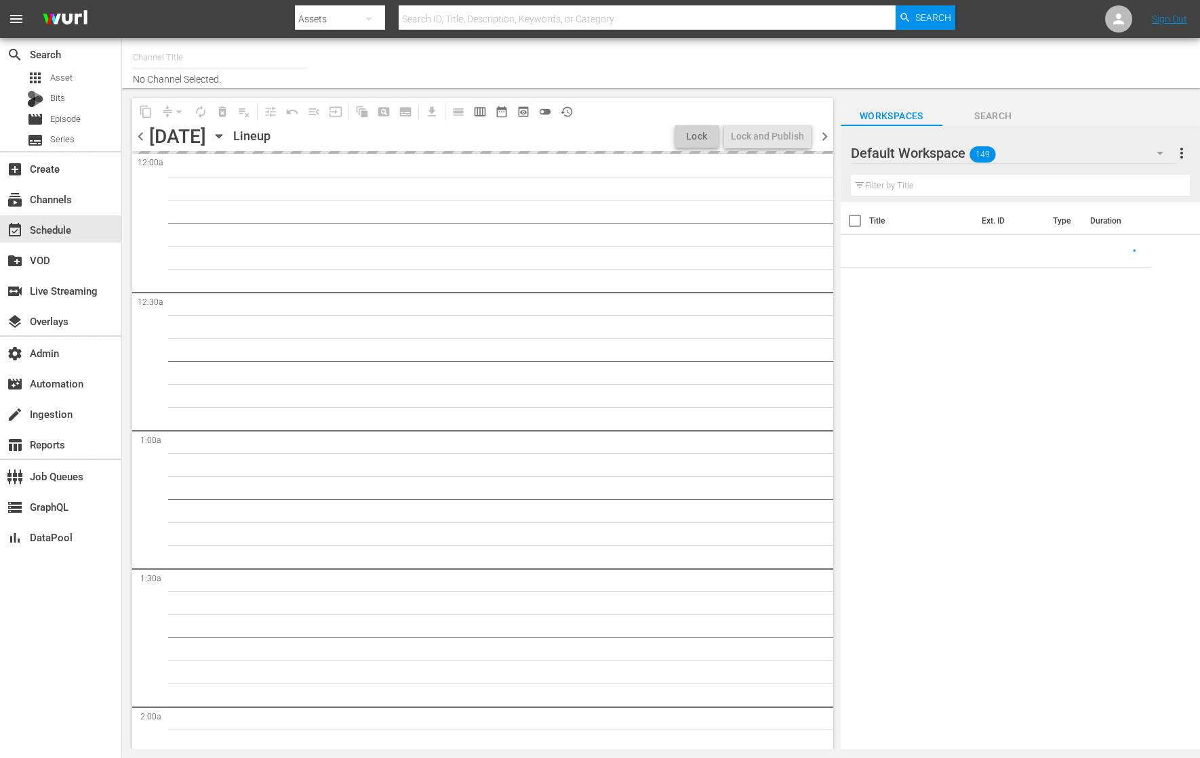
type input "RugbyPass TV (1872)"
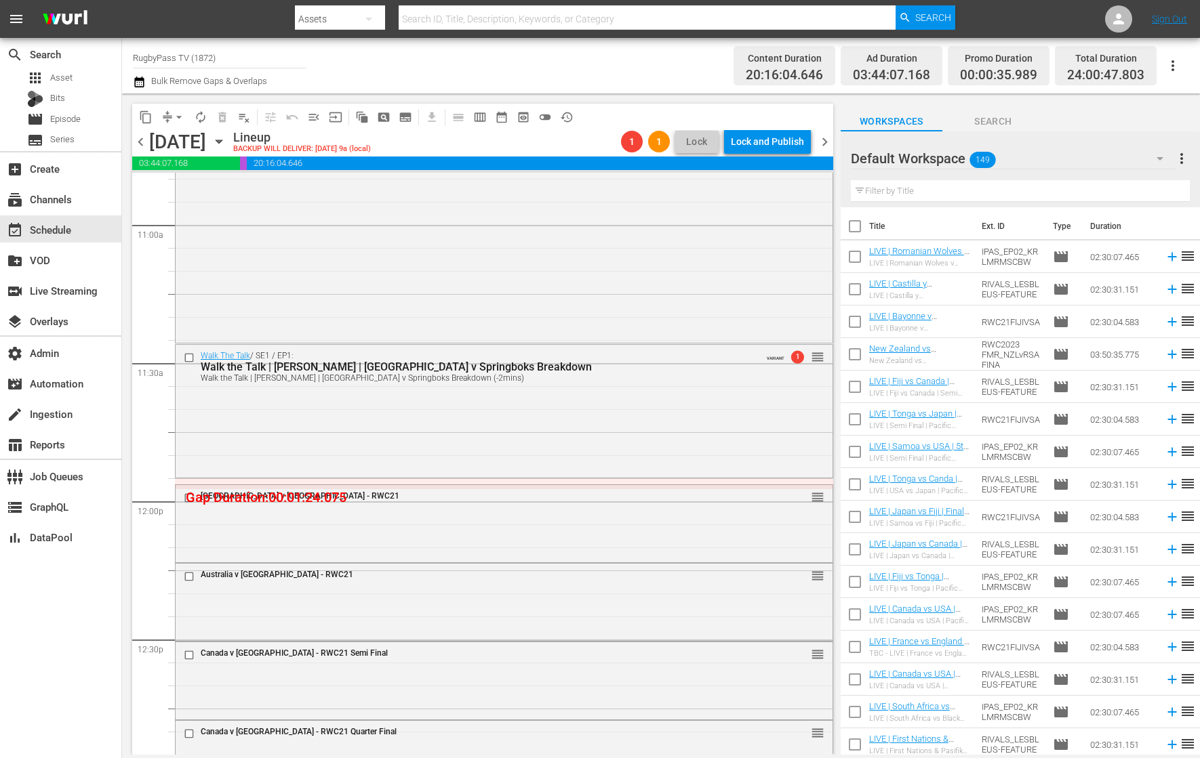
scroll to position [2992, 0]
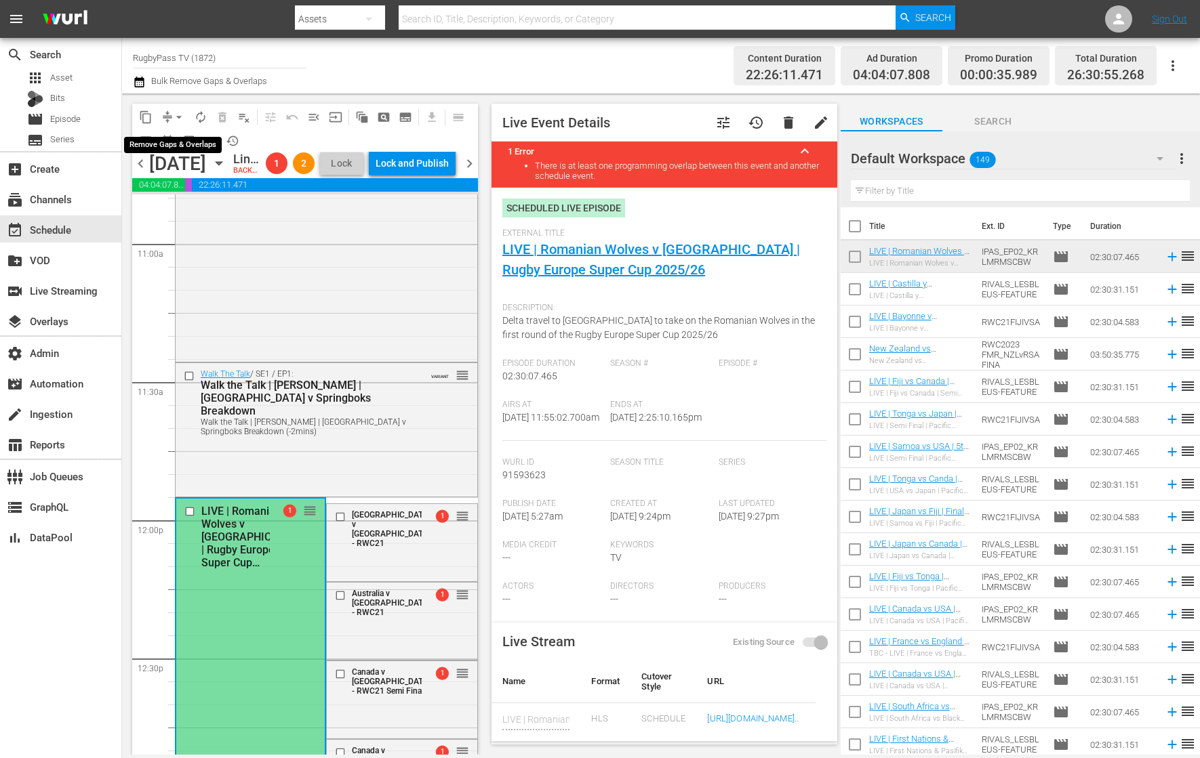
click at [172, 117] on span "arrow_drop_down" at bounding box center [179, 117] width 14 height 14
click at [220, 188] on li "Align to End of Previous Day" at bounding box center [179, 189] width 142 height 22
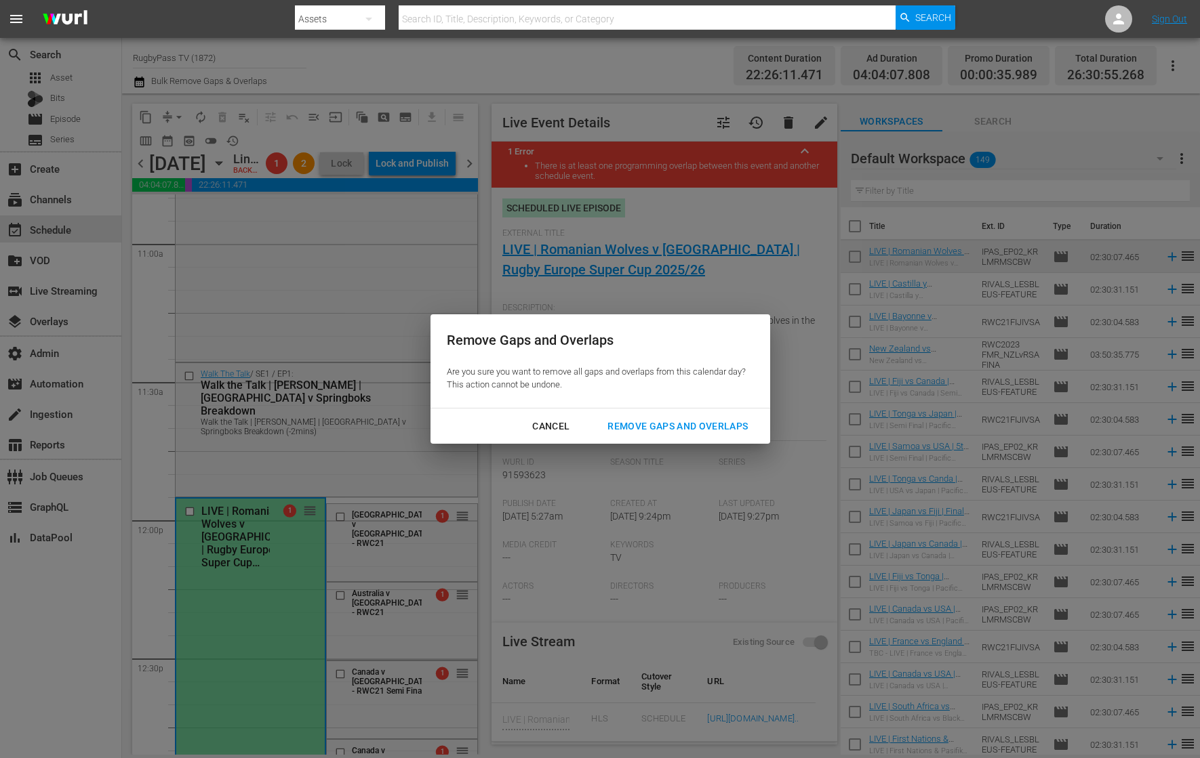
click at [736, 428] on div "Remove Gaps and Overlaps" at bounding box center [677, 426] width 162 height 17
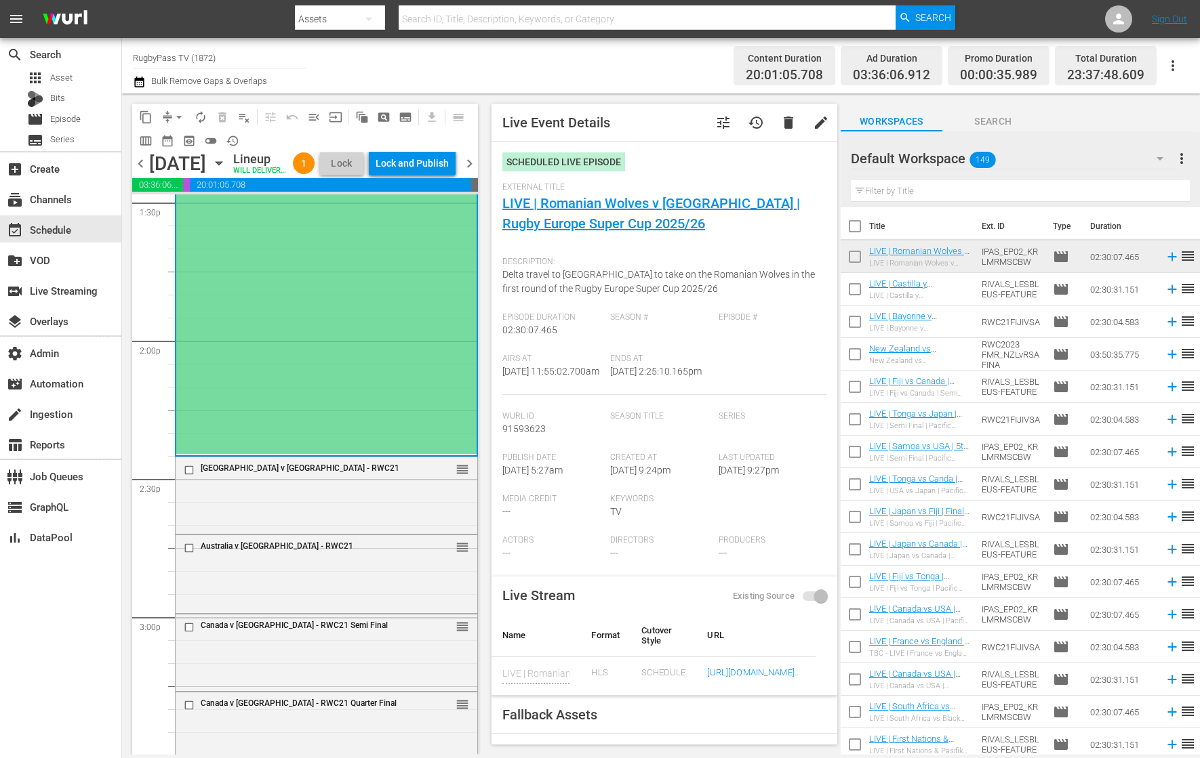
scroll to position [3725, 0]
click at [223, 527] on div "Fiji v [GEOGRAPHIC_DATA] - RWC21 reorder" at bounding box center [327, 494] width 302 height 74
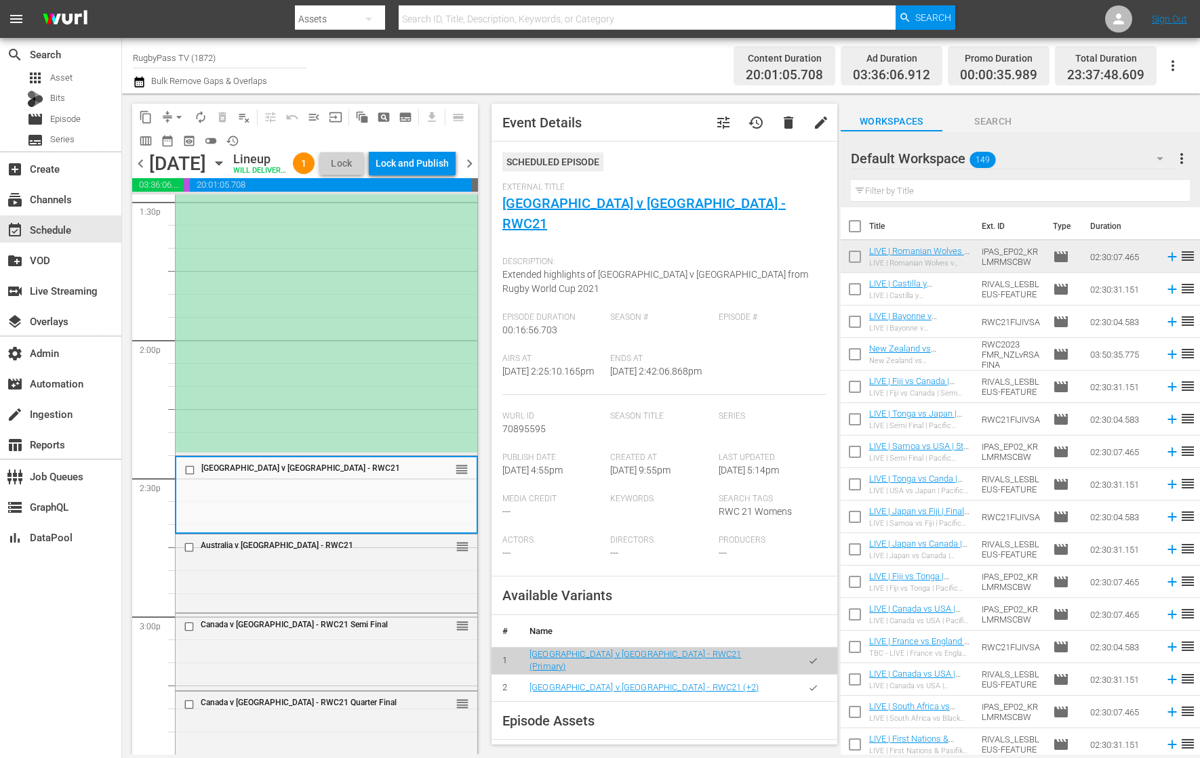
click at [270, 440] on div "LIVE | Romanian Wolves v [GEOGRAPHIC_DATA] | Rugby Europe Super Cup 2025/26 reo…" at bounding box center [327, 109] width 302 height 688
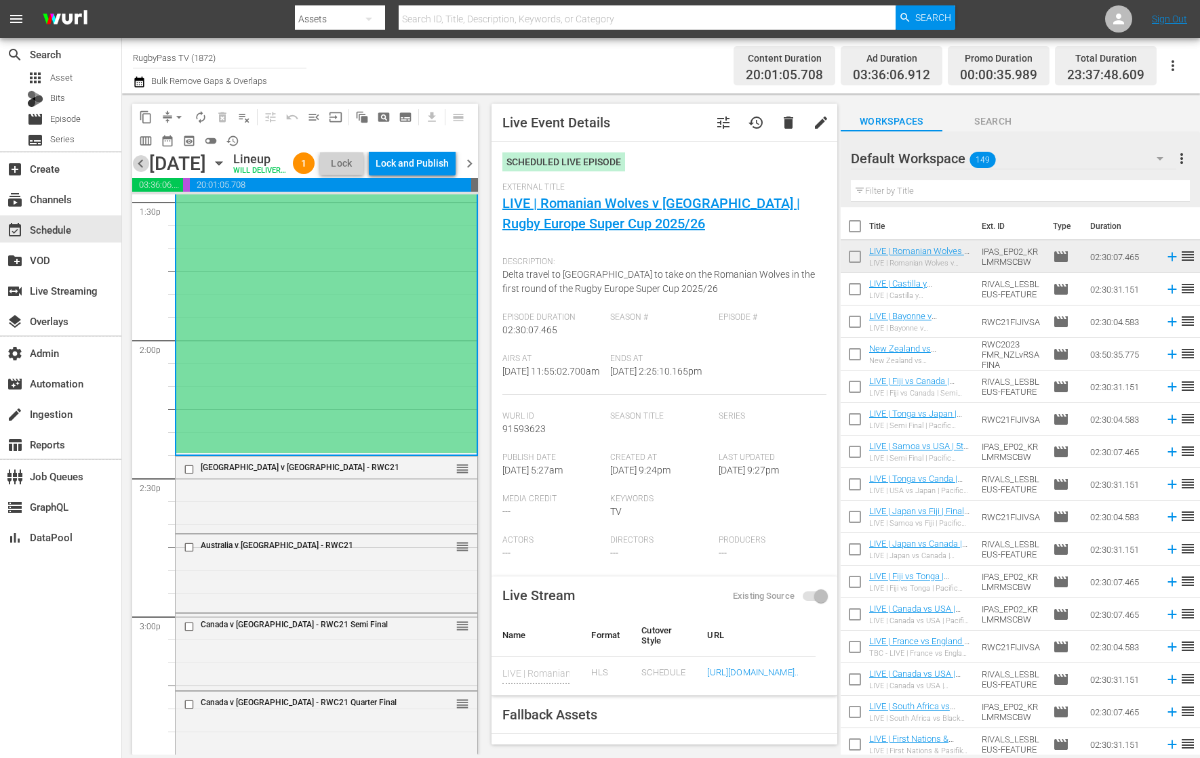
click at [142, 172] on span "chevron_left" at bounding box center [140, 163] width 17 height 17
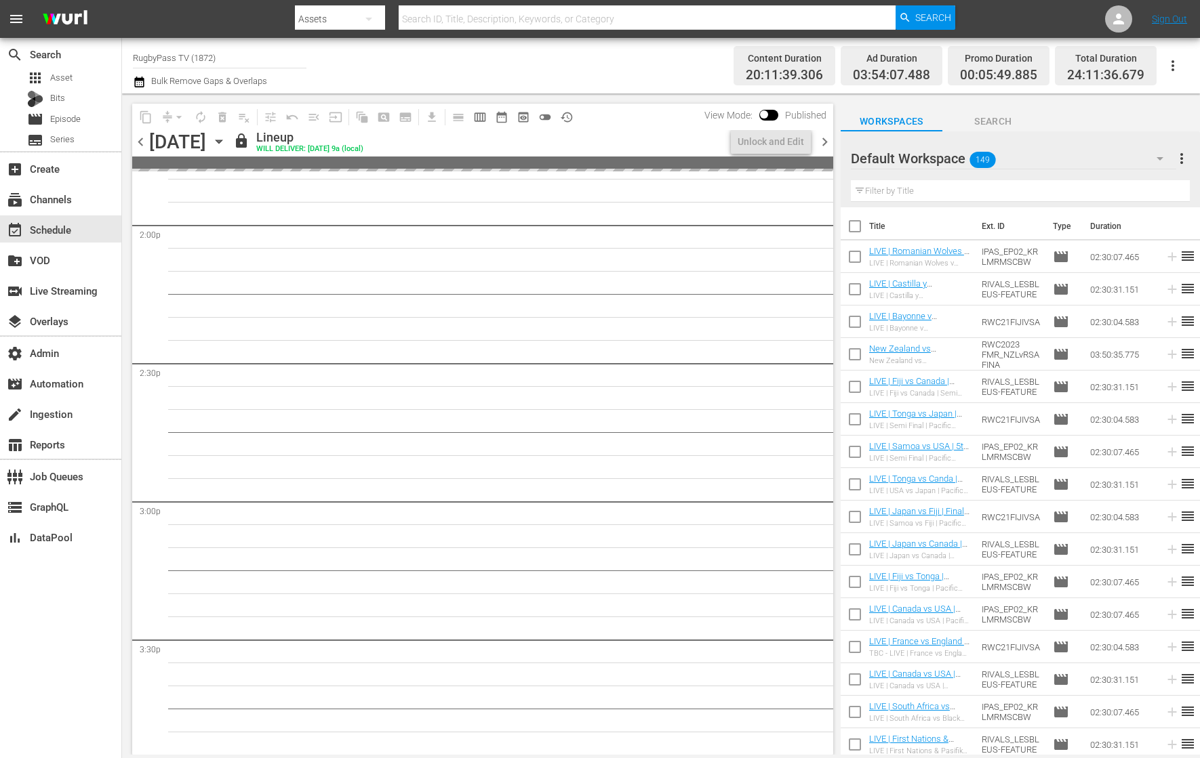
scroll to position [3702, 0]
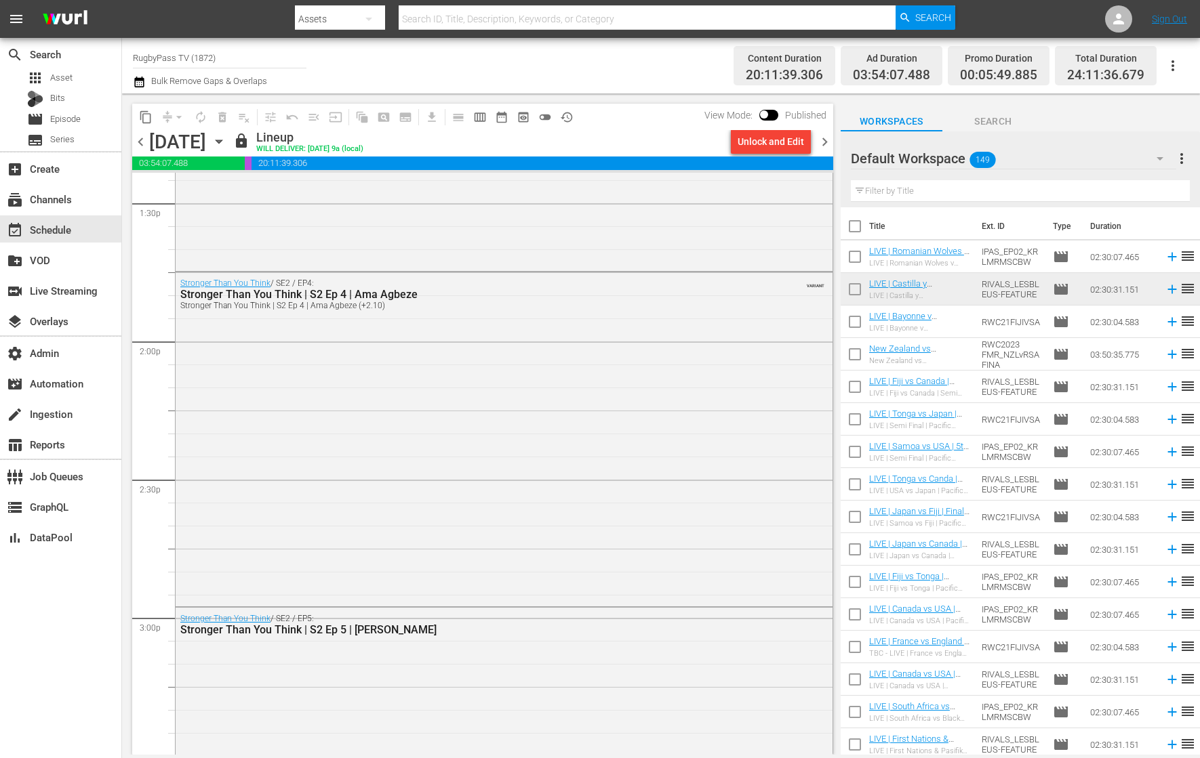
click at [824, 139] on span "chevron_right" at bounding box center [824, 142] width 17 height 17
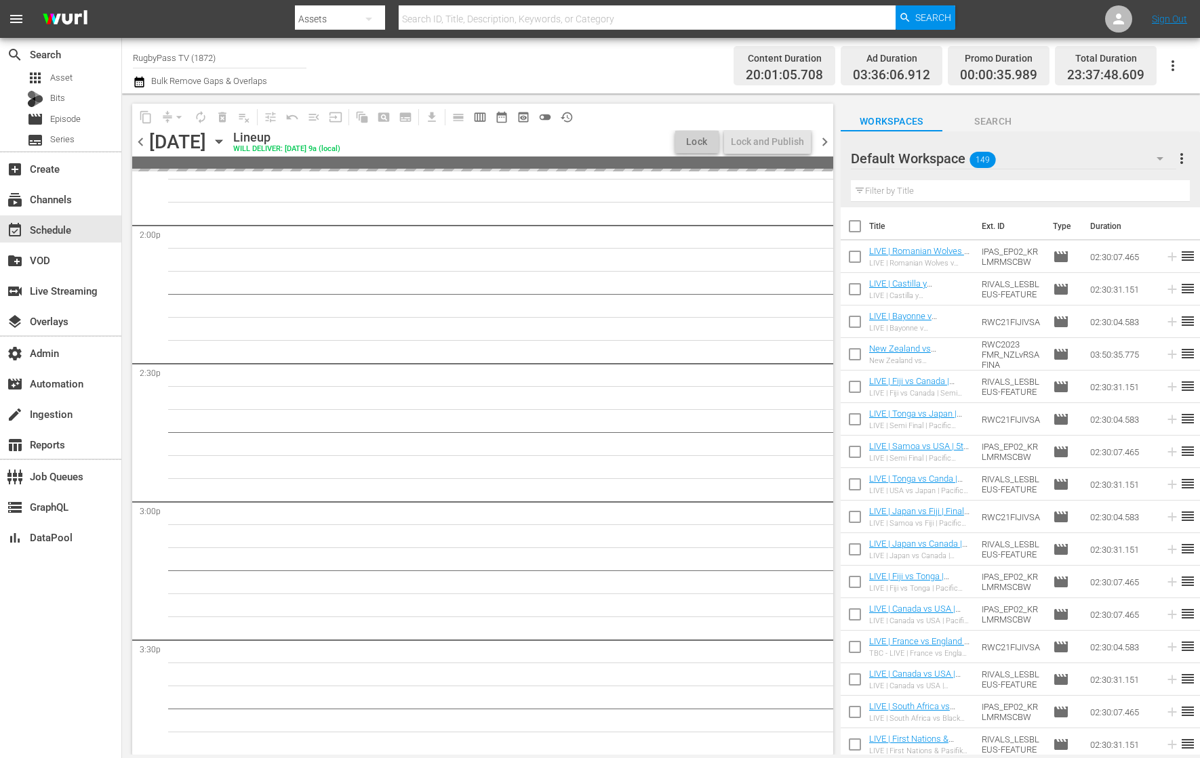
scroll to position [3725, 0]
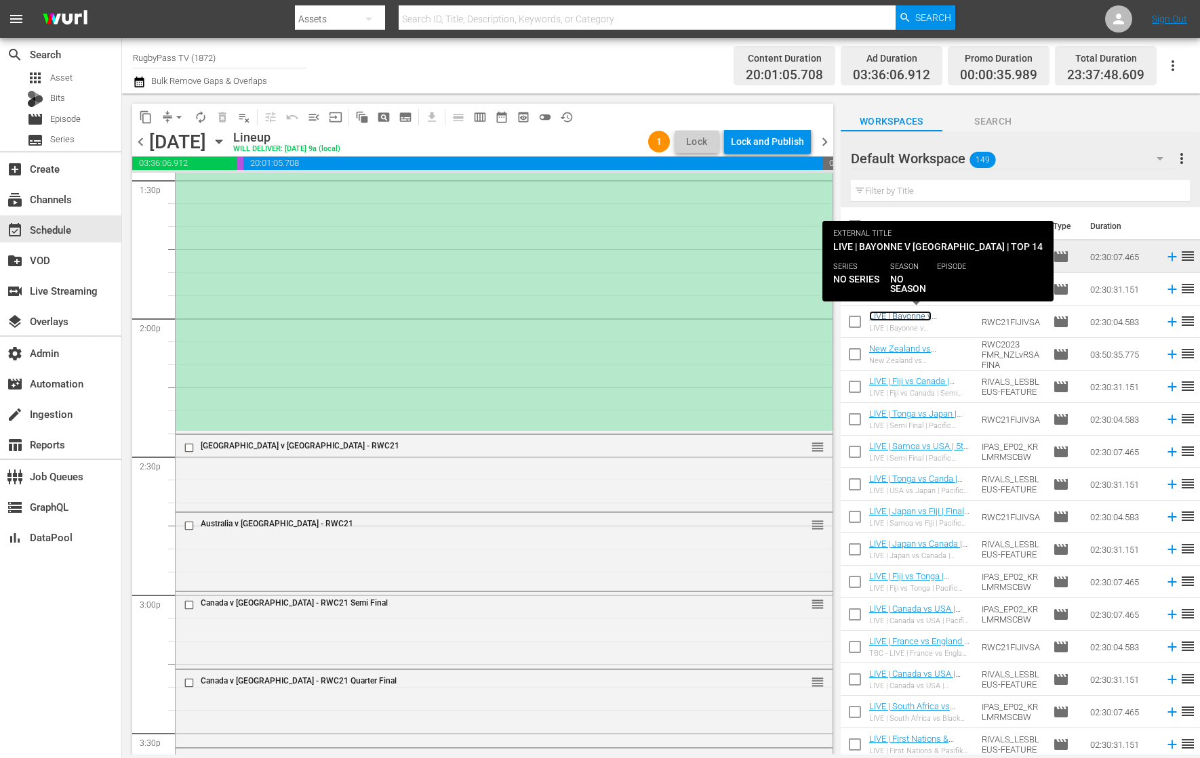
click at [926, 317] on link "LIVE | Bayonne v [GEOGRAPHIC_DATA] | Top 14" at bounding box center [912, 326] width 86 height 30
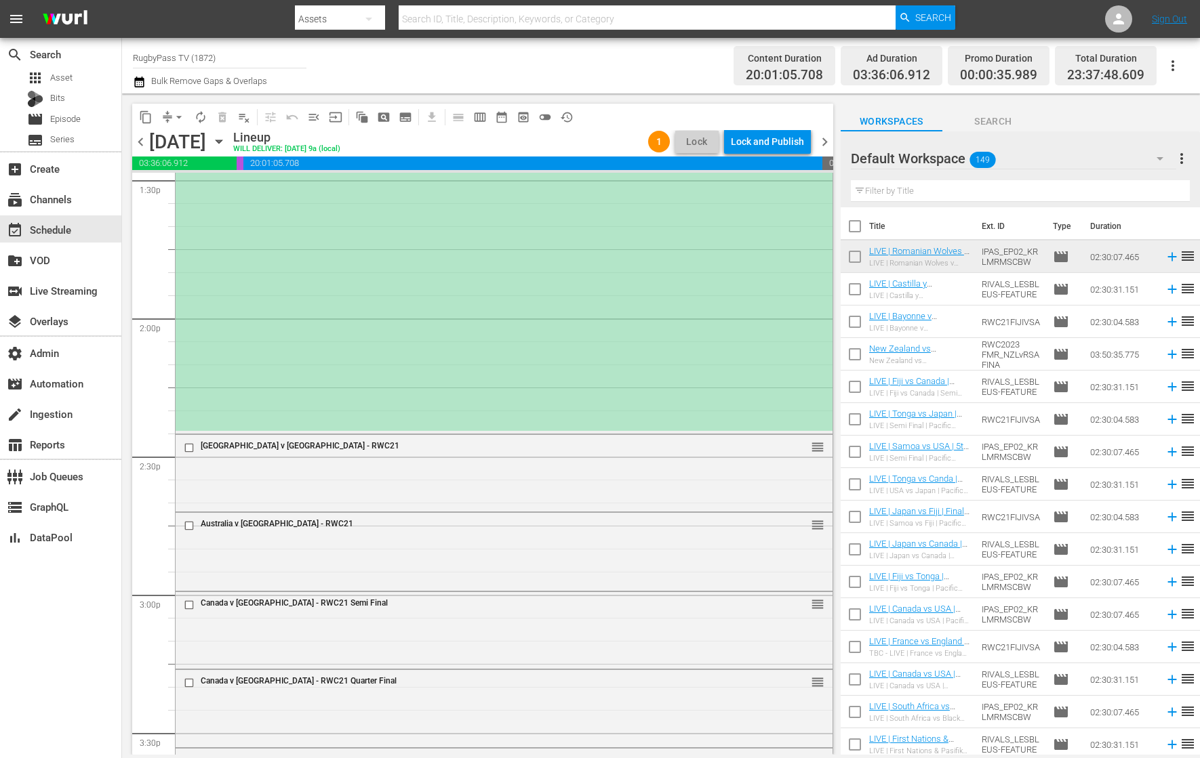
click at [343, 247] on div "LIVE | Romanian Wolves v [GEOGRAPHIC_DATA] | Rugby Europe Super Cup 2025/26 reo…" at bounding box center [504, 87] width 657 height 688
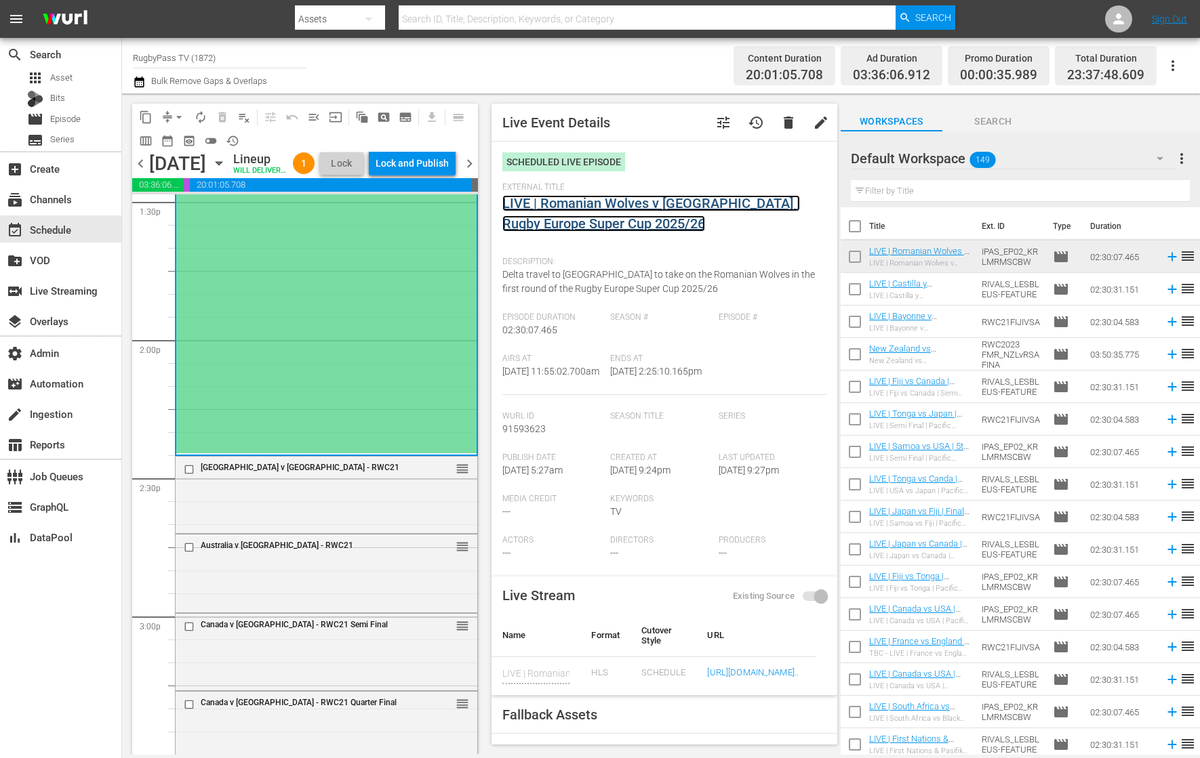
click at [642, 204] on link "LIVE | Romanian Wolves v [GEOGRAPHIC_DATA] | Rugby Europe Super Cup 2025/26" at bounding box center [651, 213] width 298 height 37
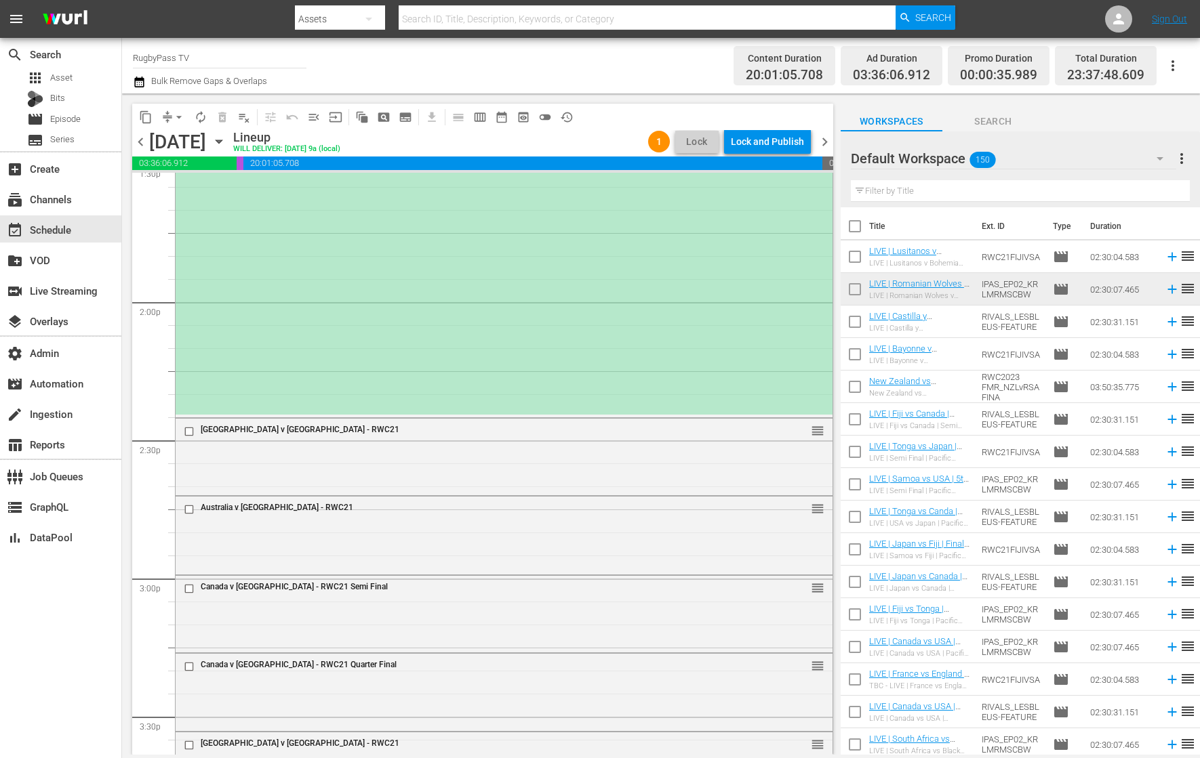
scroll to position [3746, 0]
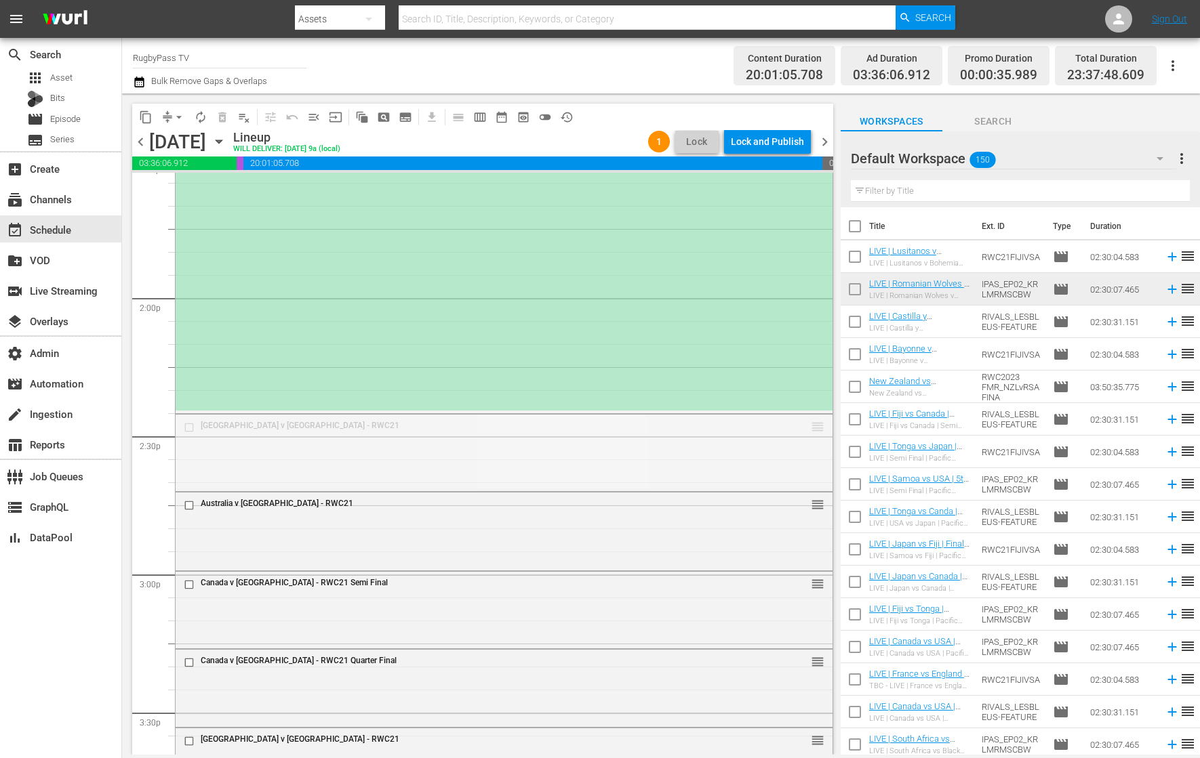
drag, startPoint x: 806, startPoint y: 425, endPoint x: 796, endPoint y: 437, distance: 16.3
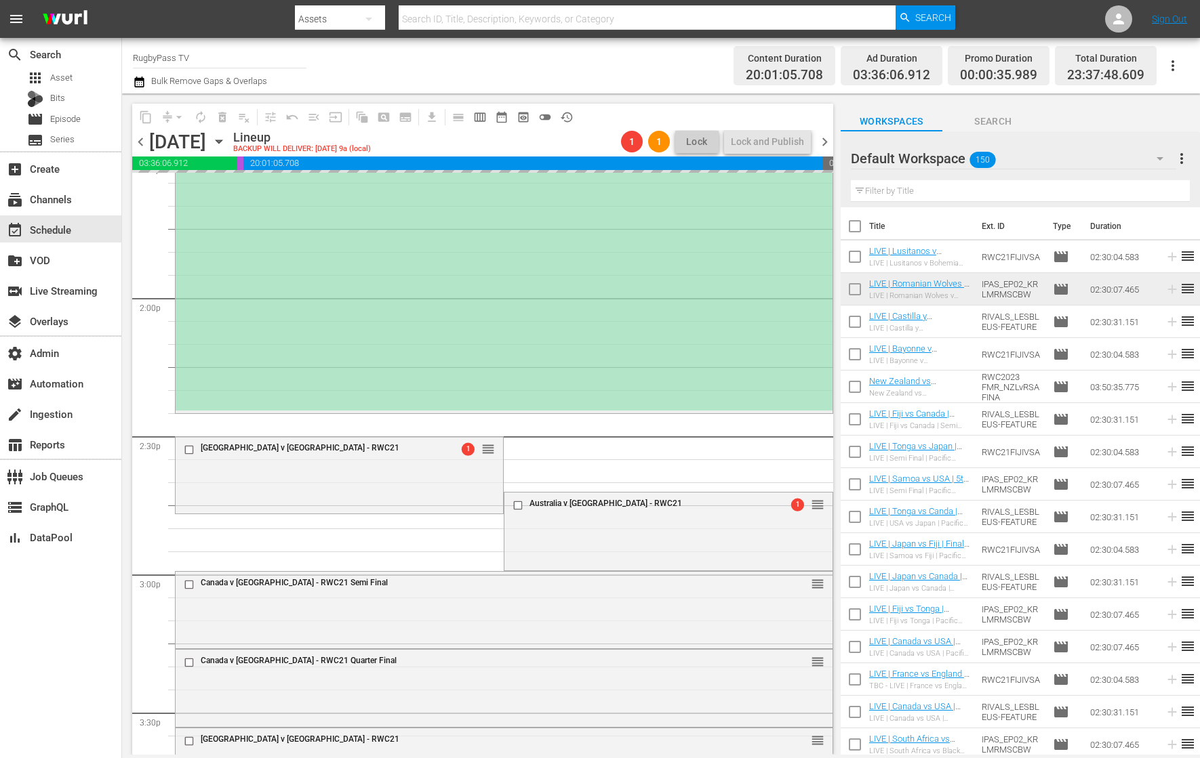
click at [716, 334] on div "LIVE | Romanian Wolves v [GEOGRAPHIC_DATA] | Rugby Europe Super Cup 2025/26 1 r…" at bounding box center [504, 67] width 657 height 688
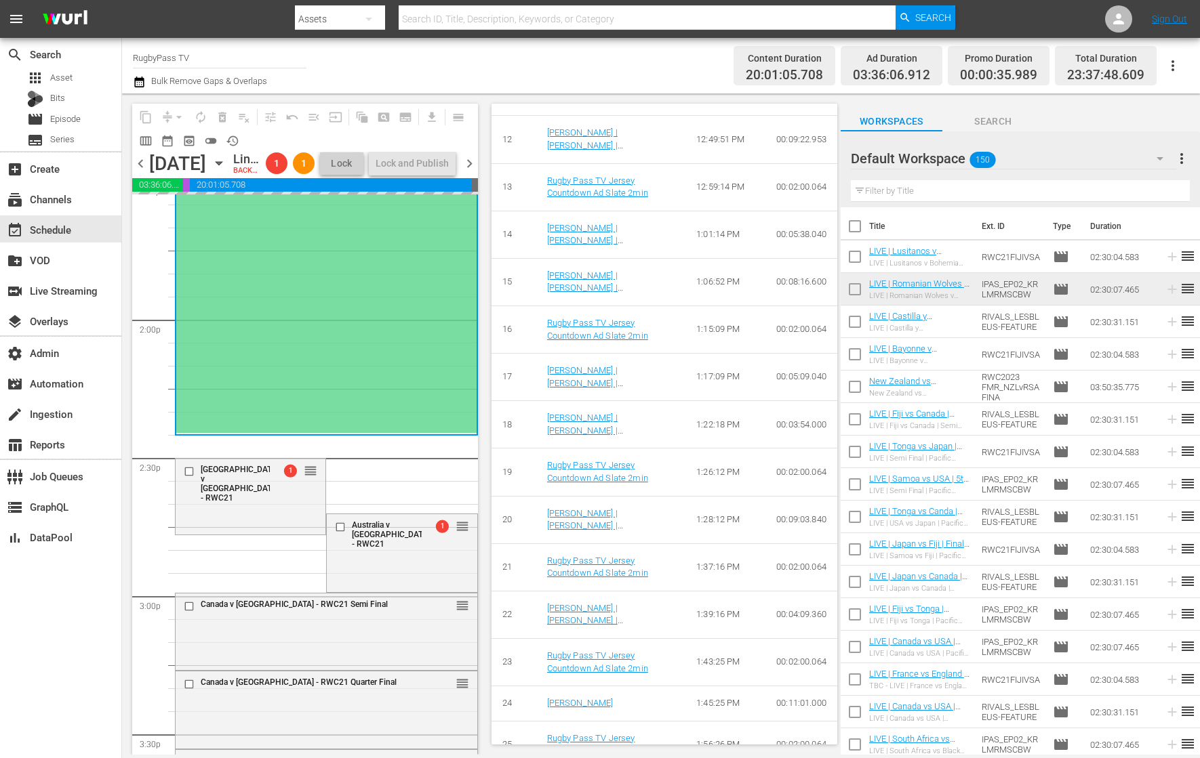
scroll to position [1174, 0]
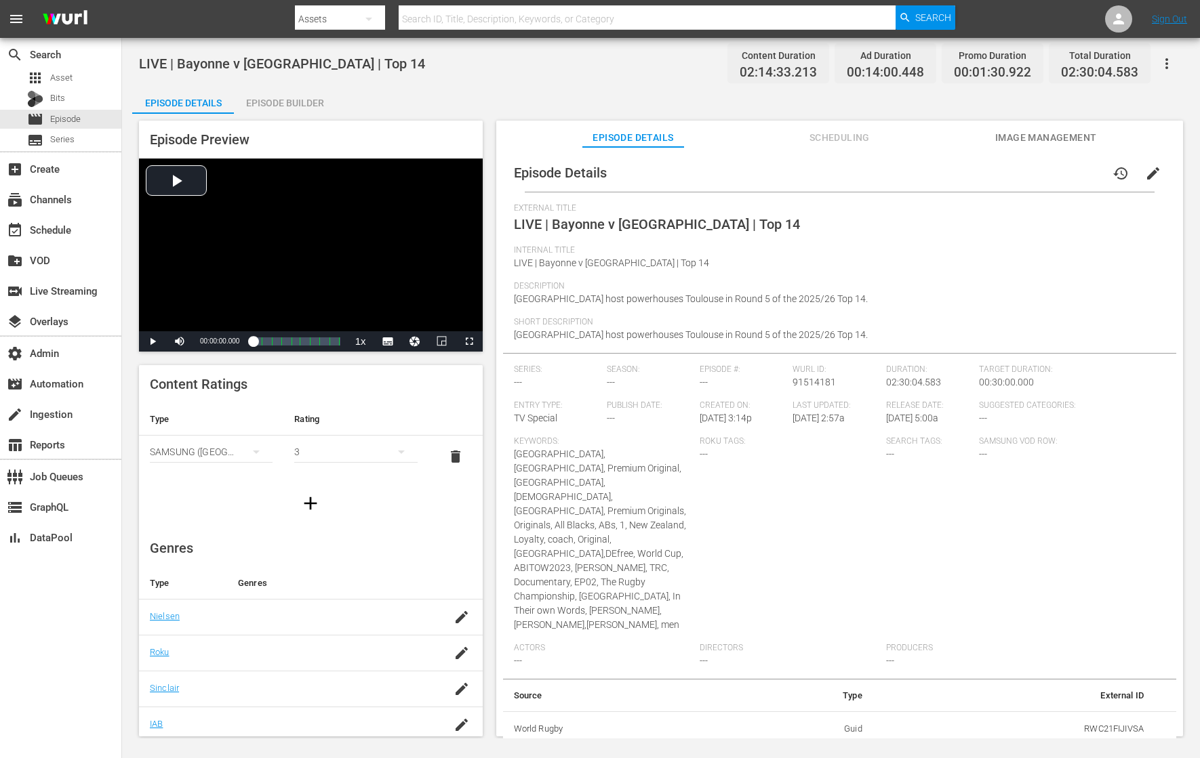
click at [959, 63] on button "button" at bounding box center [1166, 63] width 33 height 33
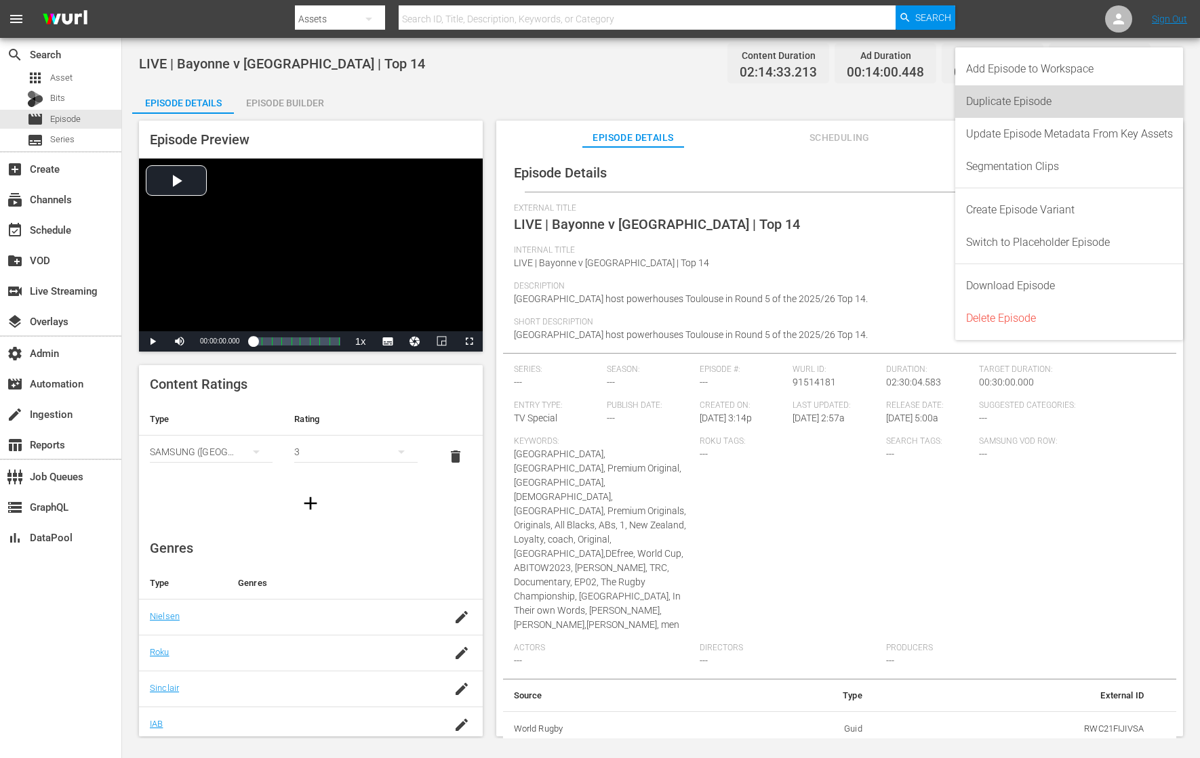
click at [959, 113] on div "Duplicate Episode" at bounding box center [1069, 101] width 207 height 33
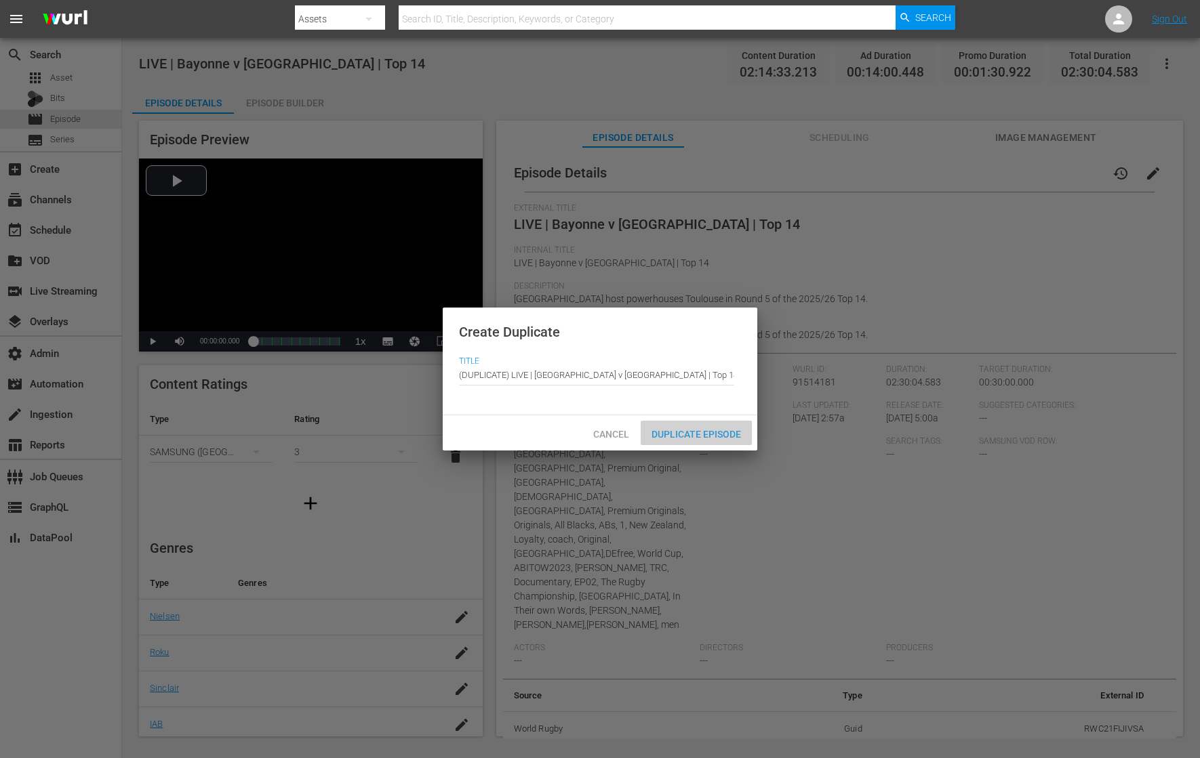
click at [724, 435] on span "Duplicate Episode" at bounding box center [695, 434] width 111 height 11
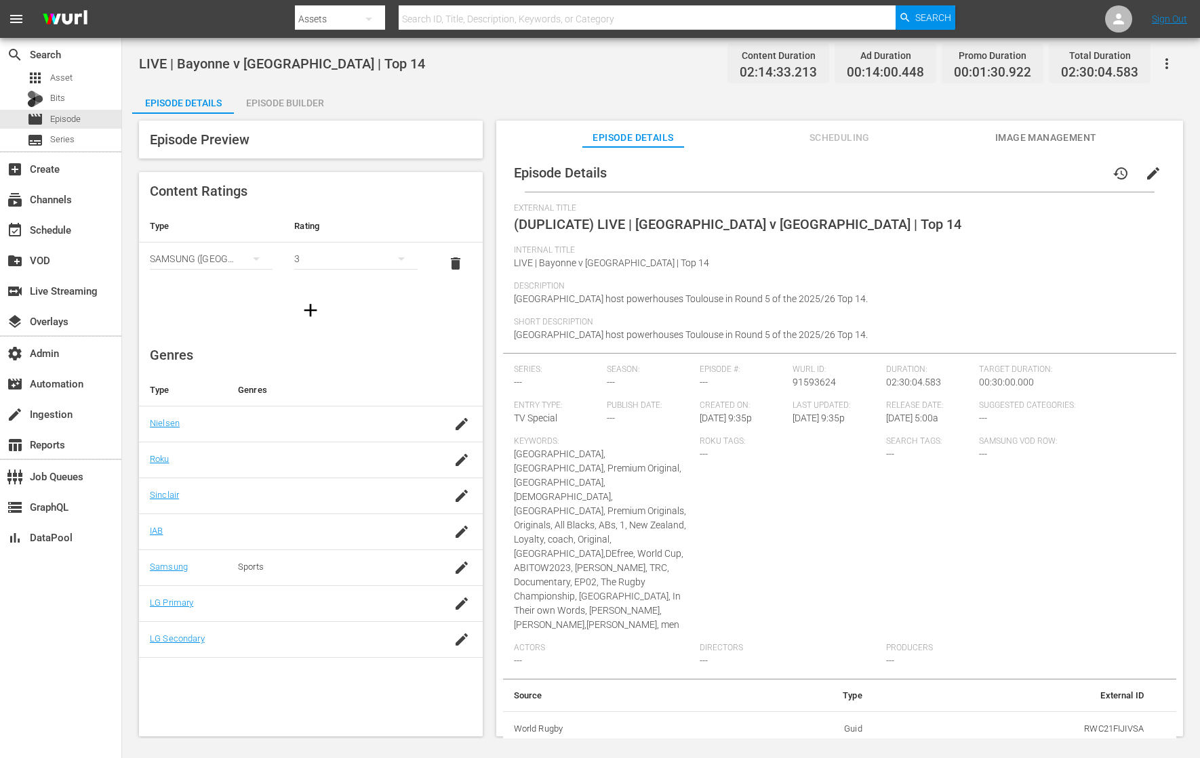
click at [959, 62] on button "button" at bounding box center [1166, 63] width 33 height 33
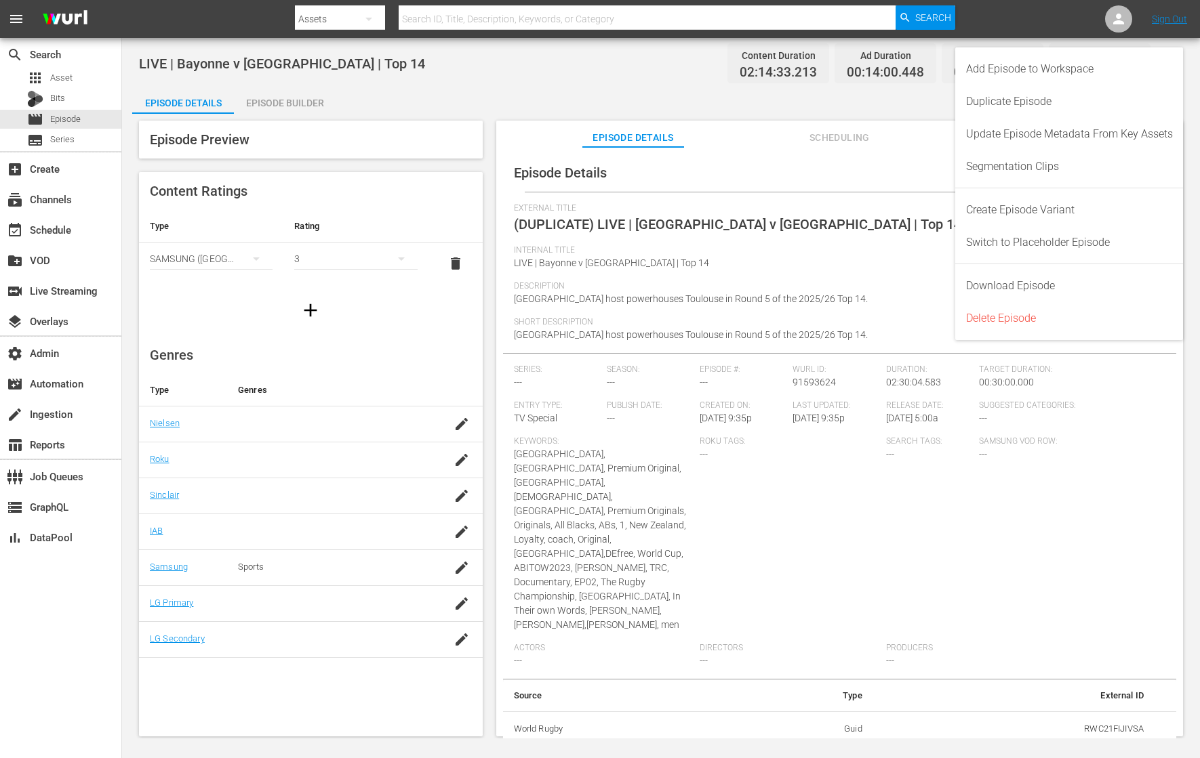
click at [825, 190] on div "Episode Details history edit" at bounding box center [839, 173] width 673 height 38
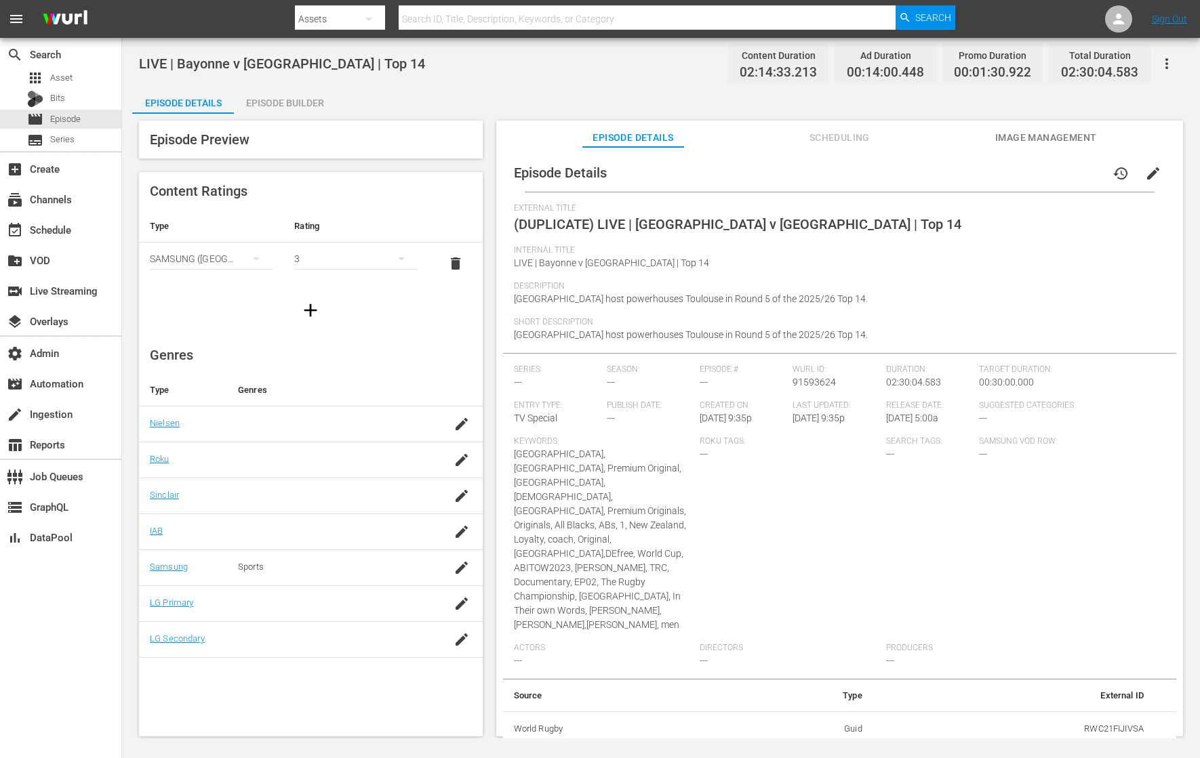
click at [959, 176] on span "edit" at bounding box center [1153, 173] width 16 height 16
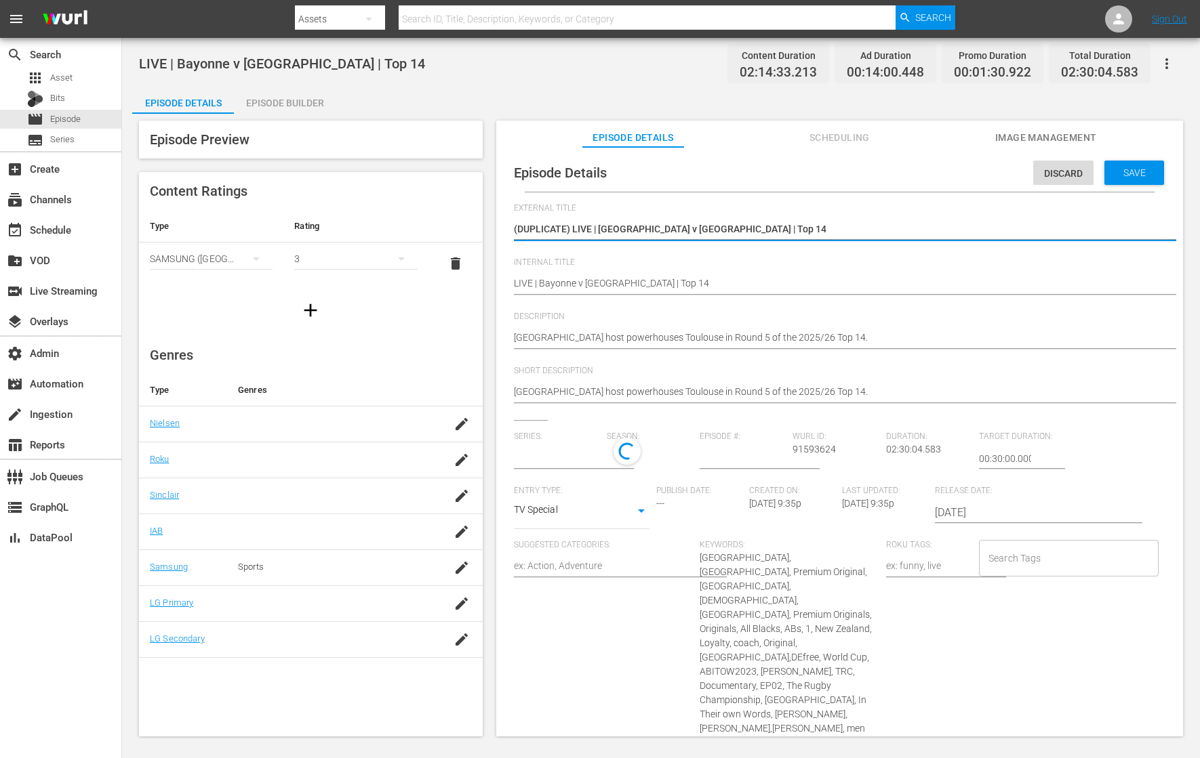
type input "No Series"
click at [829, 230] on textarea "(DUPLICATE) LIVE | [GEOGRAPHIC_DATA] v [GEOGRAPHIC_DATA] | Top 14" at bounding box center [836, 230] width 645 height 16
type textarea "LIVE | Lusitanos v Bohemia Rugby Warriors | Rugby Europe Super Cup 2025/26"
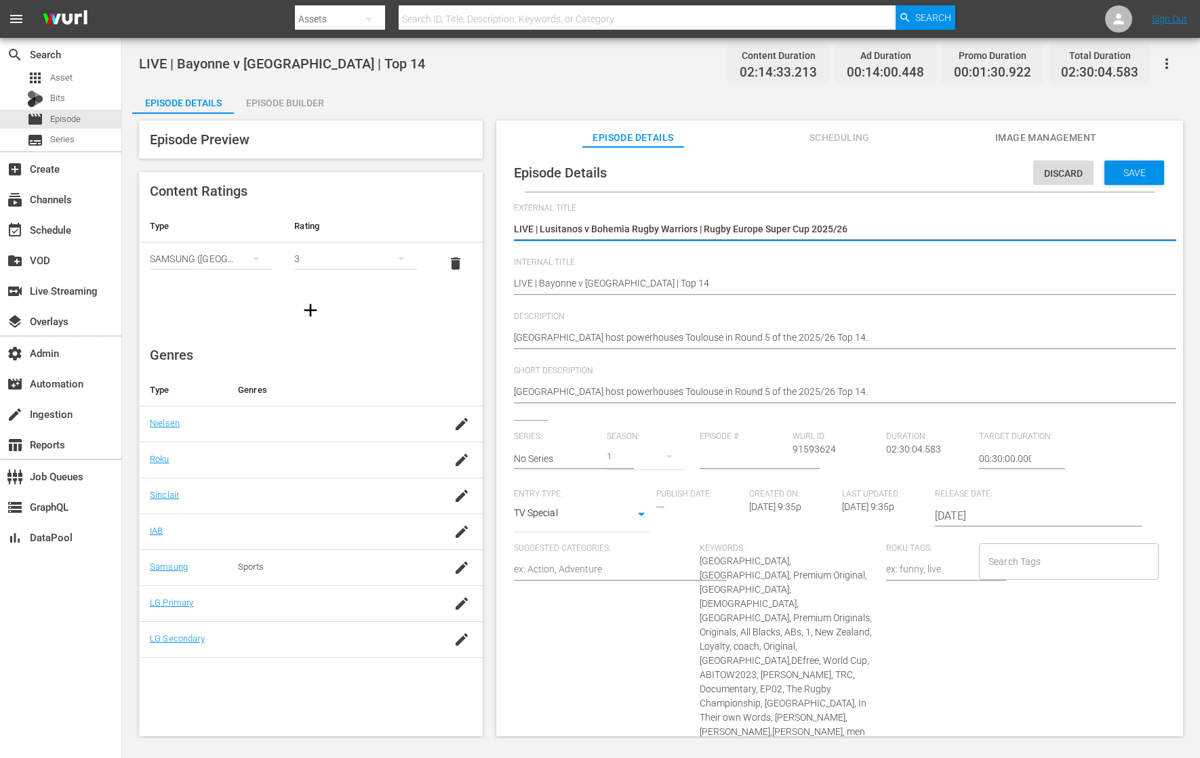
type textarea "LIVE | Lusitanos v Bohemia Rugby Warriors | Rugby Europe Super Cup 2025/26"
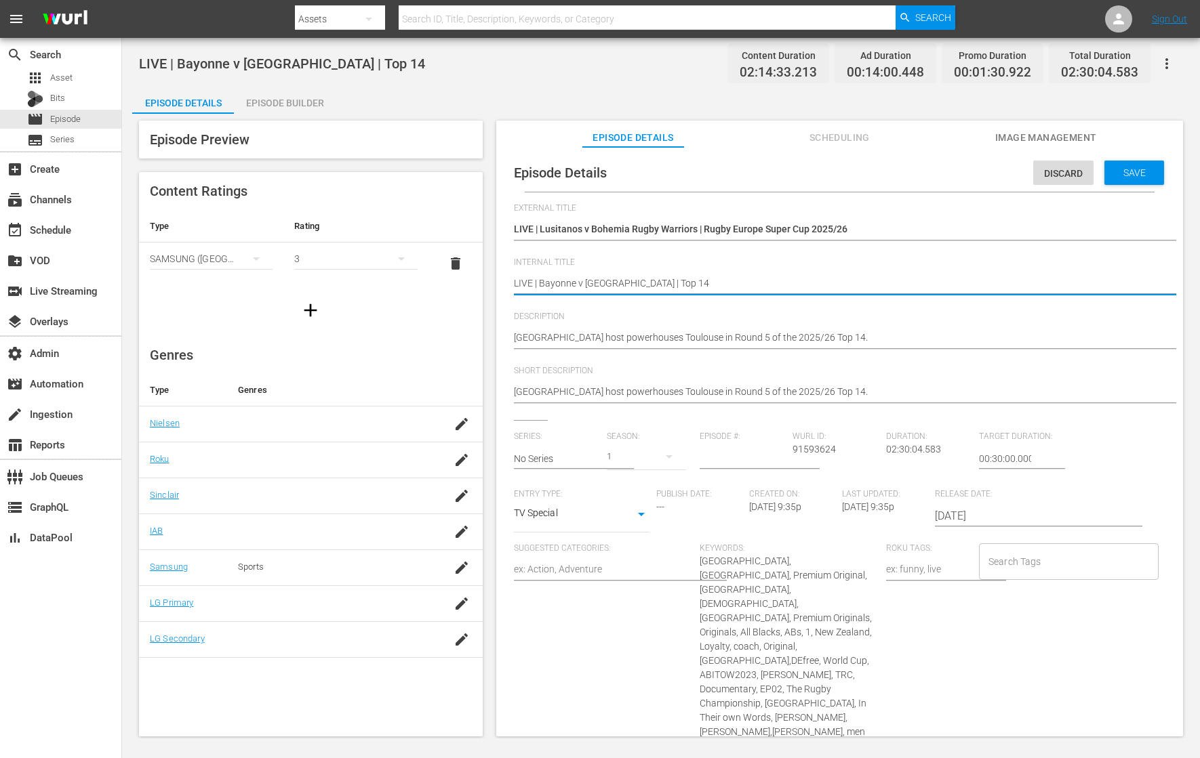
click at [685, 287] on textarea "LIVE | Bayonne v [GEOGRAPHIC_DATA] | Top 14" at bounding box center [836, 285] width 645 height 16
click at [685, 285] on textarea "LIVE | Bayonne v [GEOGRAPHIC_DATA] | Top 14" at bounding box center [836, 285] width 645 height 16
paste textarea "Lusitanos v Bohemia Rugby Warriors | Rugby Europe Super Cup 2025/26"
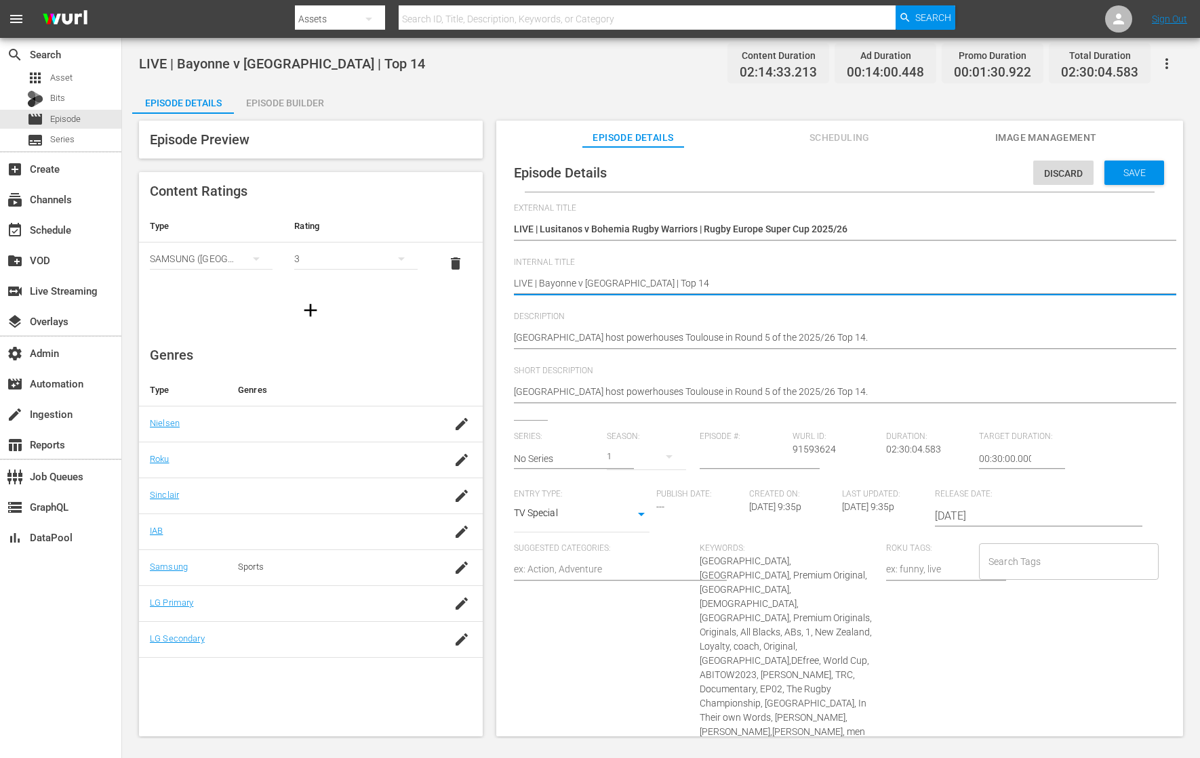
type textarea "LIVE | Lusitanos v Bohemia Rugby Warriors | Rugby Europe Super Cup 2025/26"
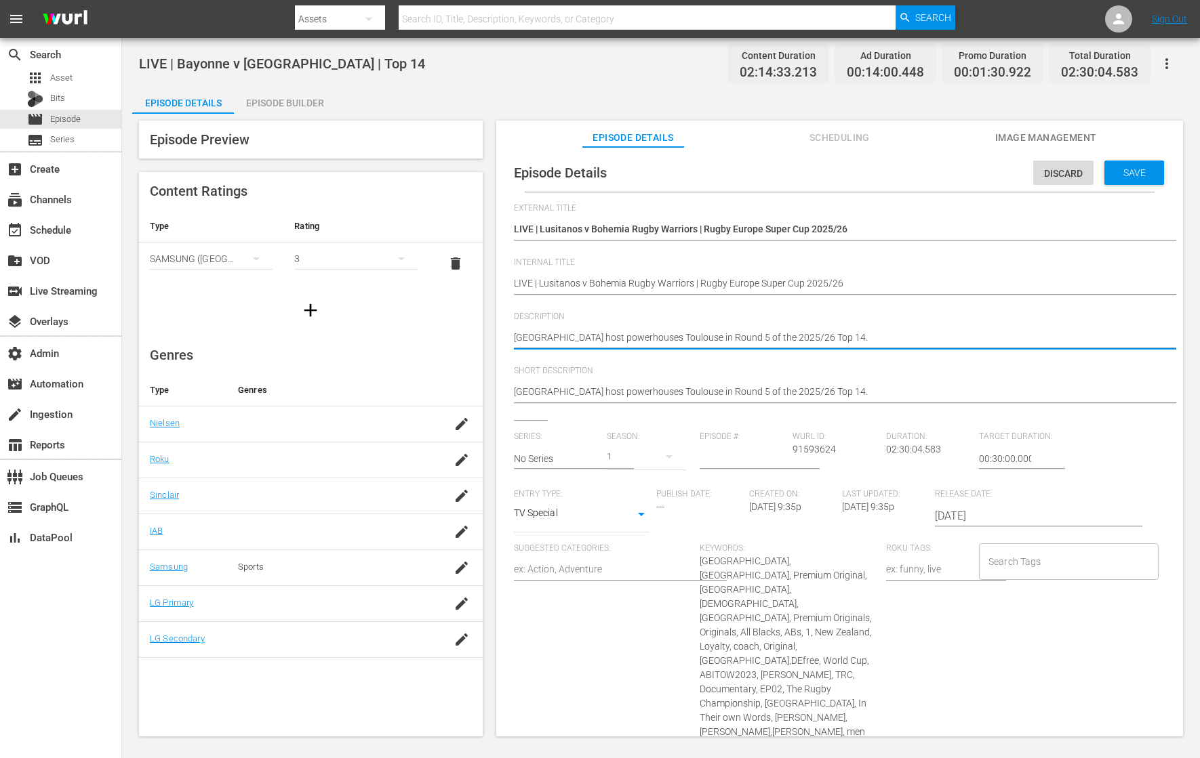
click at [723, 340] on textarea "[GEOGRAPHIC_DATA] host powerhouses Toulouse in Round 5 of the 2025/26 Top 14." at bounding box center [836, 339] width 645 height 16
paste textarea "The Rugby Europe Super Cup heads to [GEOGRAPHIC_DATA] in round 1, as [DEMOGRAPH…"
type textarea "The Rugby Europe Super Cup heads to [GEOGRAPHIC_DATA] in round 1, as [DEMOGRAPH…"
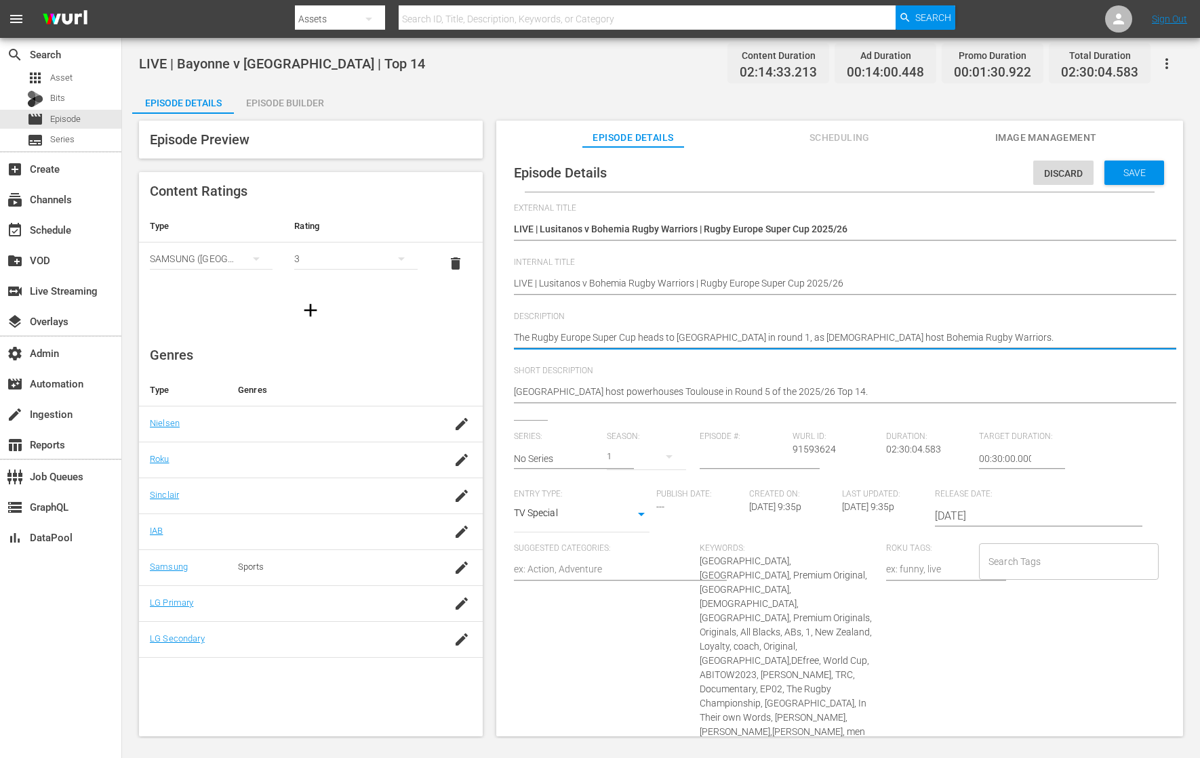
type textarea "The Rugby Europe Super Cup heads to [GEOGRAPHIC_DATA] in round 1, as [DEMOGRAPH…"
click at [731, 374] on span "Short Description" at bounding box center [836, 371] width 645 height 11
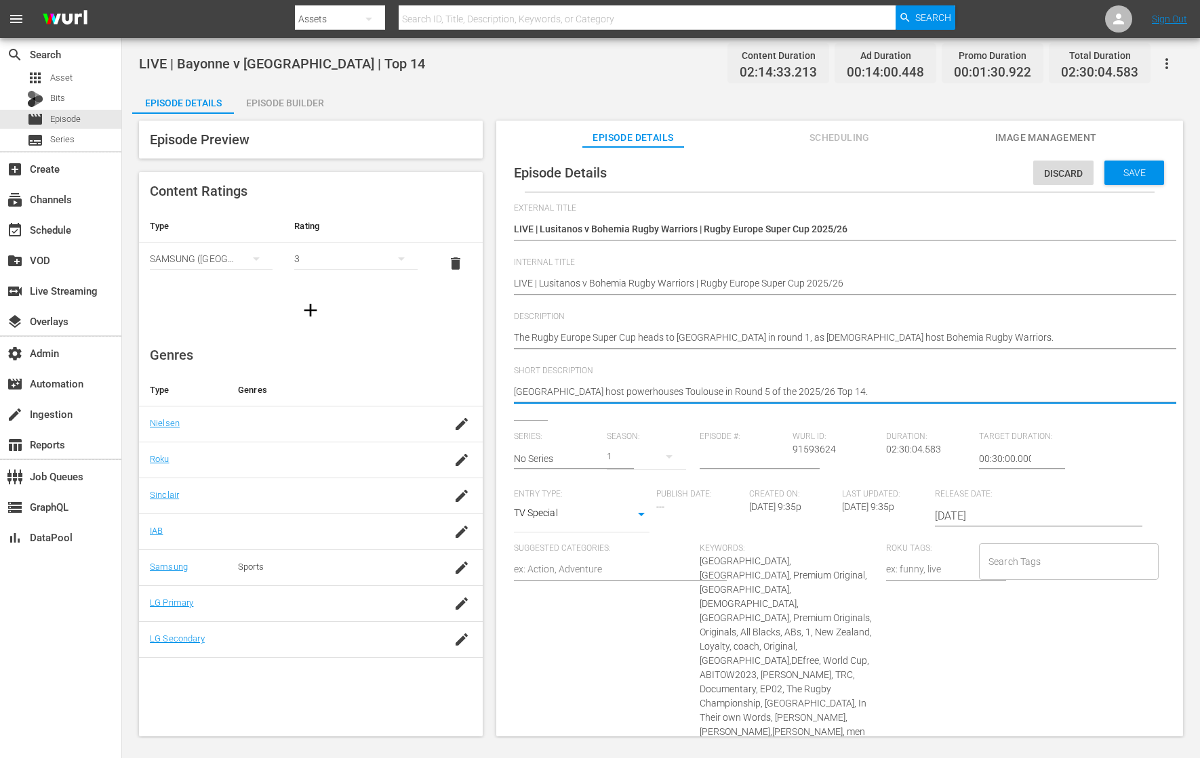
click at [731, 388] on textarea "[GEOGRAPHIC_DATA] host powerhouses Toulouse in Round 5 of the 2025/26 Top 14." at bounding box center [836, 393] width 645 height 16
paste textarea "The Rugby Europe Super Cup heads to [GEOGRAPHIC_DATA] in round 1, as [DEMOGRAPH…"
type textarea "The Rugby Europe Super Cup heads to [GEOGRAPHIC_DATA] in round 1, as [DEMOGRAPH…"
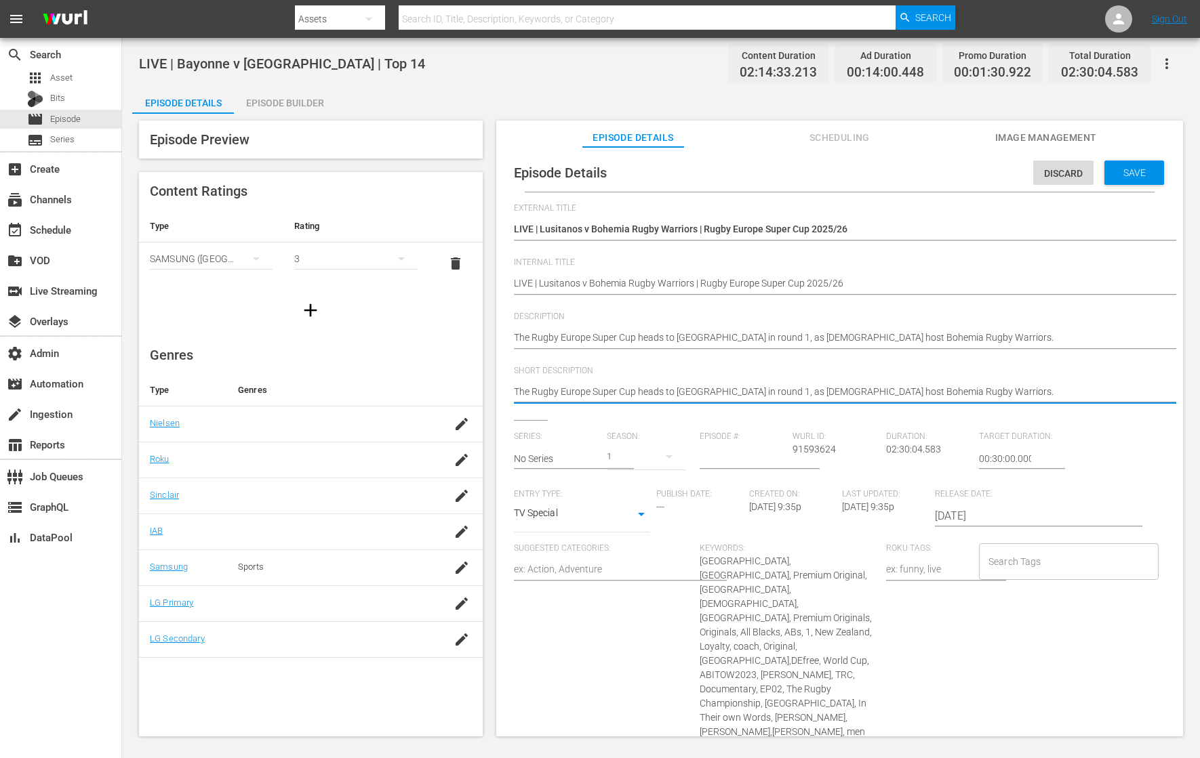
click at [959, 518] on input "[DATE]" at bounding box center [1021, 516] width 173 height 33
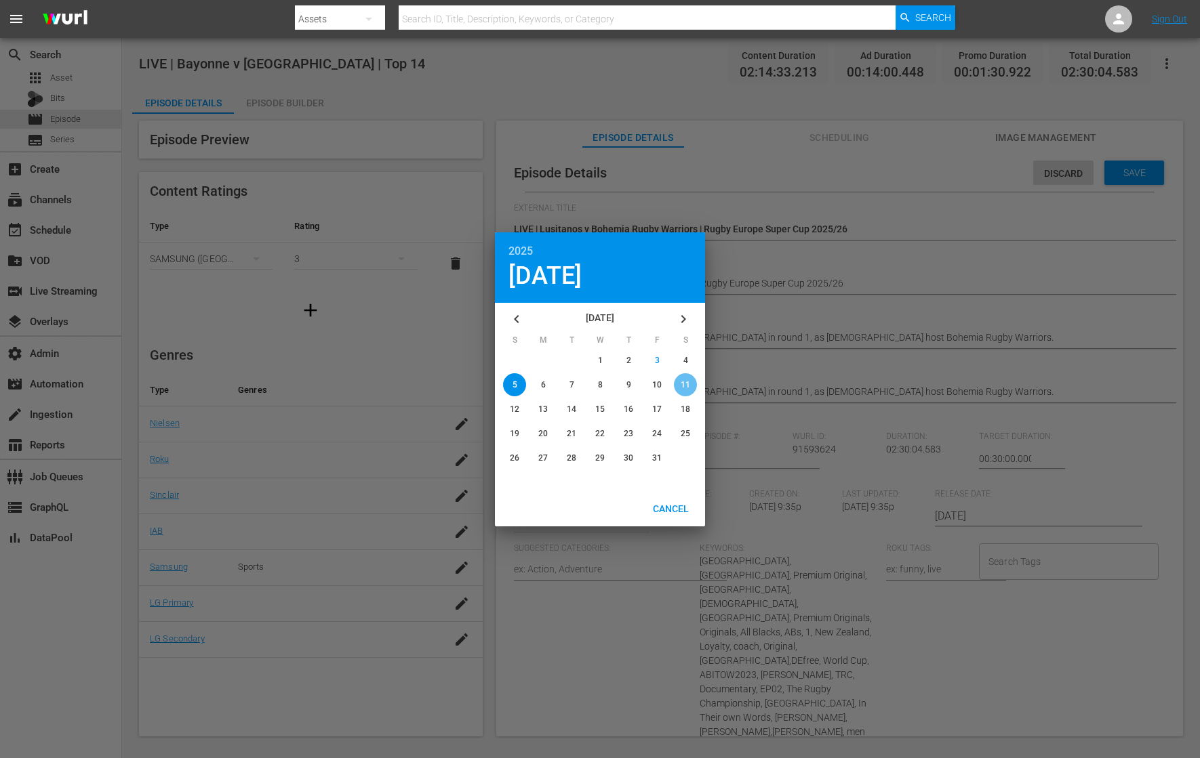
click at [687, 388] on span "11" at bounding box center [684, 384] width 9 height 9
type input "[DATE]"
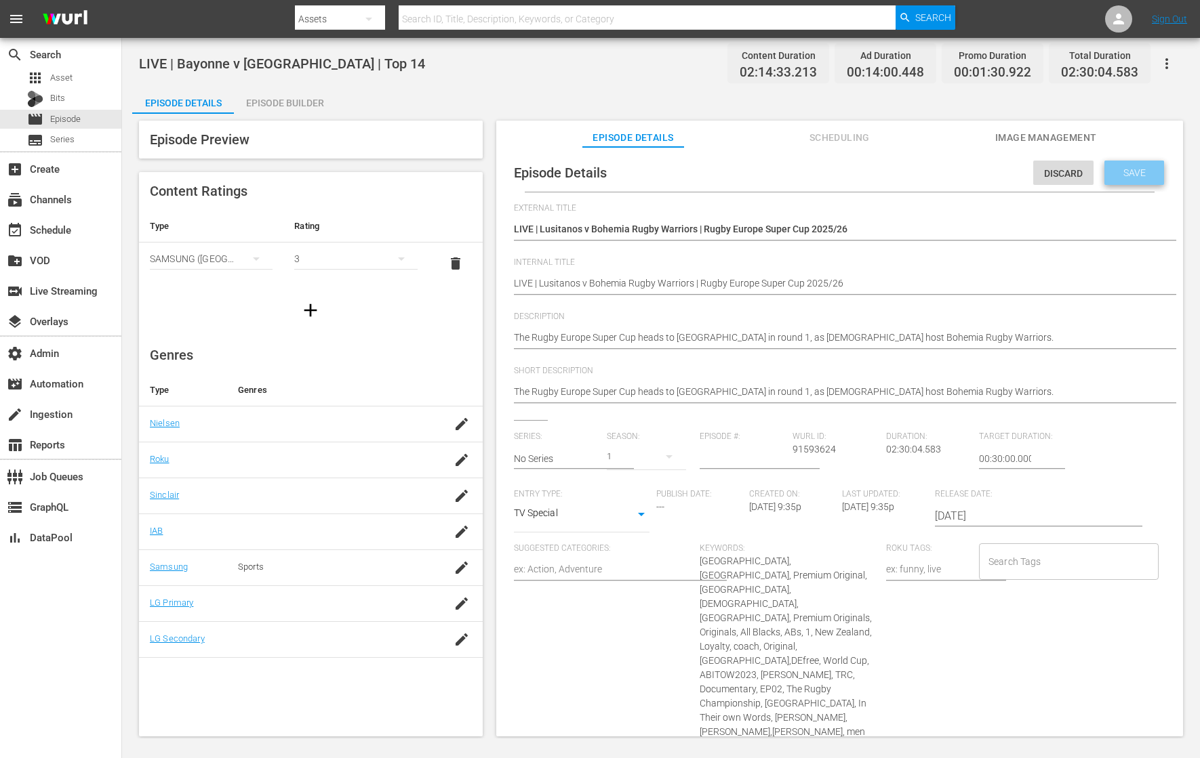
click at [959, 174] on span "Save" at bounding box center [1134, 172] width 44 height 11
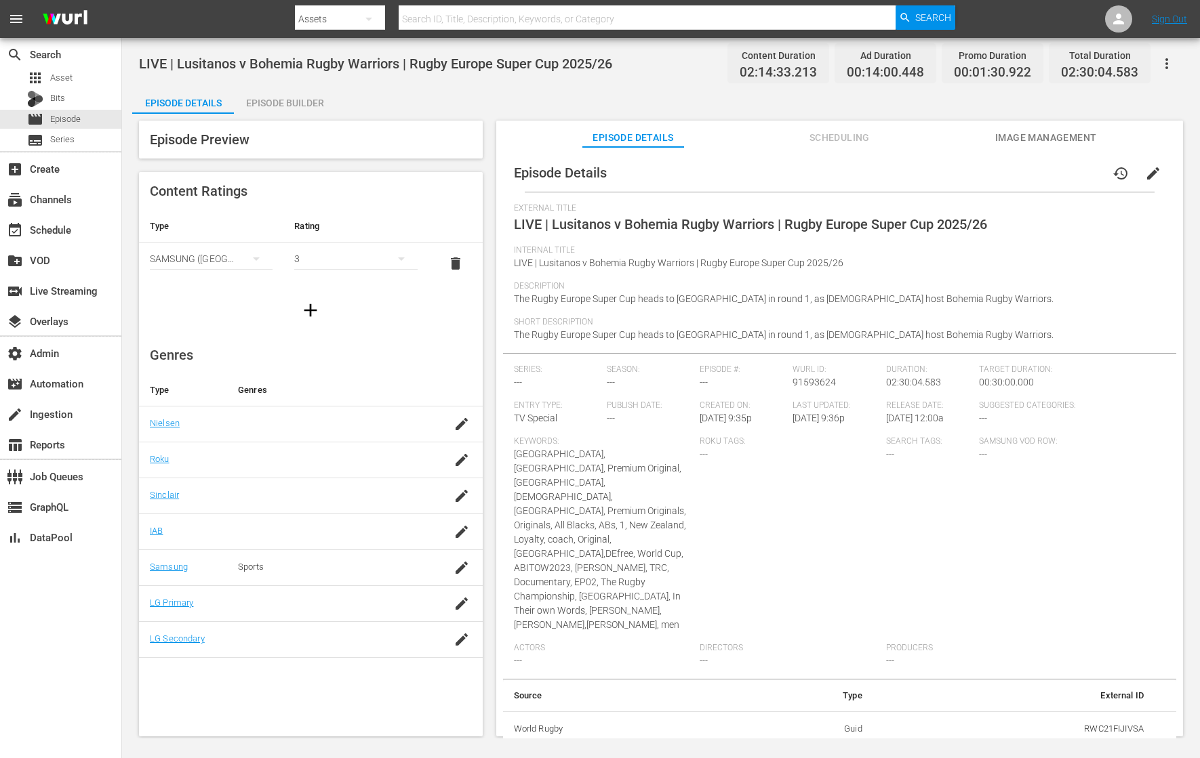
click at [959, 129] on span "Image Management" at bounding box center [1046, 137] width 102 height 17
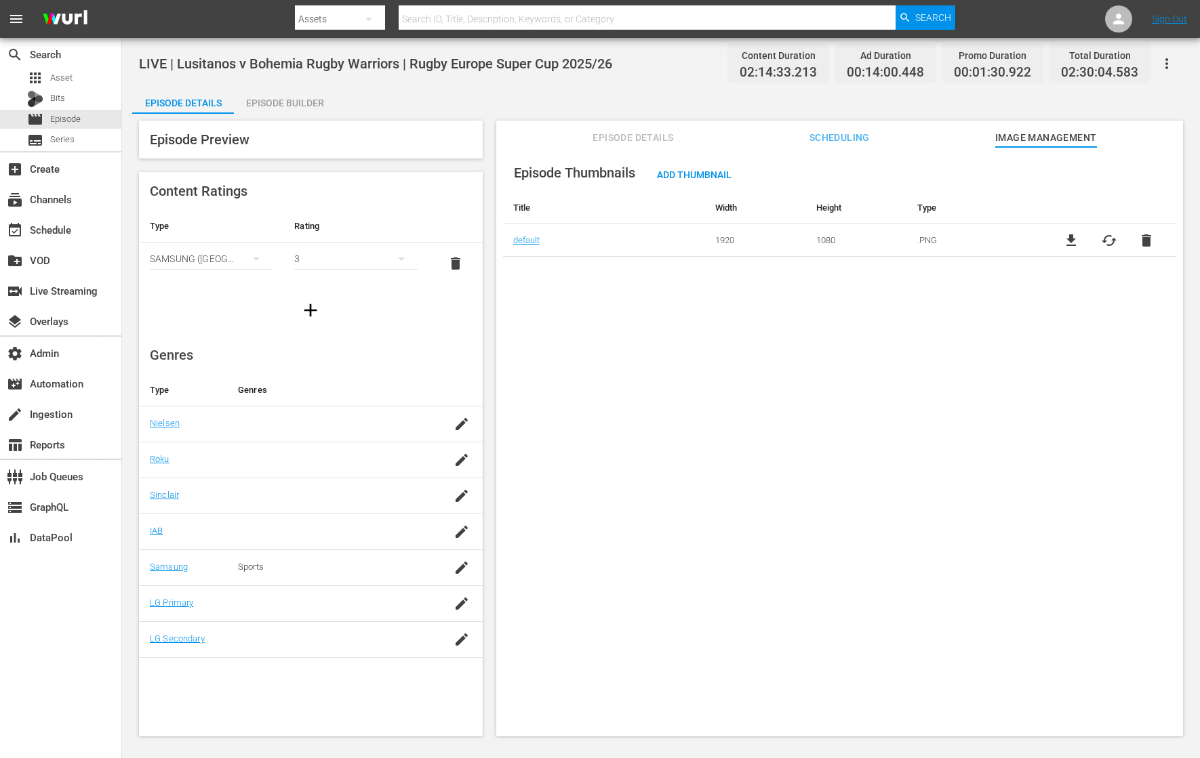
click at [959, 243] on span "delete" at bounding box center [1146, 240] width 16 height 16
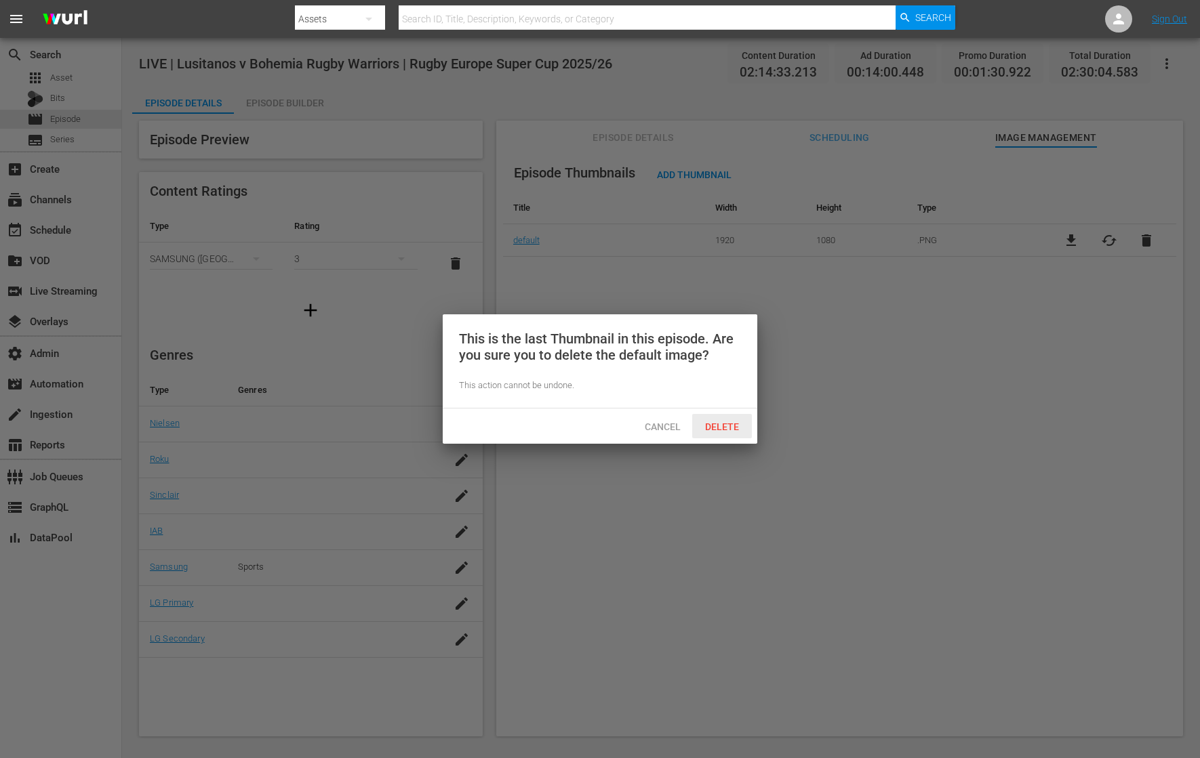
click at [735, 427] on span "Delete" at bounding box center [722, 427] width 56 height 11
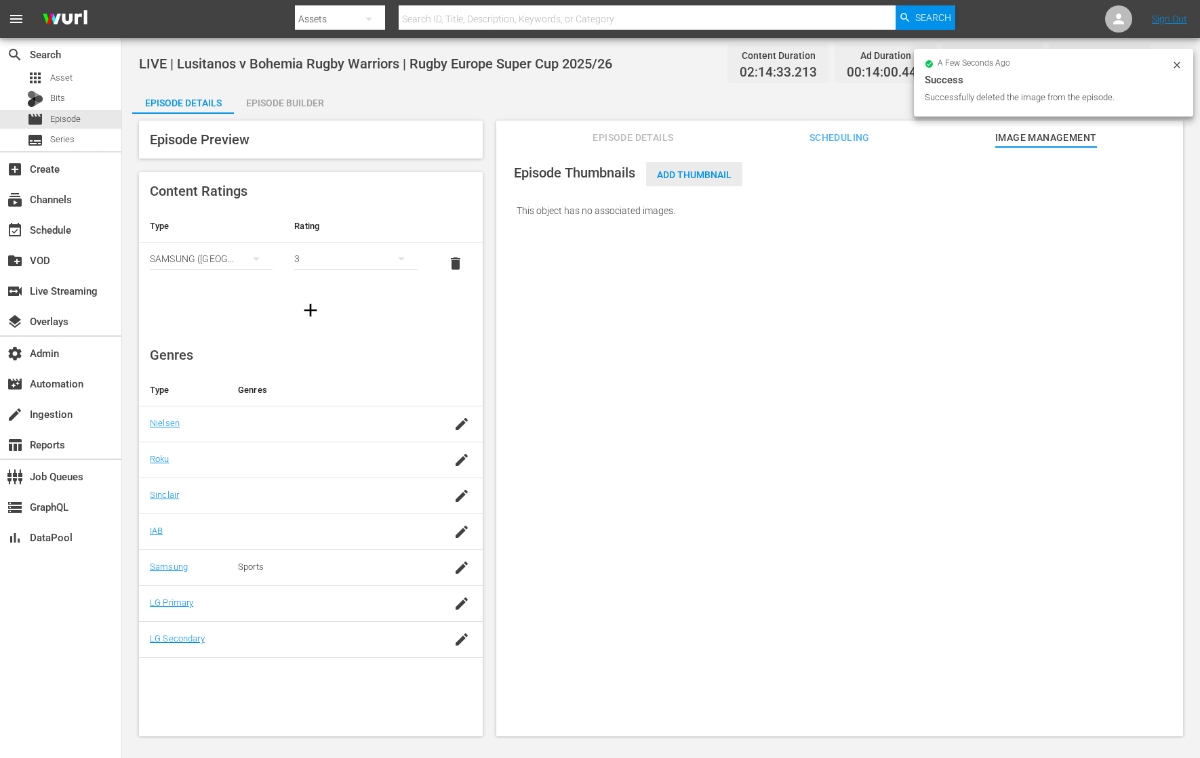
click at [710, 173] on span "Add Thumbnail" at bounding box center [694, 174] width 96 height 11
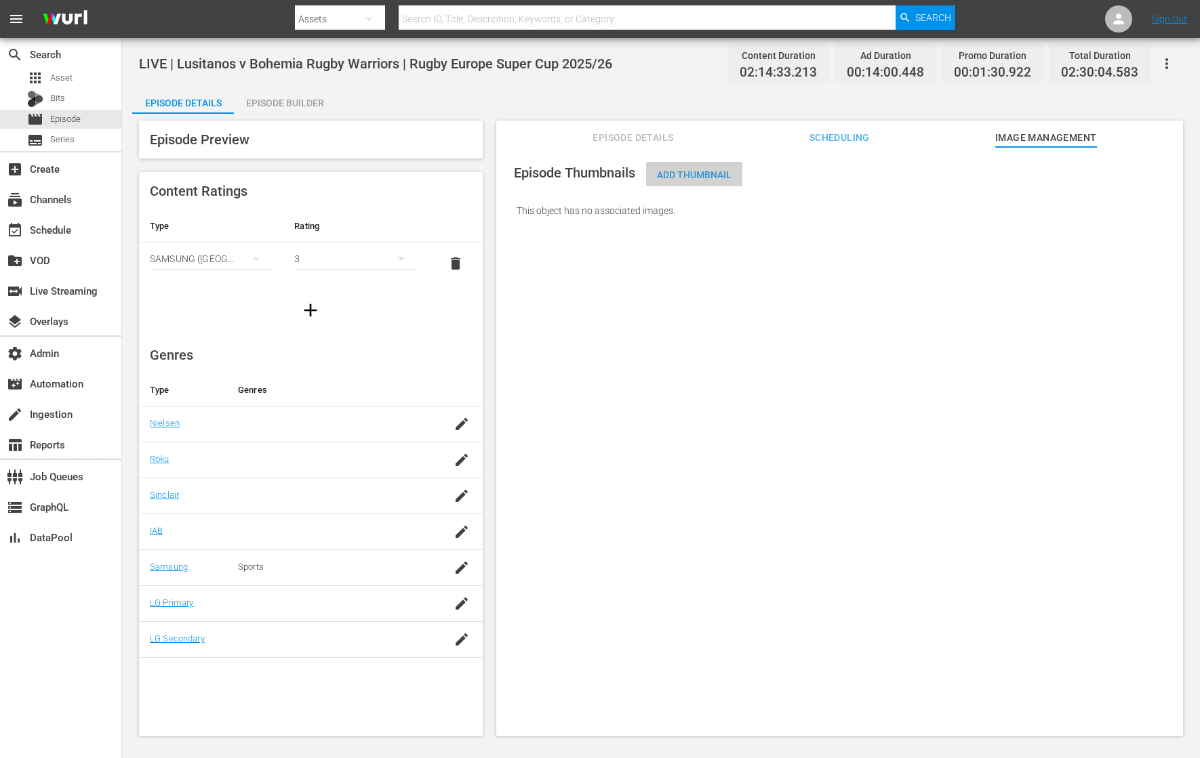
click at [669, 174] on span "Add Thumbnail" at bounding box center [694, 174] width 96 height 11
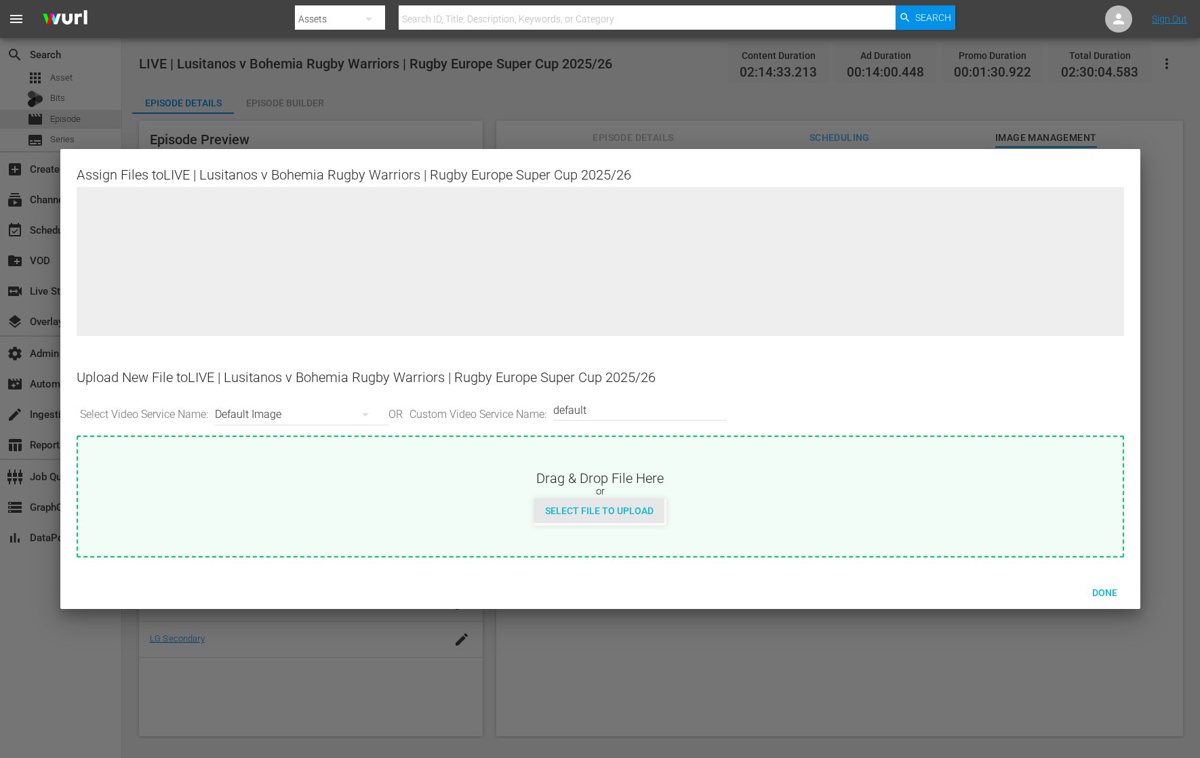
click at [647, 512] on span "Select File to Upload" at bounding box center [599, 511] width 130 height 11
type input "C:\fakepath\[DATE] - Lusitanos vs Bohemia.png"
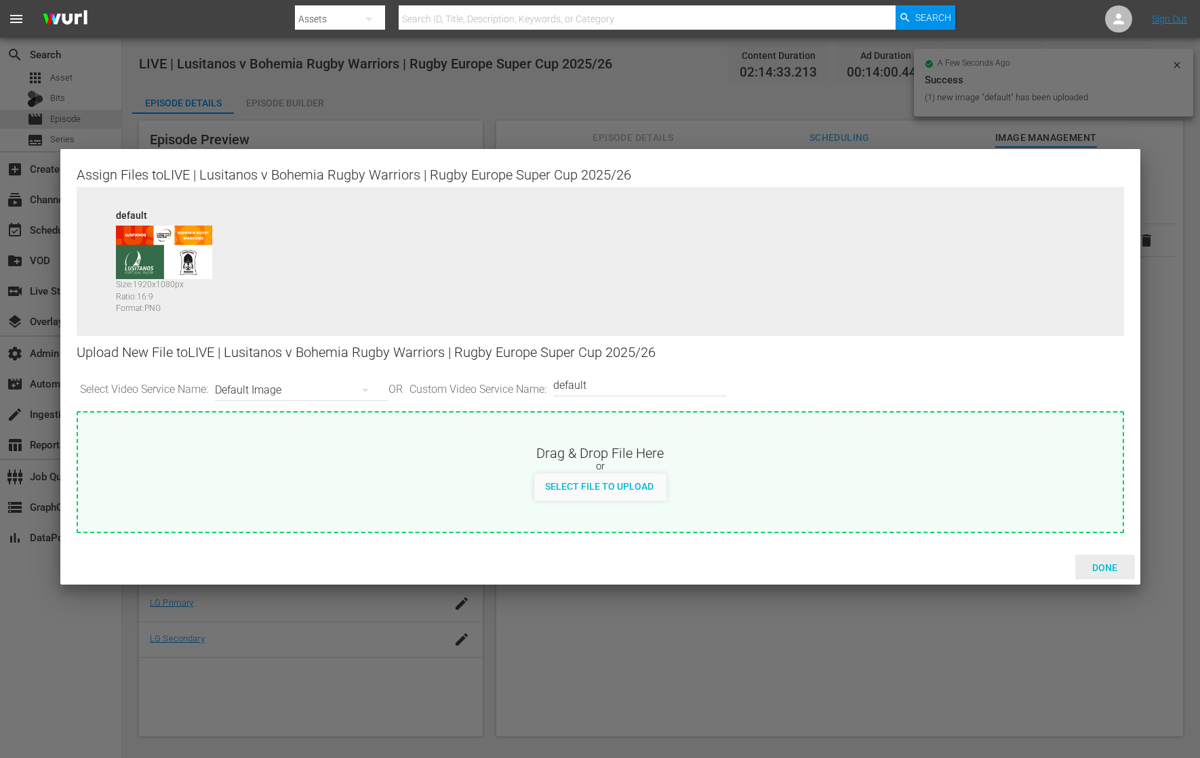
click at [959, 567] on span "Done" at bounding box center [1104, 568] width 47 height 11
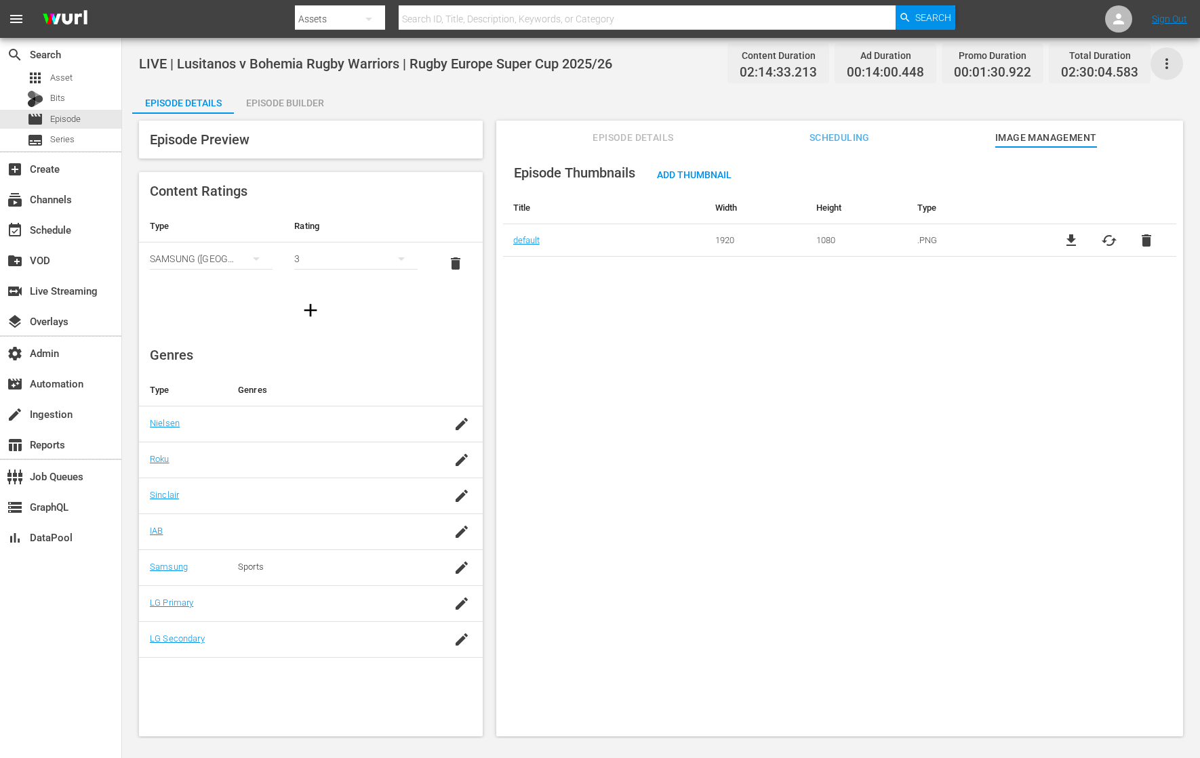
click at [959, 64] on icon "button" at bounding box center [1166, 63] width 3 height 11
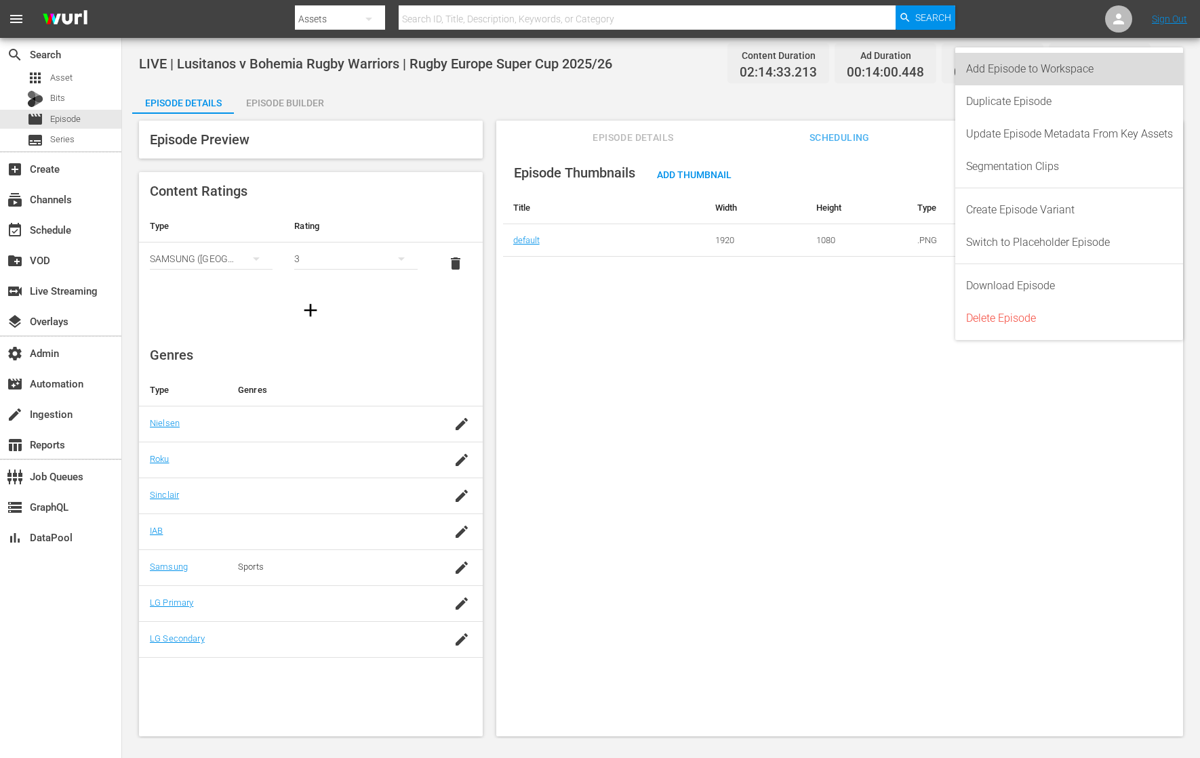
click at [959, 64] on div "Add Episode to Workspace" at bounding box center [1069, 69] width 207 height 33
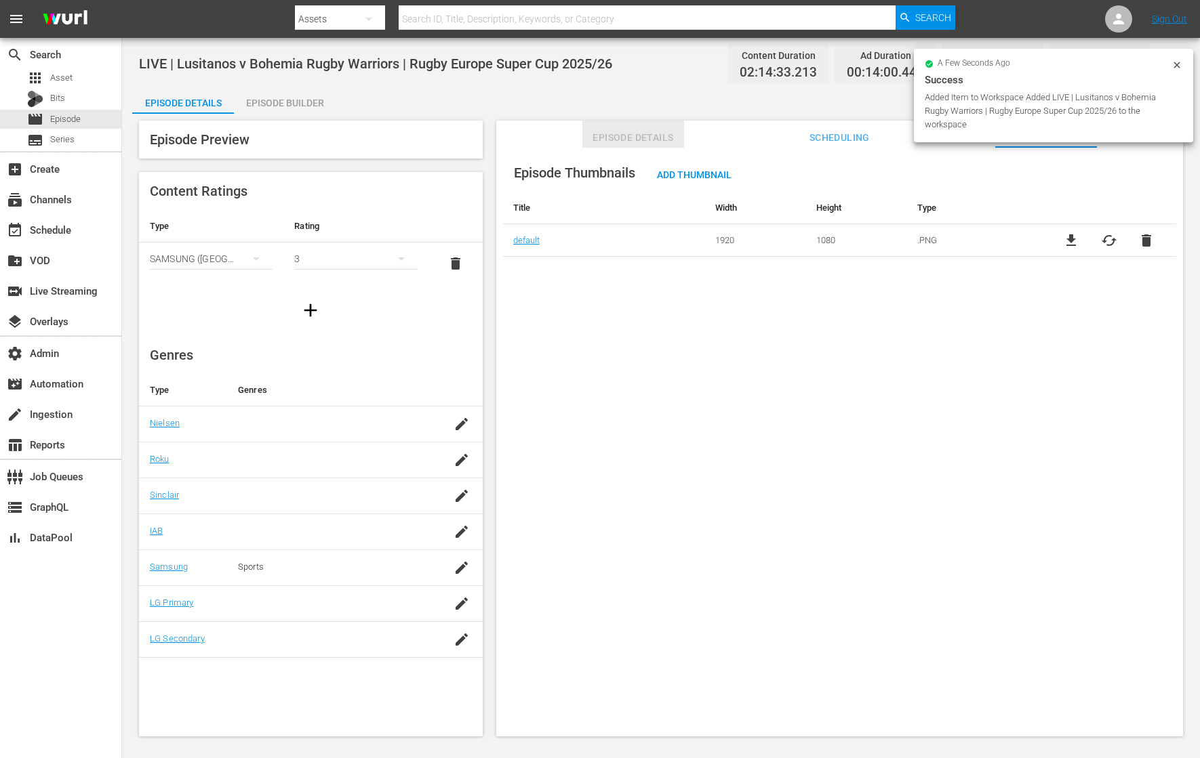
click at [674, 130] on span "Episode Details" at bounding box center [633, 137] width 102 height 17
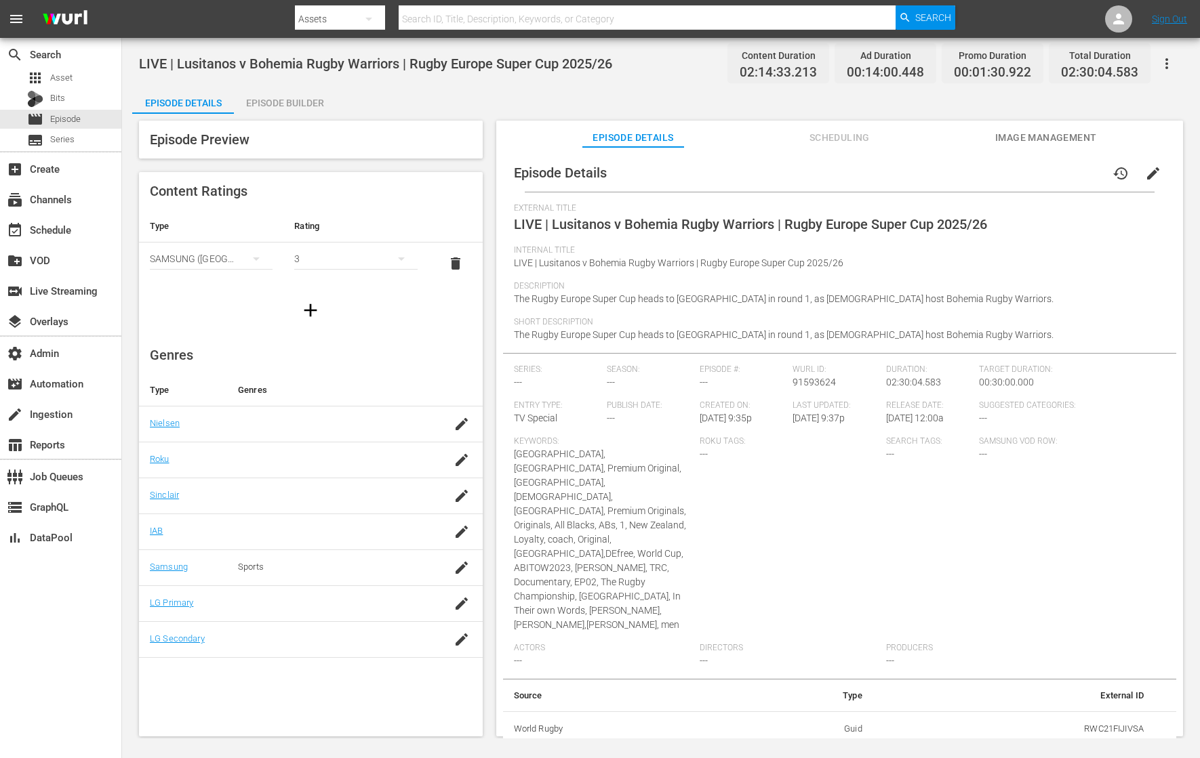
click at [846, 144] on span "Scheduling" at bounding box center [839, 137] width 102 height 17
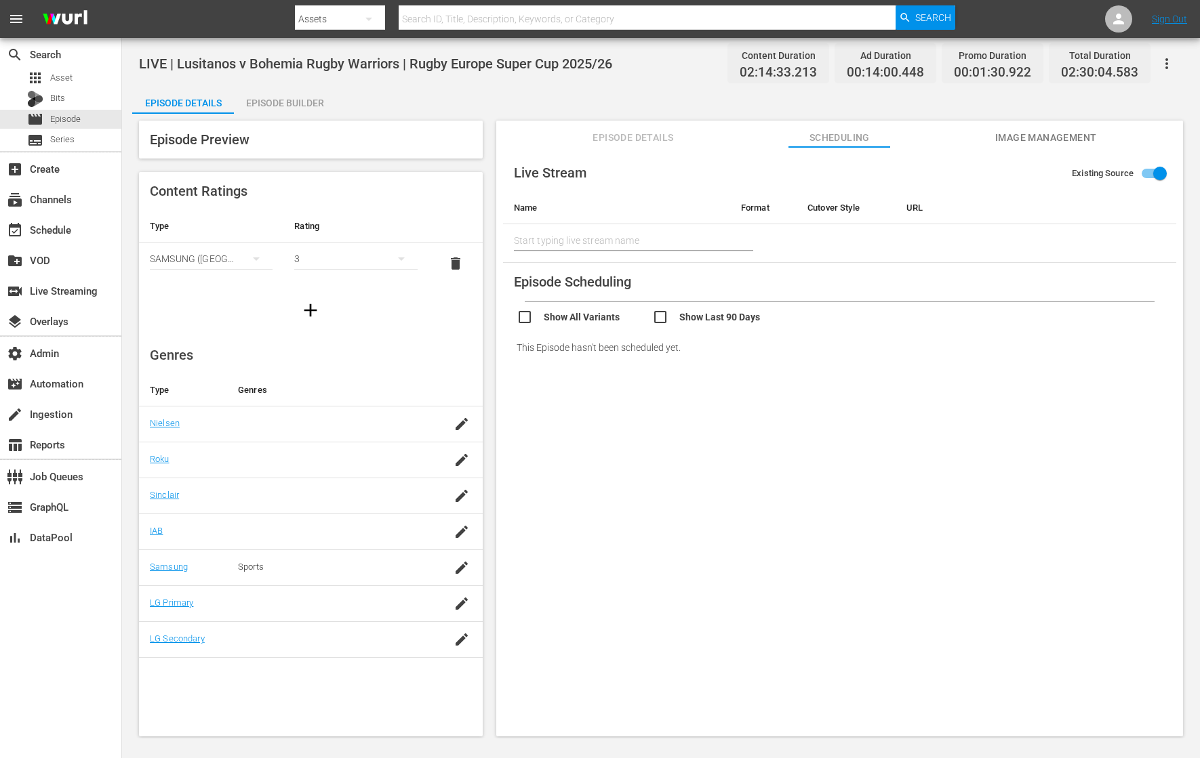
click at [959, 171] on input "Existing Source" at bounding box center [1159, 176] width 77 height 26
checkbox input "false"
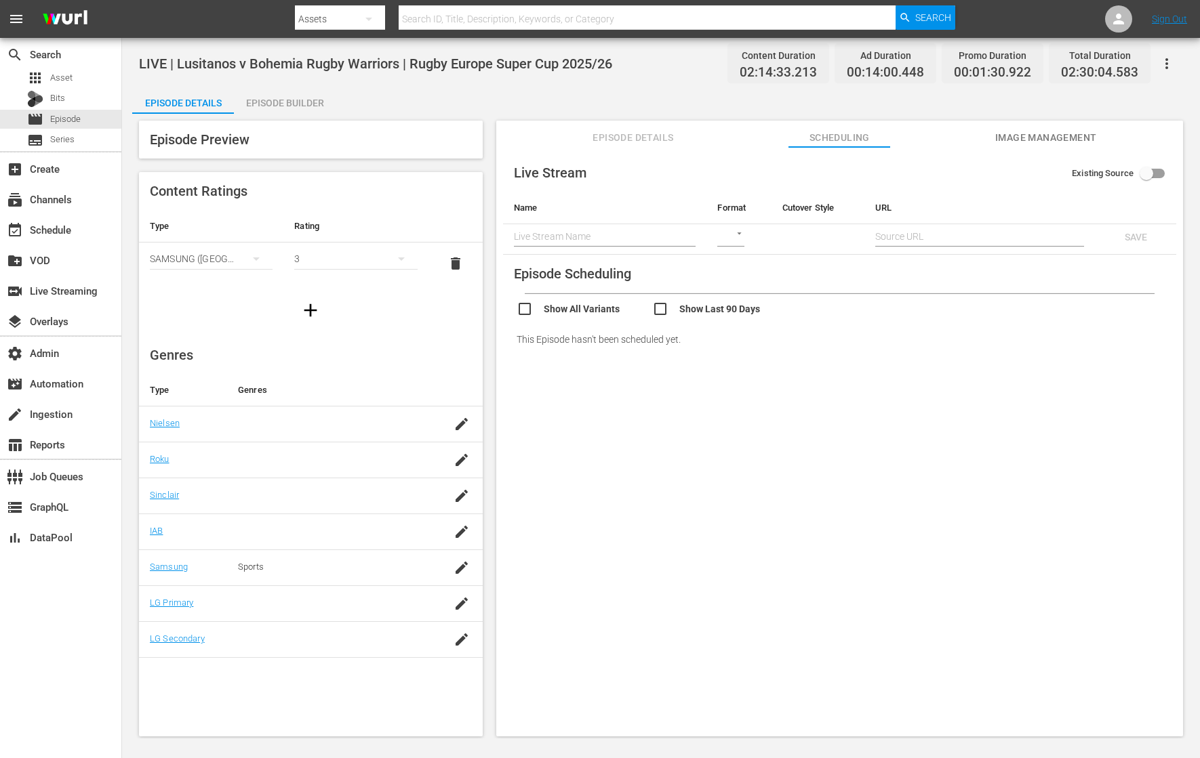
click at [892, 236] on input "text" at bounding box center [979, 236] width 209 height 20
paste input "[URL][DOMAIN_NAME]"
type input "[URL][DOMAIN_NAME]"
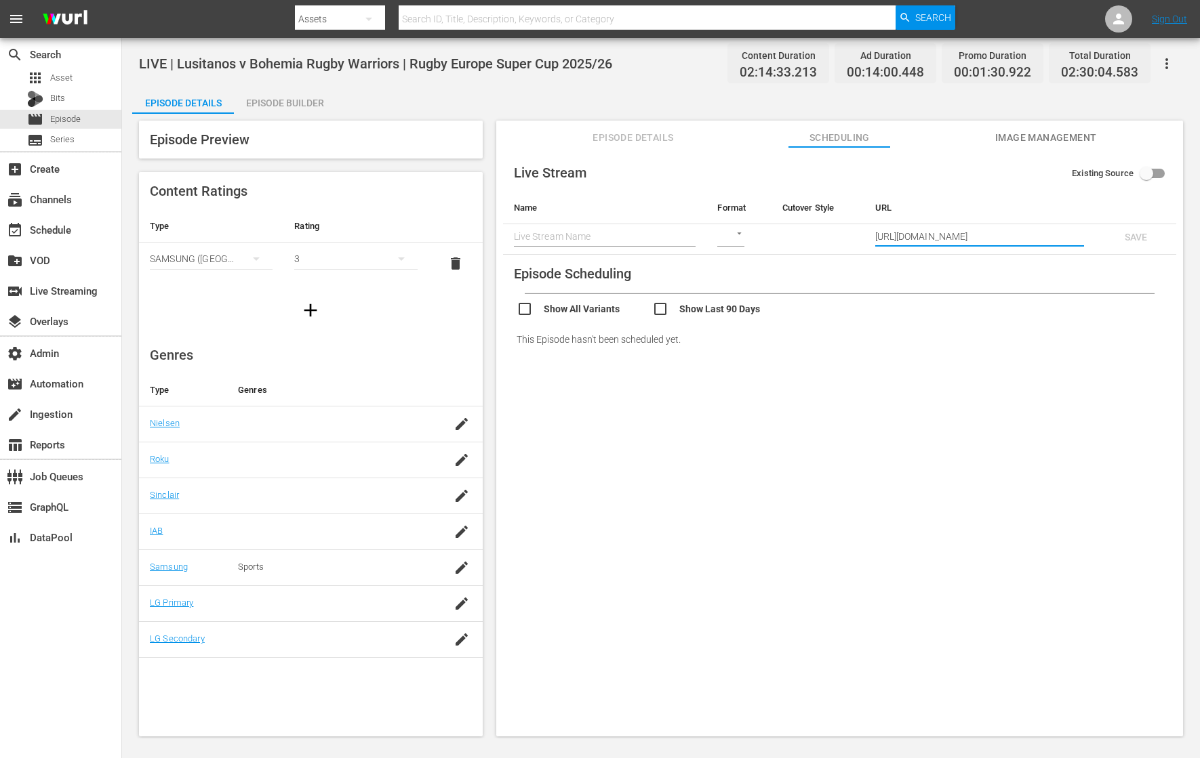
click at [738, 235] on body "menu Search By Assets Search ID, Title, Description, Keywords, or Category Sear…" at bounding box center [600, 379] width 1200 height 758
click at [740, 248] on div "HLS" at bounding box center [739, 236] width 47 height 33
type input "HLS"
click at [794, 241] on body "menu Search By Assets Search ID, Title, Description, Keywords, or Category Sear…" at bounding box center [600, 379] width 1200 height 758
click at [797, 241] on div "SCHEDULE" at bounding box center [815, 236] width 68 height 33
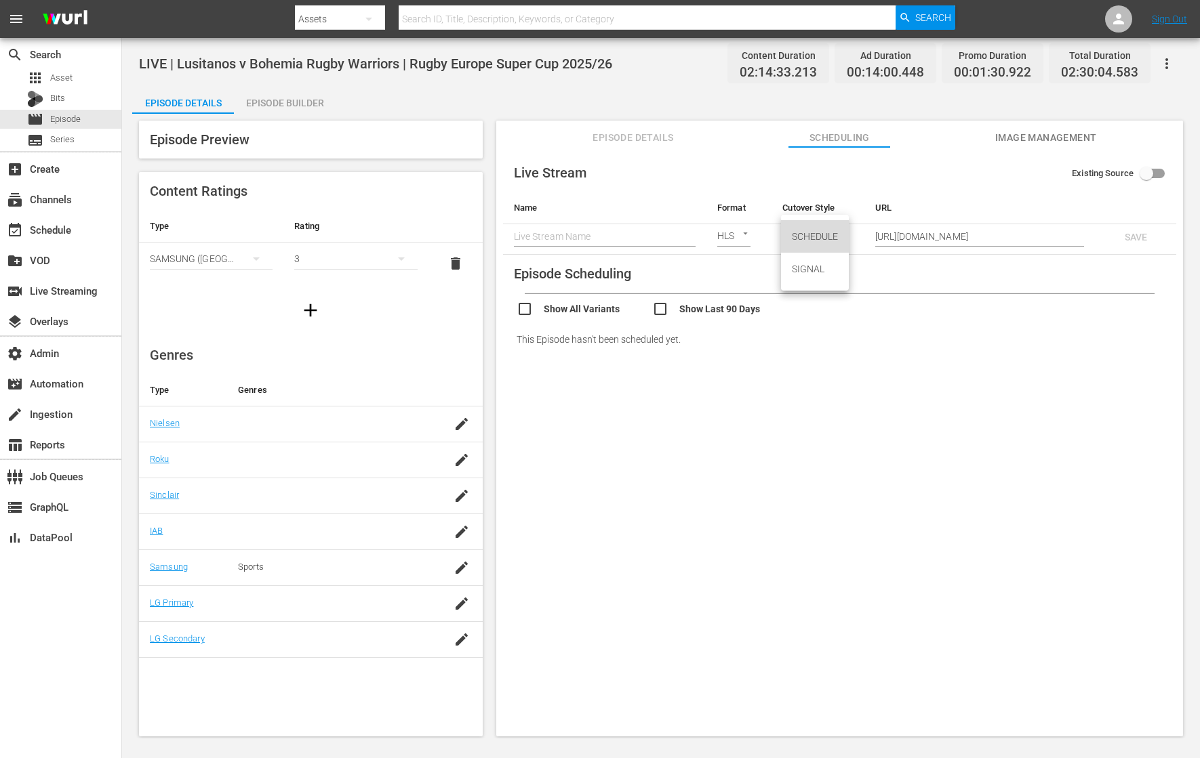
type input "SCHEDULE"
click at [504, 58] on span "LIVE | Lusitanos v Bohemia Rugby Warriors | Rugby Europe Super Cup 2025/26" at bounding box center [375, 64] width 473 height 16
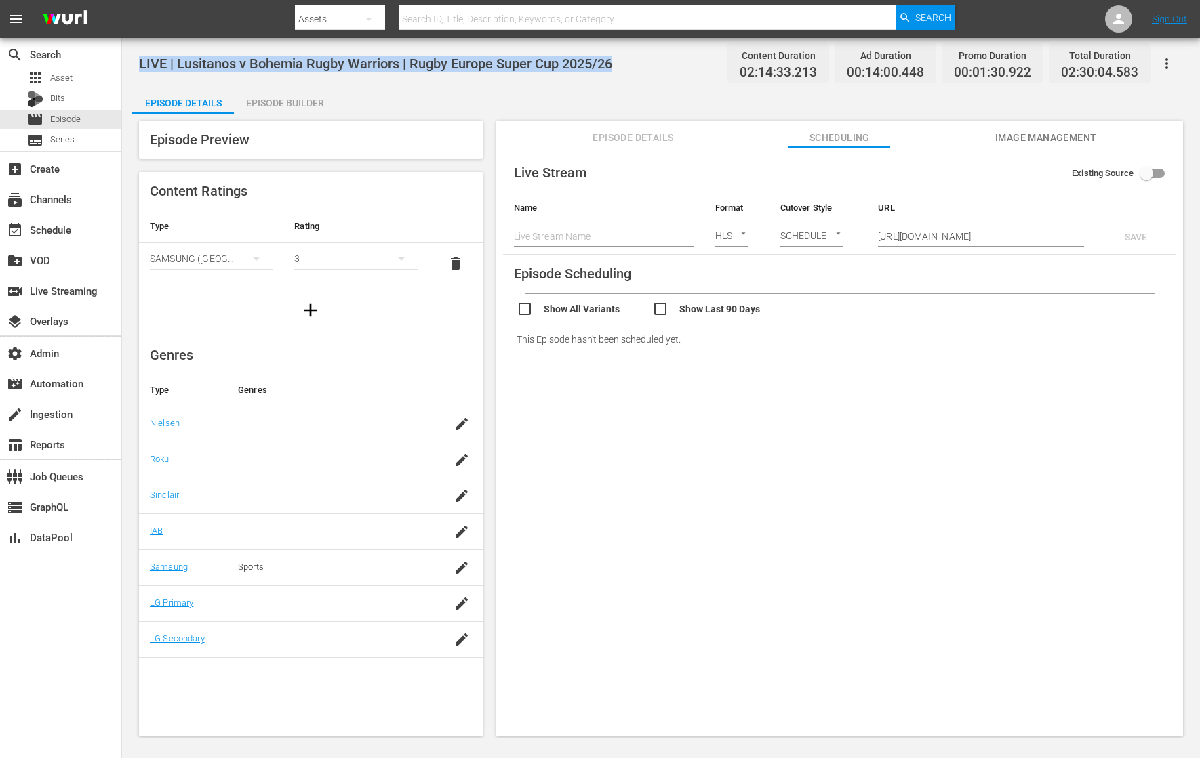
click at [504, 58] on span "LIVE | Lusitanos v Bohemia Rugby Warriors | Rugby Europe Super Cup 2025/26" at bounding box center [375, 64] width 473 height 16
copy span "LIVE | Lusitanos v Bohemia Rugby Warriors | Rugby Europe Super Cup 2025/26"
click at [546, 234] on input "text" at bounding box center [604, 236] width 180 height 20
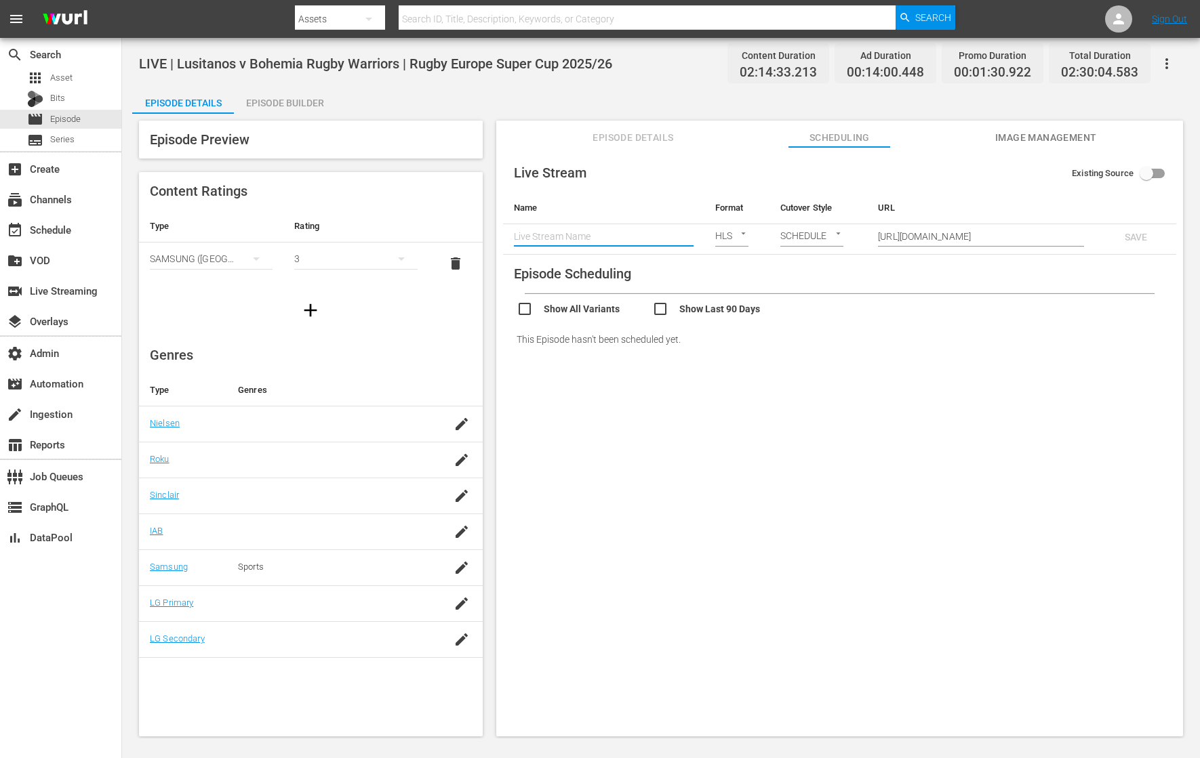
paste input "LIVE | Lusitanos v Bohemia Rugby Warriors | Rugby Europe Super Cup 2025/26"
type input "LIVE | Lusitanos v Bohemia Rugby Warriors | Rugby Europe Super Cup 2025/26"
click at [959, 232] on span "SAVE" at bounding box center [1135, 237] width 44 height 11
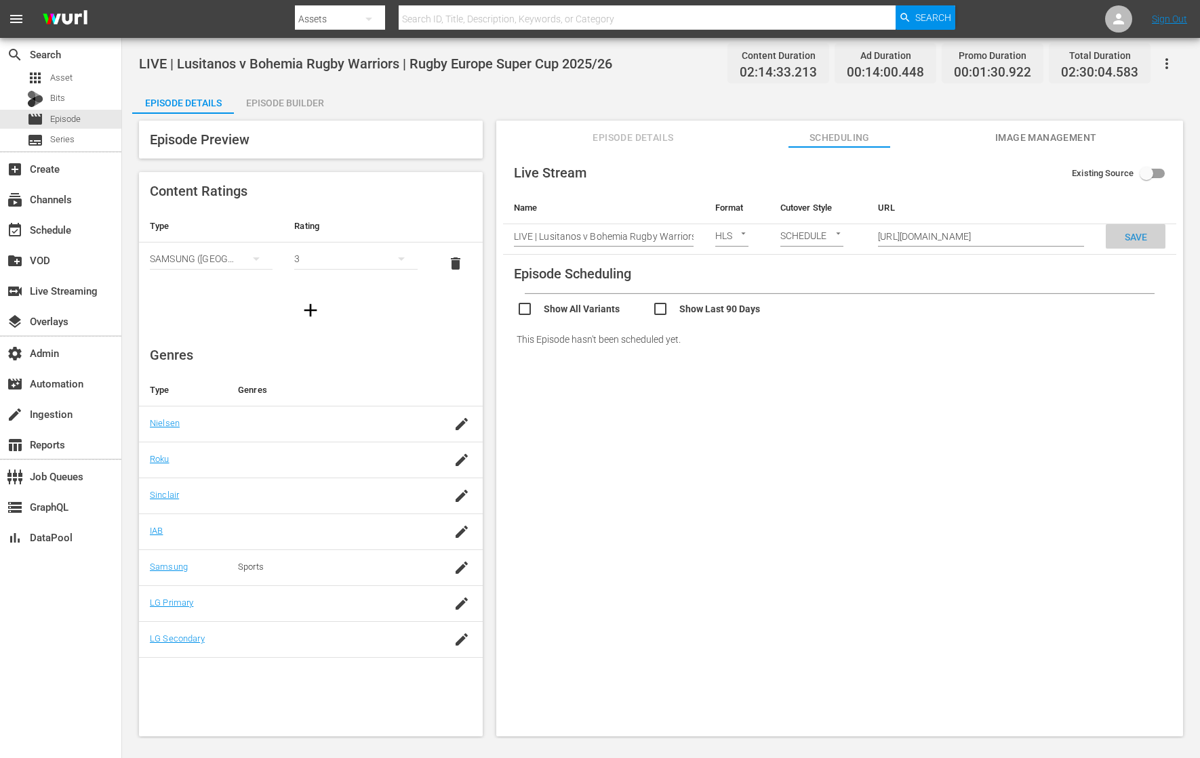
checkbox input "true"
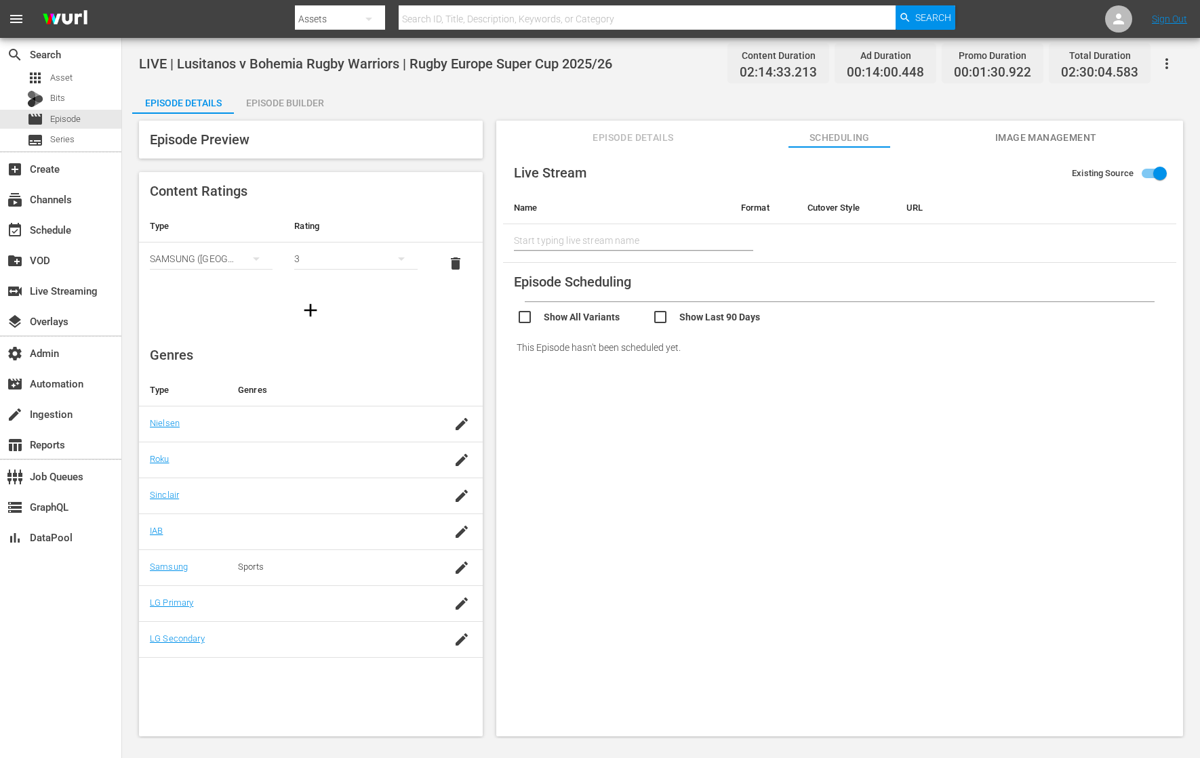
type input "LIVE | Lusitanos v Bohemia Rugby Warriors | Rugby Europe Super Cup 2025/26"
click at [635, 140] on span "Episode Details" at bounding box center [633, 137] width 102 height 17
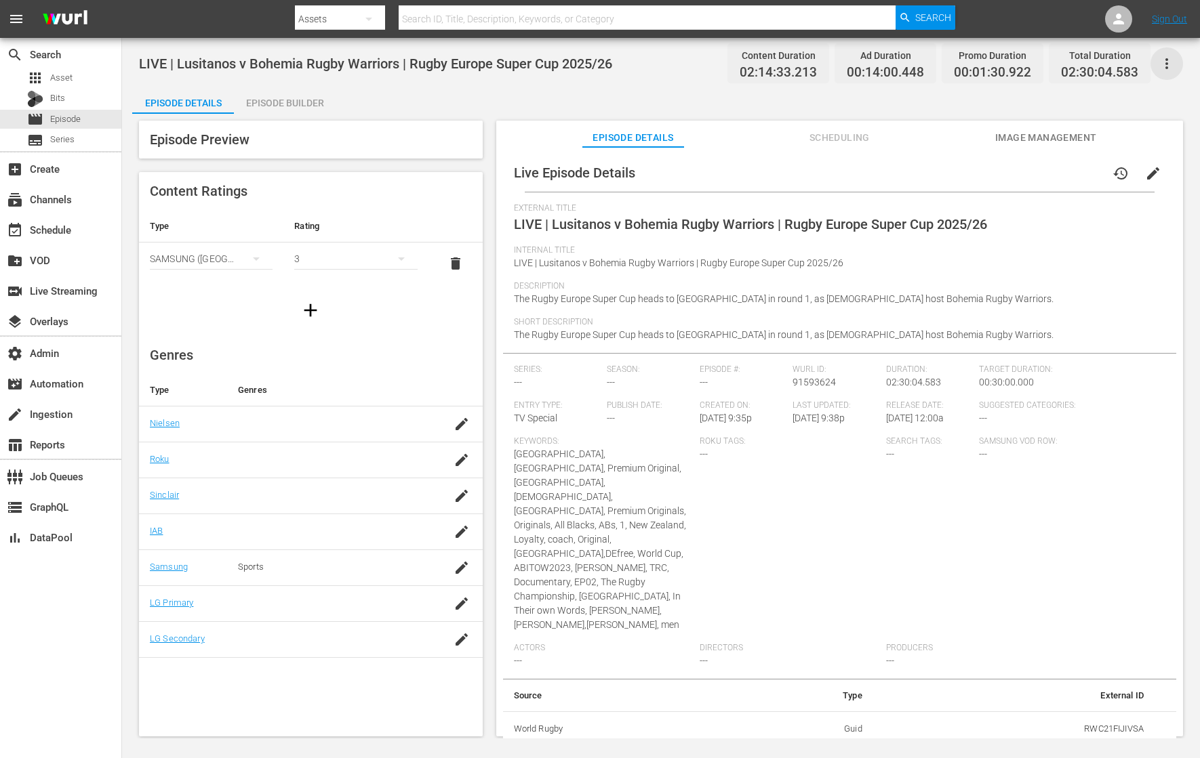
click at [959, 64] on icon "button" at bounding box center [1166, 63] width 3 height 11
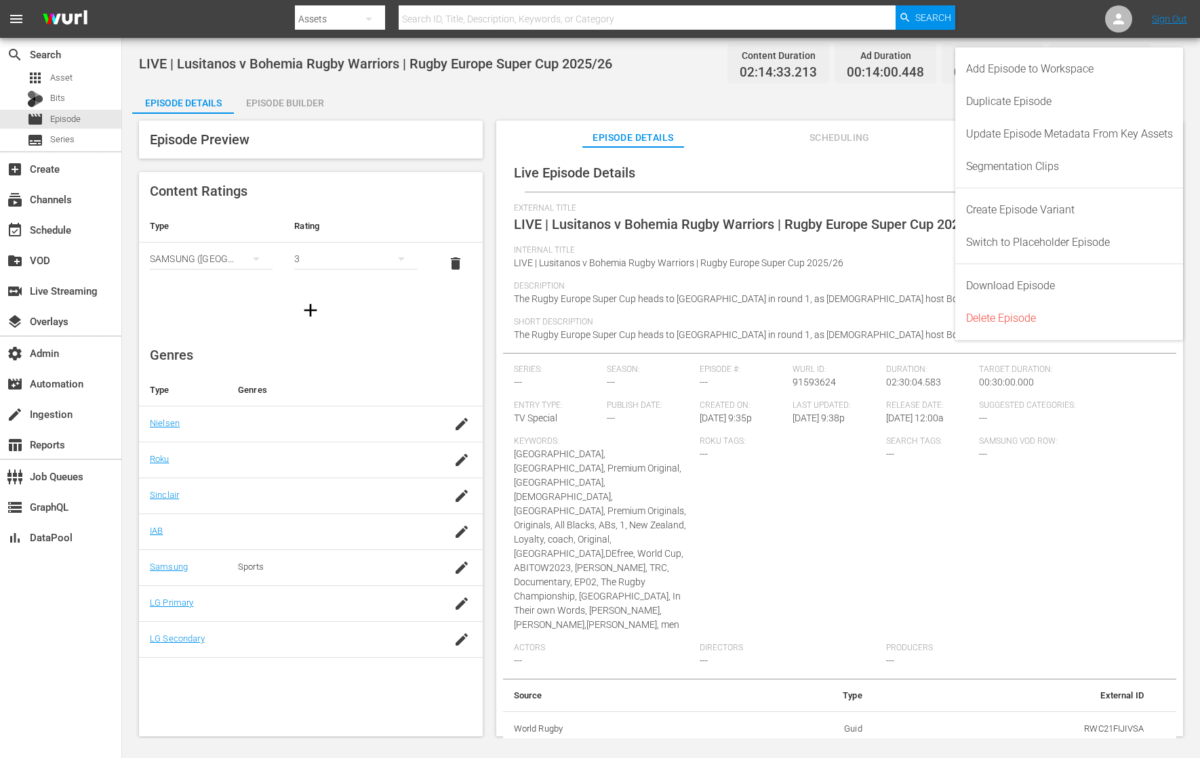
click at [959, 64] on div "Add Episode to Workspace" at bounding box center [1069, 69] width 207 height 33
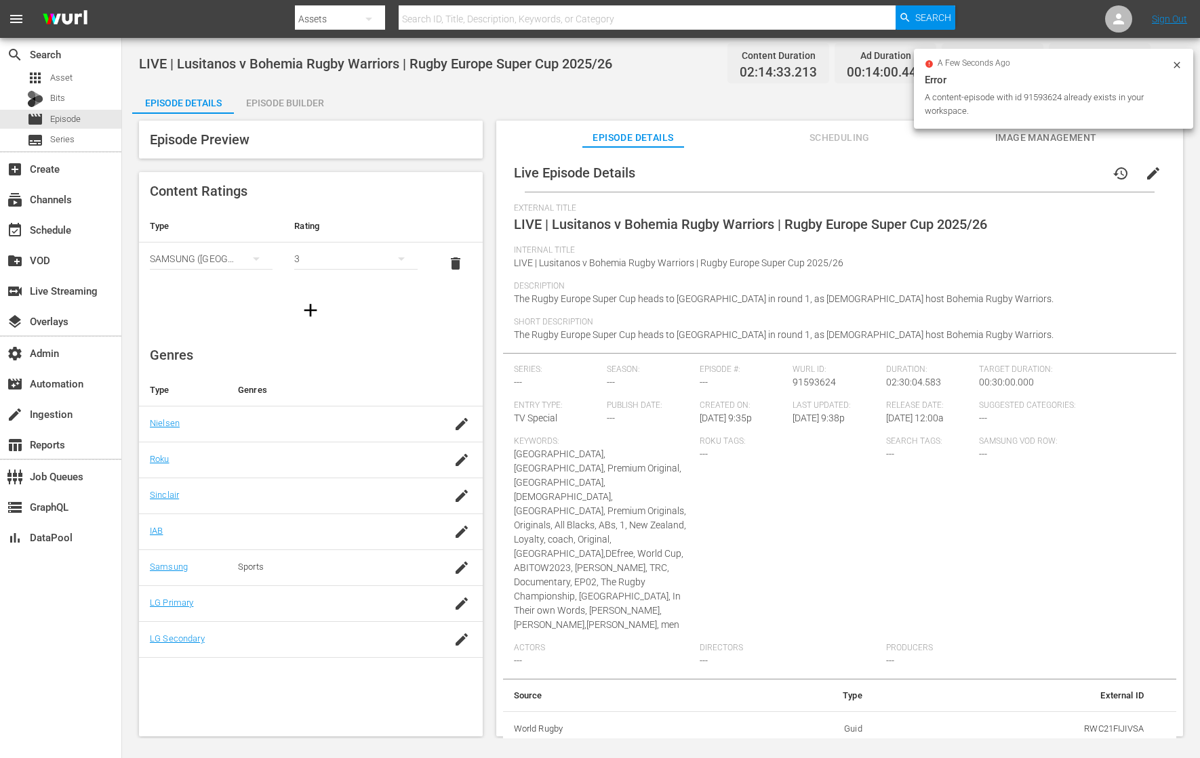
click at [516, 95] on div "Episode Details Episode Builder Episode Preview Content Ratings Type Rating Sel…" at bounding box center [660, 417] width 1057 height 661
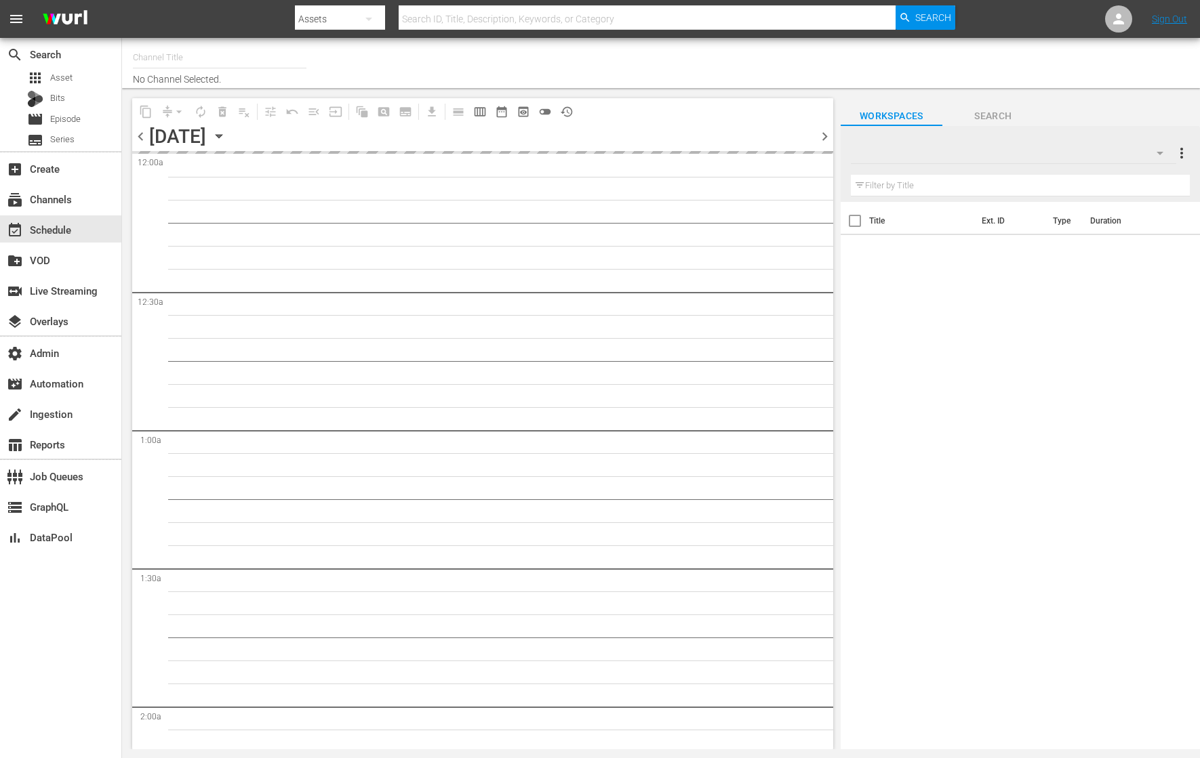
type input "RugbyPass TV (1872)"
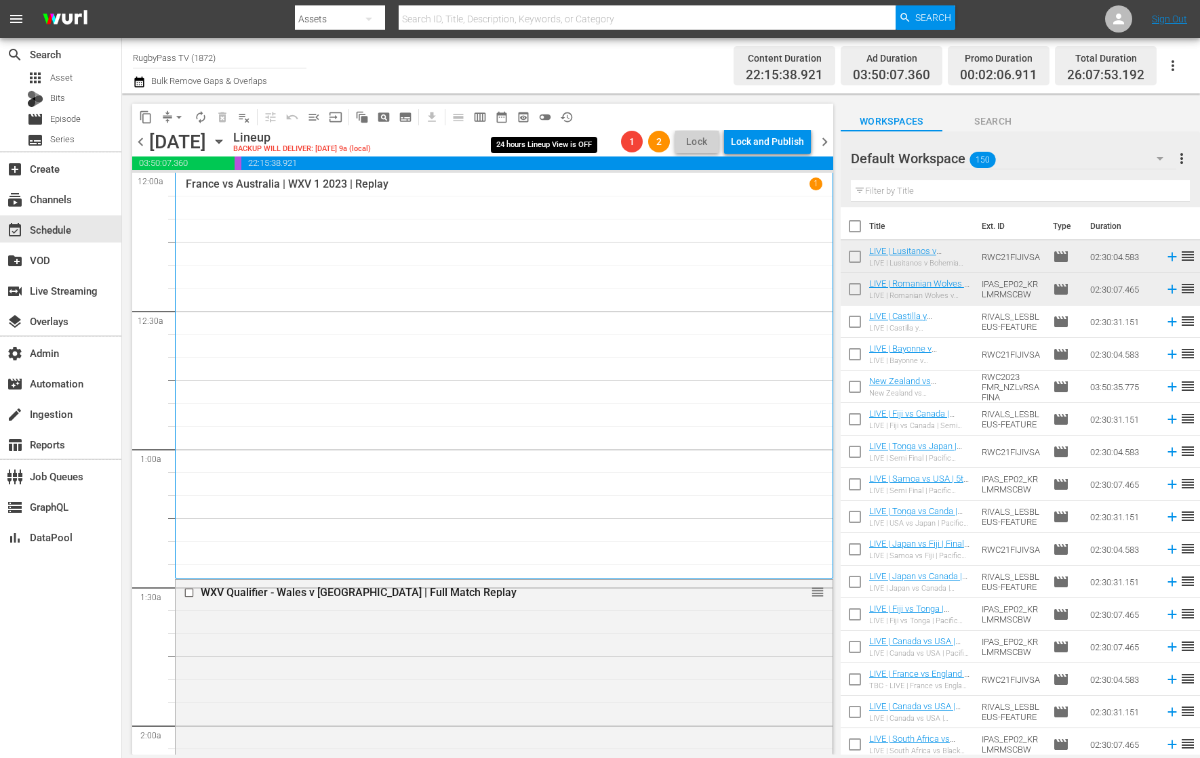
click at [544, 118] on span "toggle_off" at bounding box center [545, 117] width 14 height 14
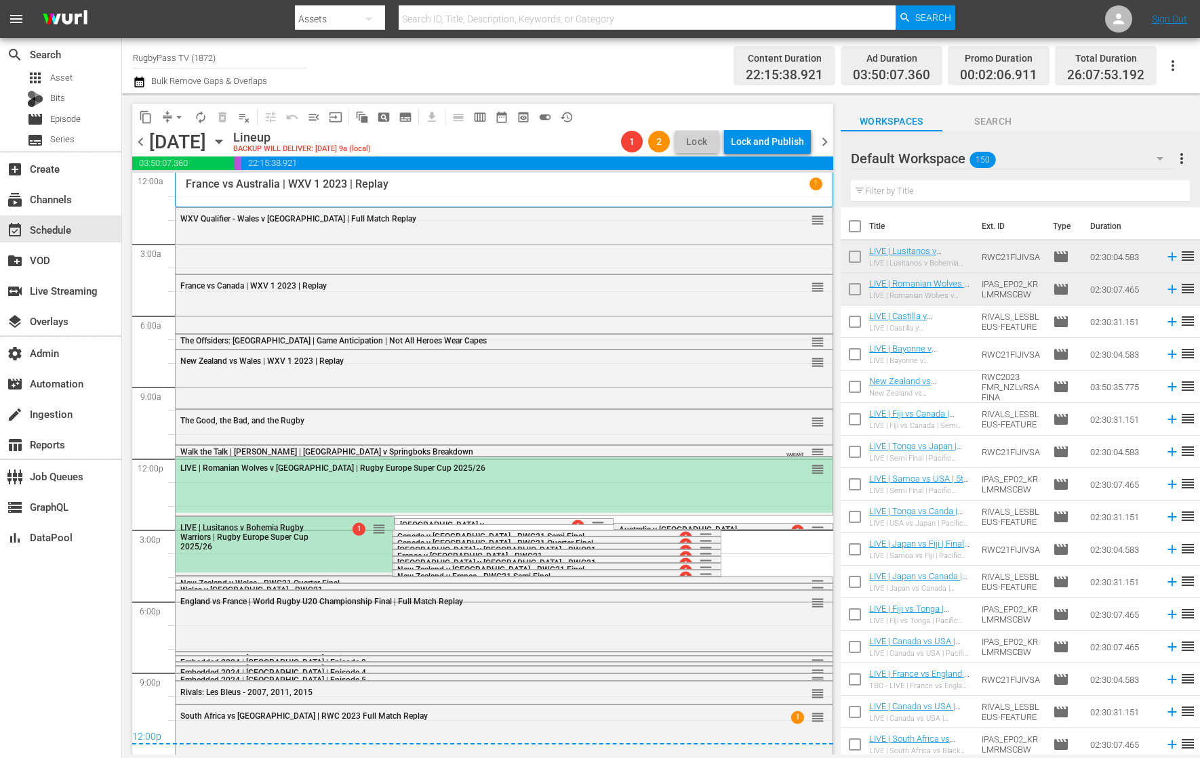
click at [333, 544] on div "LIVE | Lusitanos v Bohemia Rugby Warriors | Rugby Europe Super Cup 2025/26 1 re…" at bounding box center [285, 536] width 218 height 39
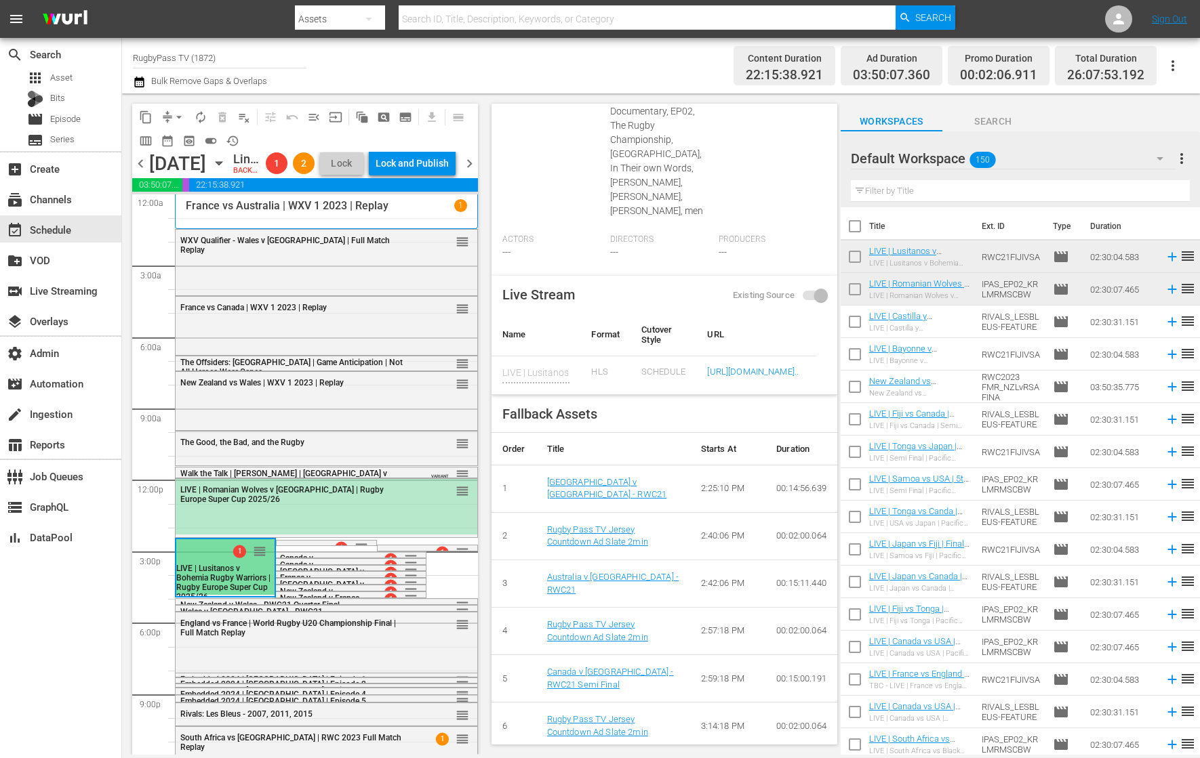
scroll to position [659, 0]
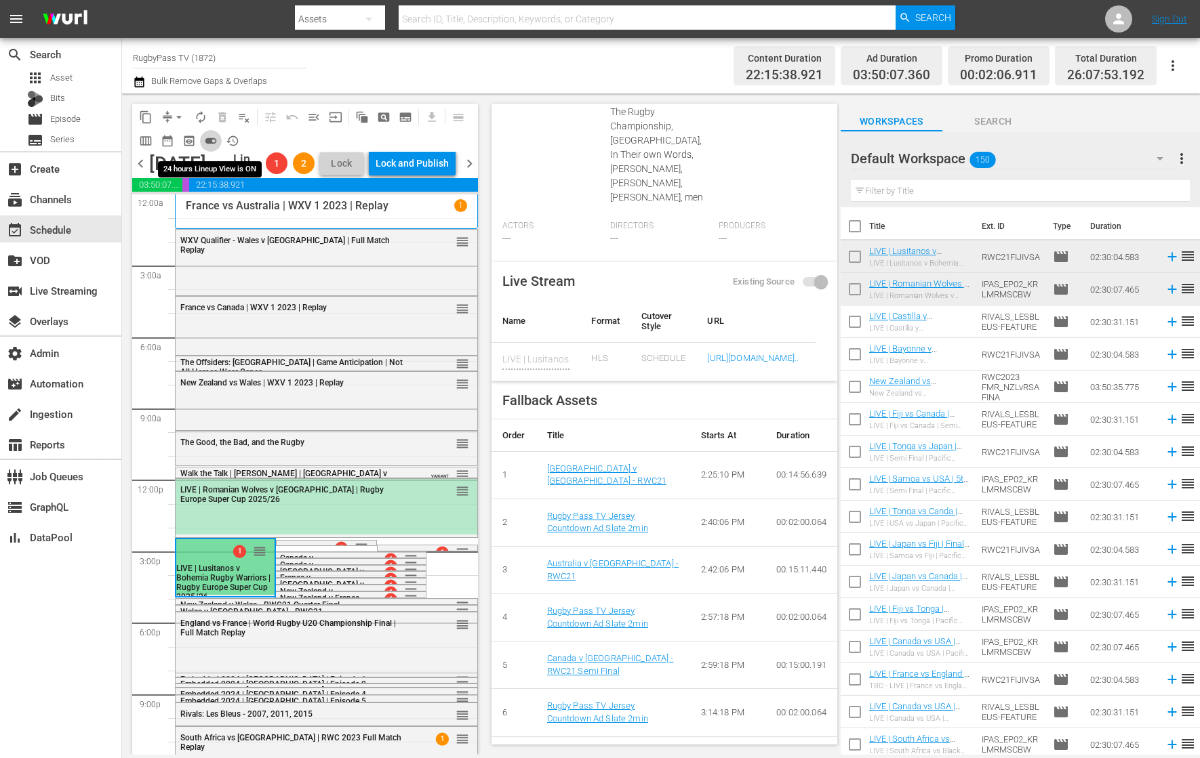
click at [215, 138] on span "toggle_on" at bounding box center [211, 141] width 14 height 14
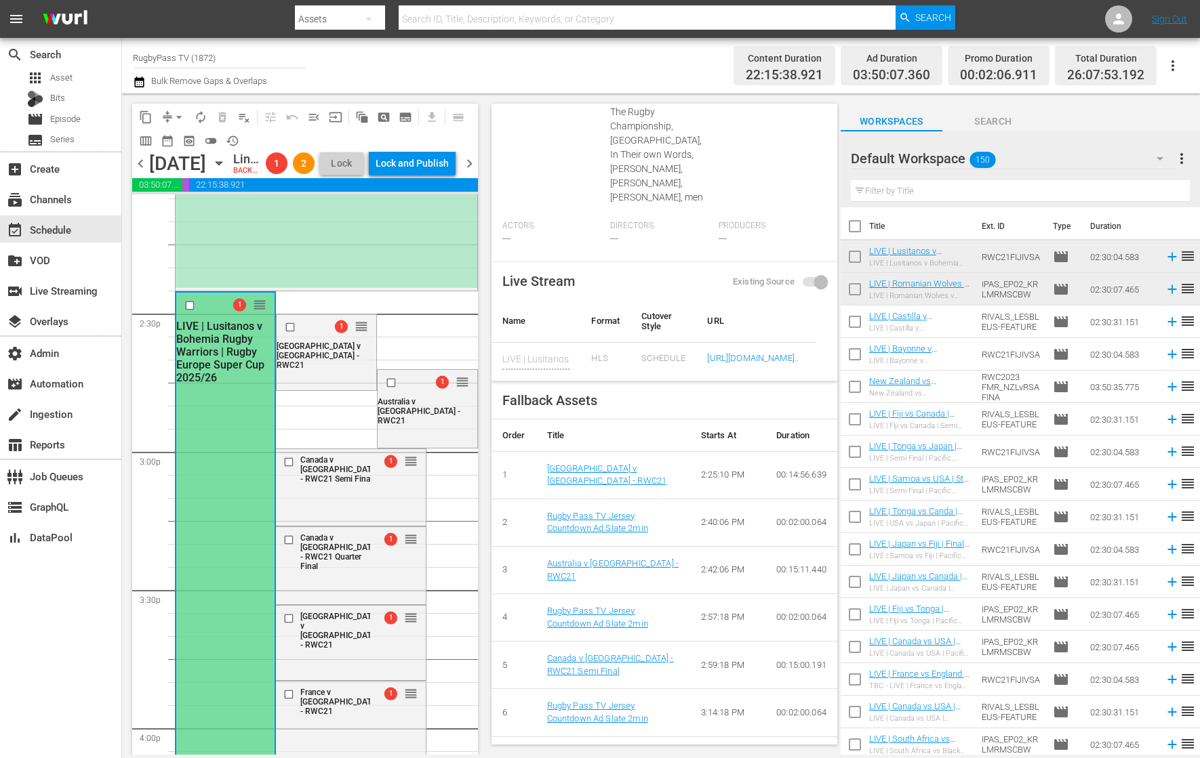
scroll to position [3929, 0]
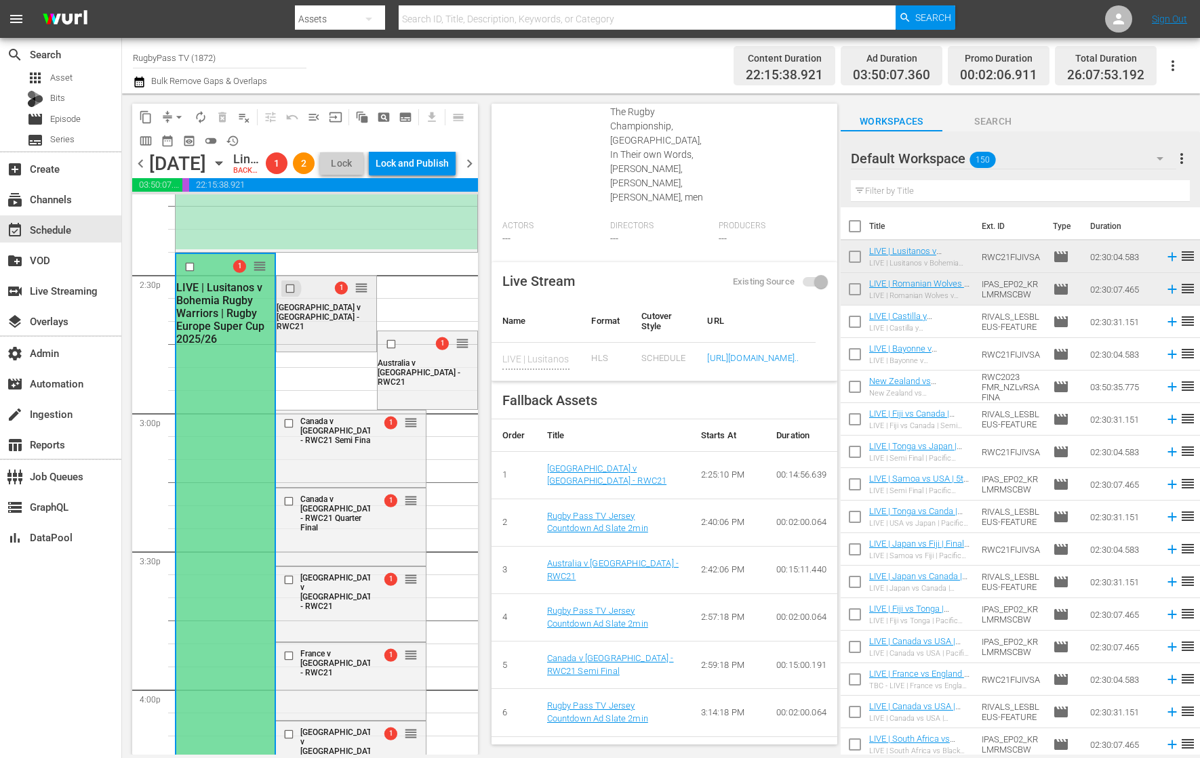
click at [288, 294] on input "checkbox" at bounding box center [291, 289] width 14 height 12
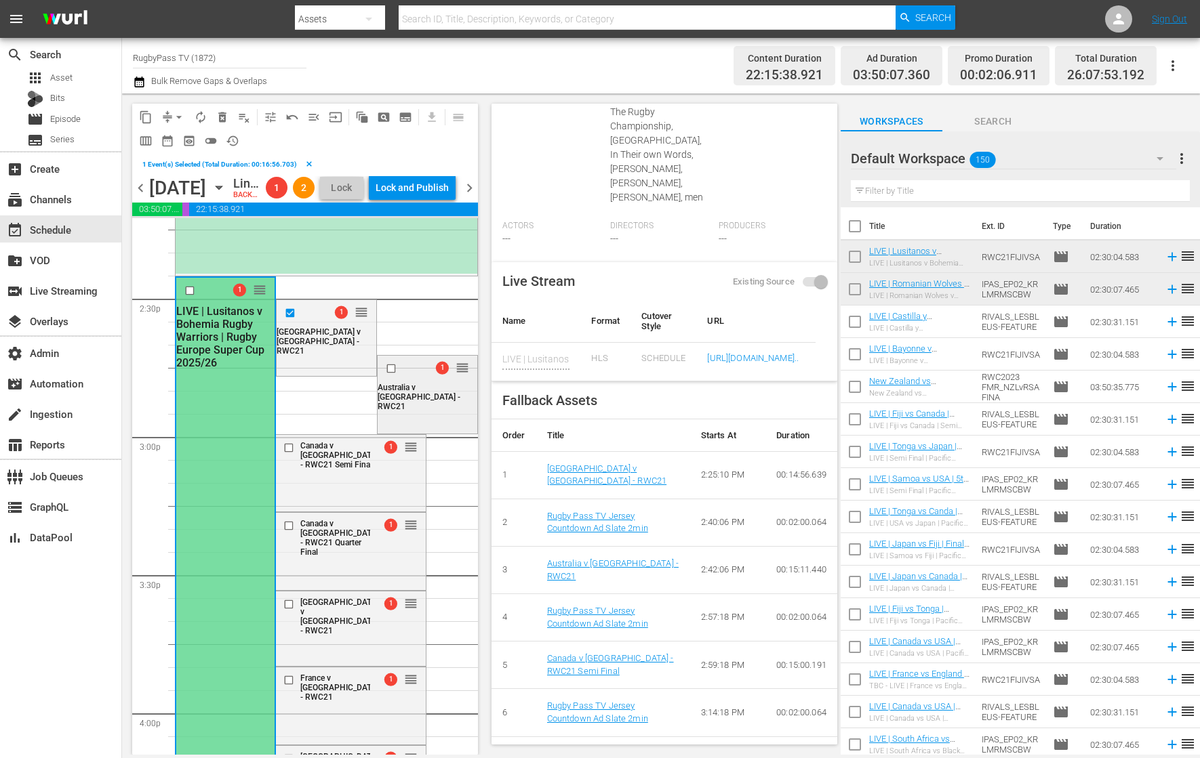
click at [385, 375] on input "checkbox" at bounding box center [392, 369] width 14 height 12
click at [287, 453] on input "checkbox" at bounding box center [290, 448] width 14 height 12
click at [287, 532] on input "checkbox" at bounding box center [290, 526] width 14 height 12
click at [289, 610] on input "checkbox" at bounding box center [290, 604] width 14 height 12
click at [285, 687] on input "checkbox" at bounding box center [290, 681] width 14 height 12
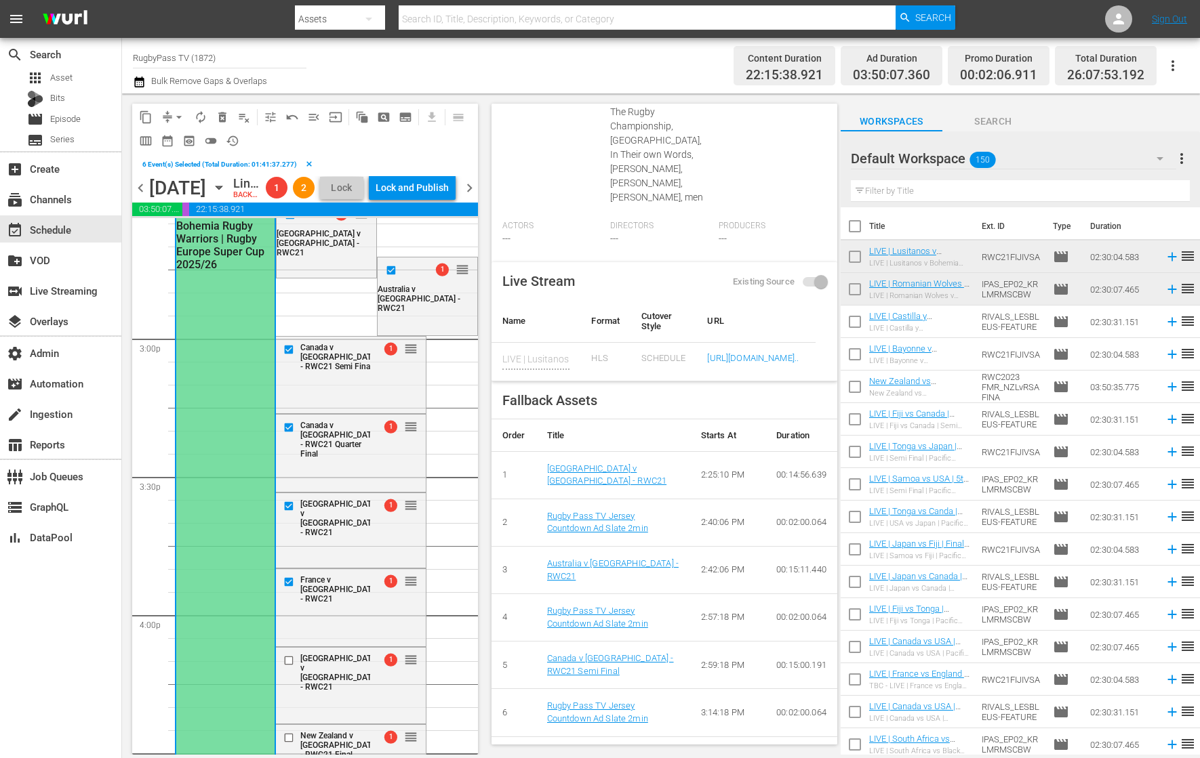
scroll to position [4036, 0]
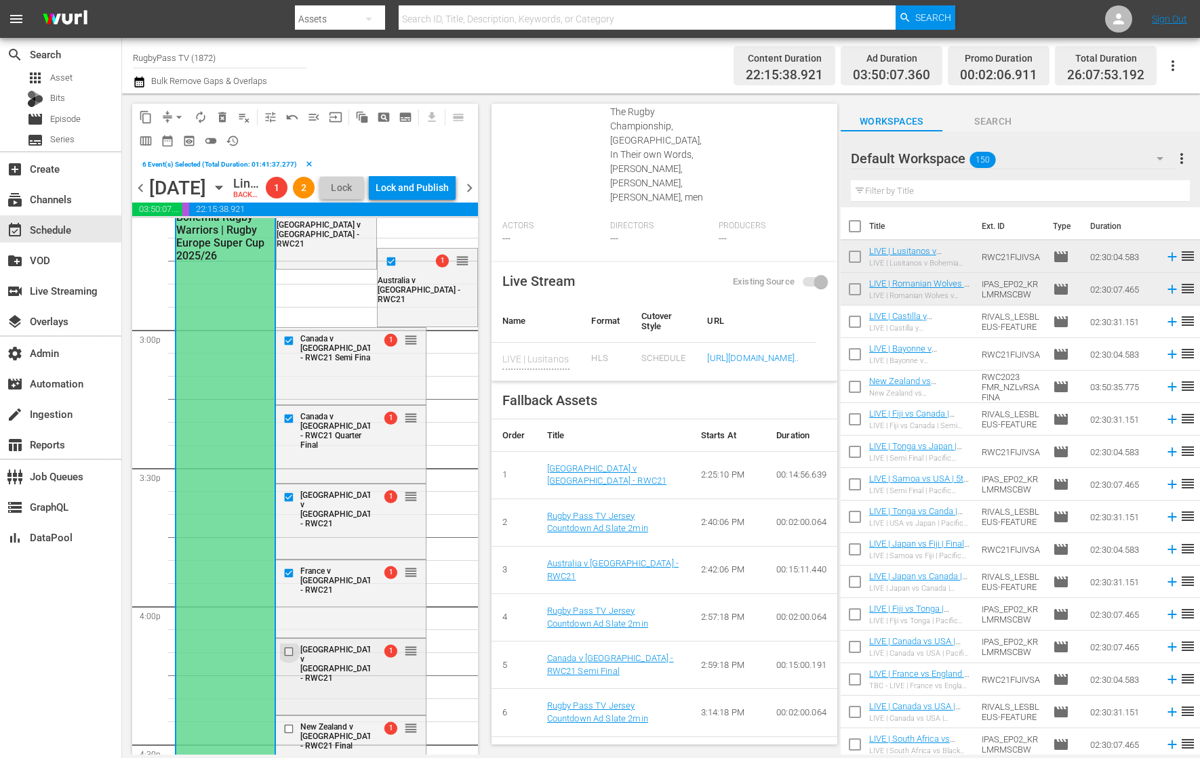
click at [286, 657] on input "checkbox" at bounding box center [290, 652] width 14 height 12
click at [284, 735] on input "checkbox" at bounding box center [290, 730] width 14 height 12
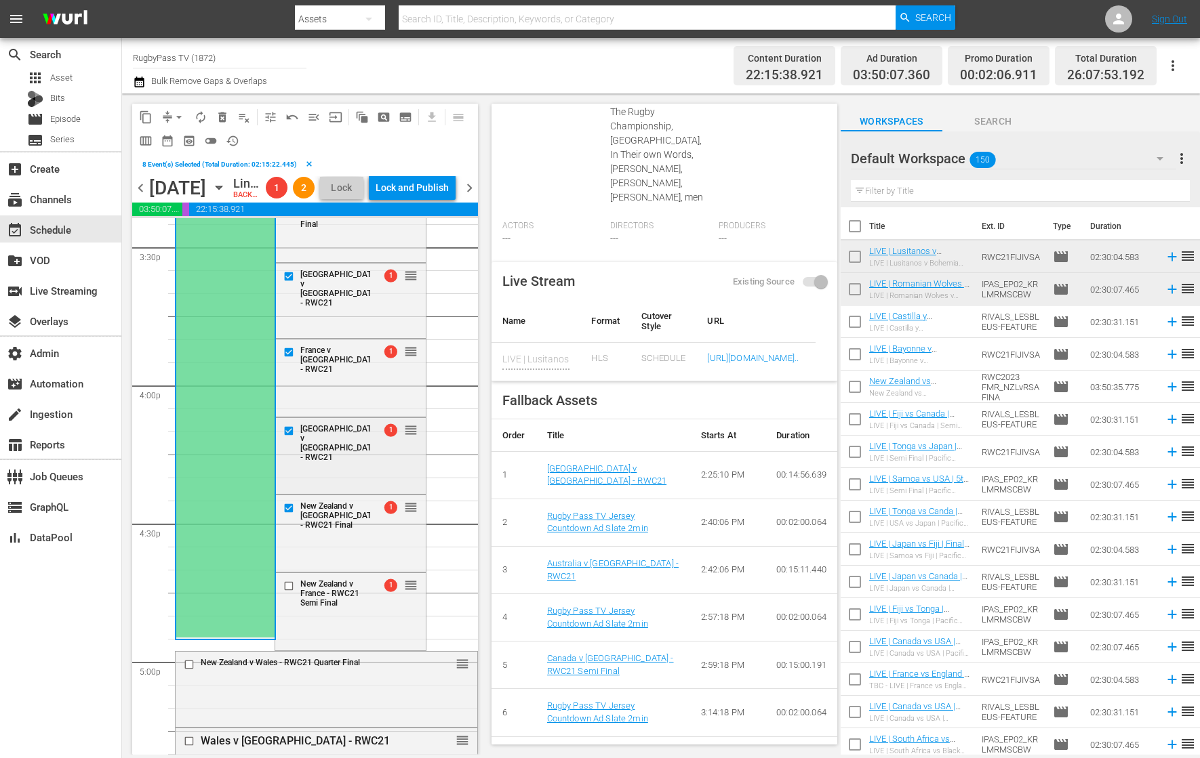
scroll to position [4274, 0]
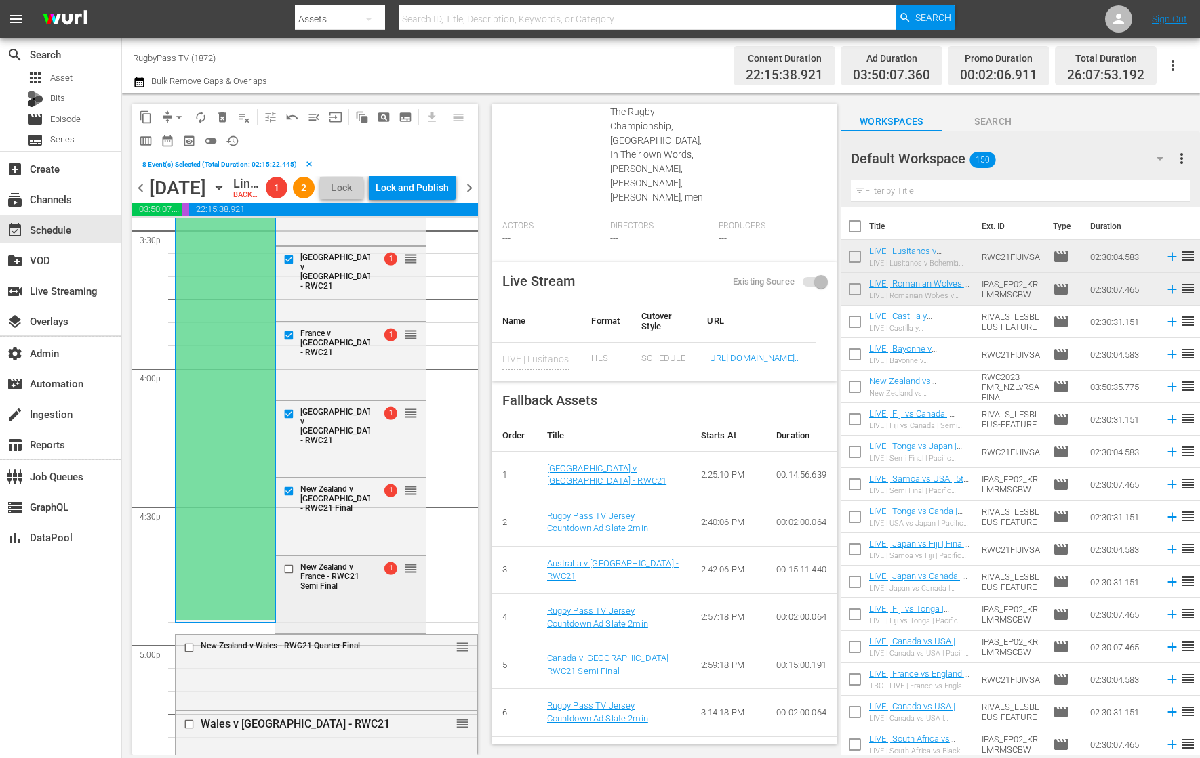
click at [283, 575] on input "checkbox" at bounding box center [290, 569] width 14 height 12
click at [190, 654] on input "checkbox" at bounding box center [191, 648] width 14 height 12
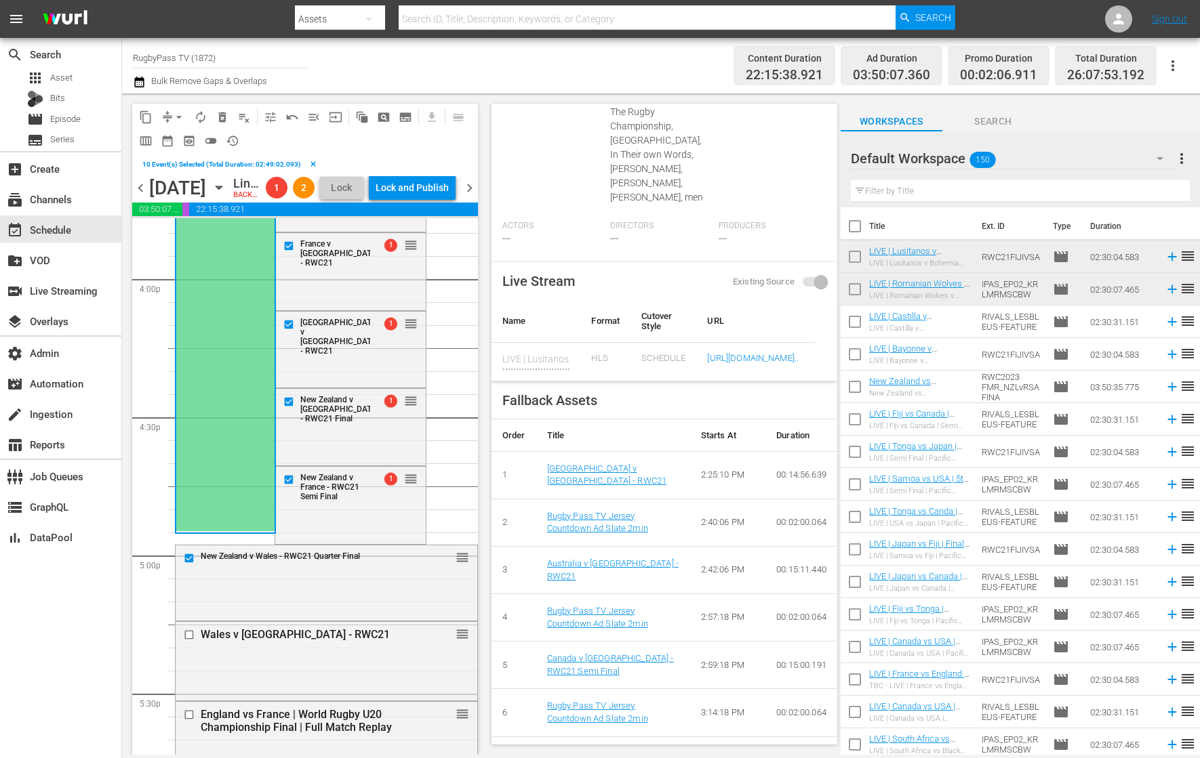
scroll to position [4359, 0]
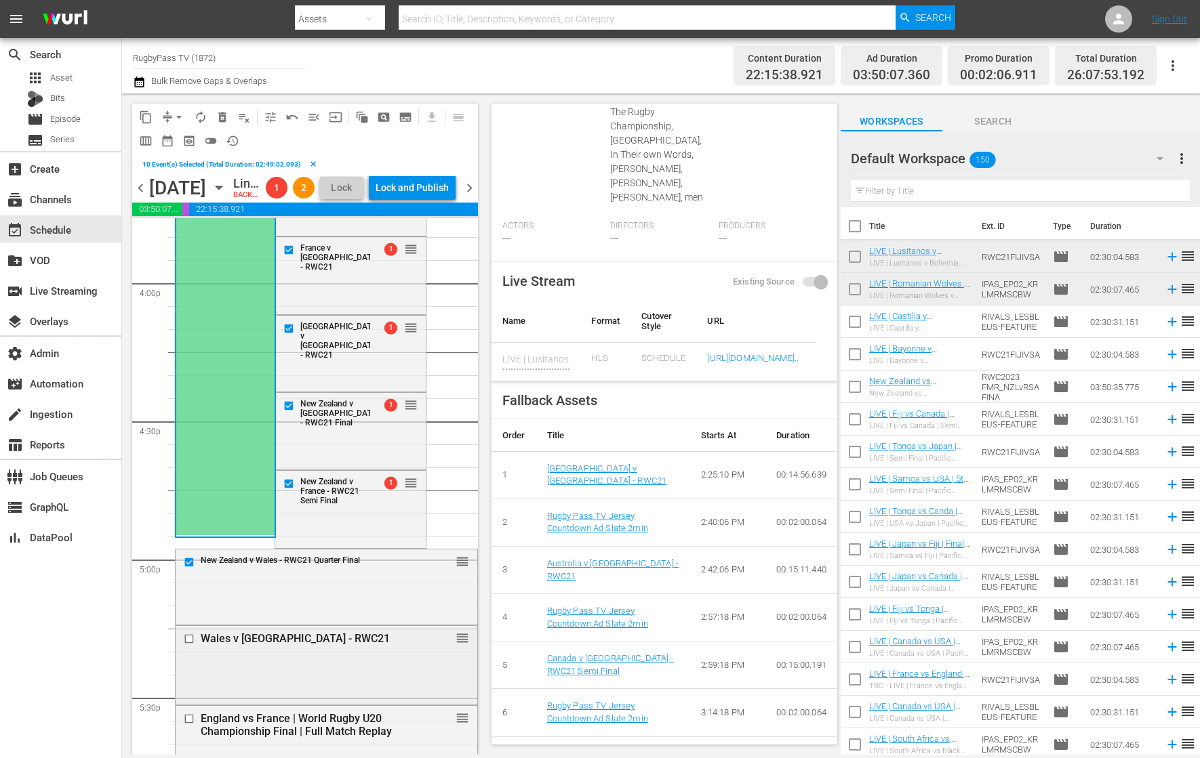
click at [186, 647] on div at bounding box center [190, 639] width 20 height 16
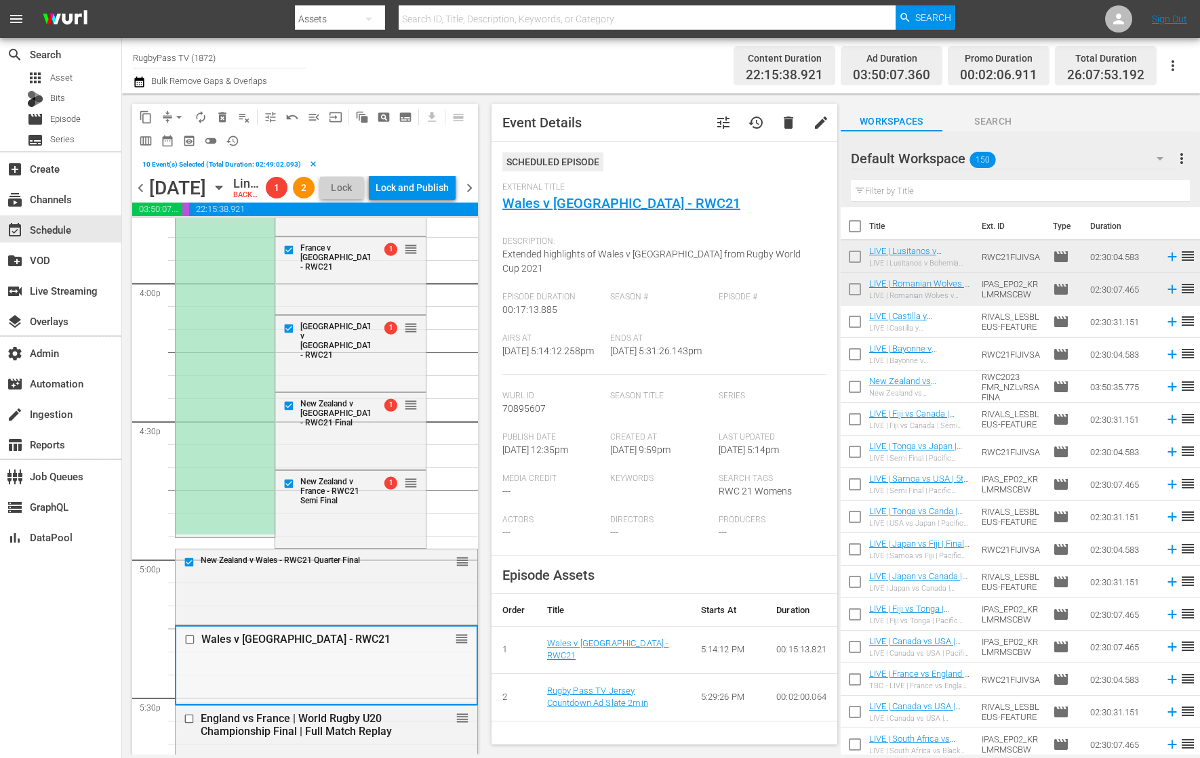
click at [192, 646] on input "checkbox" at bounding box center [191, 640] width 14 height 12
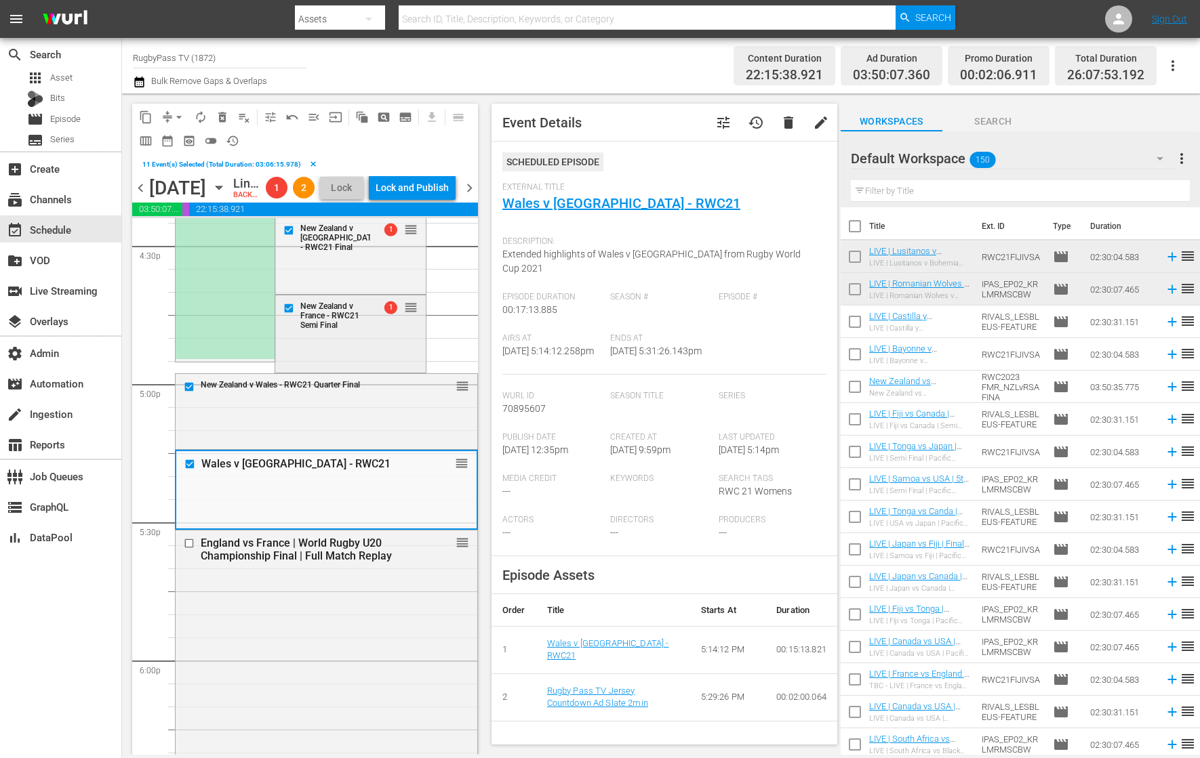
scroll to position [4536, 0]
click at [224, 115] on span "delete_forever_outlined" at bounding box center [223, 117] width 14 height 14
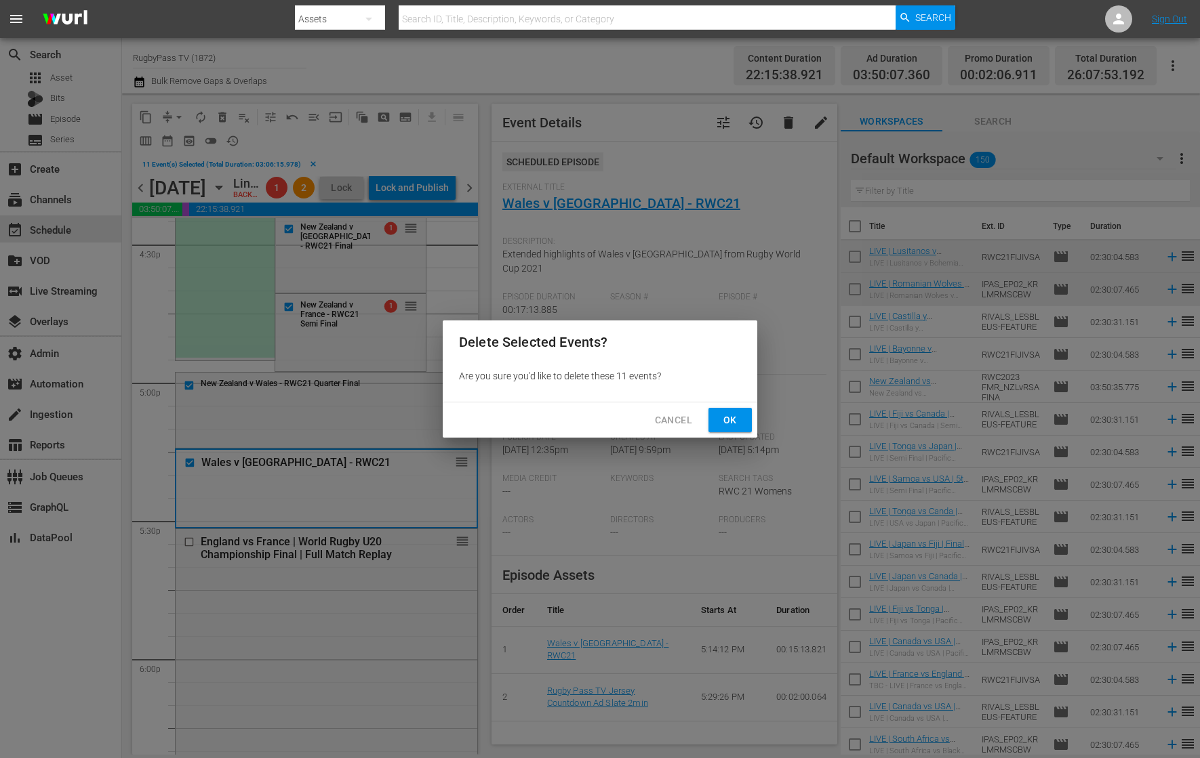
click at [729, 420] on span "Ok" at bounding box center [730, 420] width 22 height 17
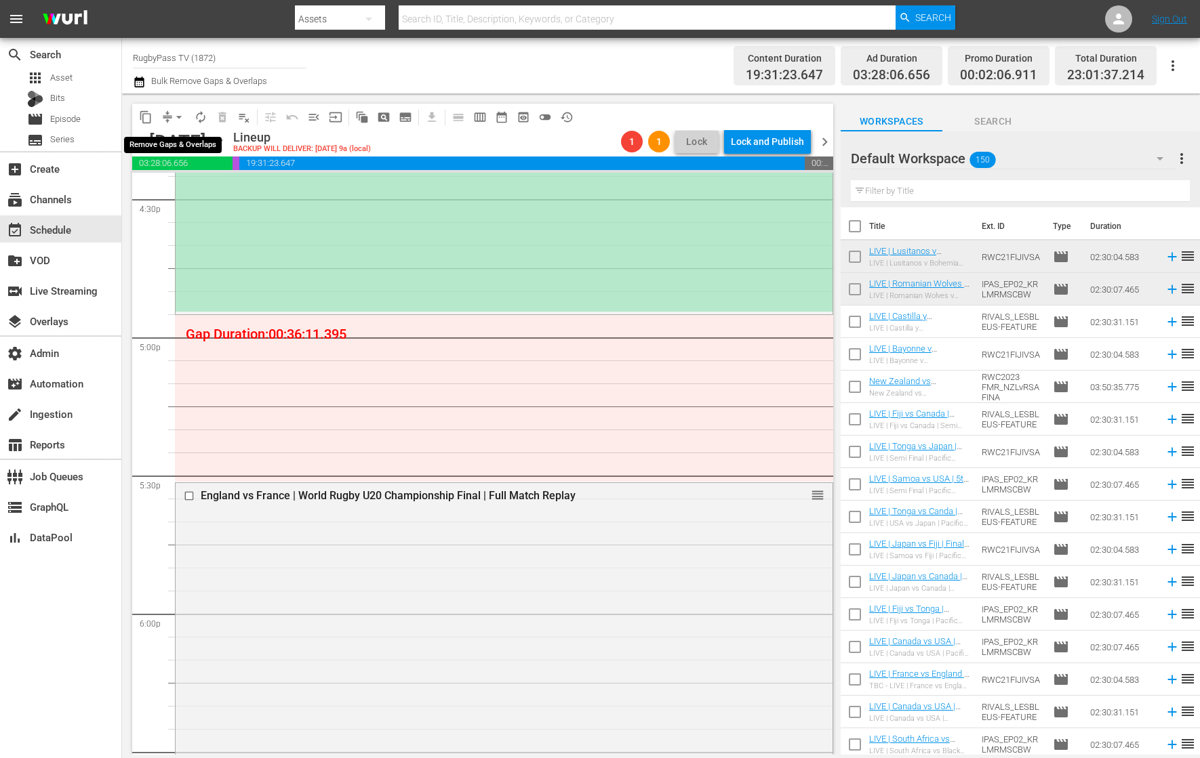
click at [169, 117] on button "arrow_drop_down" at bounding box center [179, 117] width 22 height 22
click at [232, 185] on li "Align to End of Previous Day" at bounding box center [179, 189] width 142 height 22
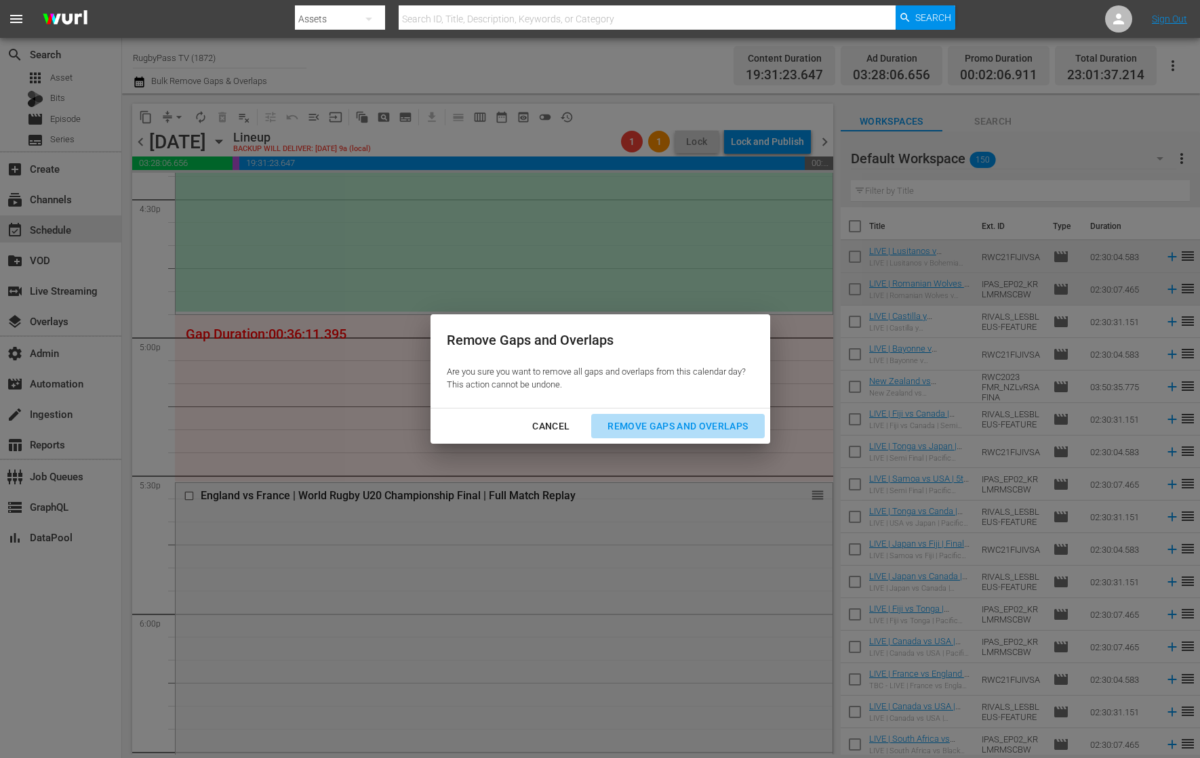
click at [699, 426] on div "Remove Gaps and Overlaps" at bounding box center [677, 426] width 162 height 17
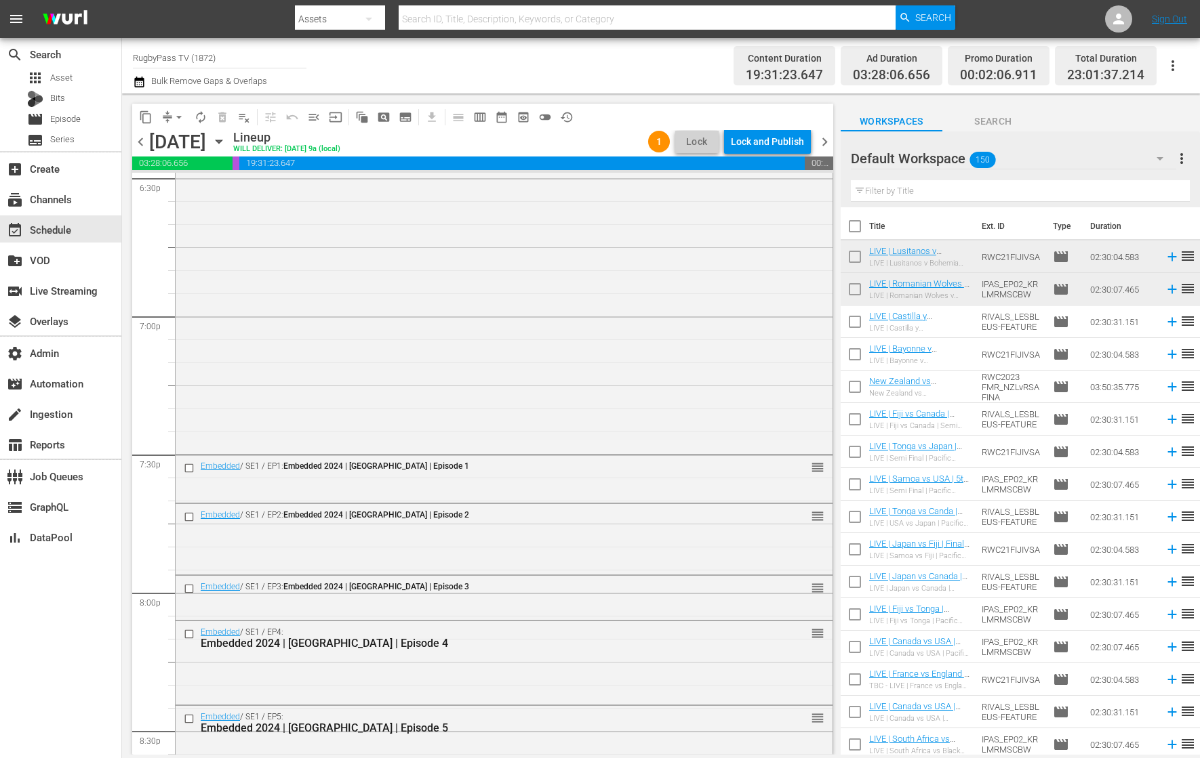
scroll to position [5093, 0]
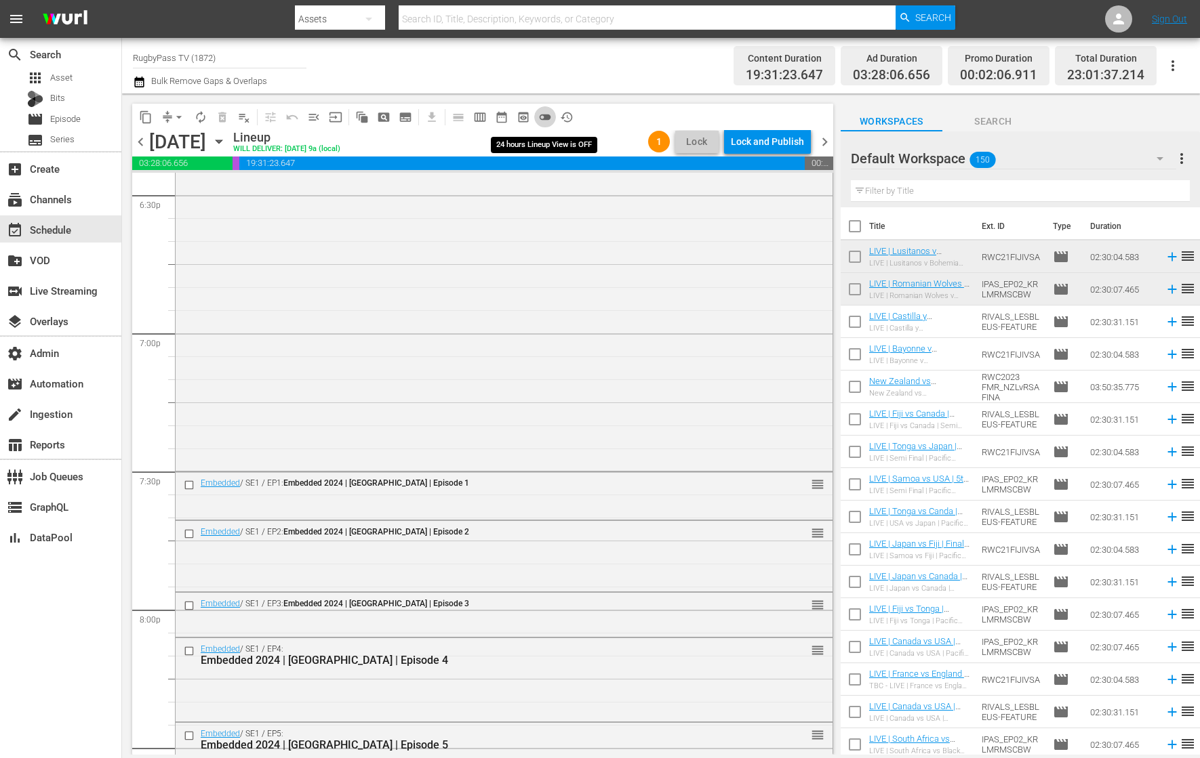
click at [549, 114] on span "toggle_off" at bounding box center [545, 117] width 14 height 14
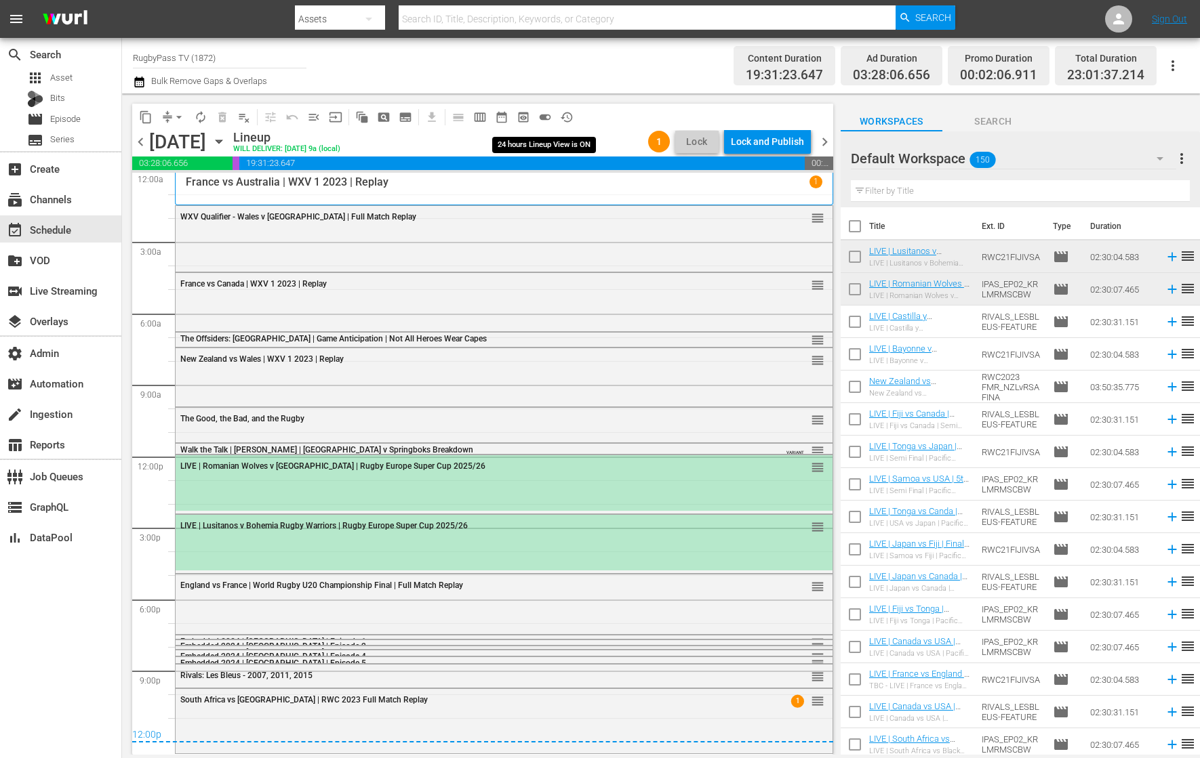
scroll to position [1, 0]
click at [573, 491] on div "LIVE | Romanian Wolves v [GEOGRAPHIC_DATA] | Rugby Europe Super Cup 2025/26 reo…" at bounding box center [504, 484] width 657 height 56
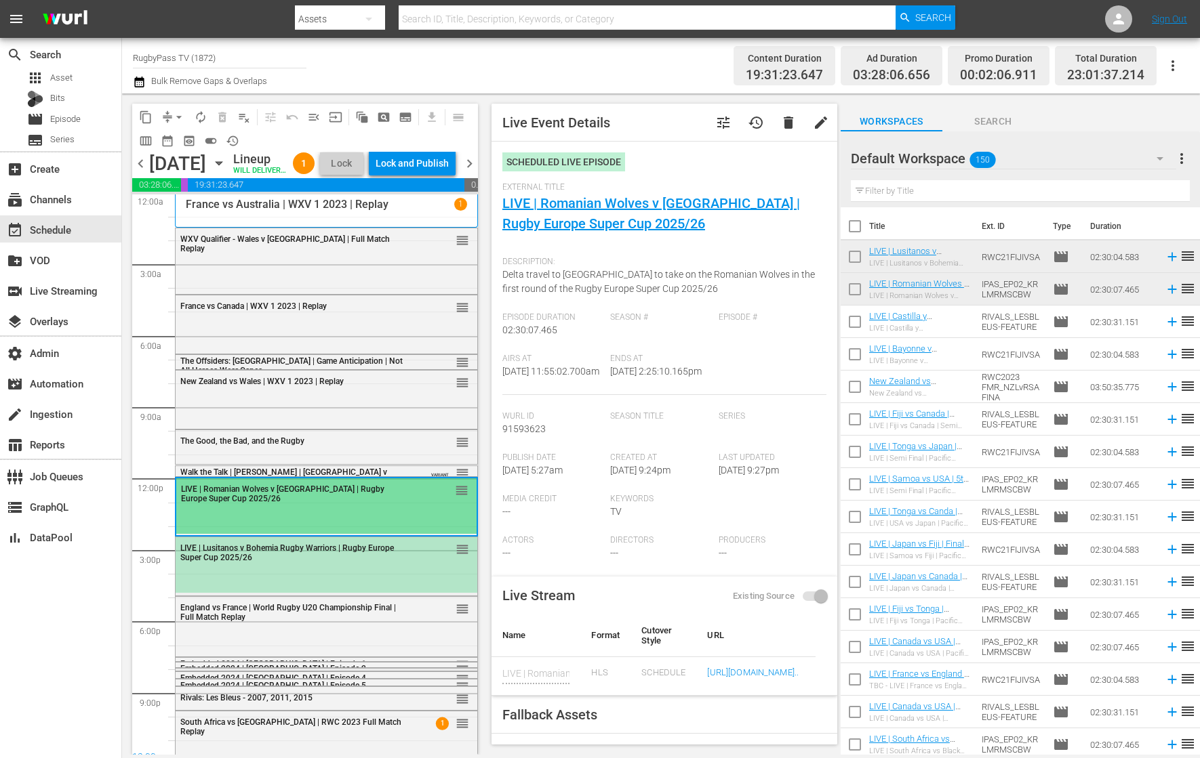
click at [424, 556] on div "reorder" at bounding box center [439, 549] width 59 height 14
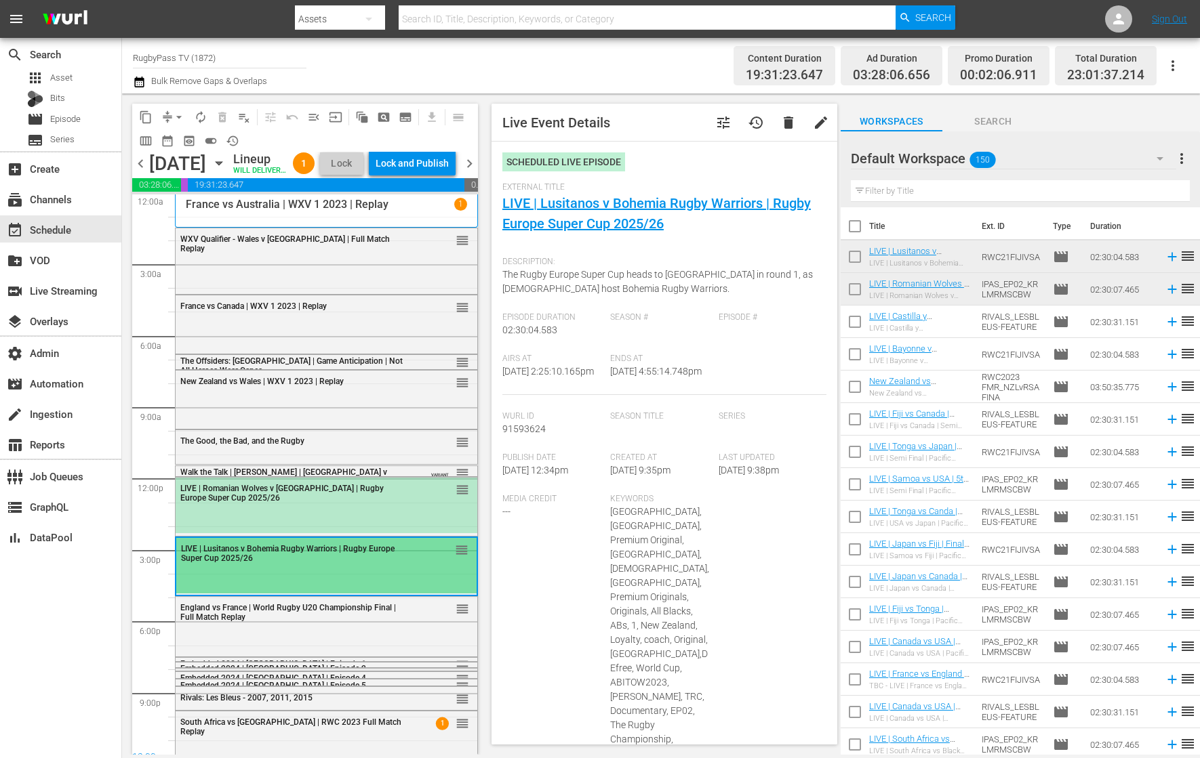
type input "LIVE | Lusitanos v Bohemia Rugby Warriors | Rugby Europe Super Cup 2025/26"
click at [438, 163] on div "Lock and Publish" at bounding box center [411, 163] width 73 height 24
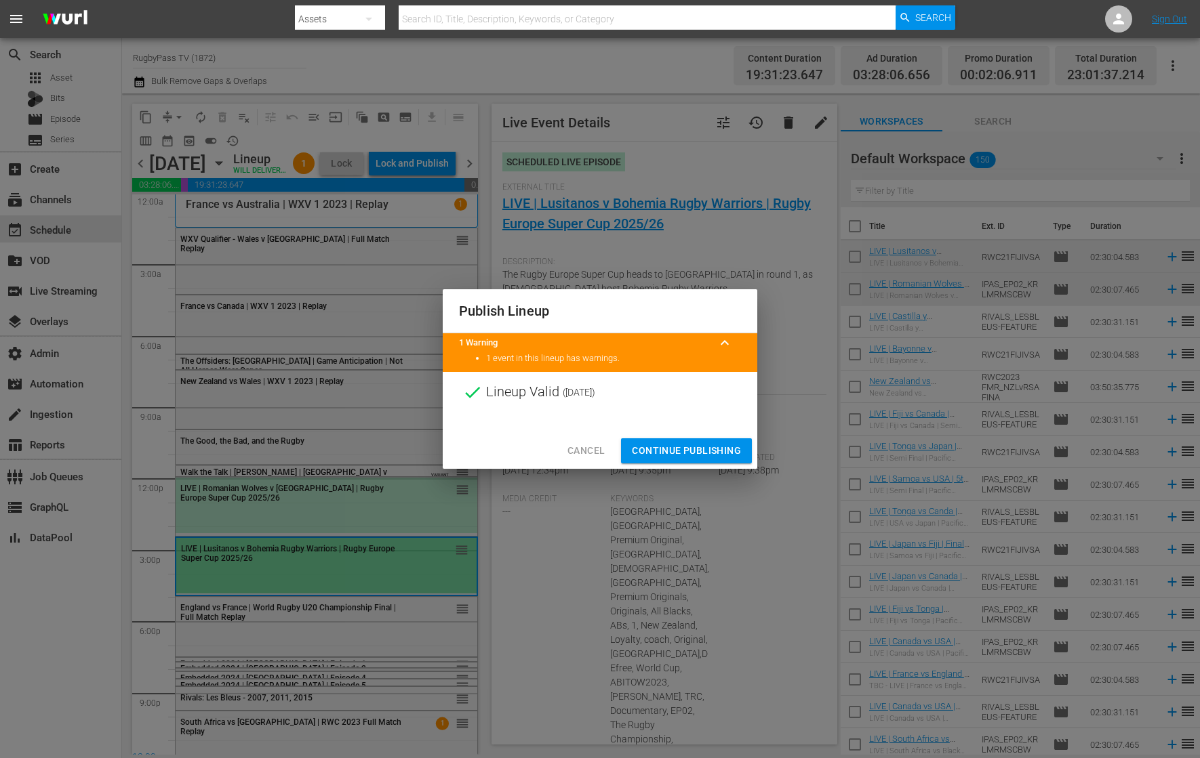
click at [703, 444] on span "Continue Publishing" at bounding box center [686, 451] width 109 height 17
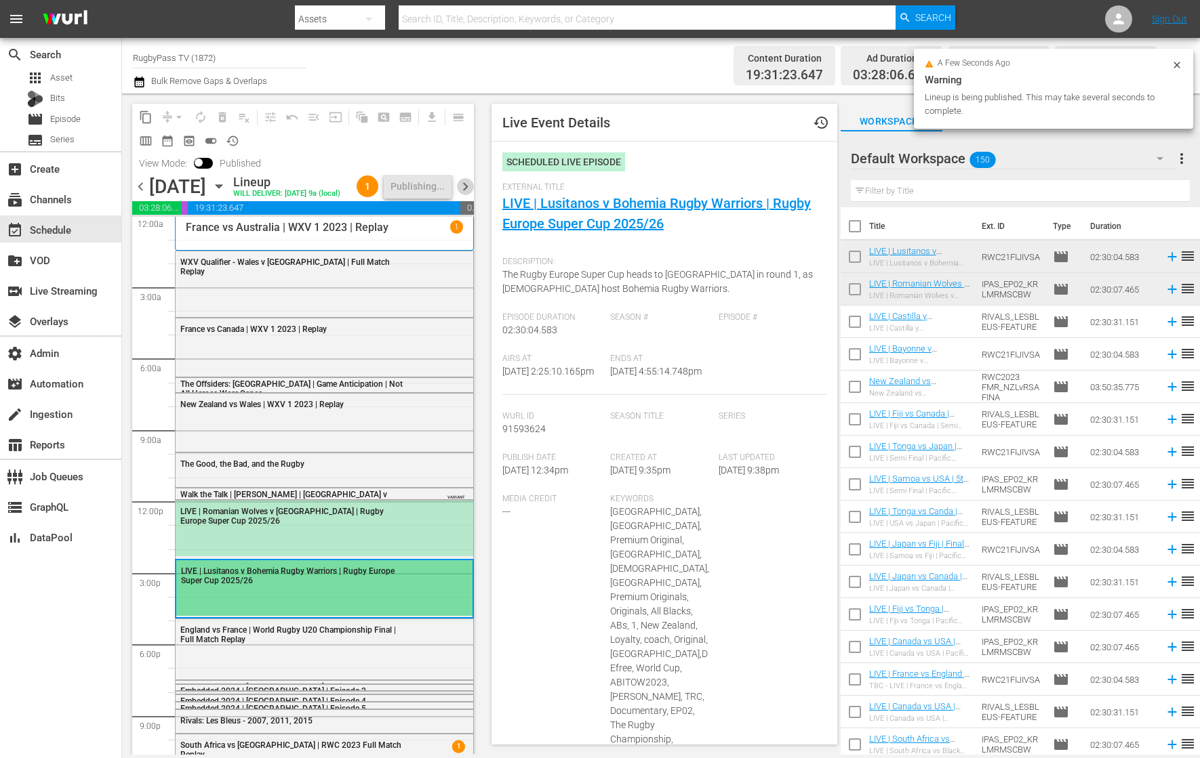
click at [470, 195] on span "chevron_right" at bounding box center [465, 186] width 17 height 17
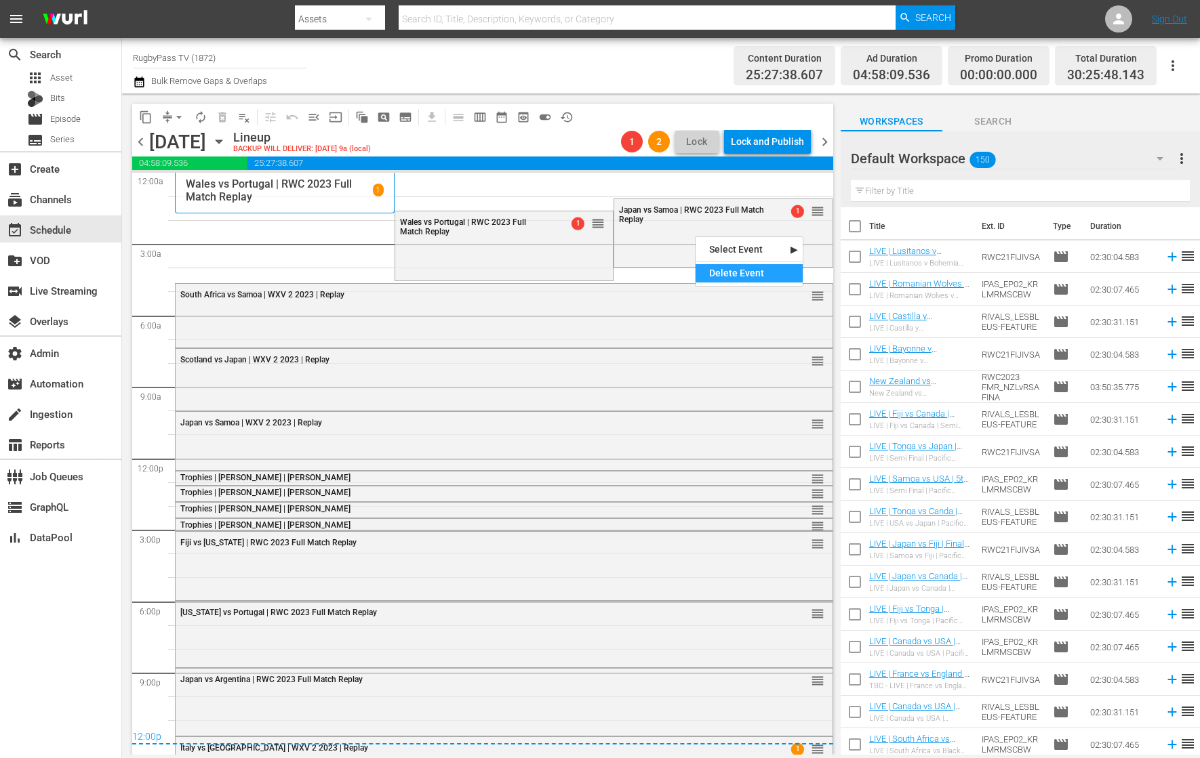
click at [717, 276] on div "Delete Event" at bounding box center [748, 273] width 107 height 18
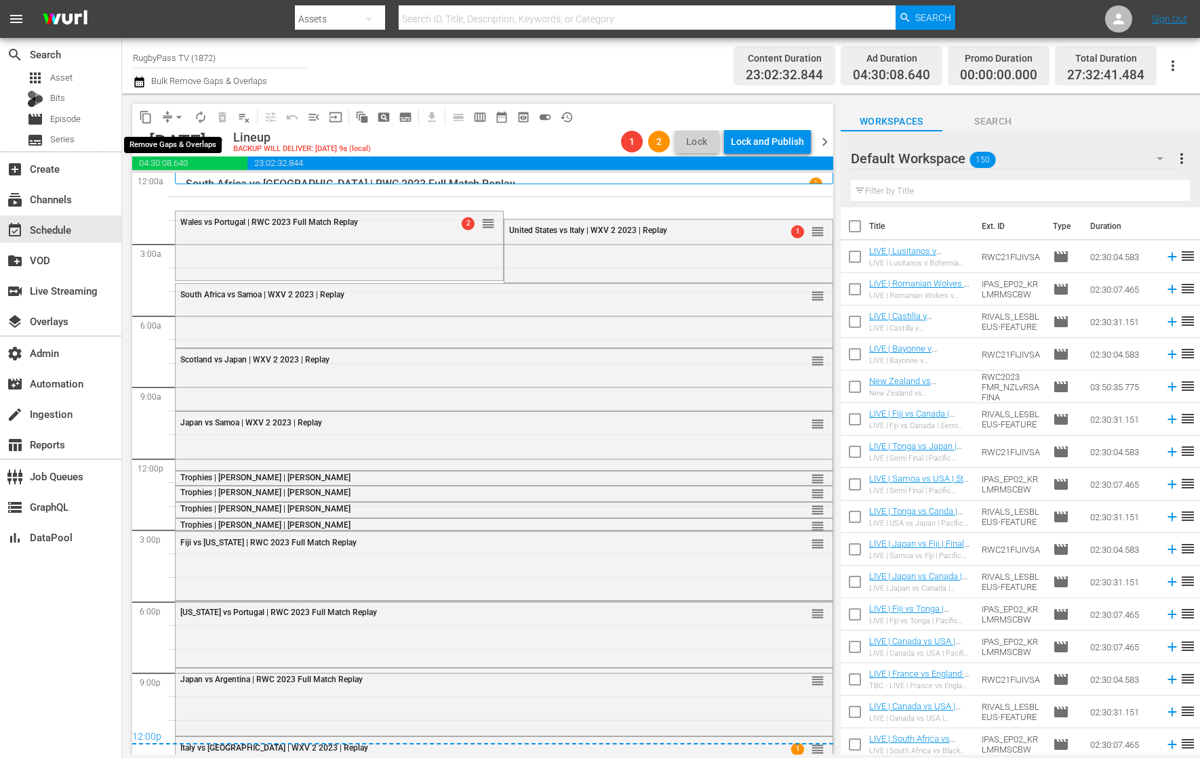
click at [173, 115] on span "arrow_drop_down" at bounding box center [179, 117] width 14 height 14
click at [208, 193] on li "Align to End of Previous Day" at bounding box center [179, 189] width 142 height 22
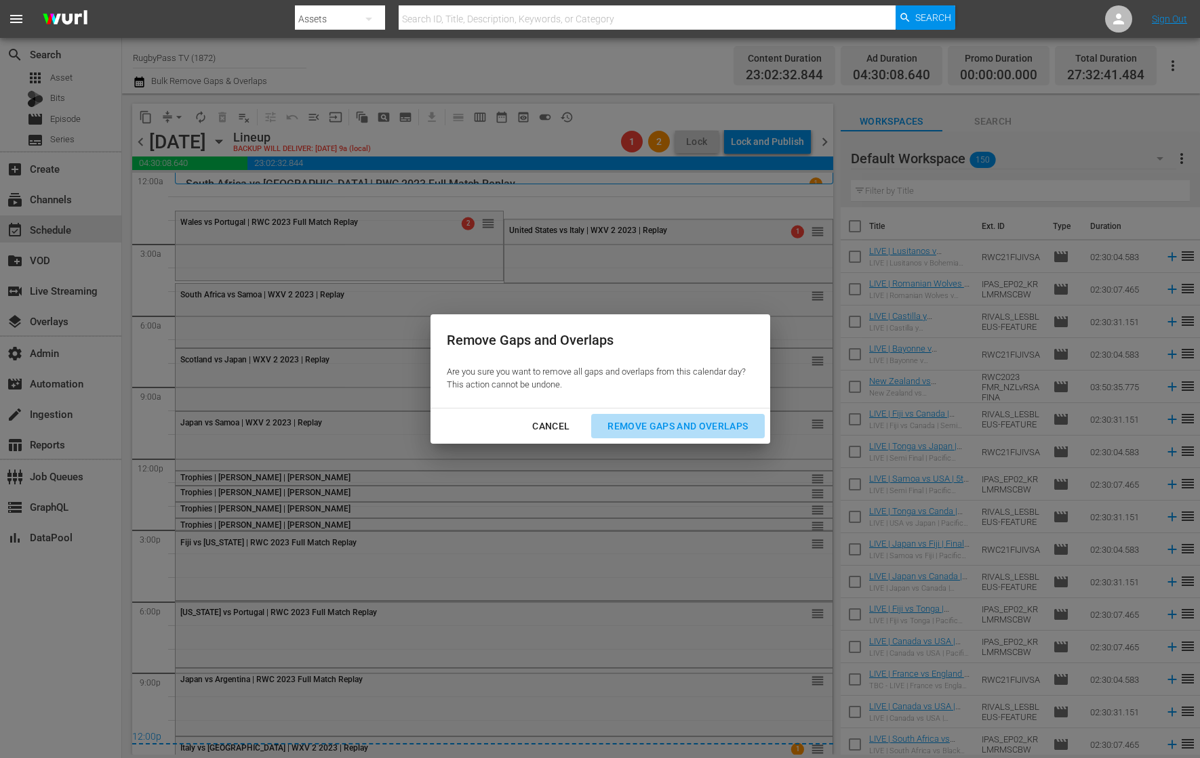
click at [670, 423] on div "Remove Gaps and Overlaps" at bounding box center [677, 426] width 162 height 17
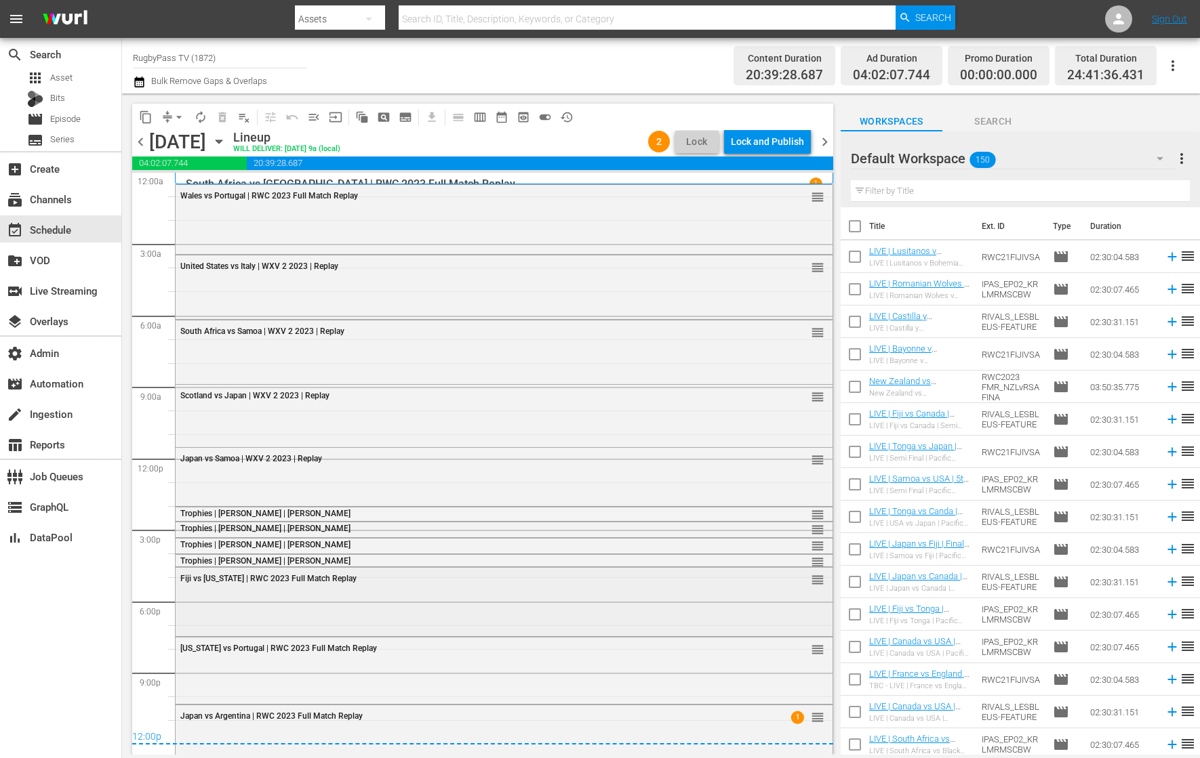
click at [443, 600] on div "Fiji vs [US_STATE] | RWC 2023 Full Match Replay reorder" at bounding box center [504, 601] width 657 height 66
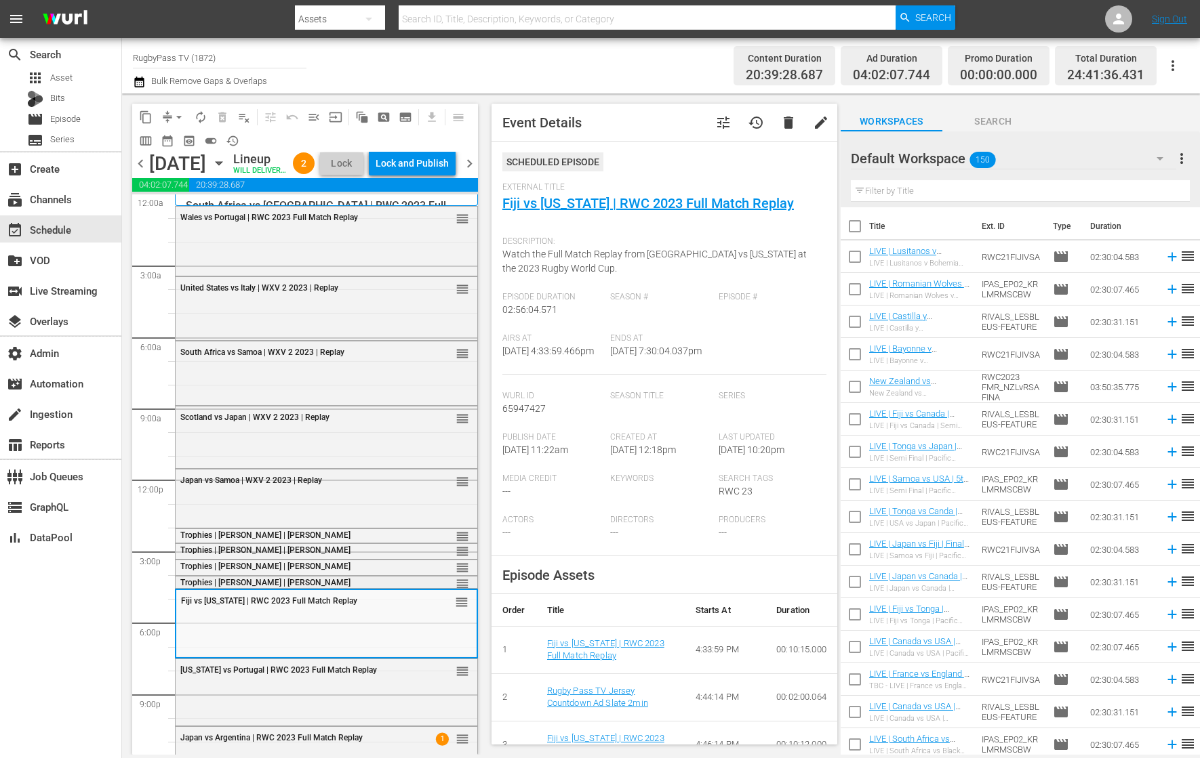
click at [384, 588] on div "Trophies | [PERSON_NAME] | [PERSON_NAME]" at bounding box center [293, 582] width 226 height 9
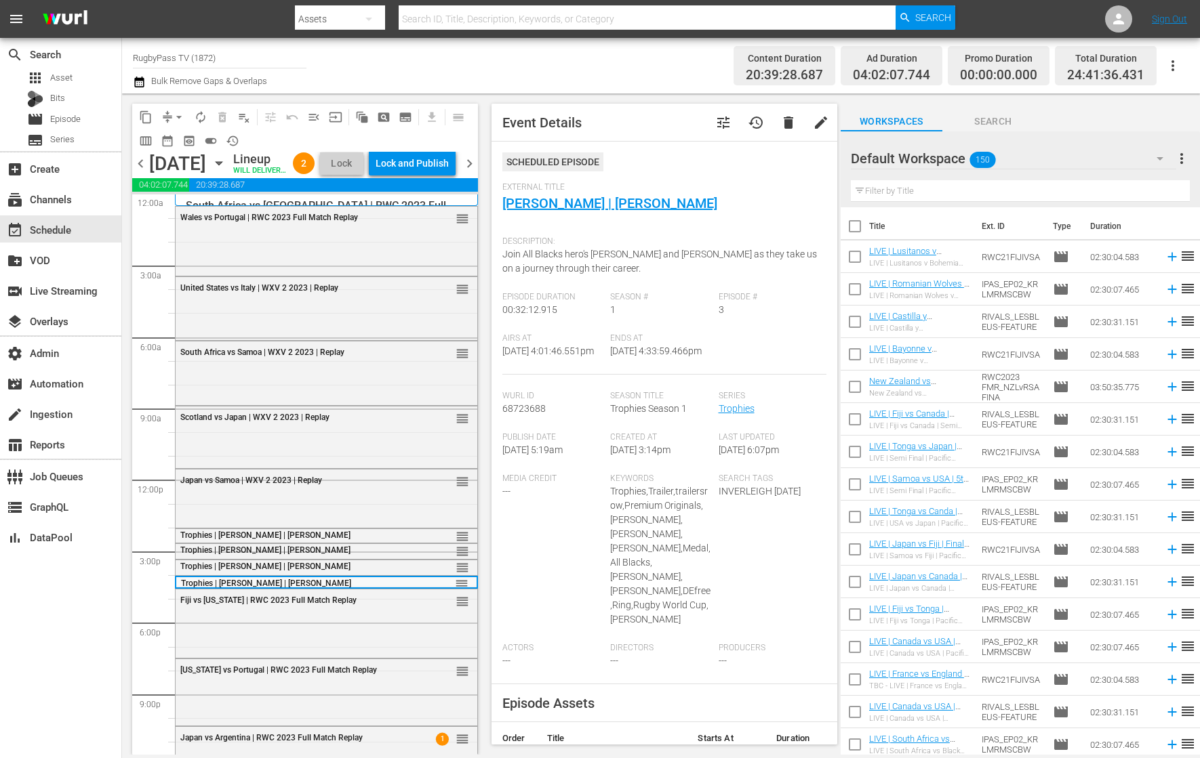
click at [1073, 148] on div "Default Workspace 150" at bounding box center [1013, 159] width 325 height 38
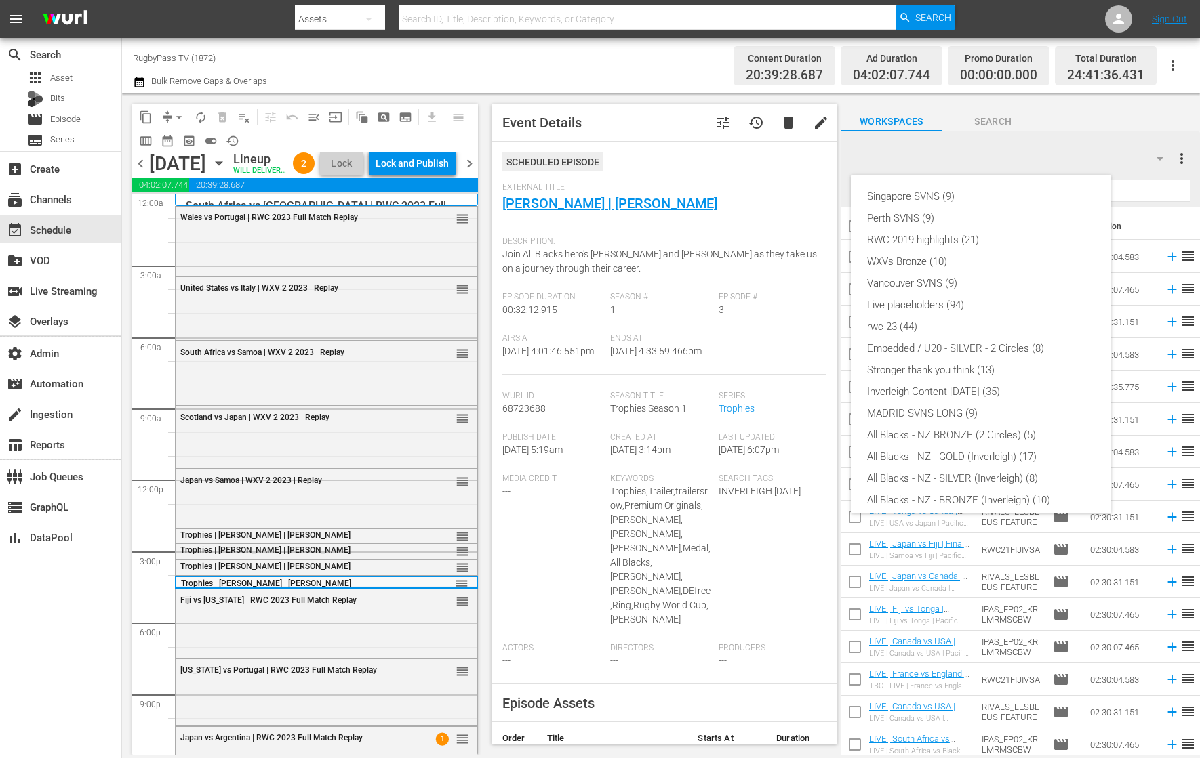
scroll to position [138, 0]
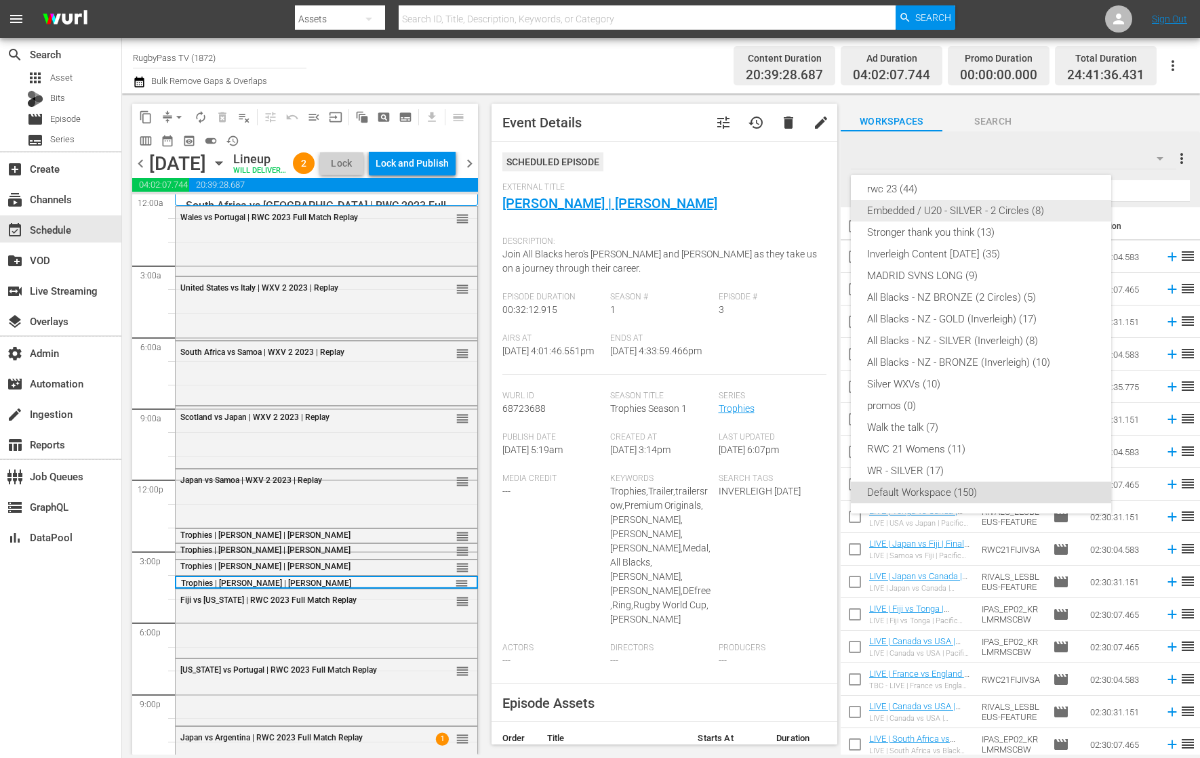
click at [1020, 211] on div "Embedded / U20 - SILVER - 2 Circles (8)" at bounding box center [981, 211] width 228 height 22
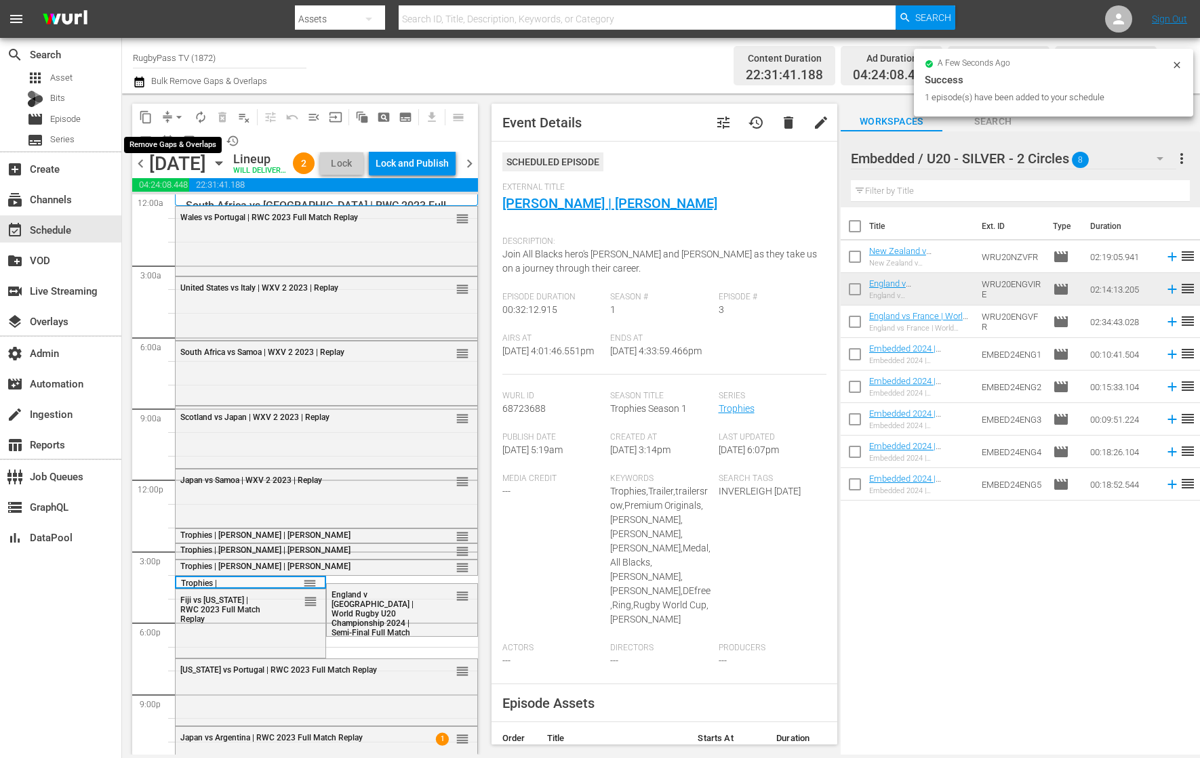
click at [171, 113] on button "arrow_drop_down" at bounding box center [179, 117] width 22 height 22
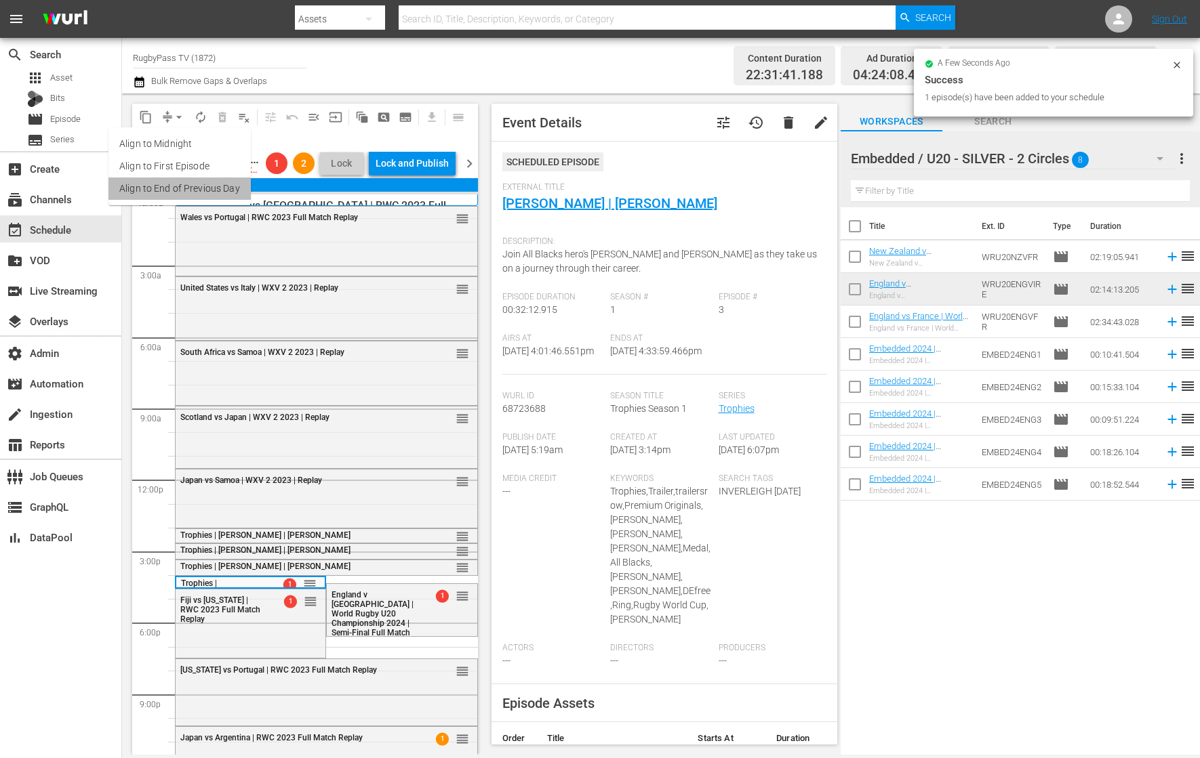
click at [227, 189] on li "Align to End of Previous Day" at bounding box center [179, 189] width 142 height 22
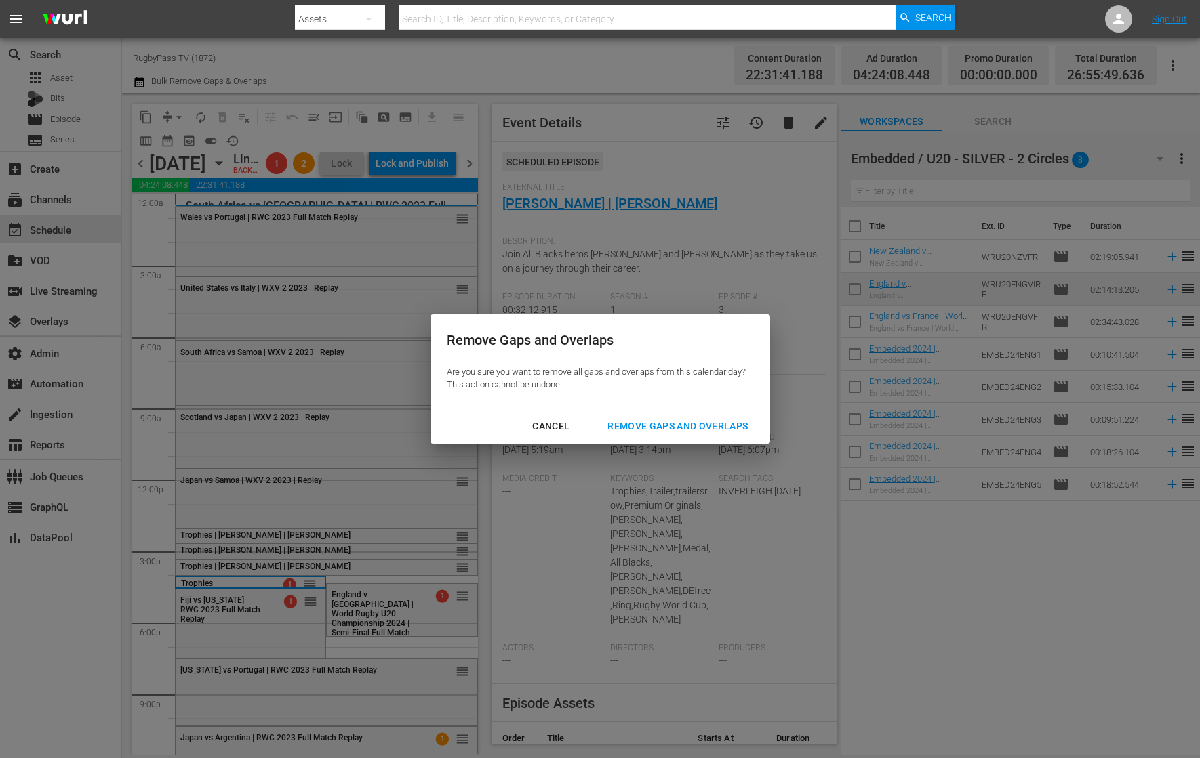
click at [726, 422] on div "Remove Gaps and Overlaps" at bounding box center [677, 426] width 162 height 17
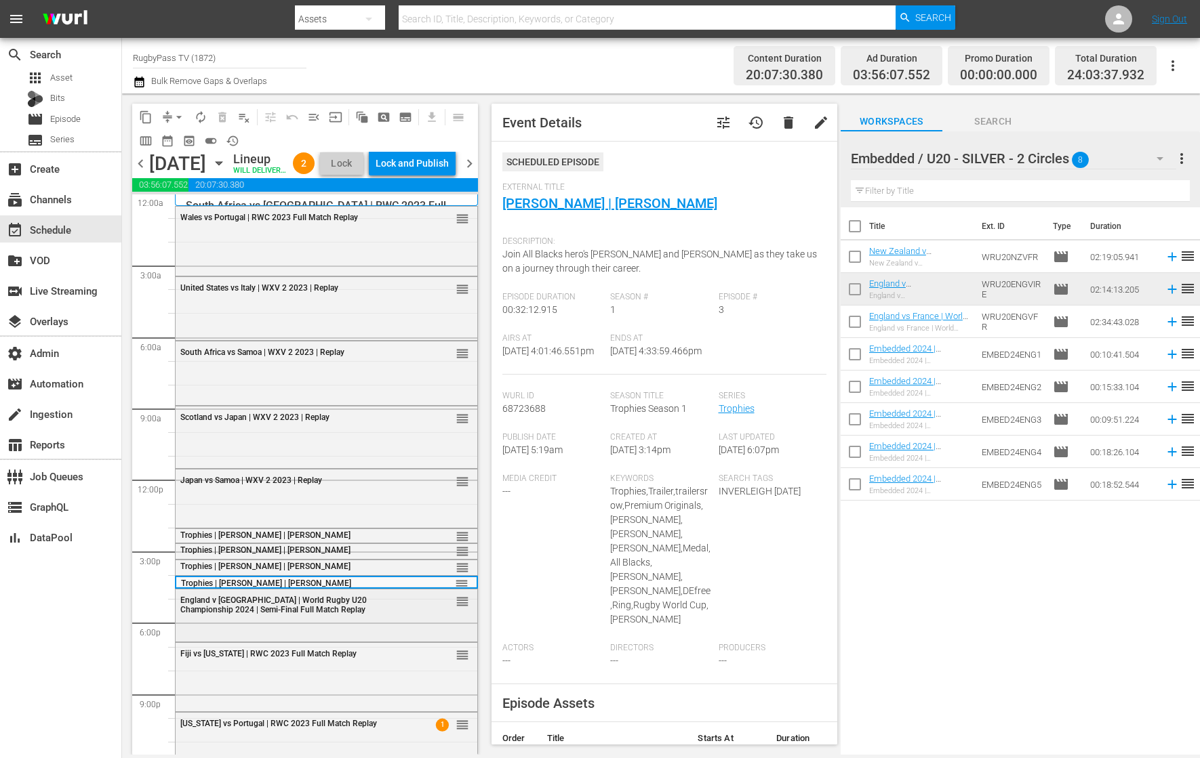
click at [296, 615] on span "England v [GEOGRAPHIC_DATA] | World Rugby U20 Championship 2024 | Semi-Final Fu…" at bounding box center [273, 605] width 186 height 19
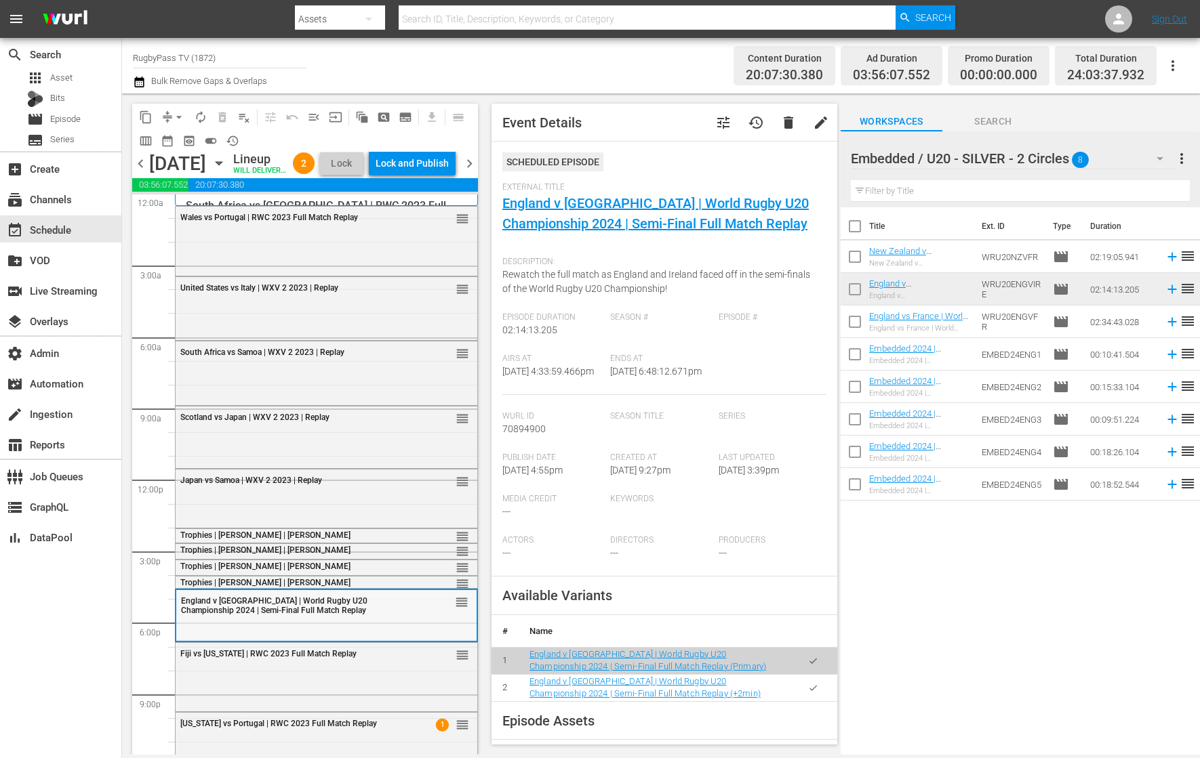
click at [243, 620] on div "England v [GEOGRAPHIC_DATA] | World Rugby U20 Championship 2024 | Semi-Final Fu…" at bounding box center [326, 605] width 300 height 30
click at [349, 590] on div "Trophies | [PERSON_NAME] | [PERSON_NAME] reorder" at bounding box center [327, 584] width 302 height 14
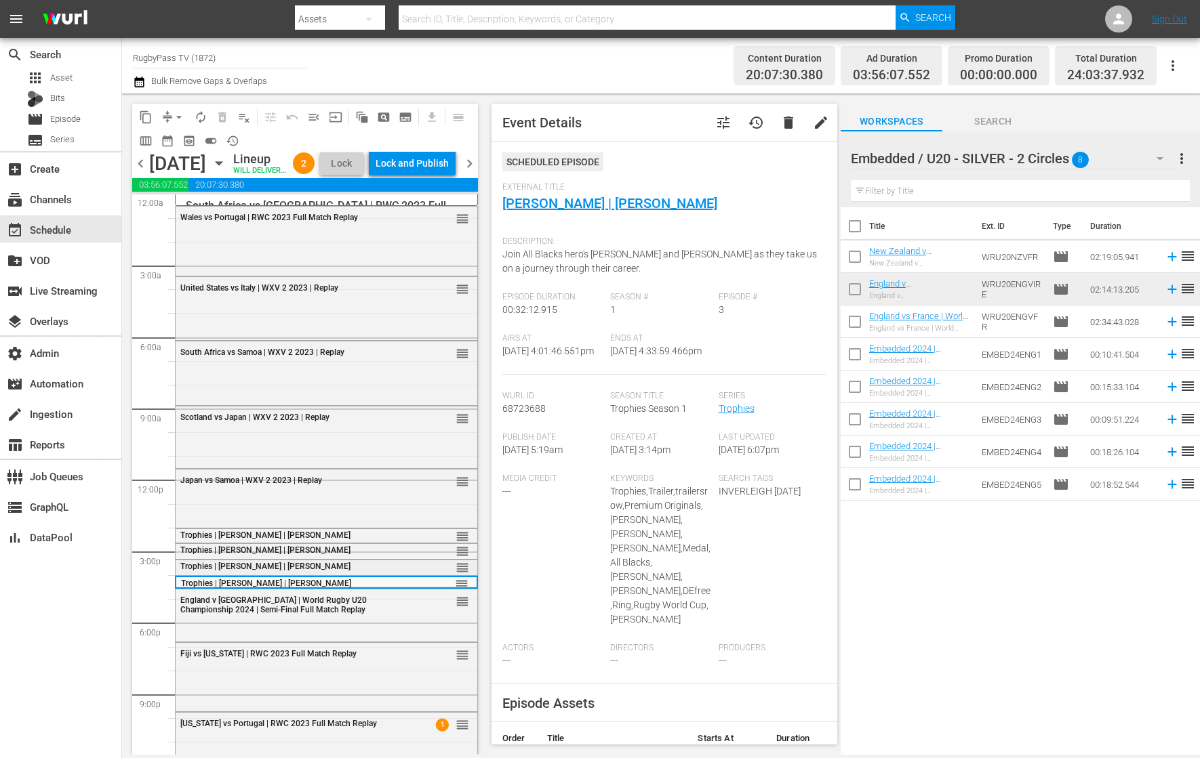
click at [381, 571] on div "Trophies | [PERSON_NAME] | [PERSON_NAME]" at bounding box center [293, 566] width 226 height 9
click at [394, 558] on div "Trophies | [PERSON_NAME] | [PERSON_NAME] reorder" at bounding box center [327, 551] width 302 height 14
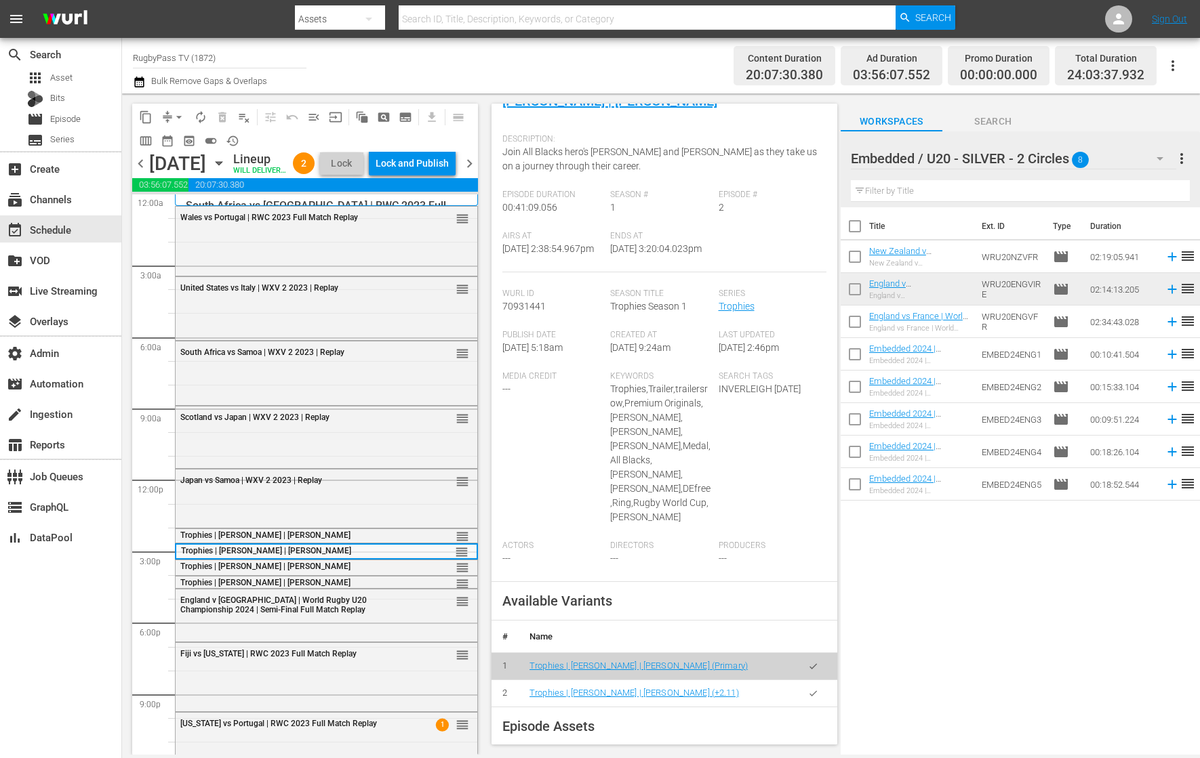
scroll to position [119, 0]
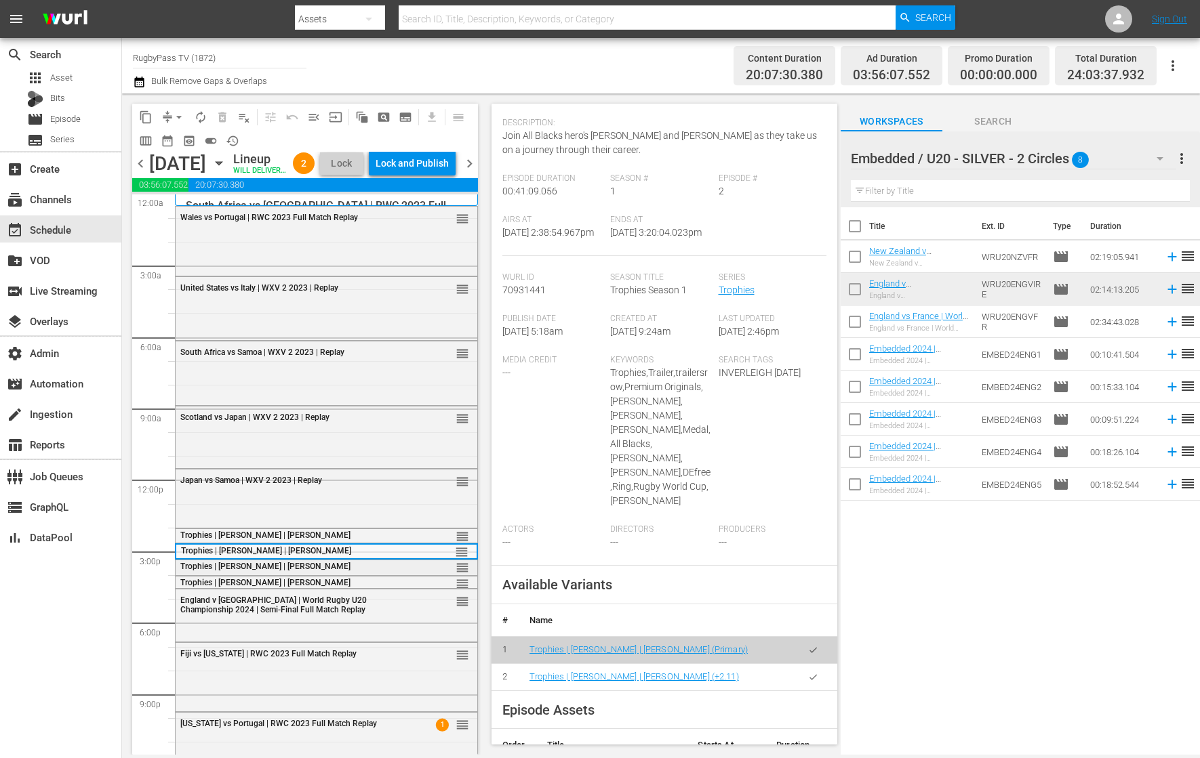
click at [352, 571] on div "Trophies | [PERSON_NAME] | [PERSON_NAME]" at bounding box center [293, 566] width 226 height 9
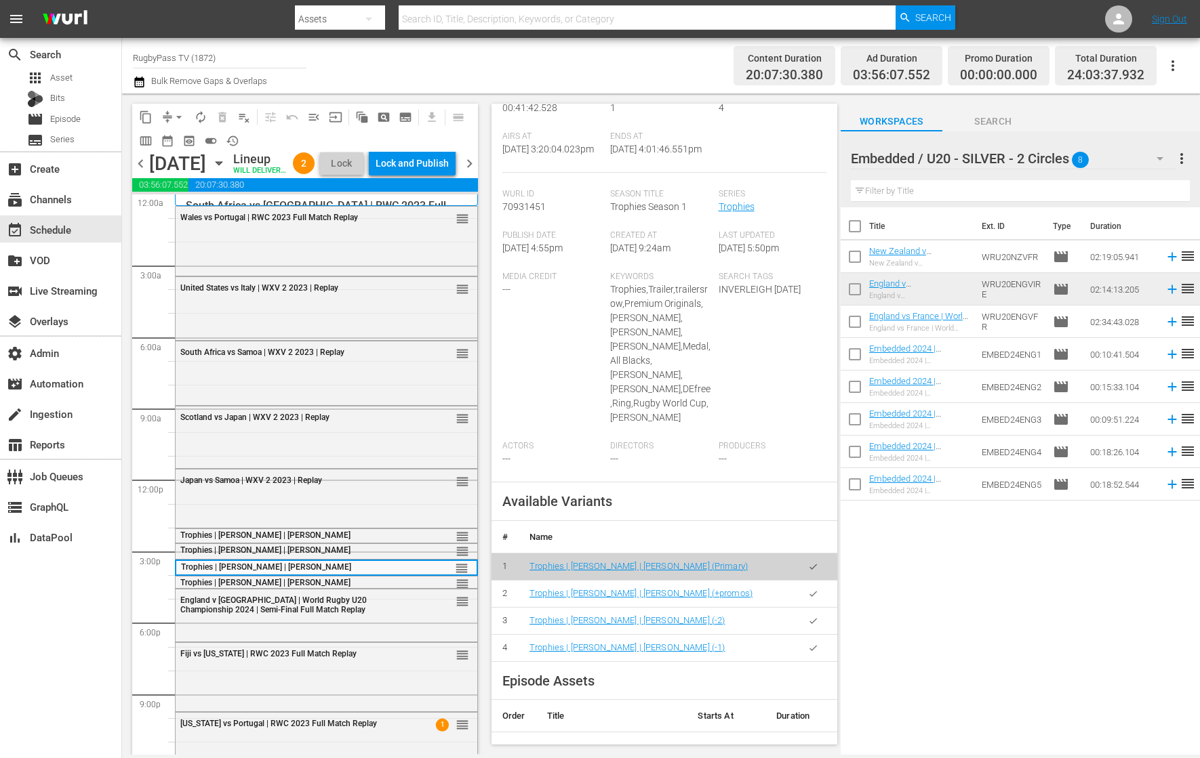
scroll to position [200, 0]
click at [808, 628] on icon "button" at bounding box center [813, 623] width 10 height 10
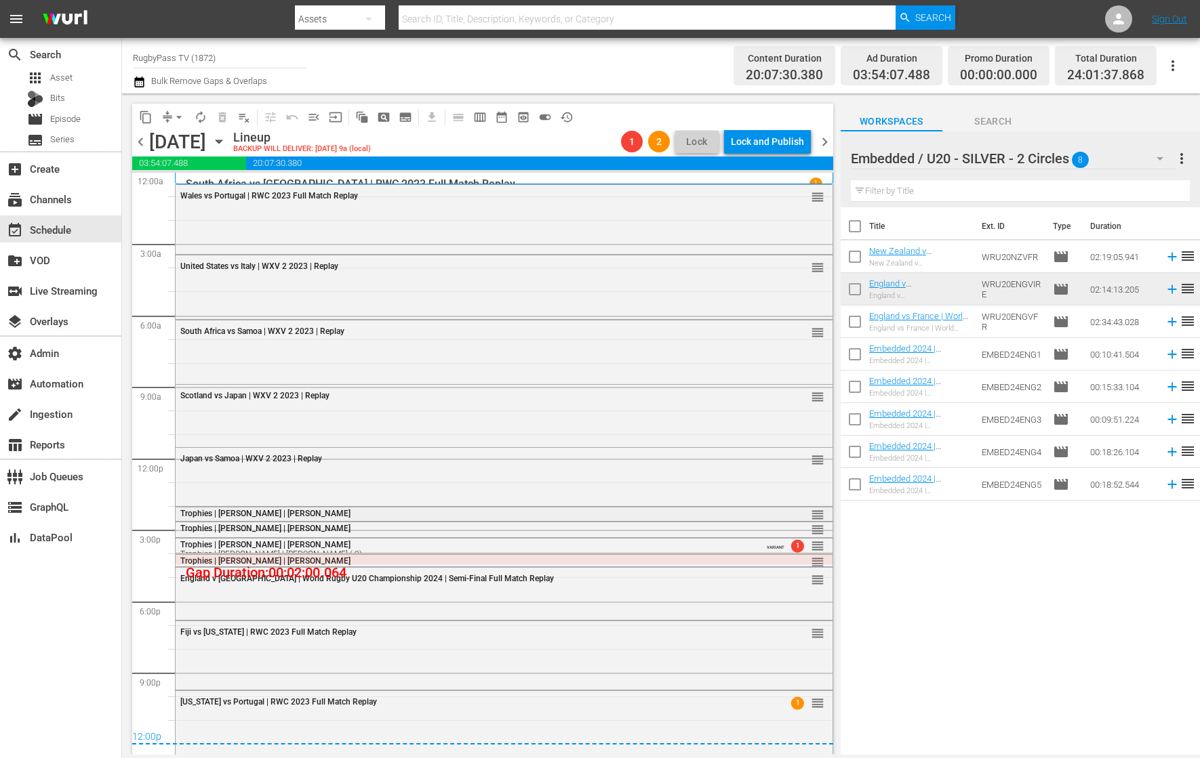
click at [506, 511] on div "Trophies | [PERSON_NAME] | [PERSON_NAME]" at bounding box center [467, 513] width 574 height 9
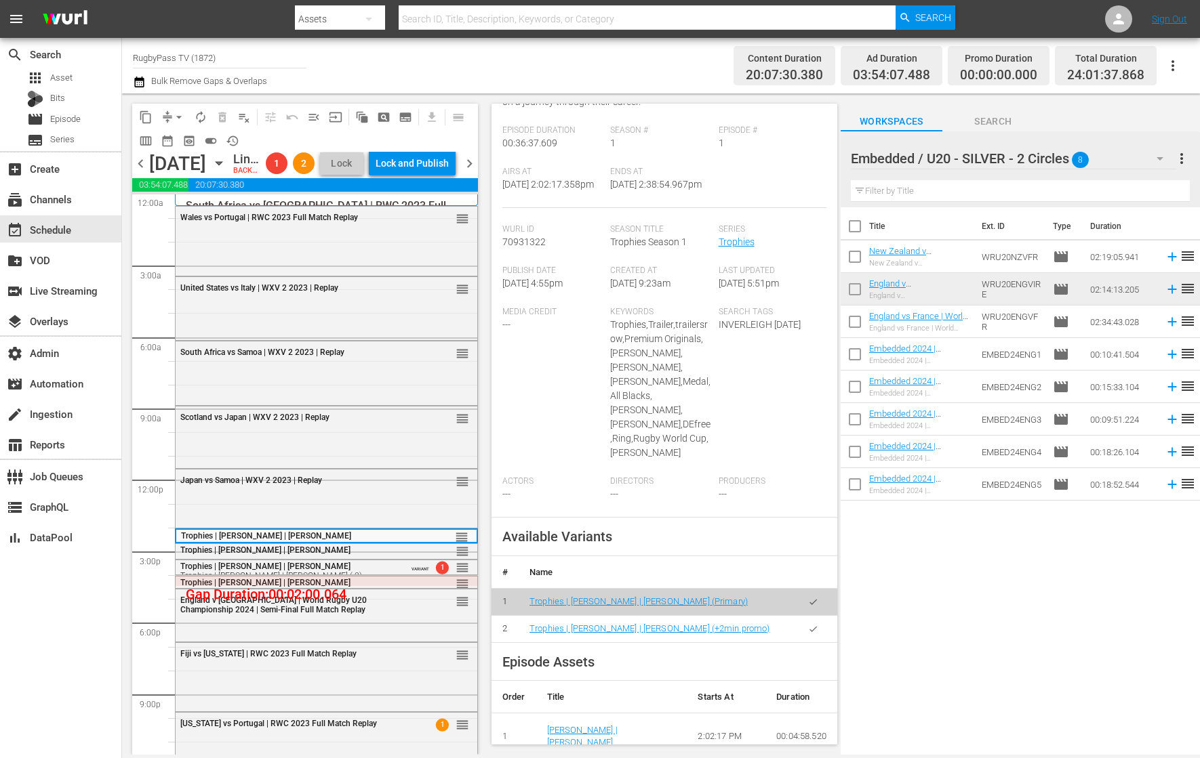
scroll to position [168, 0]
click at [386, 555] on div "Trophies | [PERSON_NAME] | [PERSON_NAME]" at bounding box center [293, 550] width 226 height 9
click at [354, 581] on div "Trophies | [PERSON_NAME] | [PERSON_NAME] Trophies | [PERSON_NAME] | [PERSON_NAM…" at bounding box center [290, 571] width 221 height 19
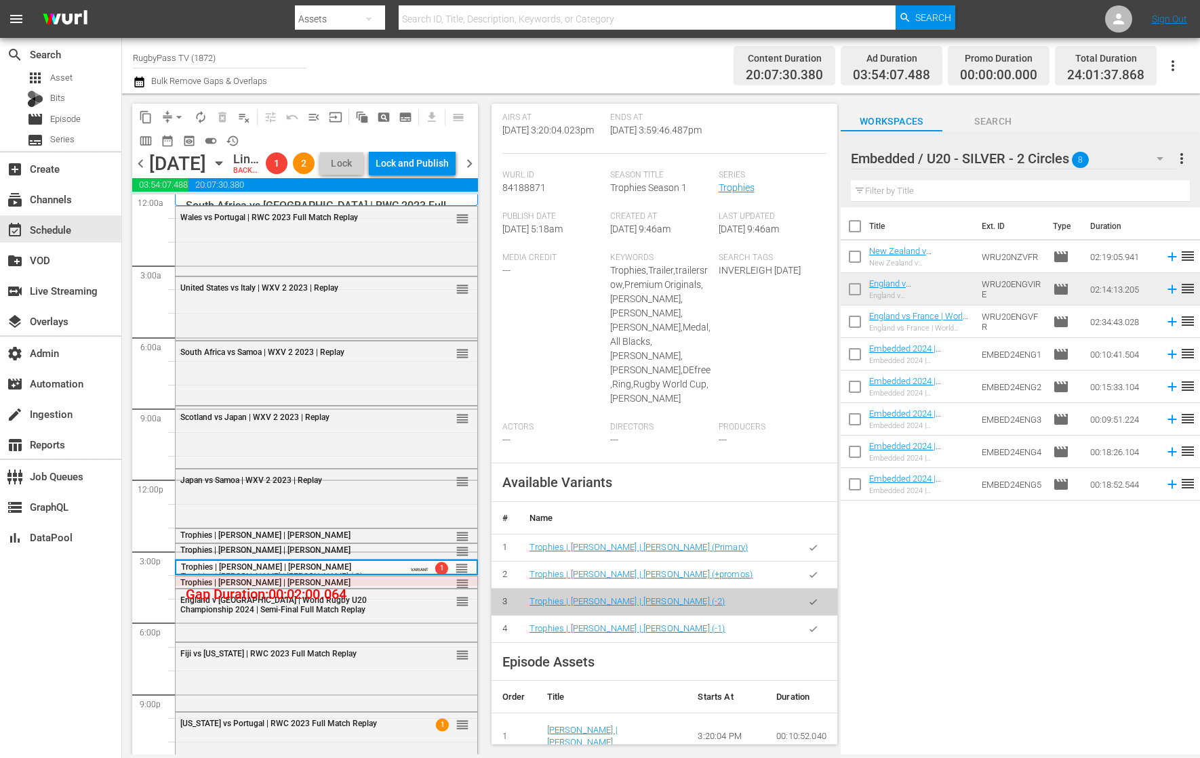
scroll to position [272, 0]
click at [363, 588] on div "Trophies | [PERSON_NAME] | [PERSON_NAME]" at bounding box center [293, 582] width 226 height 9
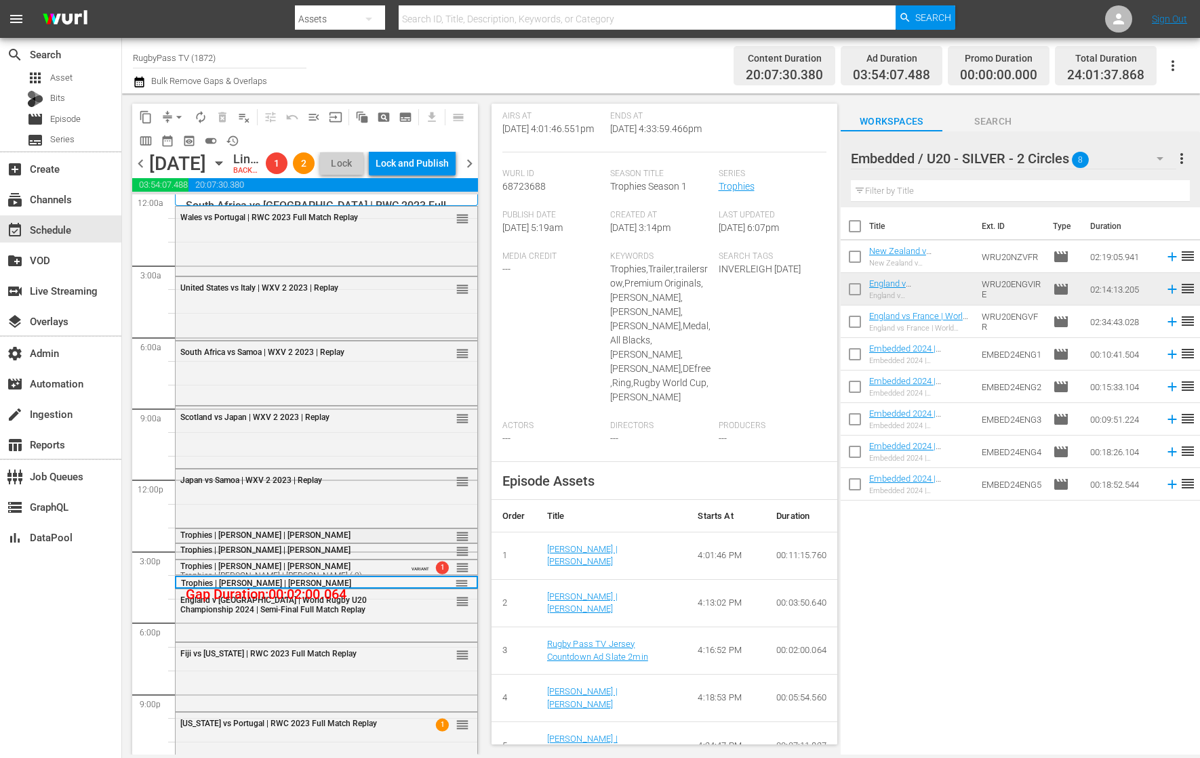
click at [386, 540] on div "Trophies | [PERSON_NAME] | [PERSON_NAME]" at bounding box center [293, 535] width 226 height 9
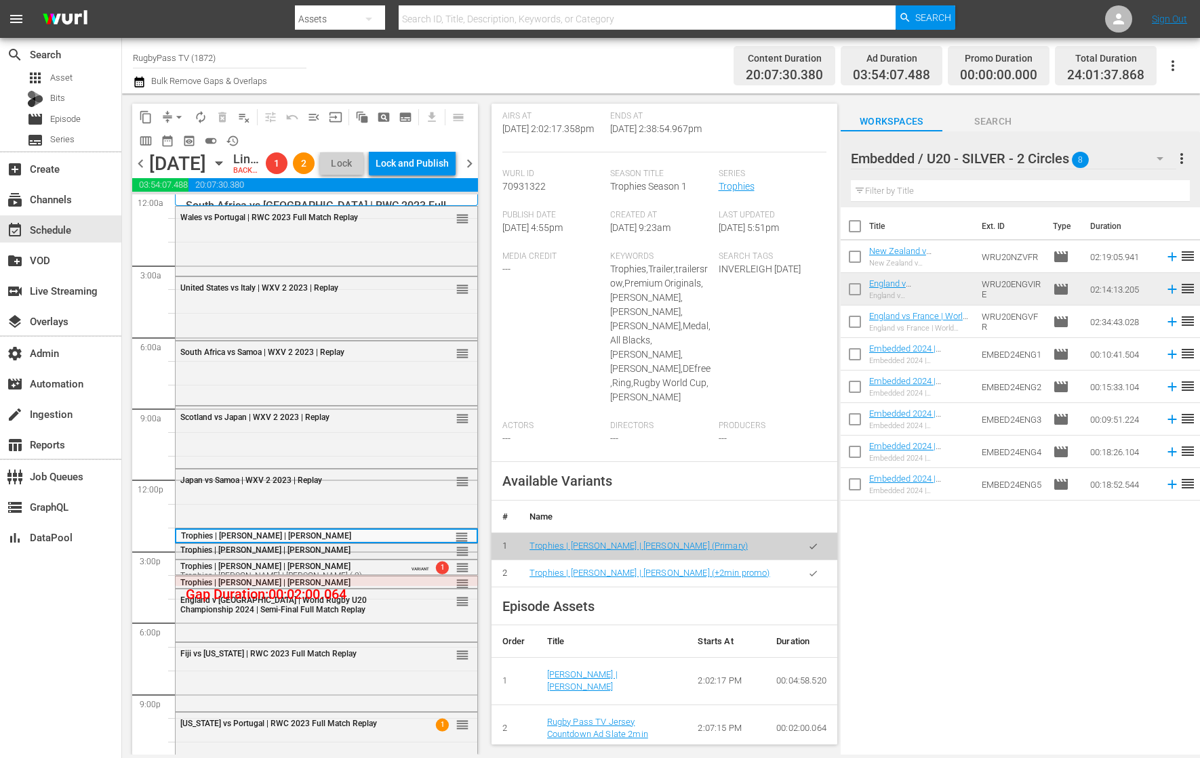
click at [369, 555] on div "Trophies | [PERSON_NAME] | [PERSON_NAME]" at bounding box center [293, 550] width 226 height 9
click at [369, 581] on div "Trophies | [PERSON_NAME] | [PERSON_NAME] Trophies | [PERSON_NAME] | [PERSON_NAM…" at bounding box center [290, 571] width 221 height 19
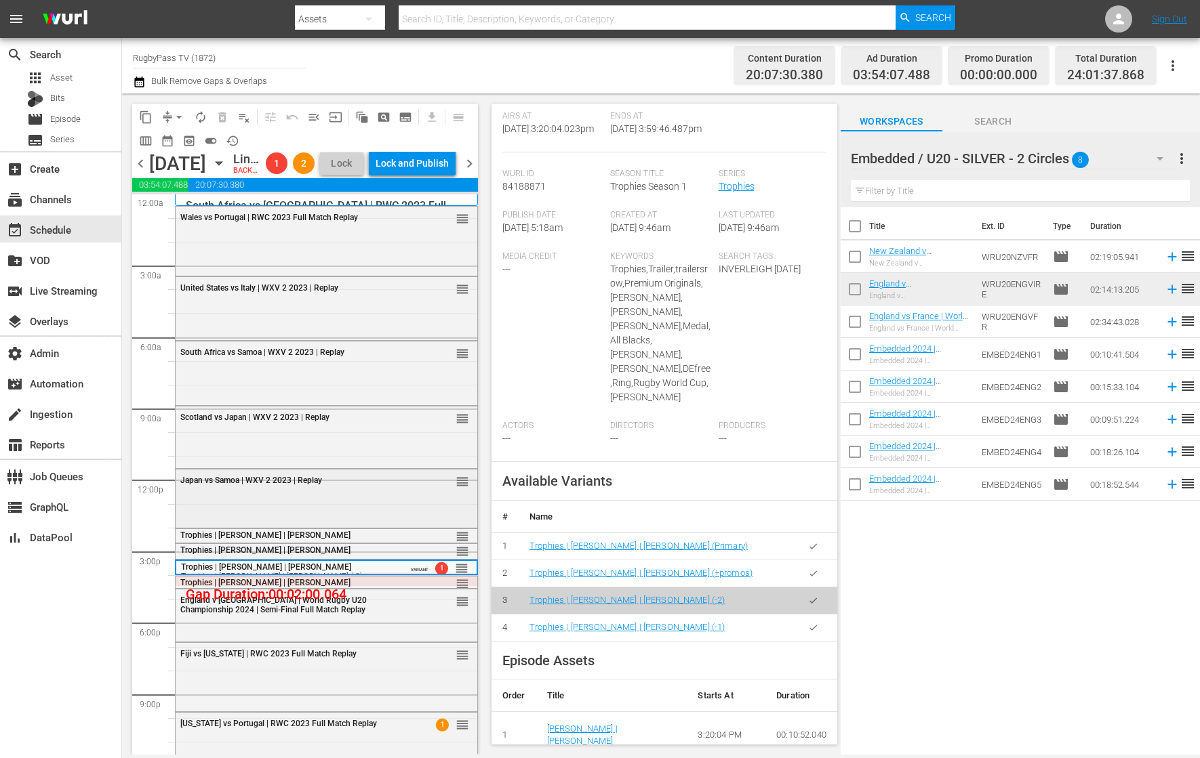
click at [367, 518] on div "Japan vs Samoa | WXV 2 2023 | Replay reorder" at bounding box center [327, 498] width 302 height 56
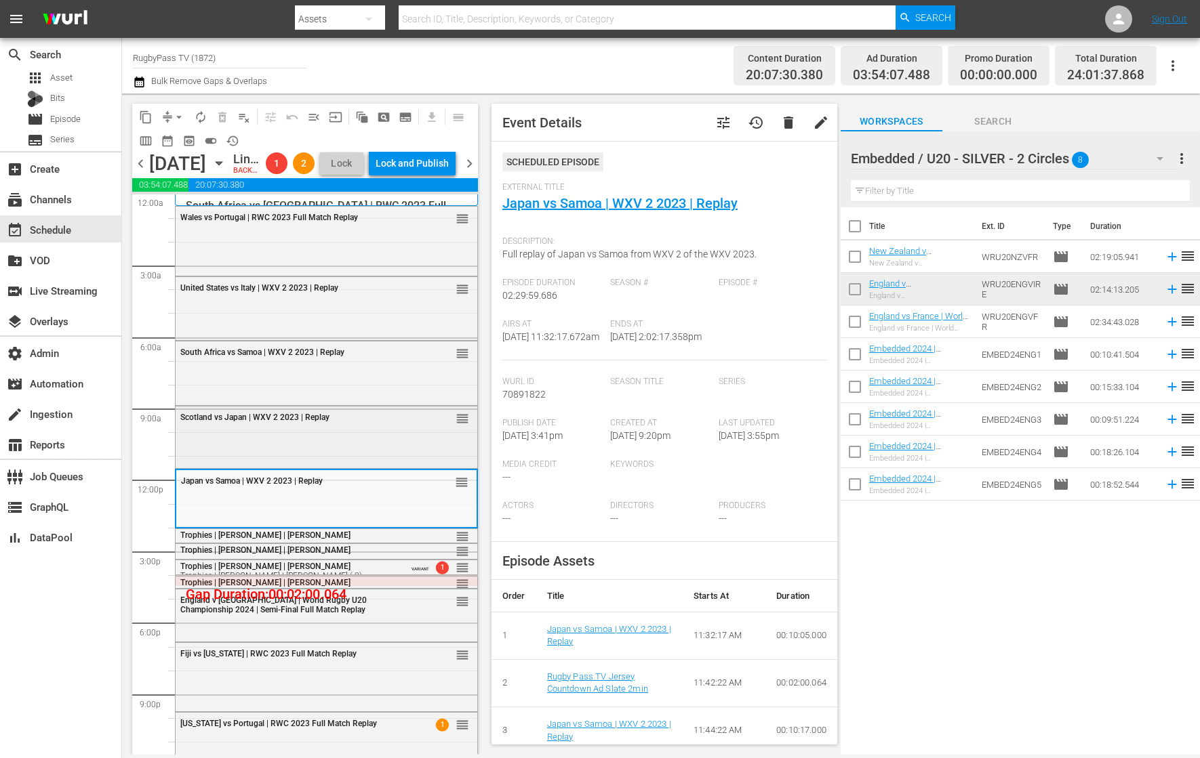
click at [373, 466] on div "Scotland vs Japan | WXV 2 2023 | Replay reorder" at bounding box center [327, 436] width 302 height 59
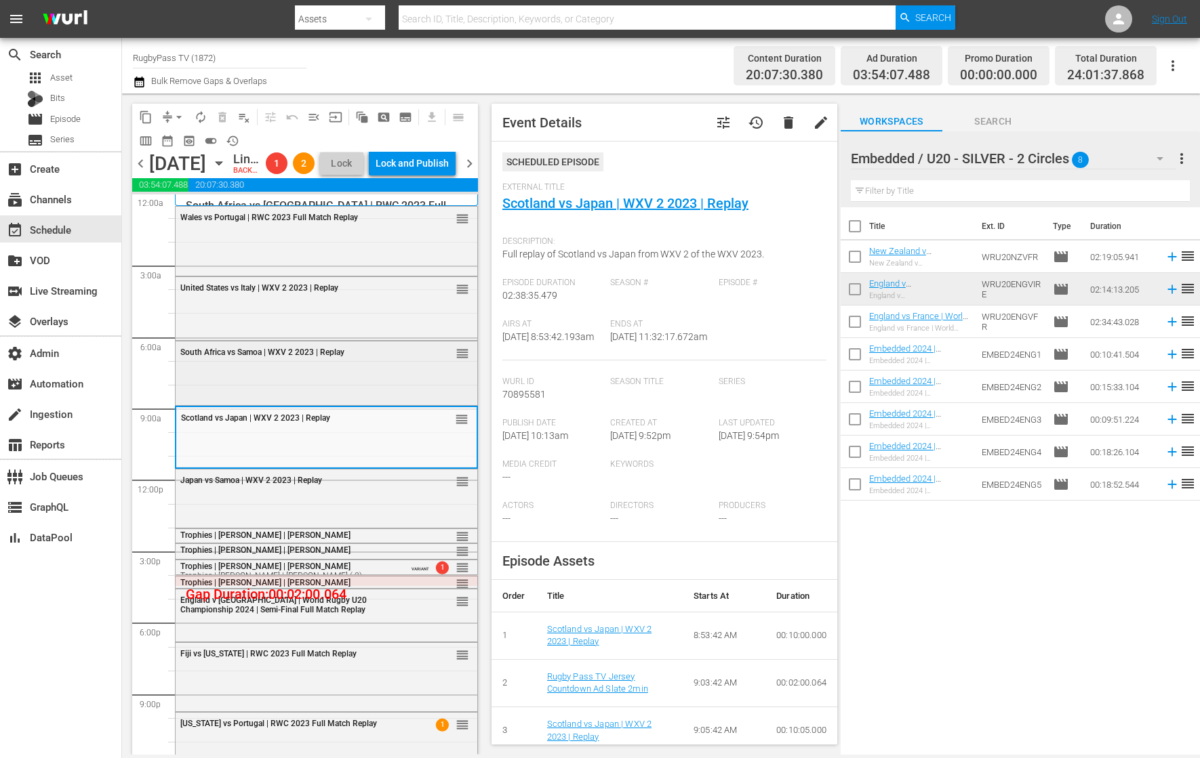
click at [391, 395] on div "South Africa vs Samoa | WXV 2 2023 | Replay reorder" at bounding box center [327, 372] width 302 height 61
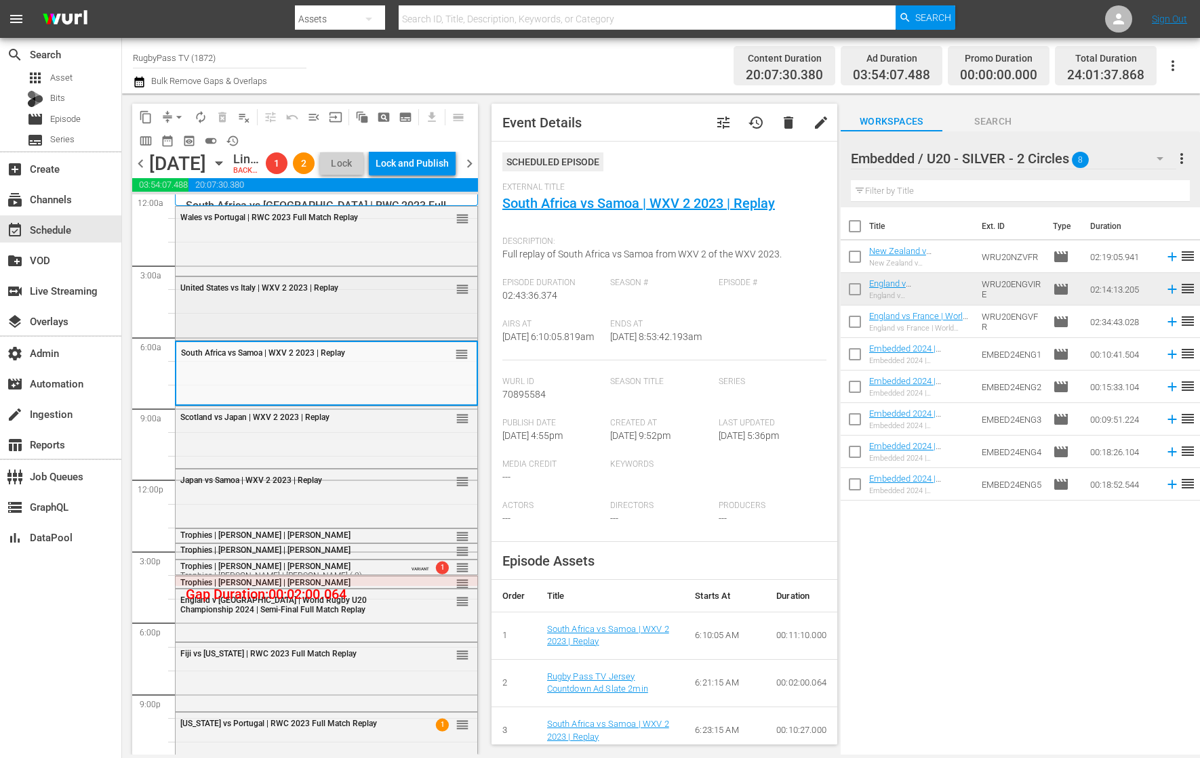
click at [404, 338] on div "United States vs Italy | WXV 2 2023 | Replay reorder" at bounding box center [327, 307] width 302 height 60
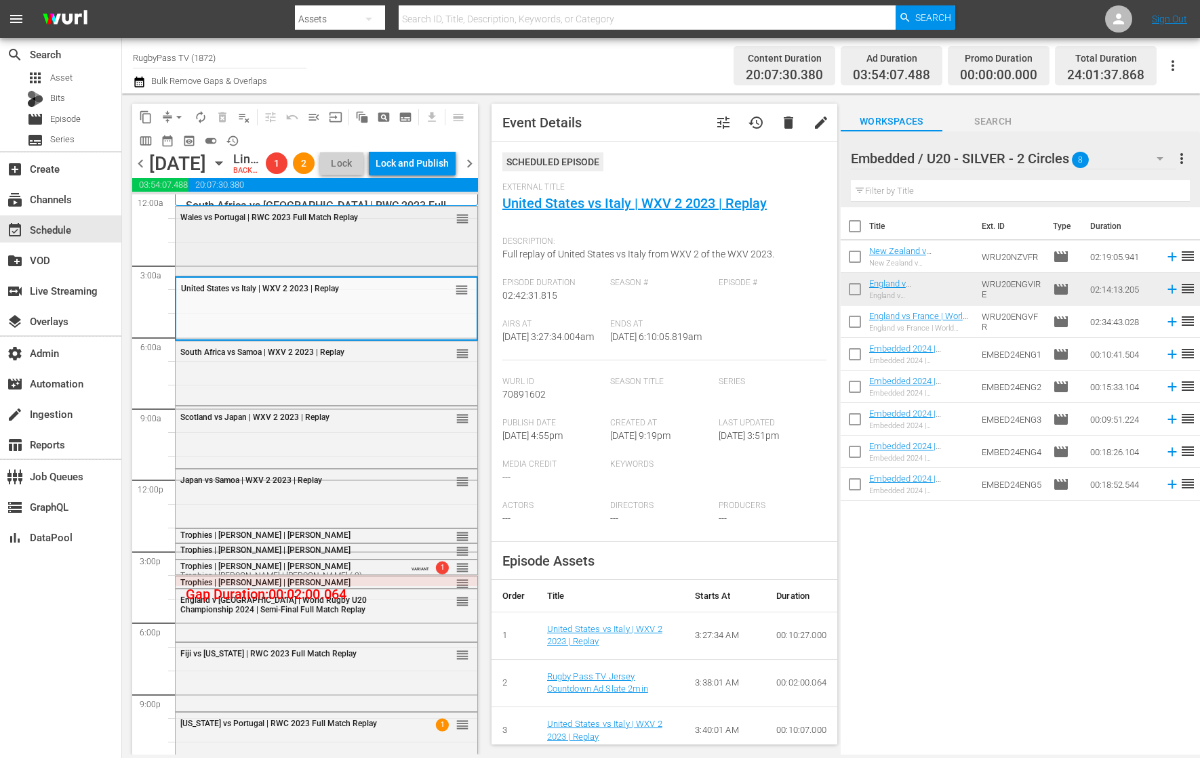
click at [398, 271] on div "Wales vs Portugal | RWC 2023 Full Match Replay reorder" at bounding box center [327, 240] width 302 height 66
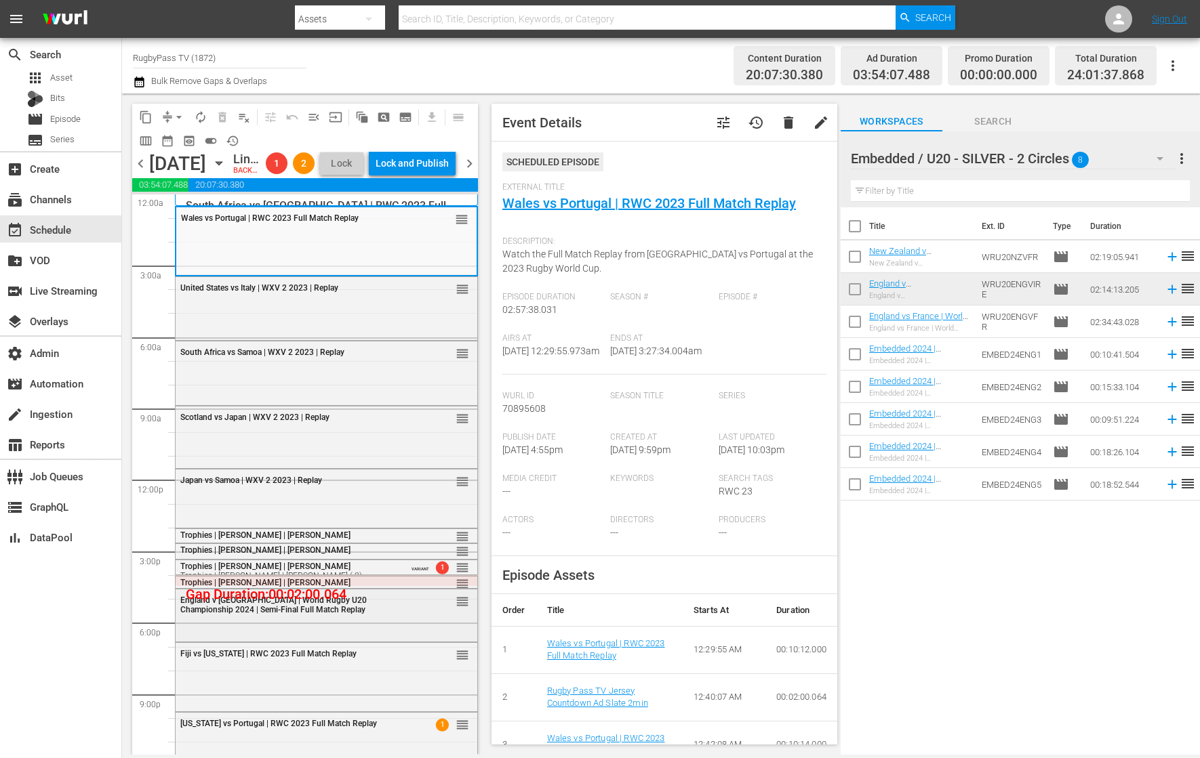
click at [367, 615] on div "England v [GEOGRAPHIC_DATA] | World Rugby U20 Championship 2024 | Semi-Final Fu…" at bounding box center [293, 605] width 226 height 19
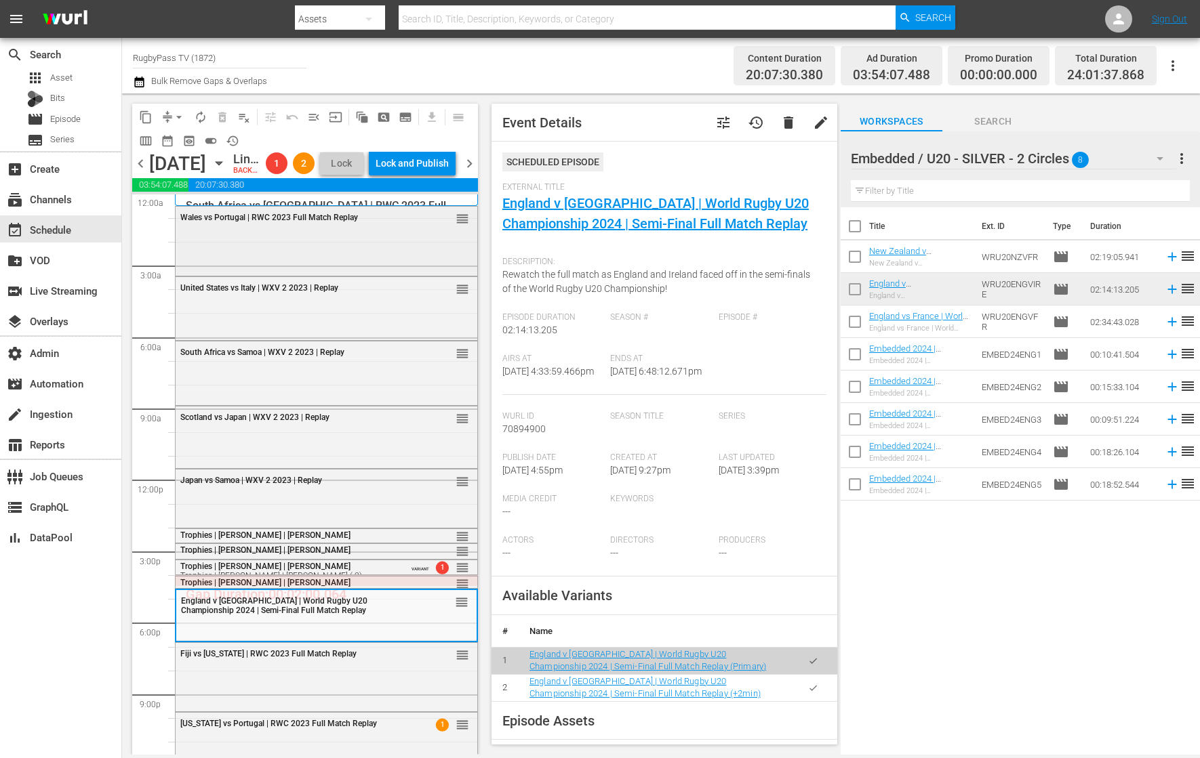
click at [387, 272] on div "Wales vs Portugal | RWC 2023 Full Match Replay reorder" at bounding box center [327, 240] width 302 height 66
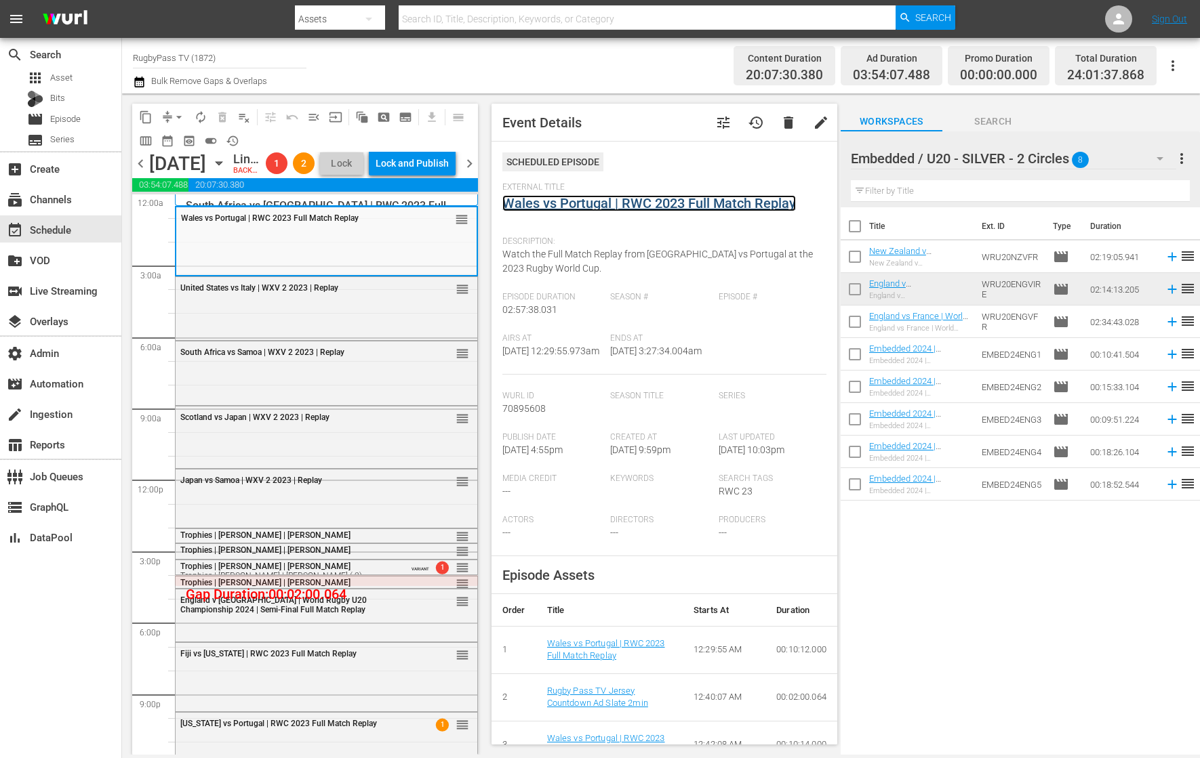
click at [600, 200] on link "Wales vs Portugal | RWC 2023 Full Match Replay" at bounding box center [648, 203] width 293 height 16
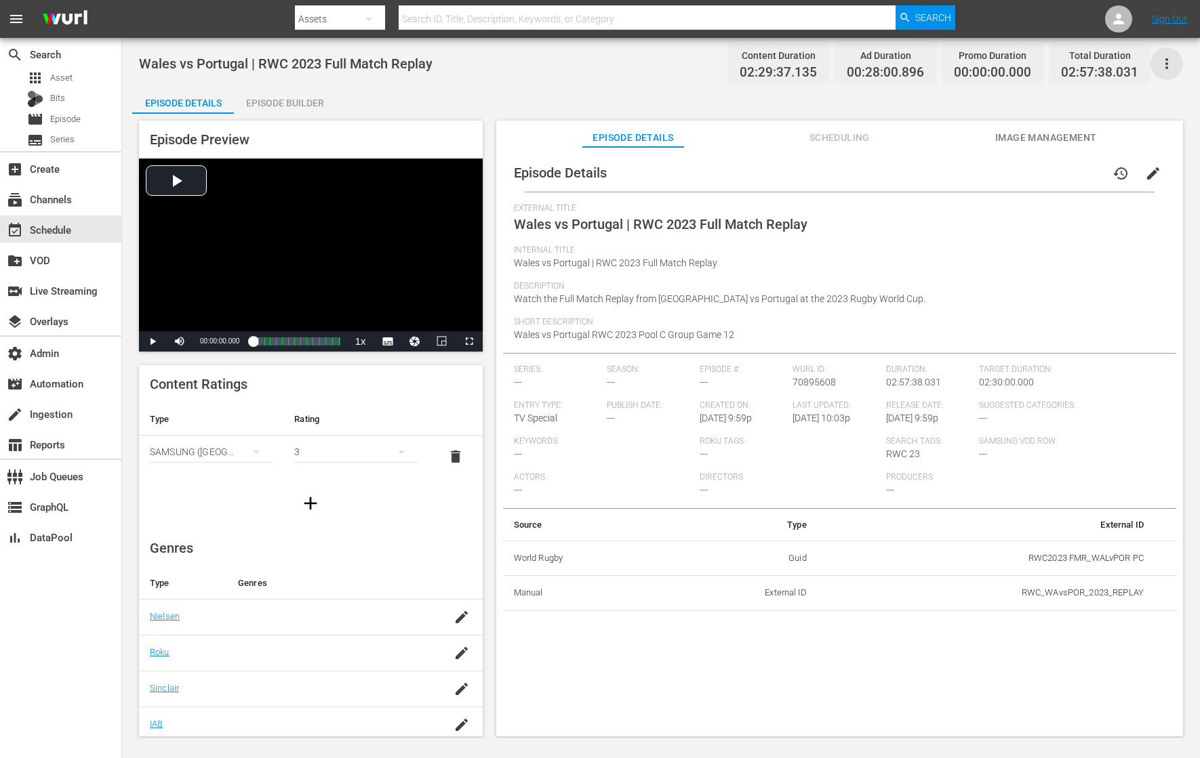
click at [1162, 60] on icon "button" at bounding box center [1166, 64] width 16 height 16
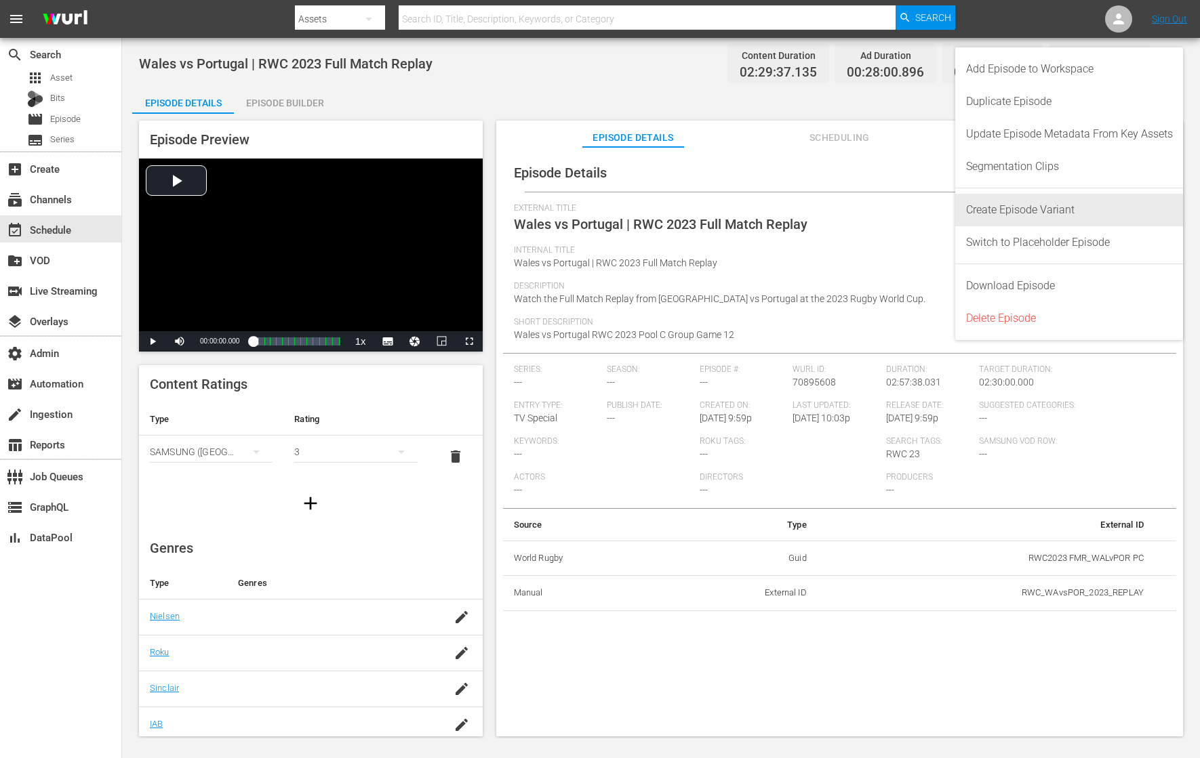
click at [1080, 211] on div "Create Episode Variant" at bounding box center [1069, 210] width 207 height 33
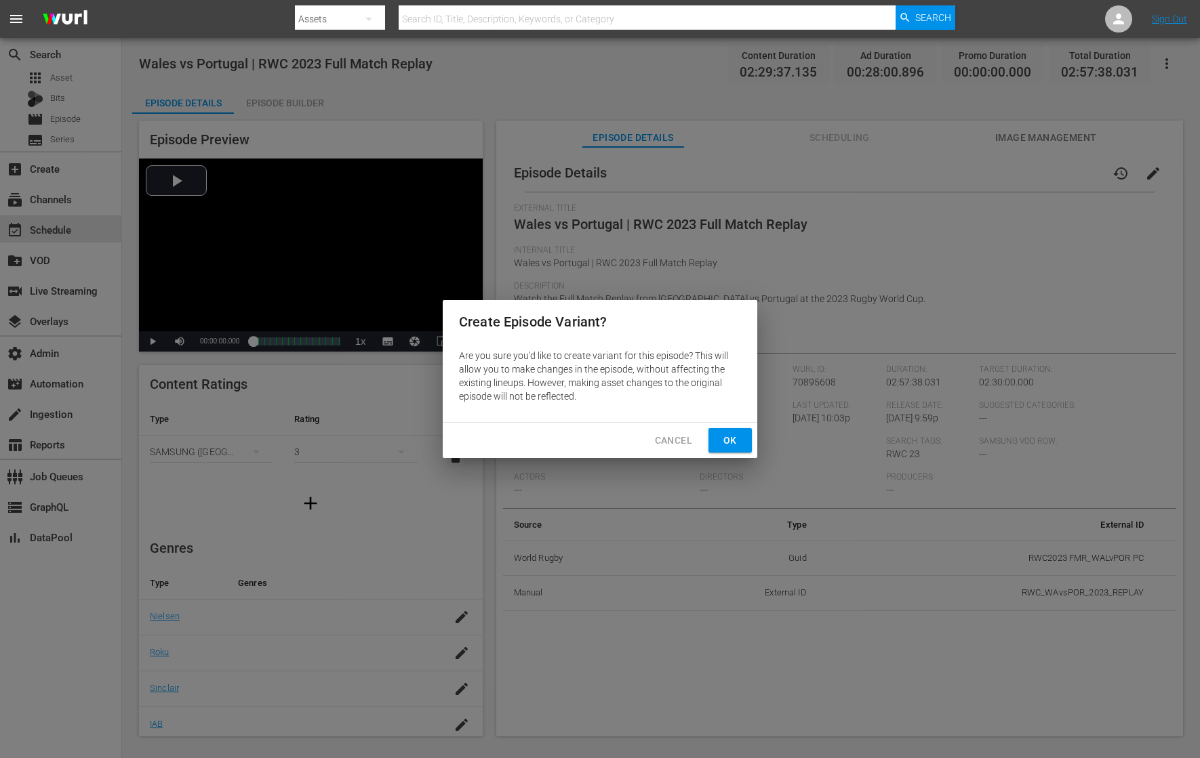
click at [735, 438] on span "Ok" at bounding box center [730, 440] width 22 height 17
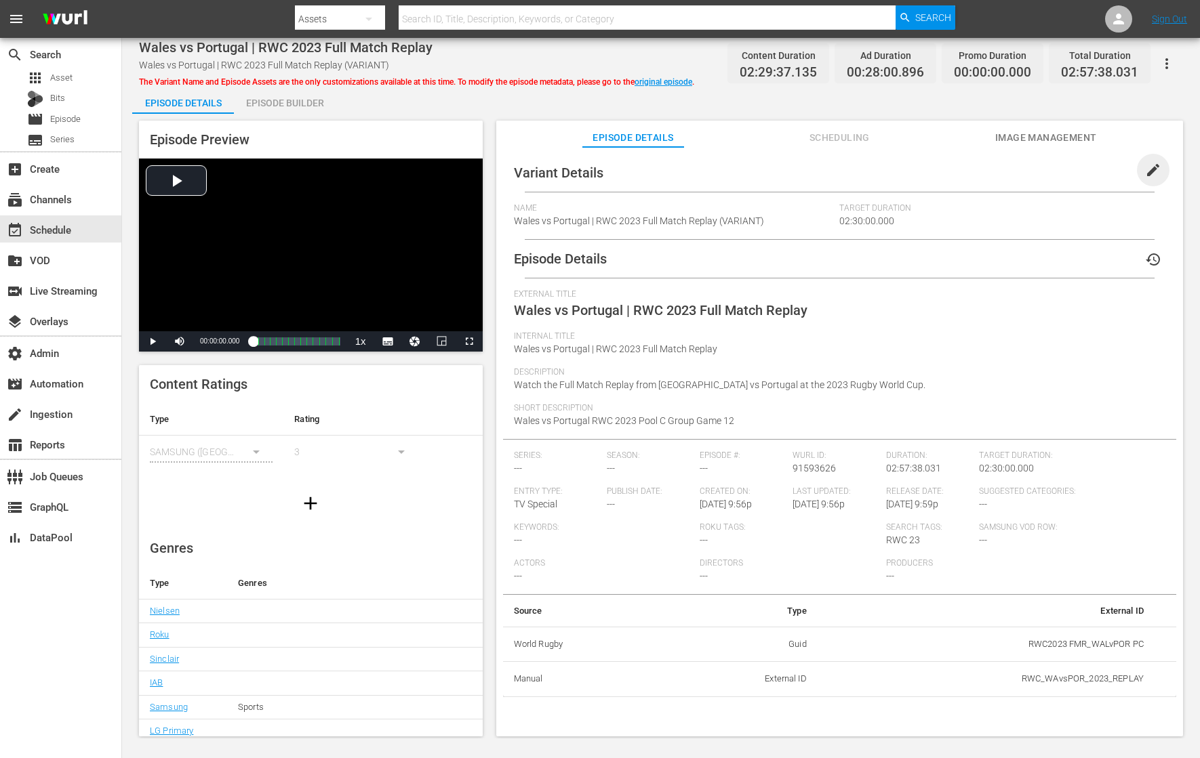
click at [1145, 171] on span "edit" at bounding box center [1153, 170] width 16 height 16
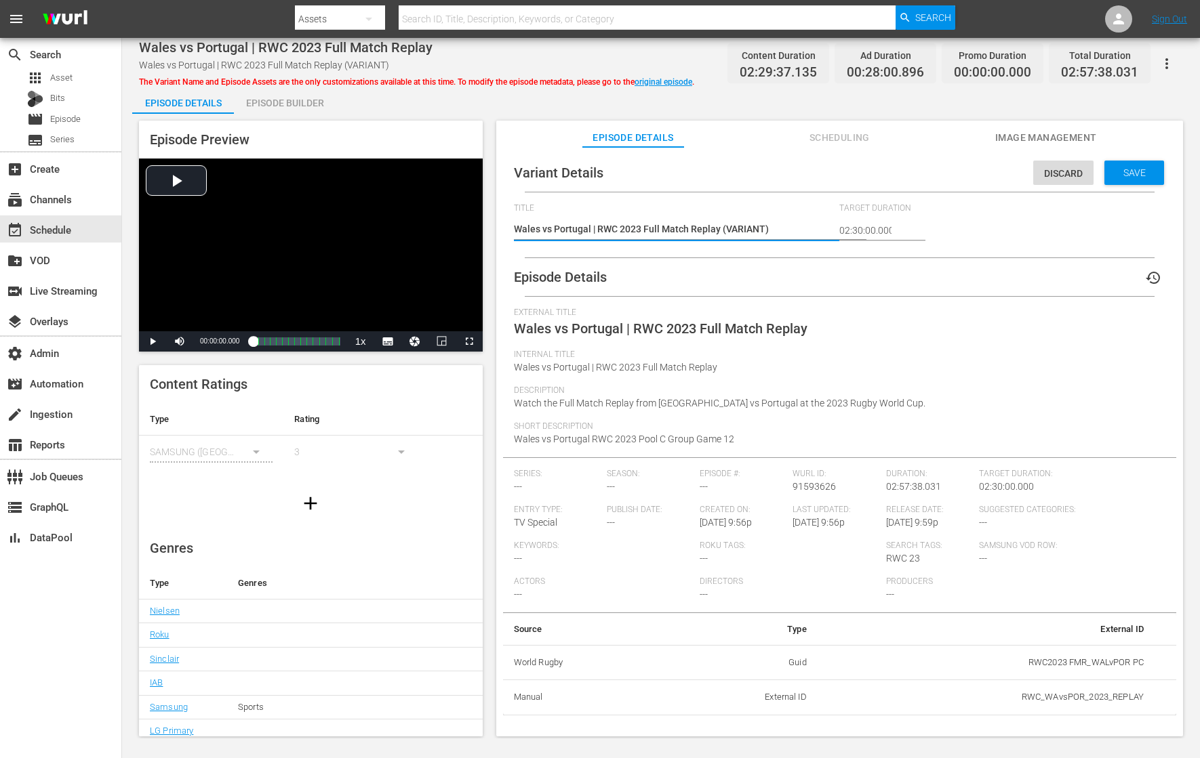
click at [736, 227] on textarea "Wales vs Portugal | RWC 2023 Full Match Replay (VARIANT)" at bounding box center [673, 230] width 319 height 16
type textarea "Wales vs Portugal | RWC 2023 Full Match Replay (-)"
